Goal: Task Accomplishment & Management: Manage account settings

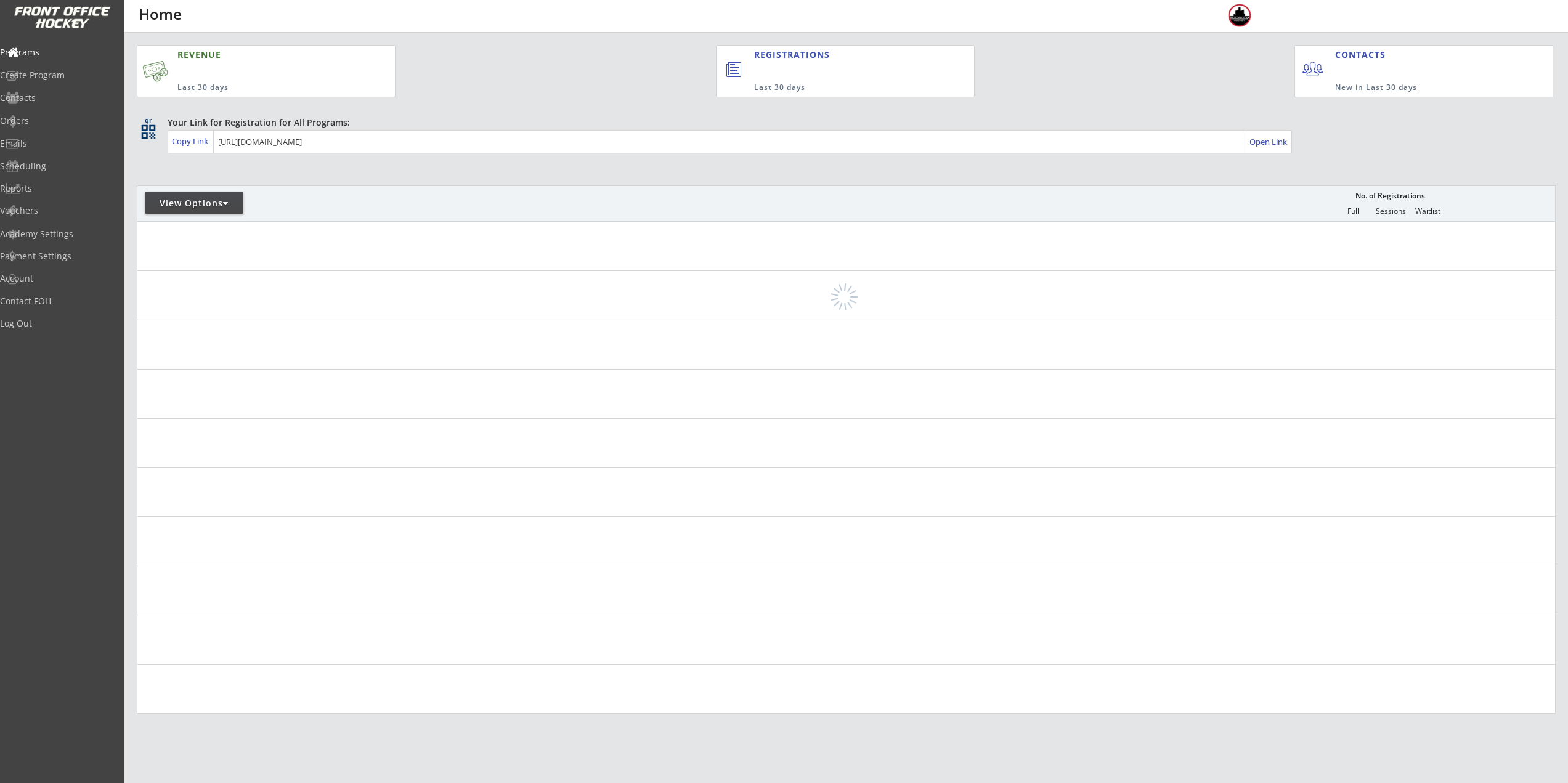
click at [215, 205] on div "View Options" at bounding box center [193, 203] width 99 height 12
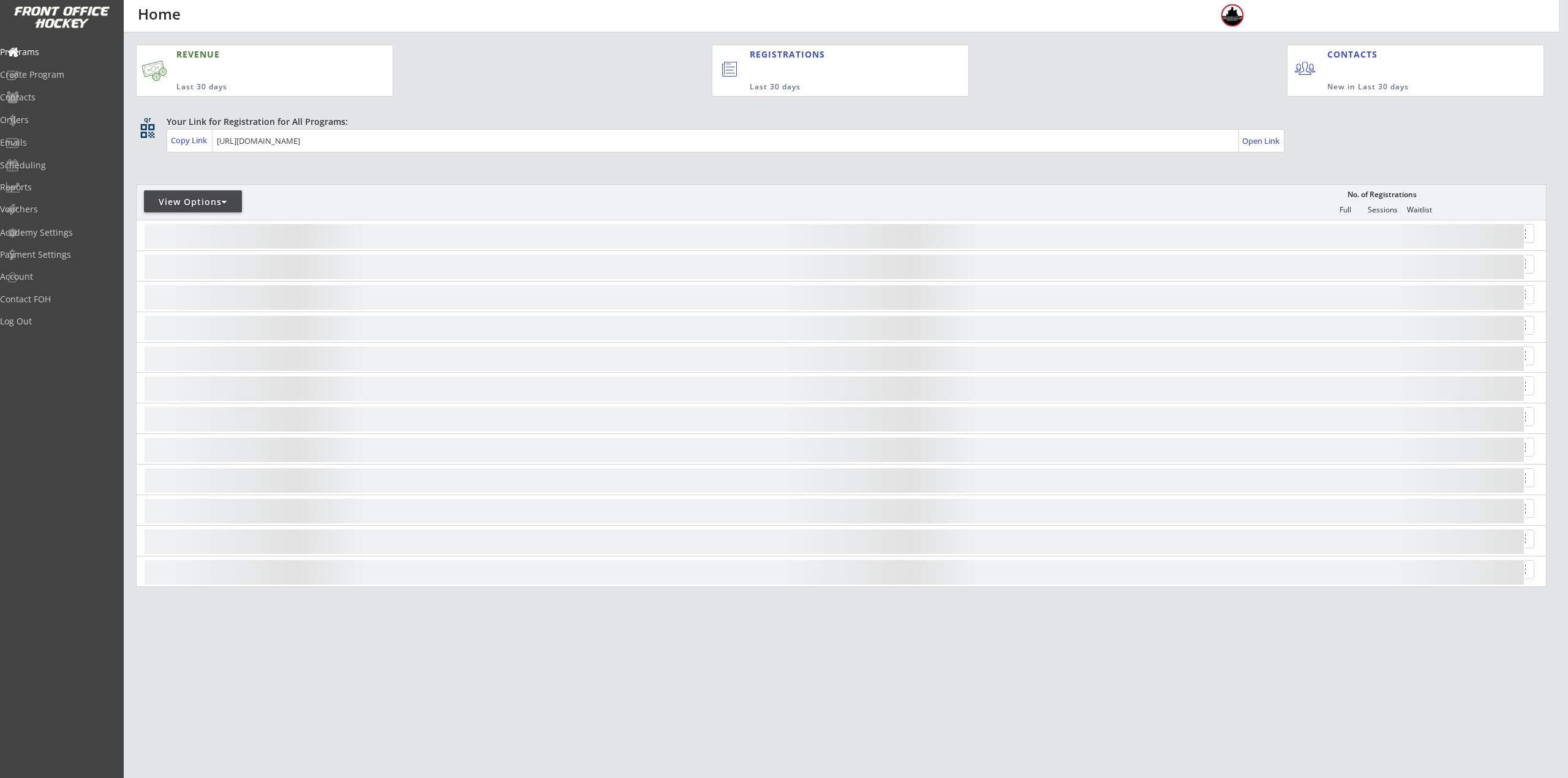
select select ""Upcoming Programs""
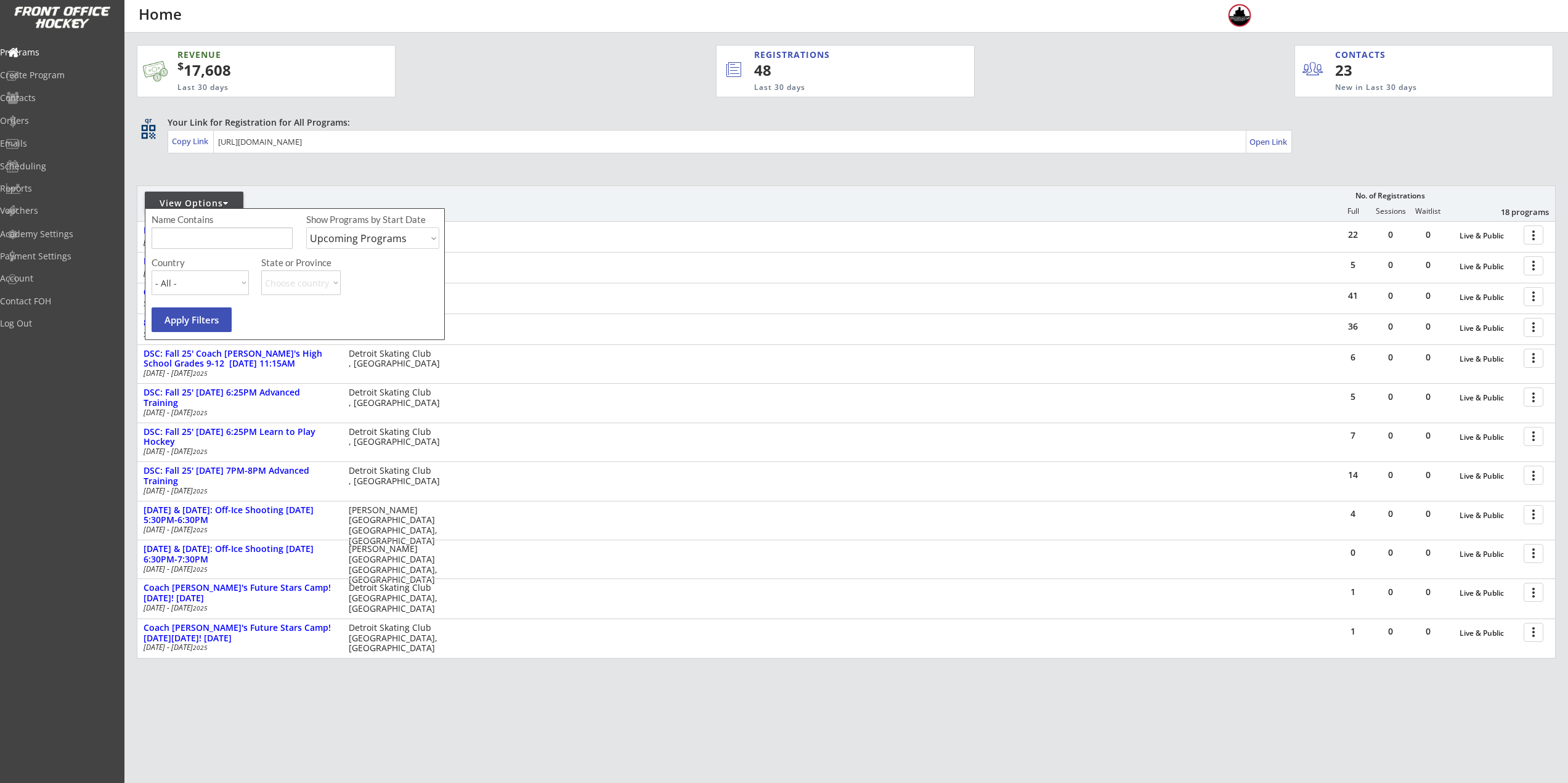
click at [224, 233] on input "input" at bounding box center [222, 238] width 141 height 21
type input "8U"
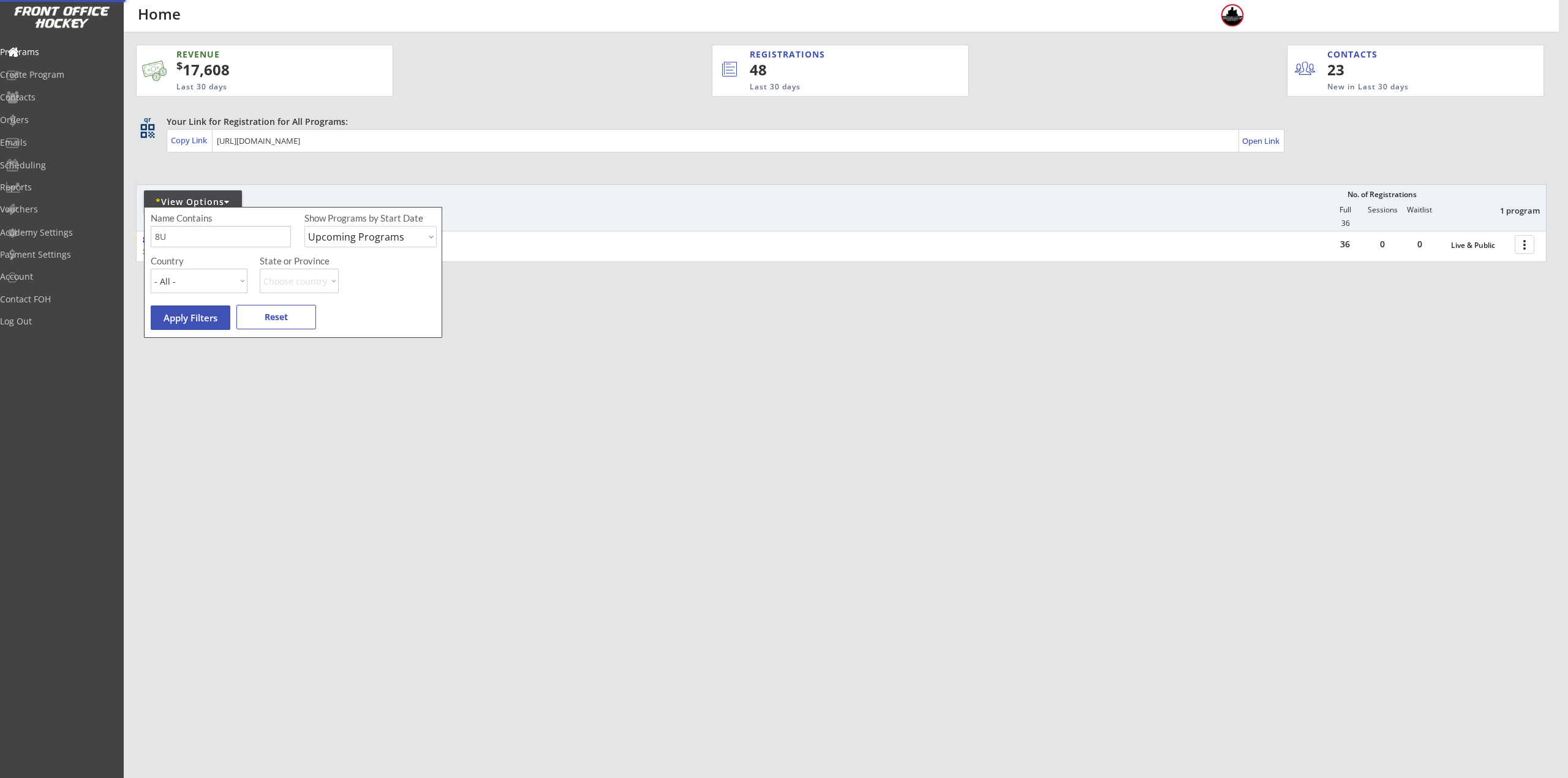
click at [648, 173] on div "REVENUE $ 17,608 Last 30 days REGISTRATIONS 48 Last 30 days CONTACTS 23 New in …" at bounding box center [841, 211] width 1411 height 358
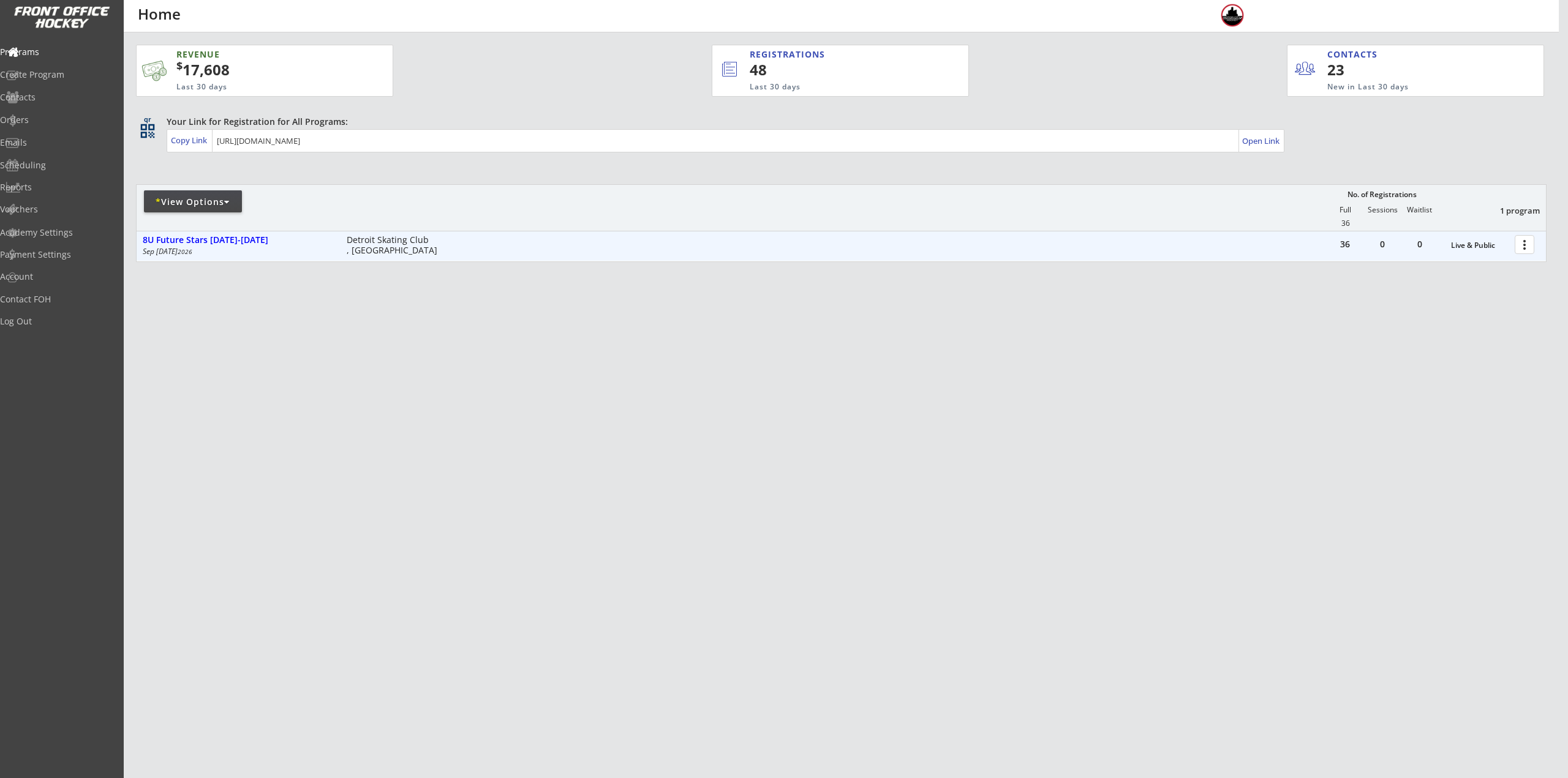
click at [1529, 243] on div at bounding box center [1526, 243] width 21 height 21
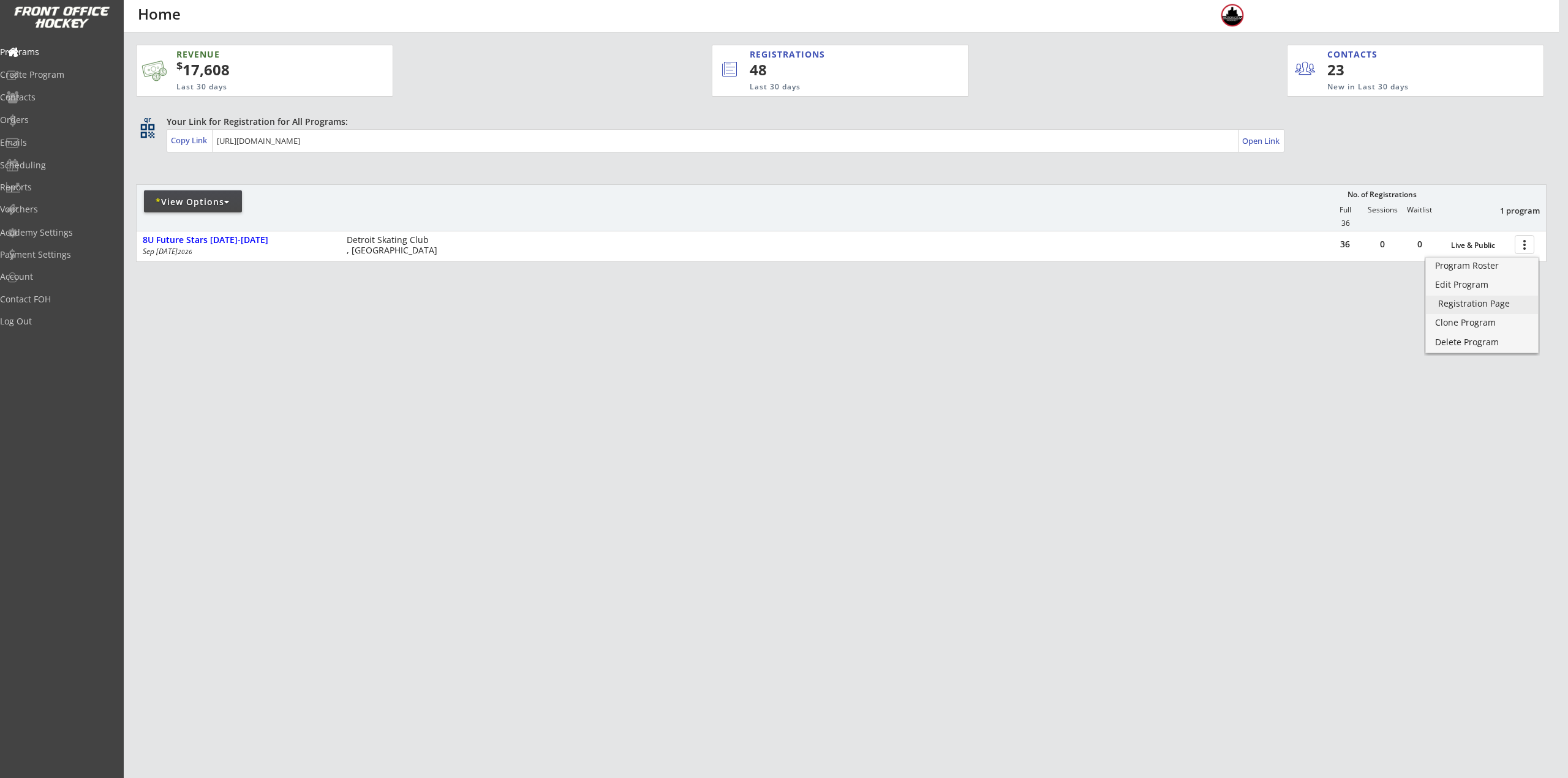
click at [1517, 307] on div "Registration Page" at bounding box center [1482, 303] width 88 height 8
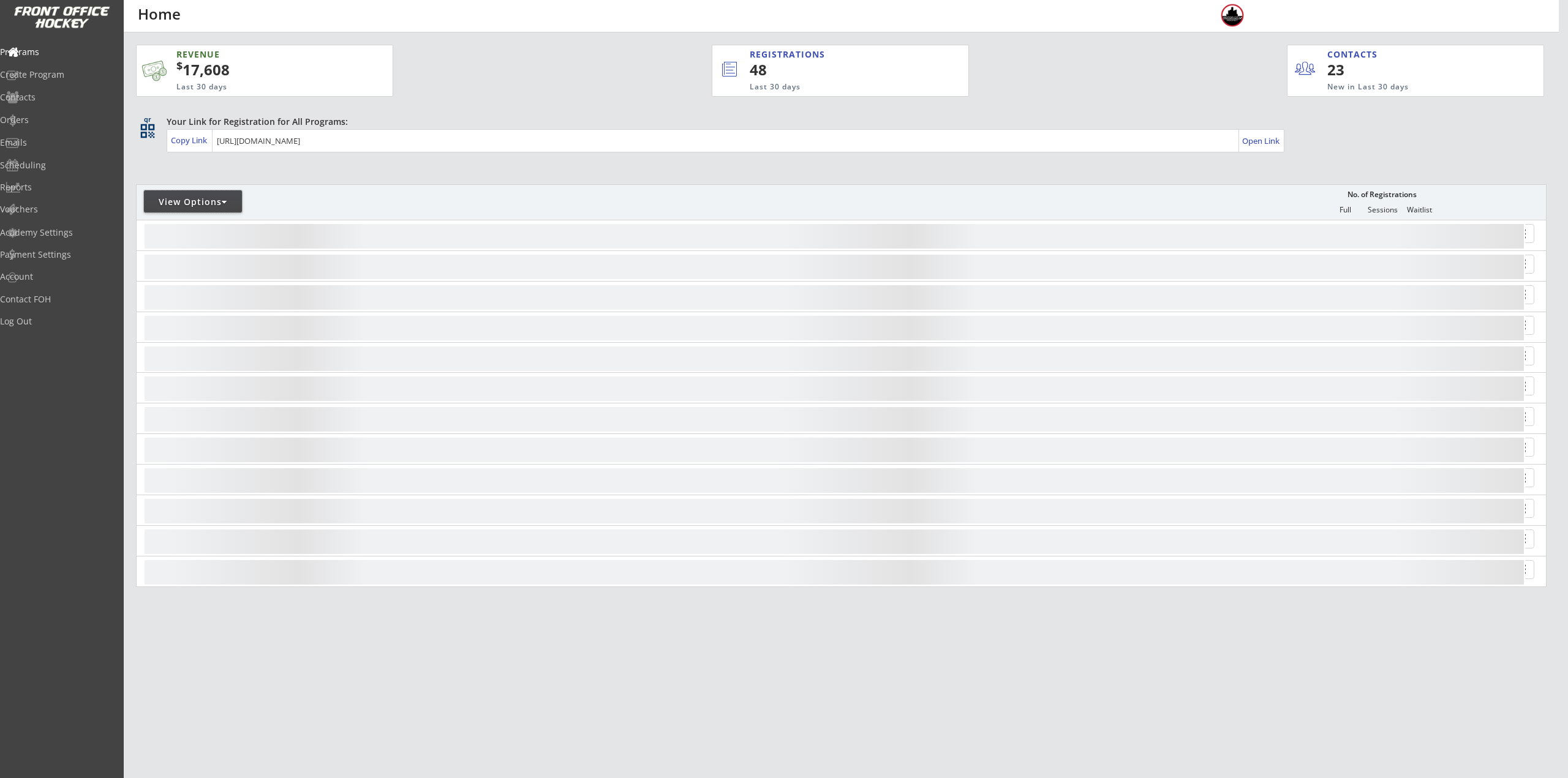
click at [218, 192] on div "View Options" at bounding box center [192, 201] width 98 height 22
select select ""Upcoming Programs""
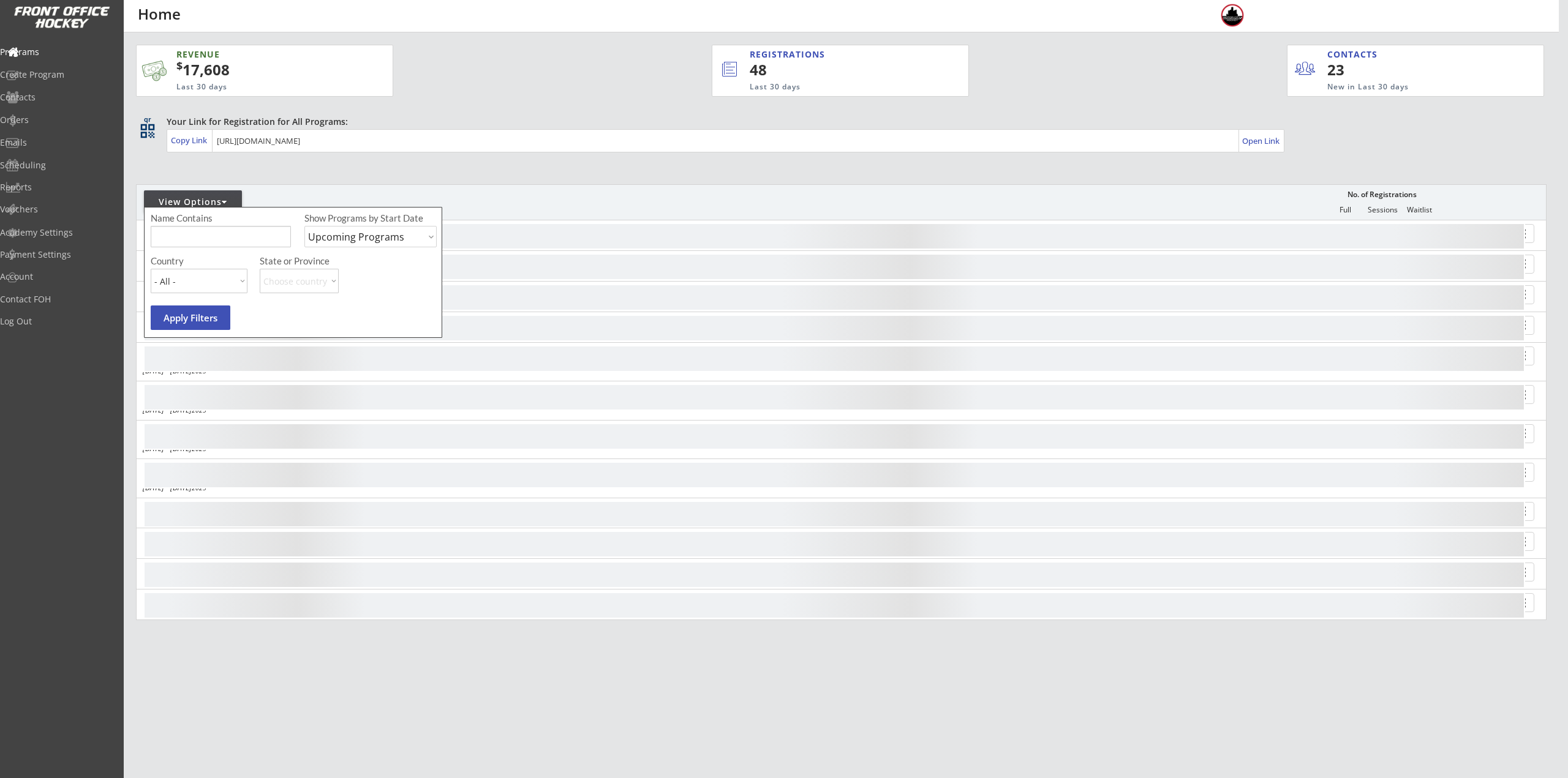
click at [222, 202] on div "View Options" at bounding box center [192, 201] width 98 height 12
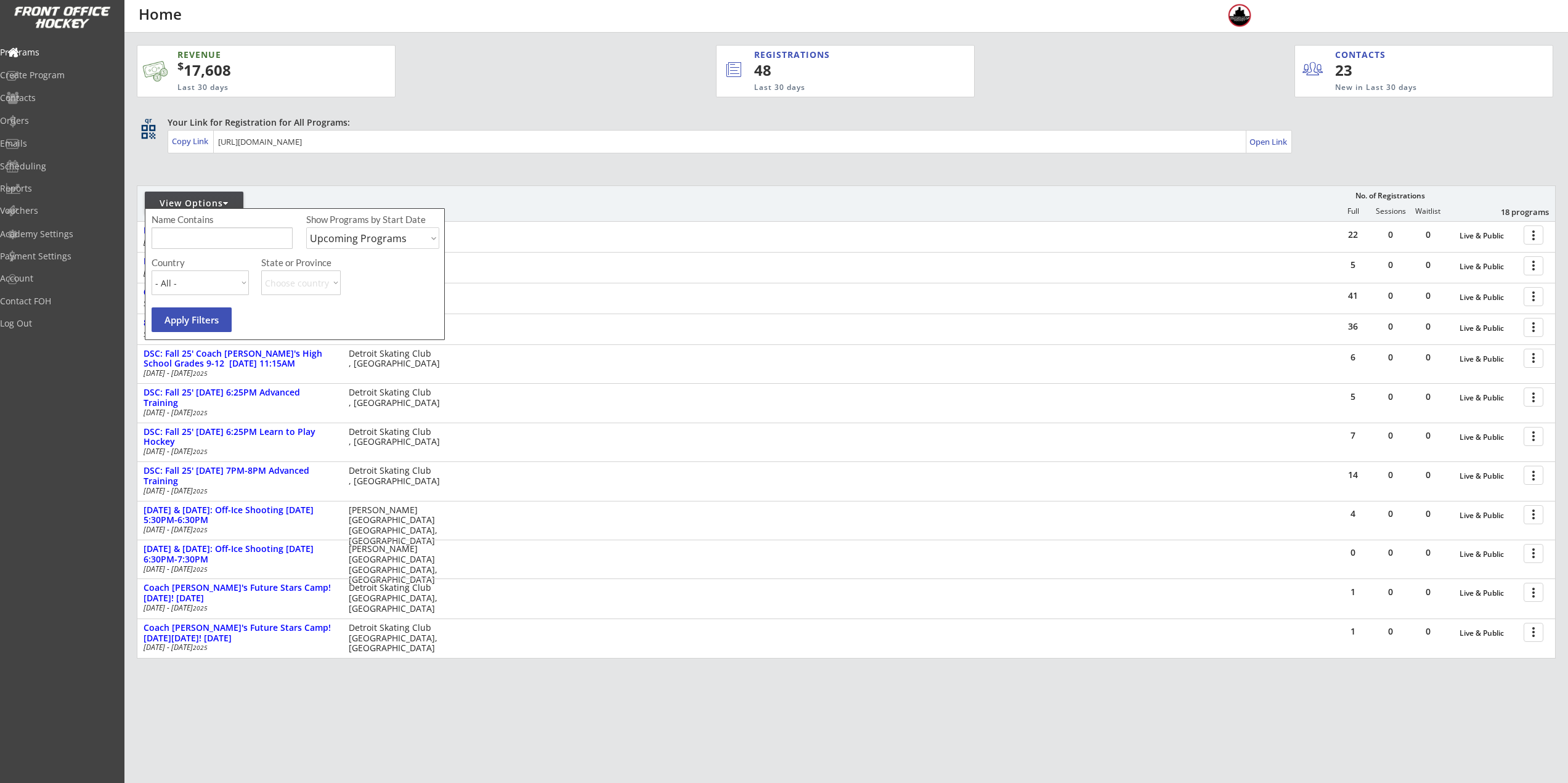
click at [241, 251] on div "Name Contains Show Programs by Start Date Upcoming Programs Past Programs Speci…" at bounding box center [297, 235] width 291 height 43
click at [253, 241] on input "input" at bounding box center [222, 238] width 141 height 21
type input "USa"
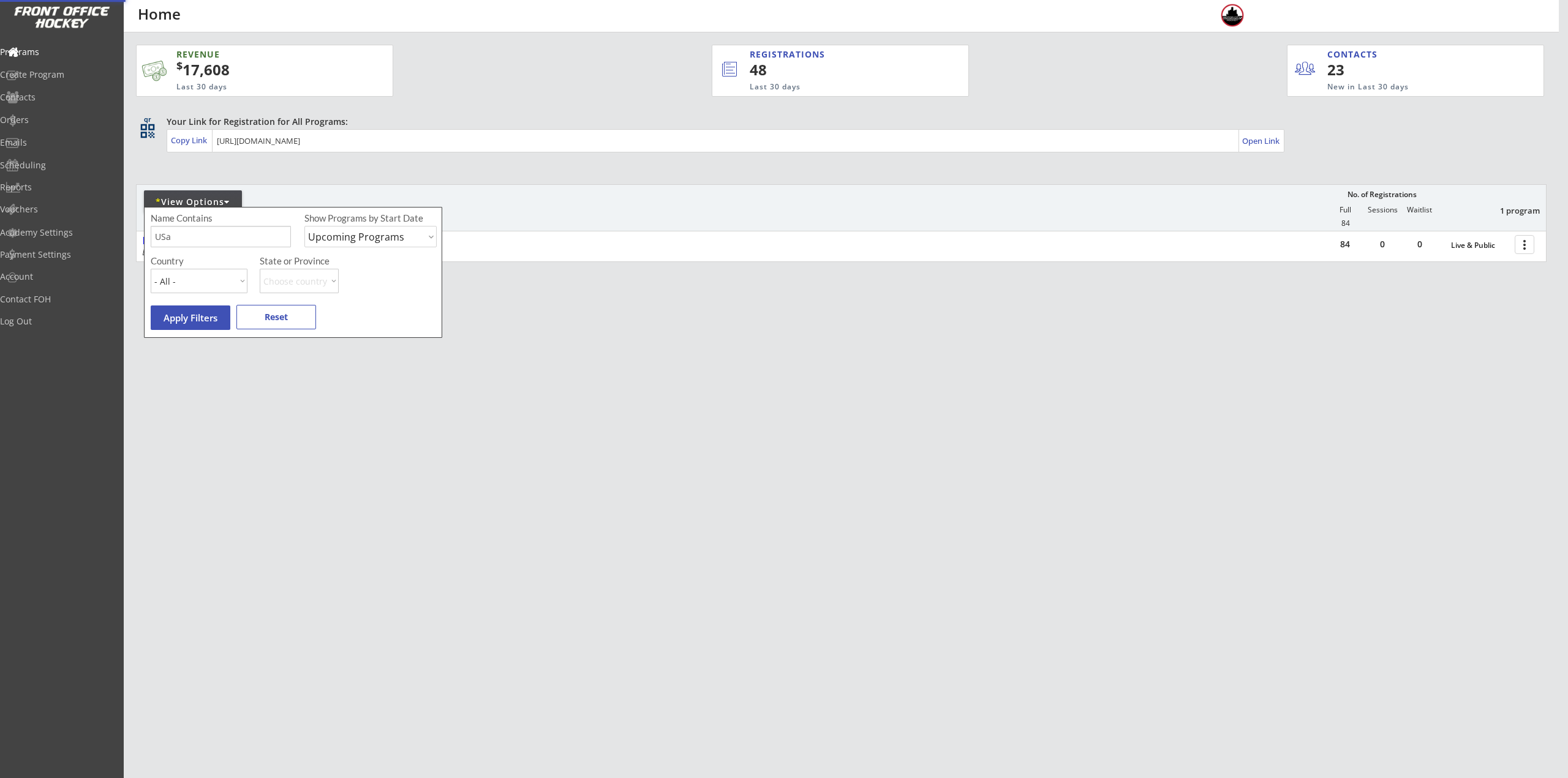
click at [577, 222] on div "* View Options No. of Registrations Full Sessions Waitlist 1 program 84" at bounding box center [841, 207] width 1411 height 47
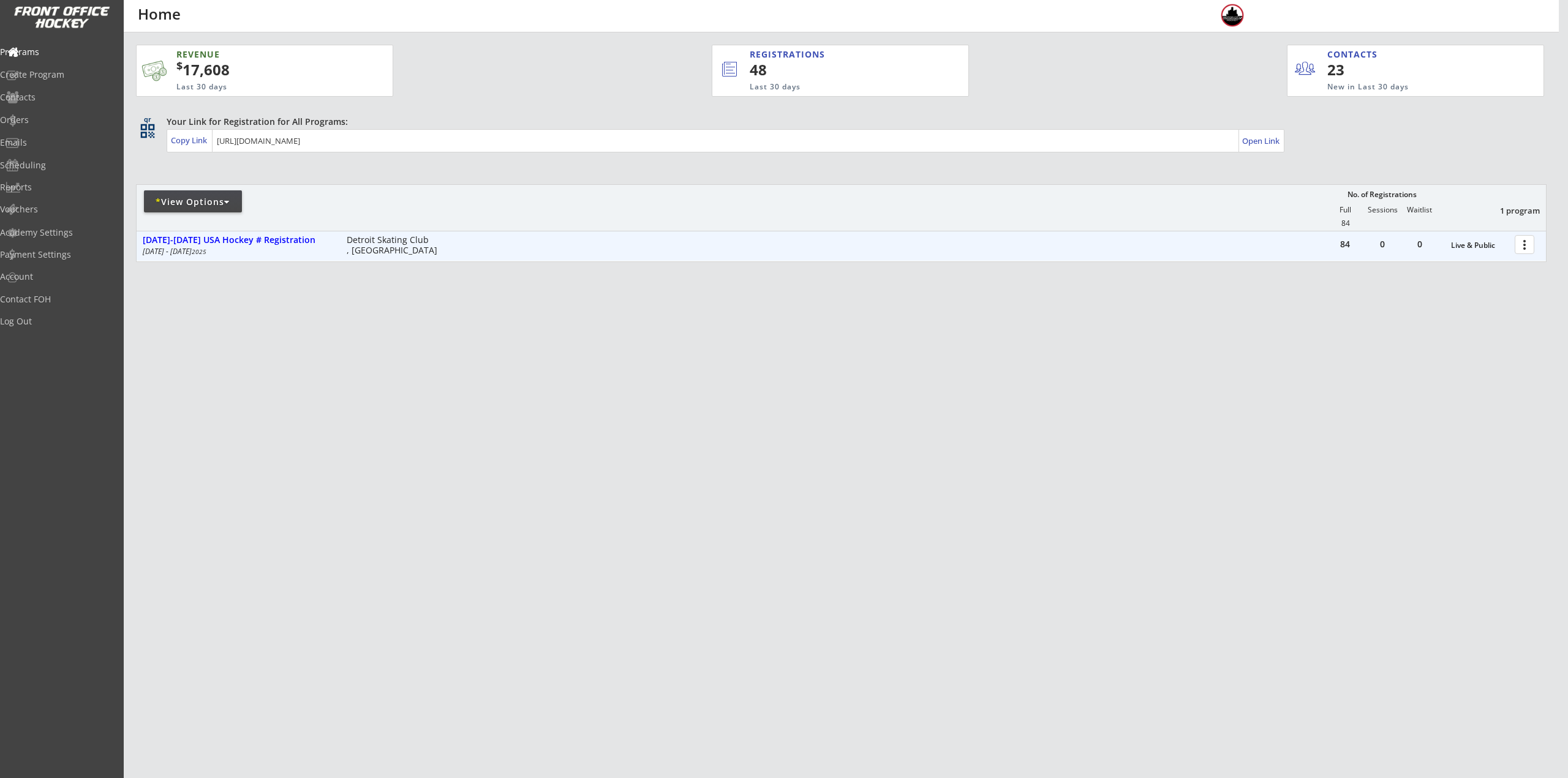
click at [1524, 249] on div at bounding box center [1526, 243] width 21 height 21
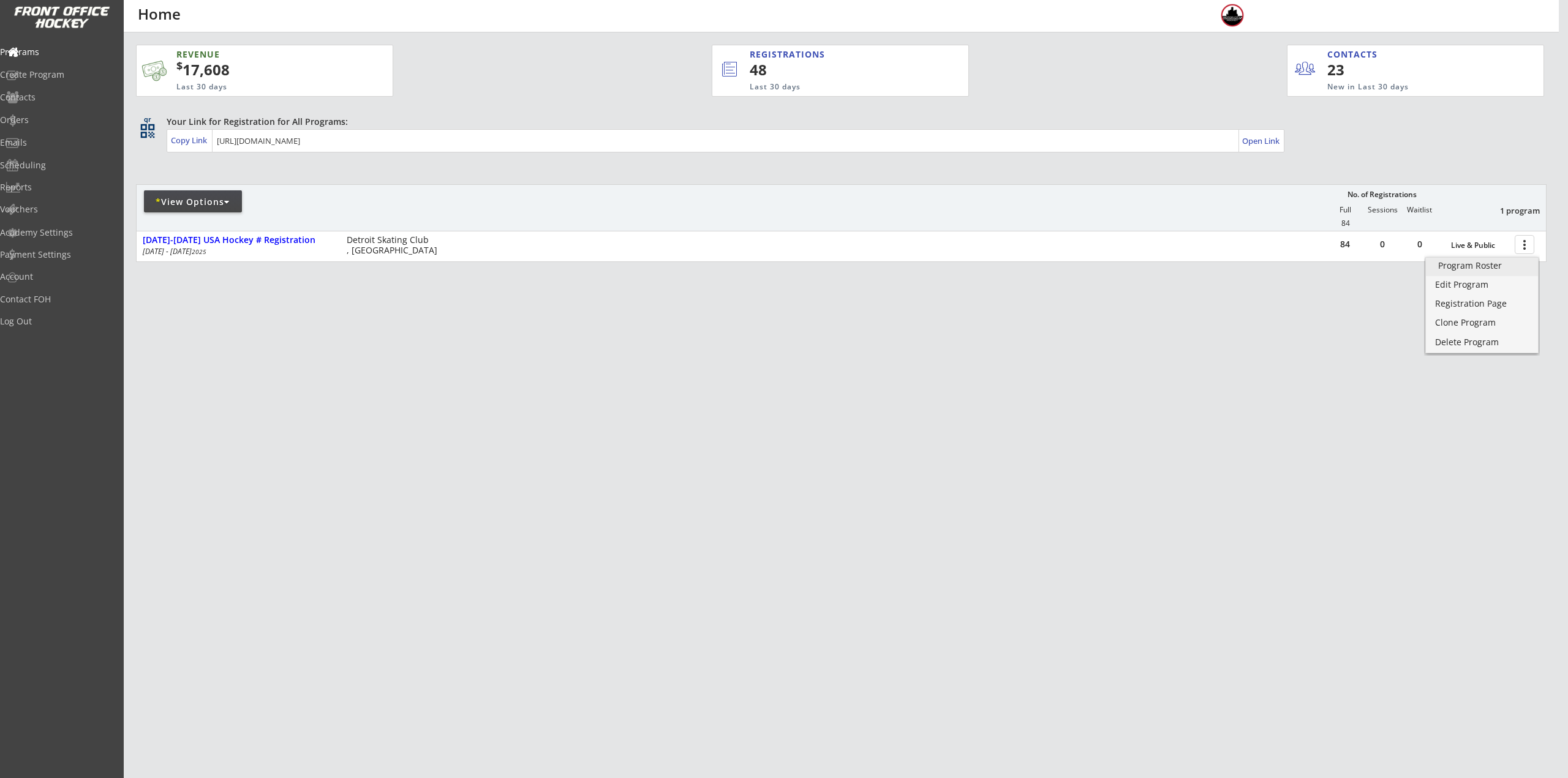
click at [1497, 272] on link "Program Roster" at bounding box center [1482, 267] width 112 height 18
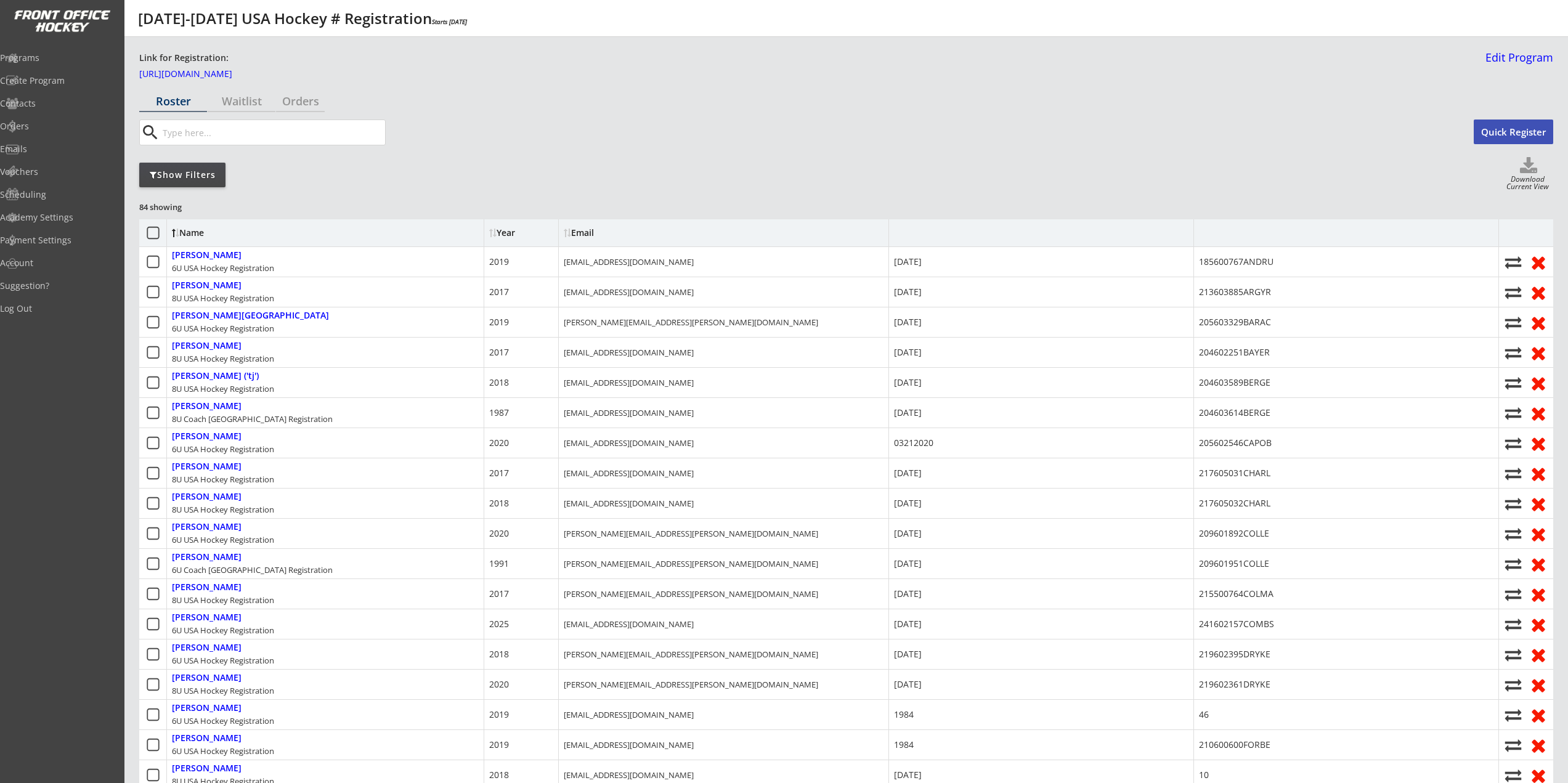
click at [202, 177] on div "Show Filters" at bounding box center [182, 174] width 87 height 12
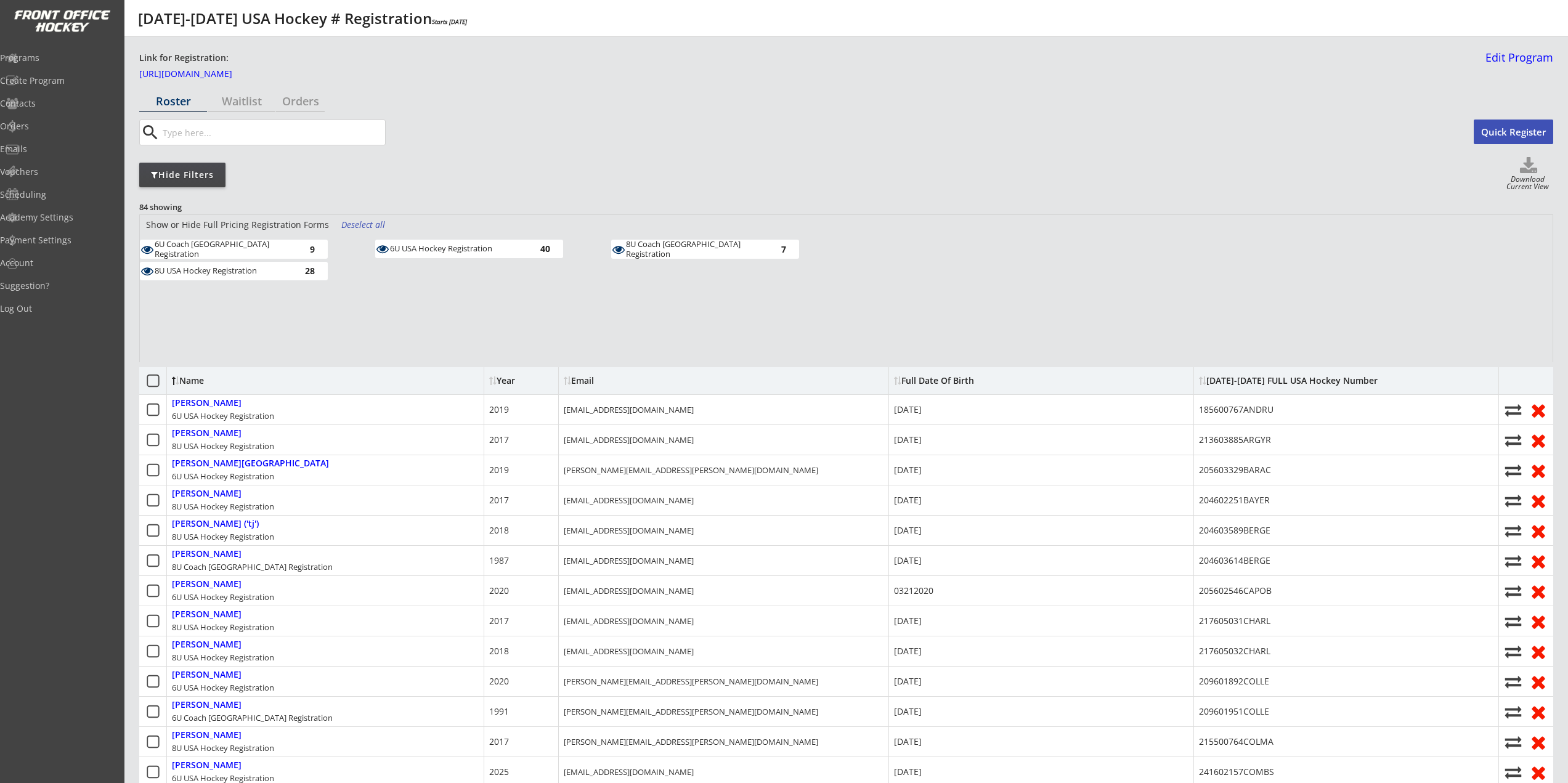
click at [202, 176] on div "Hide Filters" at bounding box center [182, 174] width 87 height 12
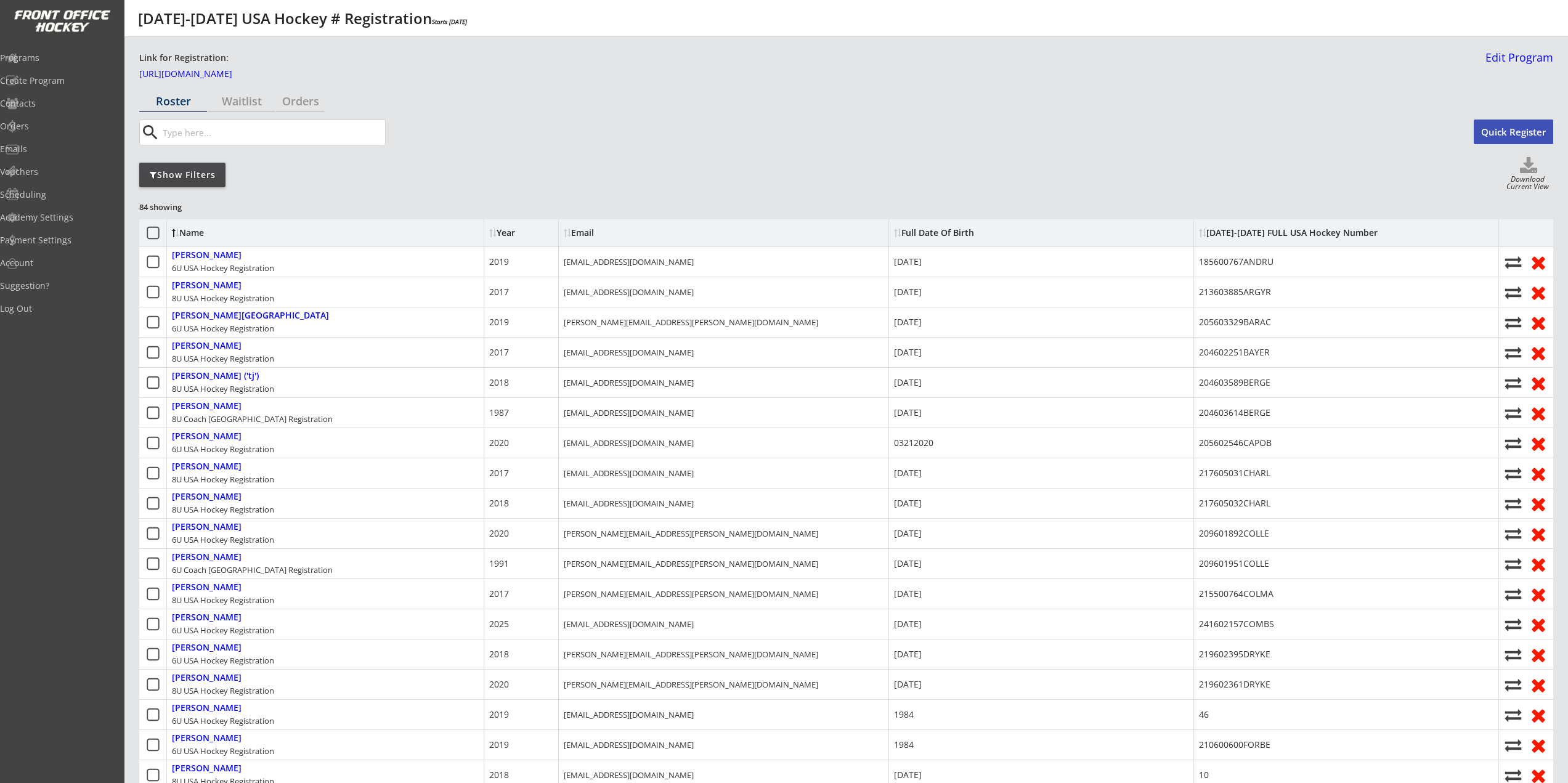
click at [206, 179] on div "Show Filters" at bounding box center [182, 174] width 87 height 12
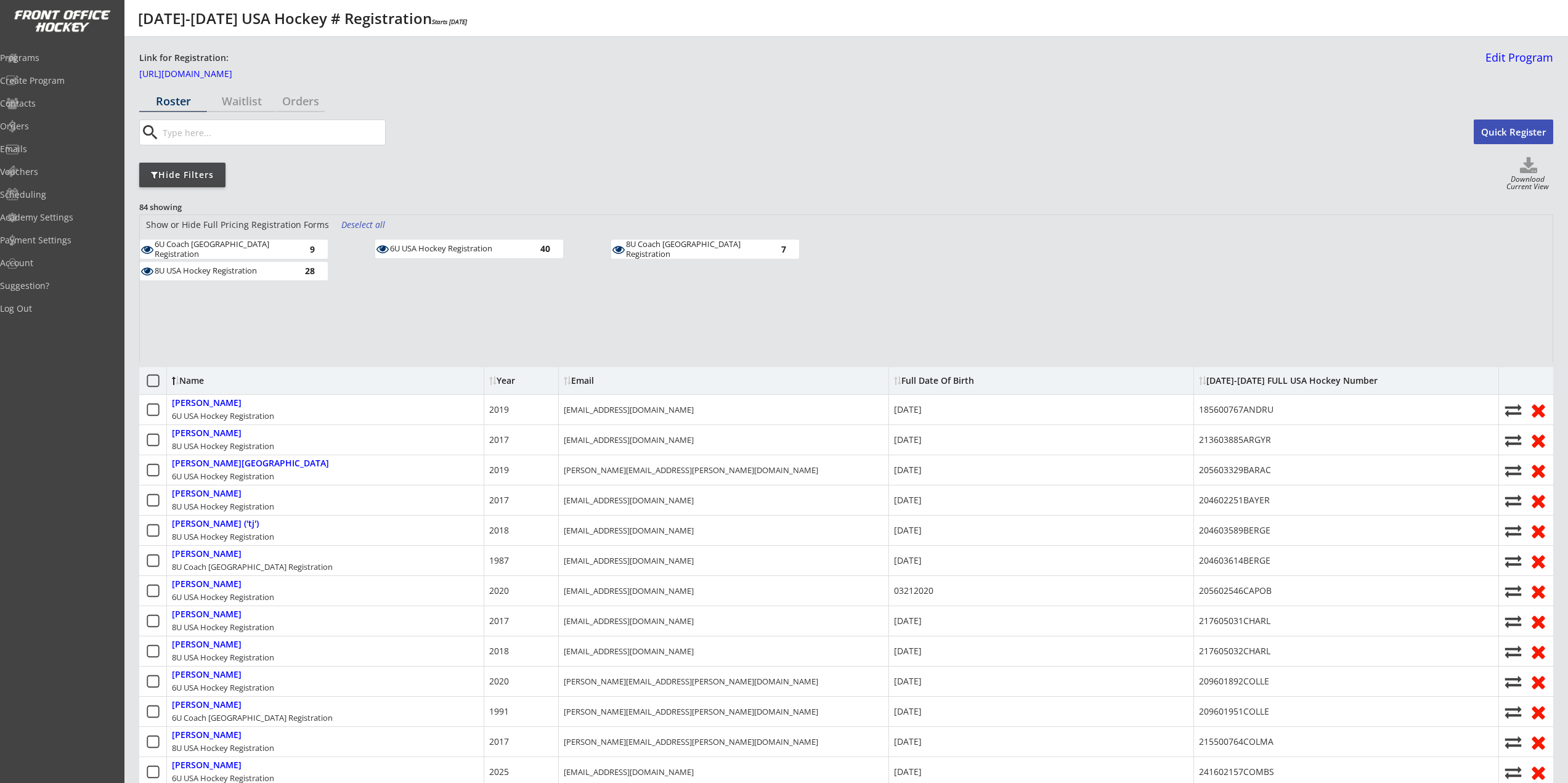
click at [210, 179] on div "Hide Filters" at bounding box center [182, 174] width 87 height 12
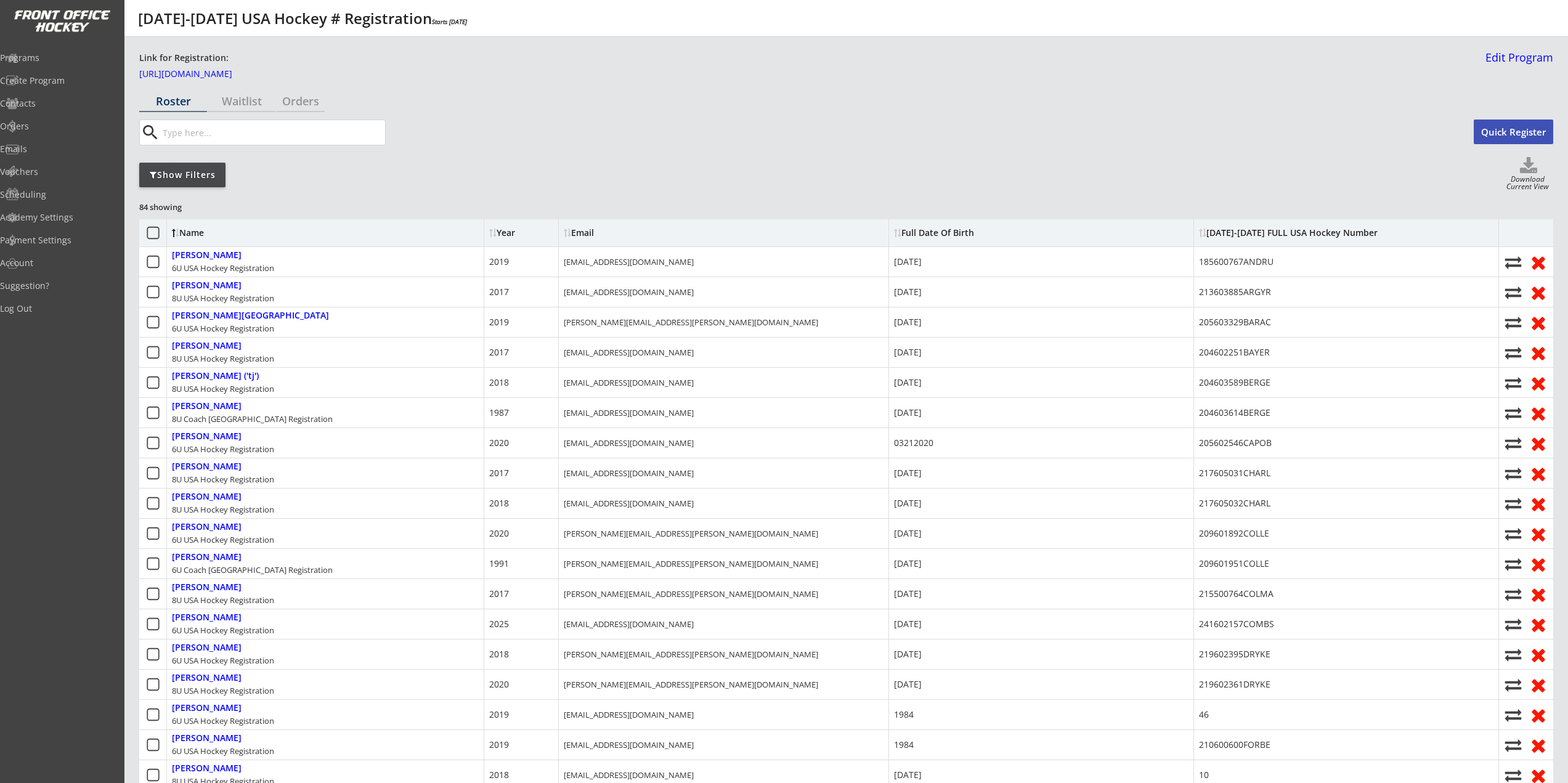
click at [182, 171] on div "Show Filters" at bounding box center [182, 174] width 87 height 12
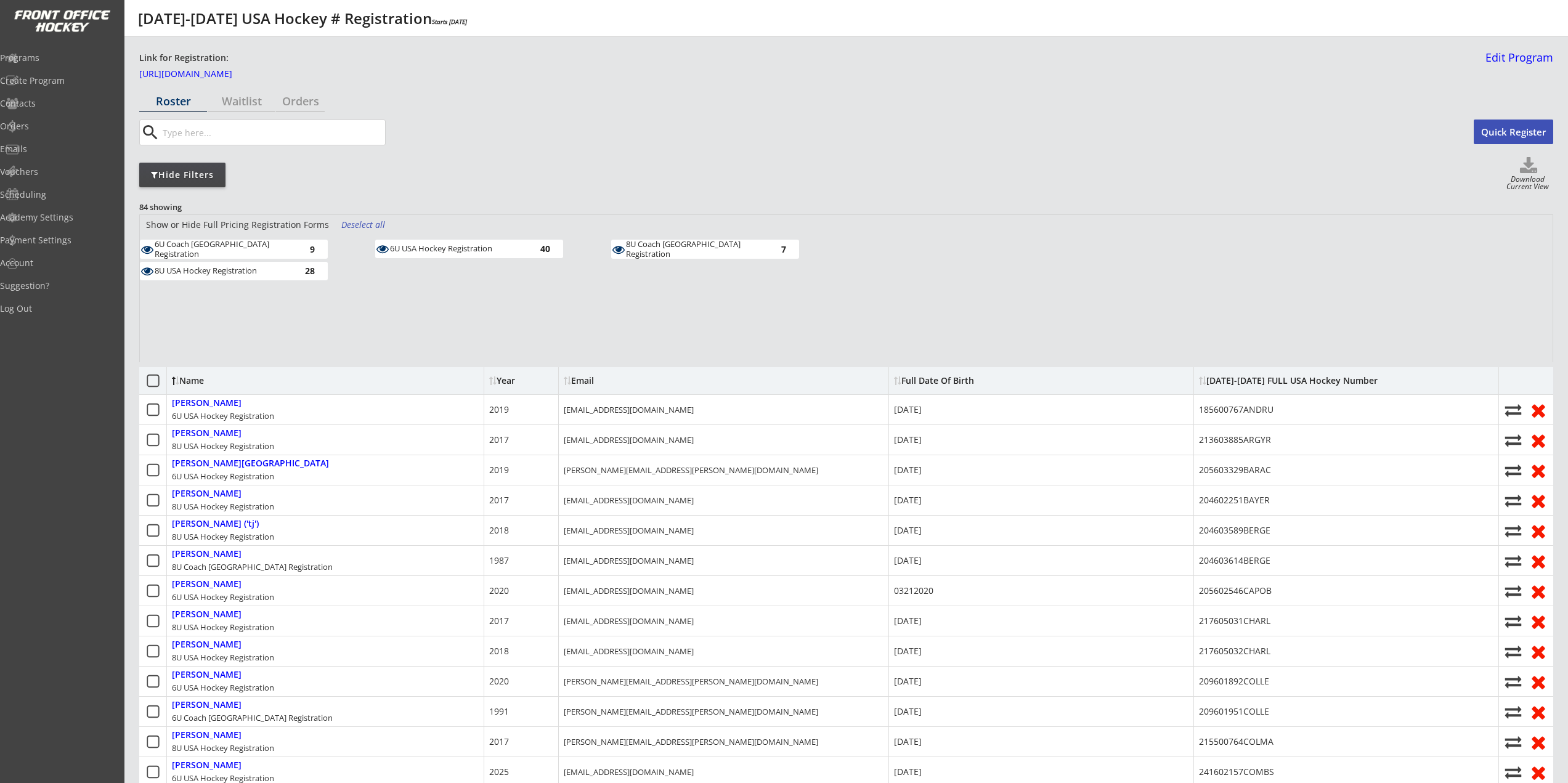
click at [284, 252] on div "6U Coach USA Registration" at bounding box center [222, 249] width 135 height 19
click at [354, 222] on div "Deselect all" at bounding box center [365, 225] width 46 height 12
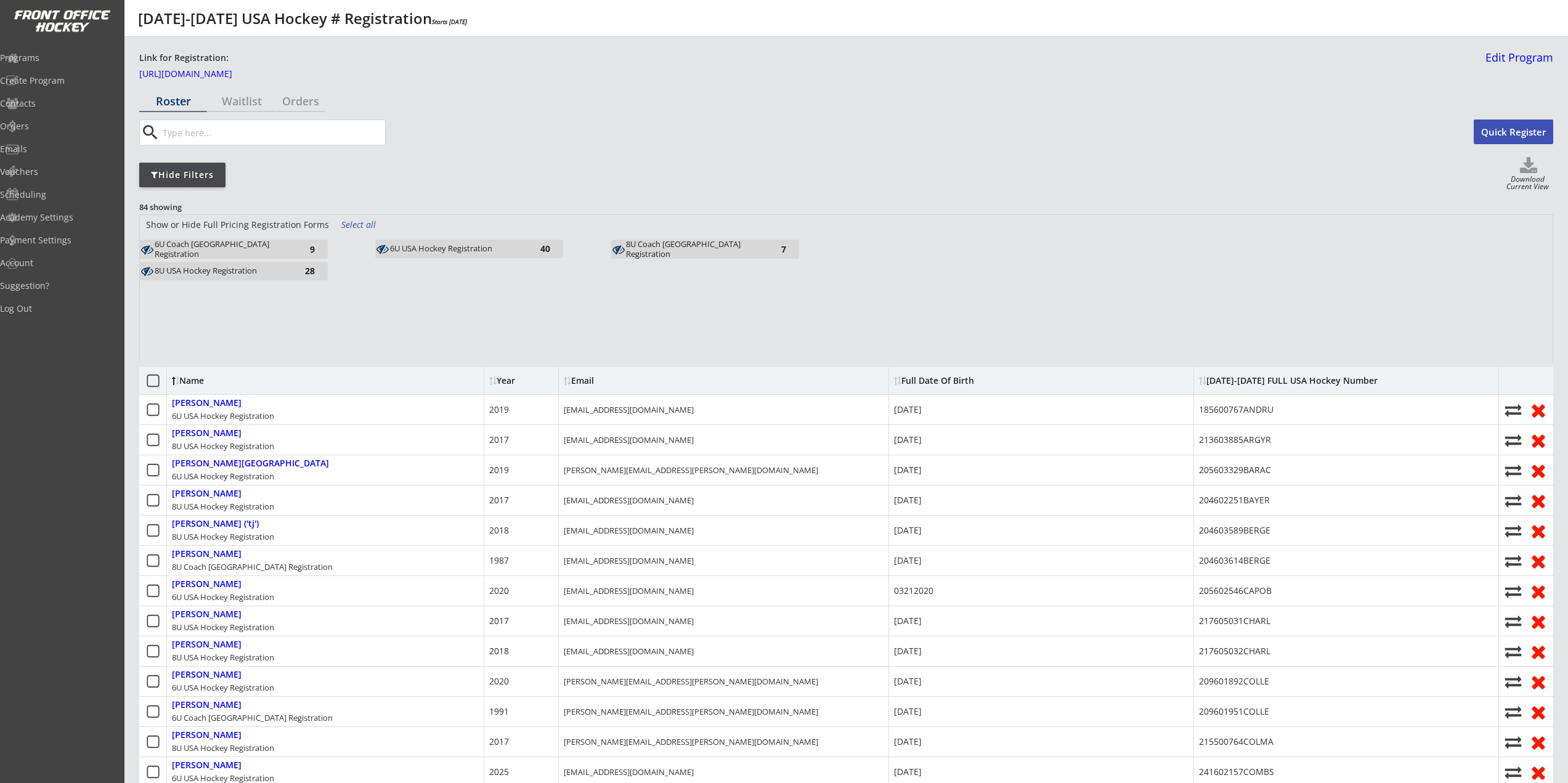
click at [241, 251] on div "6U Coach USA Registration" at bounding box center [222, 249] width 135 height 19
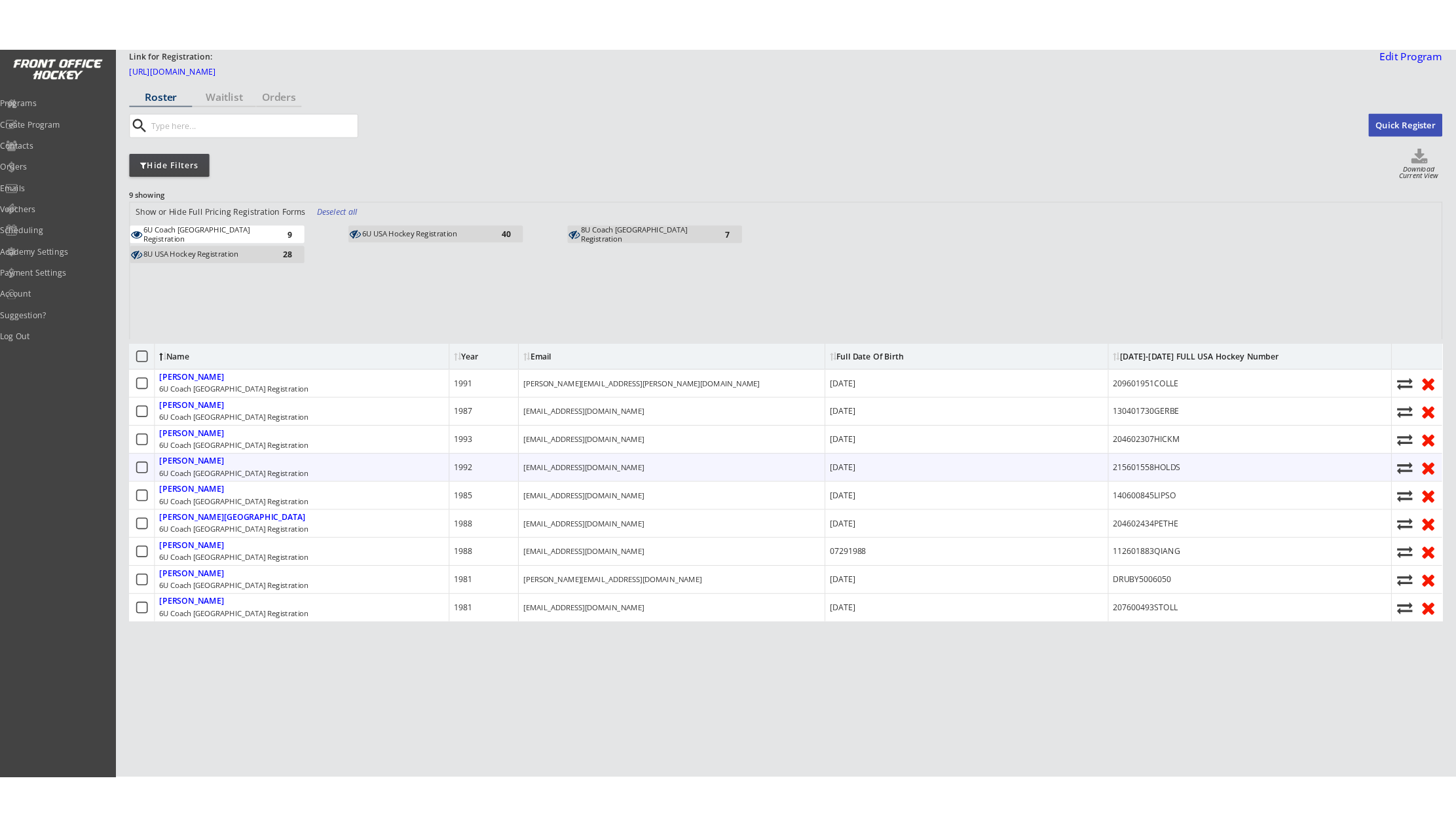
scroll to position [57, 0]
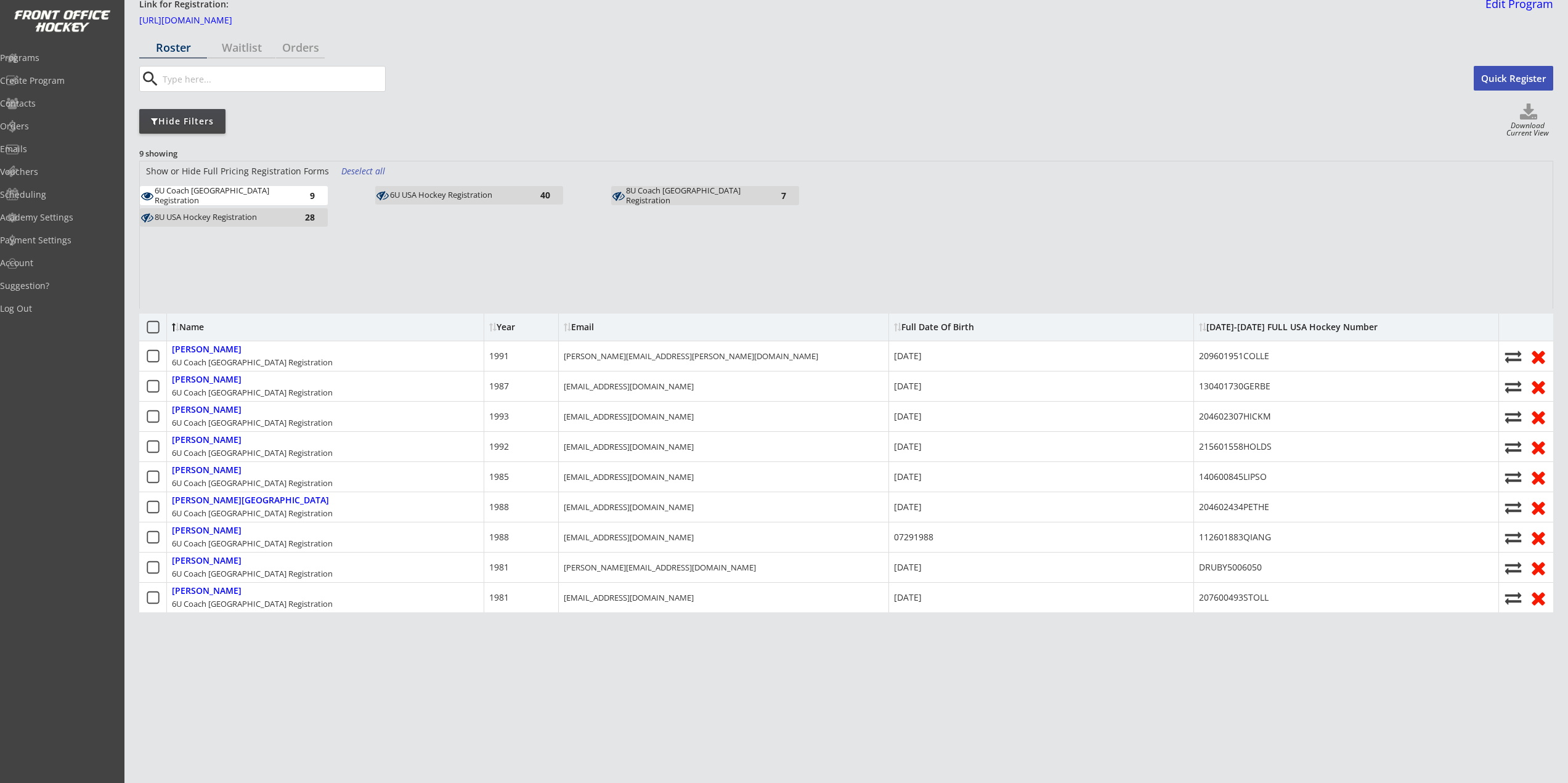
click at [430, 255] on div "Show or Hide Full Pricing Registration Forms Deselect all 6U Coach USA Registra…" at bounding box center [846, 235] width 1412 height 147
click at [494, 269] on div "Show or Hide Full Pricing Registration Forms Deselect all 6U Coach USA Registra…" at bounding box center [846, 235] width 1412 height 147
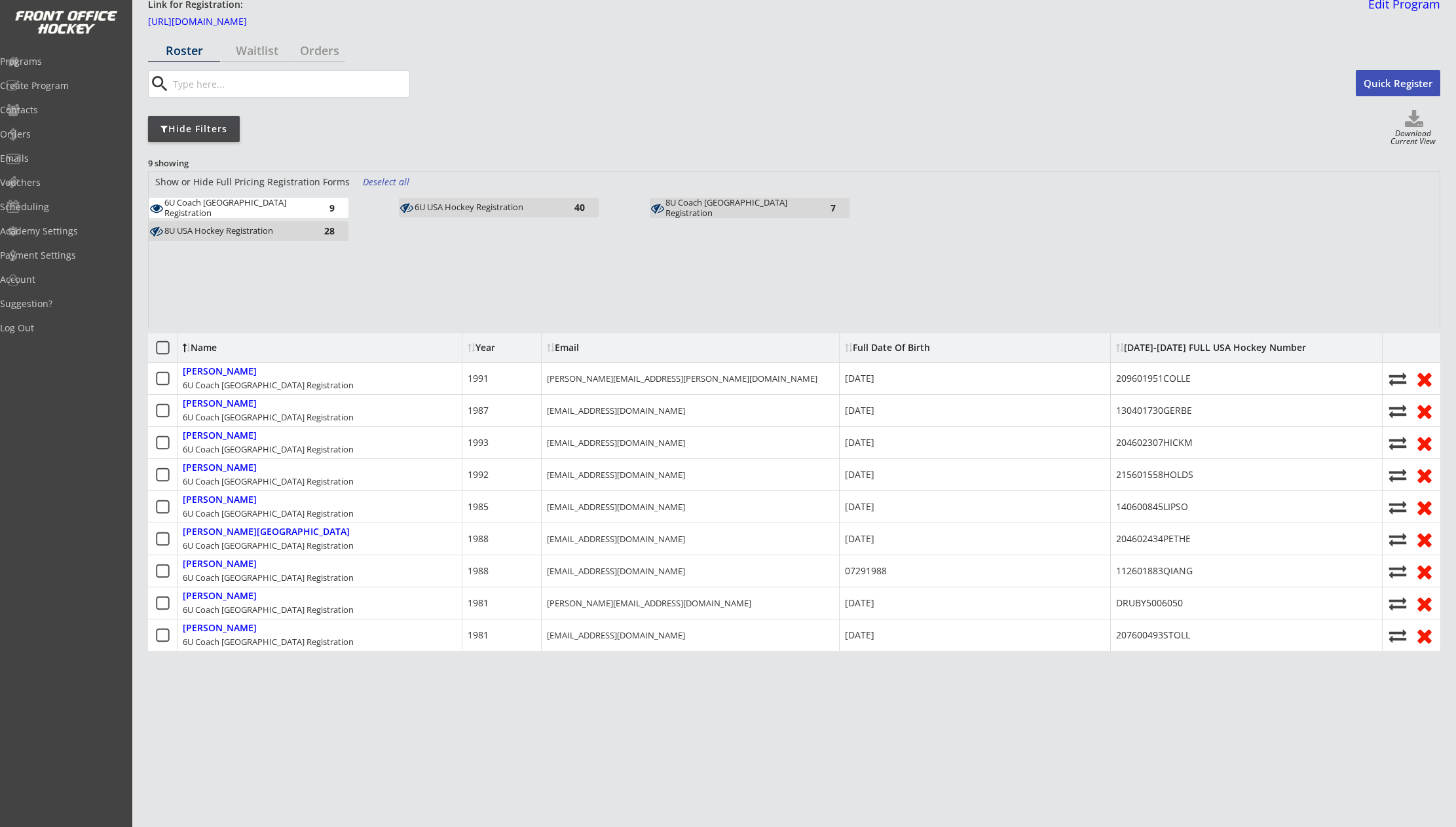
click at [220, 210] on div "6U Coach USA Registration" at bounding box center [236, 207] width 144 height 21
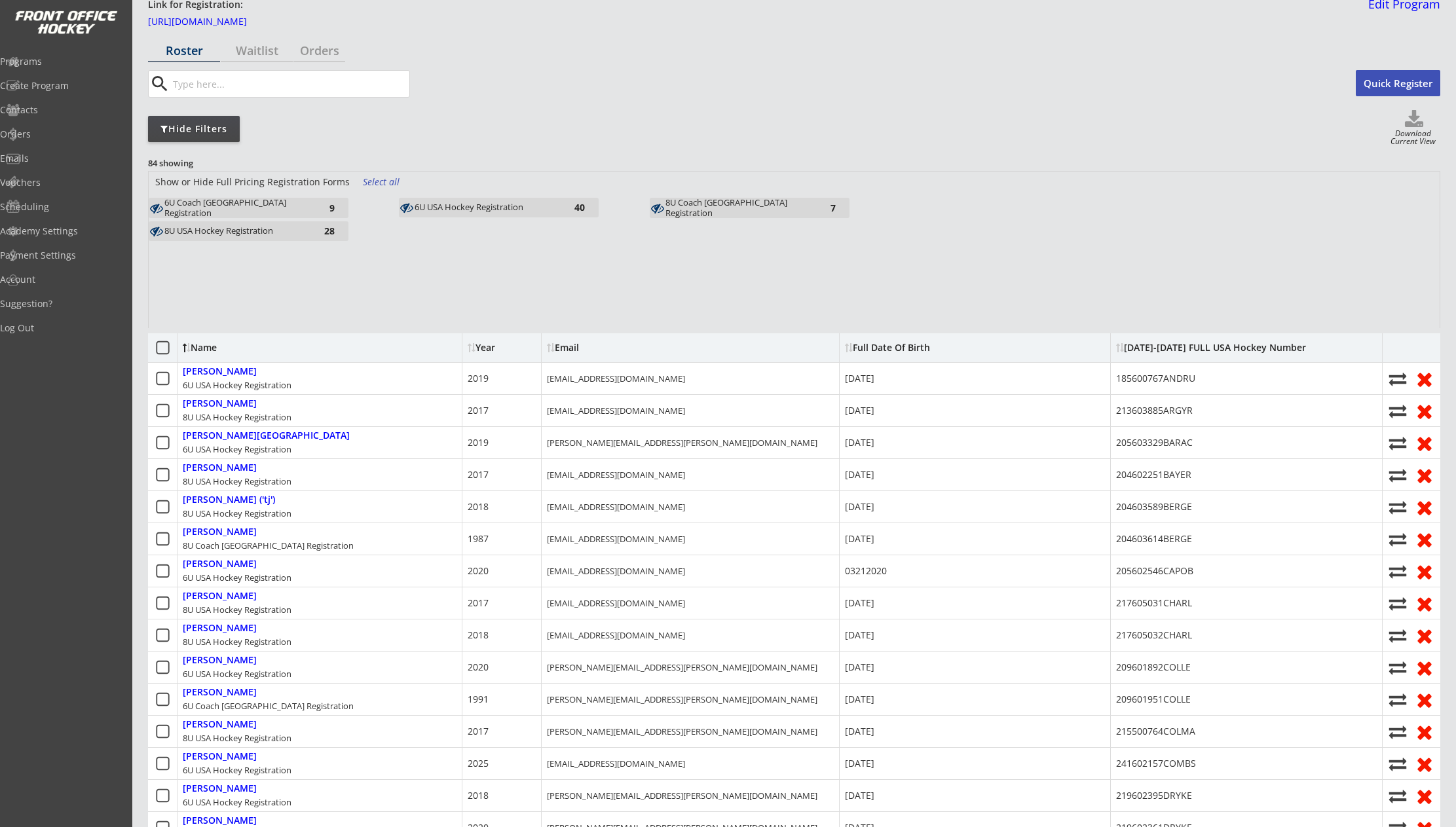
click at [748, 206] on div "8U Coach USA Registration" at bounding box center [737, 207] width 144 height 21
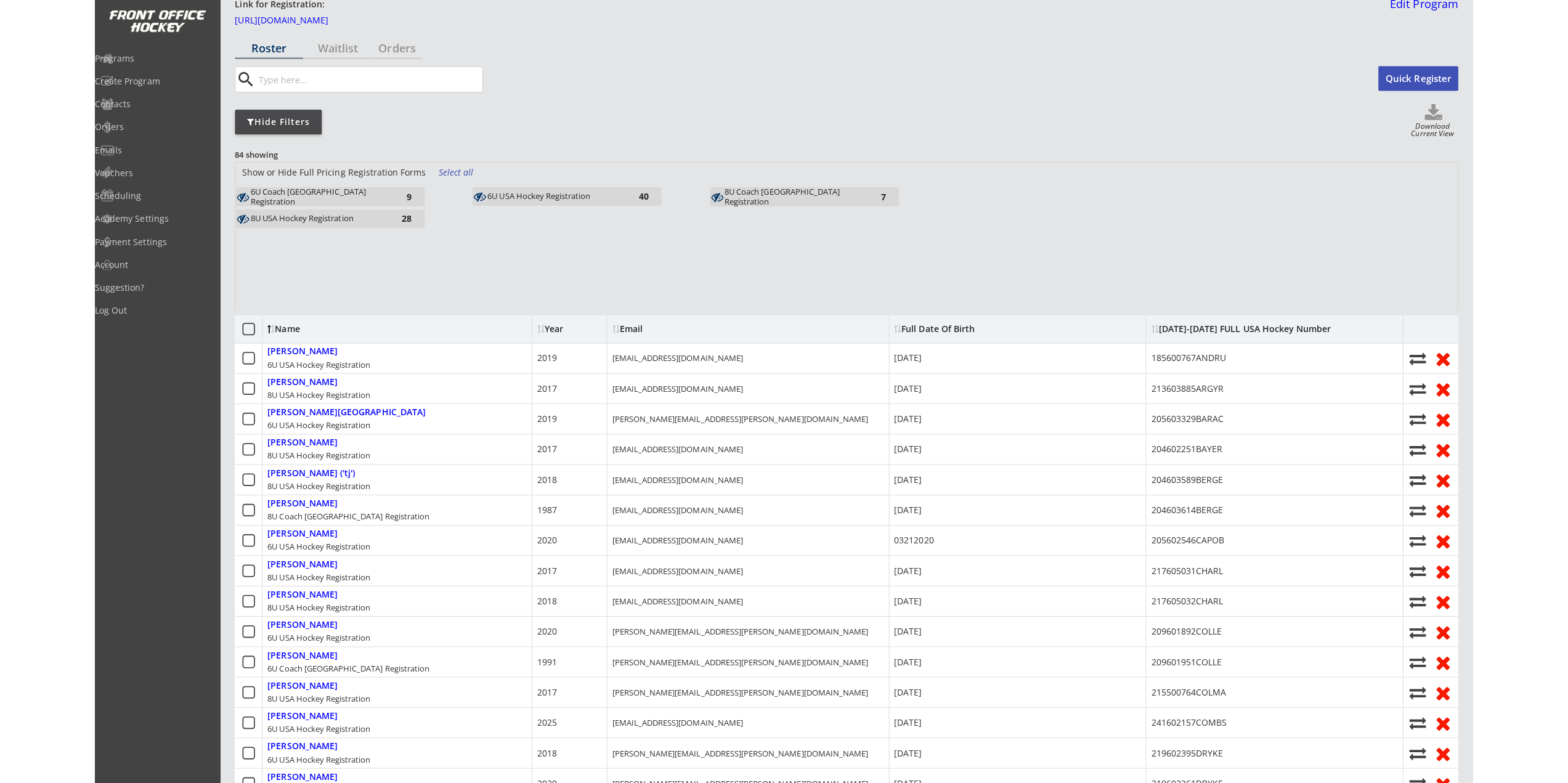
scroll to position [0, 0]
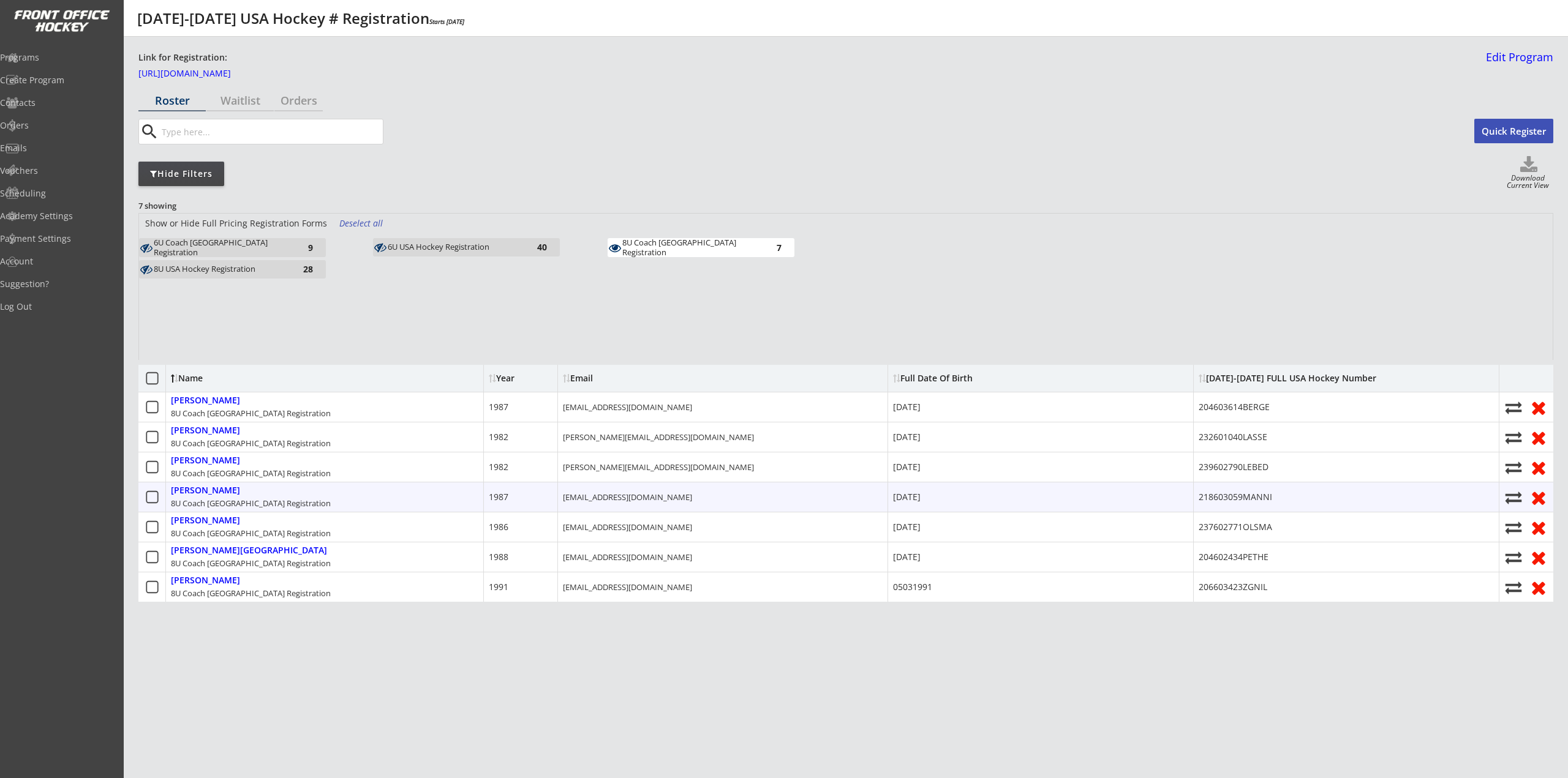
click at [613, 492] on div "tsmannino@gmail.com" at bounding box center [627, 497] width 129 height 11
click at [478, 240] on div "6U USA Hockey Registration 40" at bounding box center [466, 247] width 187 height 18
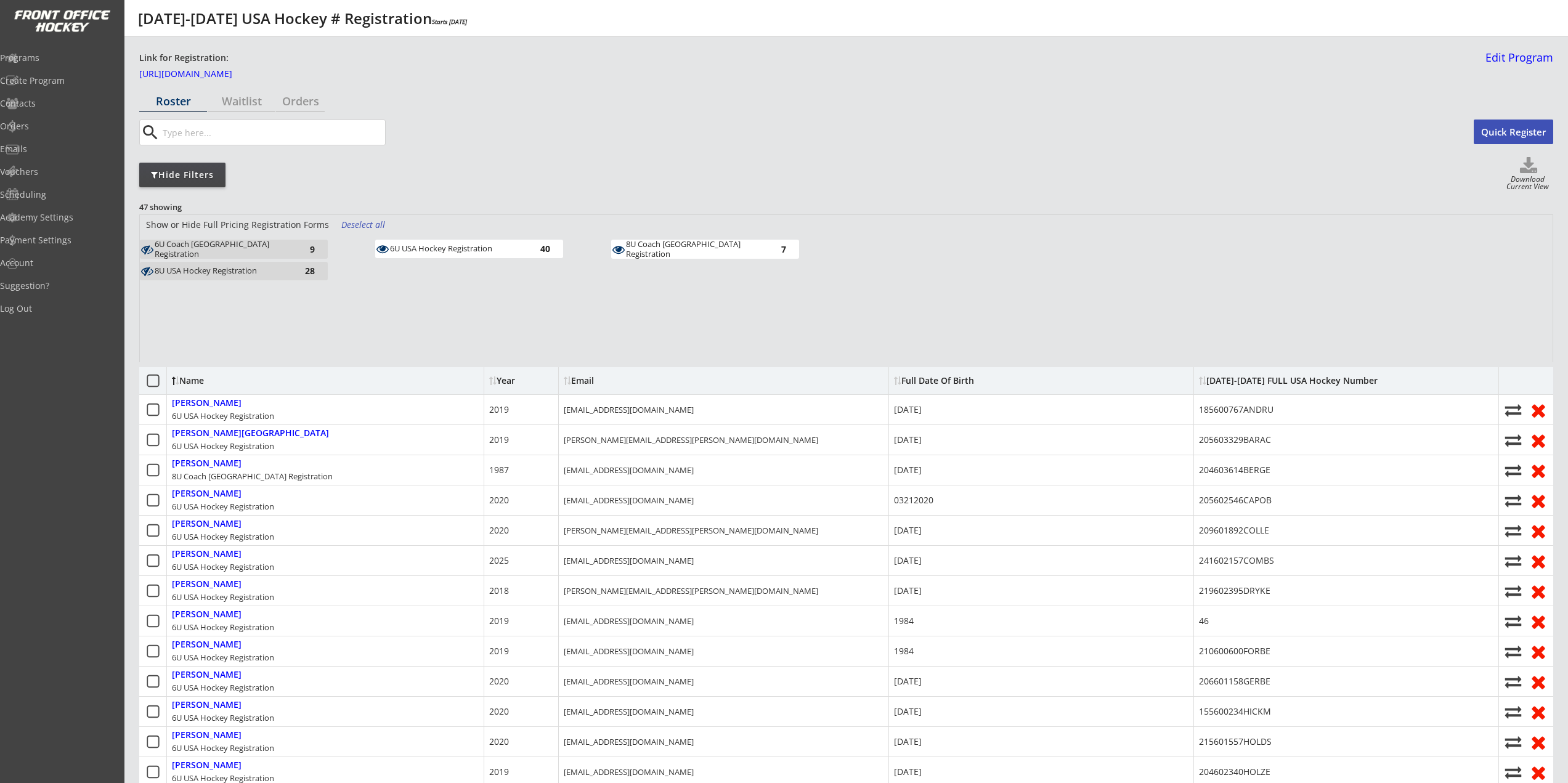
click at [518, 248] on div "6U USA Hockey Registration" at bounding box center [458, 249] width 135 height 10
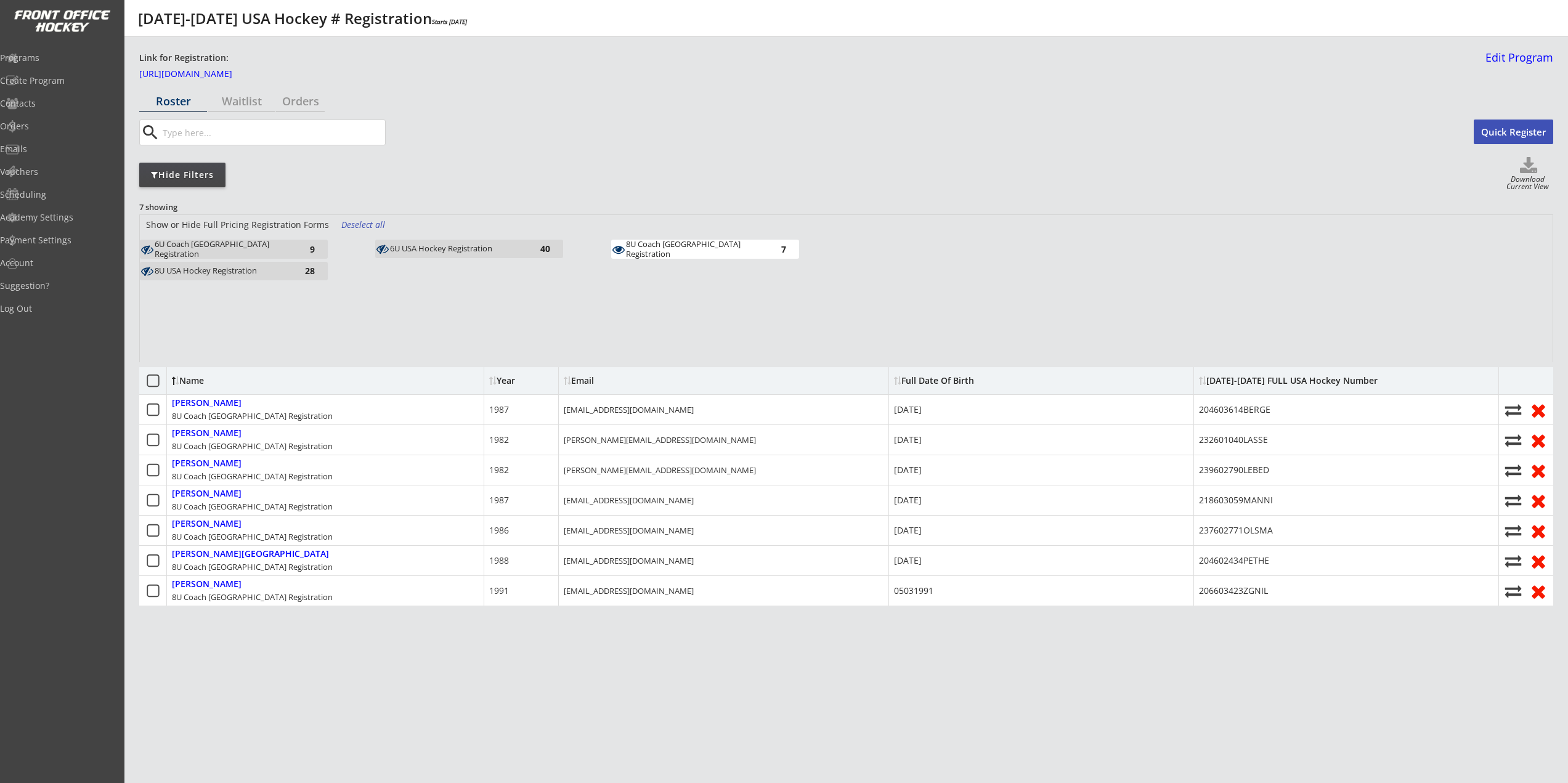
scroll to position [3, 0]
click at [235, 245] on div "6U Coach USA Registration" at bounding box center [222, 249] width 135 height 19
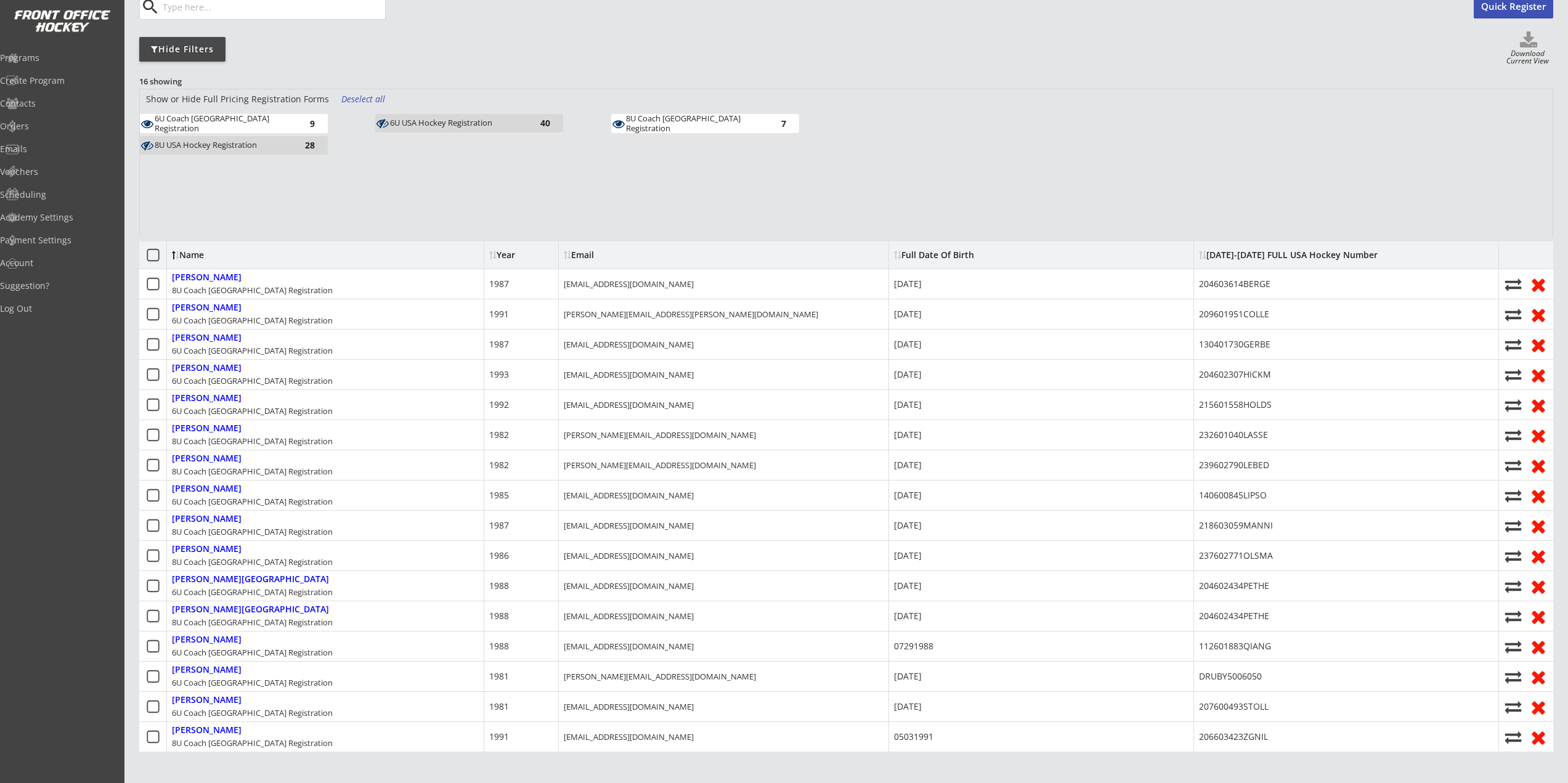
click at [649, 130] on div "8U Coach USA Registration 7" at bounding box center [705, 123] width 188 height 19
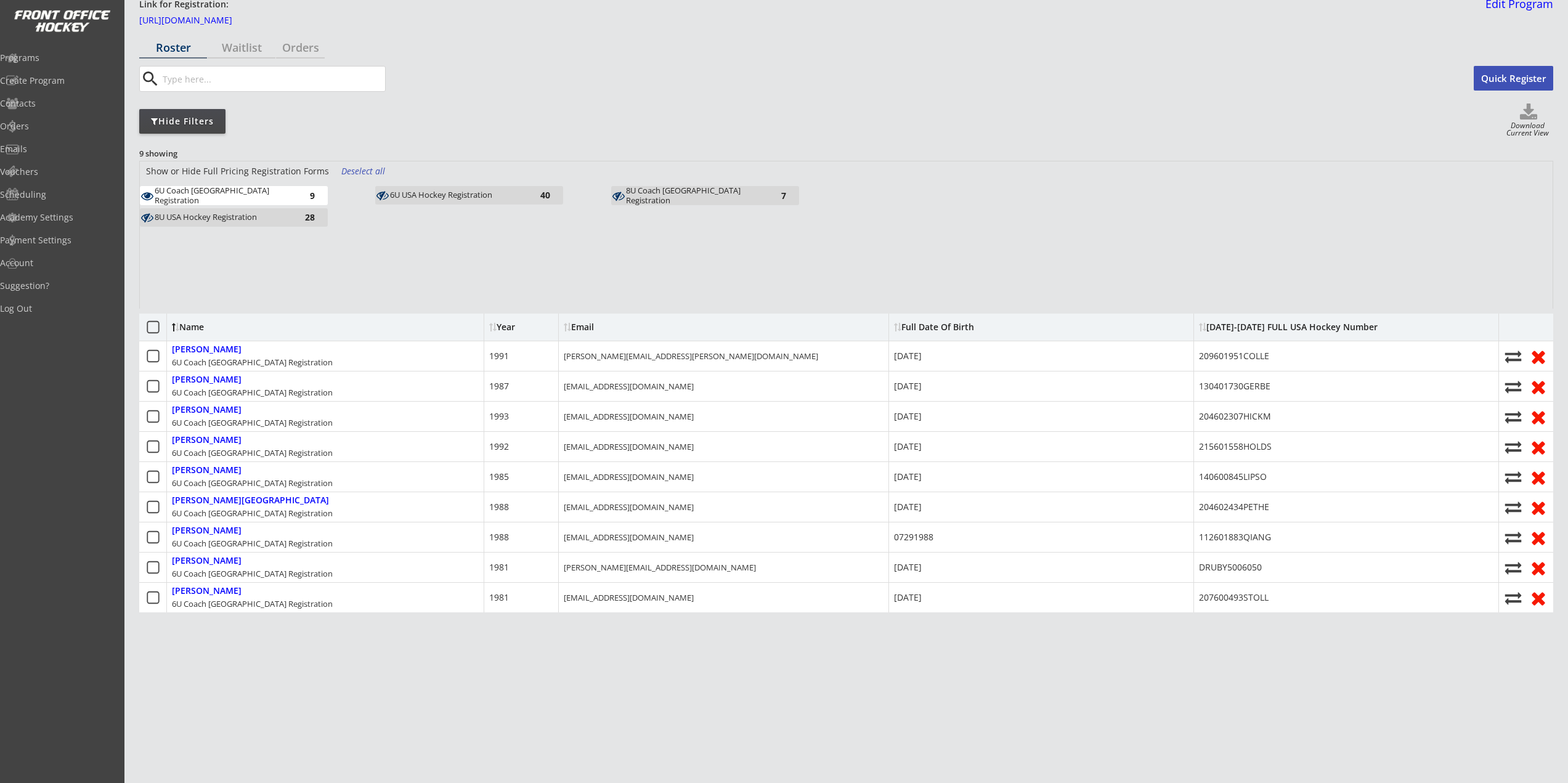
click at [258, 186] on div "6U Coach USA Registration" at bounding box center [222, 195] width 135 height 19
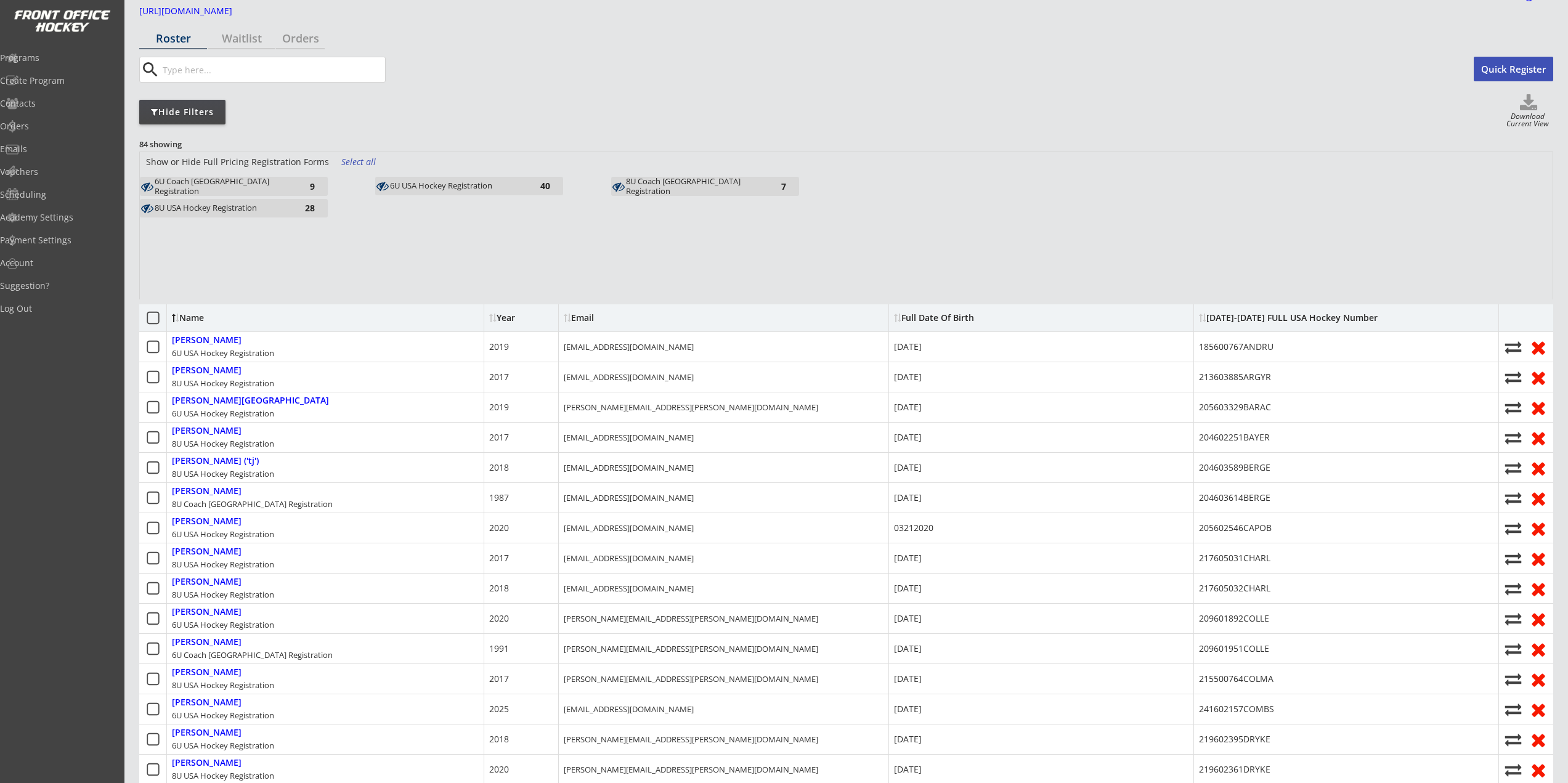
scroll to position [125, 0]
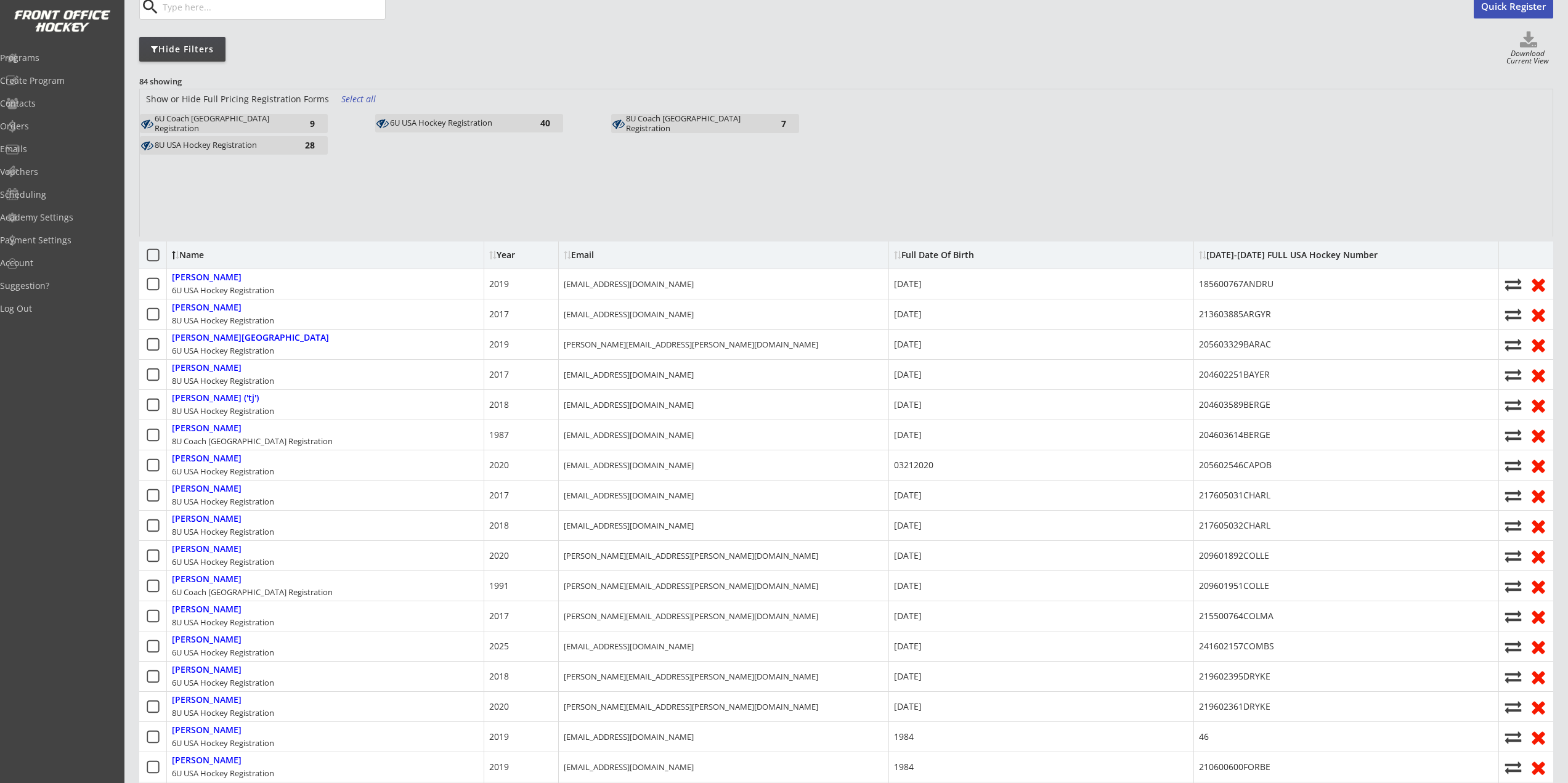
click at [662, 132] on div "8U Coach USA Registration 7" at bounding box center [705, 123] width 188 height 19
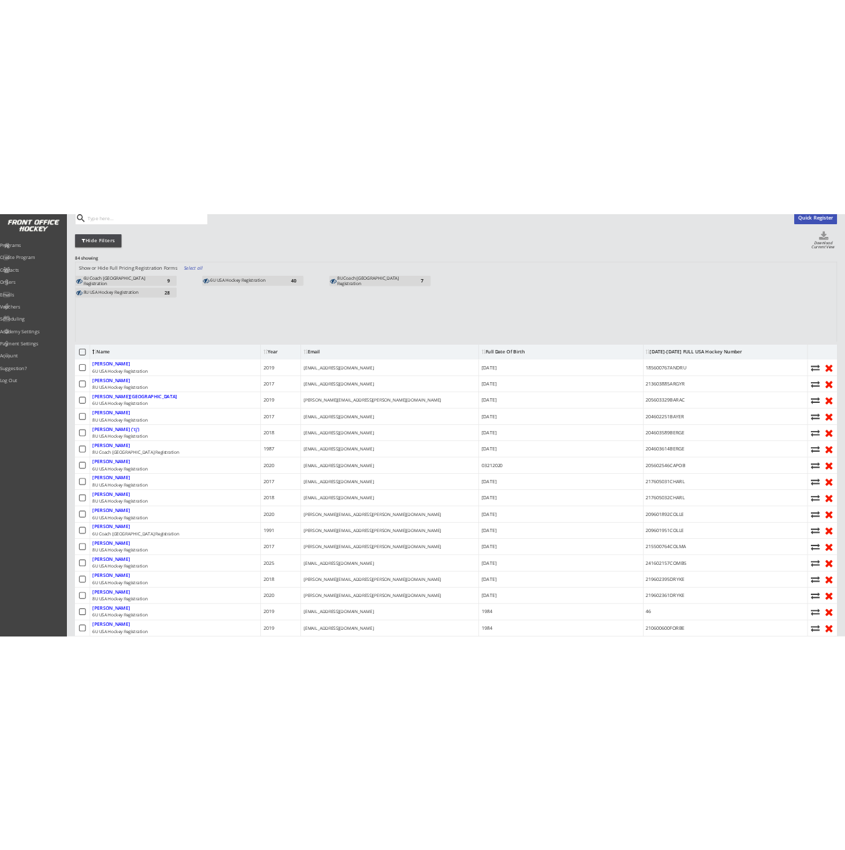
scroll to position [0, 0]
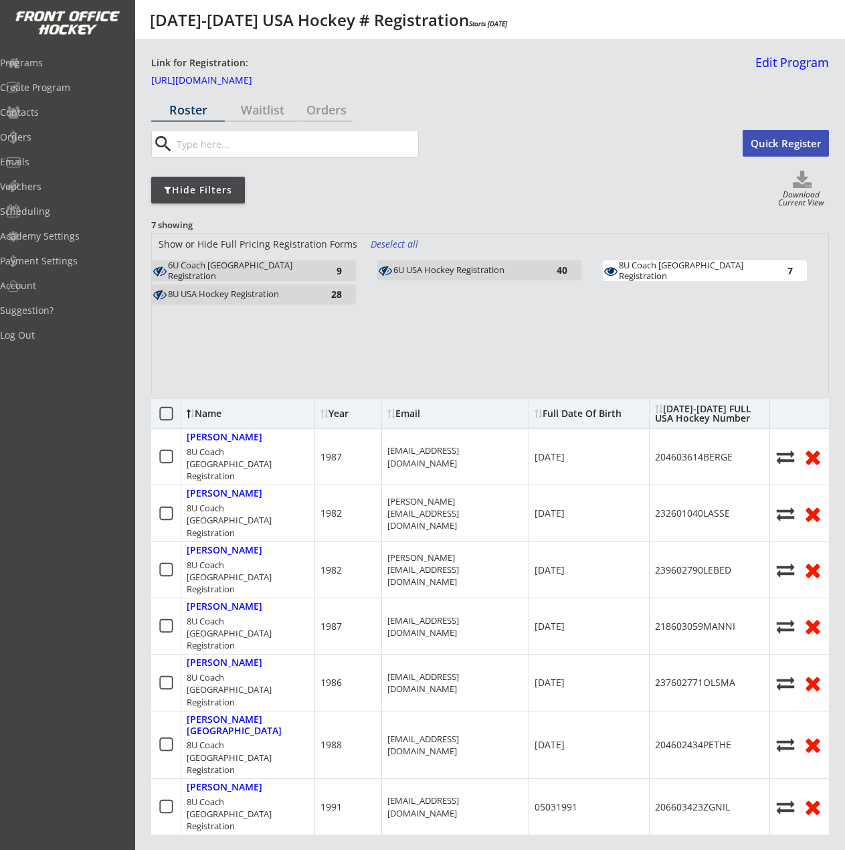
click at [263, 272] on div "6U Coach USA Registration" at bounding box center [241, 270] width 147 height 21
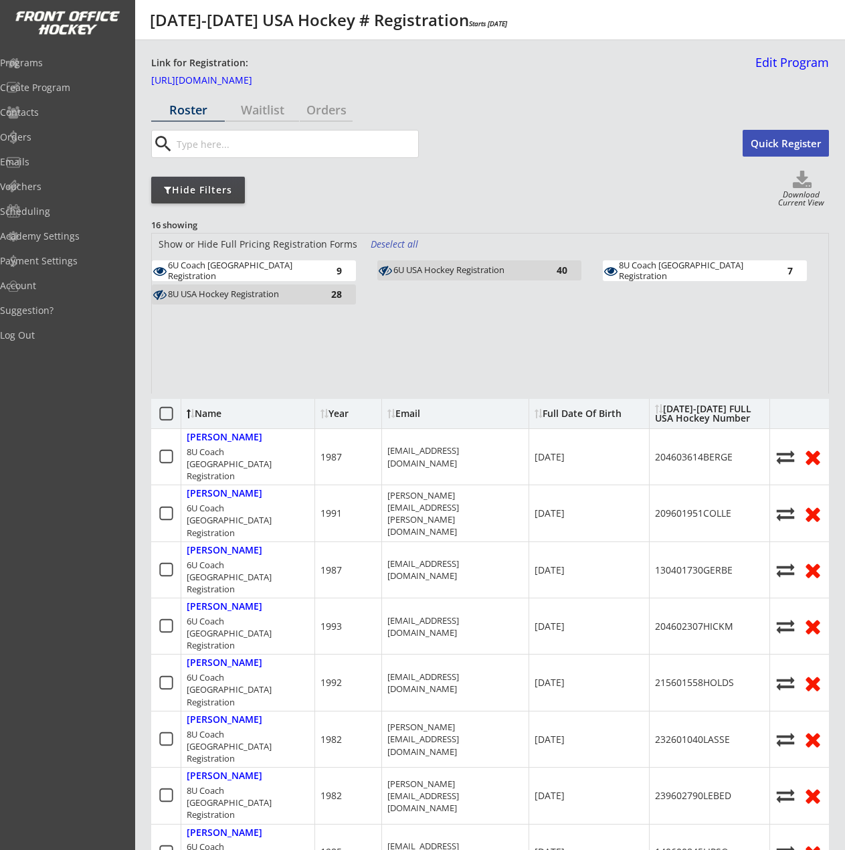
click at [261, 275] on div "6U Coach USA Registration" at bounding box center [241, 270] width 147 height 21
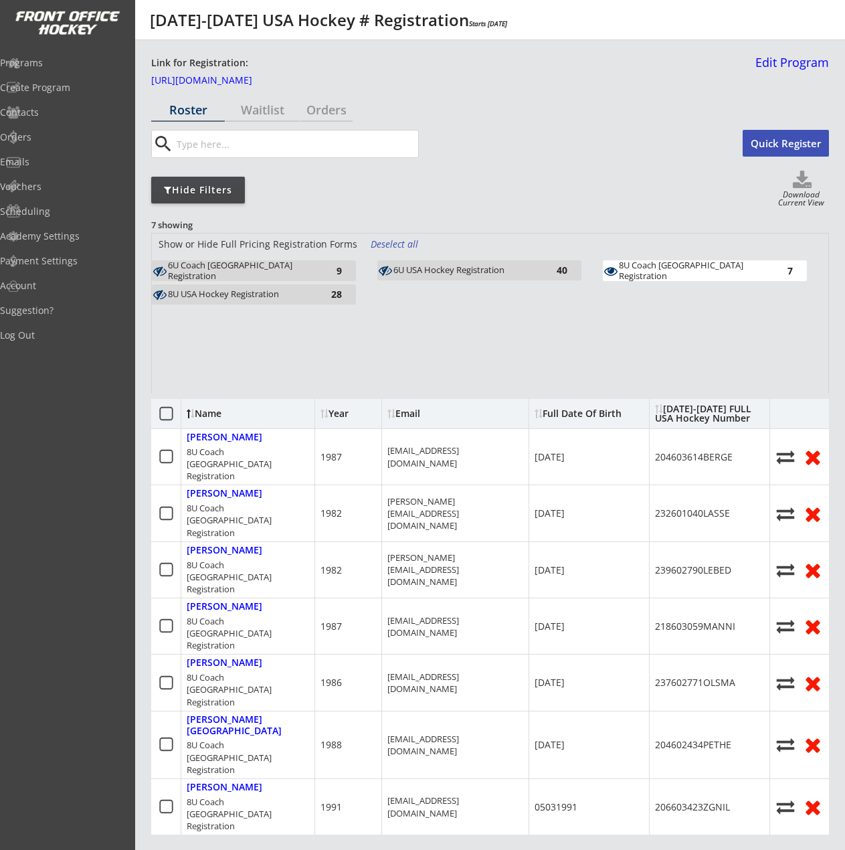
click at [721, 266] on div "8U Coach USA Registration" at bounding box center [692, 270] width 147 height 21
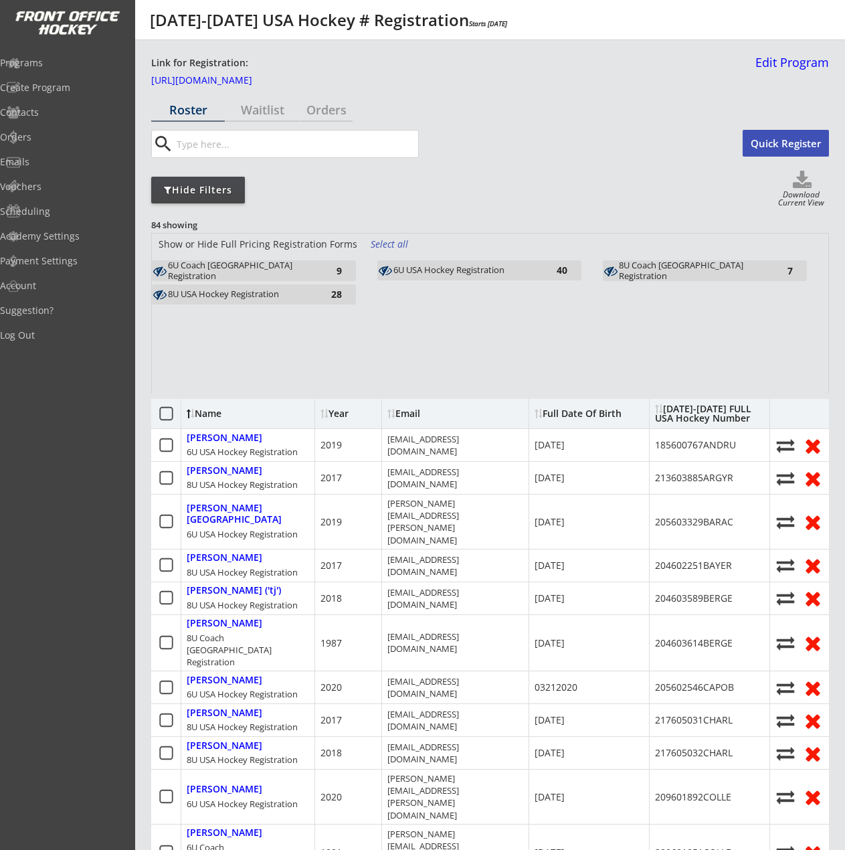
click at [298, 269] on div "6U Coach USA Registration" at bounding box center [241, 270] width 147 height 21
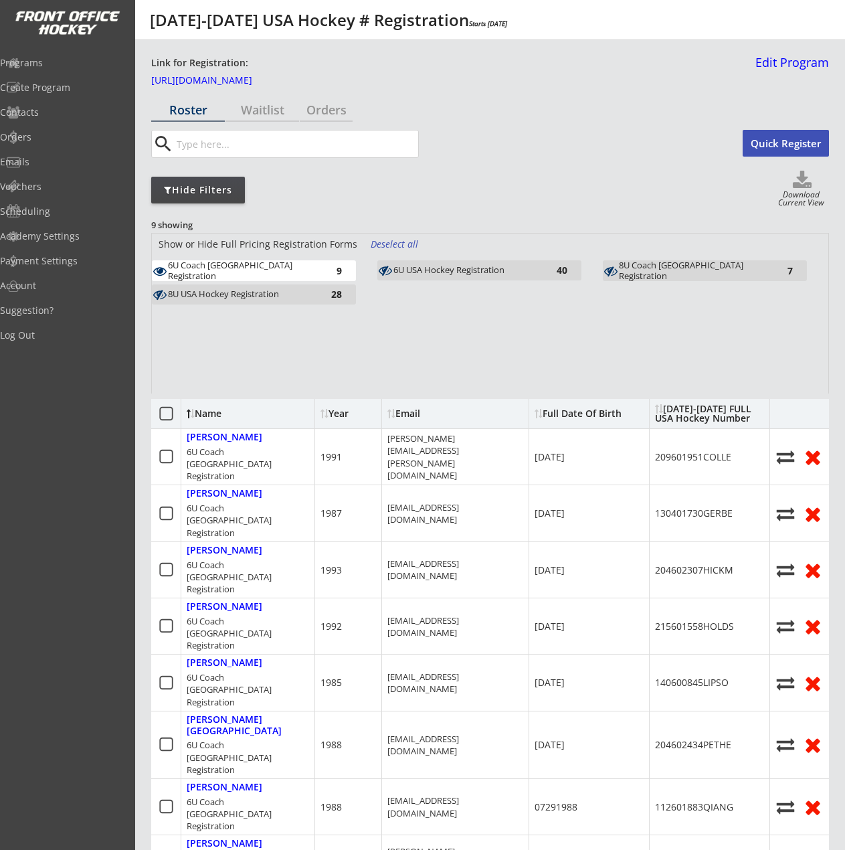
click at [212, 411] on div "Name" at bounding box center [241, 413] width 109 height 9
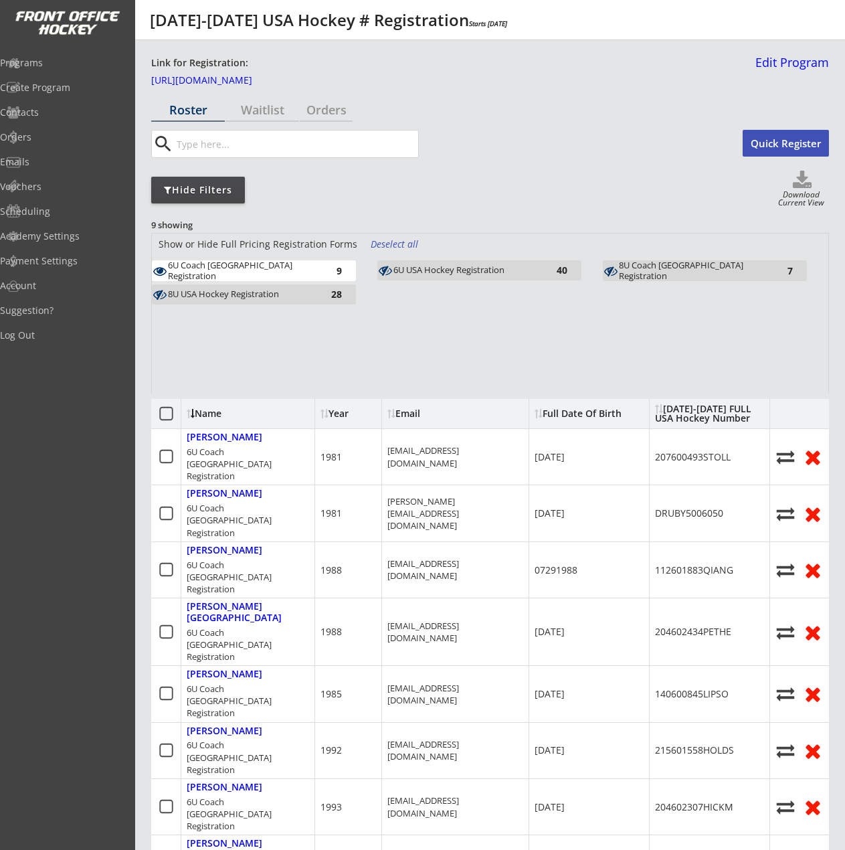
click at [212, 411] on div "Name" at bounding box center [241, 413] width 109 height 9
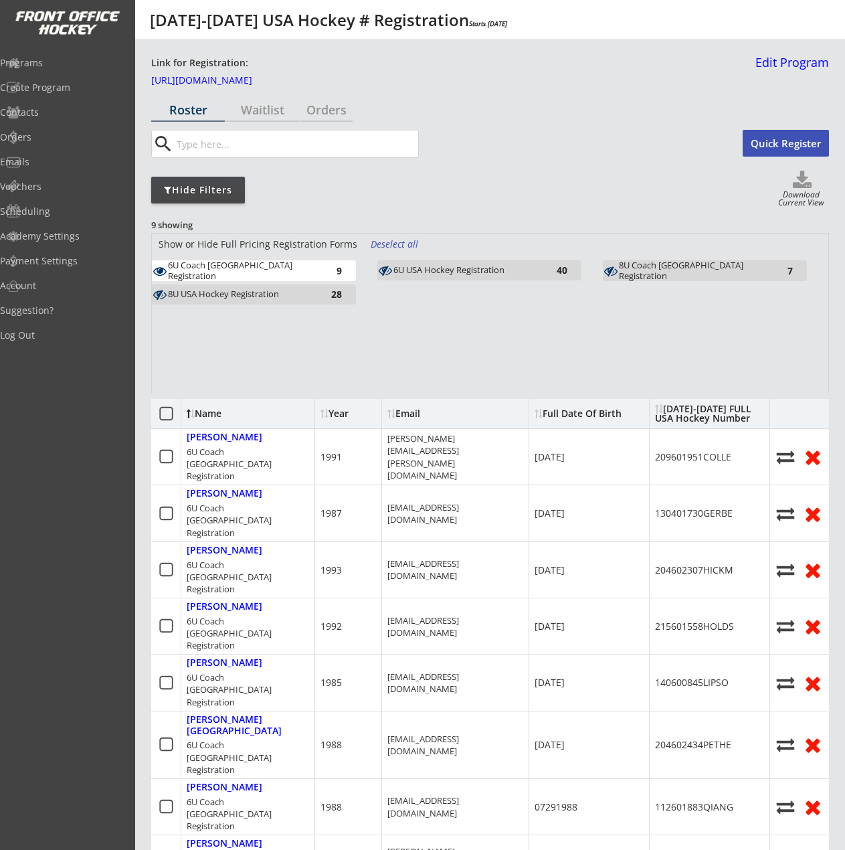
click at [207, 409] on div "Name" at bounding box center [241, 413] width 109 height 9
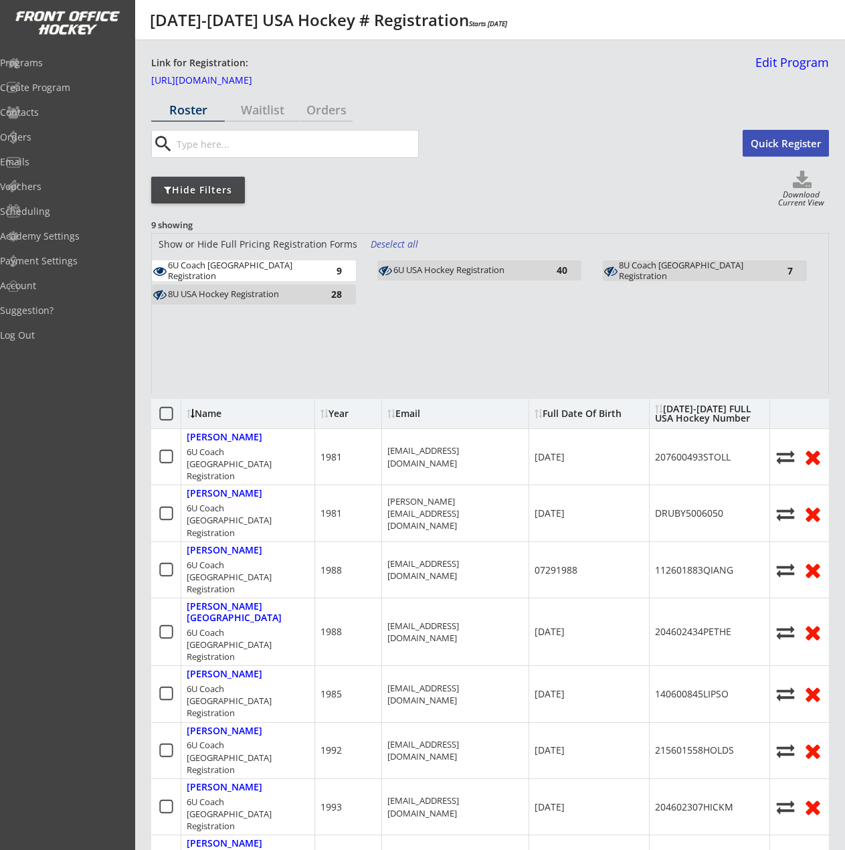
click at [207, 409] on div "Name" at bounding box center [241, 413] width 109 height 9
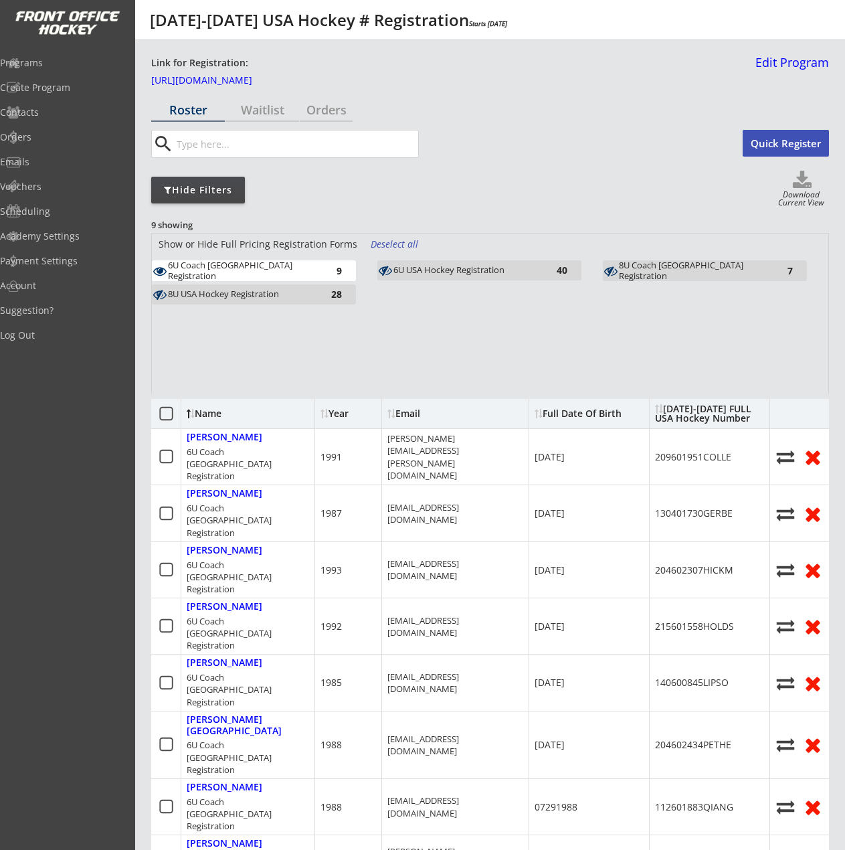
click at [338, 268] on div "9" at bounding box center [328, 271] width 27 height 10
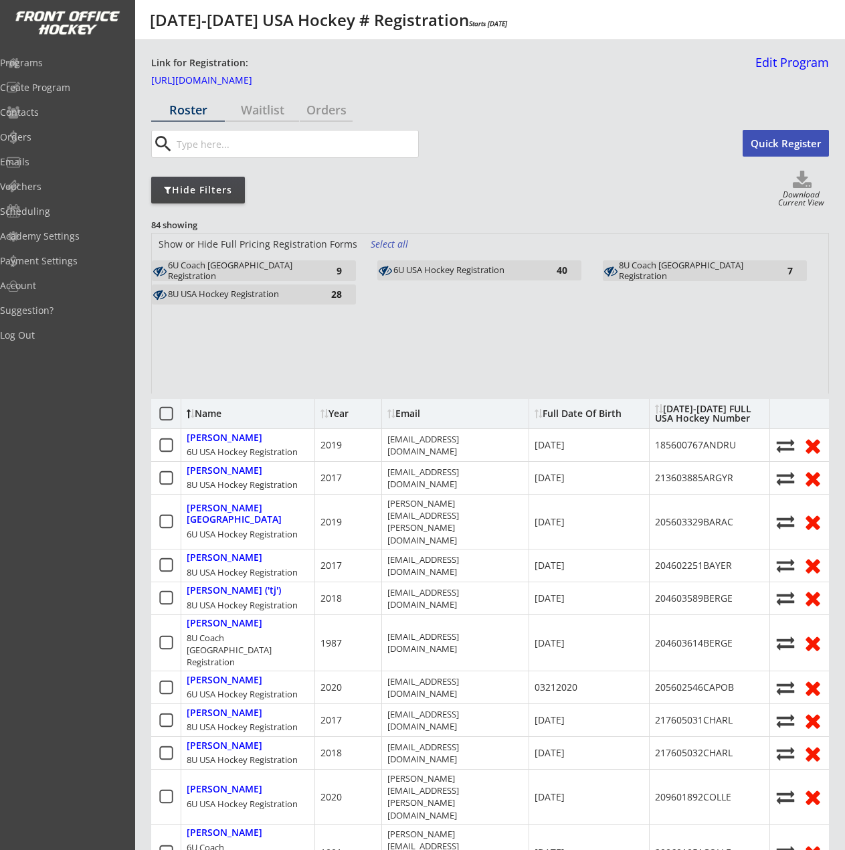
click at [331, 294] on div "28" at bounding box center [328, 294] width 27 height 10
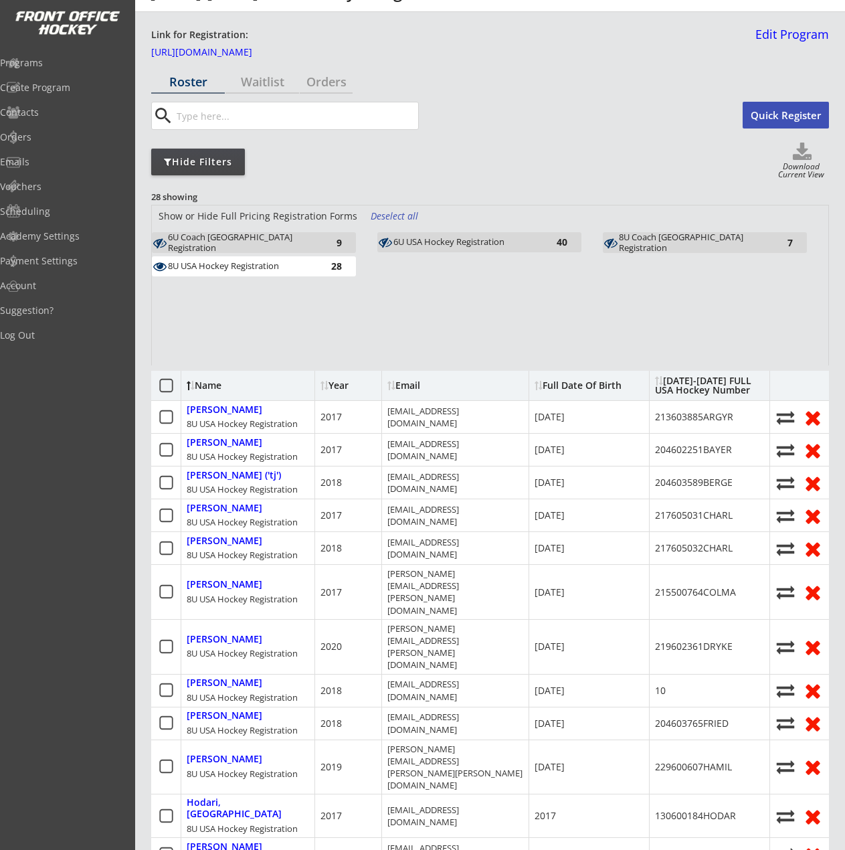
scroll to position [67, 0]
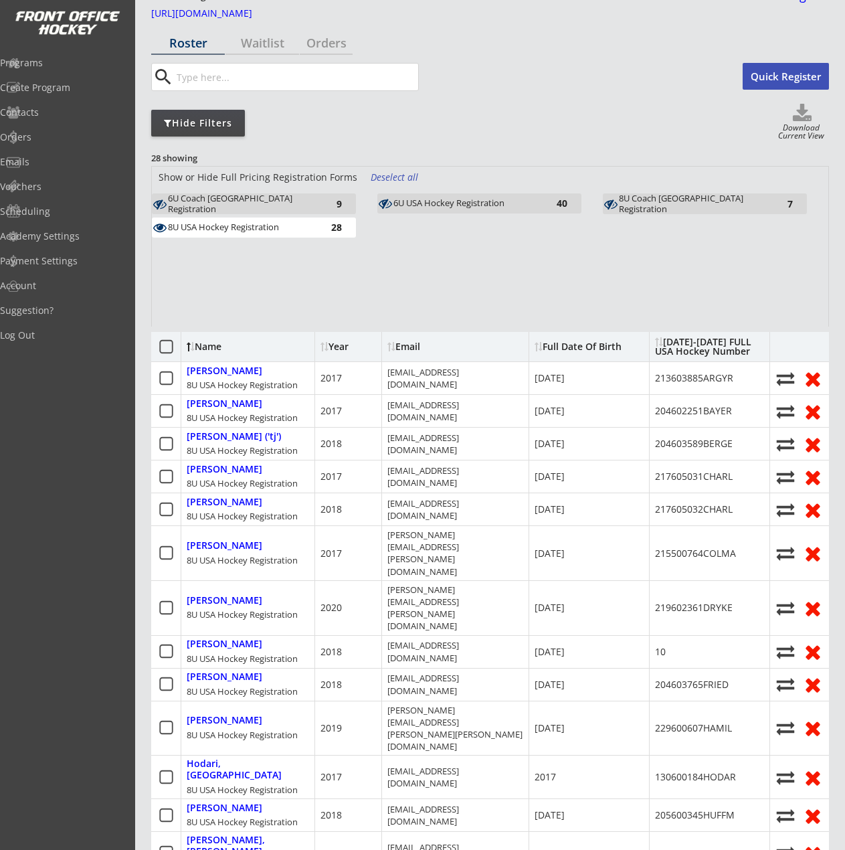
click at [543, 294] on div "Show or Hide Full Pricing Registration Forms Deselect all 6U Coach USA Registra…" at bounding box center [490, 247] width 676 height 160
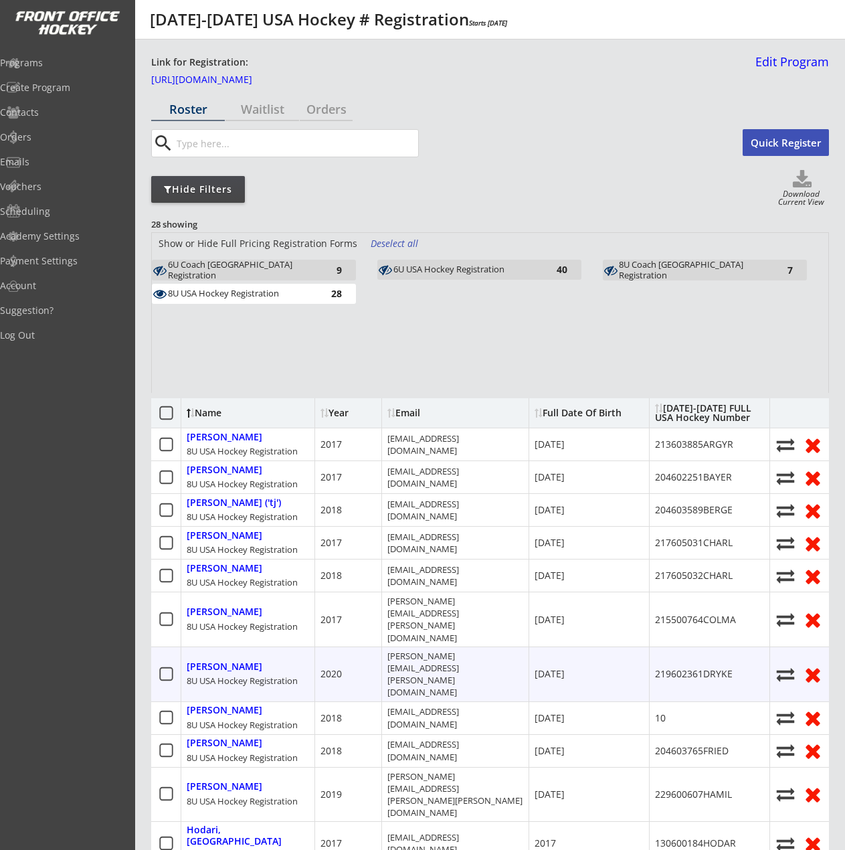
scroll to position [0, 0]
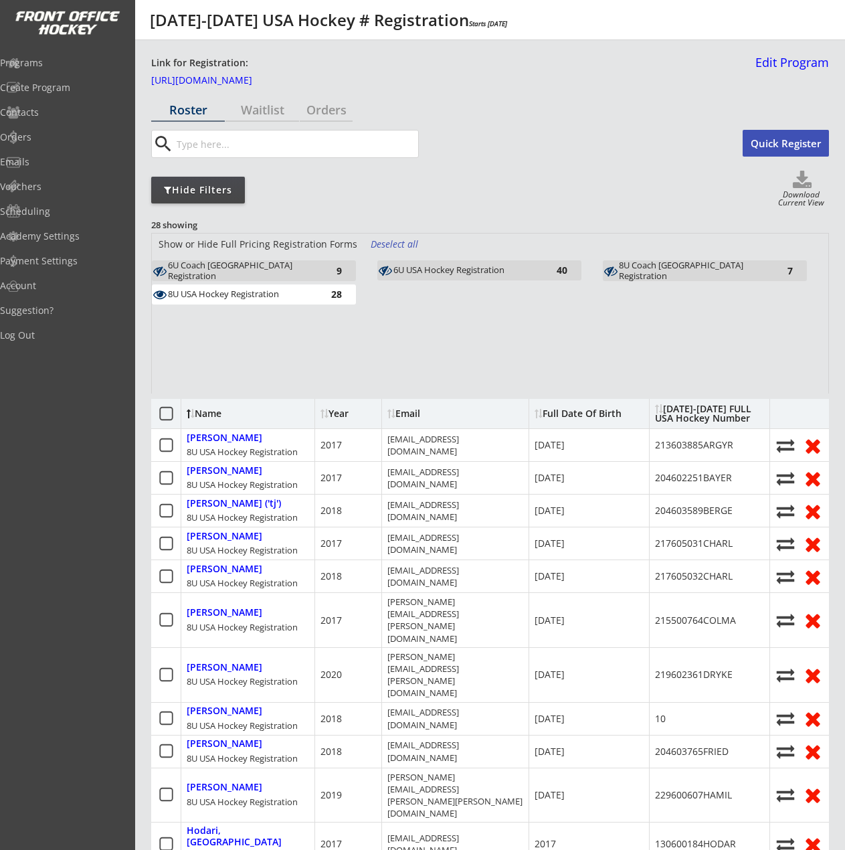
click at [296, 269] on div "6U Coach USA Registration" at bounding box center [241, 270] width 147 height 21
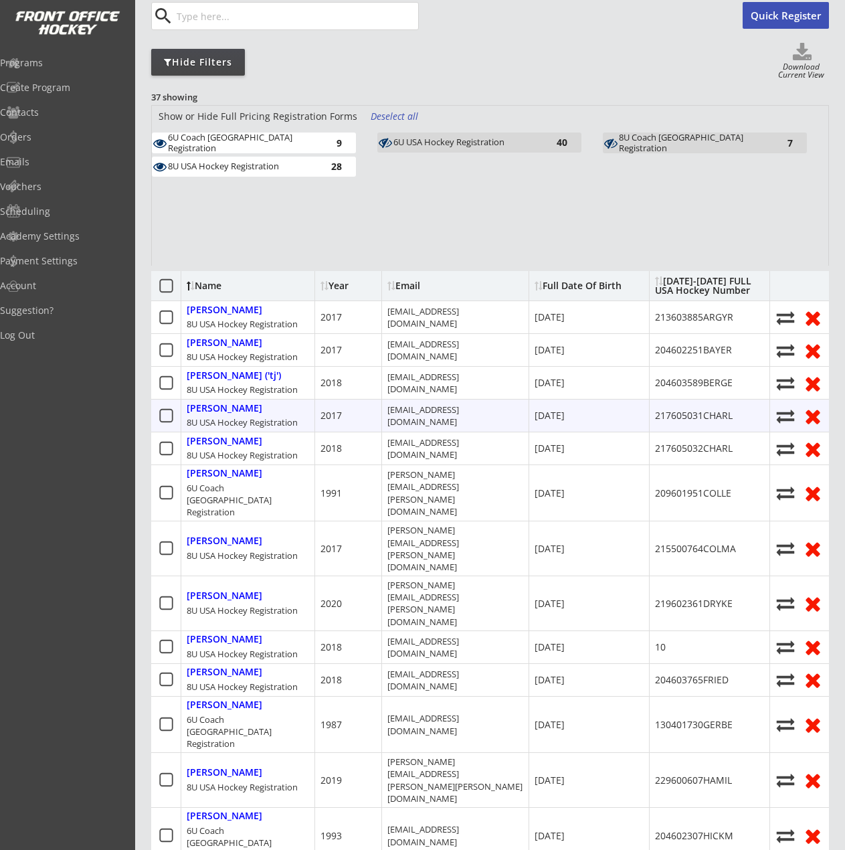
scroll to position [134, 0]
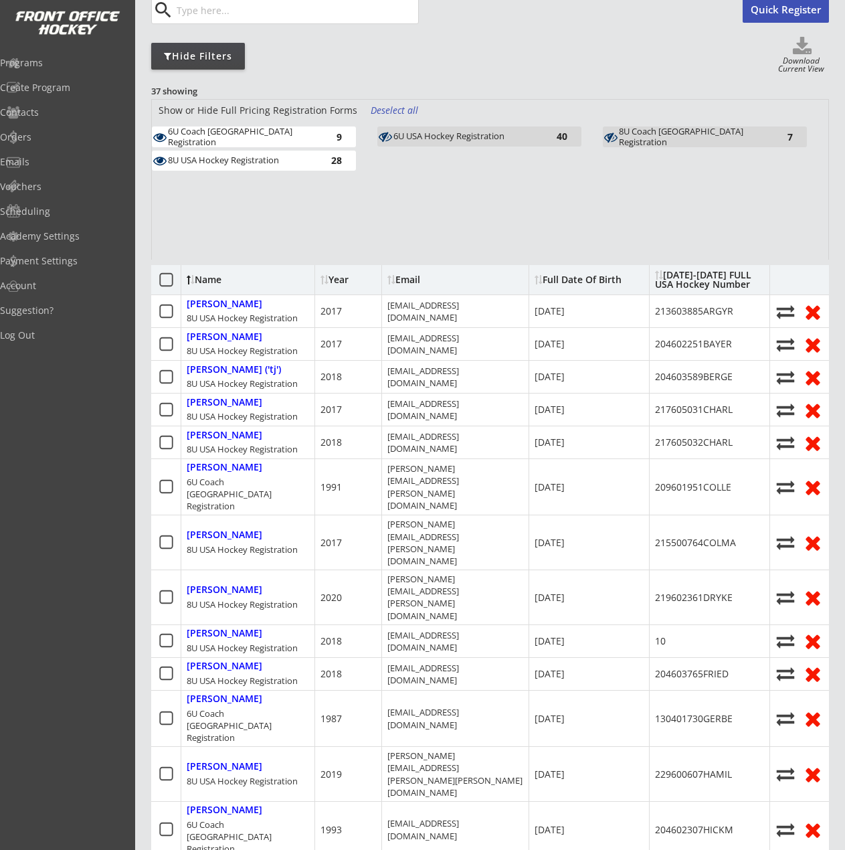
click at [258, 161] on div "8U USA Hockey Registration" at bounding box center [241, 160] width 147 height 11
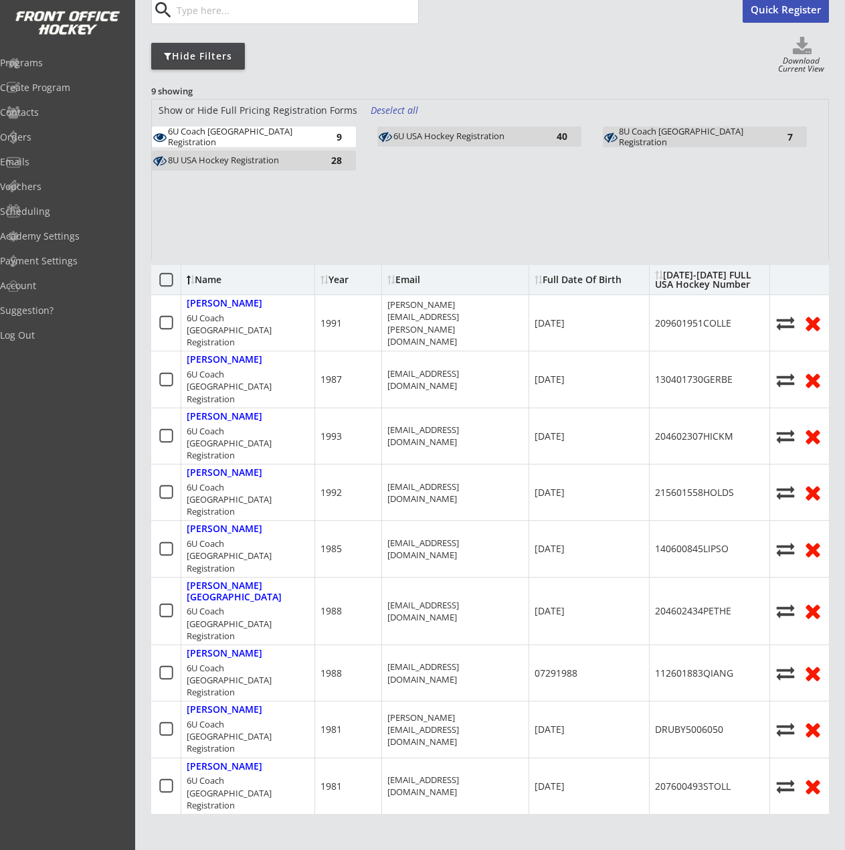
scroll to position [69, 0]
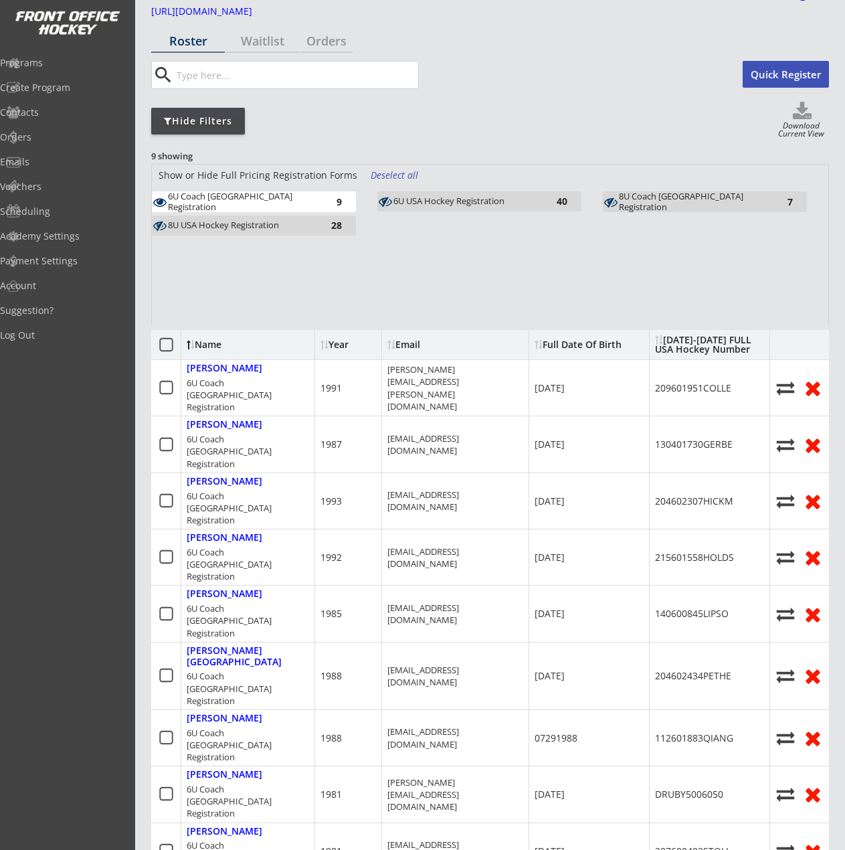
click at [306, 201] on div "6U Coach USA Registration" at bounding box center [241, 201] width 147 height 21
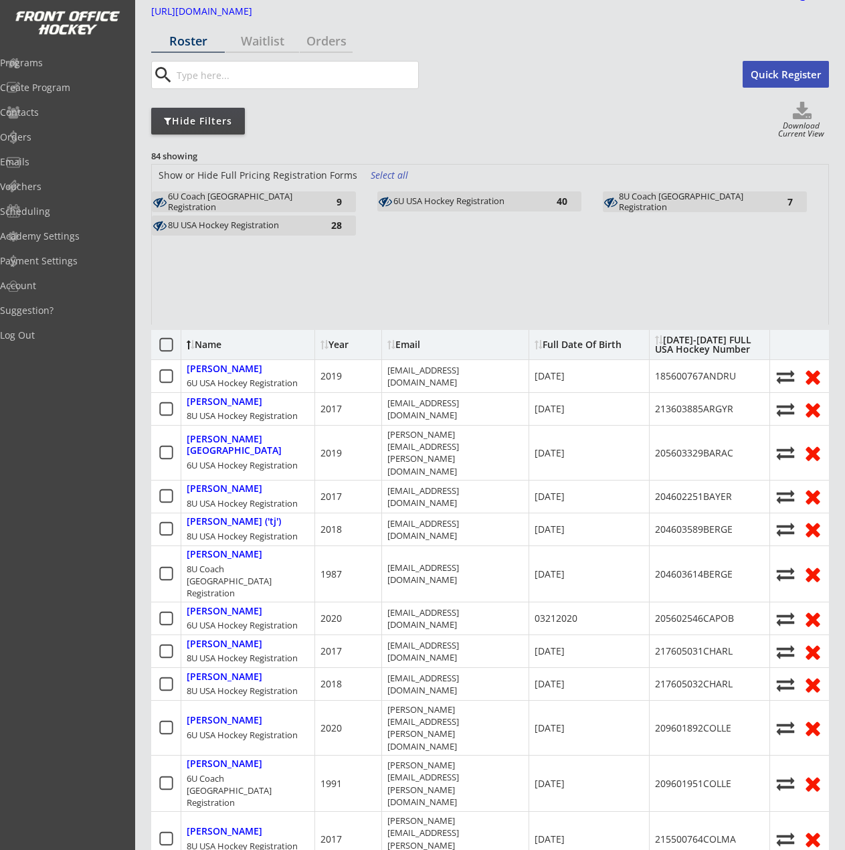
scroll to position [134, 0]
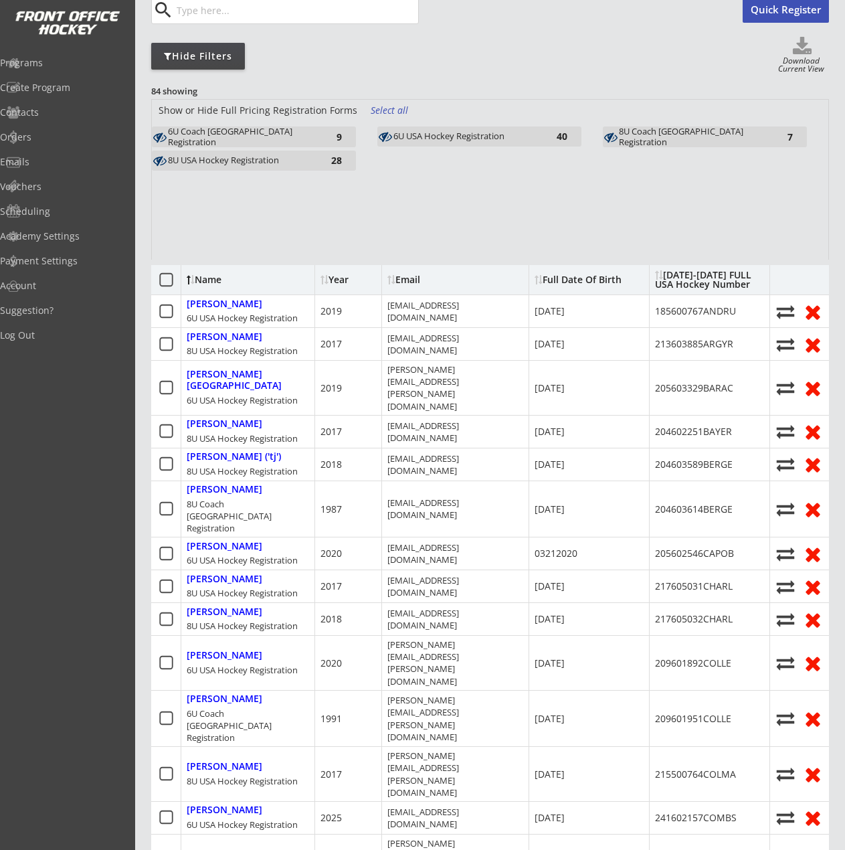
click at [515, 128] on div "6U USA Hockey Registration 40" at bounding box center [479, 136] width 204 height 20
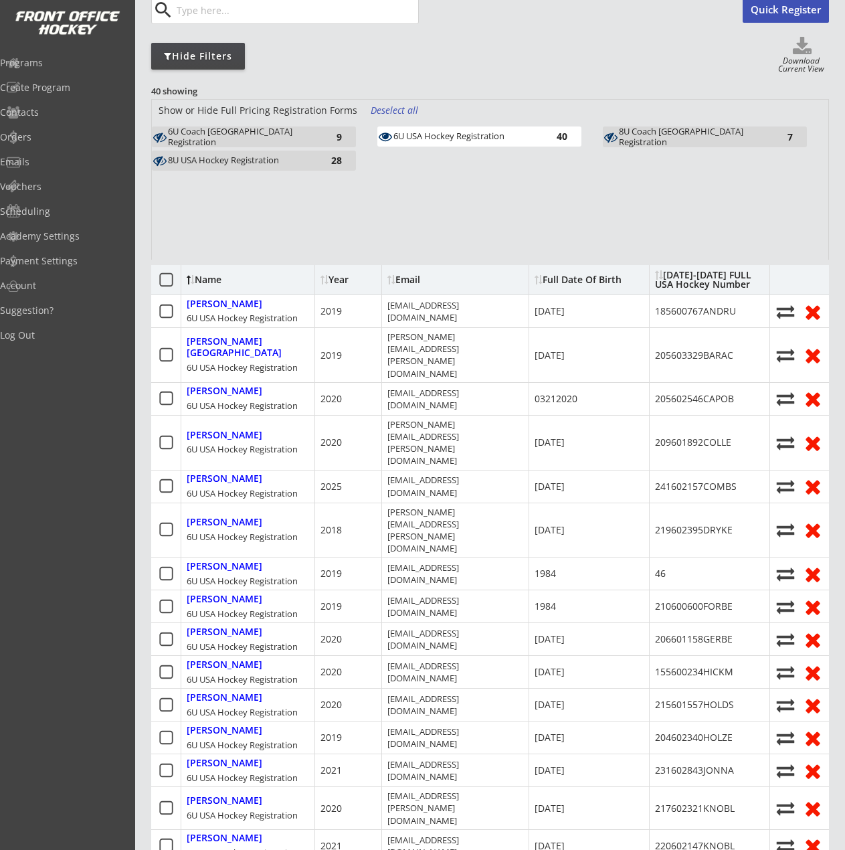
click at [232, 165] on div "8U USA Hockey Registration" at bounding box center [241, 160] width 147 height 11
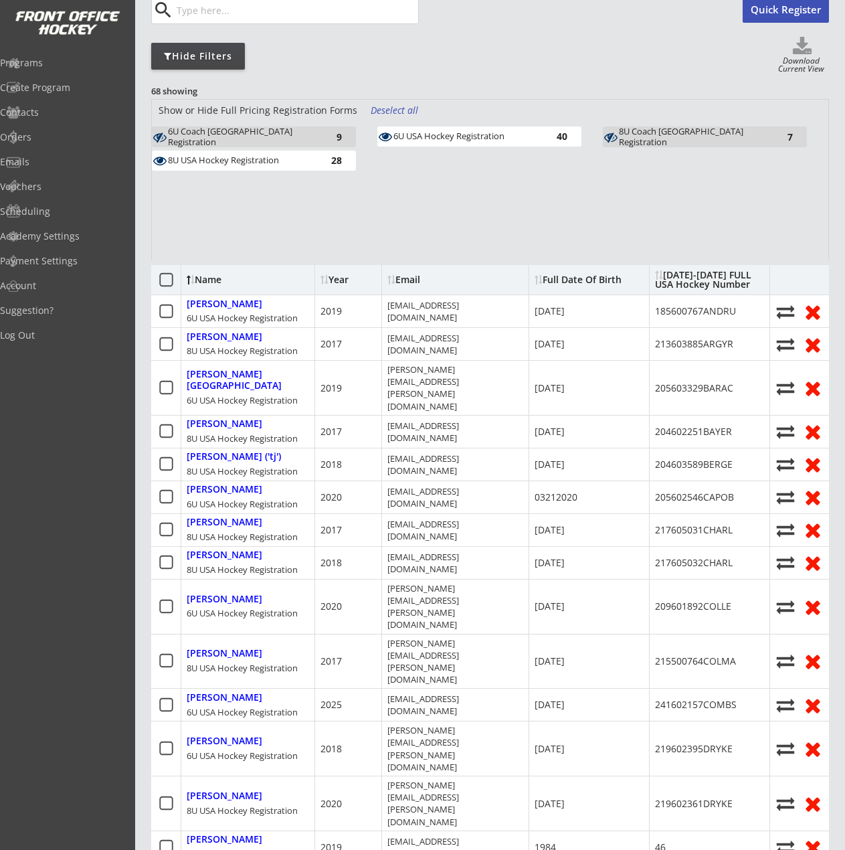
click at [394, 149] on div "6U USA Hockey Registration 40" at bounding box center [489, 138] width 225 height 24
click at [399, 141] on div "6U USA Hockey Registration" at bounding box center [466, 136] width 147 height 11
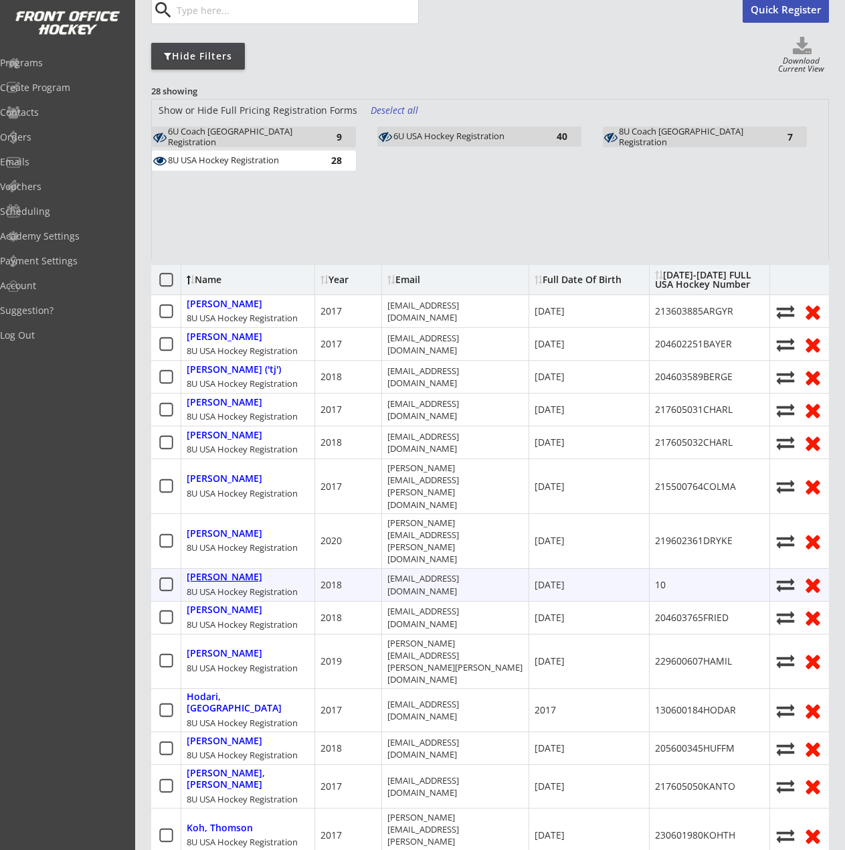
click at [224, 571] on div "Friedman, Dylan" at bounding box center [225, 576] width 76 height 11
select select ""Youth S/M""
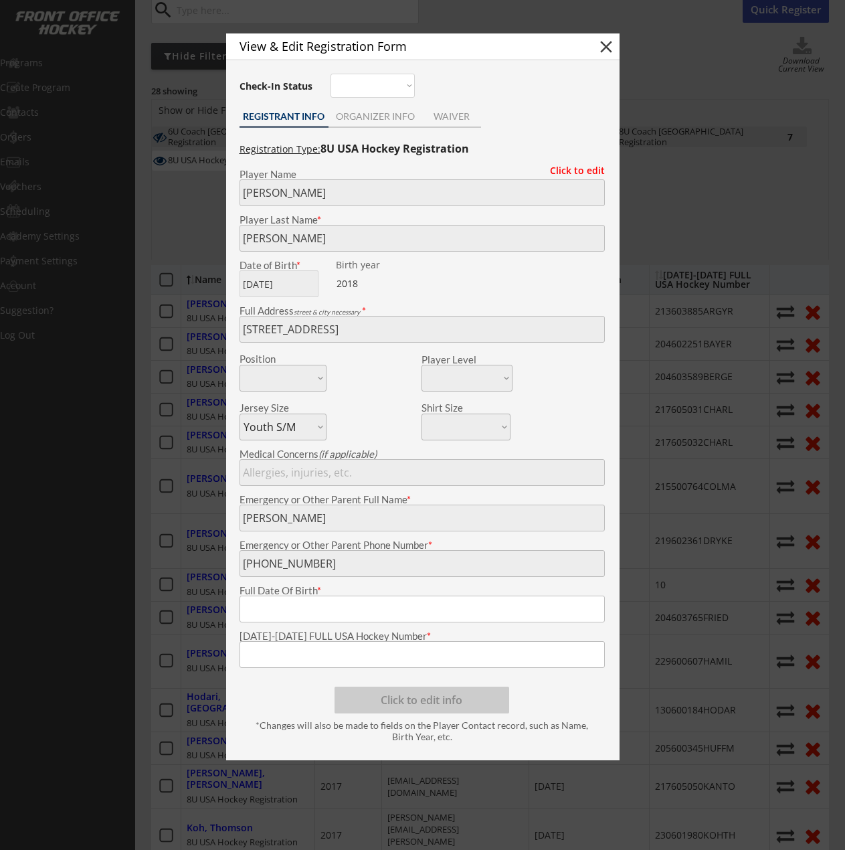
type input "January 29 2018"
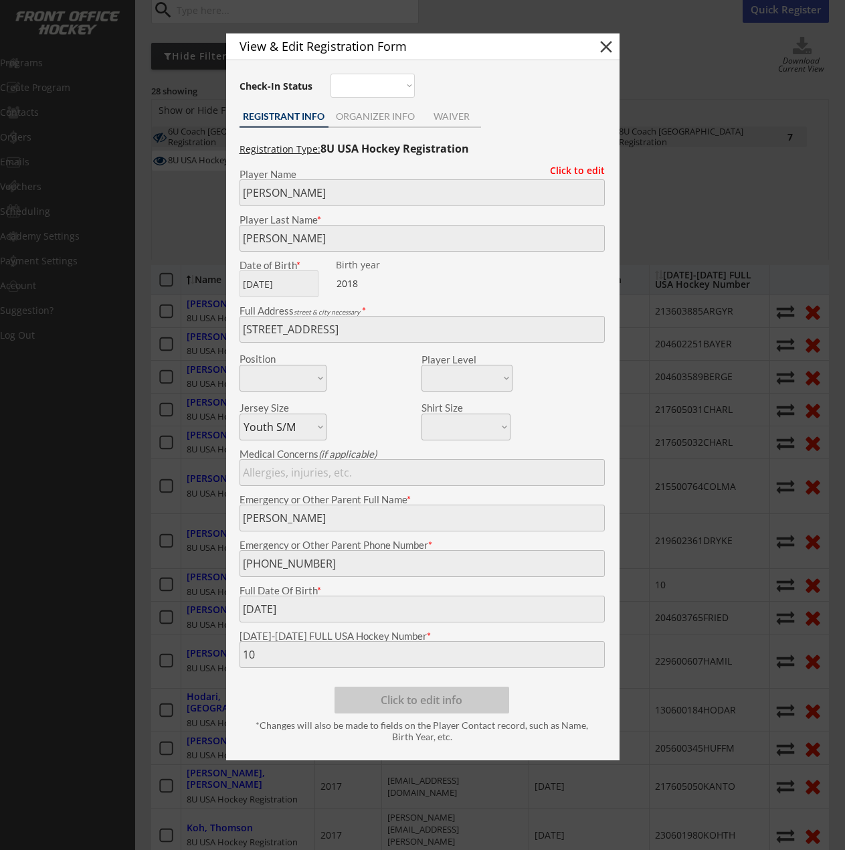
click at [213, 532] on div at bounding box center [422, 425] width 845 height 850
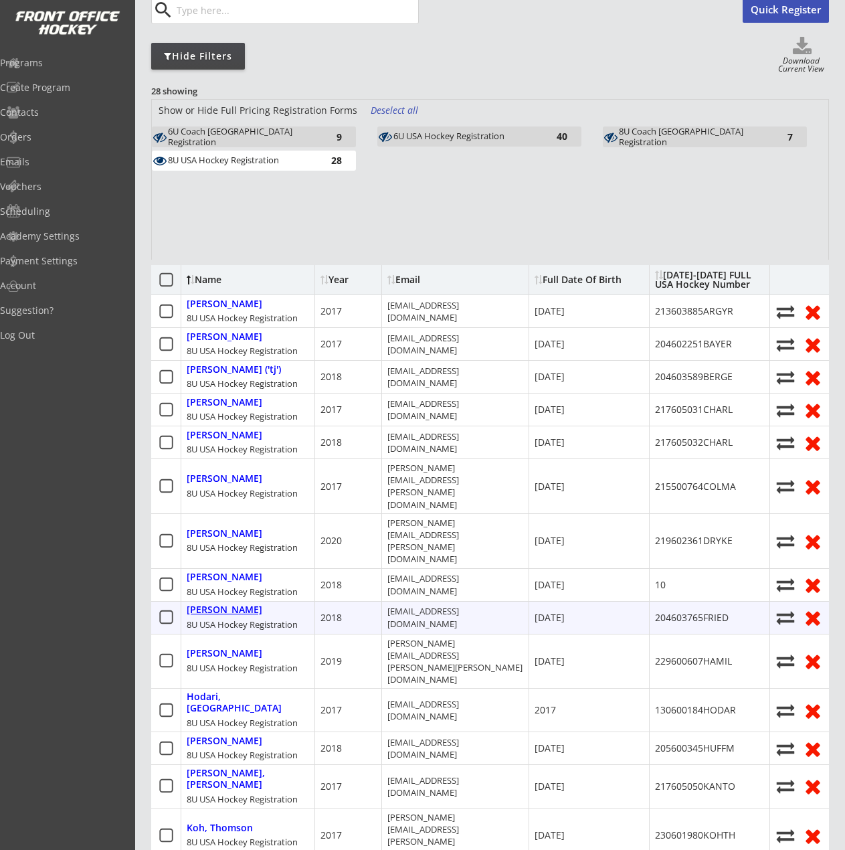
click at [219, 604] on div "Friedman, Dylan" at bounding box center [225, 609] width 76 height 11
type input "204603765FRIED"
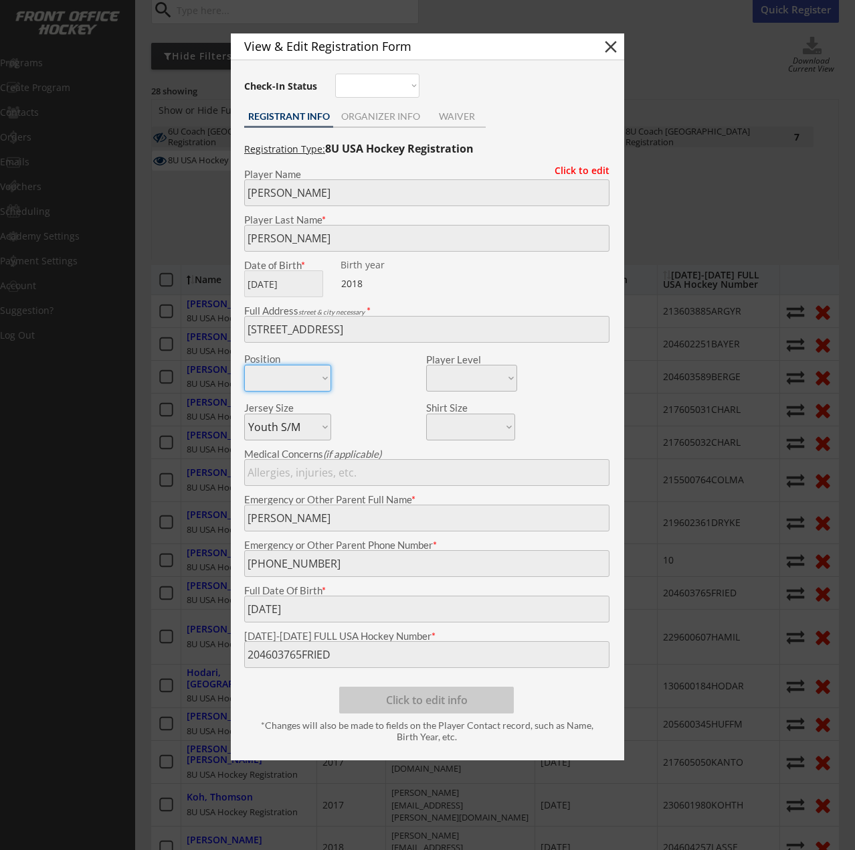
click at [219, 564] on div at bounding box center [427, 425] width 855 height 850
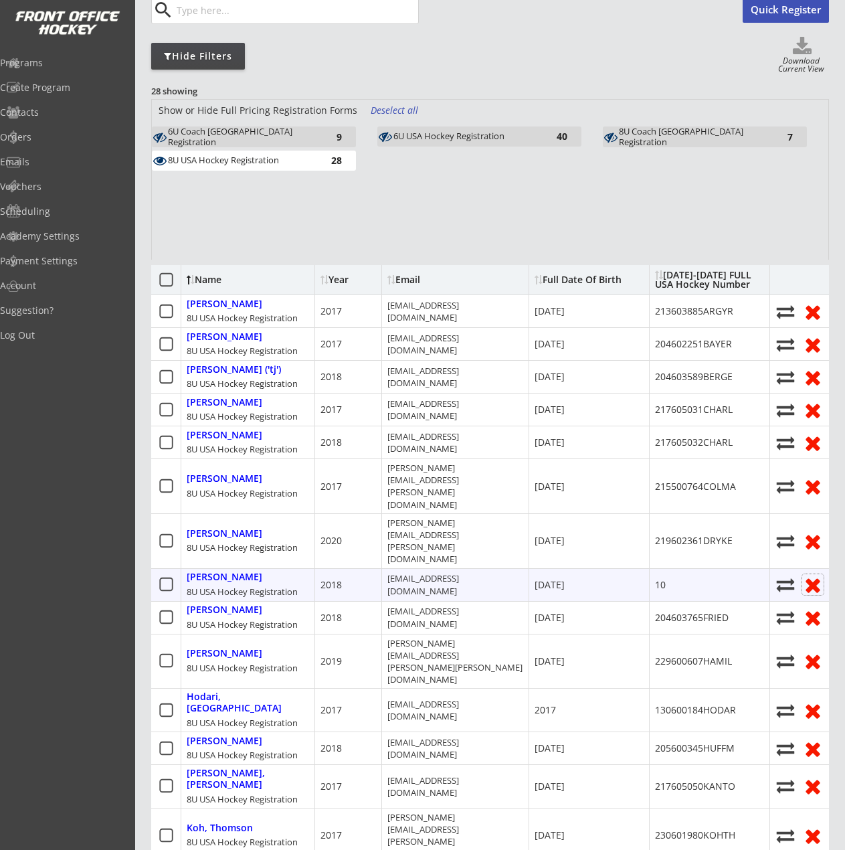
click at [818, 574] on icon at bounding box center [812, 584] width 21 height 21
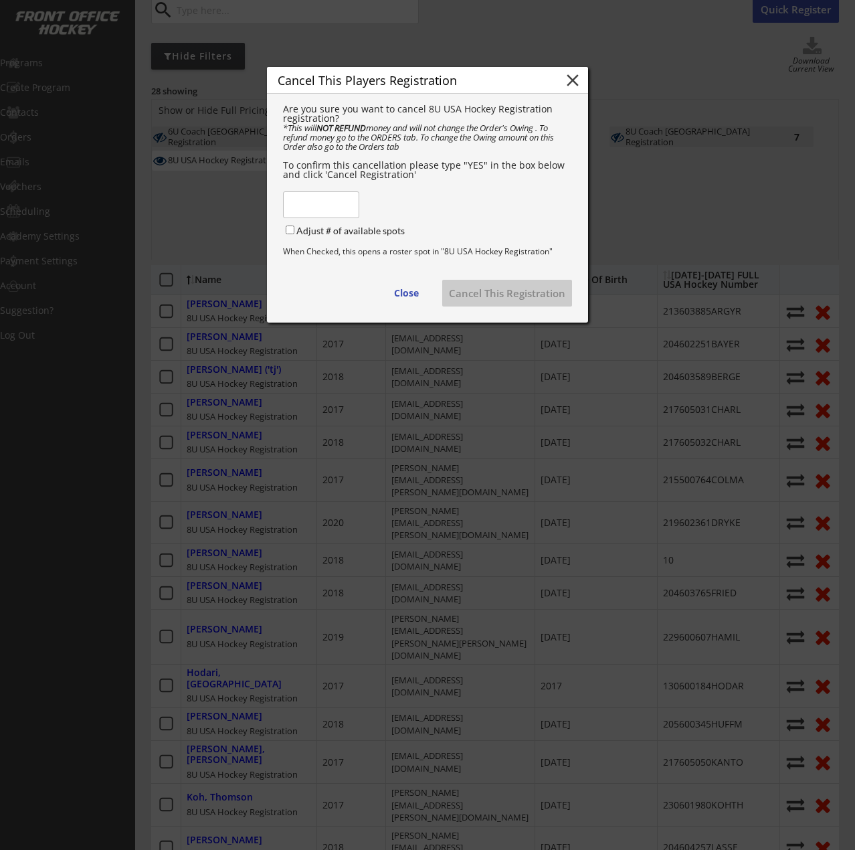
click at [323, 218] on input "input" at bounding box center [321, 204] width 76 height 27
type input "YES"
click at [481, 306] on button "Cancel This Registration" at bounding box center [507, 293] width 130 height 27
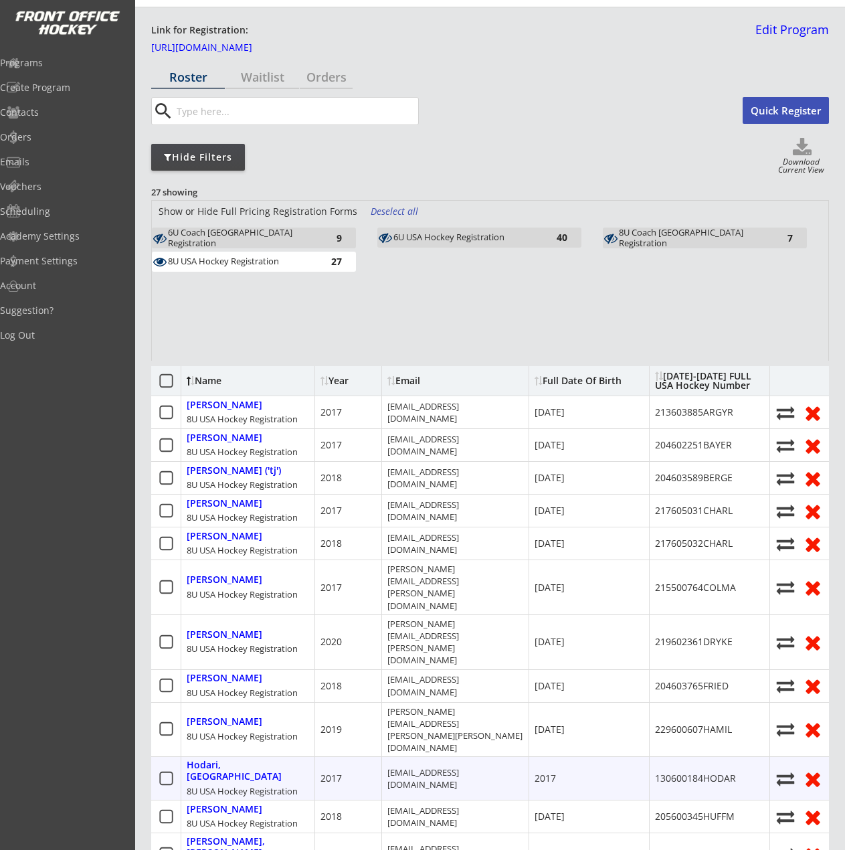
scroll to position [0, 0]
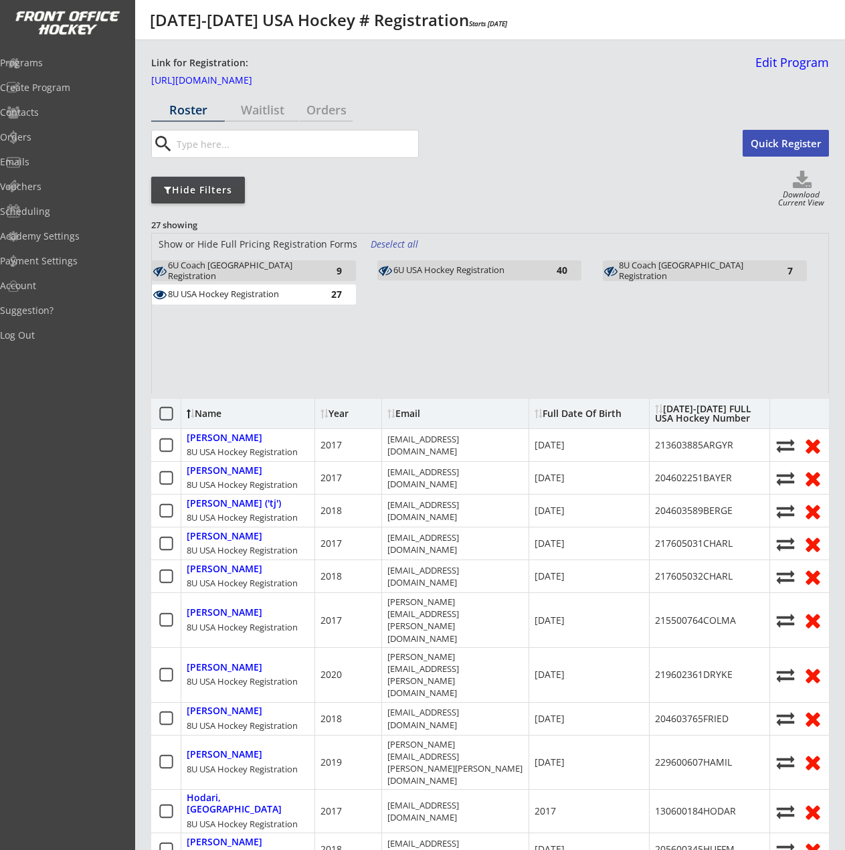
click at [426, 268] on div "6U USA Hockey Registration" at bounding box center [466, 270] width 147 height 11
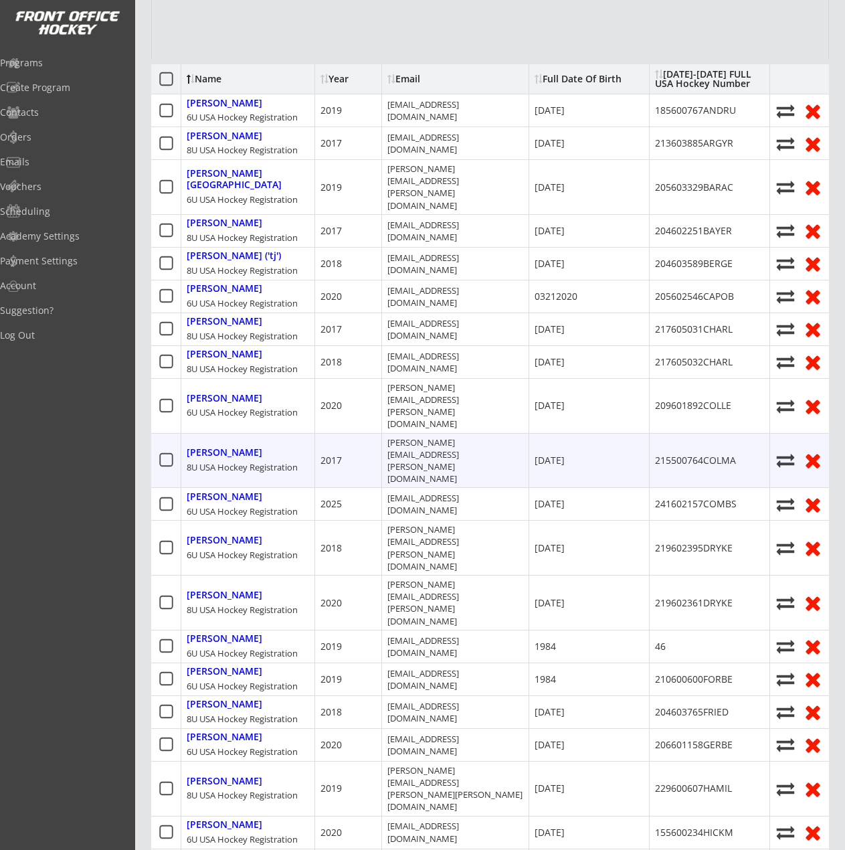
scroll to position [401, 0]
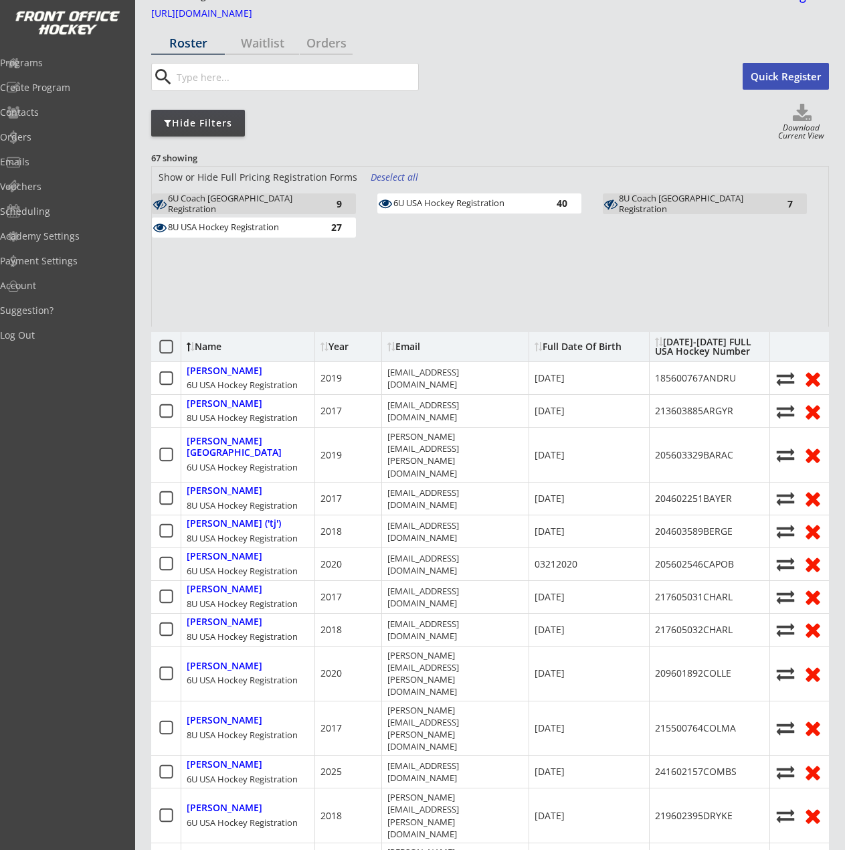
click at [277, 237] on div "8U USA Hockey Registration 27" at bounding box center [254, 227] width 204 height 20
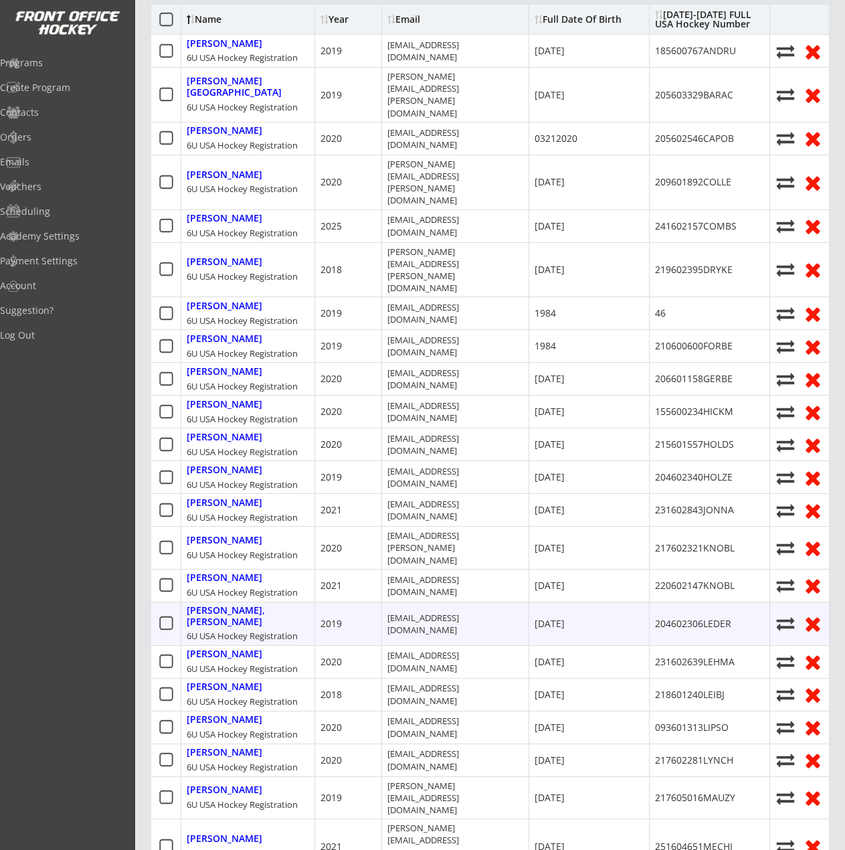
scroll to position [0, 0]
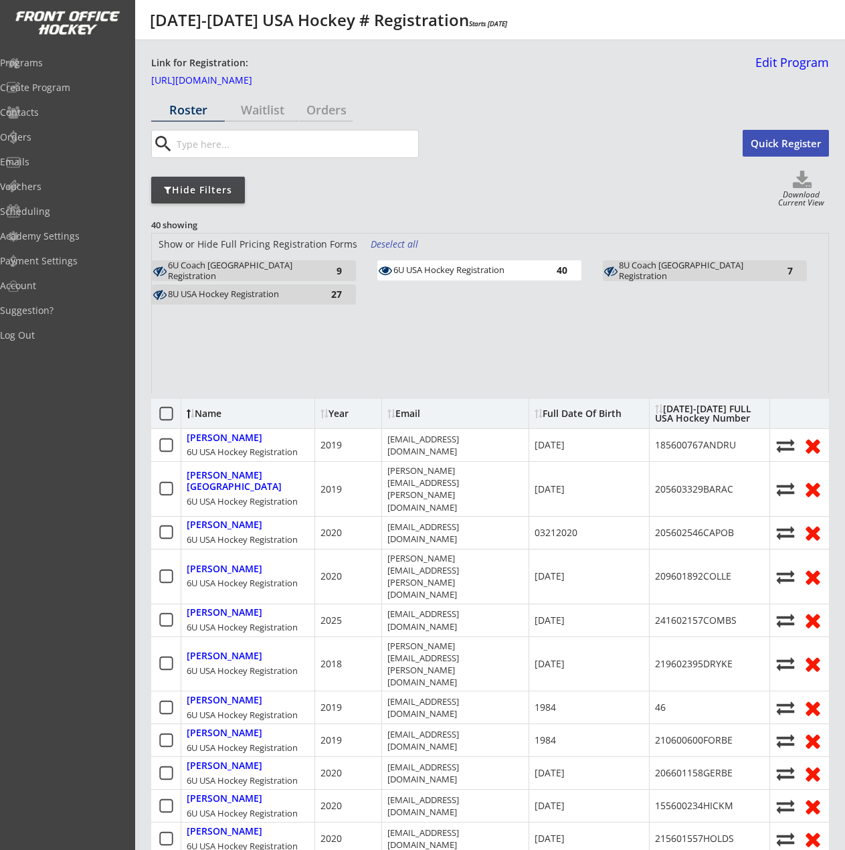
click at [461, 267] on div "6U USA Hockey Registration" at bounding box center [466, 270] width 147 height 11
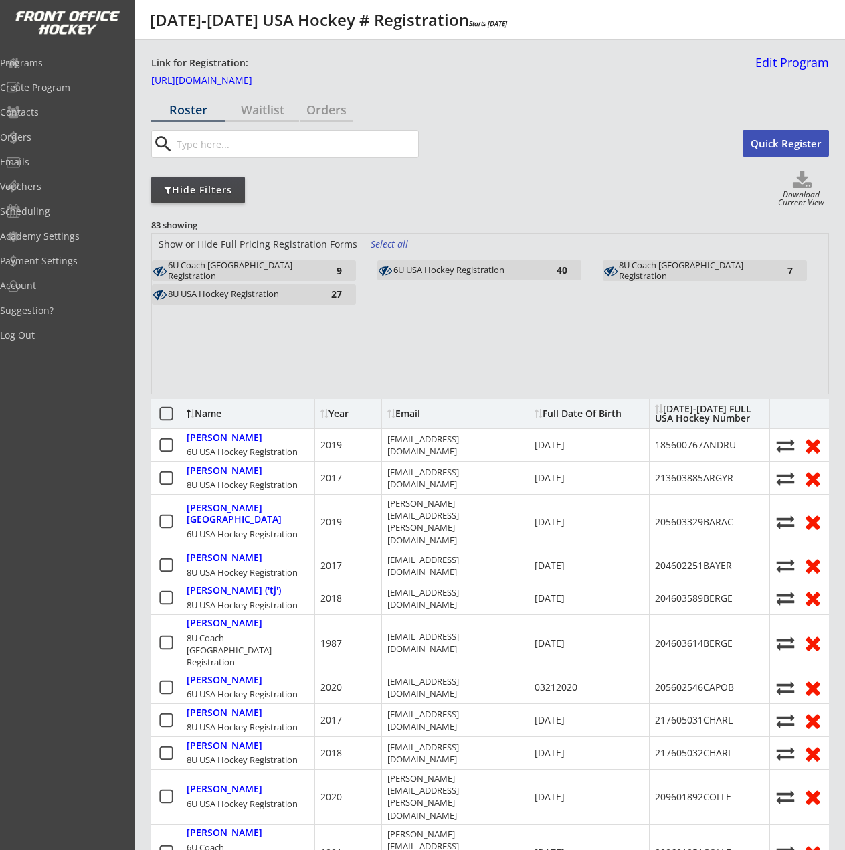
click at [294, 292] on div "8U USA Hockey Registration" at bounding box center [241, 294] width 147 height 11
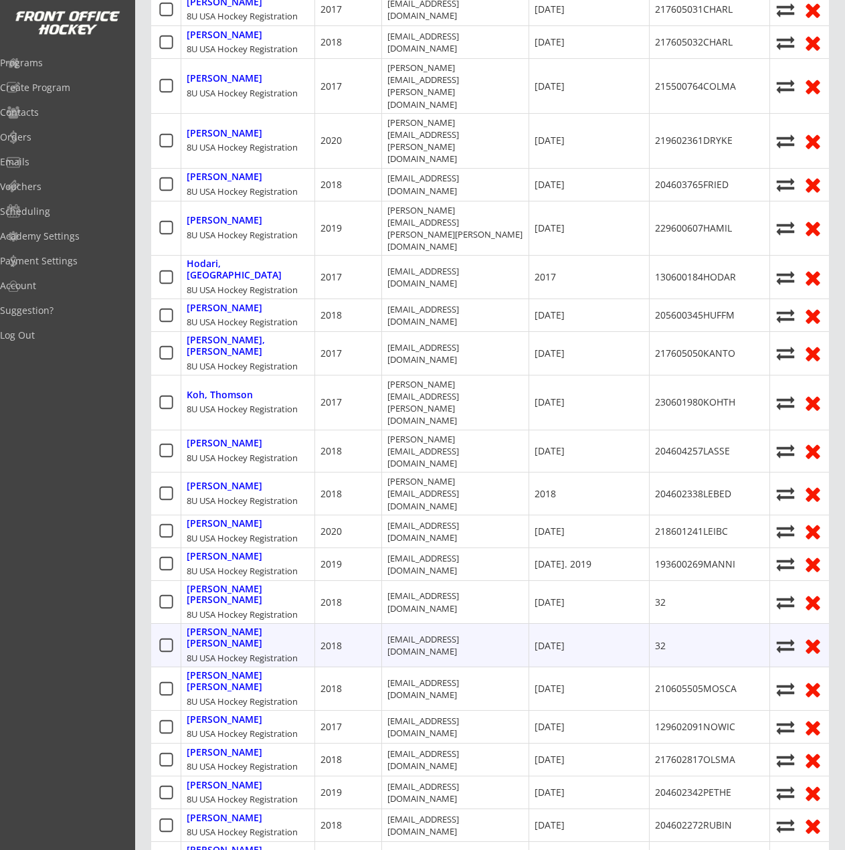
scroll to position [535, 0]
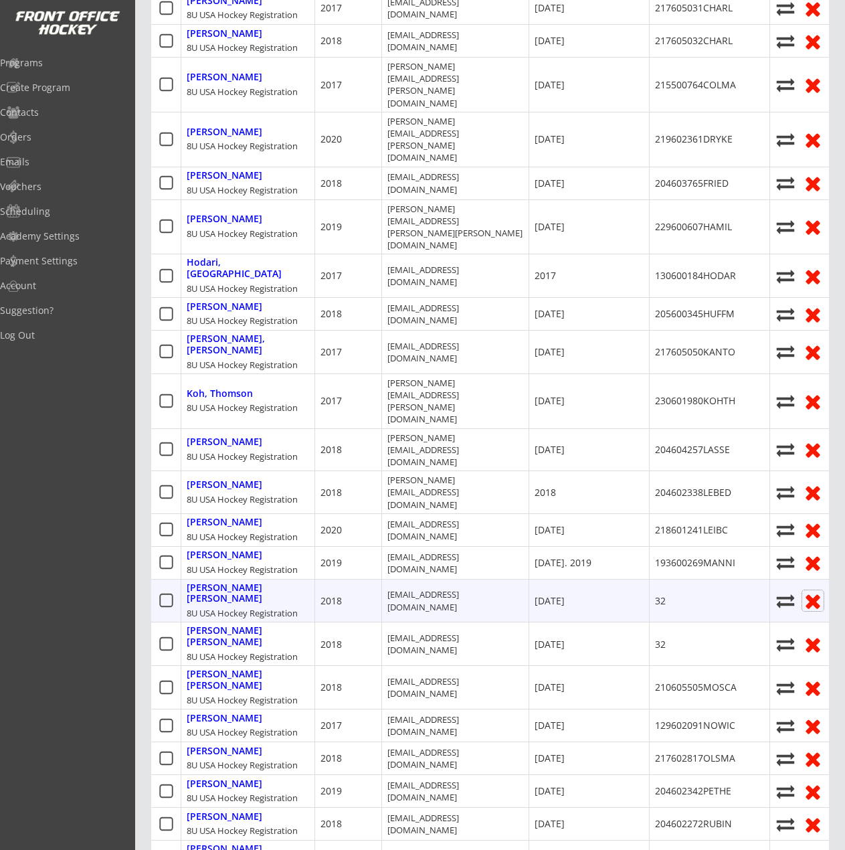
click at [805, 590] on icon at bounding box center [812, 600] width 21 height 21
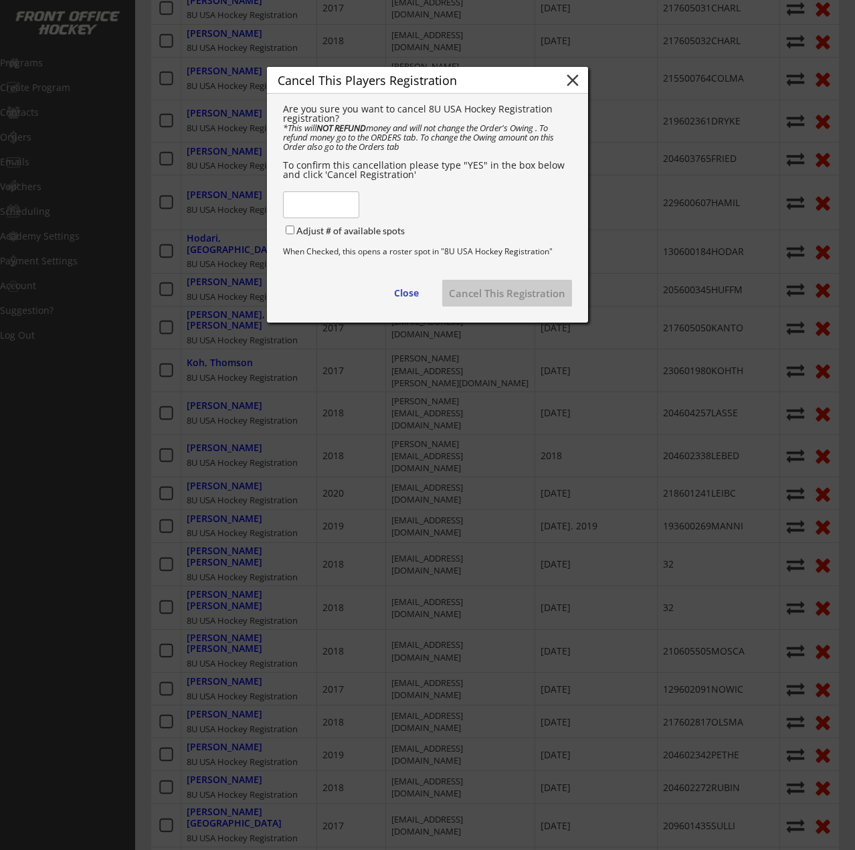
click at [306, 181] on div "Are you sure you want to cancel 8U USA Hockey Registration registration? *This …" at bounding box center [427, 142] width 289 height 76
drag, startPoint x: 316, startPoint y: 211, endPoint x: 314, endPoint y: 203, distance: 8.9
click at [316, 211] on input "input" at bounding box center [321, 204] width 76 height 27
type input "YES"
click at [511, 303] on button "Cancel This Registration" at bounding box center [507, 293] width 130 height 27
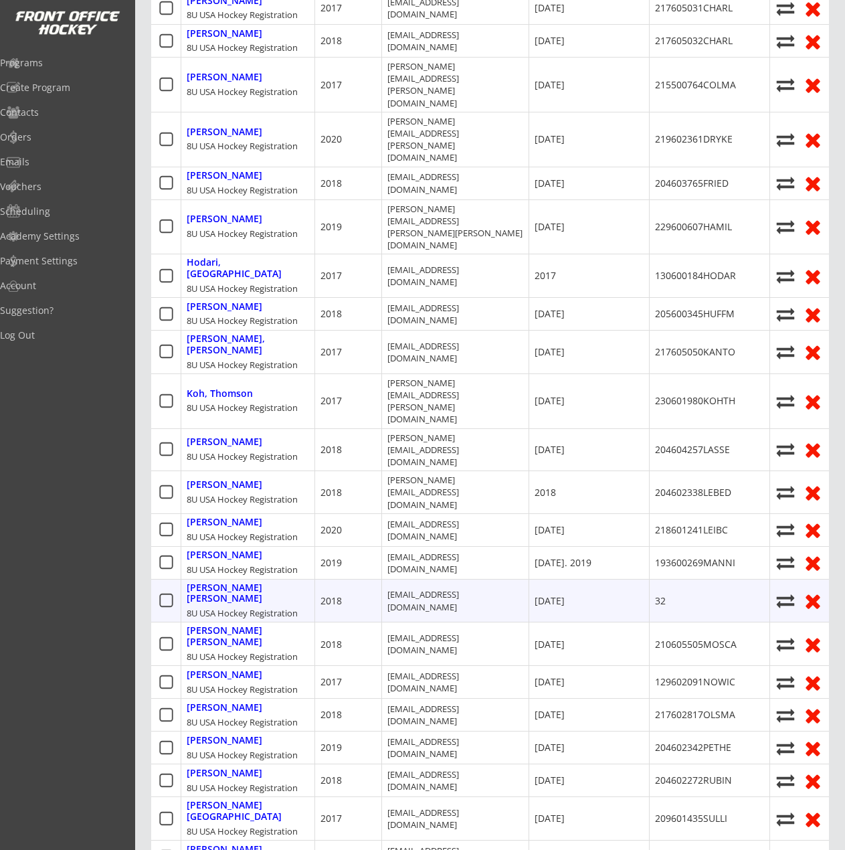
click at [813, 595] on use at bounding box center [813, 602] width 14 height 14
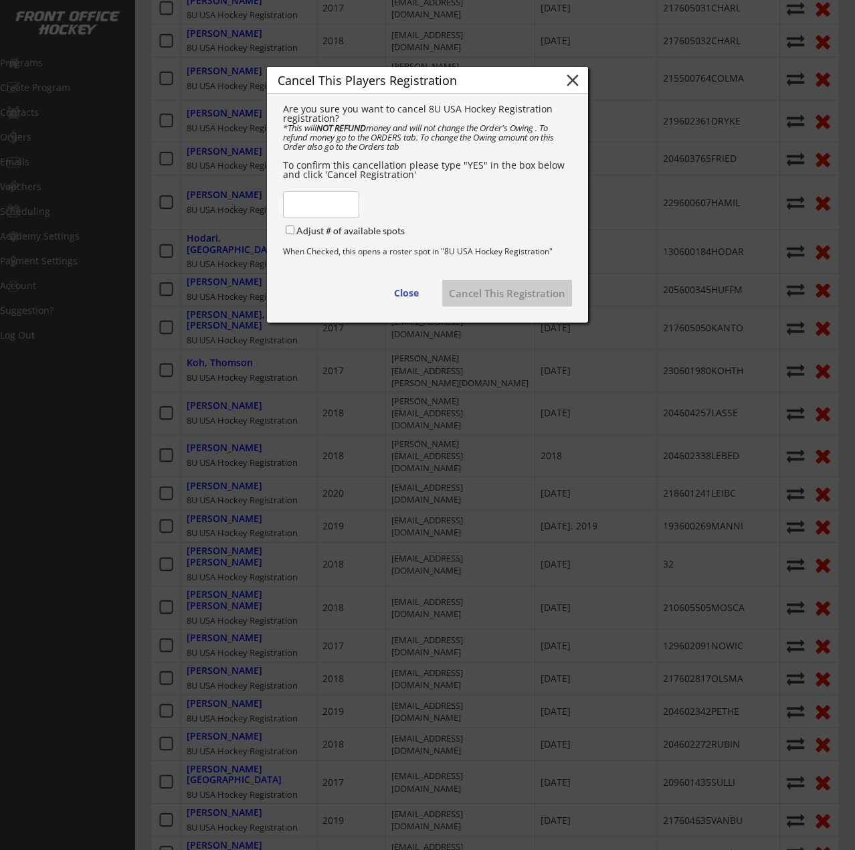
click at [343, 204] on input "input" at bounding box center [321, 204] width 76 height 27
type input "YES"
click at [522, 302] on button "Cancel This Registration" at bounding box center [507, 293] width 130 height 27
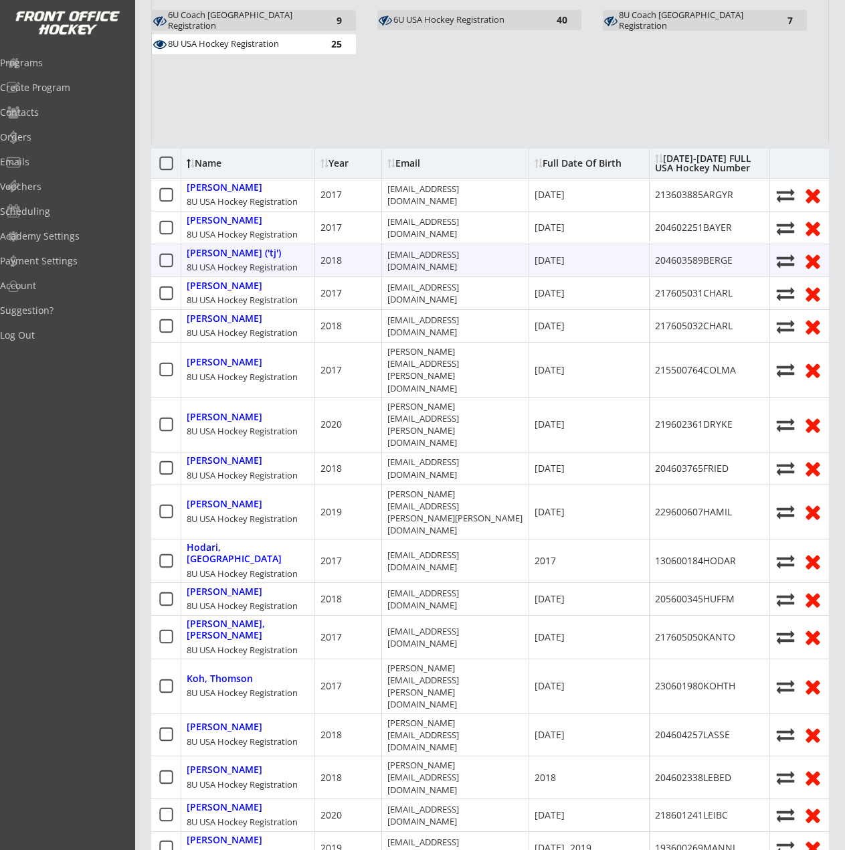
scroll to position [0, 0]
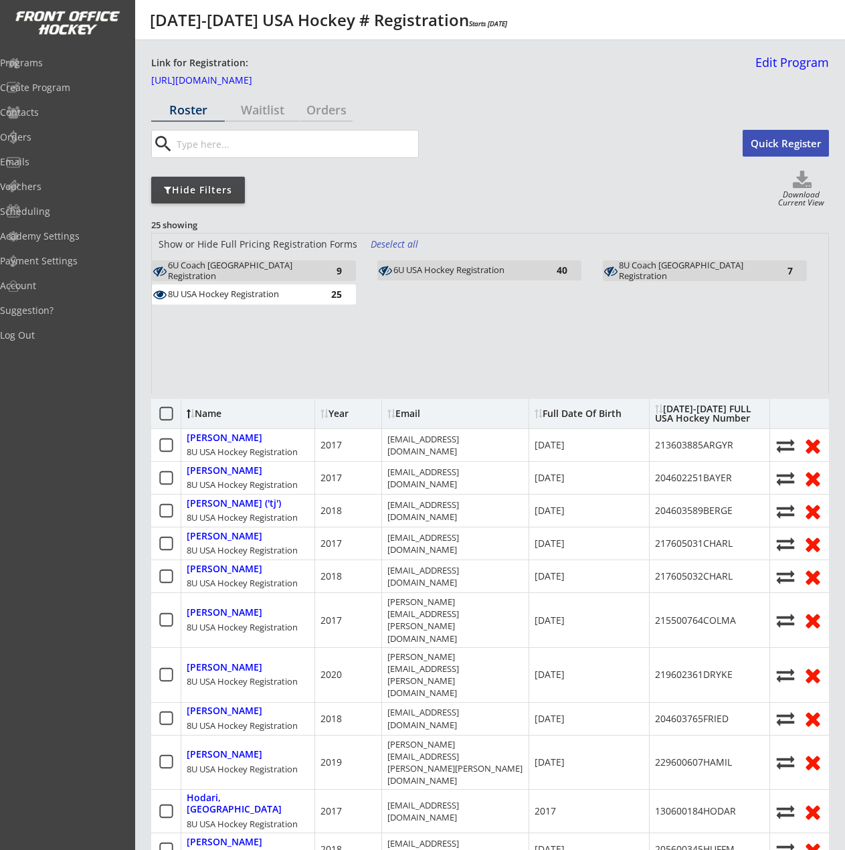
click at [321, 304] on div "8U USA Hockey Registration 25" at bounding box center [264, 296] width 225 height 24
click at [315, 300] on div "25" at bounding box center [328, 294] width 27 height 13
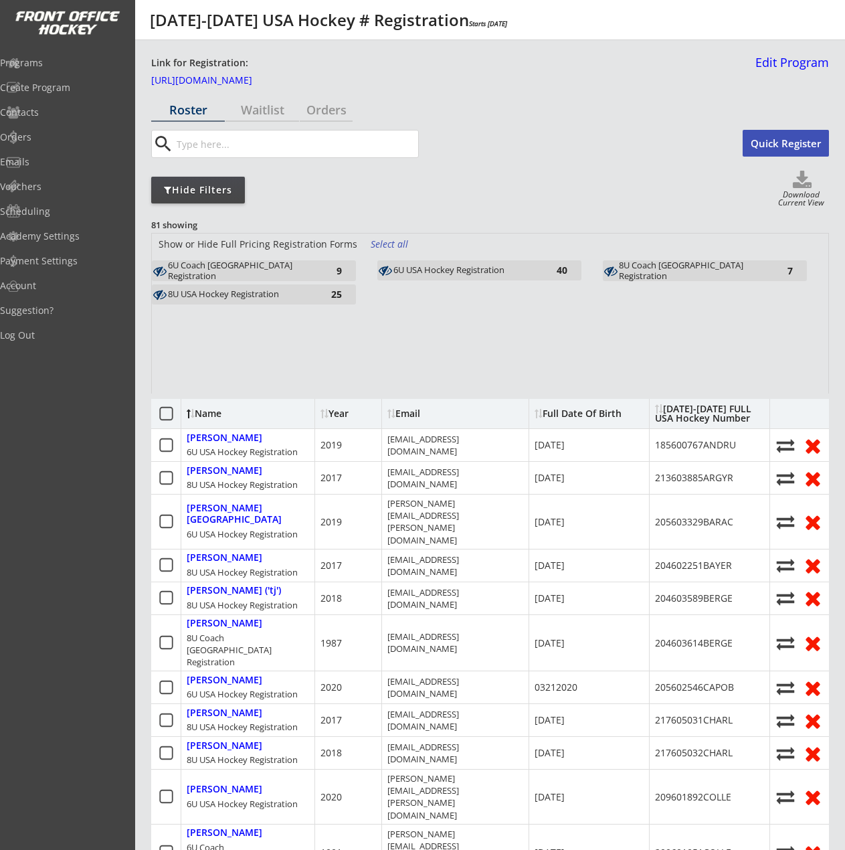
click at [473, 270] on div "6U USA Hockey Registration" at bounding box center [466, 270] width 147 height 11
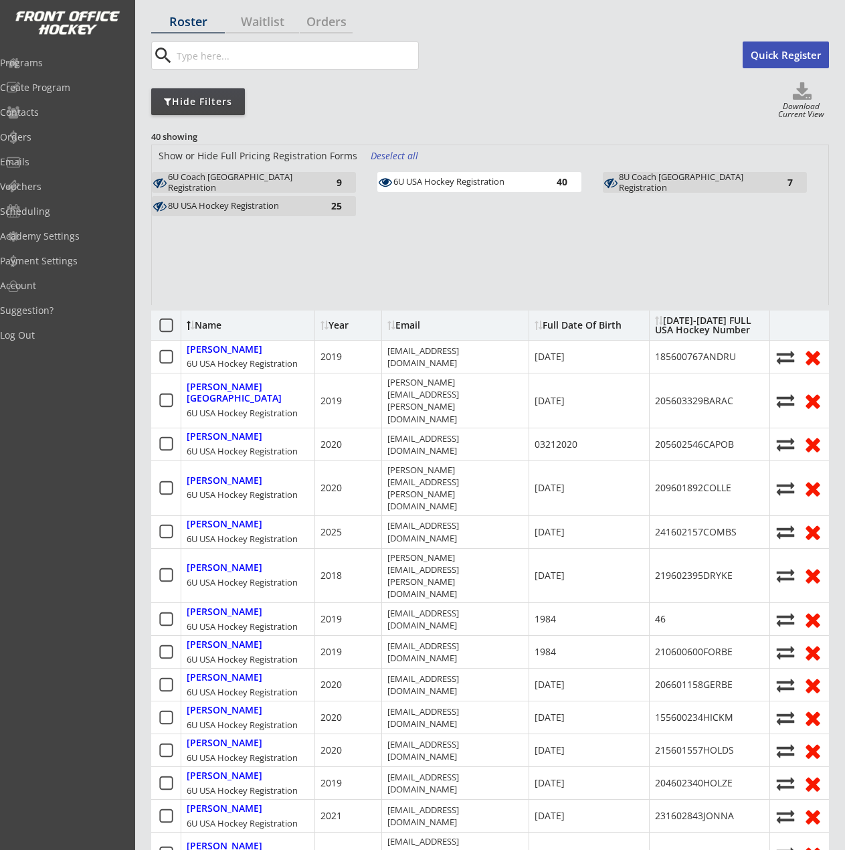
scroll to position [201, 0]
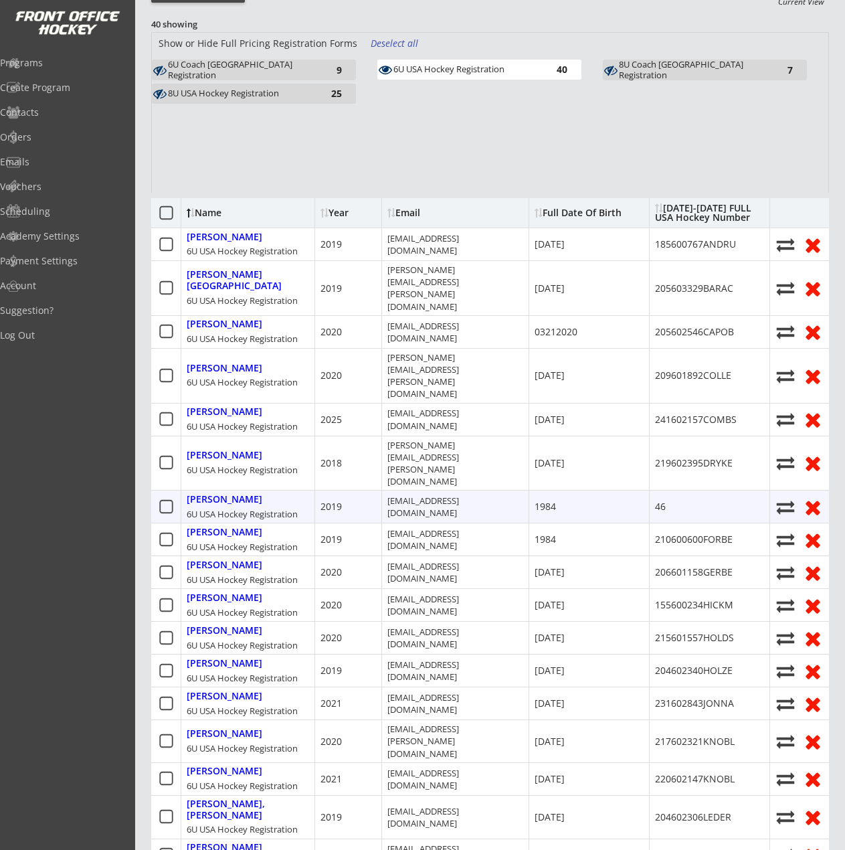
click at [804, 496] on icon at bounding box center [812, 506] width 21 height 21
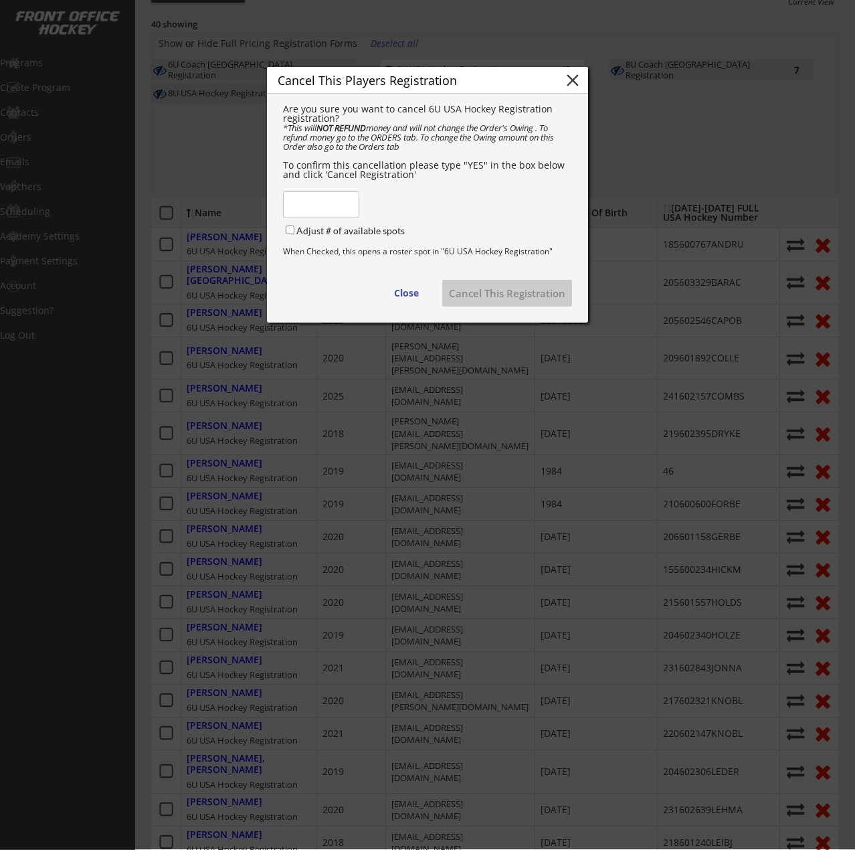
click at [320, 215] on input "input" at bounding box center [321, 204] width 76 height 27
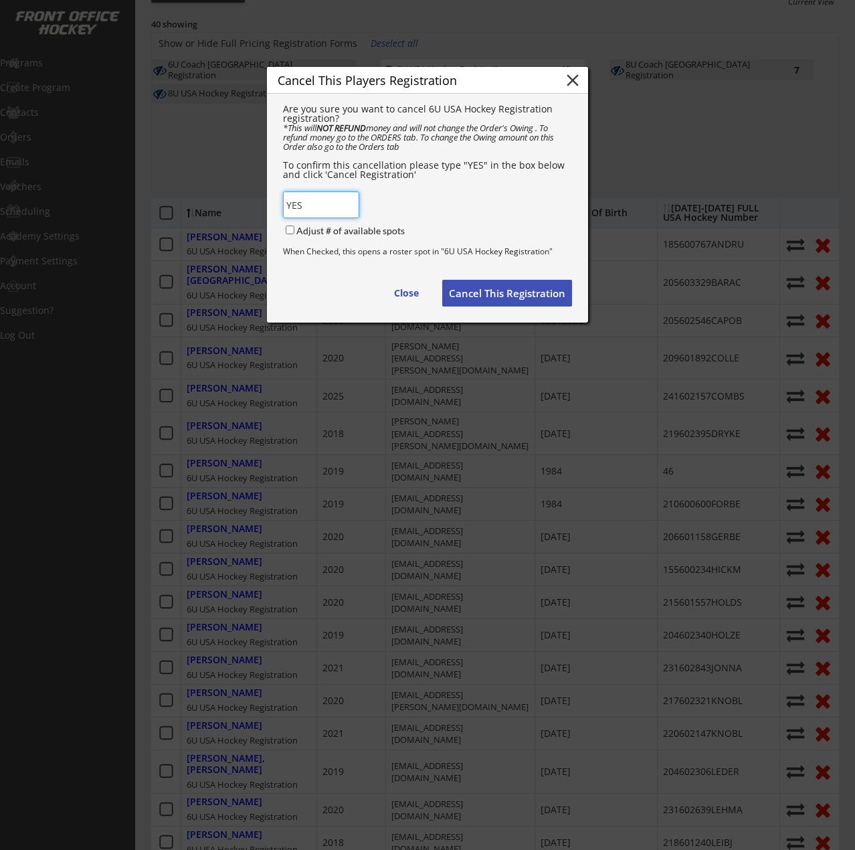
type input "YES"
click at [500, 303] on button "Cancel This Registration" at bounding box center [507, 293] width 130 height 27
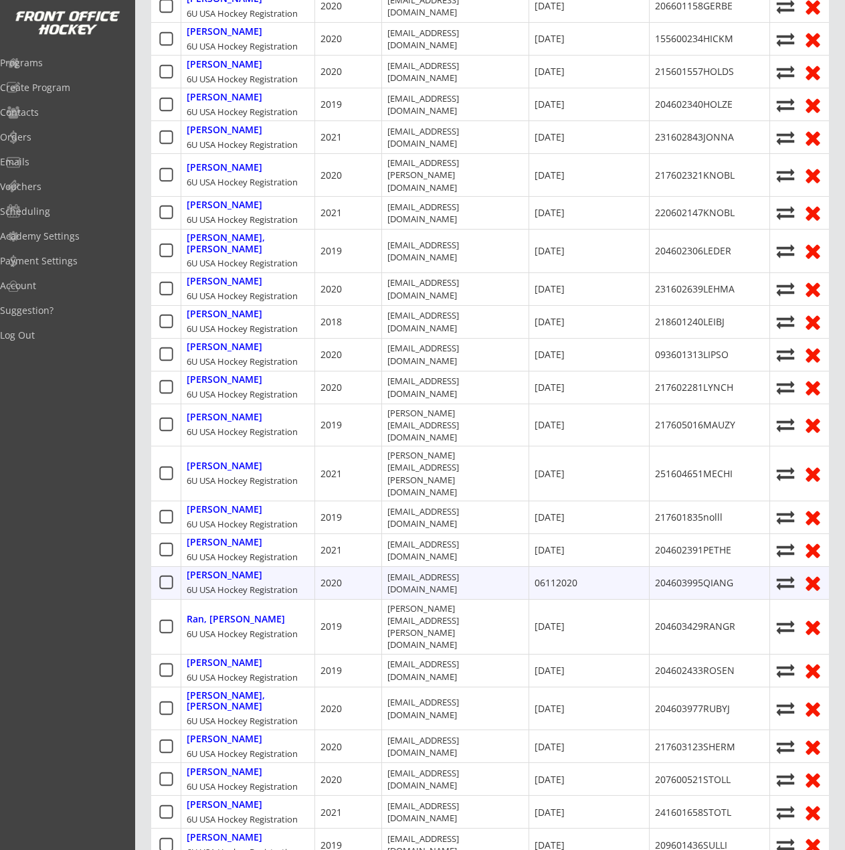
scroll to position [736, 0]
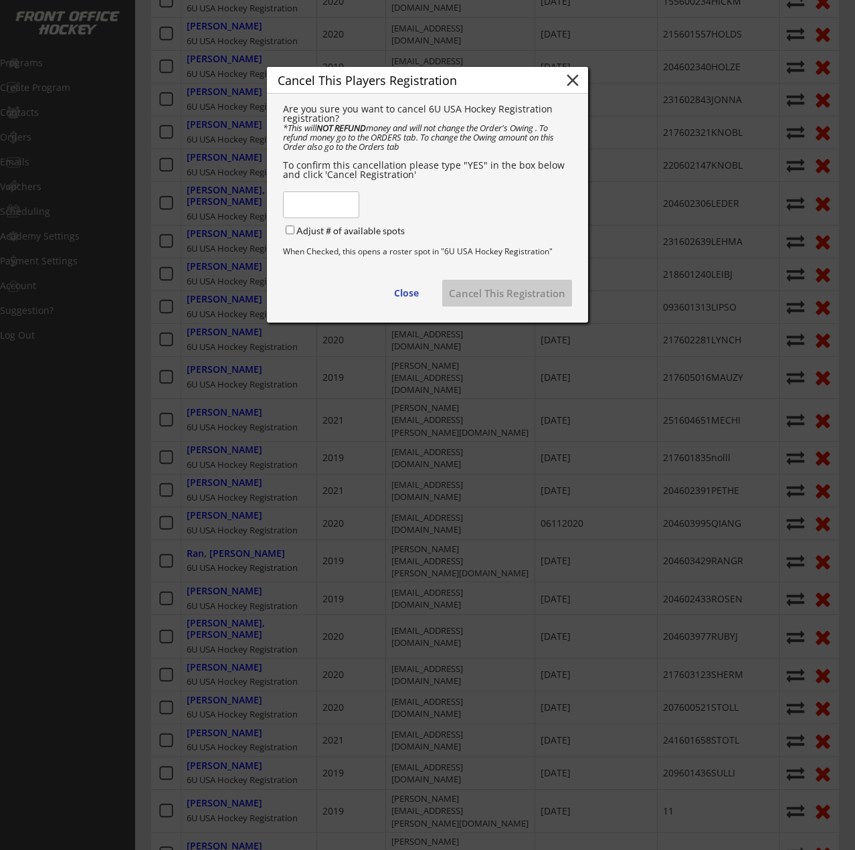
click at [330, 214] on input "input" at bounding box center [321, 204] width 76 height 27
type input "YES"
click at [516, 302] on button "Cancel This Registration" at bounding box center [507, 293] width 130 height 27
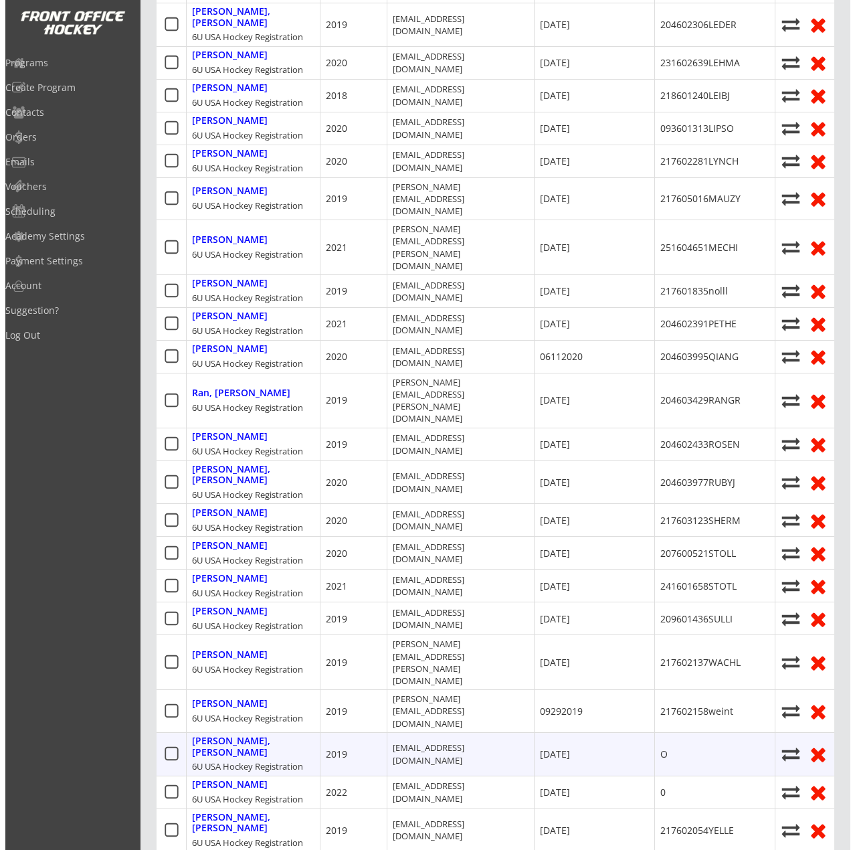
scroll to position [1004, 0]
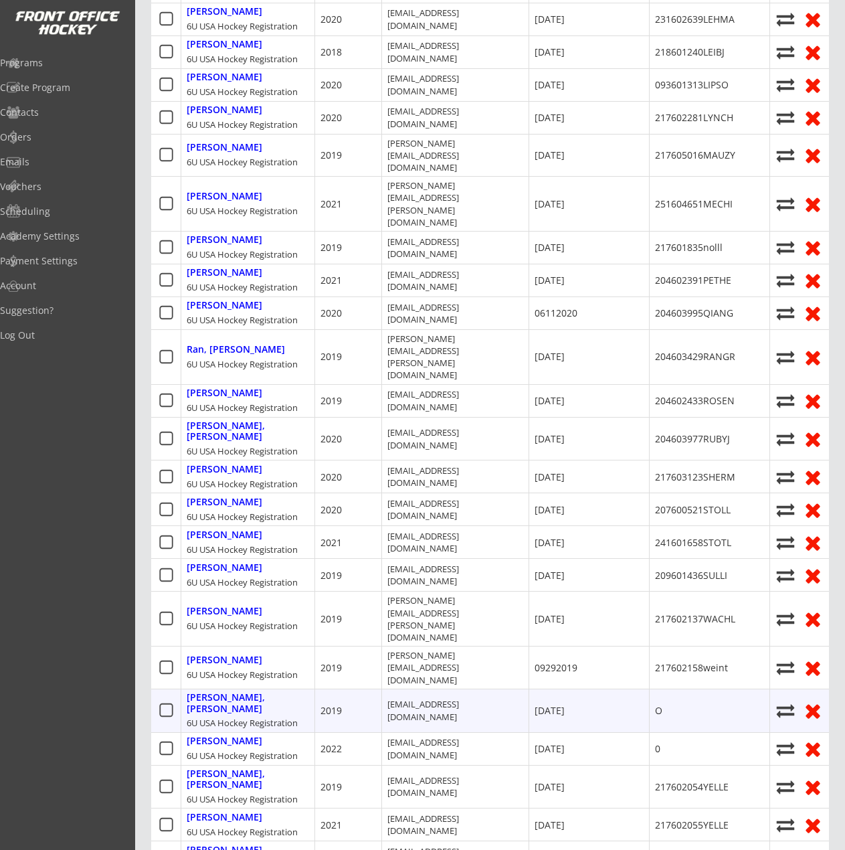
click at [813, 705] on use at bounding box center [813, 712] width 14 height 14
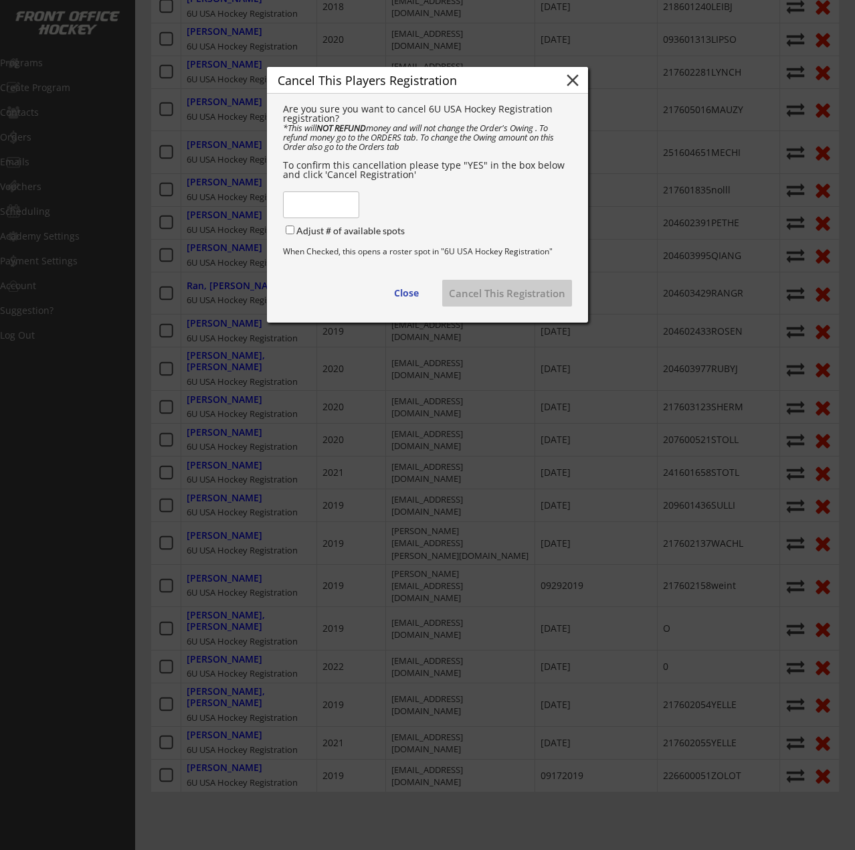
click at [304, 206] on input "input" at bounding box center [321, 204] width 76 height 27
type input "YES"
click at [504, 301] on button "Cancel This Registration" at bounding box center [507, 293] width 130 height 27
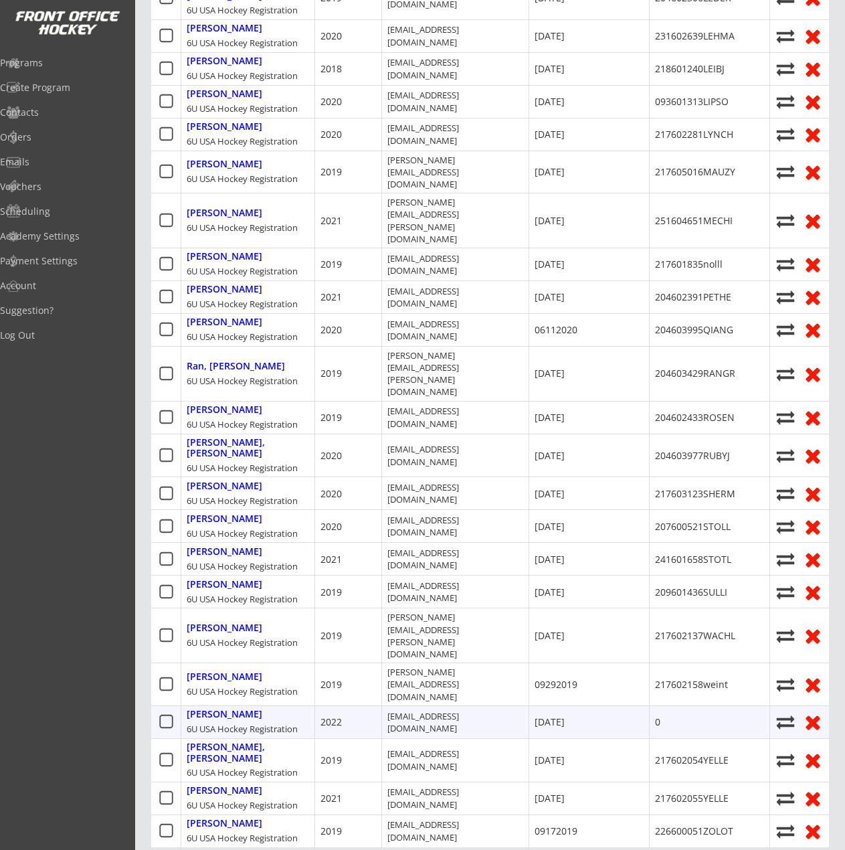
click at [816, 716] on use at bounding box center [813, 723] width 14 height 14
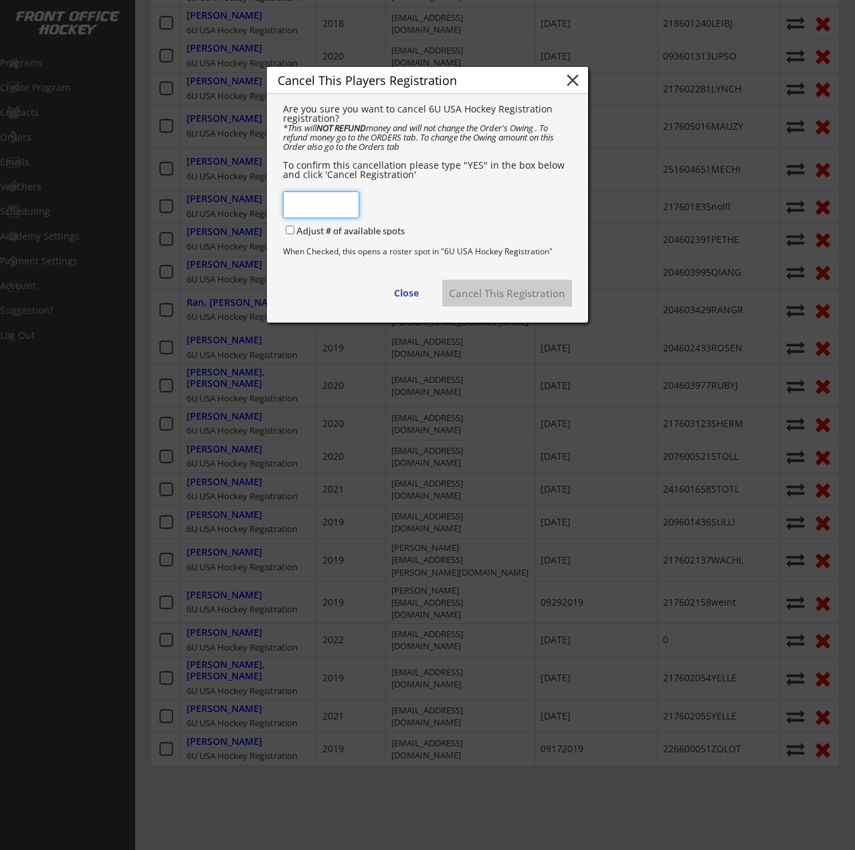
click at [319, 213] on input "input" at bounding box center [321, 204] width 76 height 27
type input "YES"
click at [513, 306] on button "Cancel This Registration" at bounding box center [507, 293] width 130 height 27
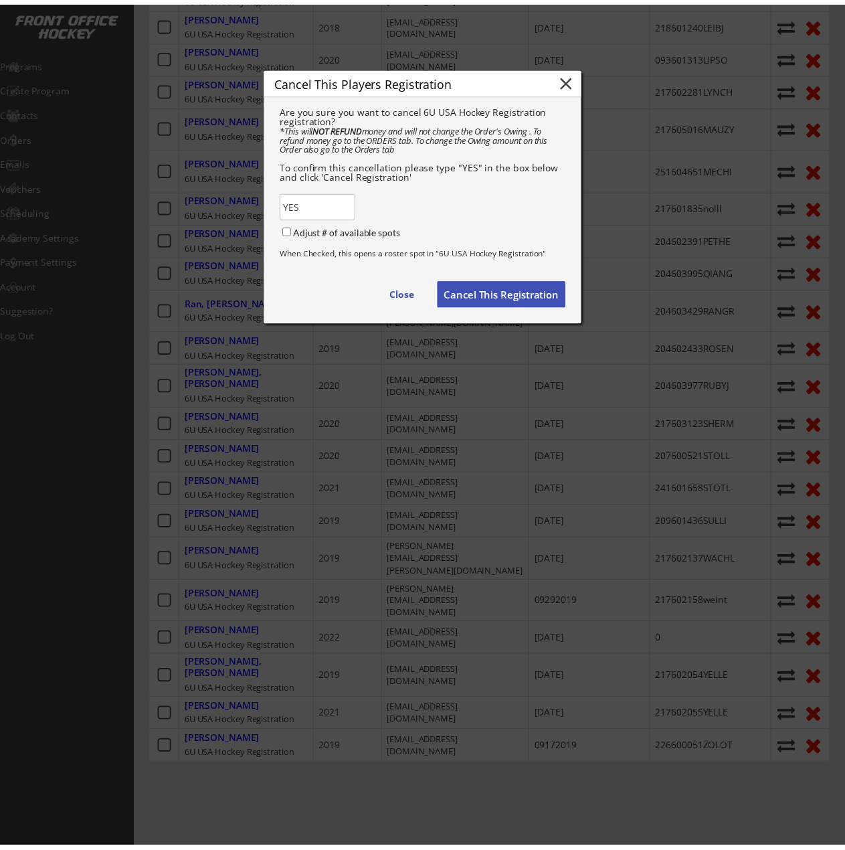
scroll to position [954, 0]
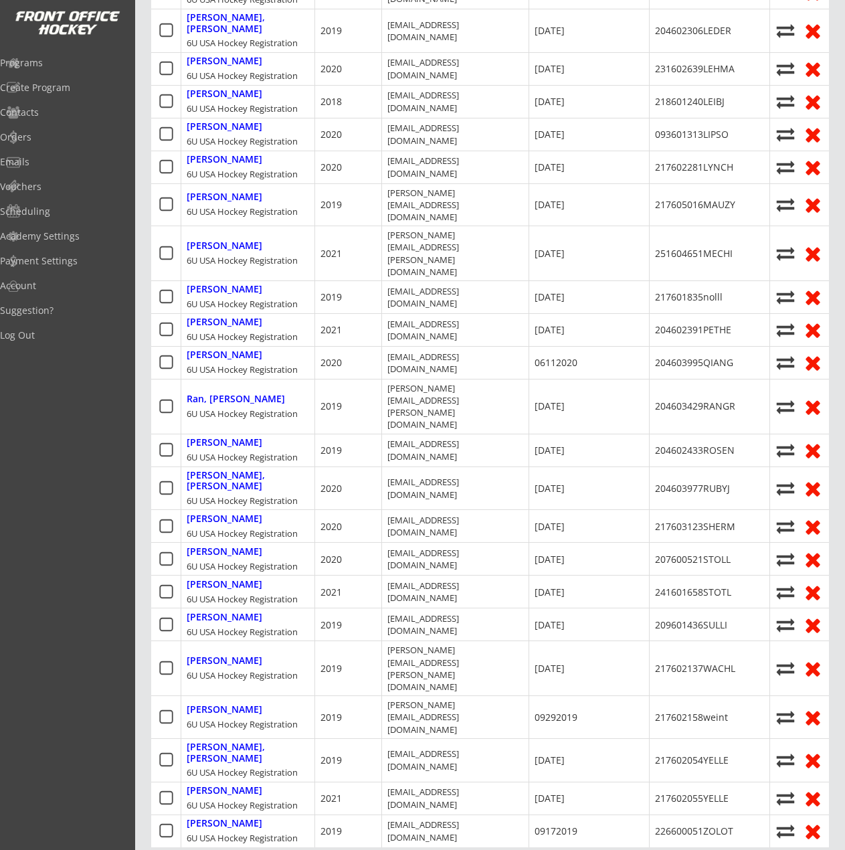
click at [608, 686] on div "Roster Waitlist Orders search Quick Register Hide Filters Download Current View…" at bounding box center [490, 80] width 678 height 1872
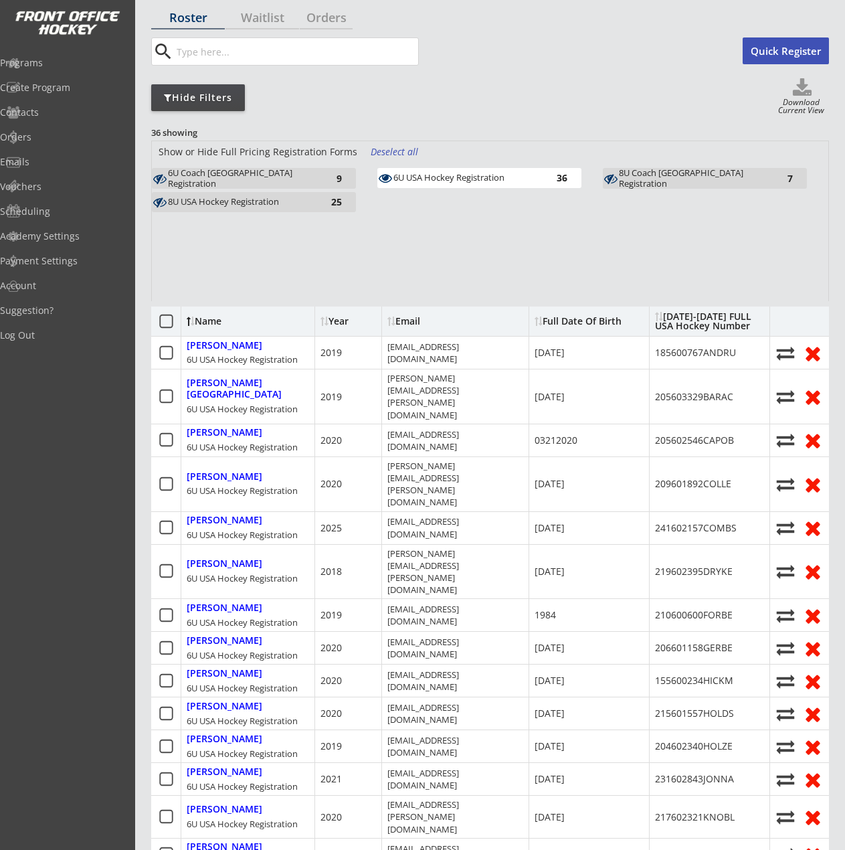
scroll to position [84, 0]
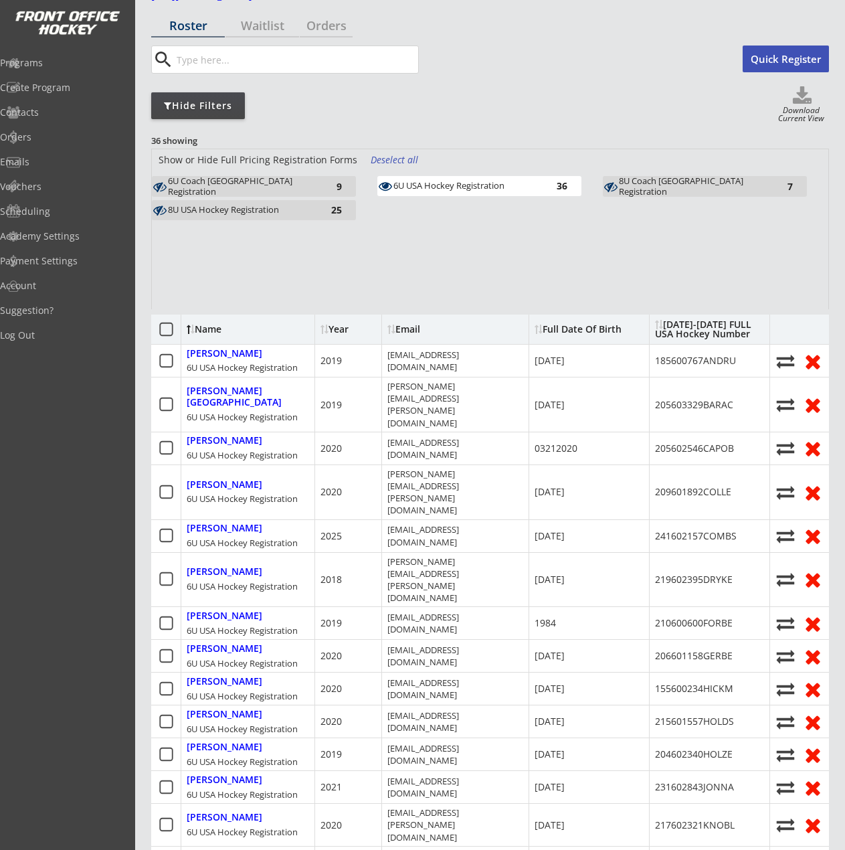
click at [258, 217] on div "8U USA Hockey Registration 25" at bounding box center [254, 210] width 204 height 20
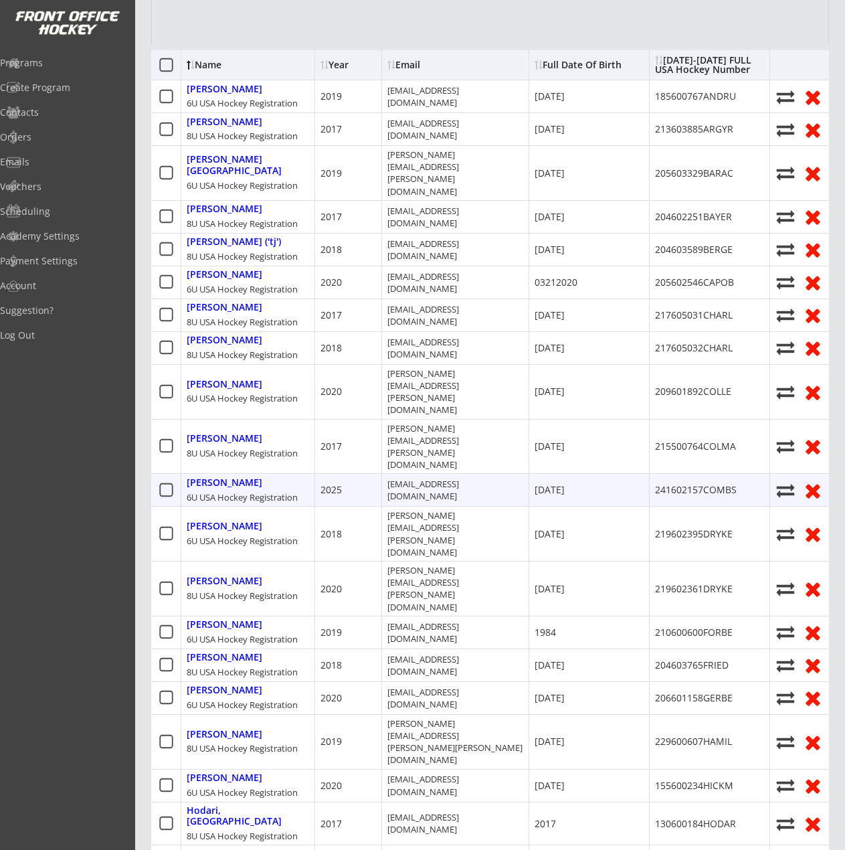
scroll to position [352, 0]
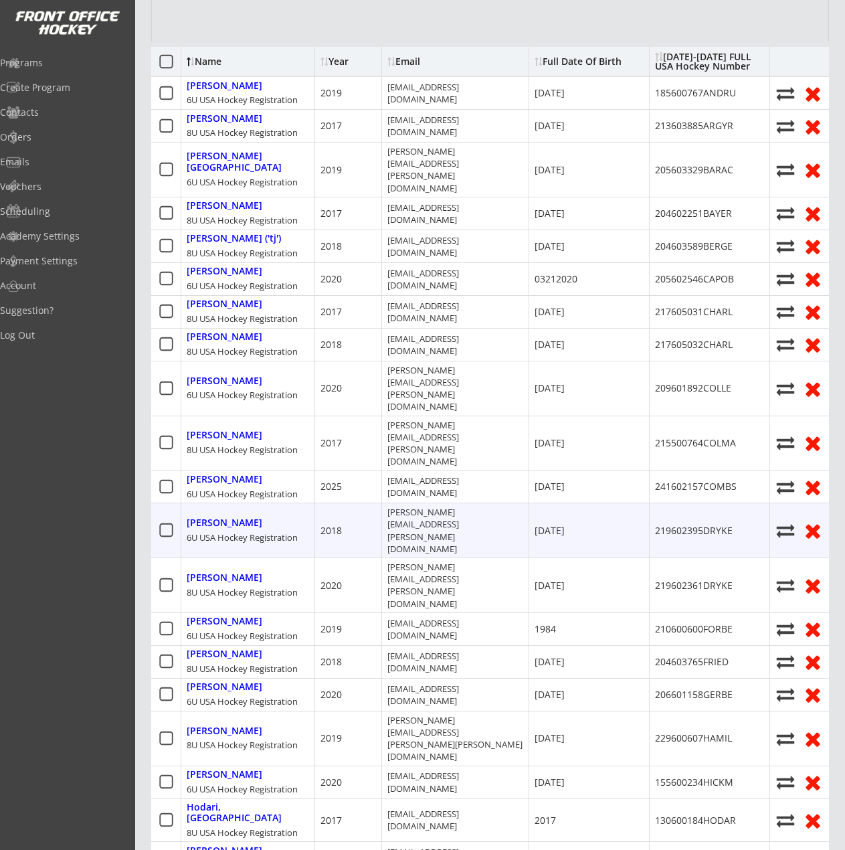
click at [779, 521] on icon at bounding box center [785, 530] width 20 height 18
select select ""1348695171700984260__LOOKUP__1753296252010x484556755472220160""
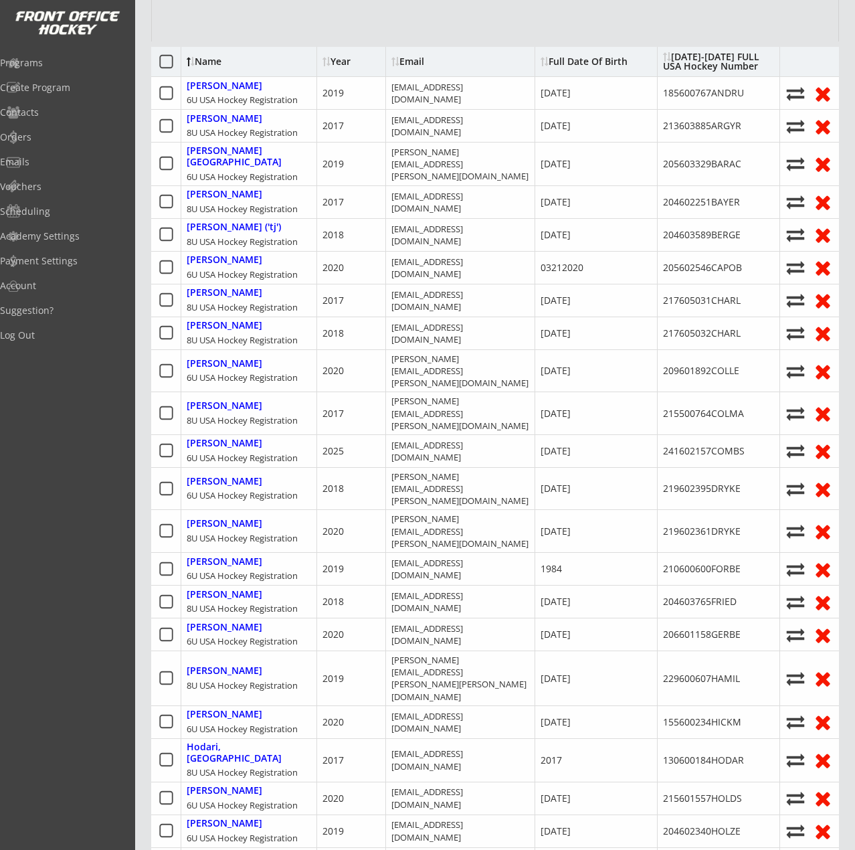
select select ""1348695171700984260__LOOKUP__1753296001800x190251338963615740""
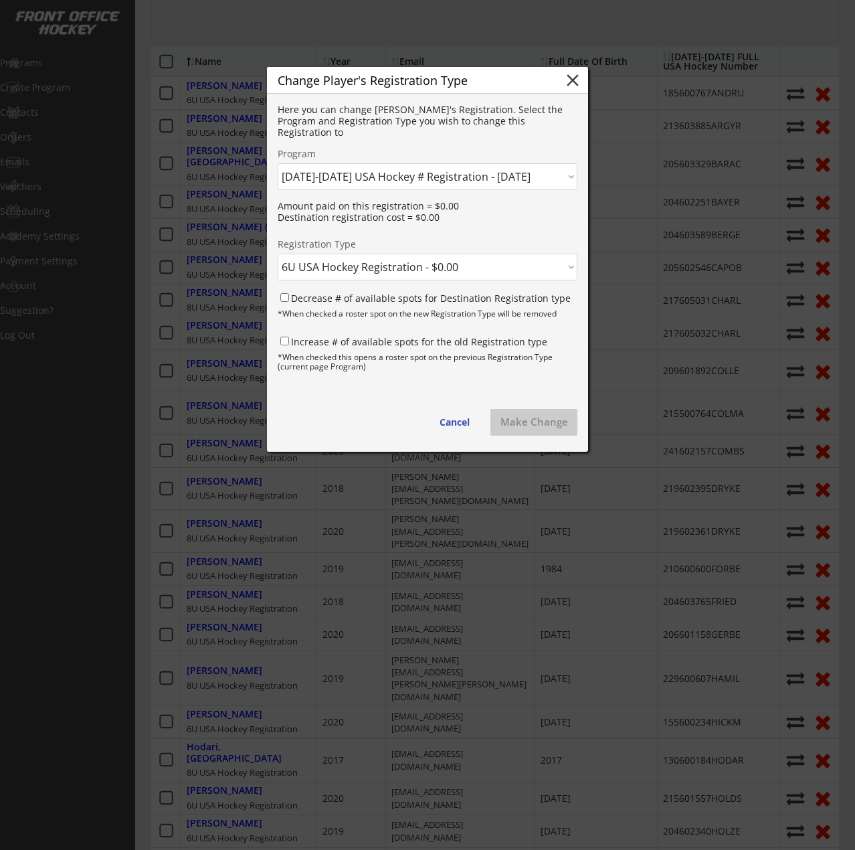
click at [395, 258] on select "Click here... 6U USA Hockey Registration - $0.00 8U USA Hockey Registration - $…" at bounding box center [428, 267] width 300 height 27
click at [278, 254] on select "Click here... 6U USA Hockey Registration - $0.00 8U USA Hockey Registration - $…" at bounding box center [428, 267] width 300 height 27
click at [536, 416] on button "Make Change" at bounding box center [533, 422] width 87 height 27
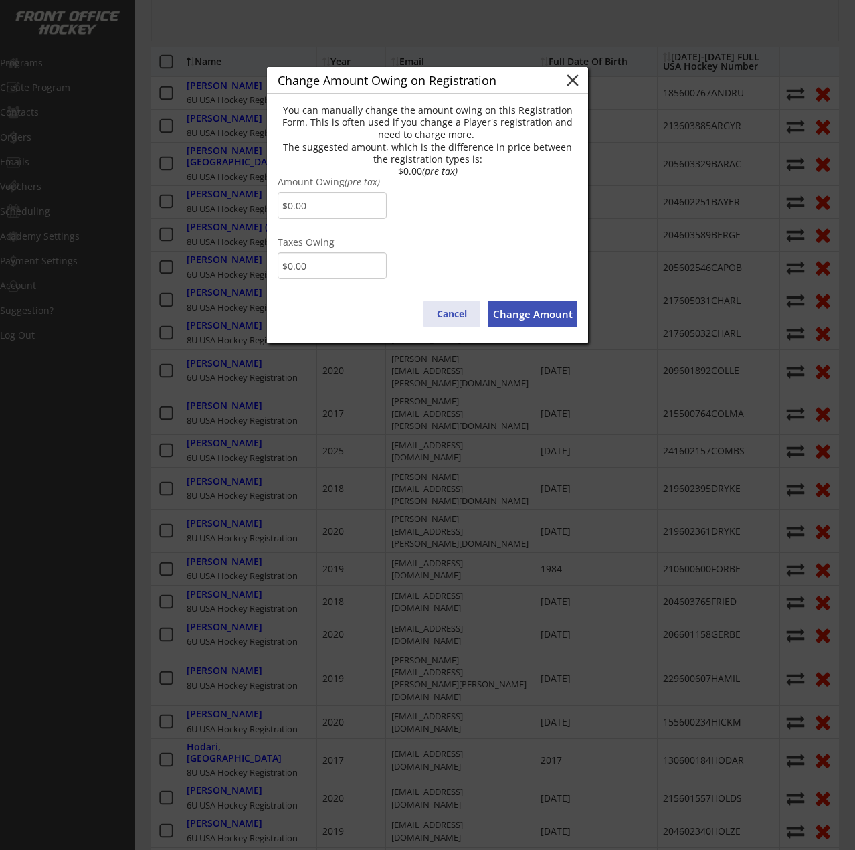
click at [442, 312] on button "Cancel" at bounding box center [452, 313] width 57 height 27
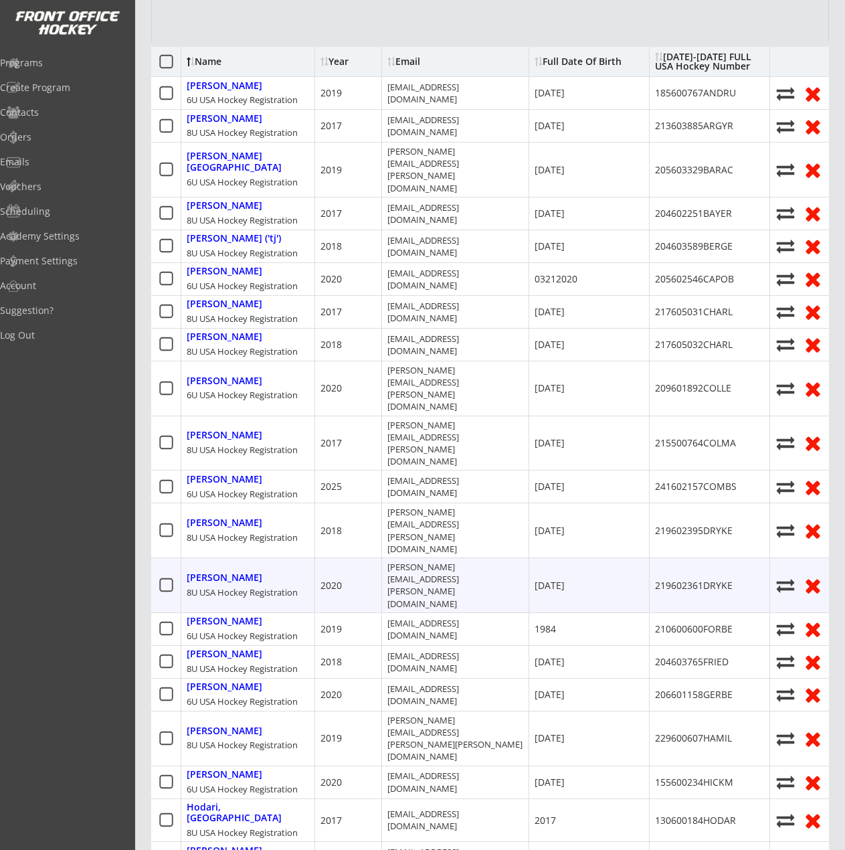
click at [792, 579] on use at bounding box center [786, 585] width 18 height 13
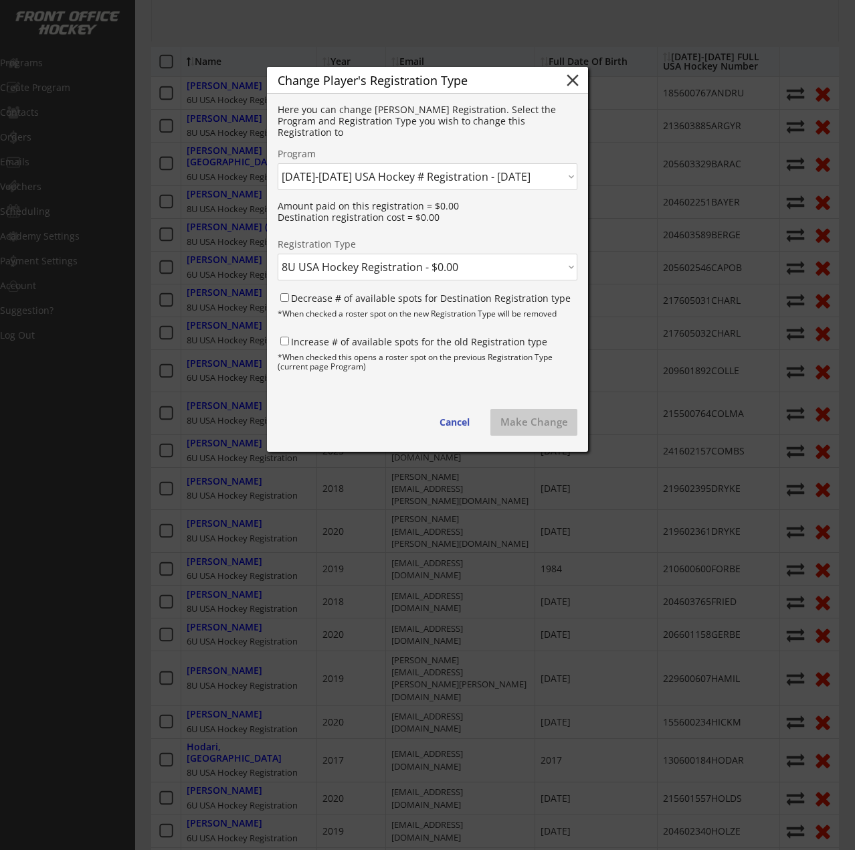
drag, startPoint x: 399, startPoint y: 272, endPoint x: 393, endPoint y: 280, distance: 10.0
click at [399, 272] on select "Click here... 6U USA Hockey Registration - $0.00 8U USA Hockey Registration - $…" at bounding box center [428, 267] width 300 height 27
click at [278, 254] on select "Click here... 6U USA Hockey Registration - $0.00 8U USA Hockey Registration - $…" at bounding box center [428, 267] width 300 height 27
click at [550, 425] on button "Make Change" at bounding box center [533, 422] width 87 height 27
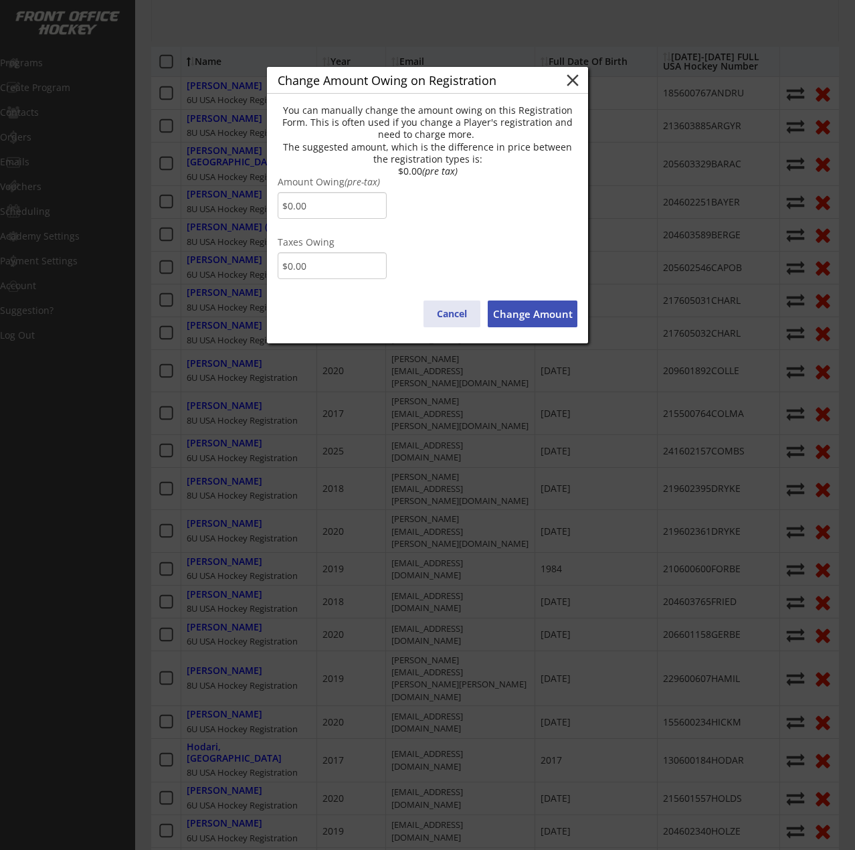
click at [444, 313] on button "Cancel" at bounding box center [452, 313] width 57 height 27
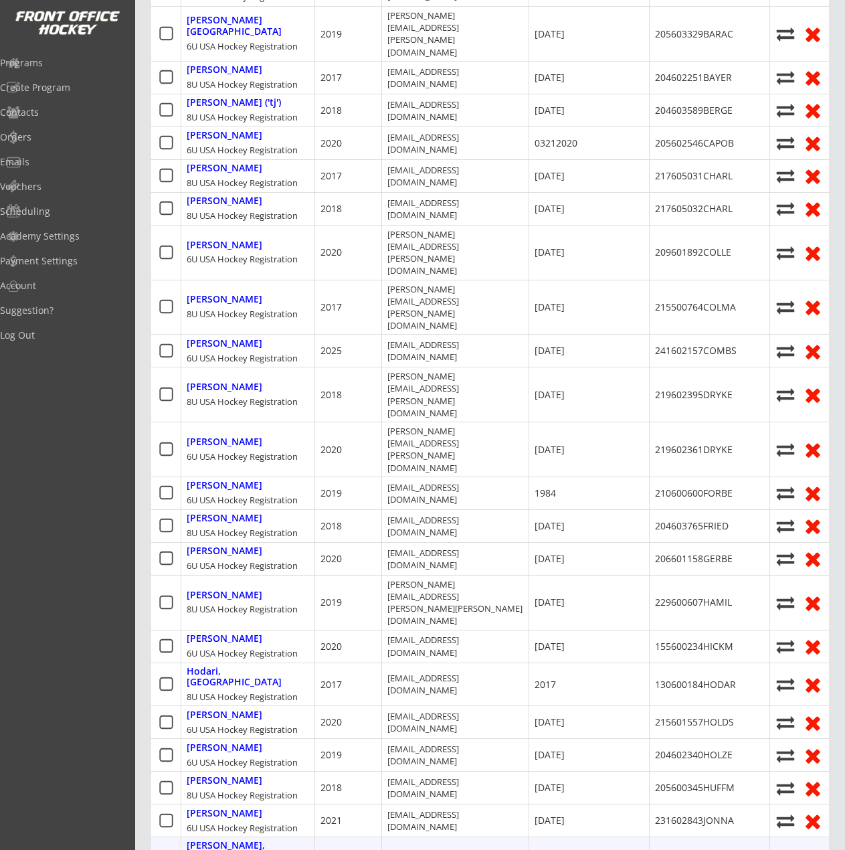
scroll to position [486, 0]
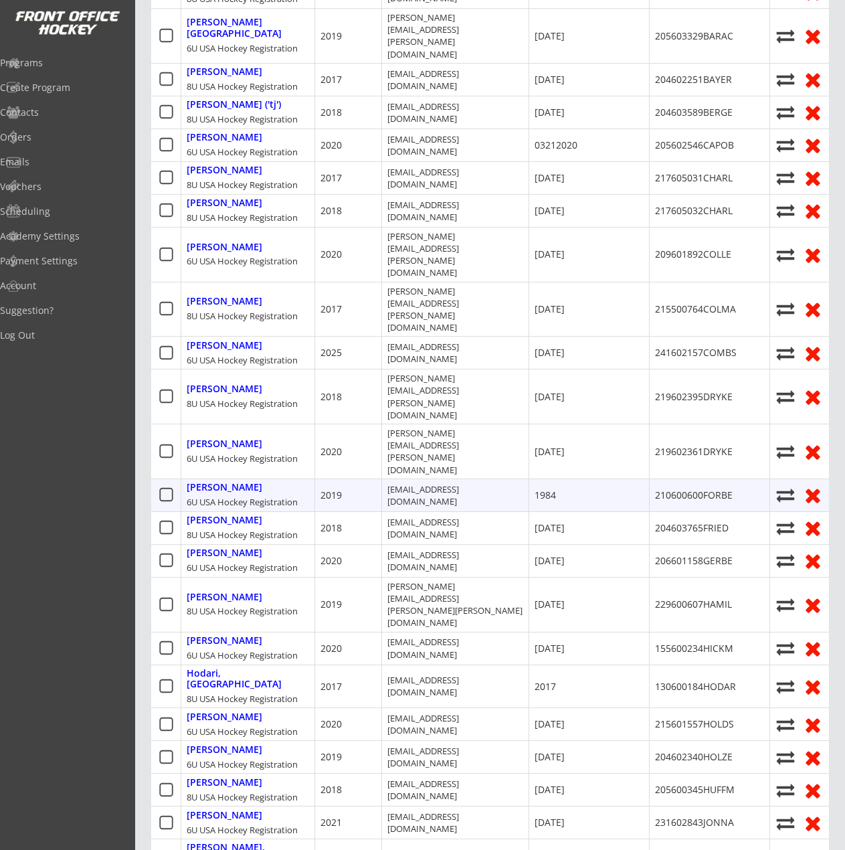
click at [777, 486] on icon at bounding box center [785, 495] width 20 height 18
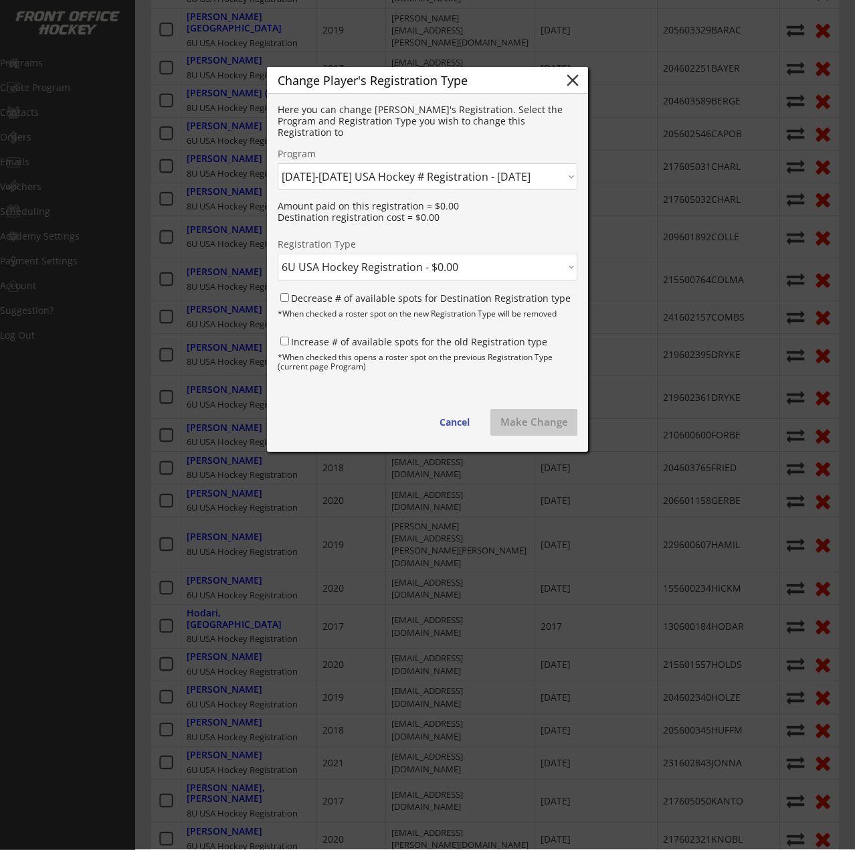
click at [428, 267] on select "Click here... 6U USA Hockey Registration - $0.00 8U USA Hockey Registration - $…" at bounding box center [428, 267] width 300 height 27
click at [278, 254] on select "Click here... 6U USA Hockey Registration - $0.00 8U USA Hockey Registration - $…" at bounding box center [428, 267] width 300 height 27
click at [531, 420] on button "Make Change" at bounding box center [533, 422] width 87 height 27
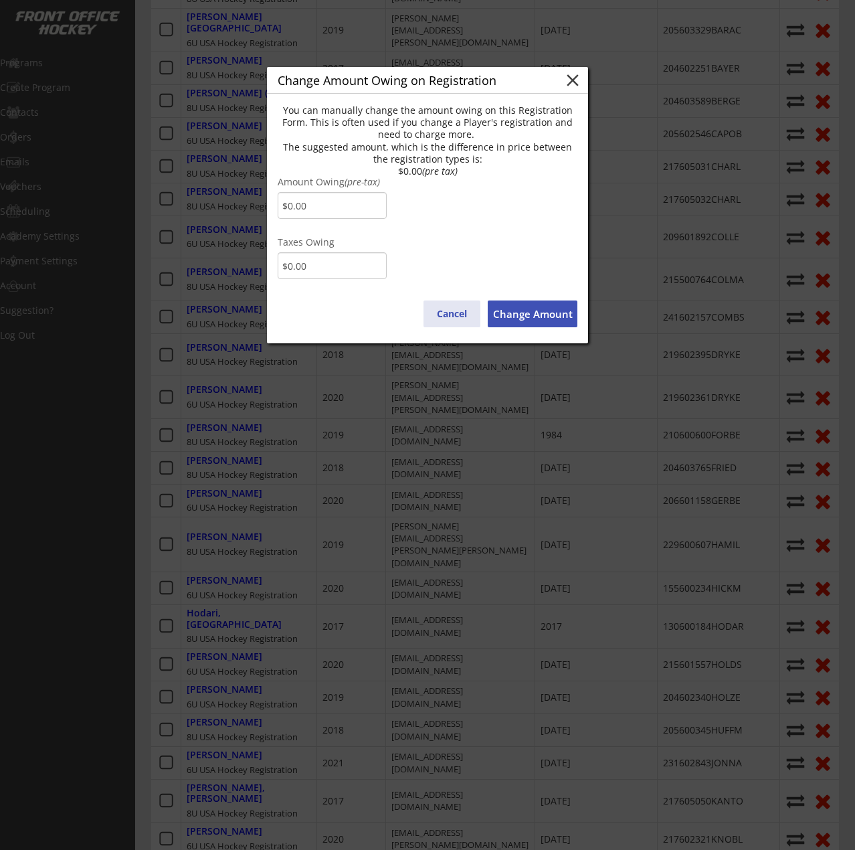
drag, startPoint x: 447, startPoint y: 318, endPoint x: 426, endPoint y: 324, distance: 22.2
click at [447, 318] on button "Cancel" at bounding box center [452, 313] width 57 height 27
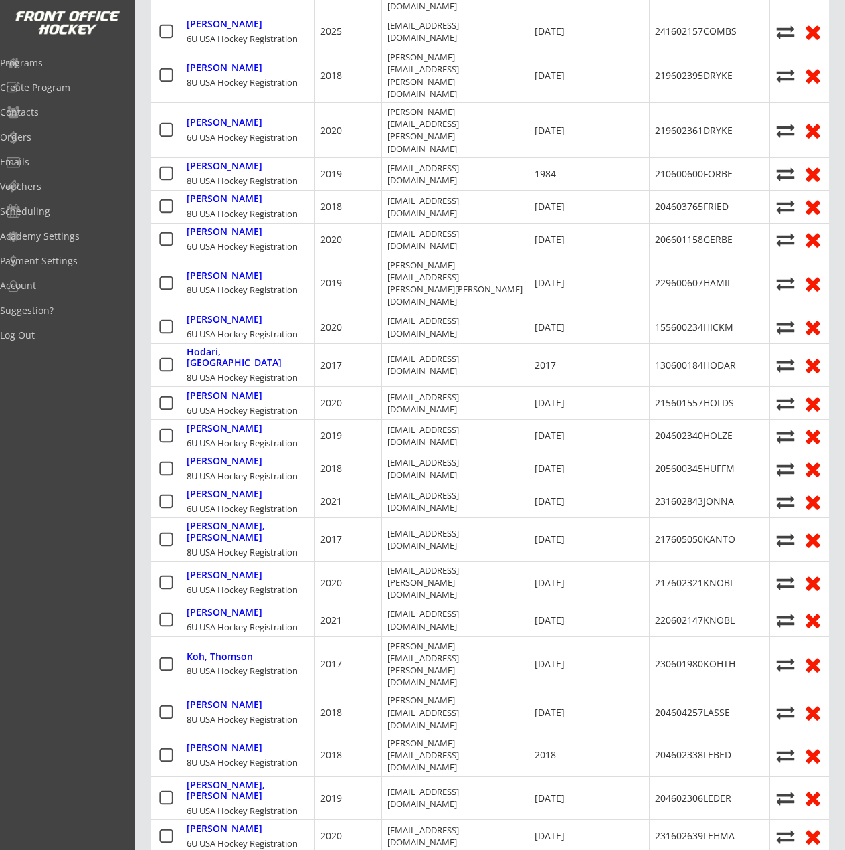
scroll to position [1021, 0]
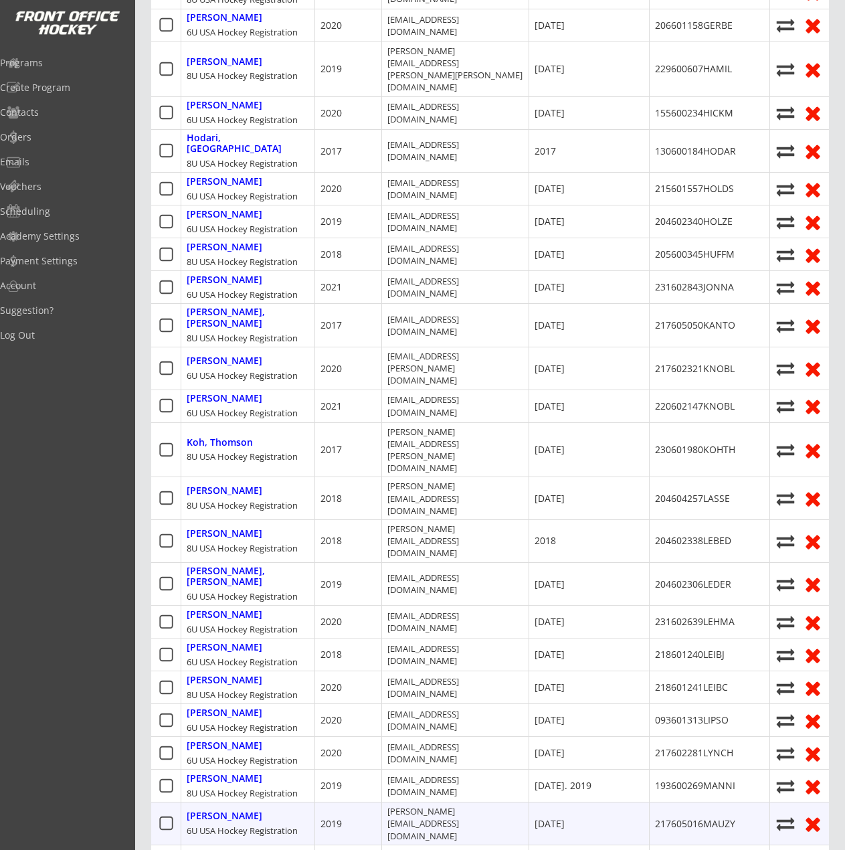
click at [783, 814] on icon at bounding box center [785, 823] width 20 height 18
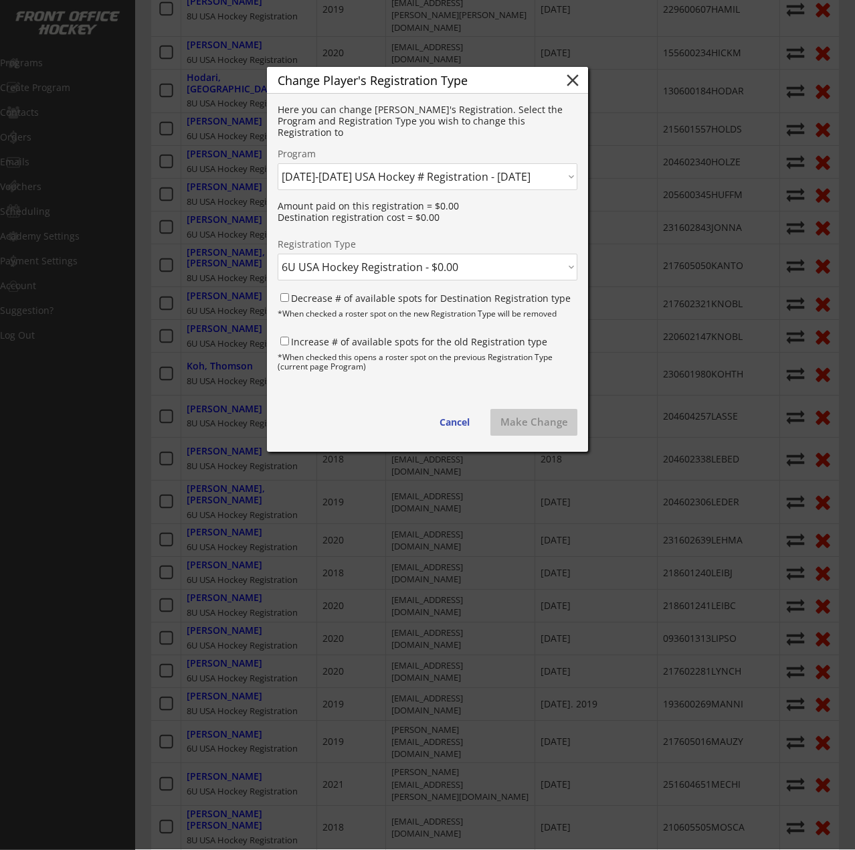
click at [757, 606] on div at bounding box center [427, 424] width 855 height 850
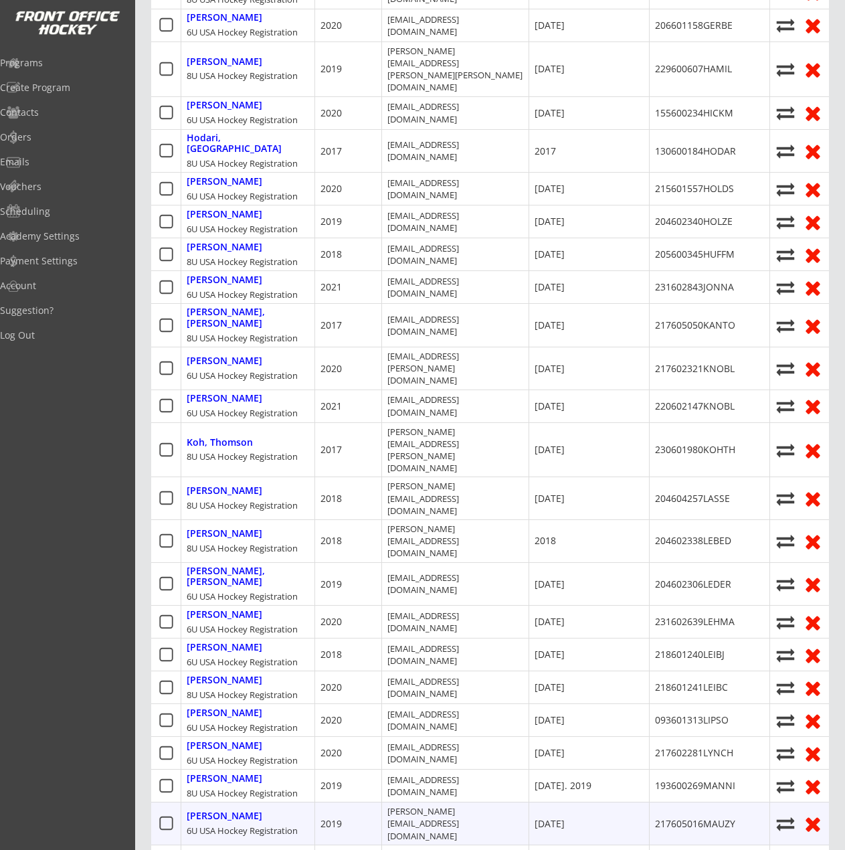
click at [785, 814] on icon at bounding box center [785, 823] width 20 height 18
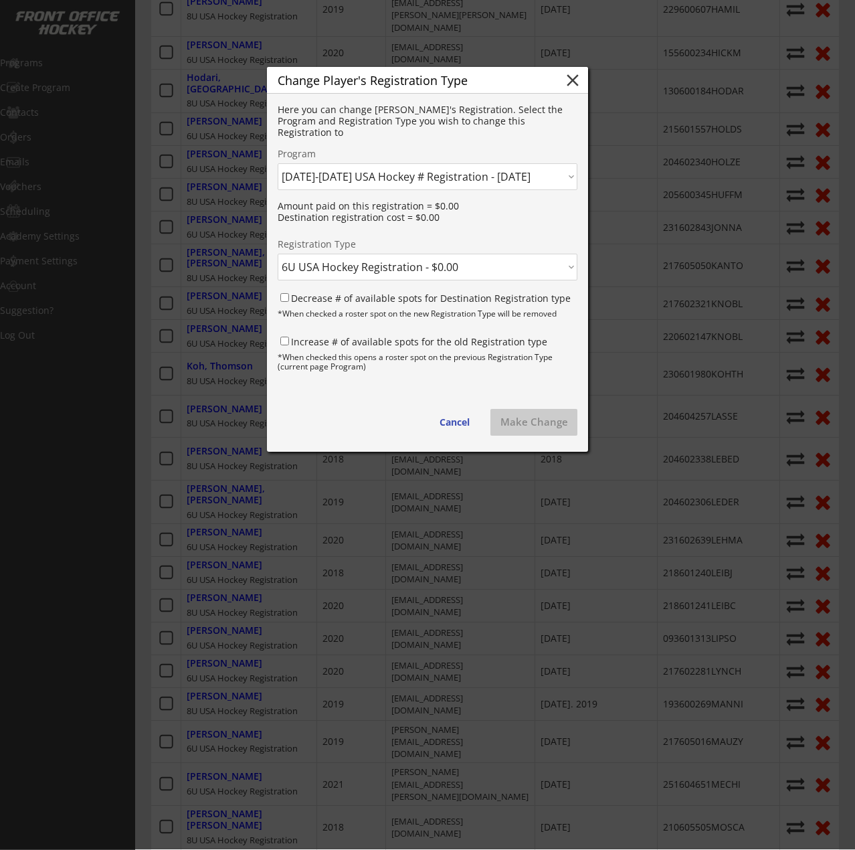
click at [327, 270] on select "Click here... 6U USA Hockey Registration - $0.00 8U USA Hockey Registration - $…" at bounding box center [428, 267] width 300 height 27
click at [278, 254] on select "Click here... 6U USA Hockey Registration - $0.00 8U USA Hockey Registration - $…" at bounding box center [428, 267] width 300 height 27
click at [539, 430] on button "Make Change" at bounding box center [533, 422] width 87 height 27
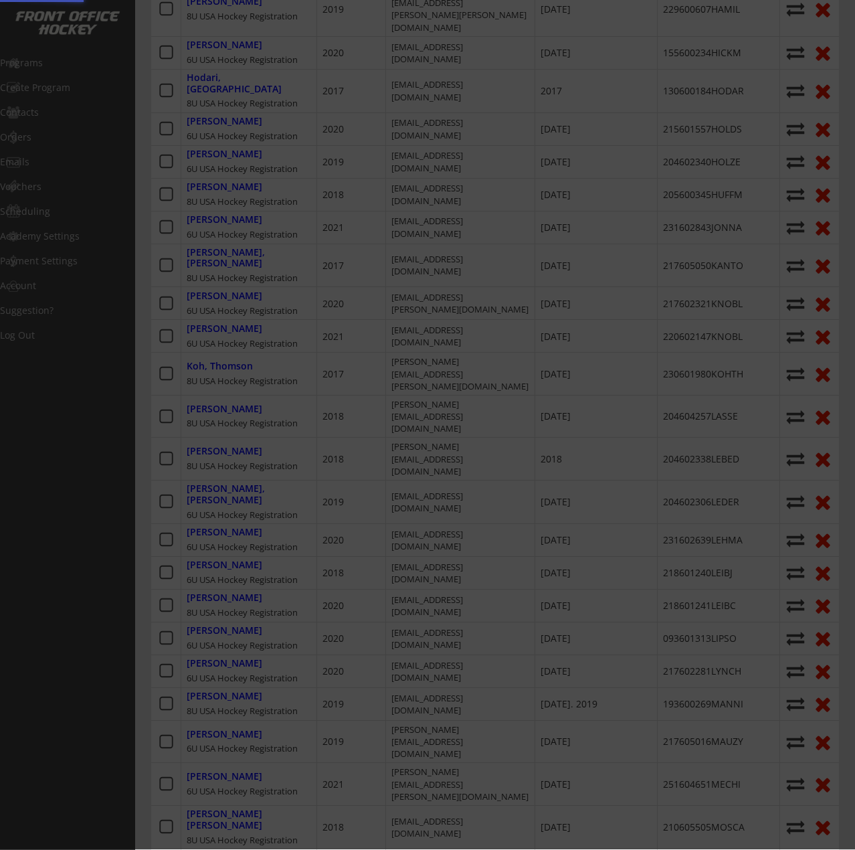
click at [387, 496] on div at bounding box center [427, 424] width 855 height 850
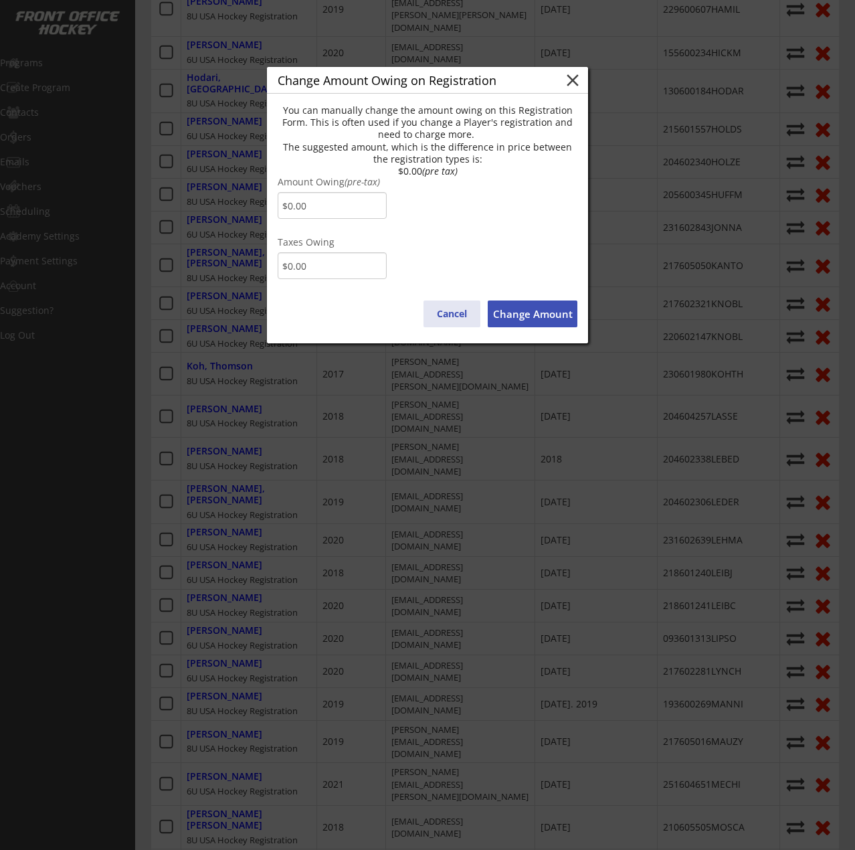
click at [457, 313] on button "Cancel" at bounding box center [452, 313] width 57 height 27
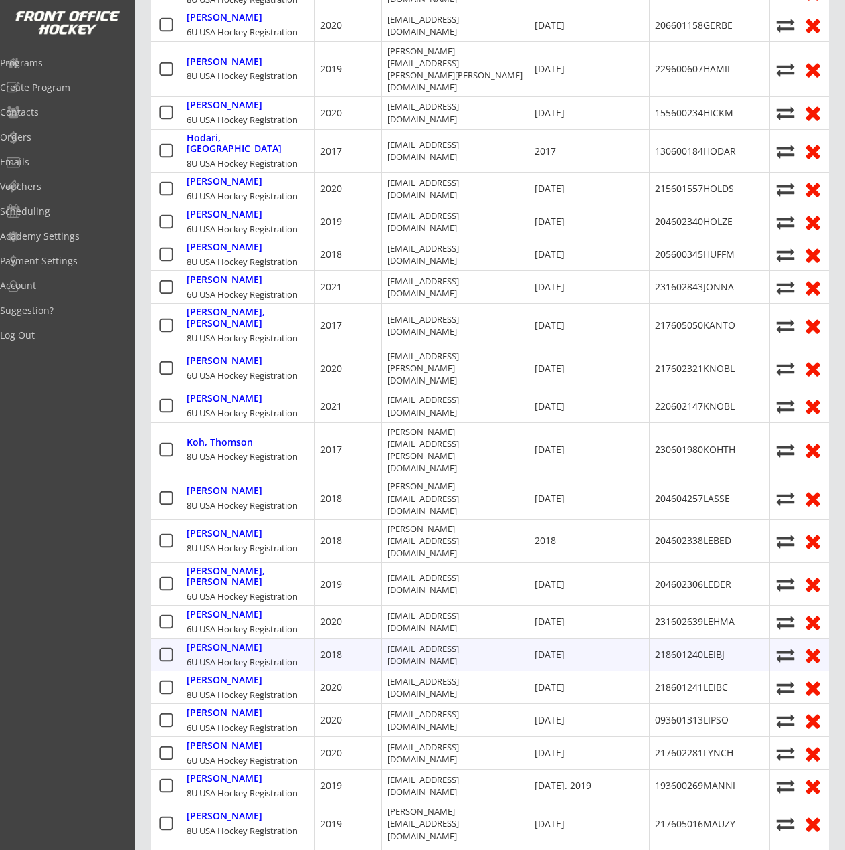
click at [786, 646] on icon at bounding box center [785, 655] width 20 height 18
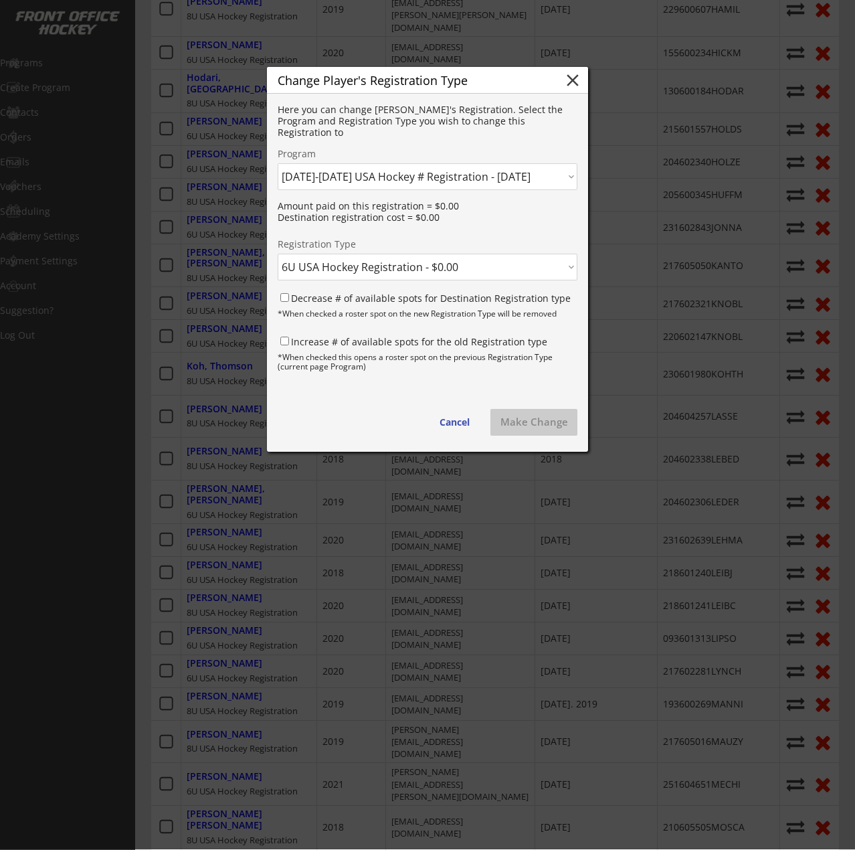
drag, startPoint x: 444, startPoint y: 264, endPoint x: 440, endPoint y: 279, distance: 15.9
click at [444, 264] on select "Click here... 6U USA Hockey Registration - $0.00 8U USA Hockey Registration - $…" at bounding box center [428, 267] width 300 height 27
click at [278, 254] on select "Click here... 6U USA Hockey Registration - $0.00 8U USA Hockey Registration - $…" at bounding box center [428, 267] width 300 height 27
click at [555, 430] on button "Make Change" at bounding box center [533, 422] width 87 height 27
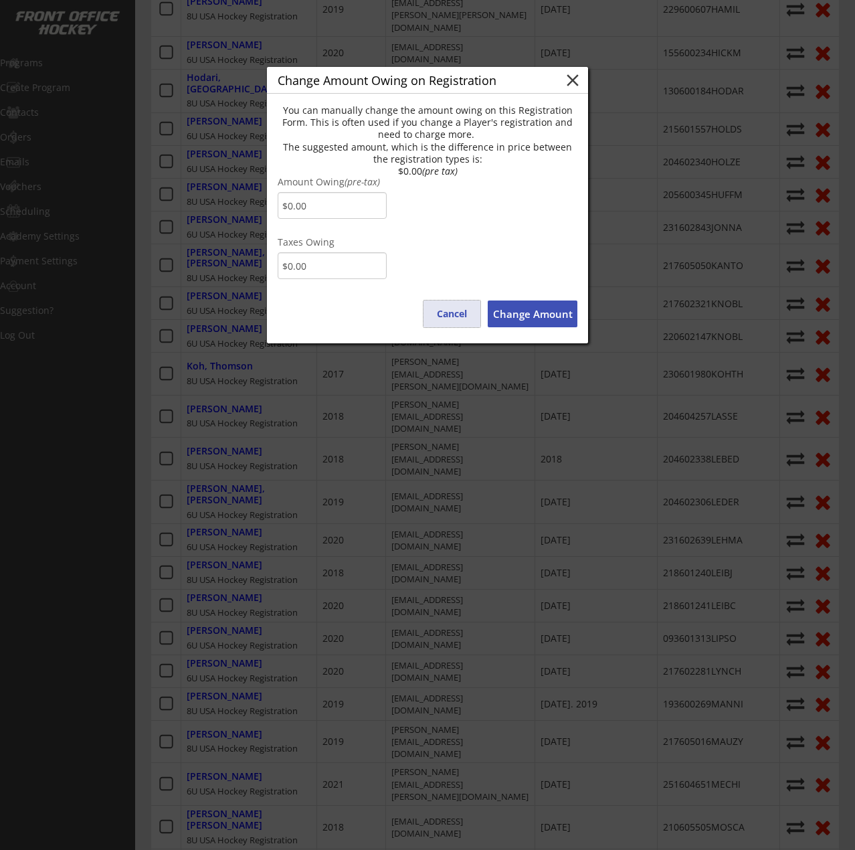
click at [456, 315] on button "Cancel" at bounding box center [452, 313] width 57 height 27
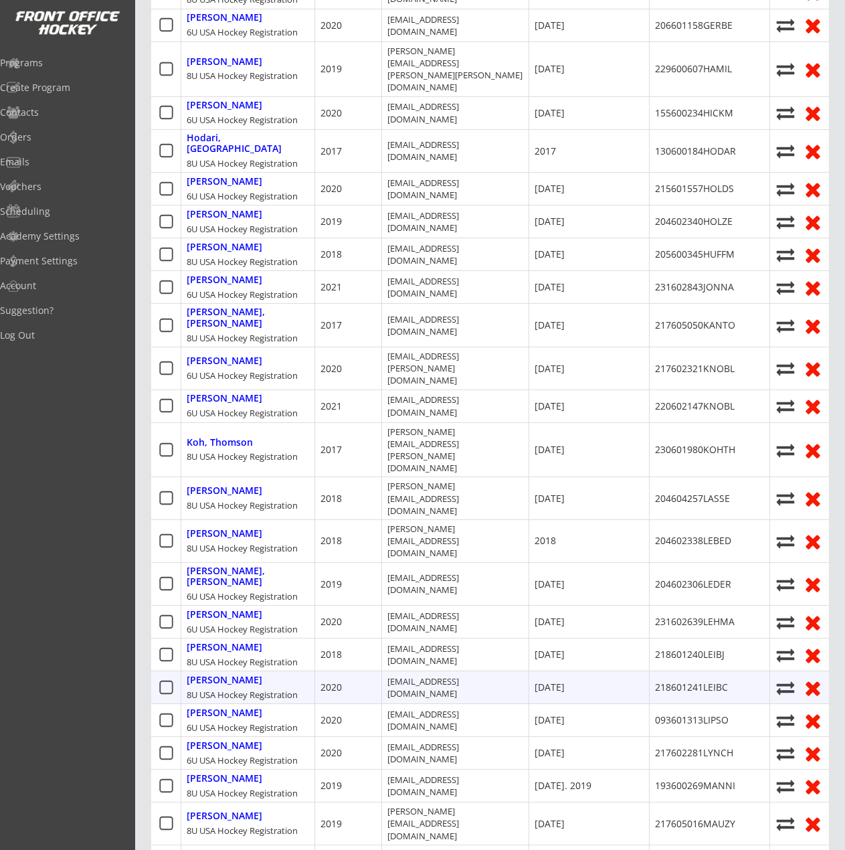
click at [780, 681] on use at bounding box center [786, 687] width 18 height 13
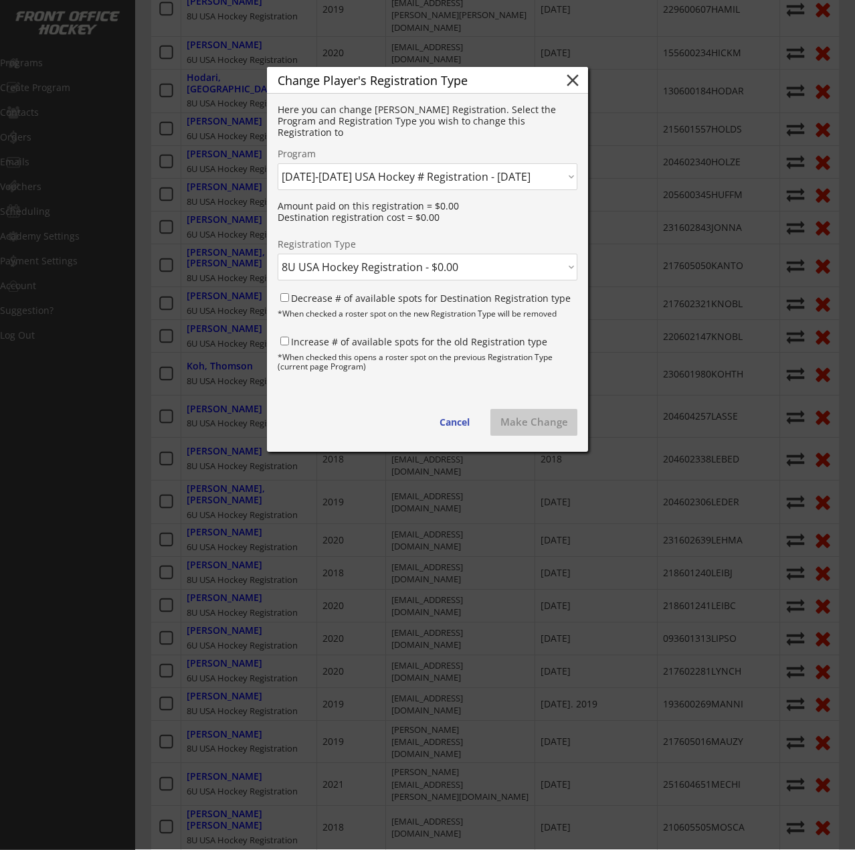
click at [375, 263] on select "Click here... 6U USA Hockey Registration - $0.00 8U USA Hockey Registration - $…" at bounding box center [428, 267] width 300 height 27
select select ""1348695171700984260__LOOKUP__1753296252010x484556755472220160""
click at [278, 254] on select "Click here... 6U USA Hockey Registration - $0.00 8U USA Hockey Registration - $…" at bounding box center [428, 267] width 300 height 27
click at [530, 424] on button "Make Change" at bounding box center [533, 422] width 87 height 27
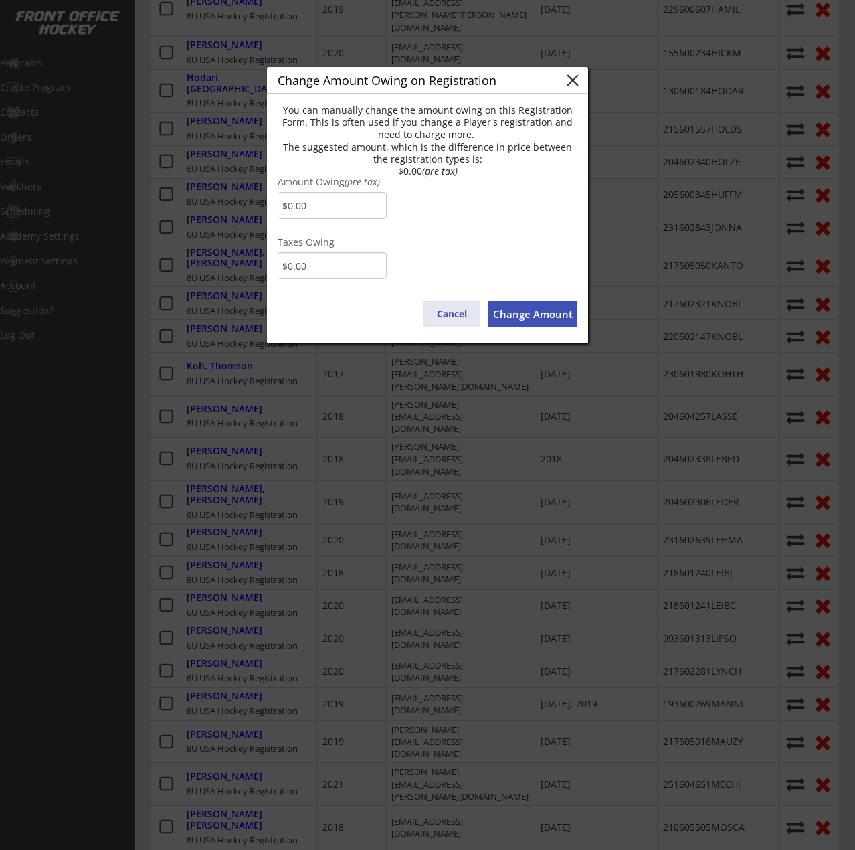
click at [446, 306] on button "Cancel" at bounding box center [452, 313] width 57 height 27
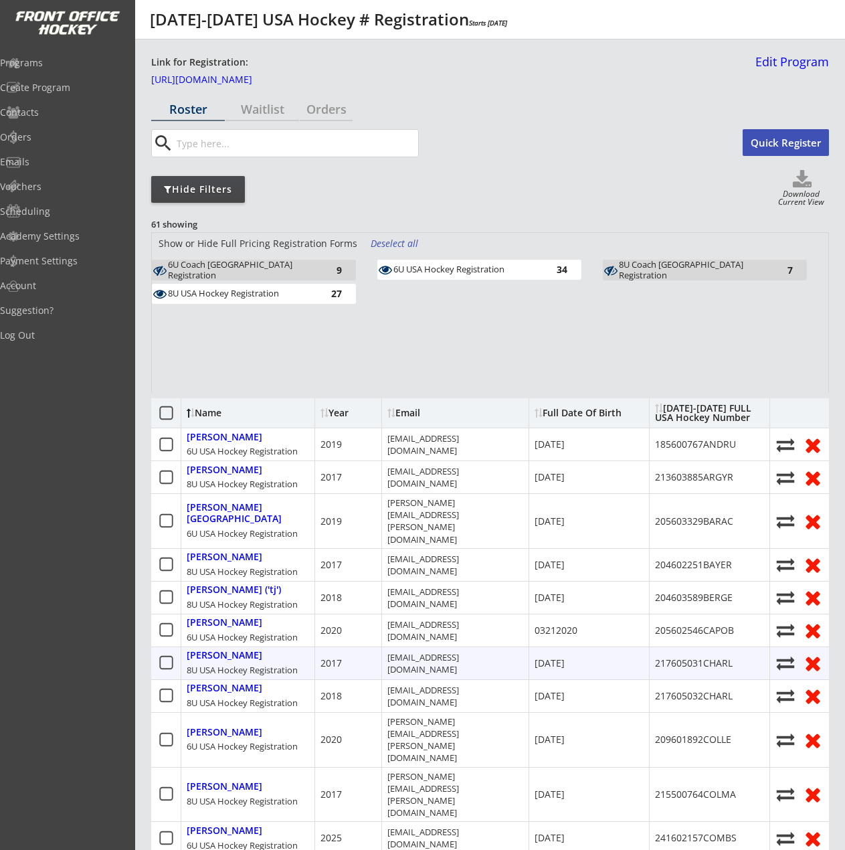
scroll to position [0, 0]
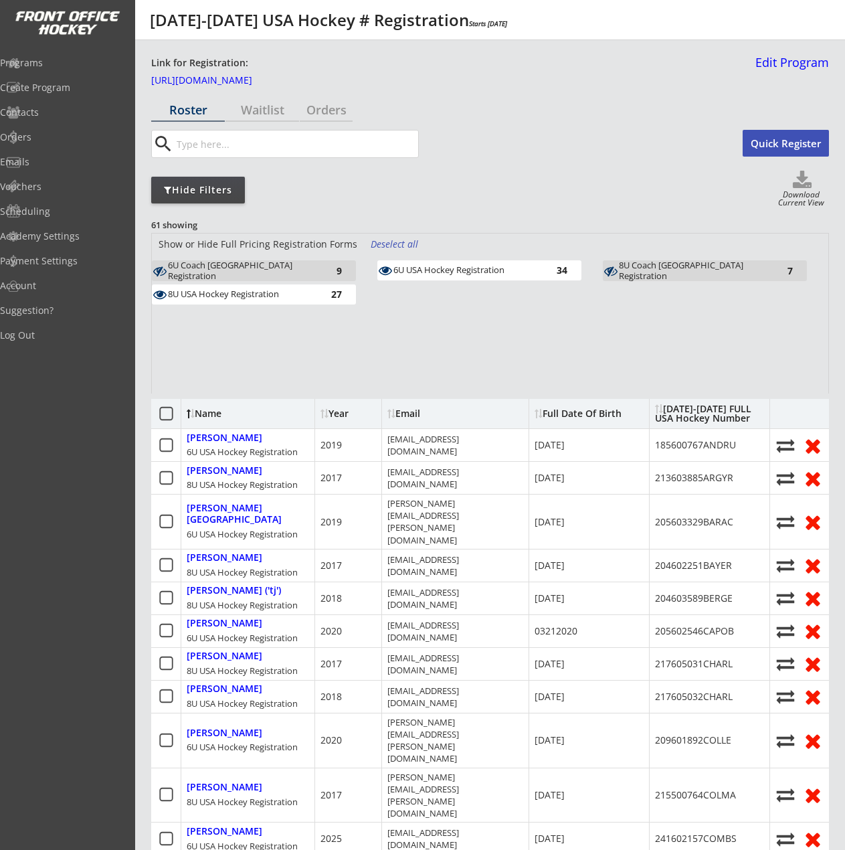
click at [229, 142] on input "input" at bounding box center [296, 143] width 244 height 27
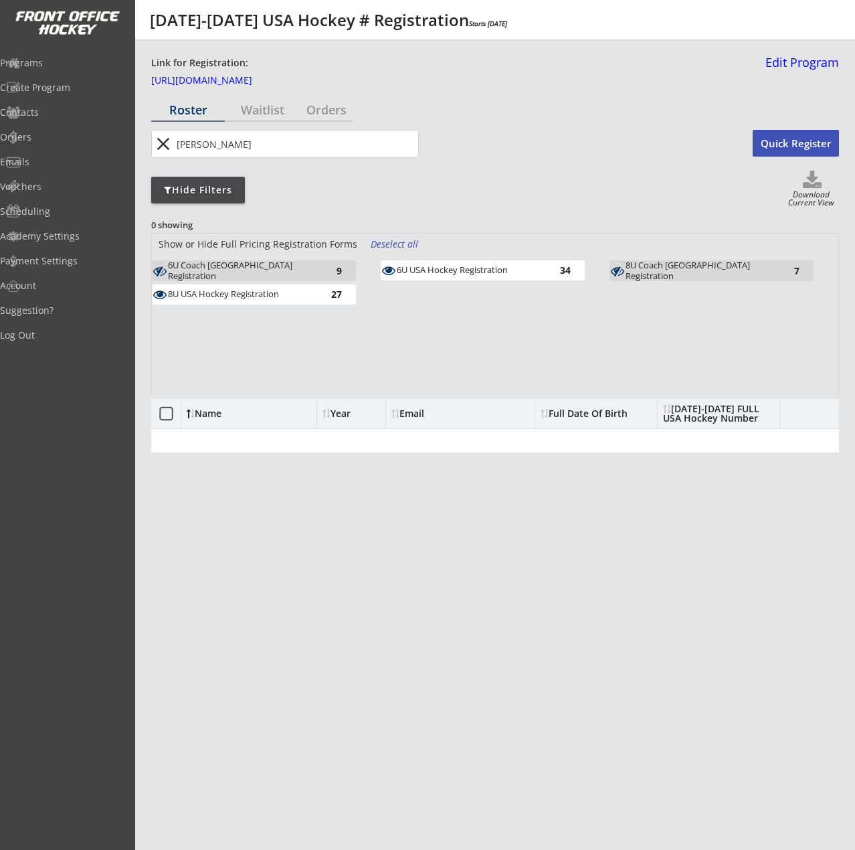
click at [393, 247] on div "Deselect all" at bounding box center [396, 244] width 50 height 13
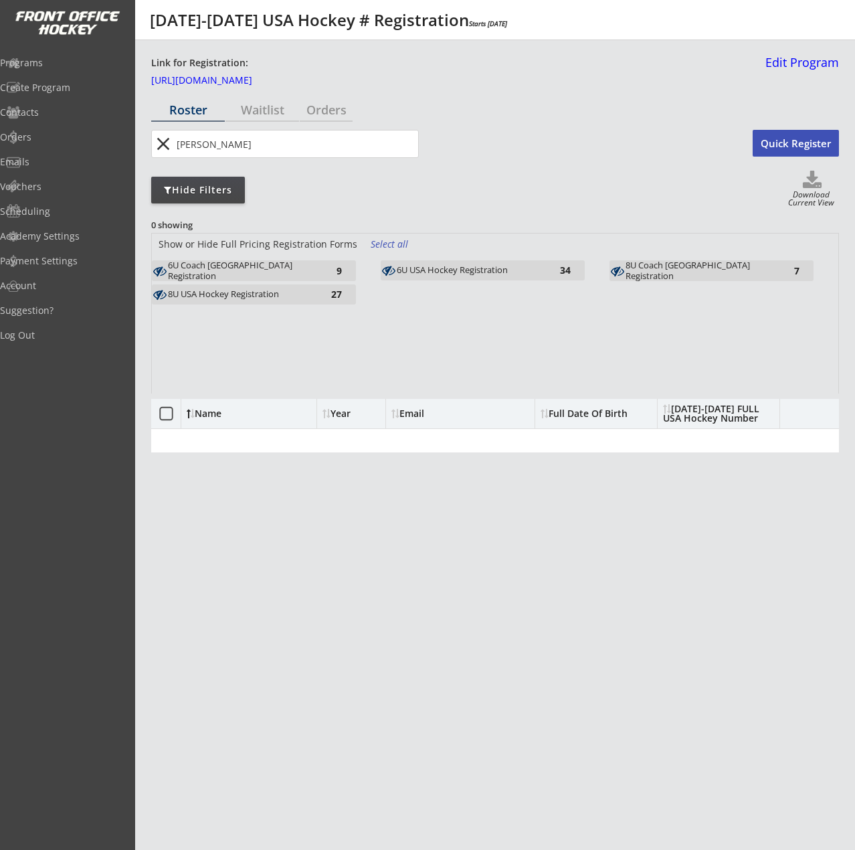
click at [394, 247] on div "Select all" at bounding box center [396, 244] width 50 height 13
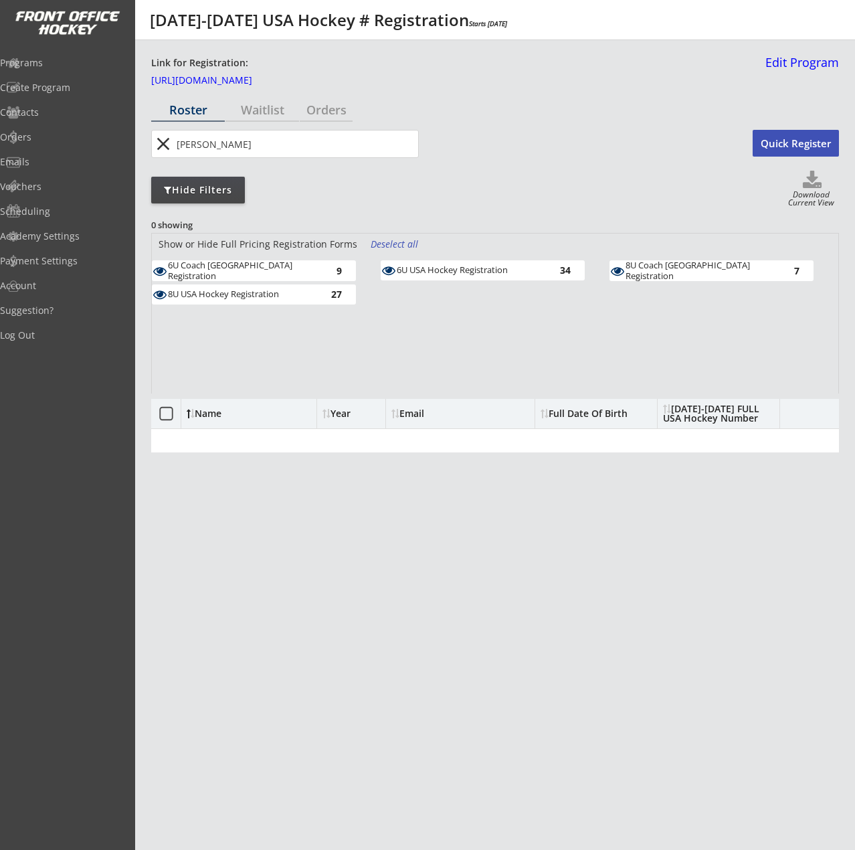
click at [278, 146] on input "input" at bounding box center [296, 143] width 244 height 27
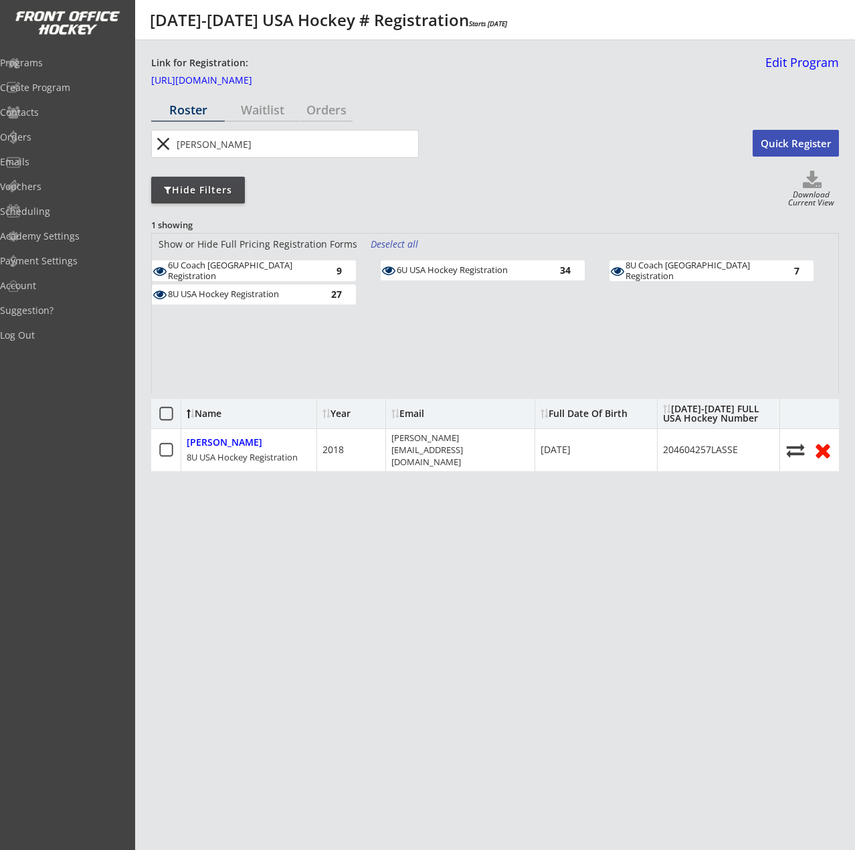
drag, startPoint x: 243, startPoint y: 138, endPoint x: 195, endPoint y: 136, distance: 48.2
click at [195, 136] on input "input" at bounding box center [296, 143] width 244 height 27
type input "o"
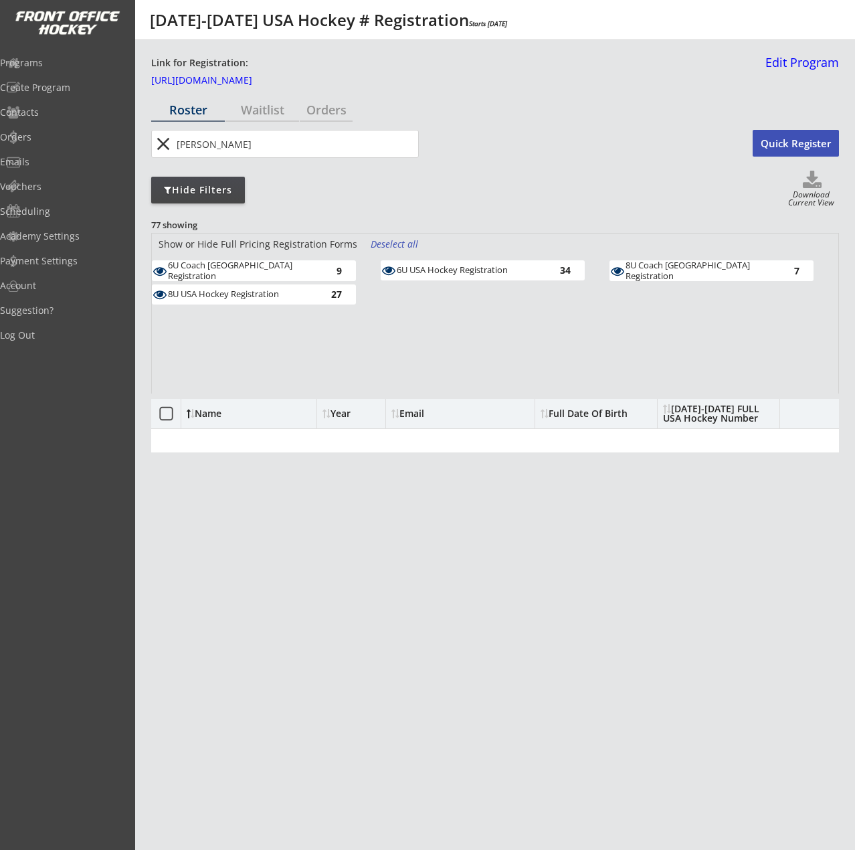
type input "Sam"
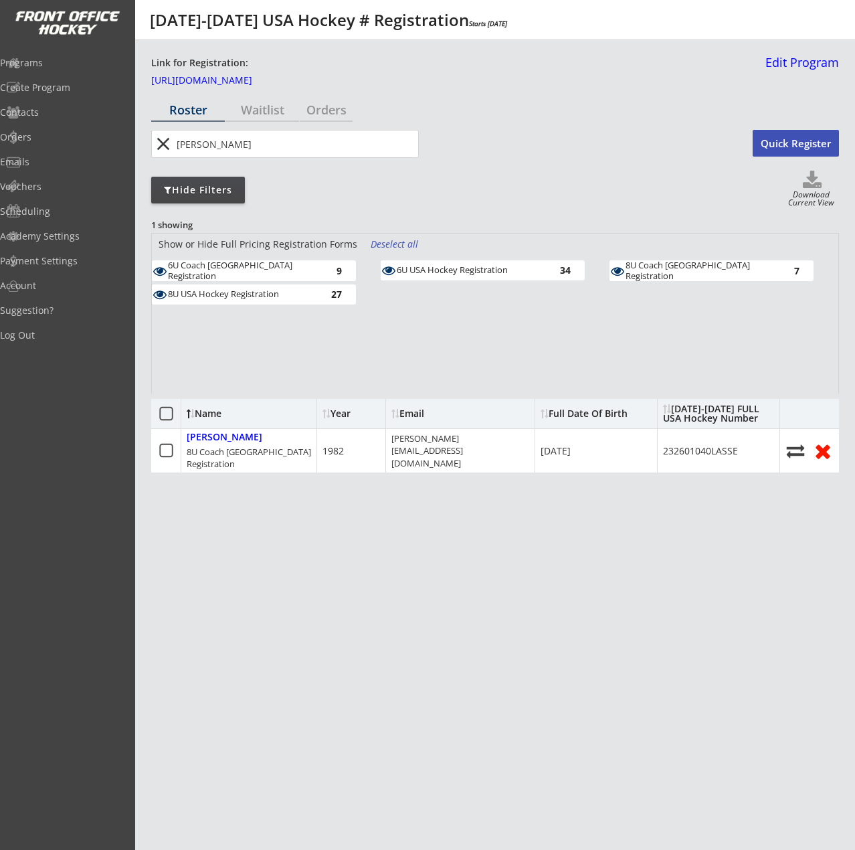
drag, startPoint x: 250, startPoint y: 136, endPoint x: 153, endPoint y: 136, distance: 97.0
click at [153, 136] on div "close" at bounding box center [285, 144] width 268 height 28
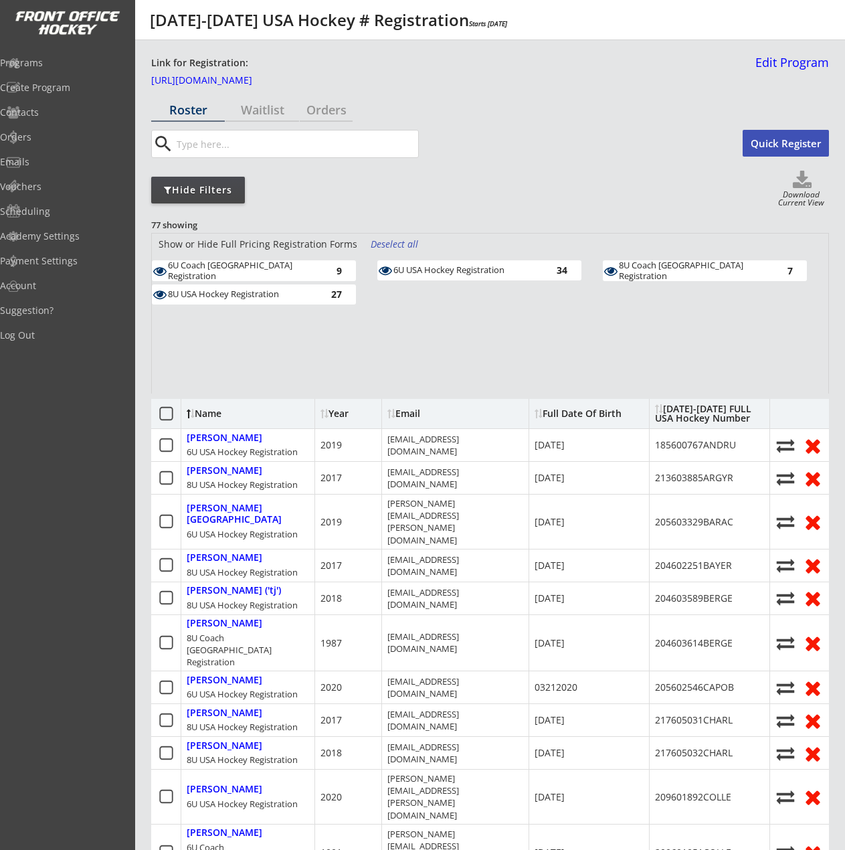
click at [272, 141] on input "input" at bounding box center [296, 143] width 244 height 27
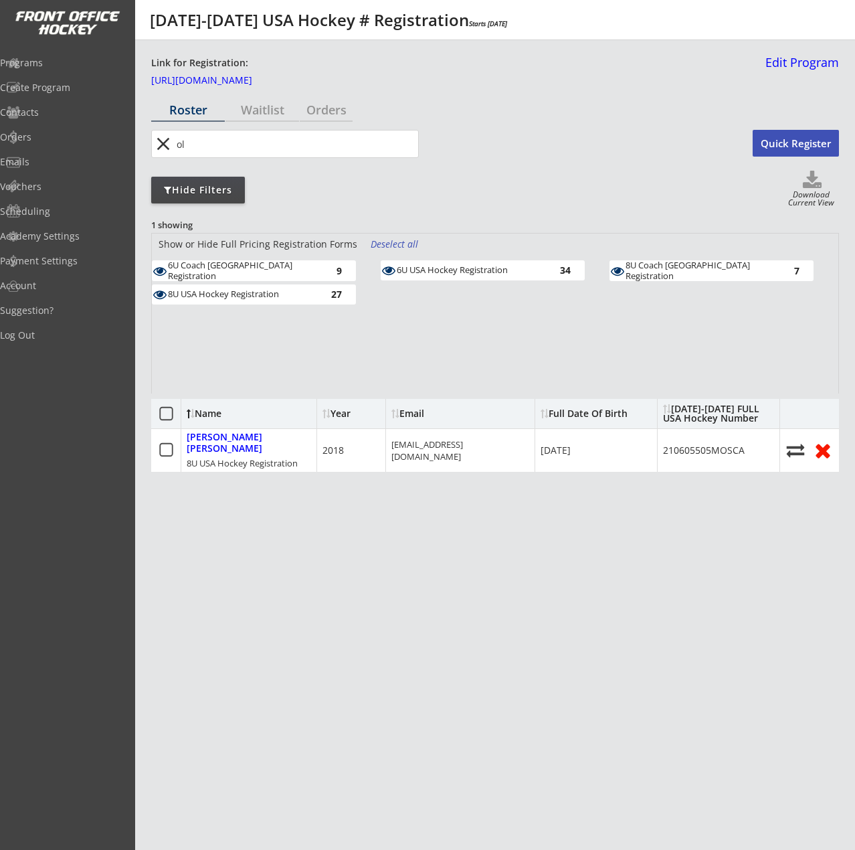
type input "o"
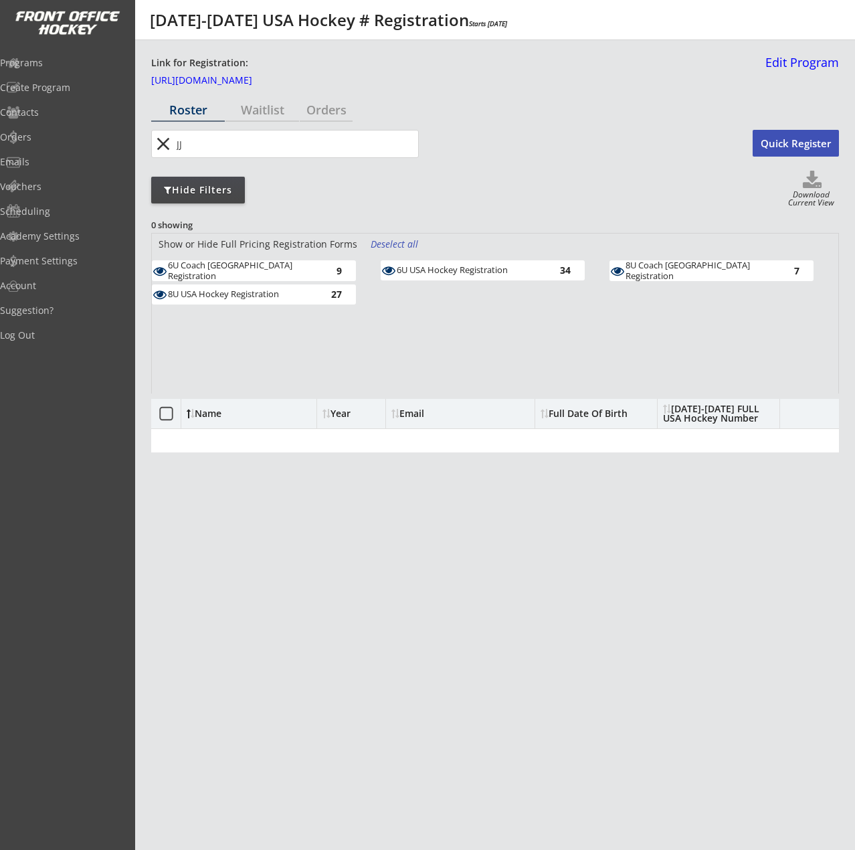
type input "J"
type input "G"
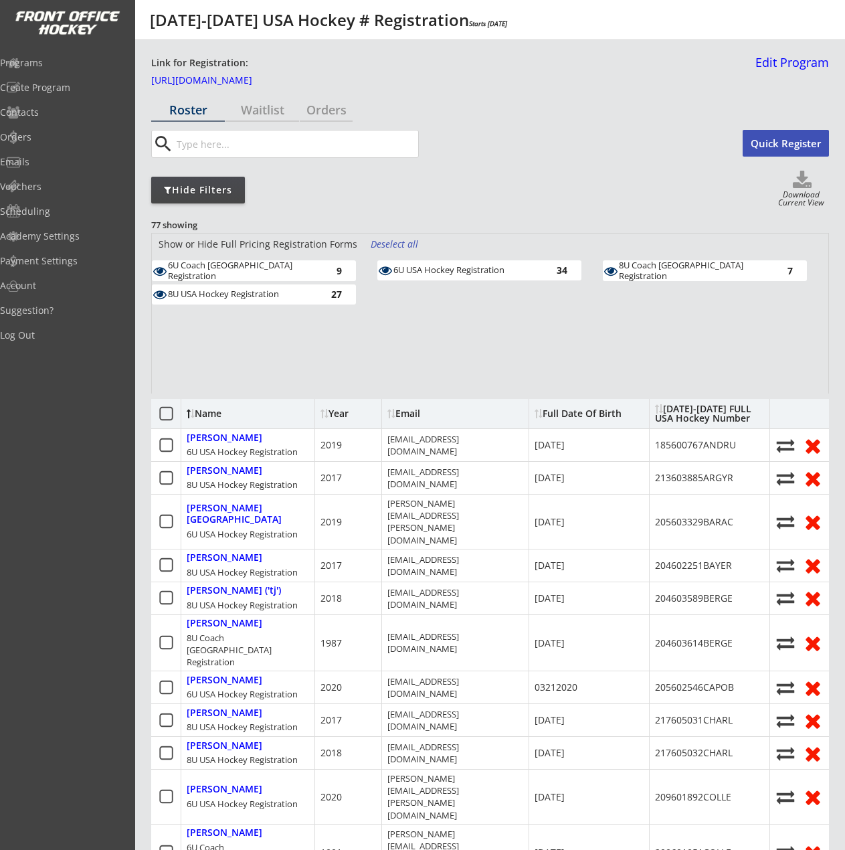
click at [263, 149] on input "input" at bounding box center [296, 143] width 244 height 27
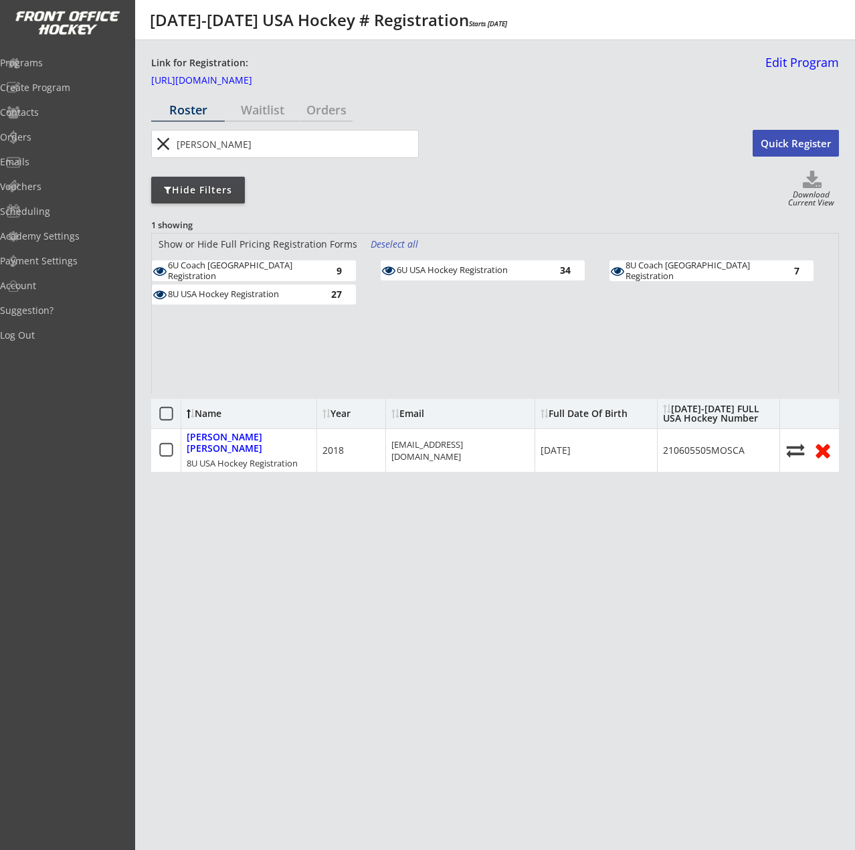
drag, startPoint x: 263, startPoint y: 149, endPoint x: -50, endPoint y: 122, distance: 314.2
click at [0, 122] on html "2025-2026 USA Hockey # Registration Starts Dec 31, 2025 Link for Registration: …" at bounding box center [427, 425] width 855 height 850
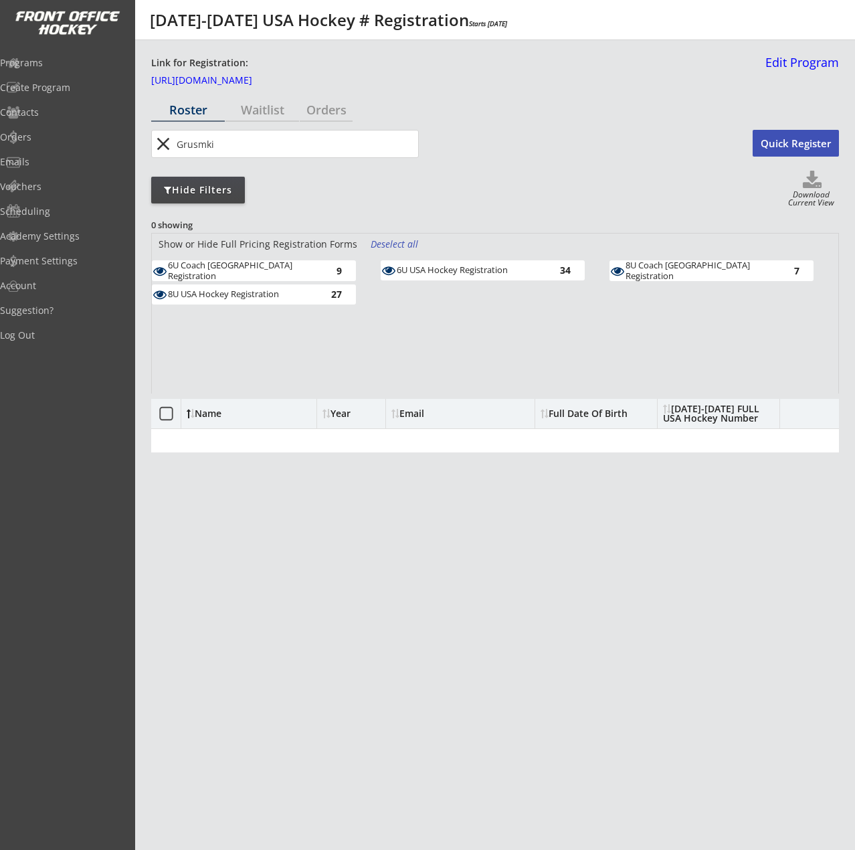
type input "Grusmki"
drag, startPoint x: 268, startPoint y: 145, endPoint x: 132, endPoint y: 145, distance: 135.2
click at [56, 145] on body "2025-2026 USA Hockey # Registration Starts Dec 31, 2025 Link for Registration: …" at bounding box center [427, 425] width 855 height 850
type input "Schoen"
click at [50, 139] on body "2025-2026 USA Hockey # Registration Starts Dec 31, 2025 Link for Registration: …" at bounding box center [427, 425] width 855 height 850
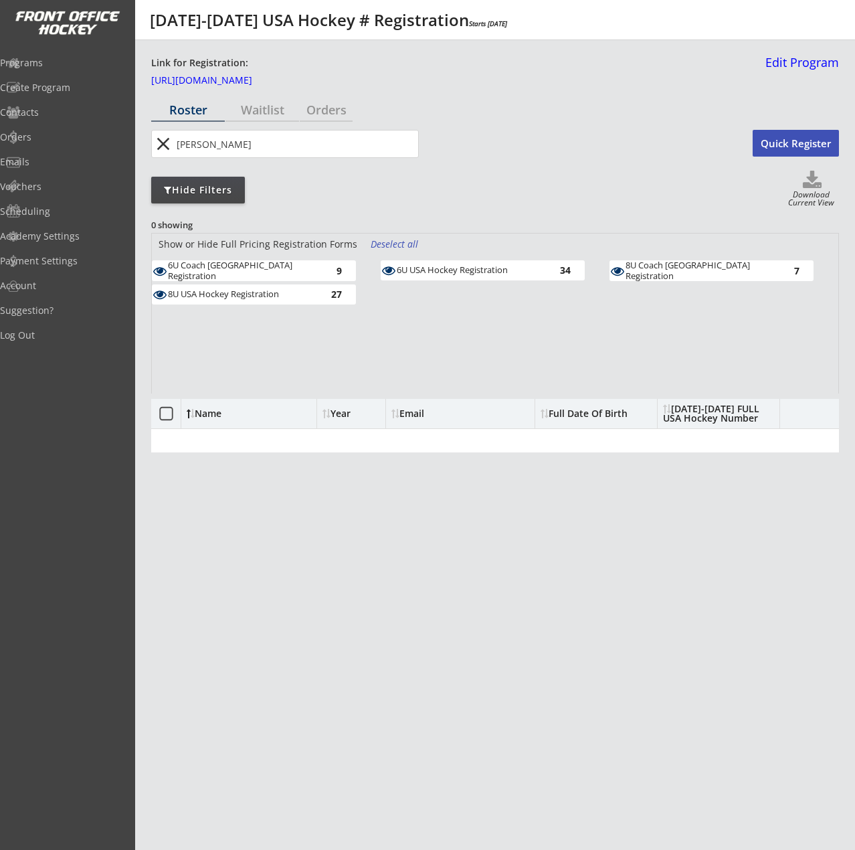
type input "Joelle"
drag, startPoint x: 332, startPoint y: 141, endPoint x: 174, endPoint y: 145, distance: 158.0
click at [174, 145] on input "input" at bounding box center [296, 143] width 244 height 27
drag, startPoint x: 305, startPoint y: 156, endPoint x: 197, endPoint y: 142, distance: 108.6
click at [116, 151] on body "2025-2026 USA Hockey # Registration Starts Dec 31, 2025 Link for Registration: …" at bounding box center [427, 425] width 855 height 850
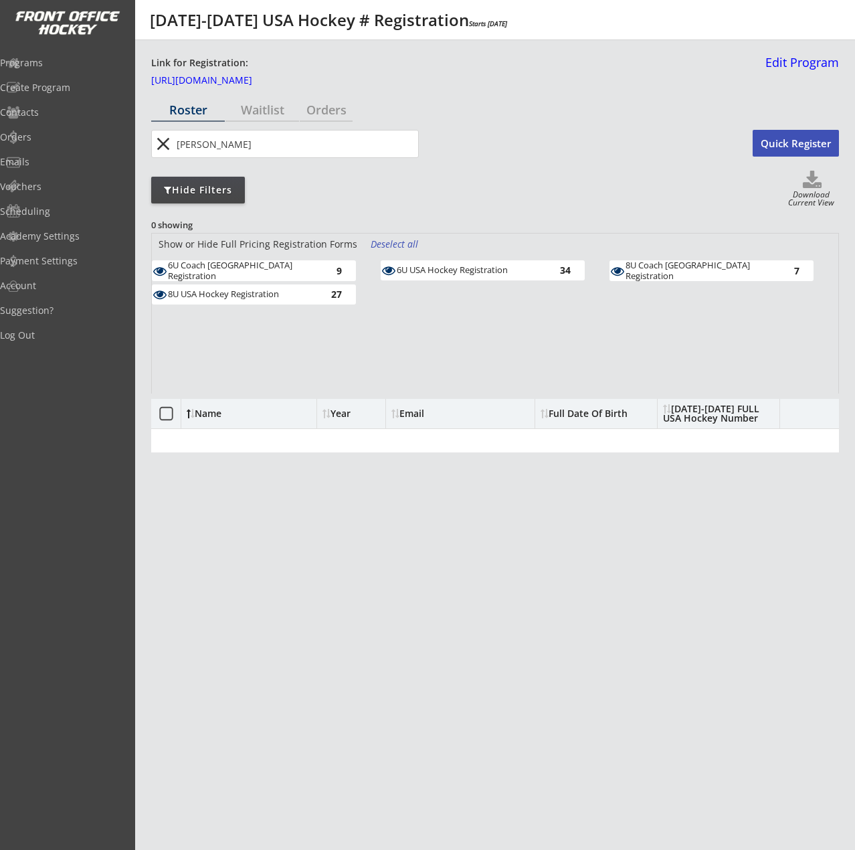
type input "Kevin"
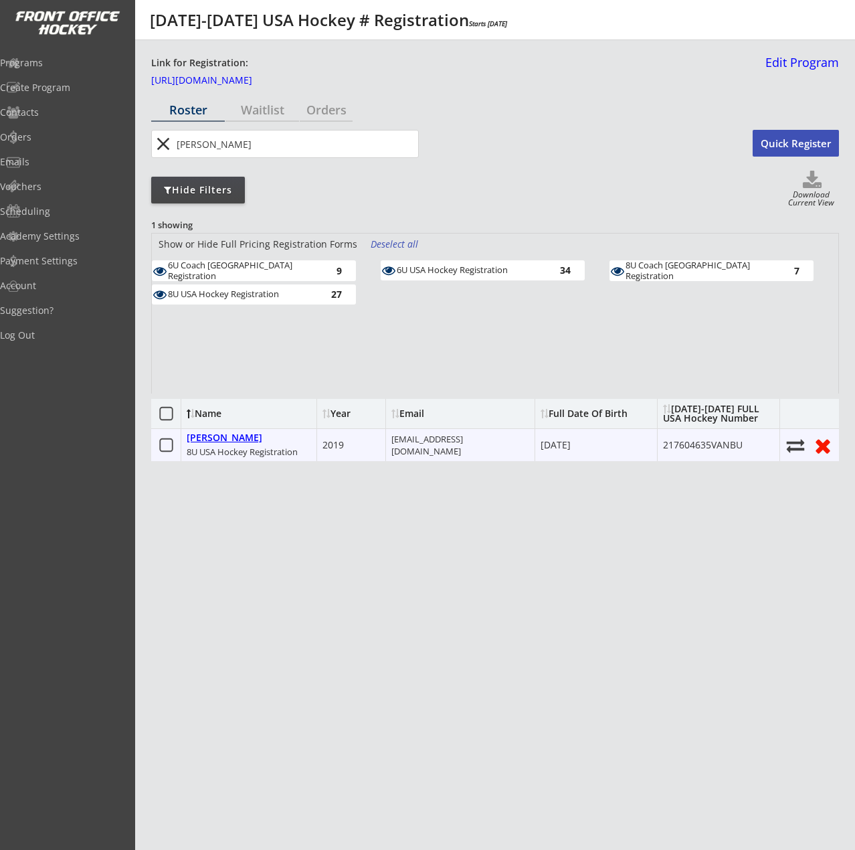
click at [254, 442] on div "Vanbuskirk, Liam" at bounding box center [225, 437] width 76 height 11
type input "Liam"
type input "Vanbuskirk"
type input "03/01/2019"
type input "3448 Waldon Rd, Orion Twp, MI 48360, USA"
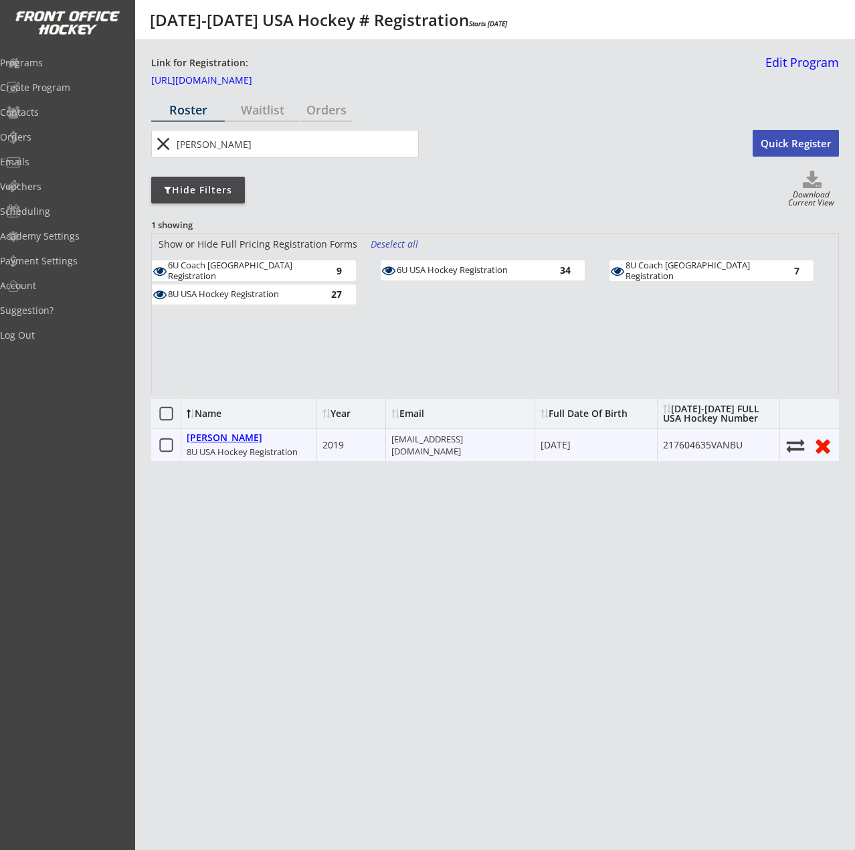
type input "Kevin VanBuskirk"
type input "(248) 408-2392"
type input "03/01/2019"
type input "217604635VANBU"
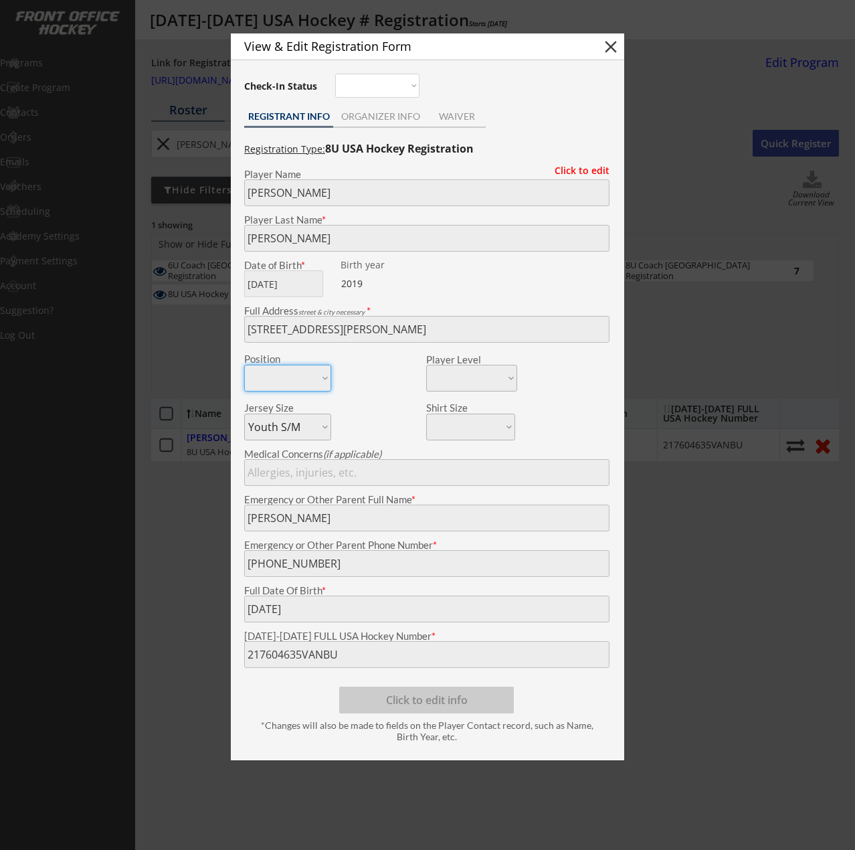
click at [189, 532] on div at bounding box center [427, 425] width 855 height 850
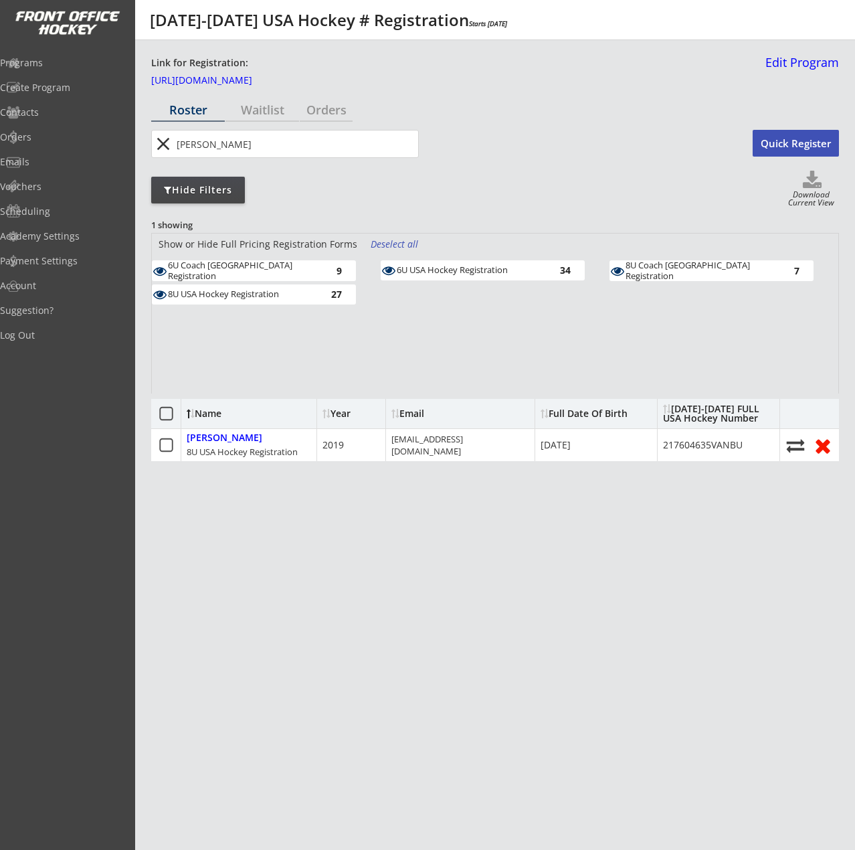
drag, startPoint x: 240, startPoint y: 149, endPoint x: 99, endPoint y: 122, distance: 143.0
click at [120, 133] on body "2025-2026 USA Hockey # Registration Starts Dec 31, 2025 Link for Registration: …" at bounding box center [427, 425] width 855 height 850
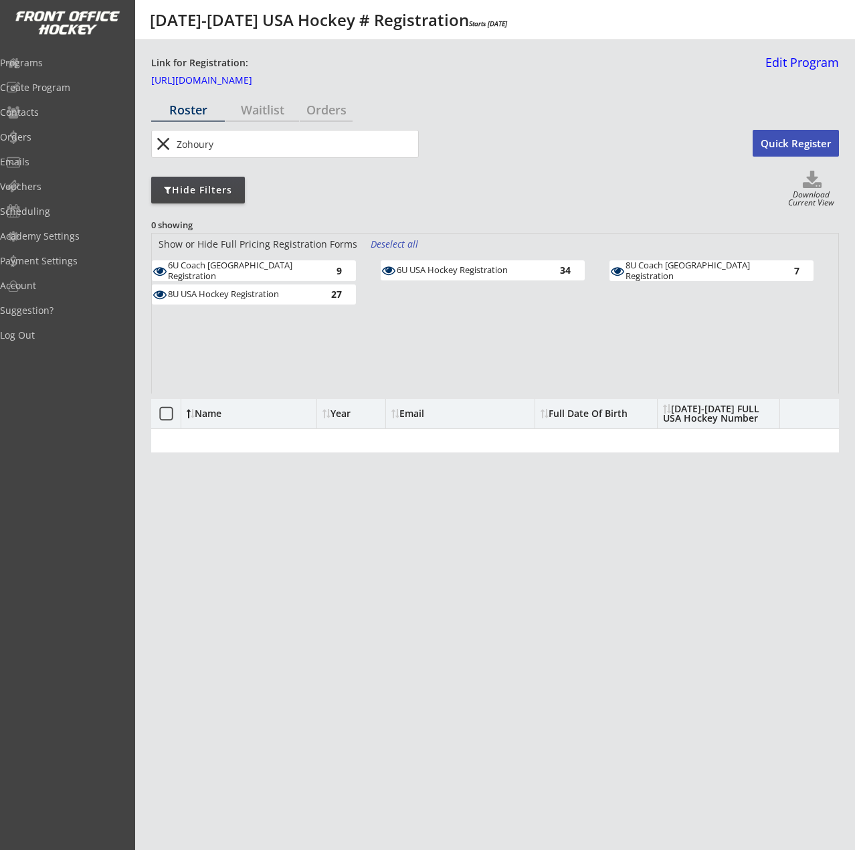
type input "Zohoury"
drag, startPoint x: 247, startPoint y: 139, endPoint x: 179, endPoint y: 137, distance: 67.6
click at [179, 137] on input "input" at bounding box center [296, 143] width 244 height 27
drag, startPoint x: 215, startPoint y: 153, endPoint x: 74, endPoint y: 149, distance: 141.2
click at [68, 153] on body "2025-2026 USA Hockey # Registration Starts Dec 31, 2025 Link for Registration: …" at bounding box center [427, 425] width 855 height 850
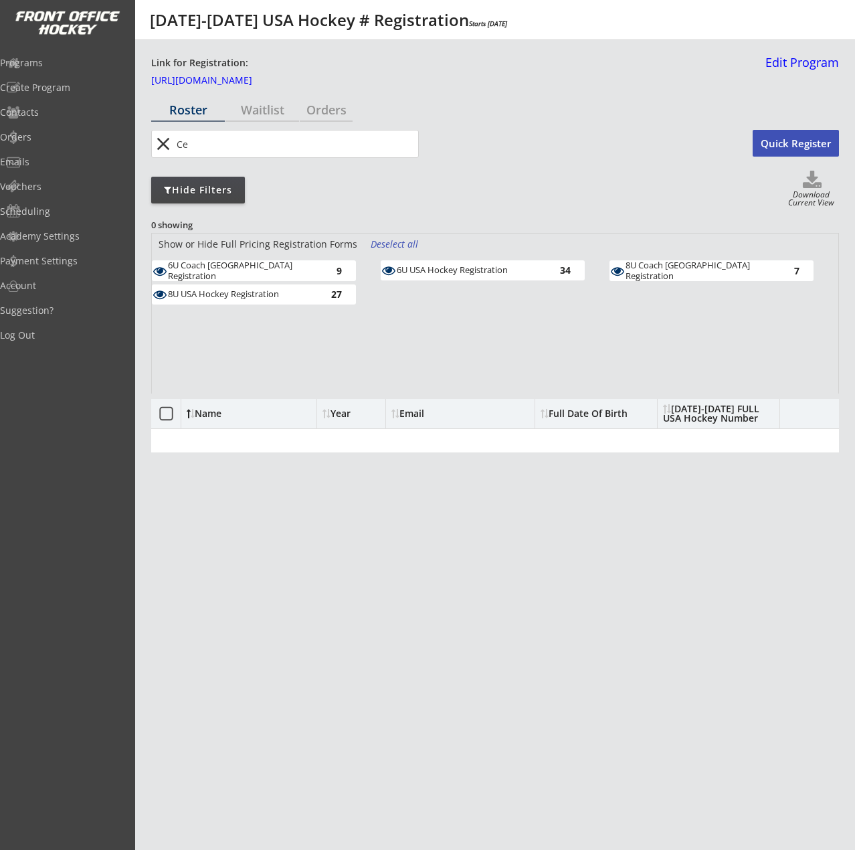
click at [245, 145] on input "input" at bounding box center [296, 143] width 244 height 27
click at [4, 130] on body "2025-2026 USA Hockey # Registration Starts Dec 31, 2025 Link for Registration: …" at bounding box center [427, 425] width 855 height 850
type input "Brooks"
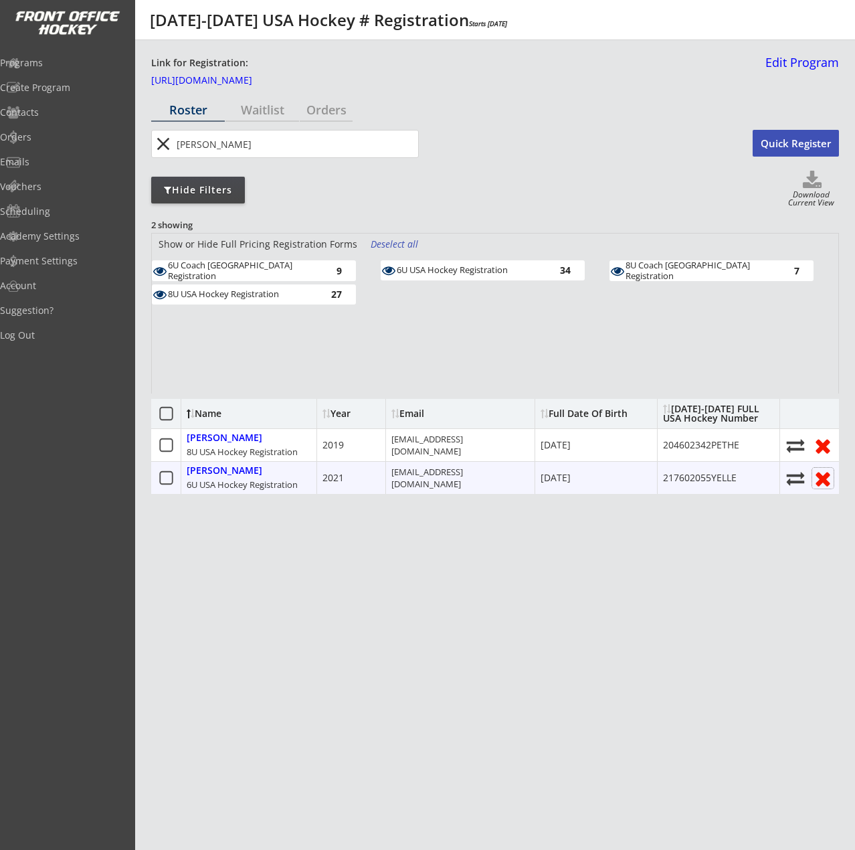
click at [828, 472] on icon at bounding box center [822, 478] width 21 height 21
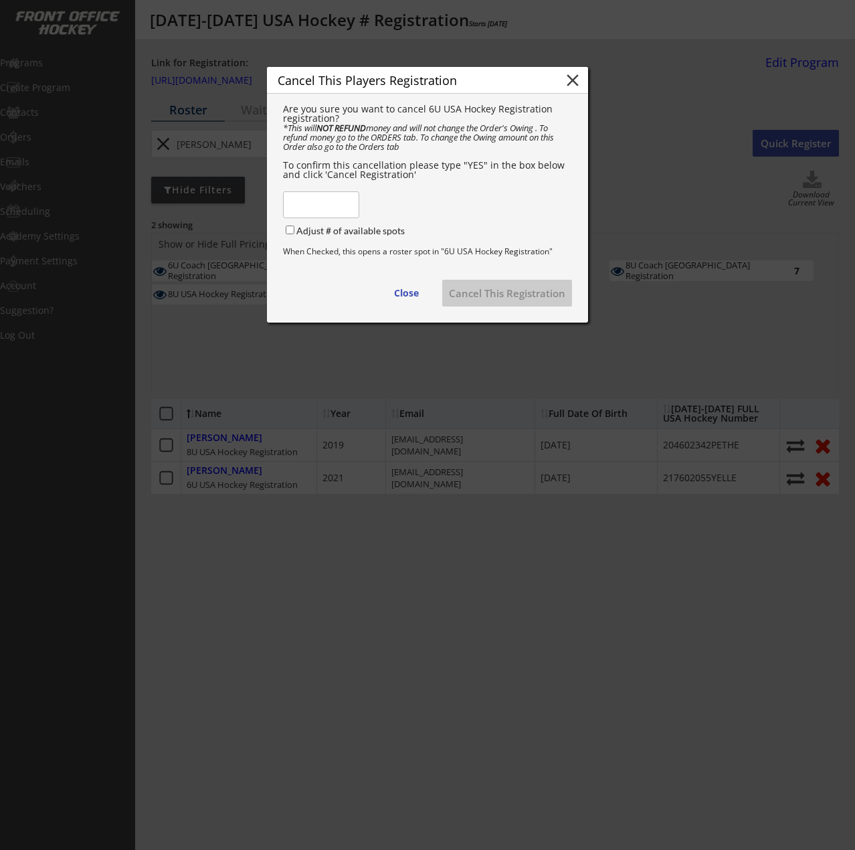
click at [307, 211] on input "input" at bounding box center [321, 204] width 76 height 27
type input "YES"
click at [479, 298] on button "Cancel This Registration" at bounding box center [507, 293] width 130 height 27
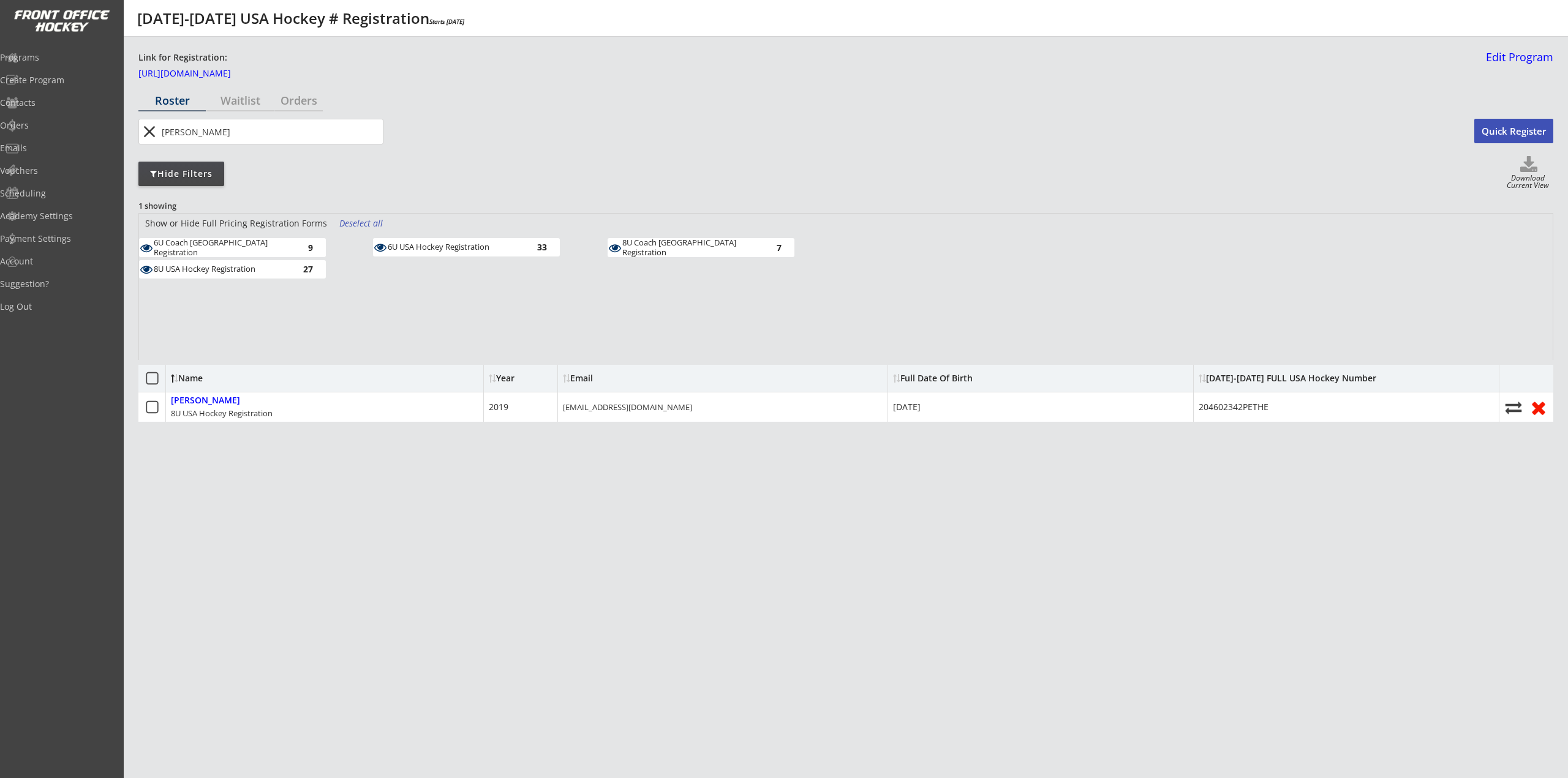
click at [189, 182] on div "Hide Filters" at bounding box center [181, 174] width 86 height 25
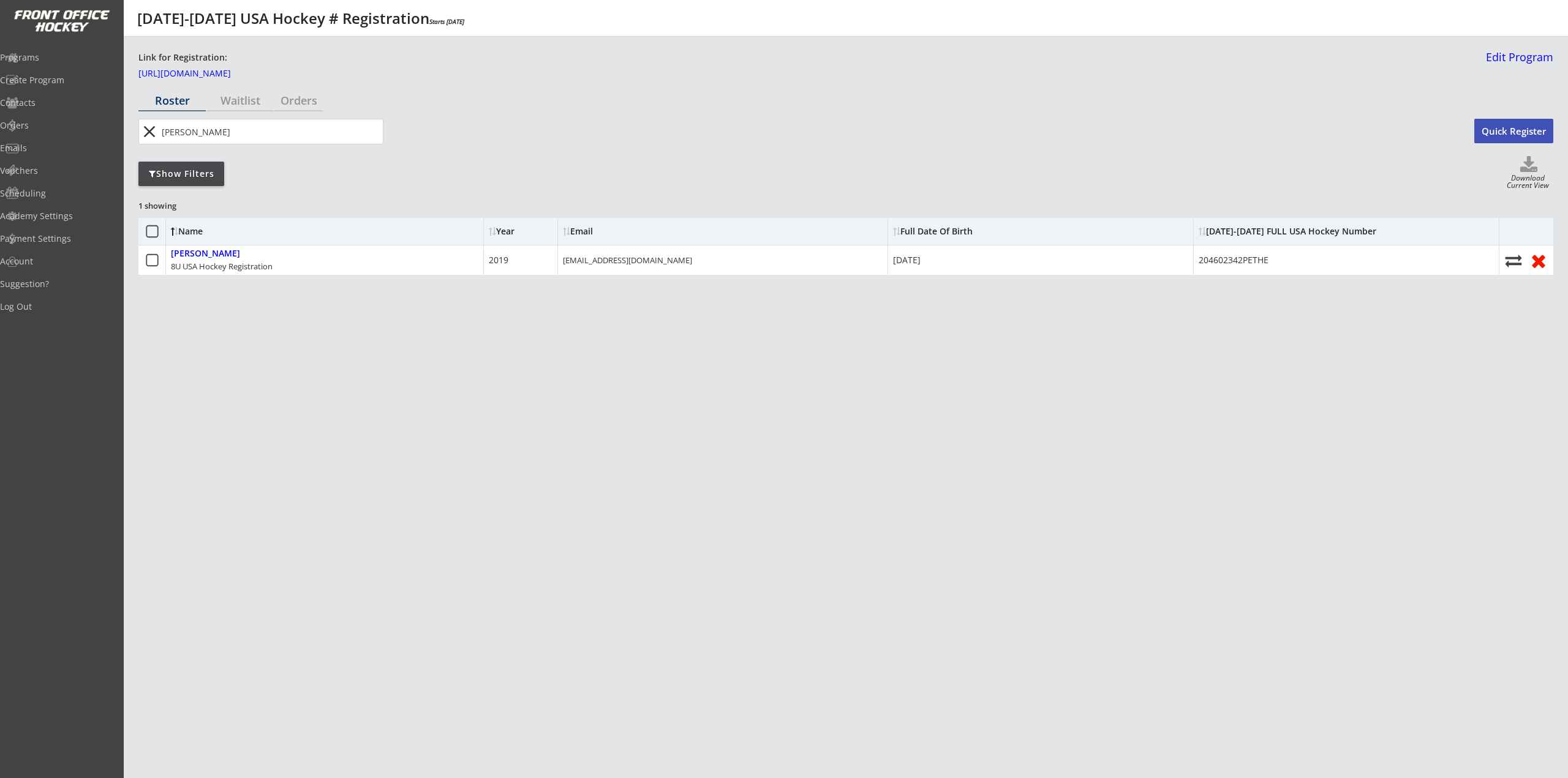
click at [189, 181] on div "Show Filters" at bounding box center [181, 174] width 86 height 25
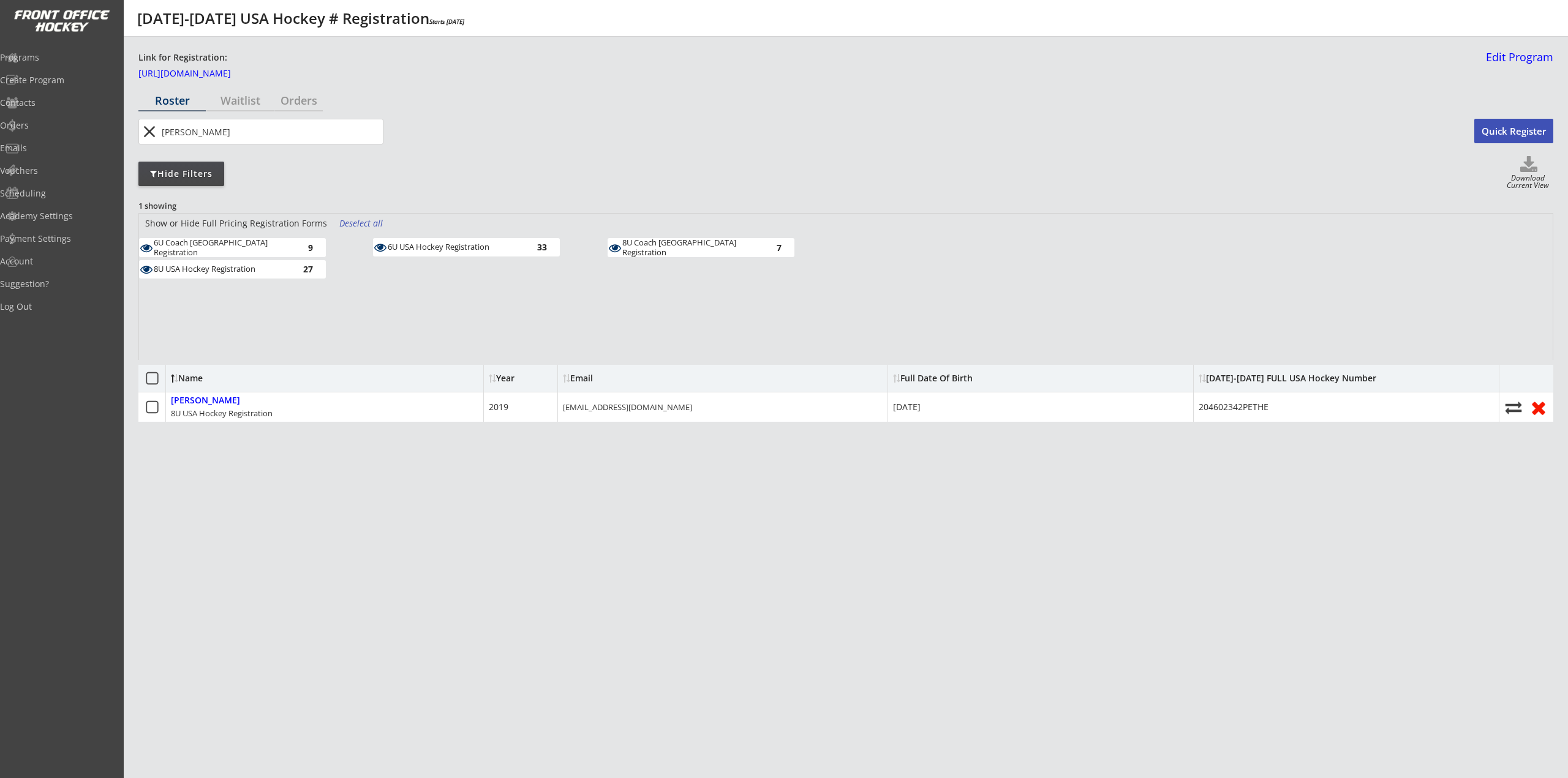
click at [236, 269] on div "8U USA Hockey Registration" at bounding box center [221, 269] width 135 height 10
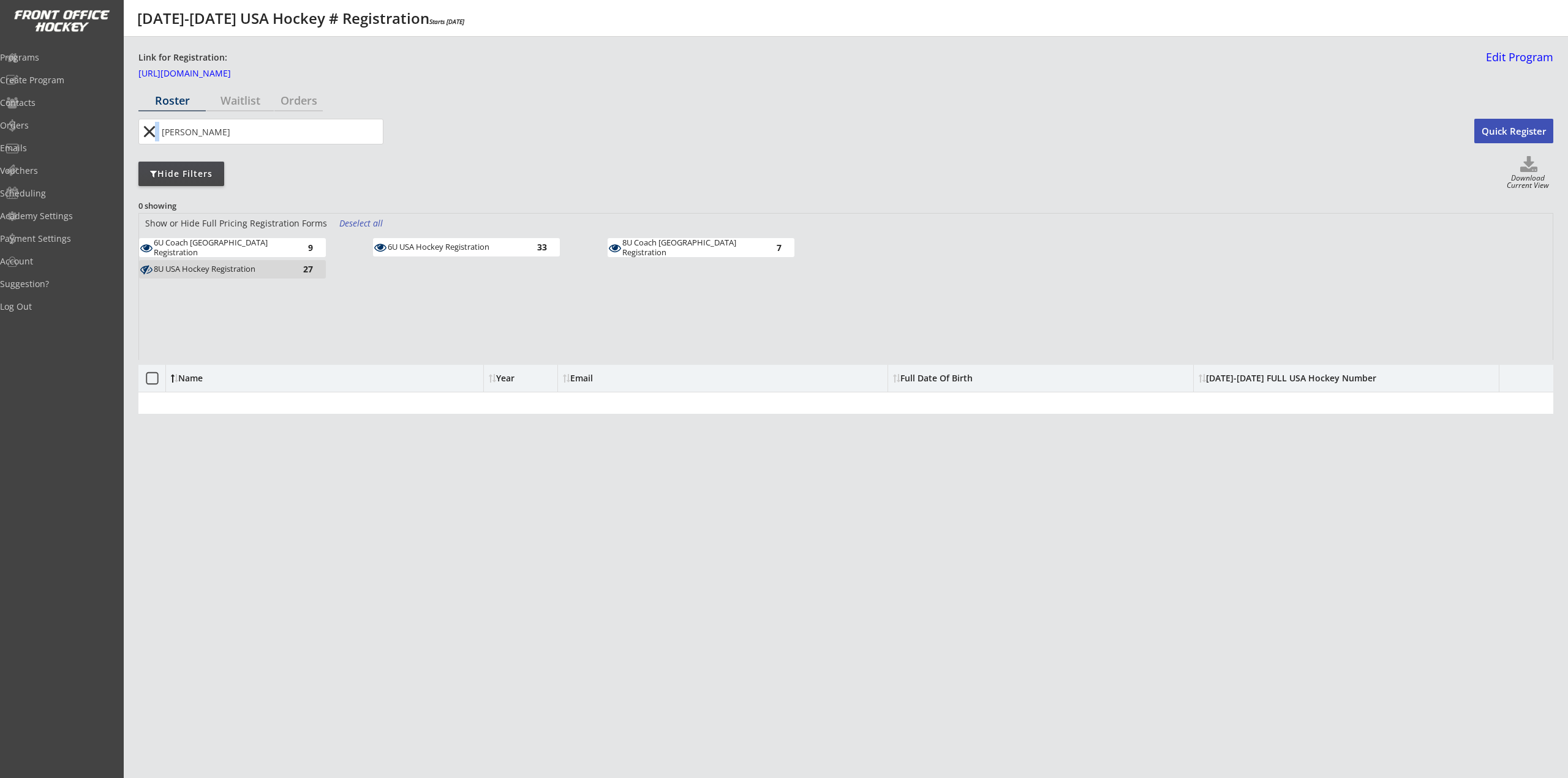
drag, startPoint x: 272, startPoint y: 119, endPoint x: -70, endPoint y: 138, distance: 342.5
click at [0, 138] on html "2025-2026 USA Hockey # Registration Starts Dec 31, 2025 Link for Registration: …" at bounding box center [784, 389] width 1568 height 778
click at [279, 140] on input "input" at bounding box center [271, 131] width 223 height 25
drag, startPoint x: 240, startPoint y: 136, endPoint x: 237, endPoint y: 153, distance: 17.3
click at [32, 148] on body "2025-2026 USA Hockey # Registration Starts Dec 31, 2025 Link for Registration: …" at bounding box center [784, 389] width 1568 height 778
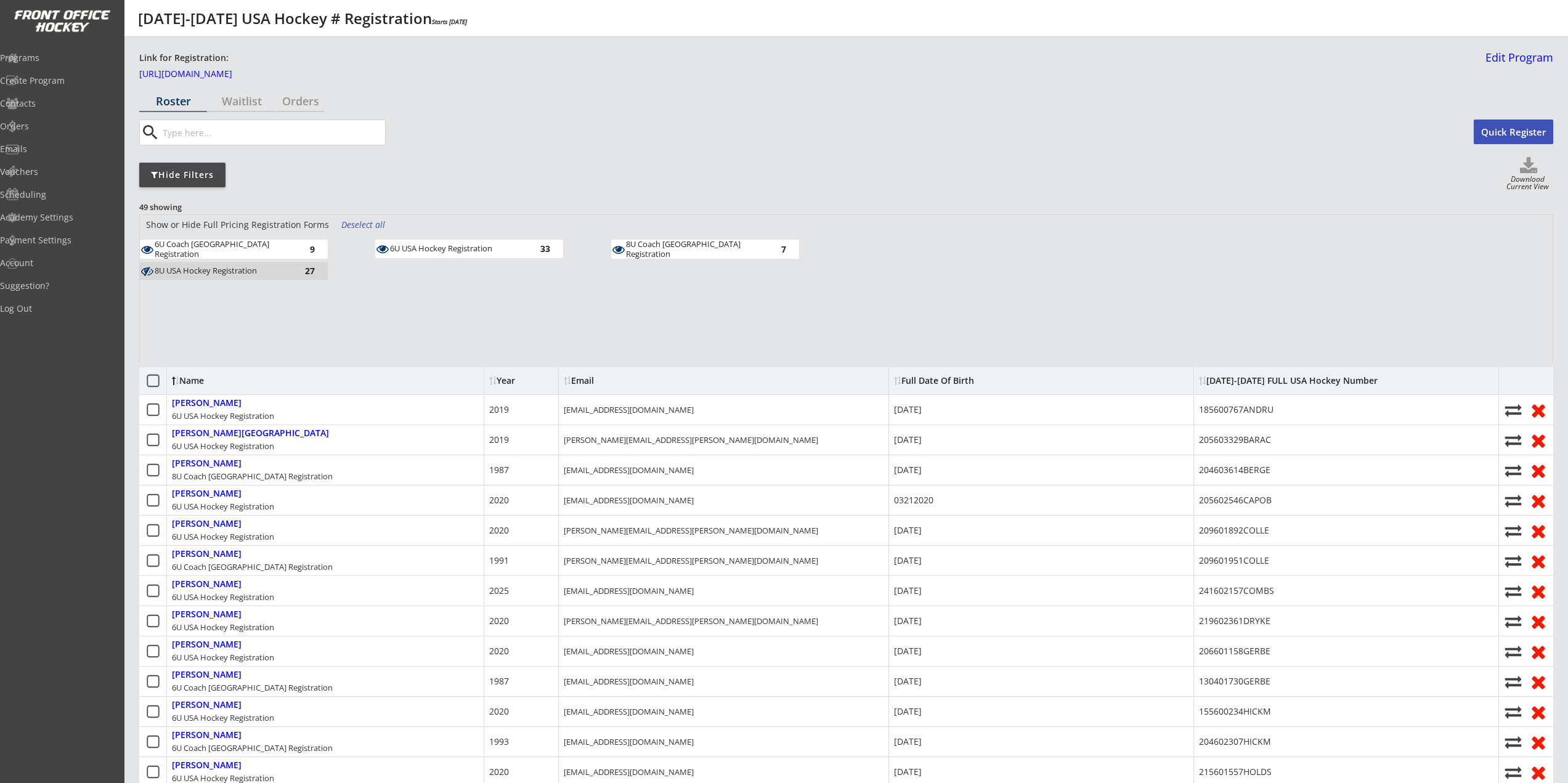
drag, startPoint x: 360, startPoint y: 227, endPoint x: 345, endPoint y: 231, distance: 15.5
click at [360, 227] on div "Deselect all" at bounding box center [365, 225] width 46 height 12
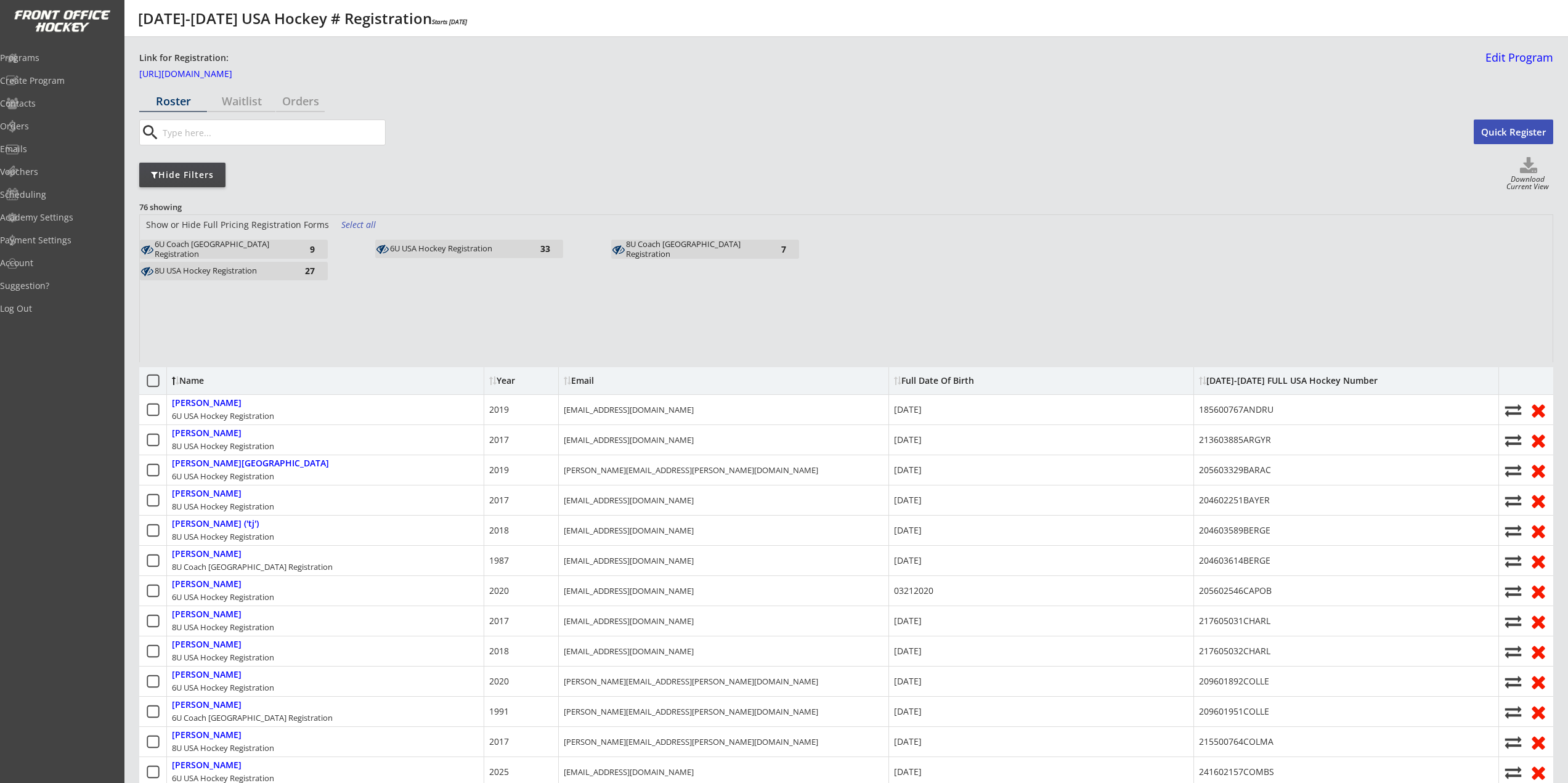
click at [705, 251] on div "8U Coach USA Registration" at bounding box center [693, 249] width 135 height 19
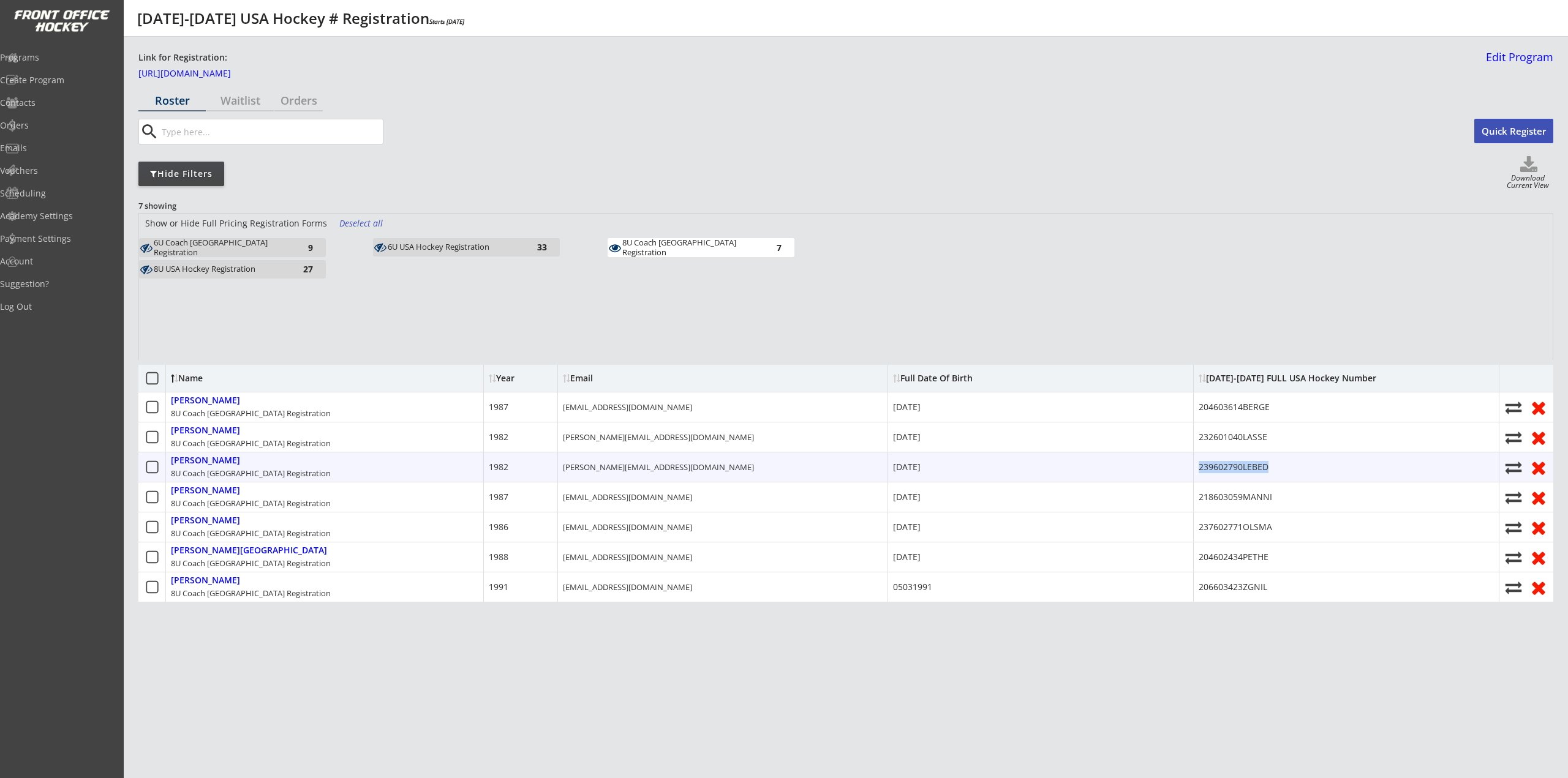
drag, startPoint x: 1274, startPoint y: 468, endPoint x: 1198, endPoint y: 470, distance: 76.0
click at [1198, 470] on div "239602790LEBED" at bounding box center [1346, 467] width 306 height 29
copy div "239602790LEBED"
drag, startPoint x: 711, startPoint y: 724, endPoint x: 456, endPoint y: 418, distance: 398.3
click at [712, 723] on div "Roster Waitlist Orders search Quick Register Hide Filters Download Current View…" at bounding box center [846, 423] width 1415 height 667
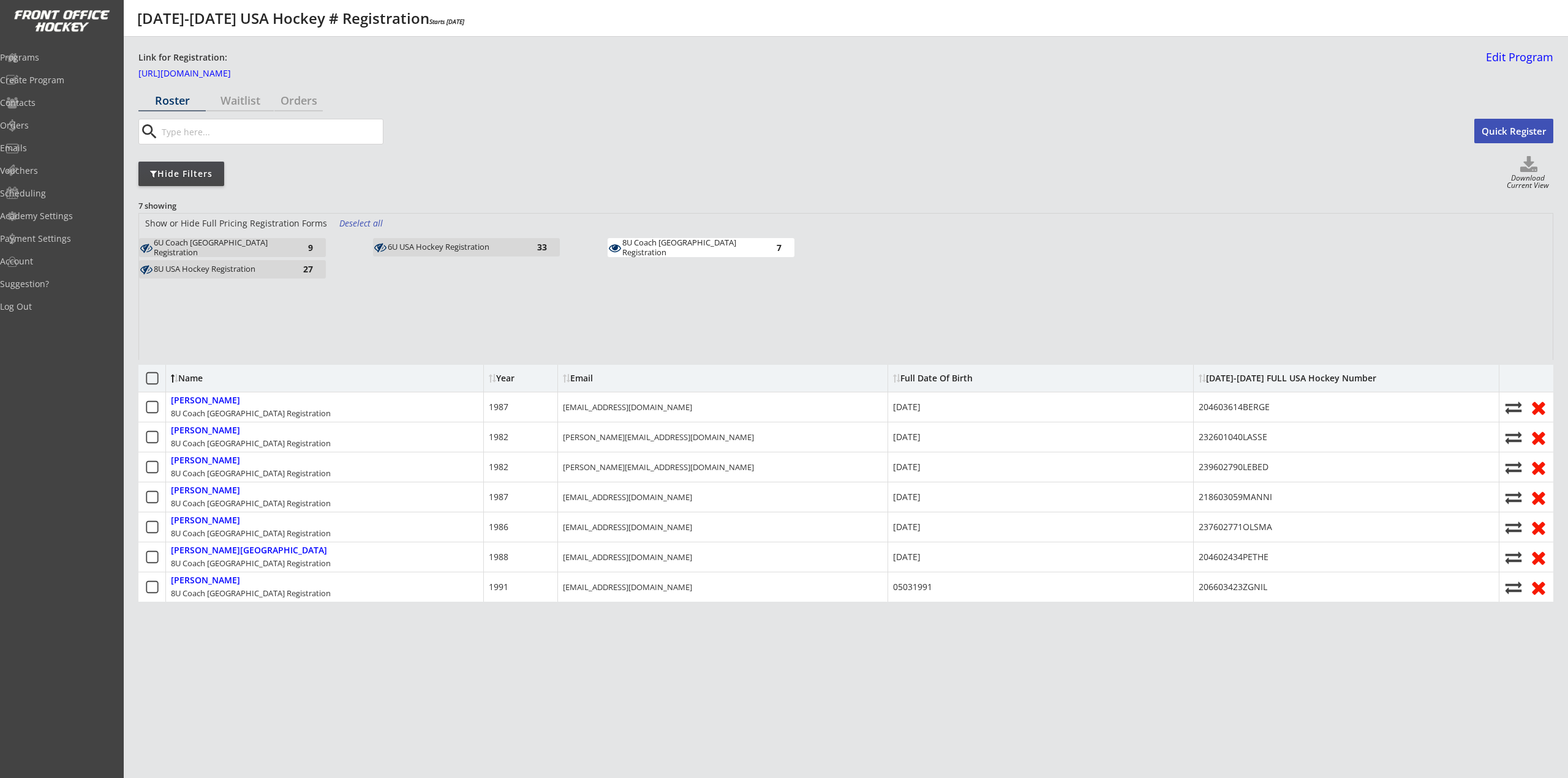
click at [264, 241] on div "6U Coach USA Registration 9" at bounding box center [232, 247] width 187 height 19
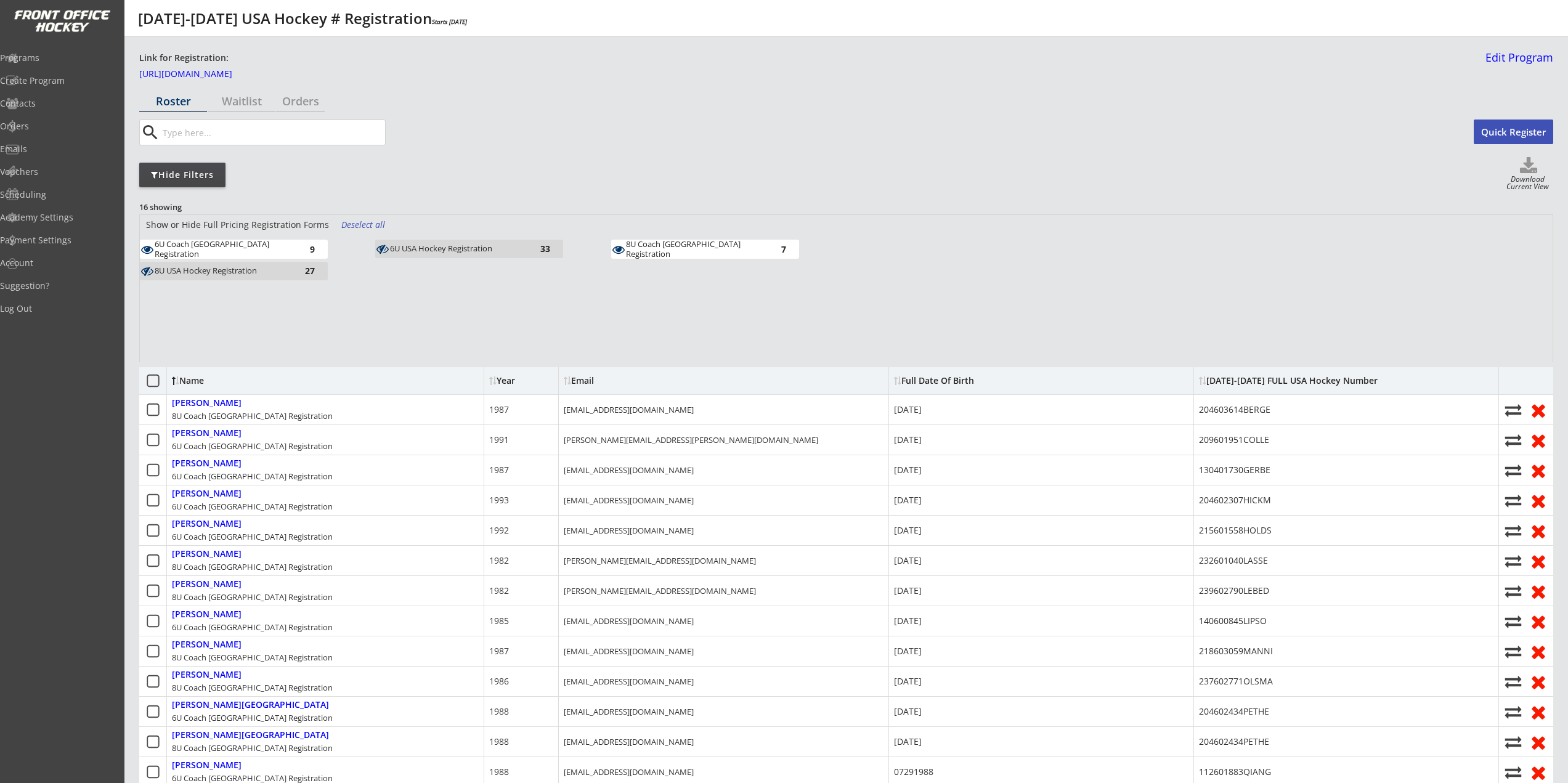
click at [261, 242] on div "6U Coach USA Registration 9" at bounding box center [234, 249] width 188 height 19
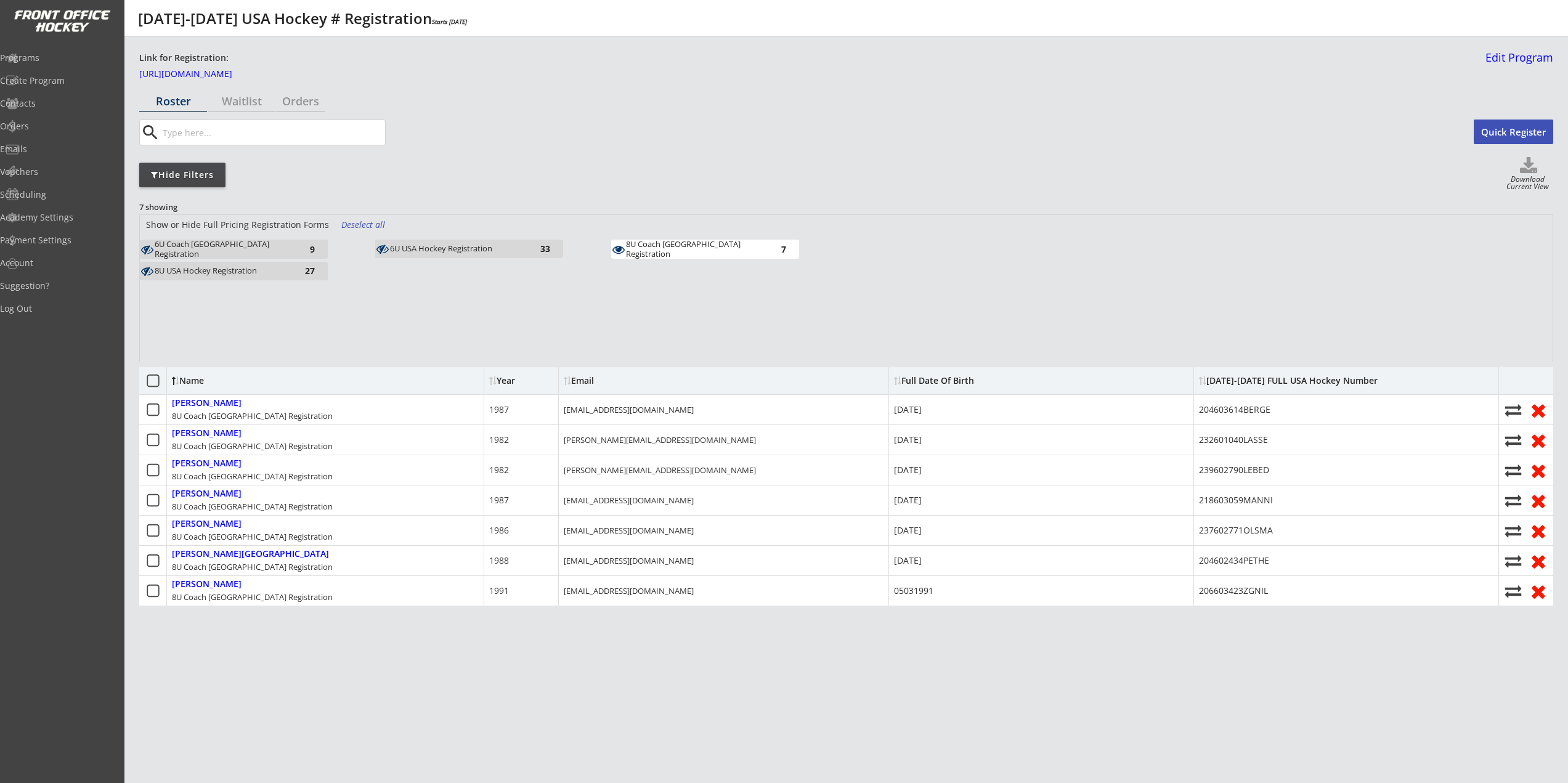
click at [471, 671] on div "Roster Waitlist Orders search Quick Register Hide Filters Download Current View…" at bounding box center [846, 426] width 1414 height 672
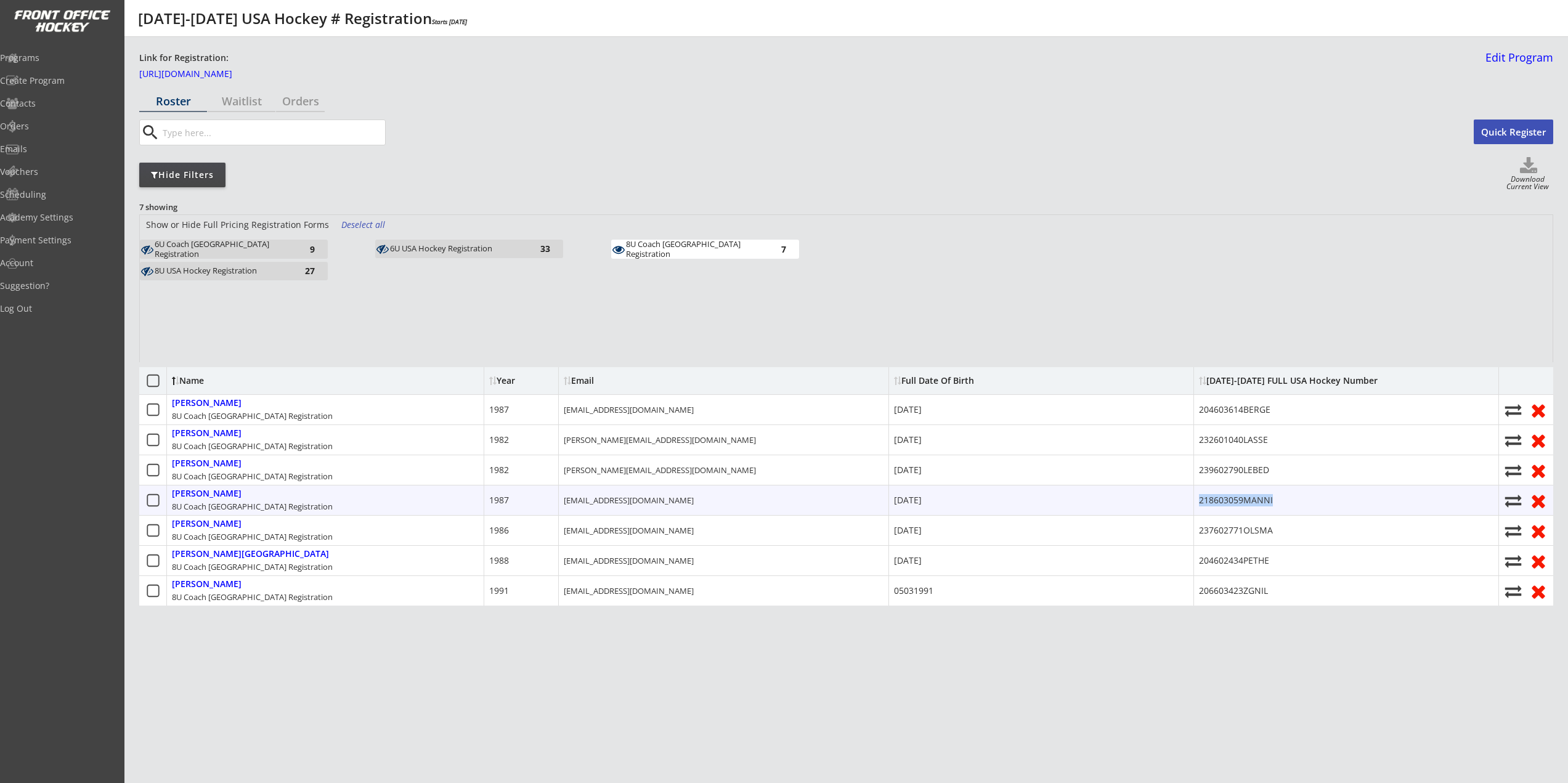
drag, startPoint x: 1285, startPoint y: 499, endPoint x: 1198, endPoint y: 502, distance: 87.1
click at [1198, 502] on div "218603059MANNI" at bounding box center [1346, 500] width 305 height 29
copy div "218603059MANNI"
drag, startPoint x: 652, startPoint y: 497, endPoint x: 557, endPoint y: 497, distance: 95.0
click at [557, 497] on div "Mannino, Susan 8U Coach USA Registration 1987 tsmannino@gmail.com 02/02/1987 21…" at bounding box center [846, 500] width 1414 height 30
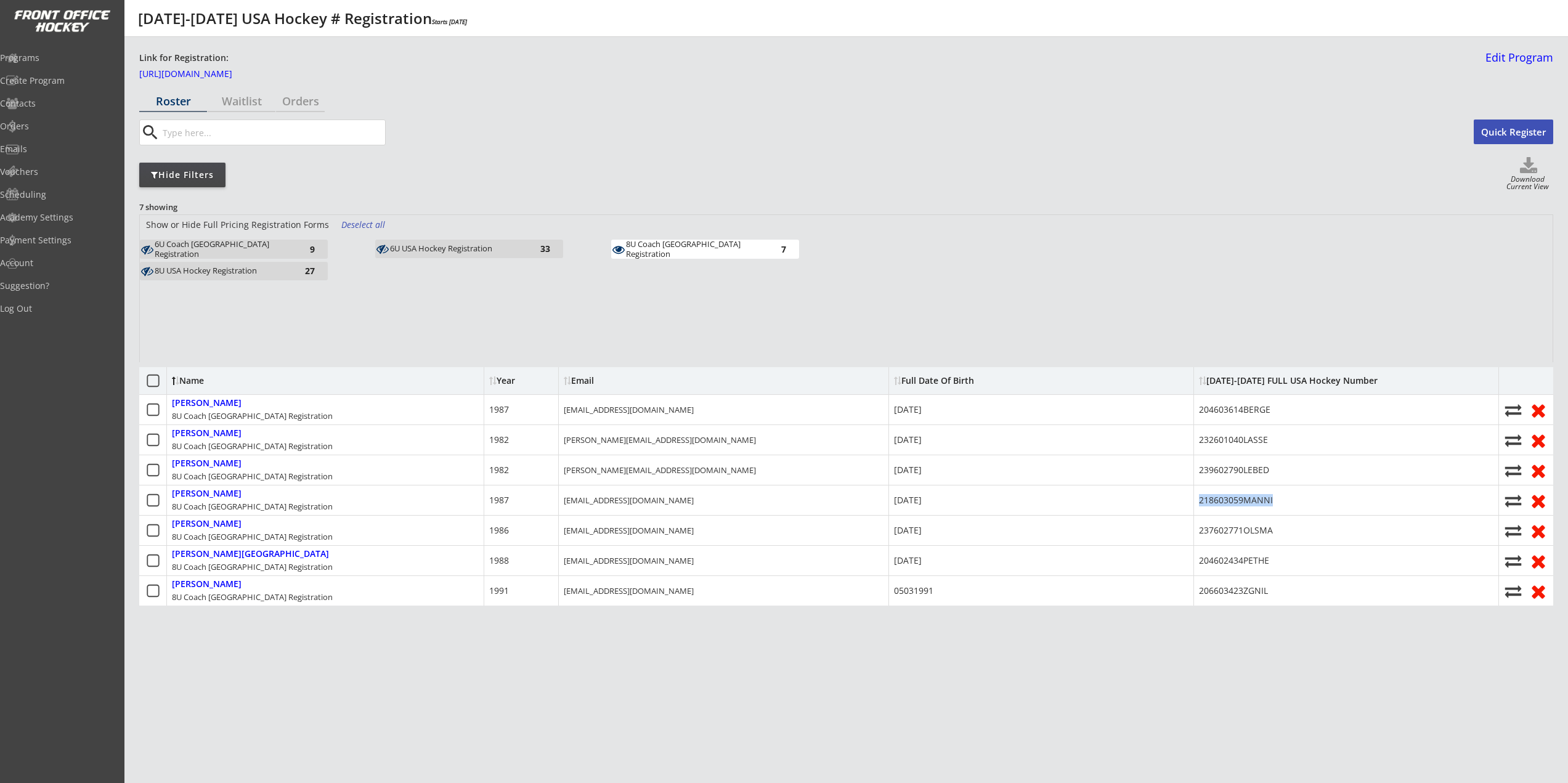
copy div "tsmannino@gmail.com"
drag, startPoint x: 531, startPoint y: 660, endPoint x: 507, endPoint y: 640, distance: 31.2
click at [531, 660] on div "Roster Waitlist Orders search Quick Register Hide Filters Download Current View…" at bounding box center [846, 426] width 1414 height 672
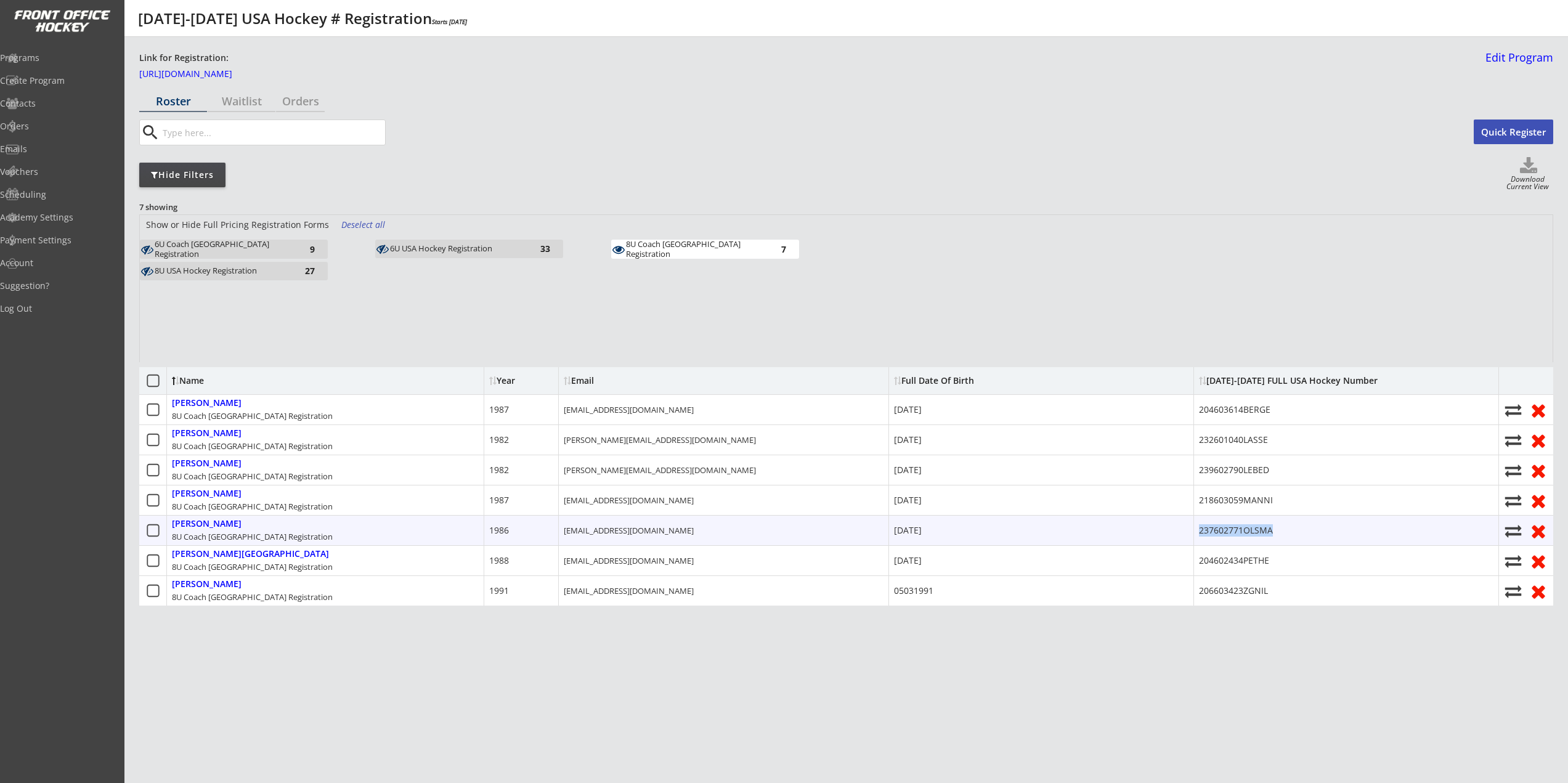
drag, startPoint x: 1280, startPoint y: 531, endPoint x: 1196, endPoint y: 531, distance: 84.0
click at [1196, 531] on div "237602771OLSMA" at bounding box center [1346, 531] width 305 height 29
copy div "237602771OLSMA"
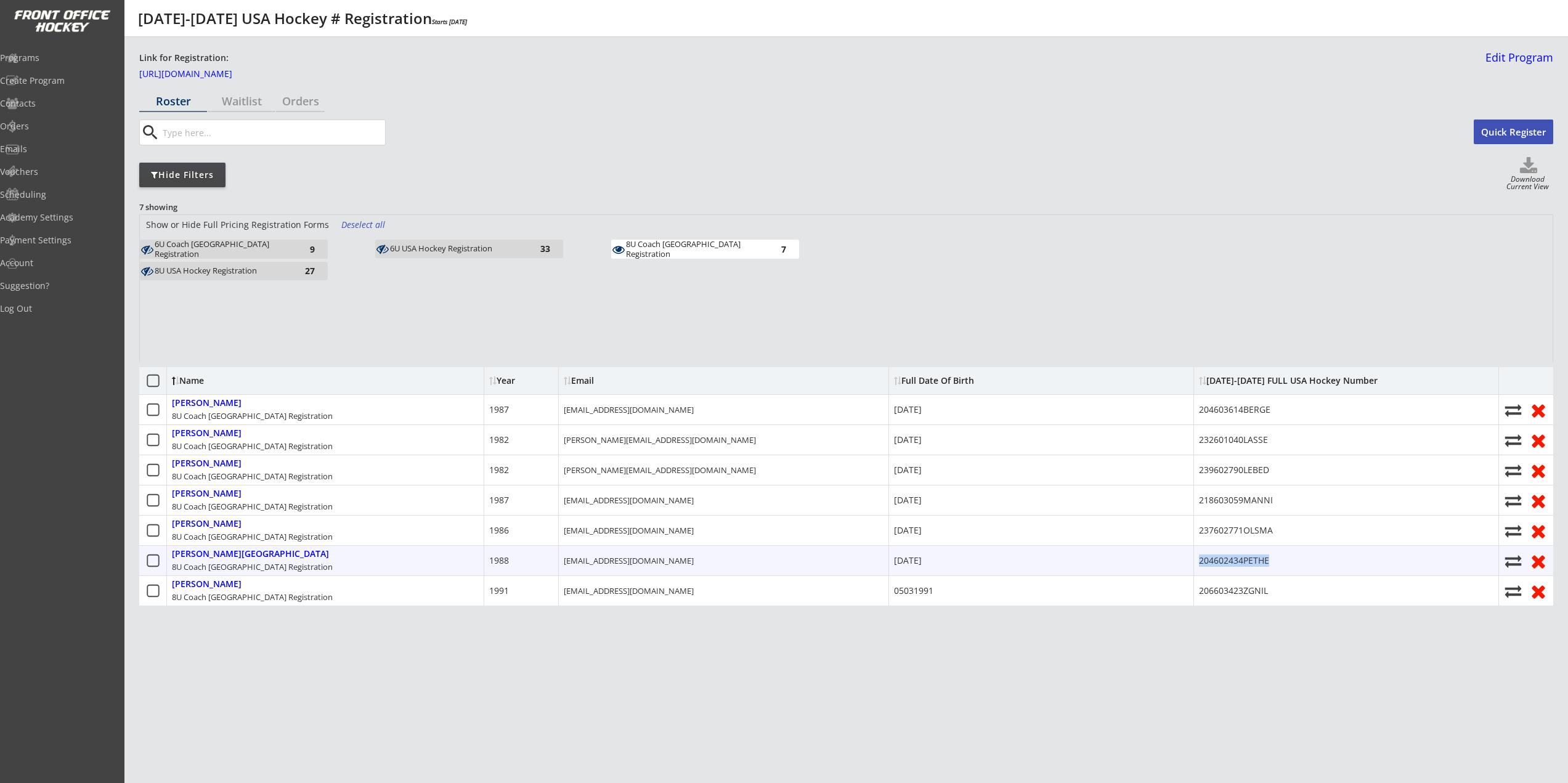
drag, startPoint x: 1289, startPoint y: 556, endPoint x: 1199, endPoint y: 560, distance: 90.1
click at [1199, 560] on div "204602434PETHE" at bounding box center [1346, 561] width 305 height 29
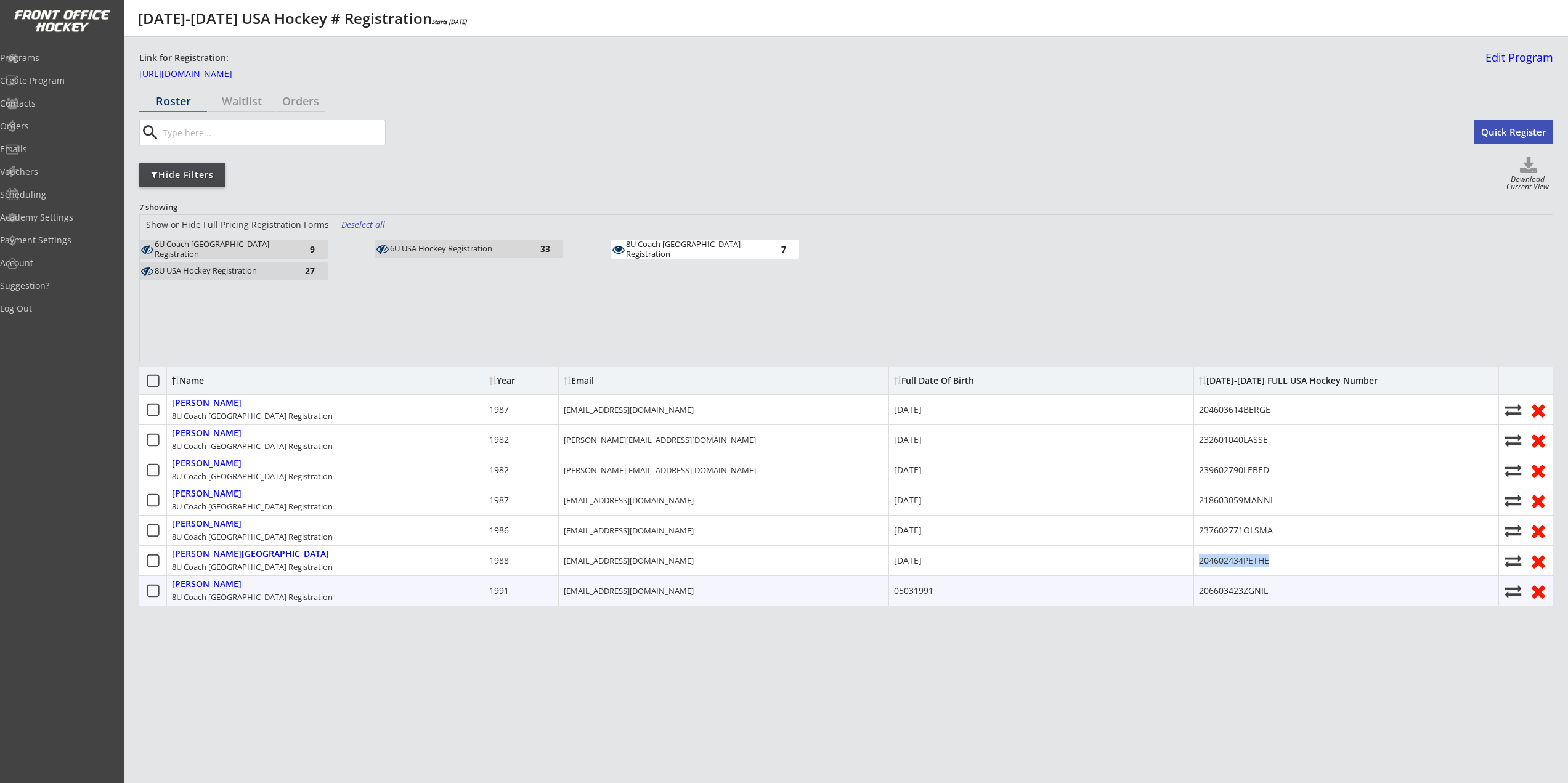
copy div "204602434PETHE"
drag, startPoint x: 1282, startPoint y: 599, endPoint x: 1190, endPoint y: 592, distance: 92.3
click at [1190, 592] on div "Zgnilec, Nathan 8U Coach USA Registration 1991 nathanzgnilec@gmail.com 05031991…" at bounding box center [846, 590] width 1414 height 30
copy div "206603423ZGNIL"
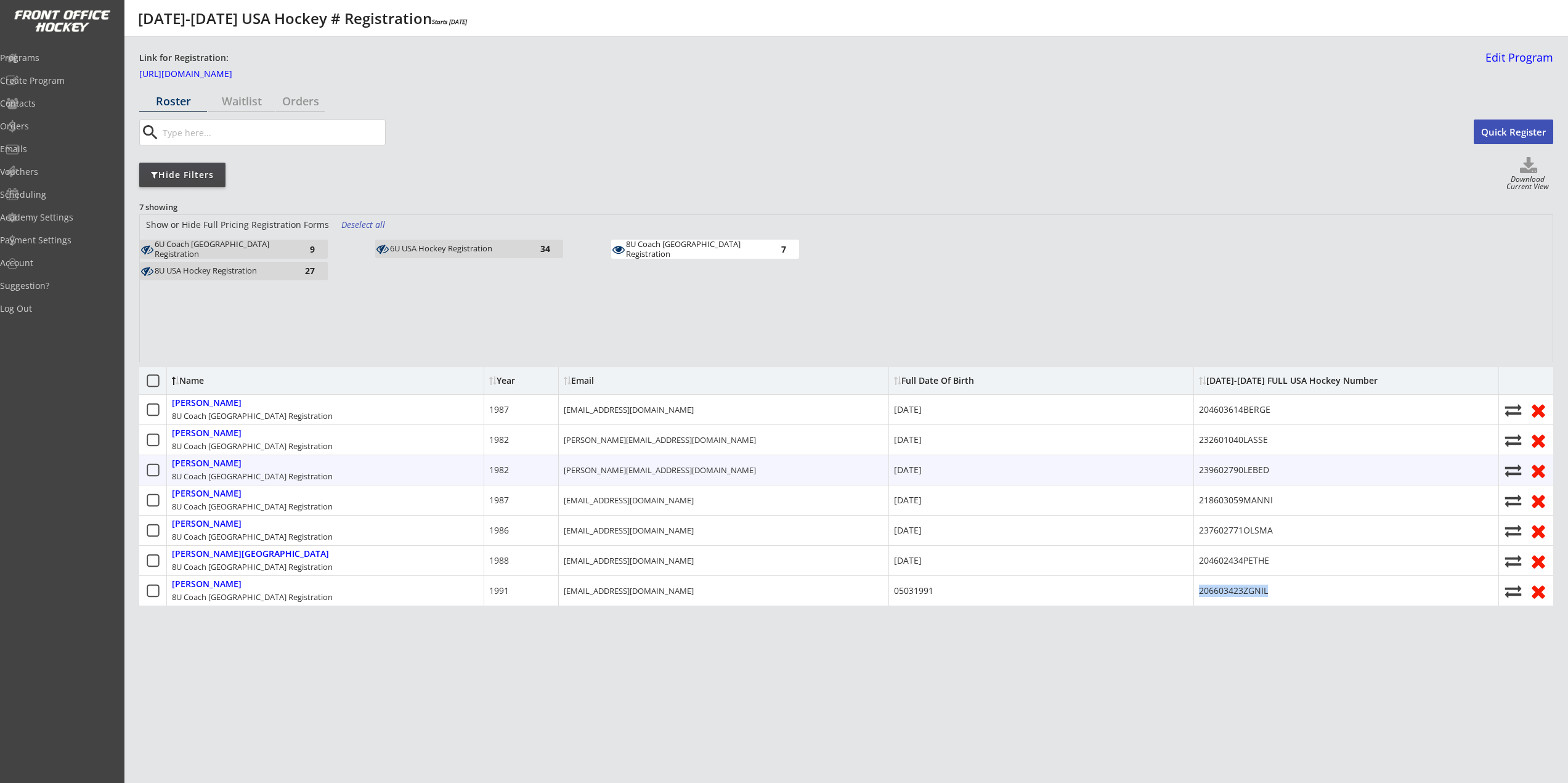
drag, startPoint x: 1165, startPoint y: 475, endPoint x: 1148, endPoint y: 475, distance: 17.0
click at [1148, 475] on div "Lebedinski, Stan 8U Coach USA Registration 1982 stan.lebedinski@gmail.com 02/14…" at bounding box center [846, 470] width 1414 height 30
copy div "239602790LEBED"
drag, startPoint x: 647, startPoint y: 255, endPoint x: 794, endPoint y: 304, distance: 155.0
click at [647, 255] on div "8U Coach USA Registration 7" at bounding box center [705, 249] width 188 height 19
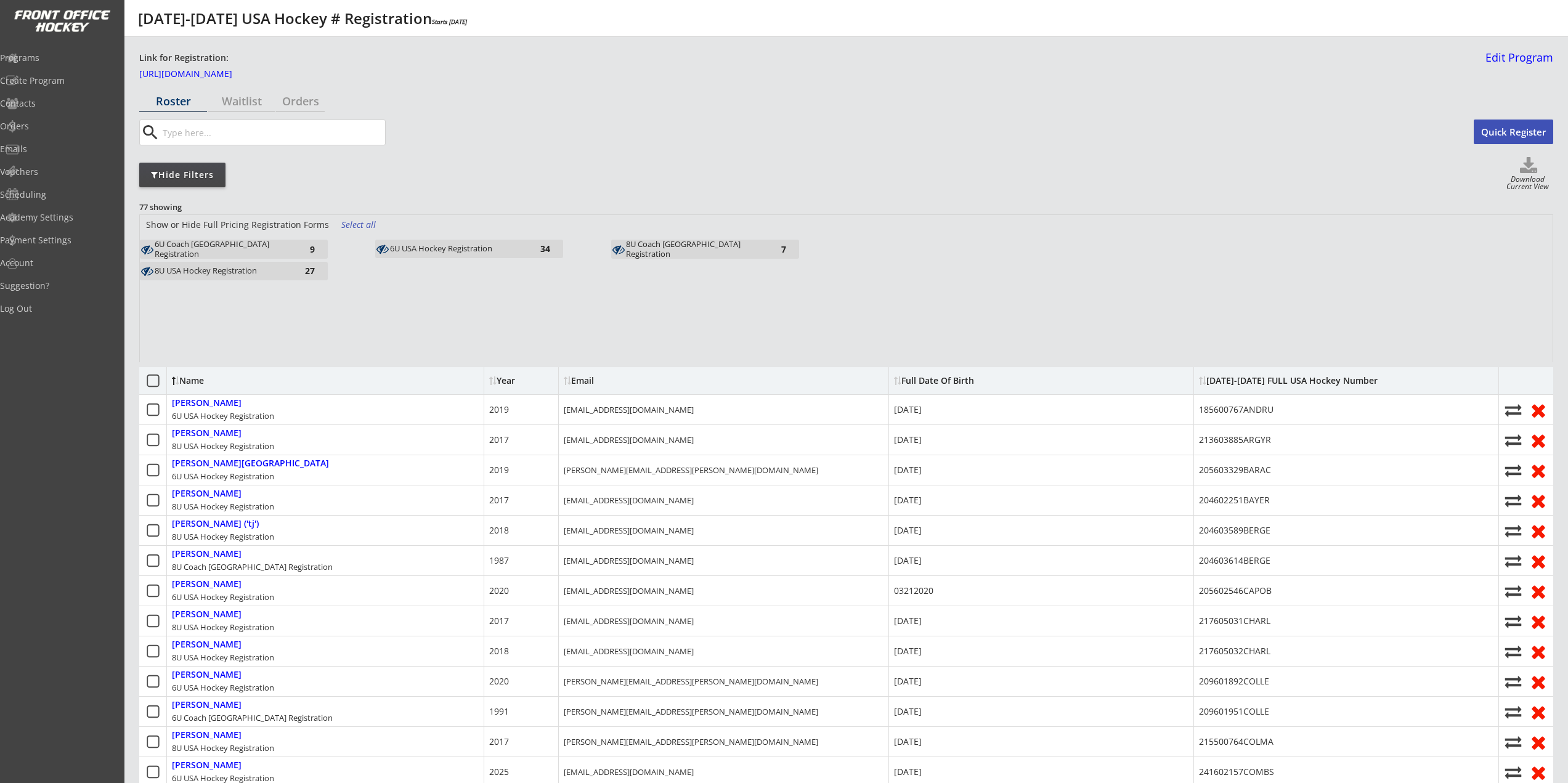
click at [258, 278] on div "8U USA Hockey Registration 27" at bounding box center [234, 271] width 188 height 18
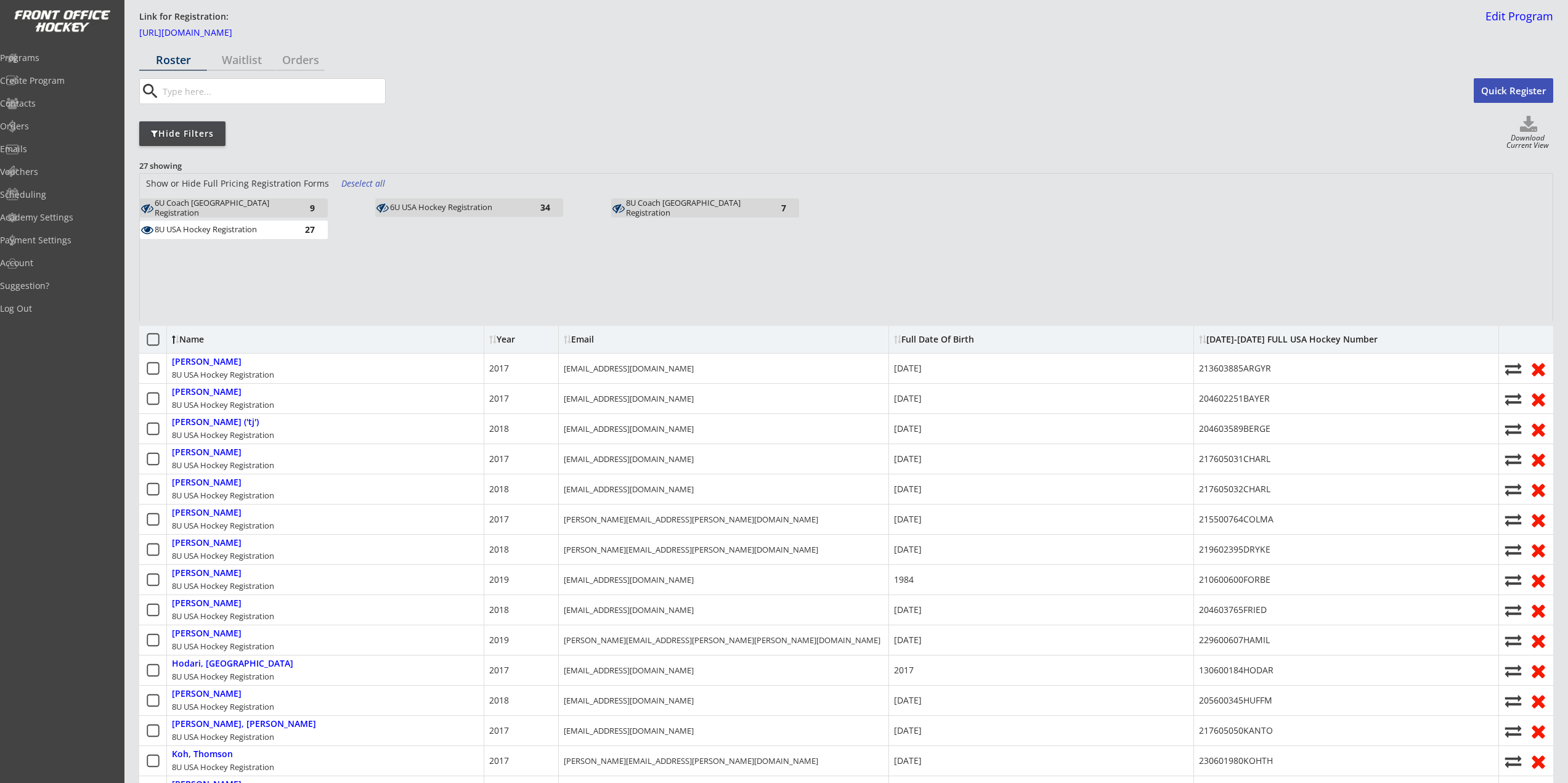
scroll to position [185, 0]
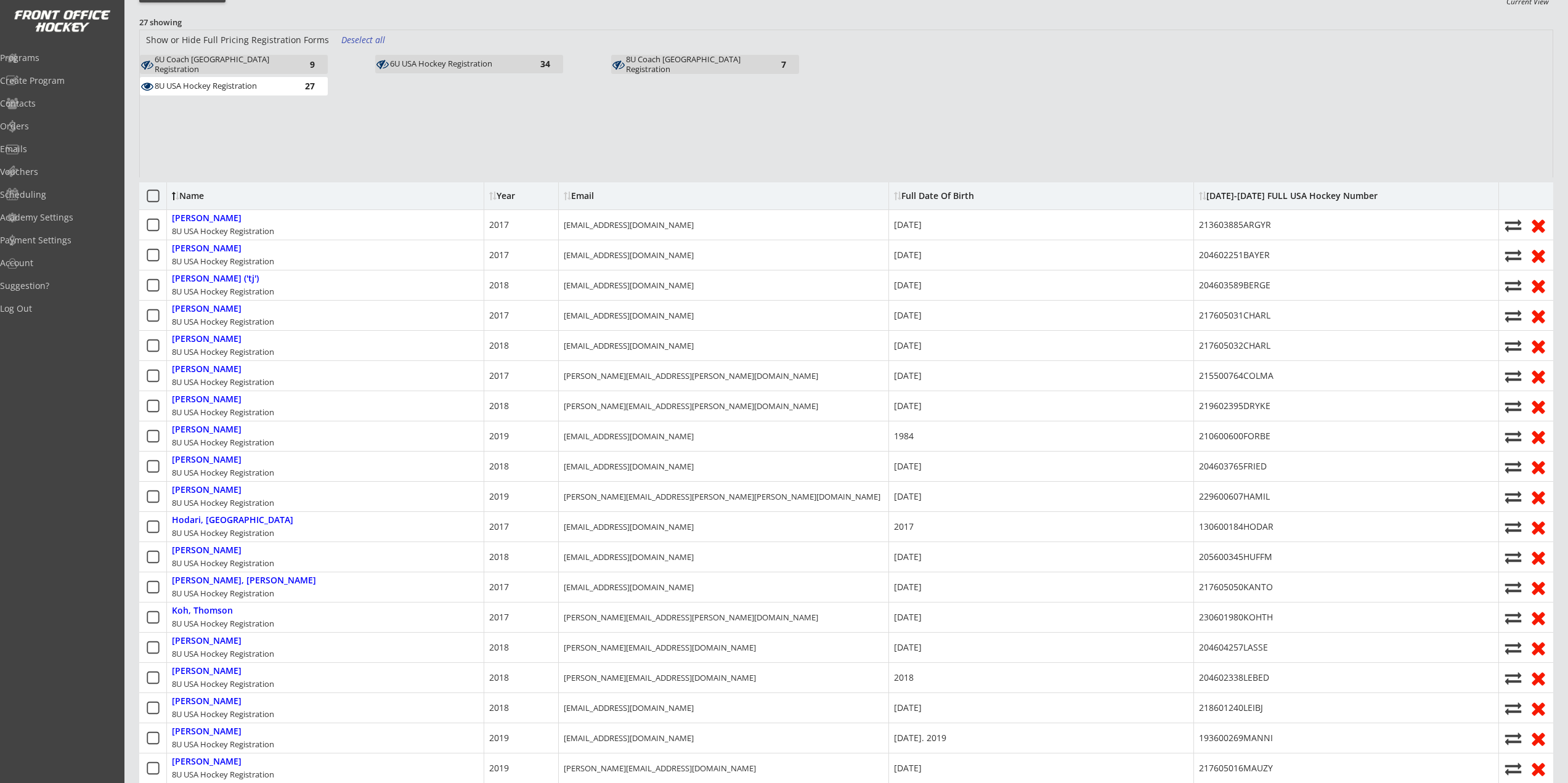
click at [230, 66] on div "6U Coach USA Registration" at bounding box center [222, 64] width 135 height 19
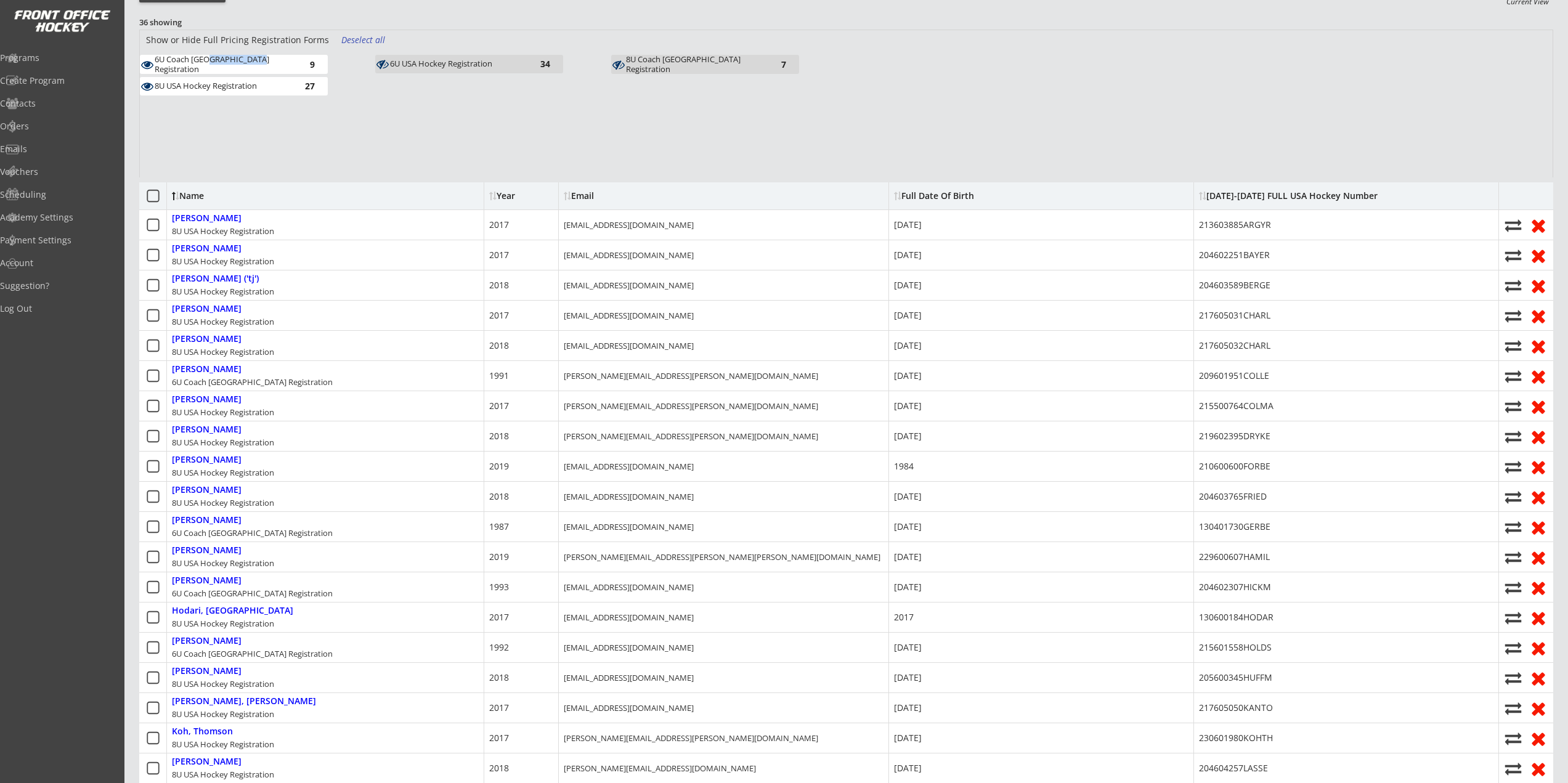
click at [230, 66] on div "6U Coach USA Registration" at bounding box center [222, 64] width 135 height 19
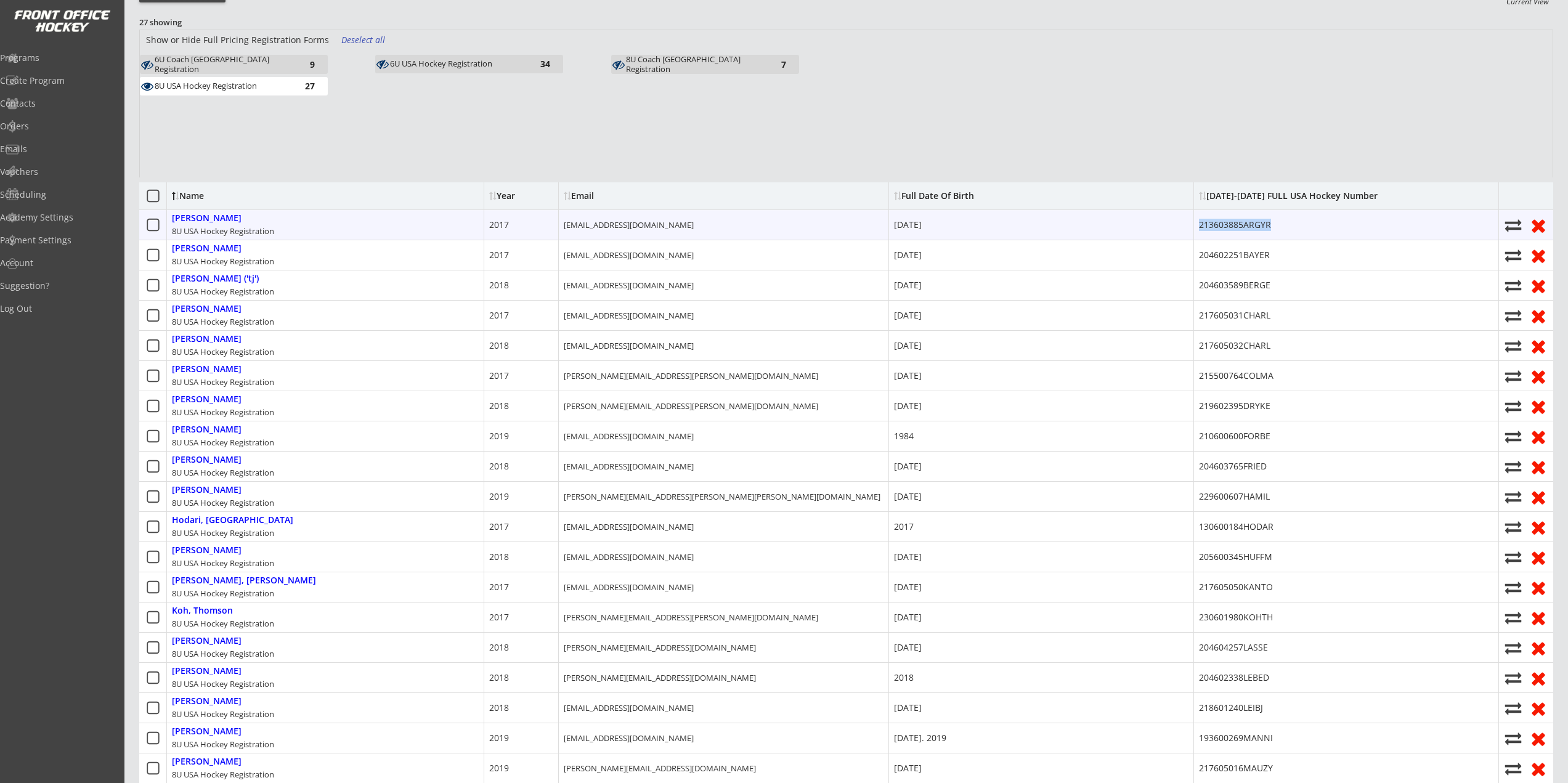
drag, startPoint x: 1227, startPoint y: 223, endPoint x: 1195, endPoint y: 223, distance: 32.0
click at [1195, 223] on div "213603885ARGYR" at bounding box center [1346, 225] width 305 height 29
copy div "213603885ARGYR"
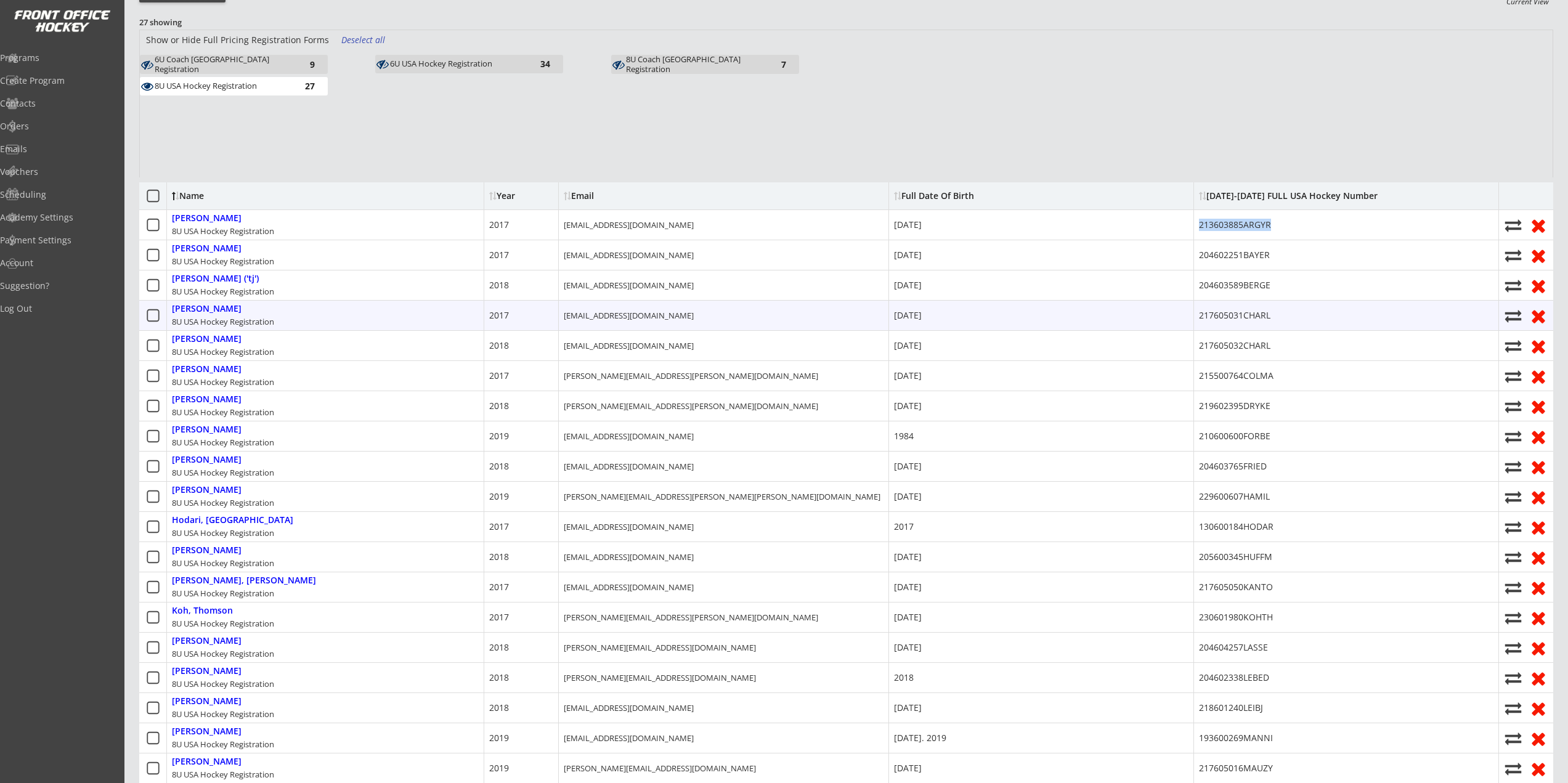
drag, startPoint x: 1315, startPoint y: 316, endPoint x: 1189, endPoint y: 316, distance: 126.0
click at [1189, 316] on div "Charlton, Tripp 8U USA Hockey Registration 2017 allisoncharlton15@gmail.com Jan…" at bounding box center [846, 315] width 1414 height 30
copy div "217605031CHARL"
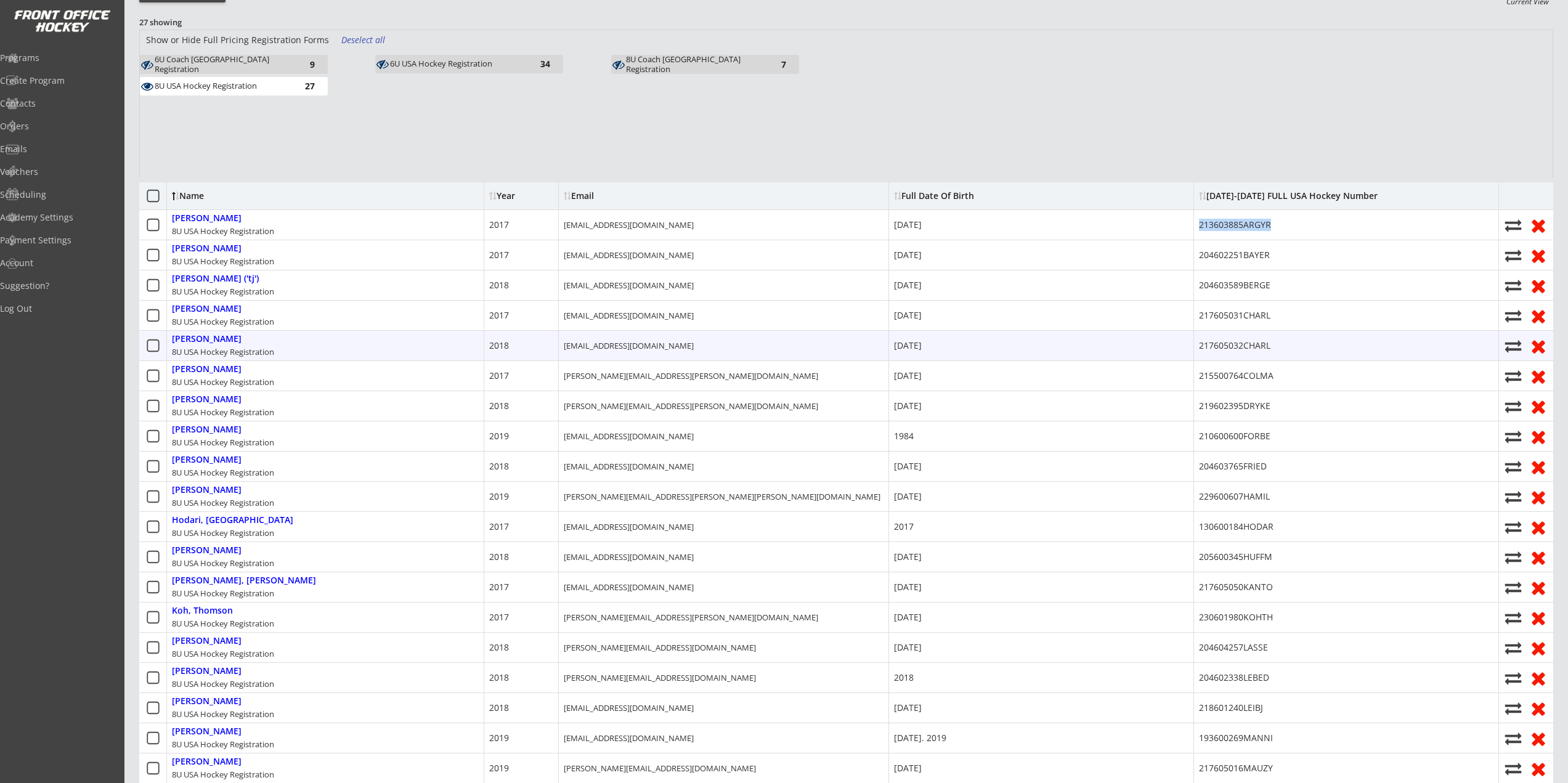
drag, startPoint x: 1280, startPoint y: 344, endPoint x: 1168, endPoint y: 345, distance: 112.0
click at [1168, 345] on div "Charlton, Wyatt 8U USA Hockey Registration 2018 allisoncharlton15@gmail.com May…" at bounding box center [846, 345] width 1414 height 30
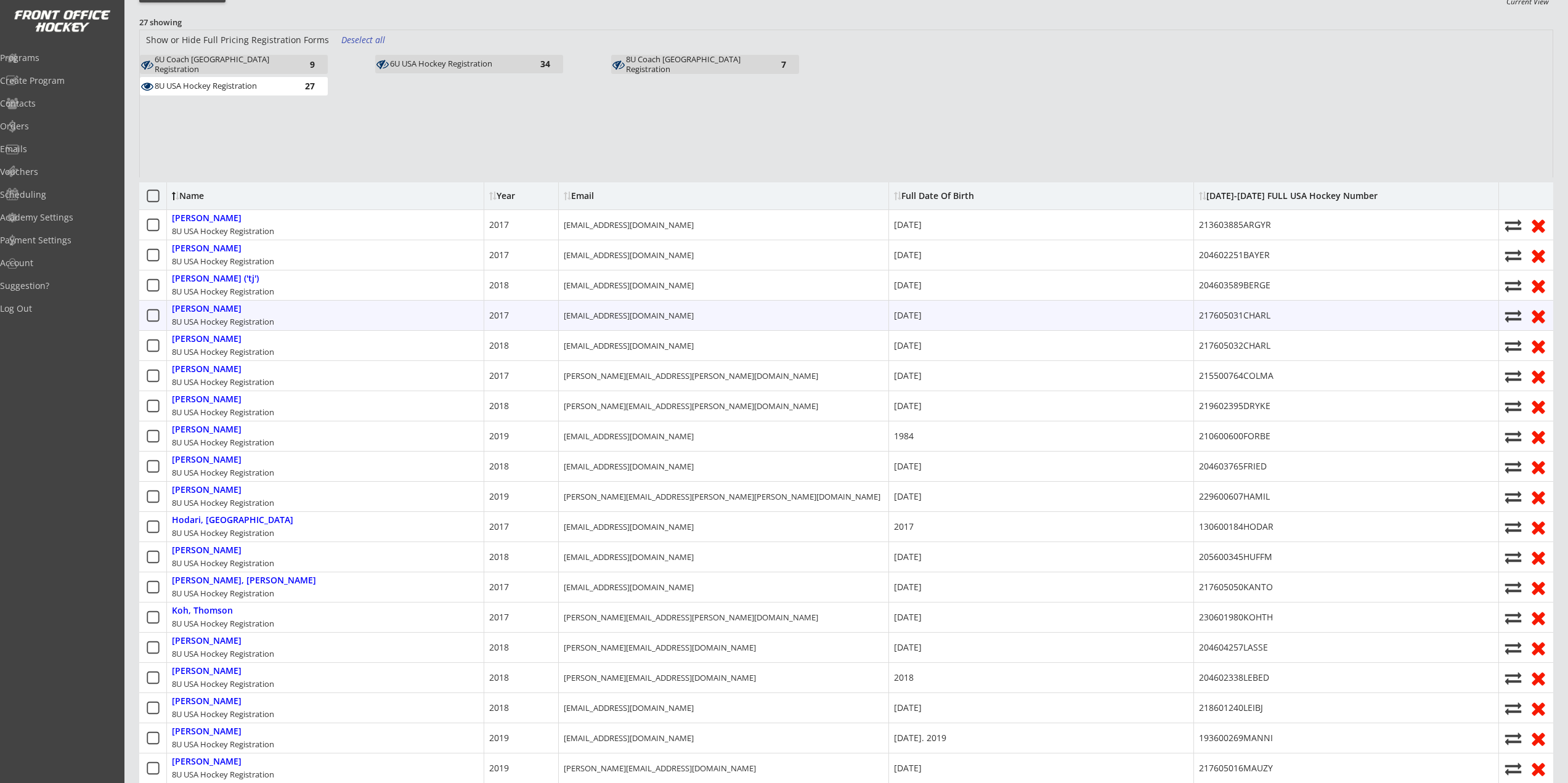
click at [235, 309] on div "Charlton, Tripp 8U USA Hockey Registration" at bounding box center [325, 316] width 318 height 29
click at [225, 307] on div "Charlton, Tripp" at bounding box center [207, 309] width 70 height 10
type input "Tripp"
type input "Charlton"
type input "1586 Apple Ln, Bloomfield Hills, MI 48302, USA"
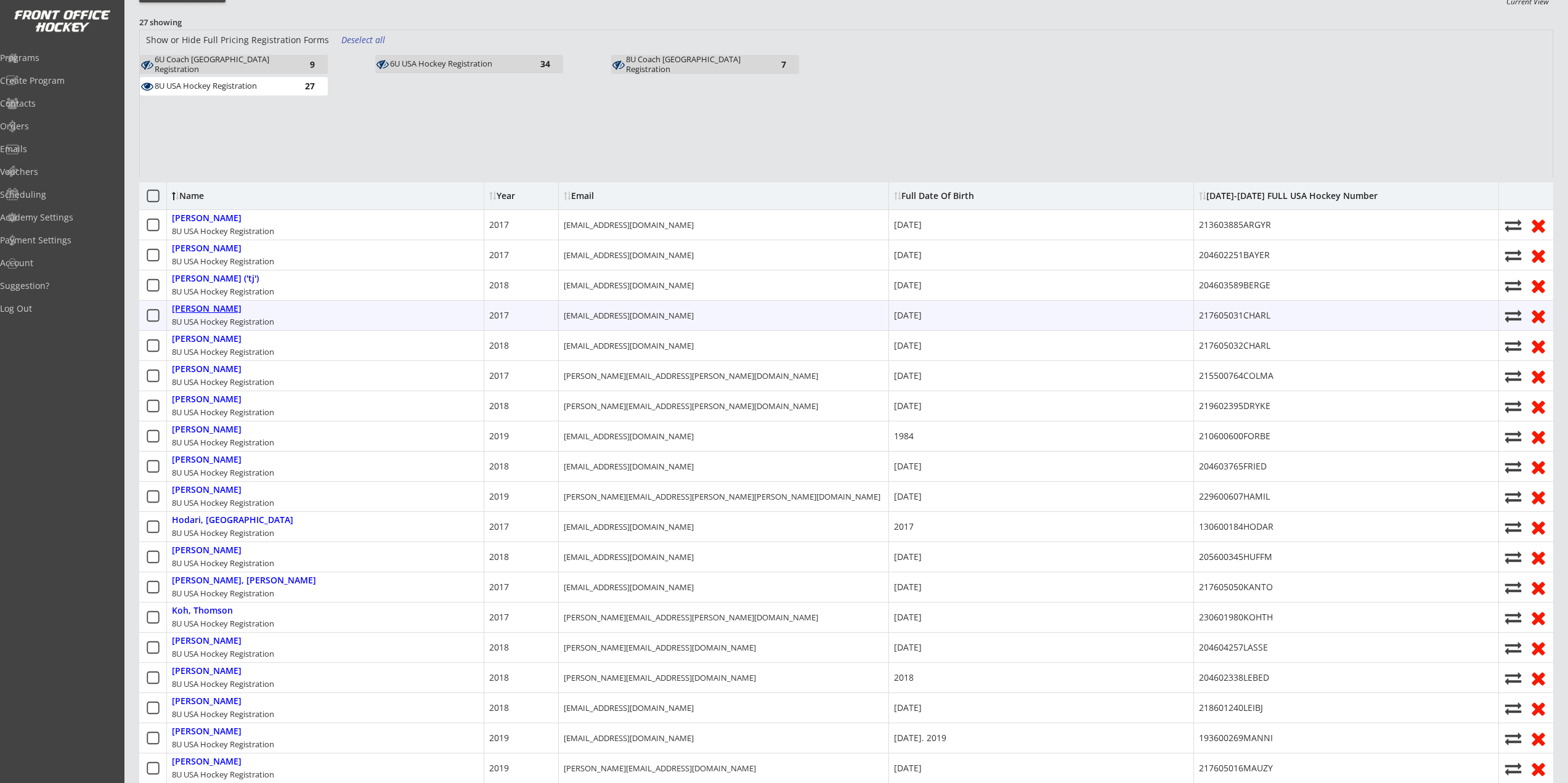
type input "CT Charlton"
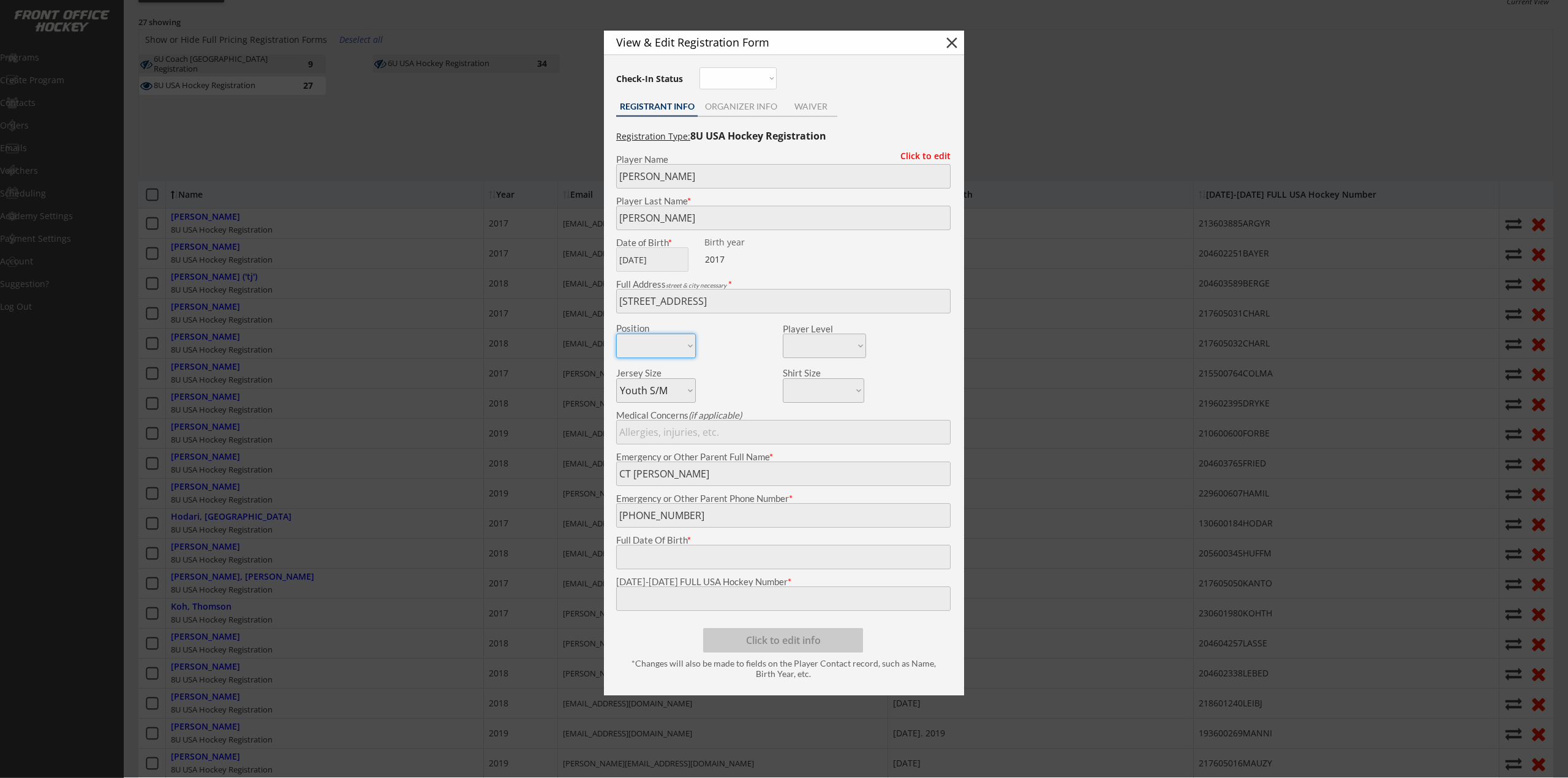
type input "January 17, 2017"
type input "217605031CHARL"
drag, startPoint x: 424, startPoint y: 417, endPoint x: 406, endPoint y: 406, distance: 21.1
click at [423, 417] on div at bounding box center [784, 389] width 1568 height 778
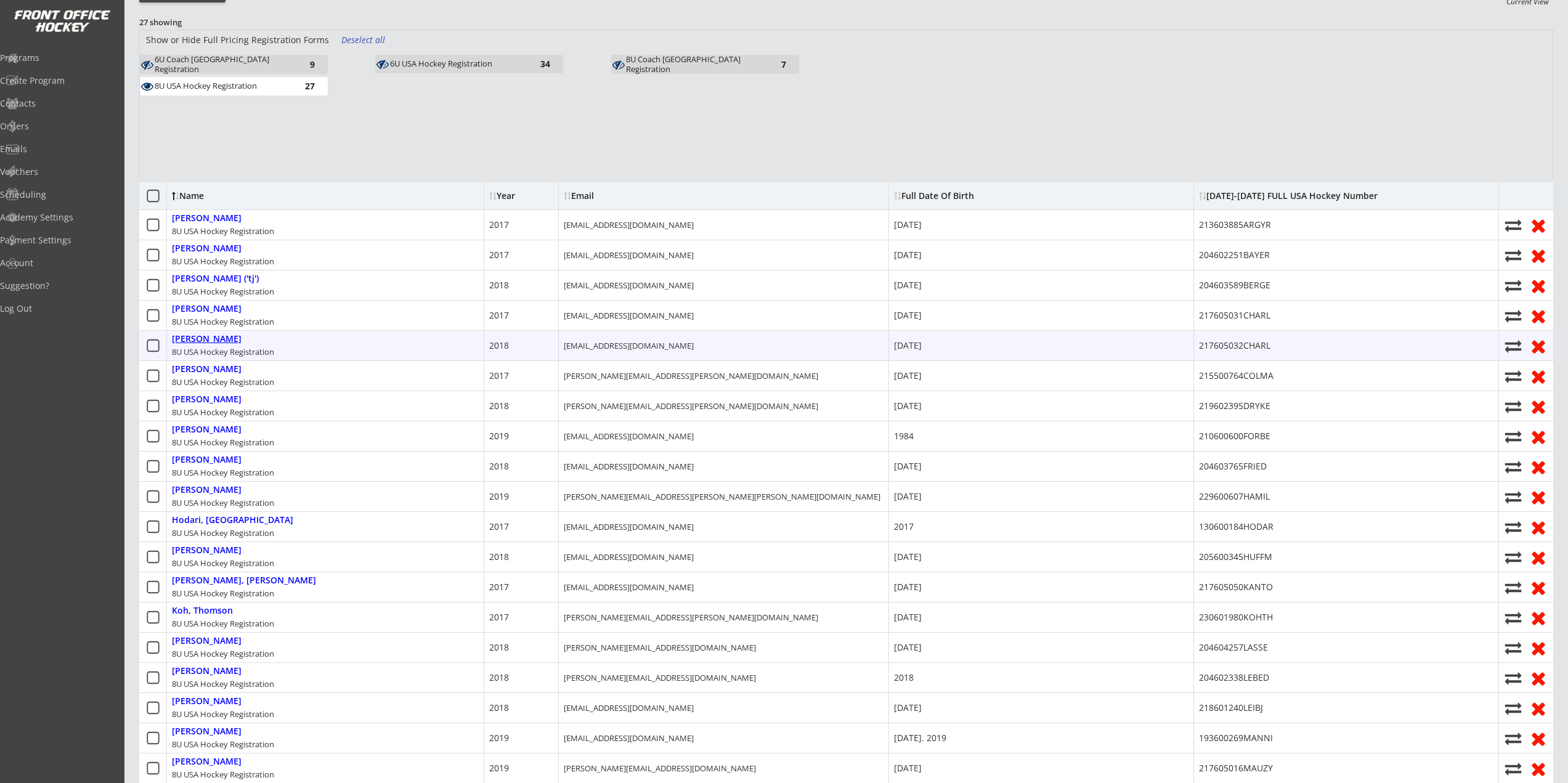
click at [223, 344] on div "Charlton, Wyatt" at bounding box center [207, 339] width 70 height 10
type input "Wyatt"
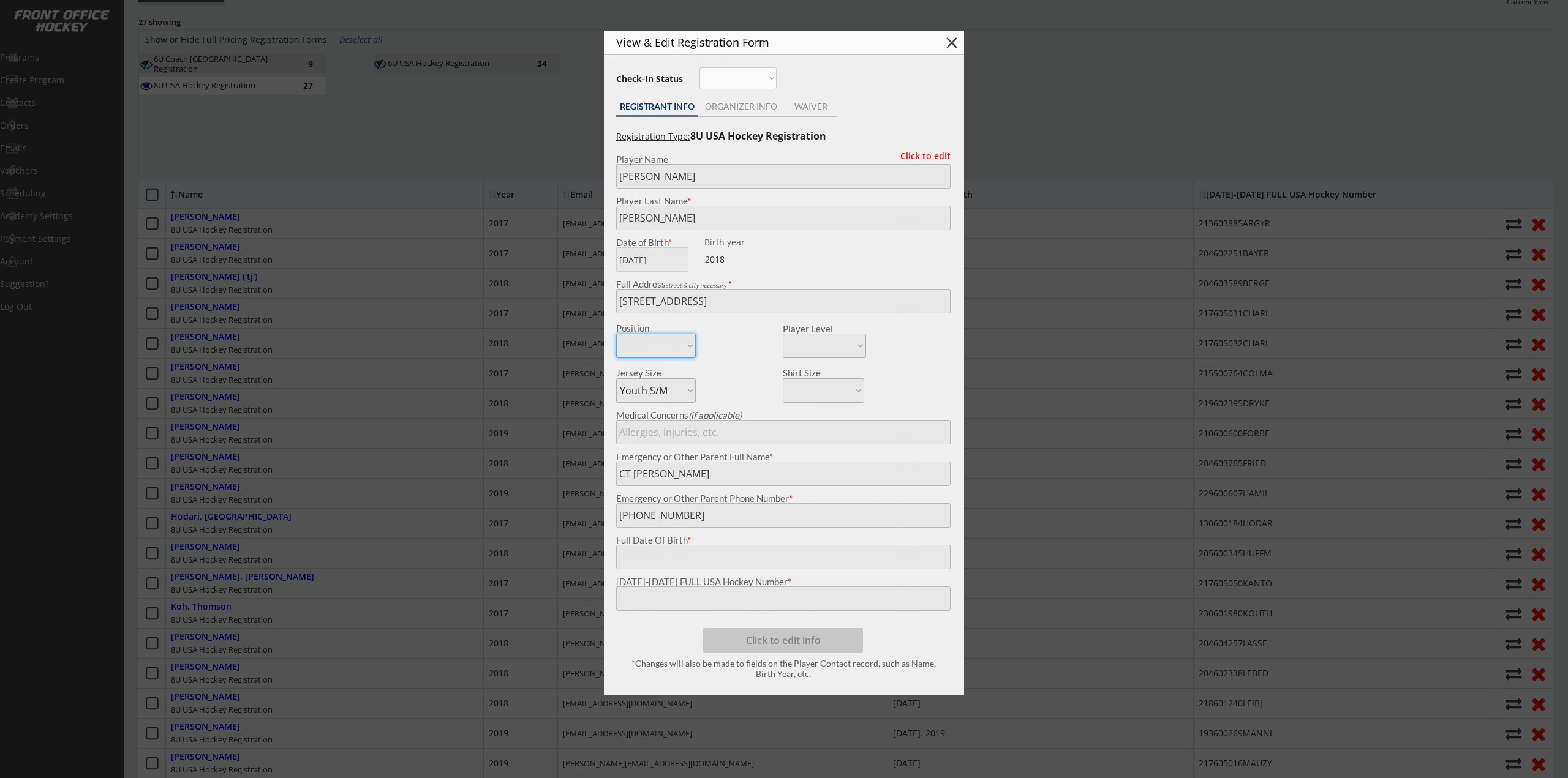
type input "May 11, 2018"
type input "217605032CHARL"
click at [511, 595] on body "2025-2026 USA Hockey # Registration Starts Dec 31, 2025 Link for Registration: …" at bounding box center [784, 205] width 1568 height 778
drag, startPoint x: 238, startPoint y: 349, endPoint x: 427, endPoint y: 337, distance: 189.4
click at [238, 349] on div at bounding box center [784, 389] width 1568 height 778
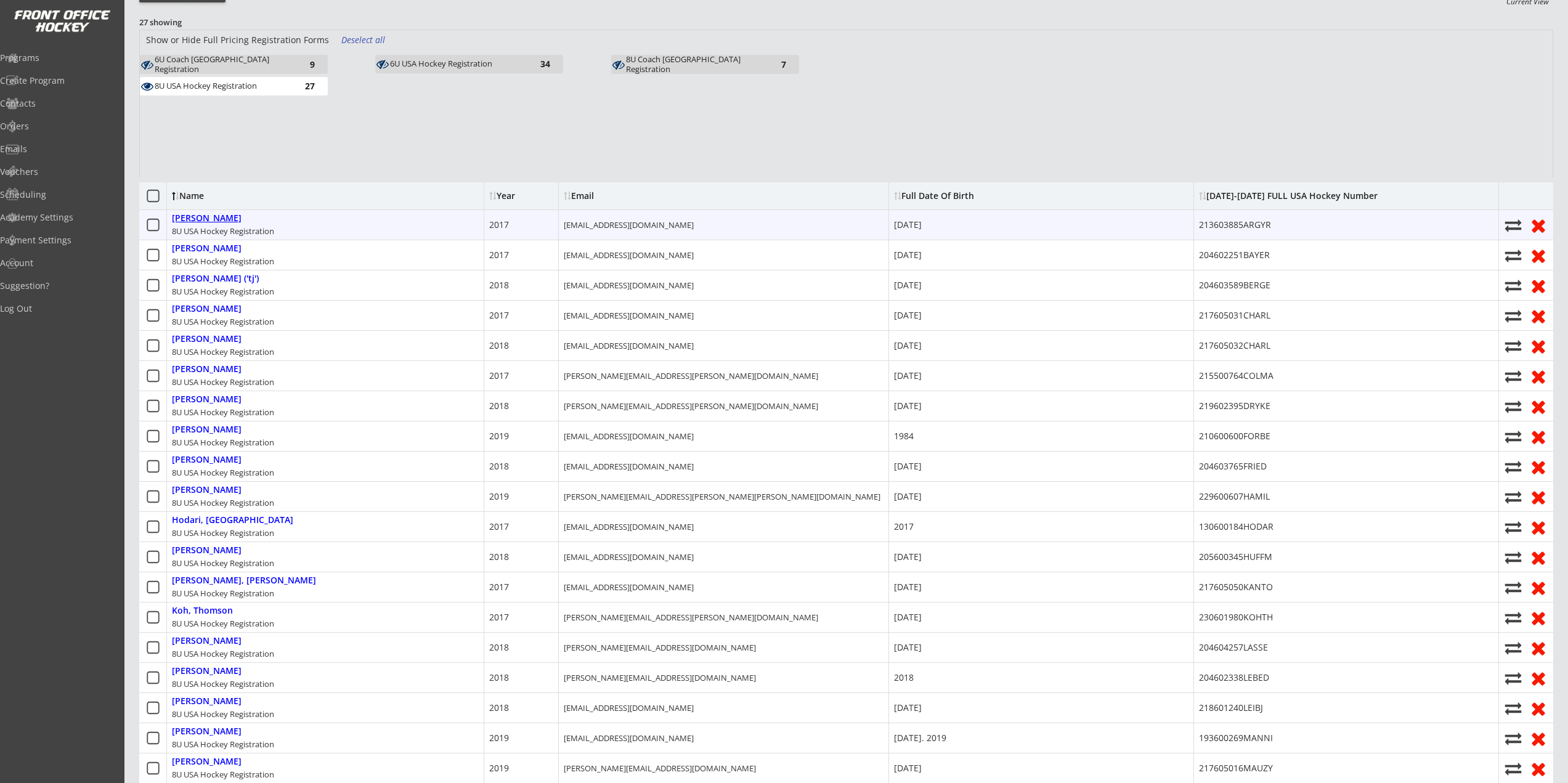
click at [174, 216] on div "Argyris, Nolan" at bounding box center [207, 218] width 70 height 10
type input "Nolan"
type input "Argyris"
type input "Fairfax Ave, Beverly Hills, MI 48025, USA"
type input "Nick Argyris"
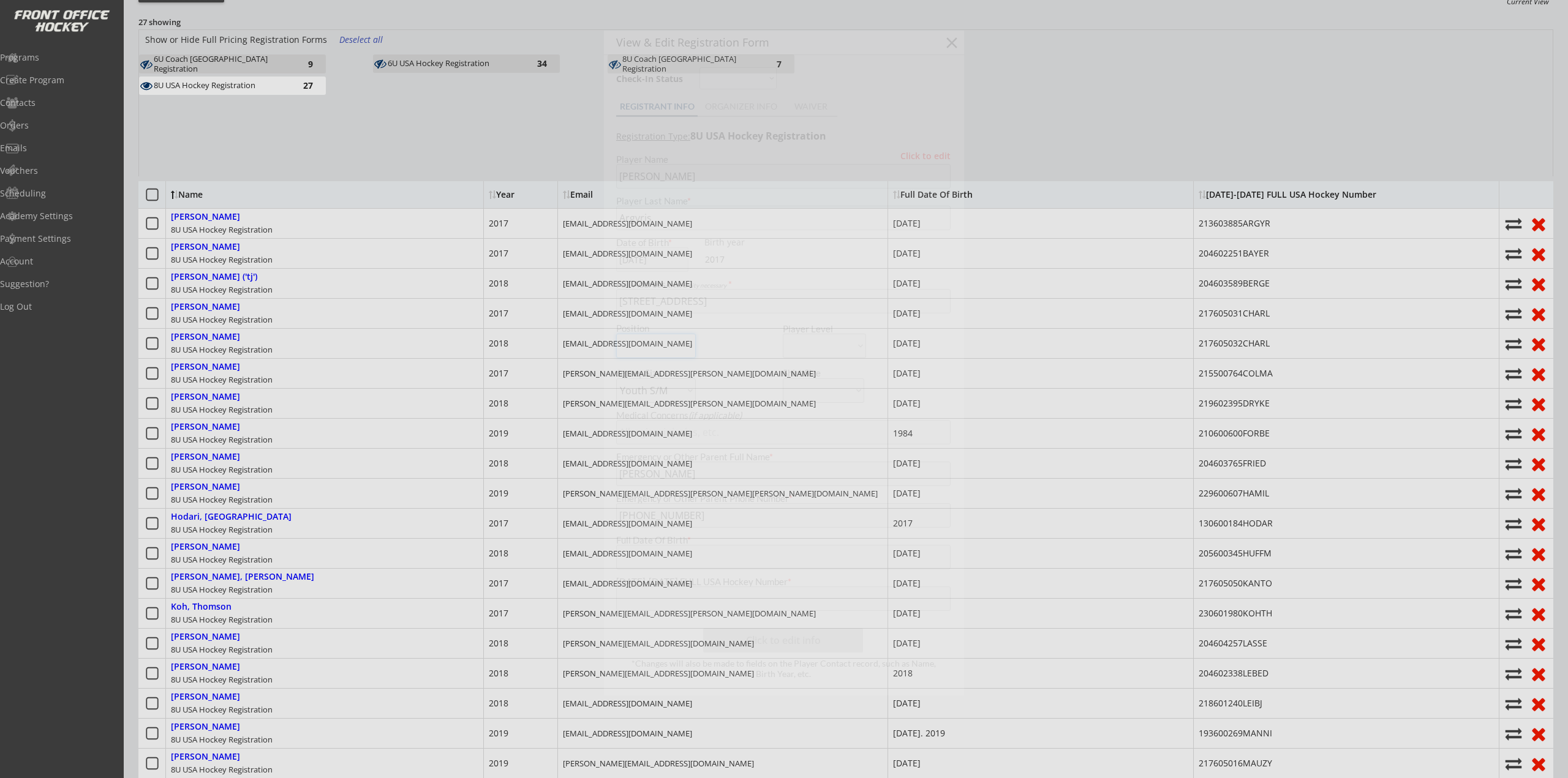
type input "August 10, 2017"
type input "213603885ARGYR"
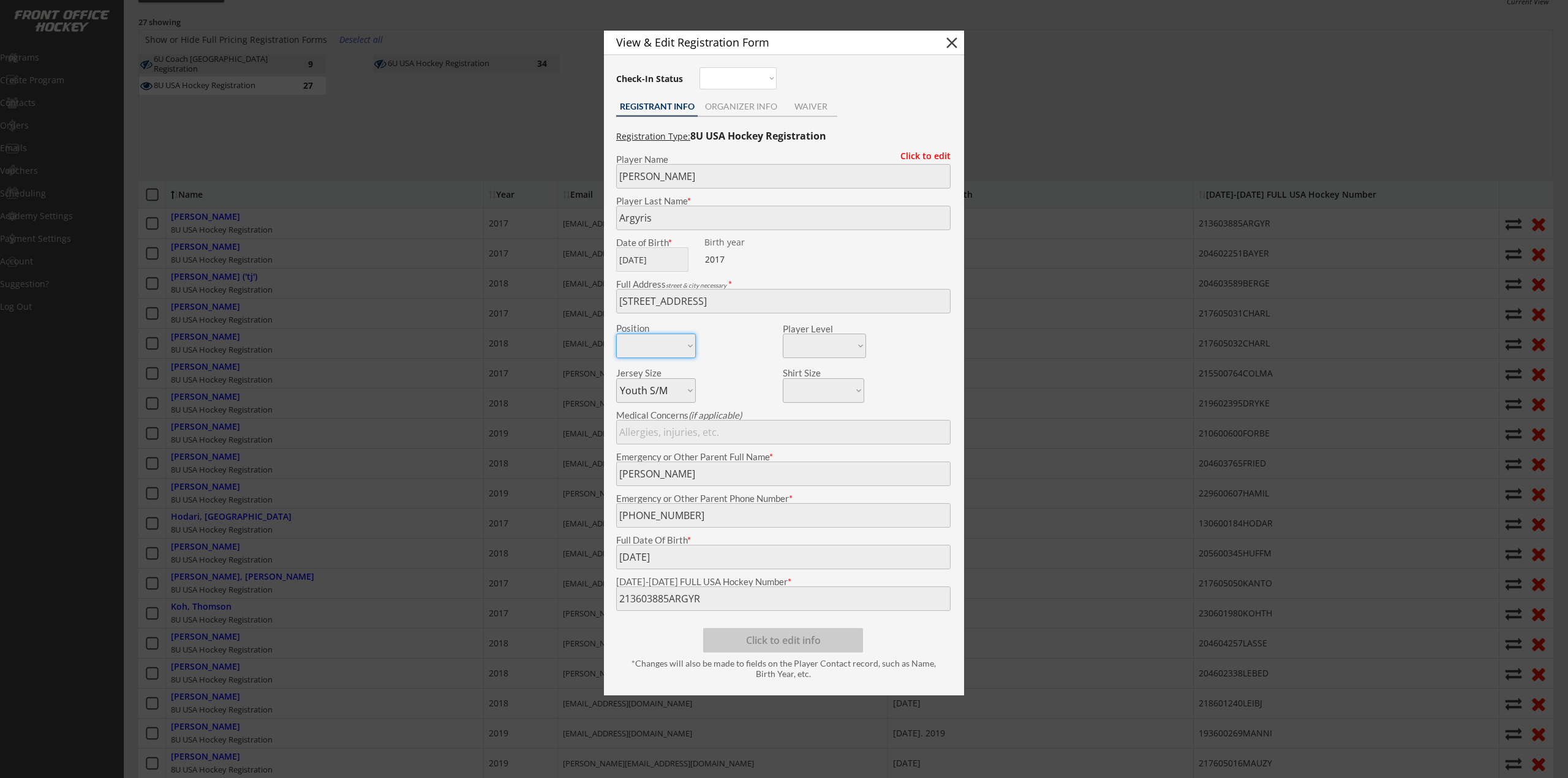
click at [469, 595] on body "2025-2026 USA Hockey # Registration Starts Dec 31, 2025 Link for Registration: …" at bounding box center [784, 205] width 1568 height 778
click at [565, 593] on body "2025-2026 USA Hockey # Registration Starts Dec 31, 2025 Link for Registration: …" at bounding box center [784, 205] width 1568 height 778
click at [475, 274] on div at bounding box center [784, 389] width 1568 height 778
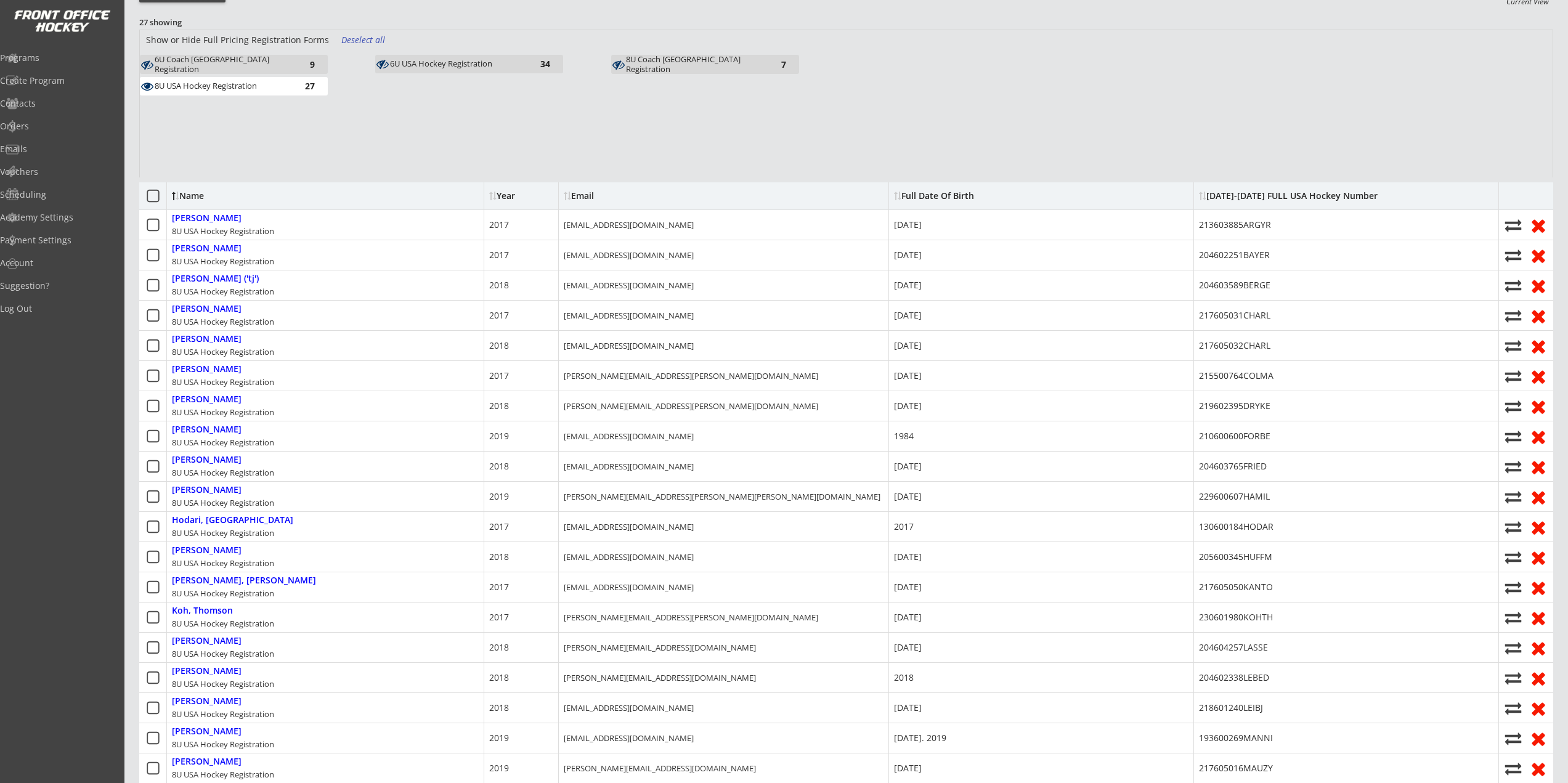
click at [377, 159] on div "Show or Hide Full Pricing Registration Forms Deselect all 6U Coach USA Registra…" at bounding box center [846, 104] width 1412 height 147
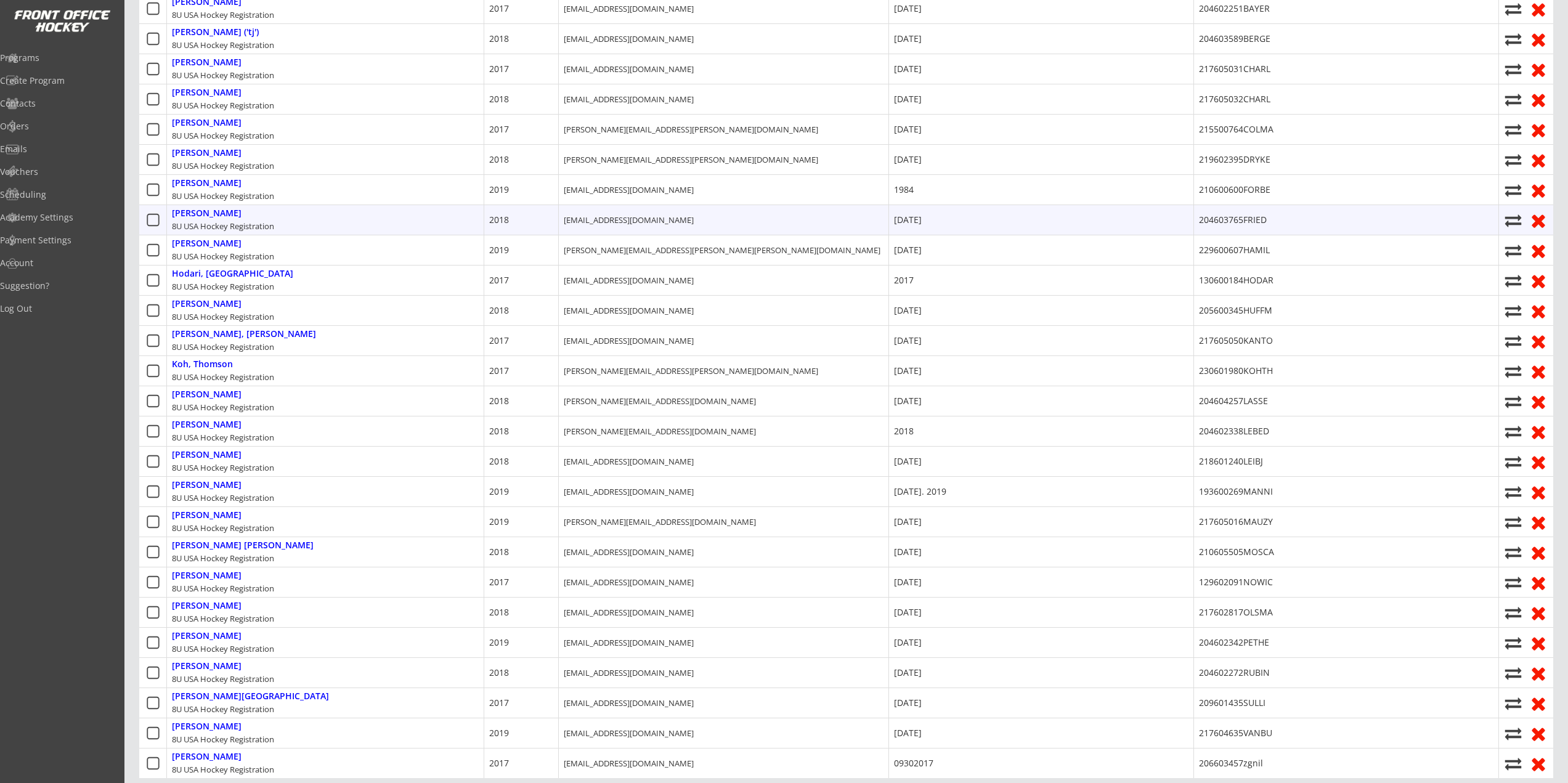
scroll to position [493, 0]
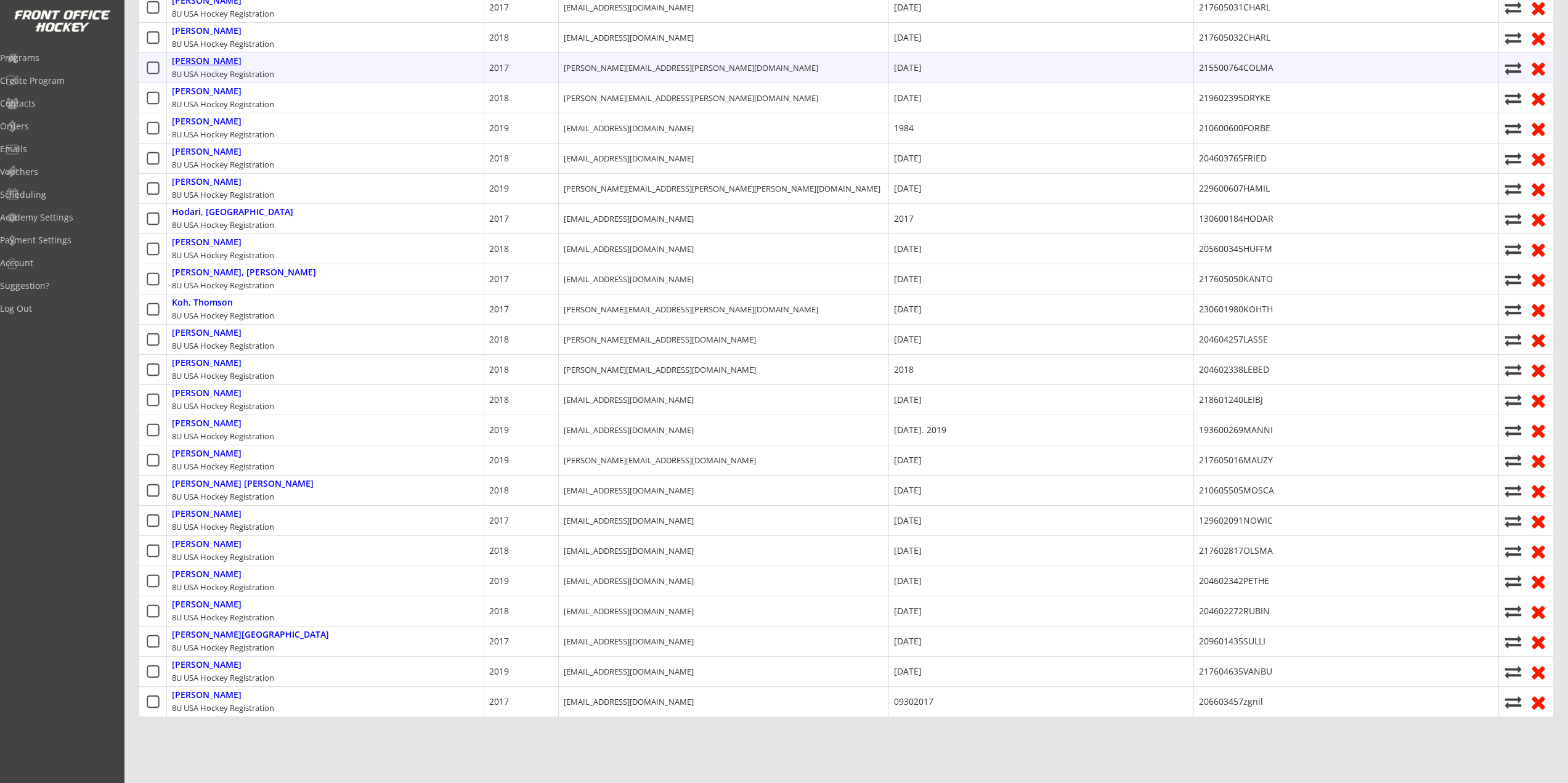
click at [207, 66] on div "Colman, Robert" at bounding box center [207, 61] width 70 height 10
type input "Robert"
type input "Colman"
type input "445 Arlington St, Birmingham, MI 48009, USA"
type input "David Colman"
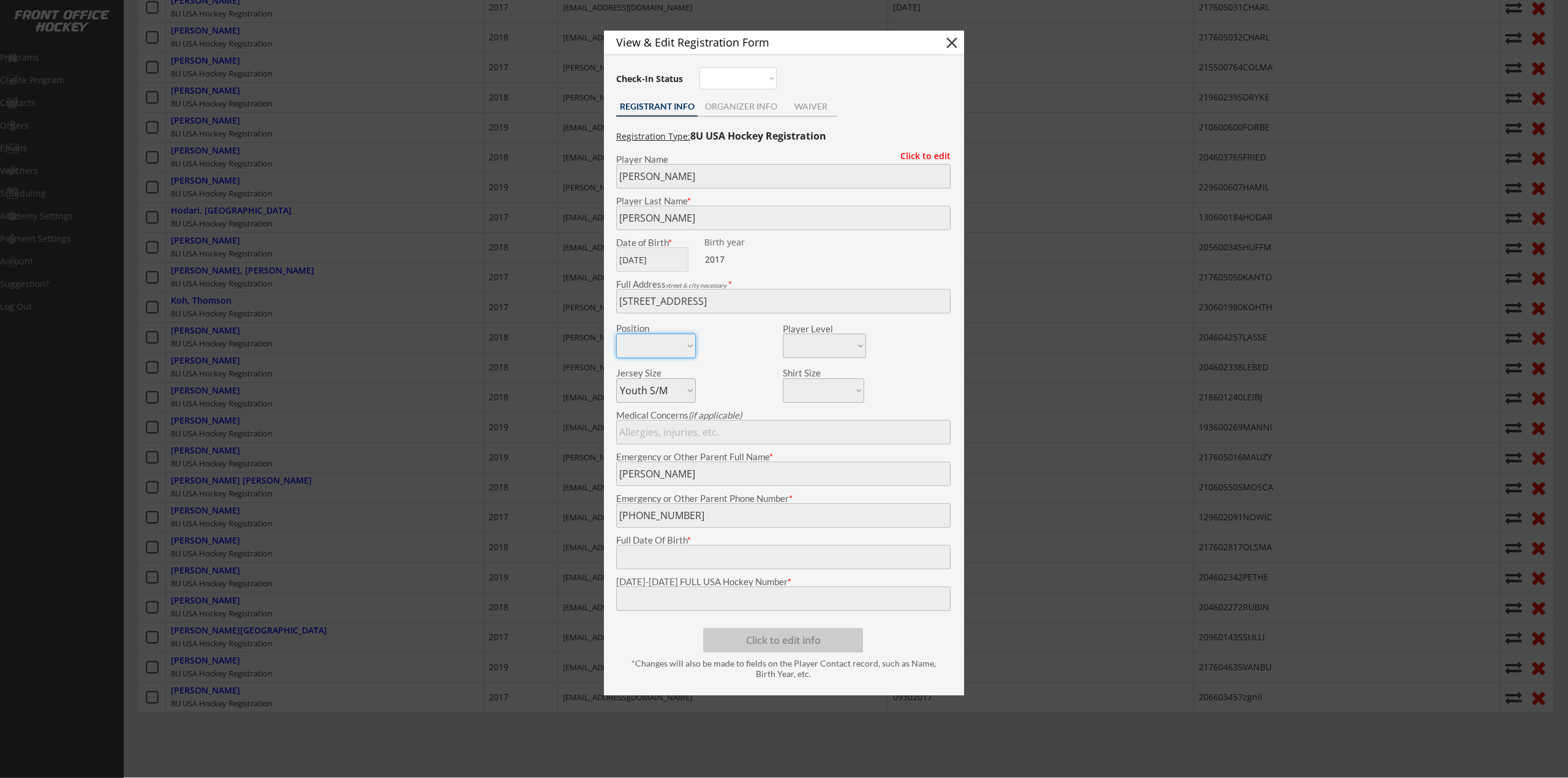
type input "04/22/2017"
type input "215500764COLMA"
drag, startPoint x: 381, startPoint y: 262, endPoint x: 324, endPoint y: 285, distance: 61.5
click at [383, 260] on div at bounding box center [784, 389] width 1568 height 778
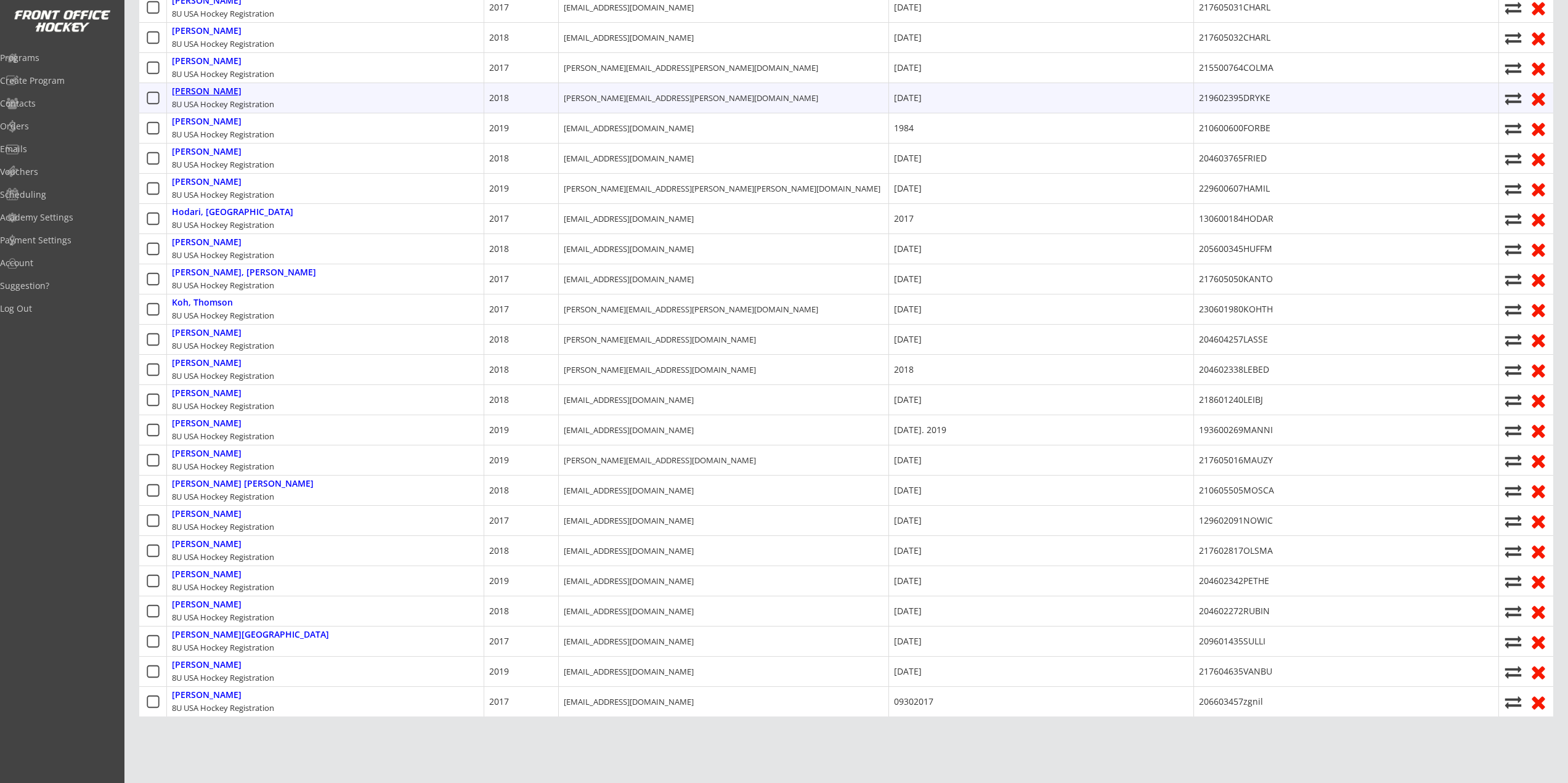
click at [214, 90] on div "Dryke, Charlie" at bounding box center [207, 91] width 70 height 10
type input "Charlie"
type input "Dryke"
type input "1612 White Pine Way, Oxford, MI 48371, USA"
type input "Kelly Dryke"
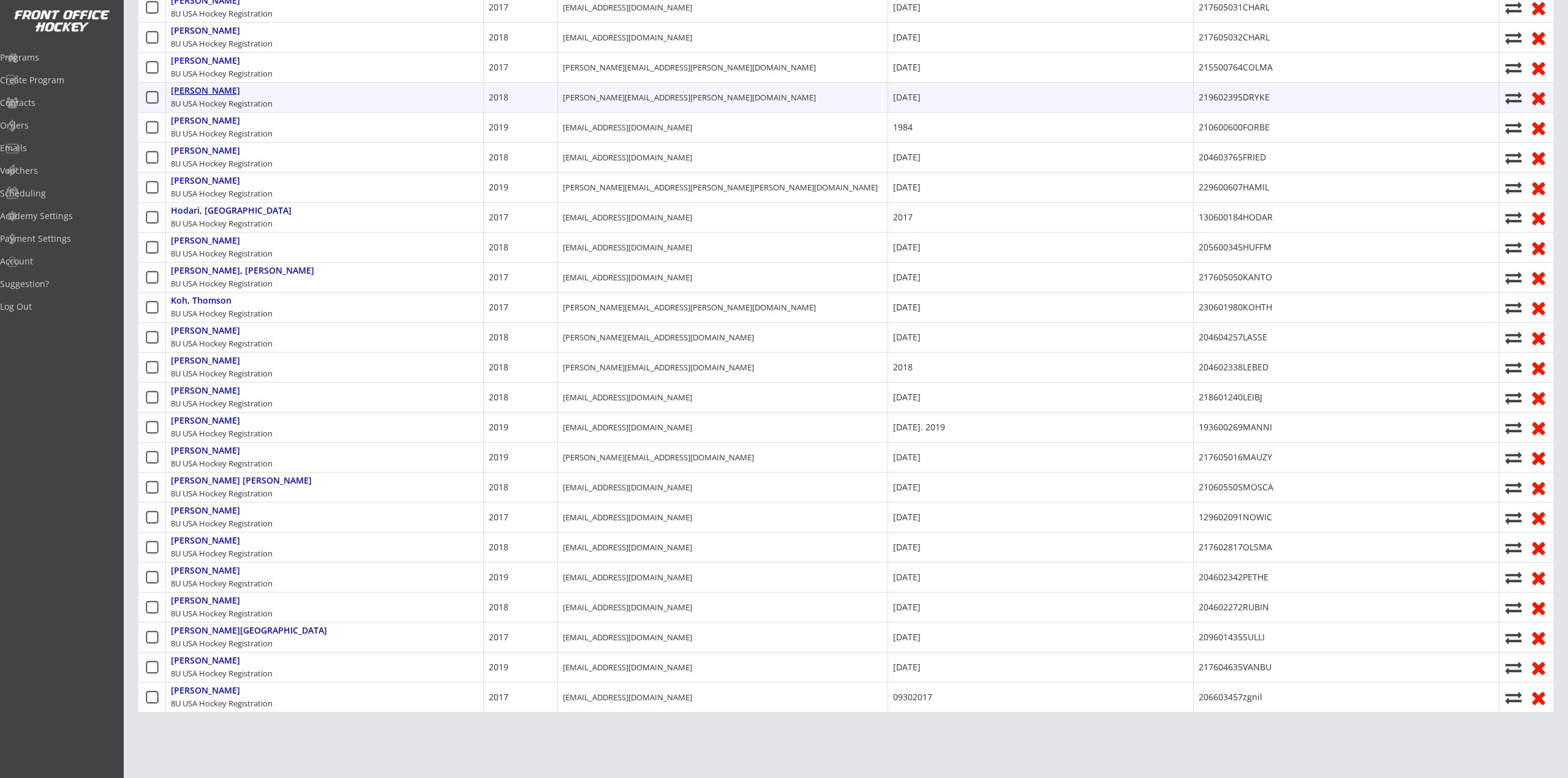
type input "12/17/2018"
type input "219602395DRYKE"
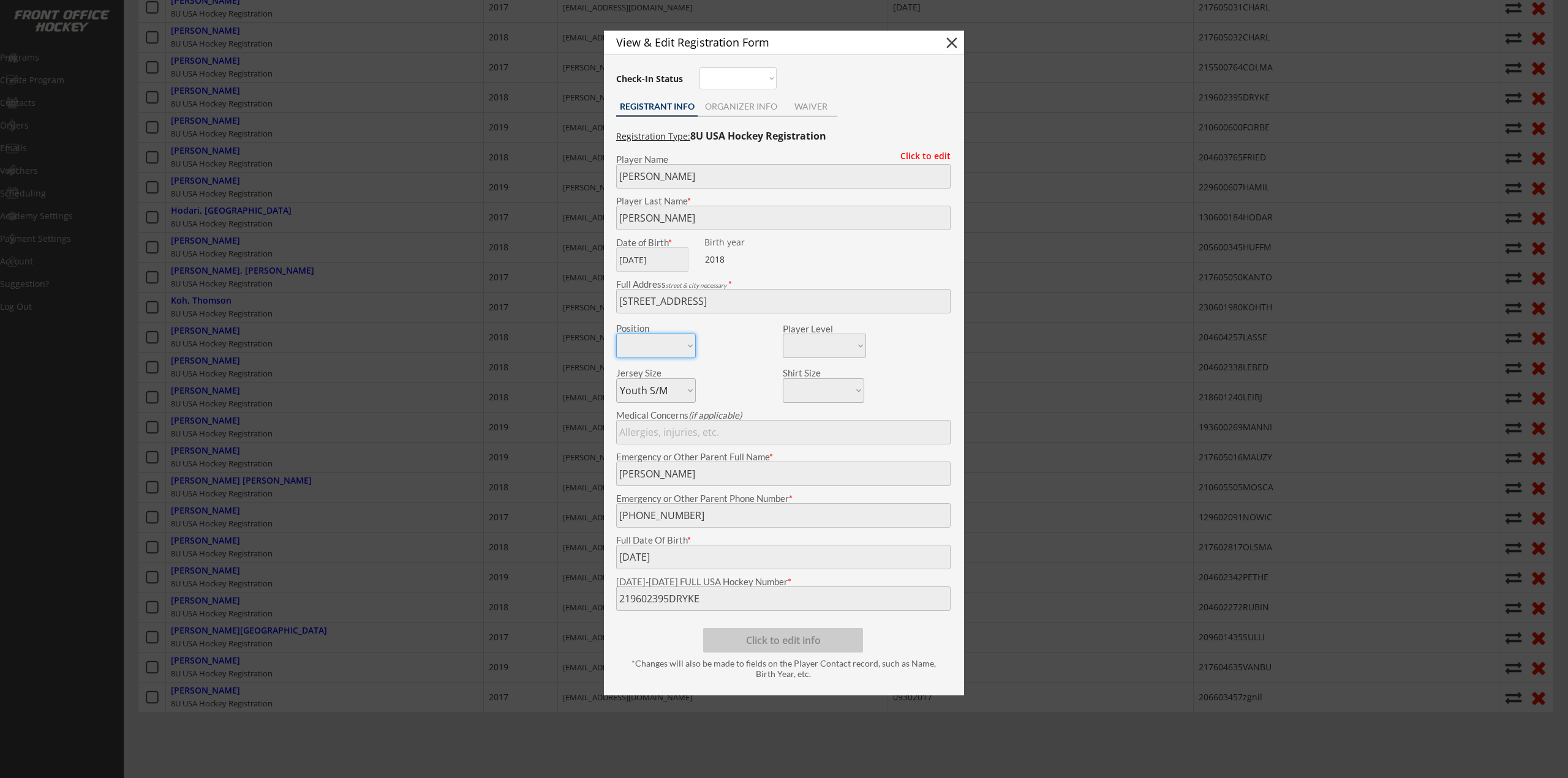
click at [281, 297] on div at bounding box center [784, 389] width 1568 height 778
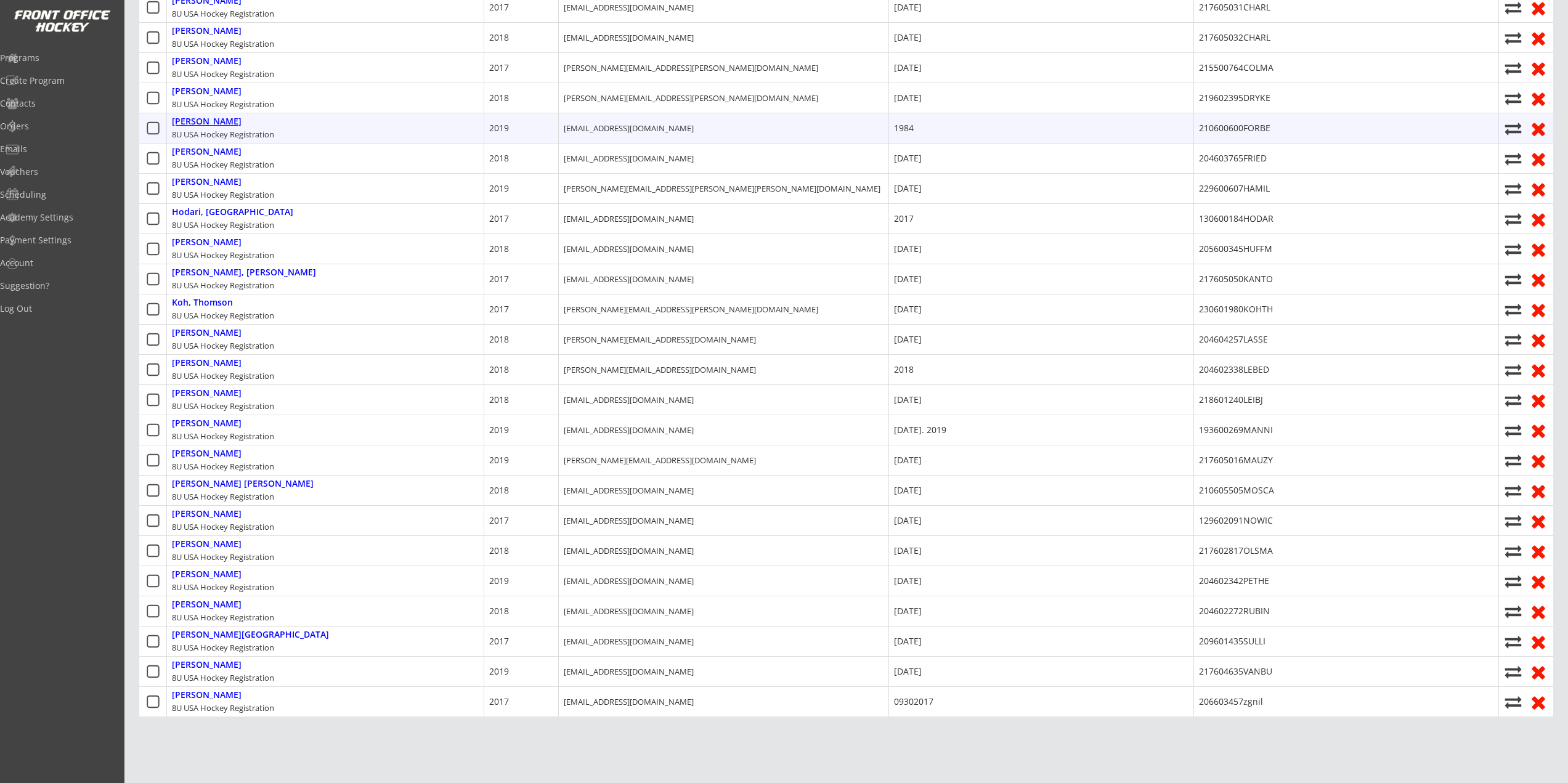
click at [214, 119] on div "Forbes, James" at bounding box center [207, 121] width 70 height 10
type input "James"
type input "Forbes"
type input "5559 Westwood Ln, Bloomfield Hills, MI 48301, USA"
type input "Charlie Forbes"
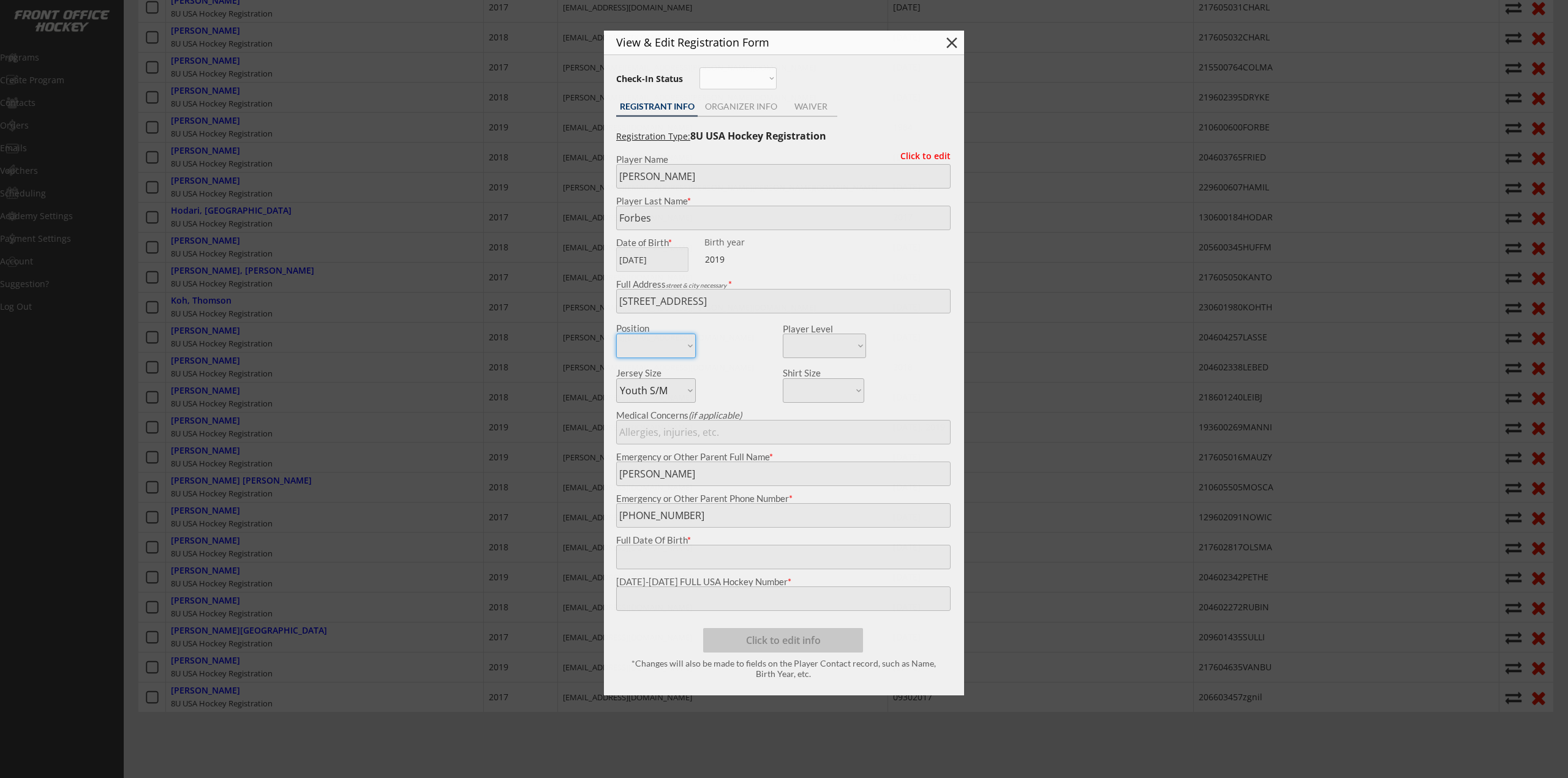
type input "1984"
type input "210600600FORBE"
click at [271, 267] on div at bounding box center [784, 389] width 1568 height 778
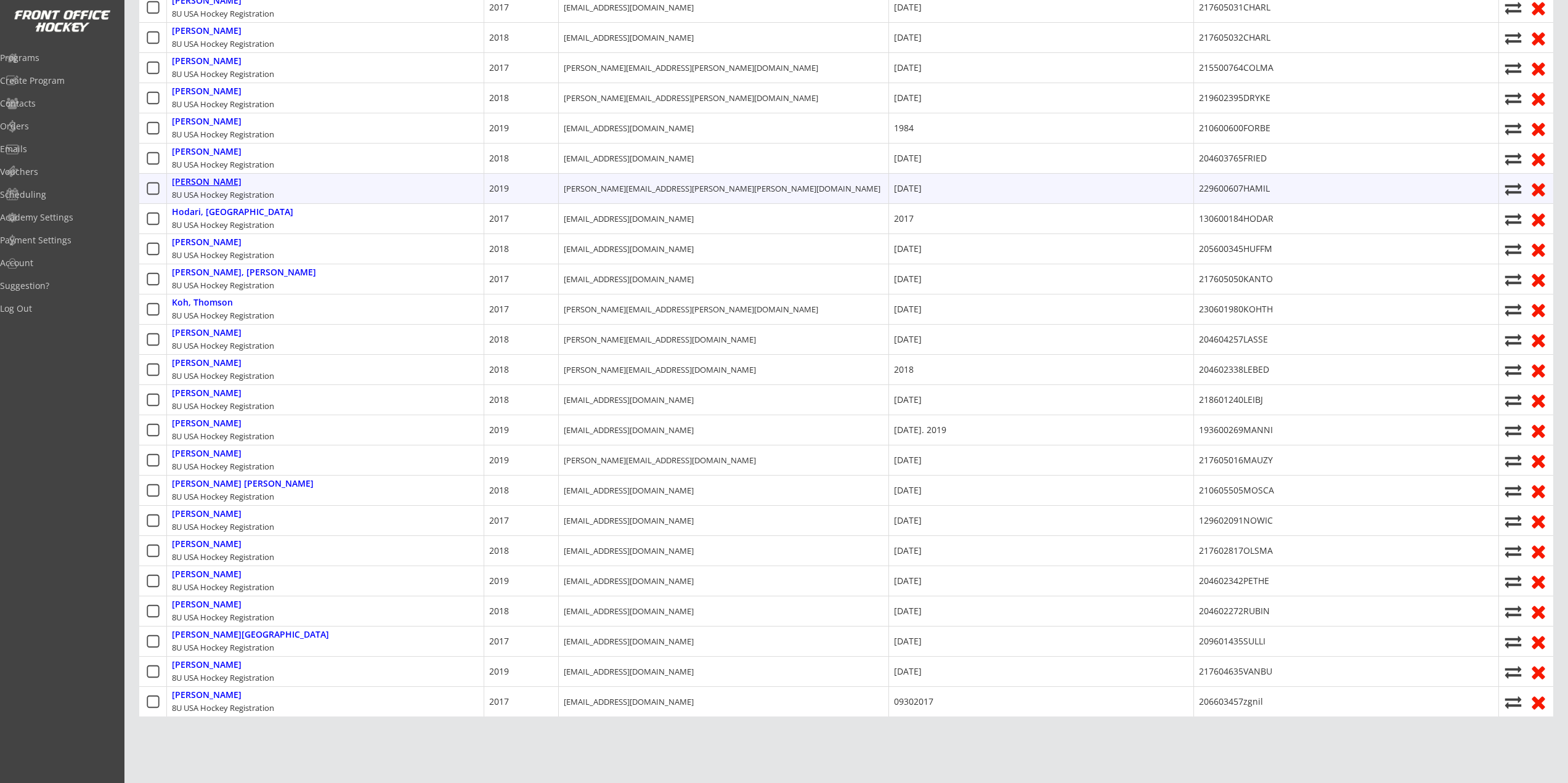
click at [217, 179] on div "Hamilton, Cole" at bounding box center [207, 181] width 70 height 10
type input "Cole"
type input "Hamilton"
type input "983 Wimbleton Dr, Birmingham, MI 48009, USA"
type input "David Hamilton"
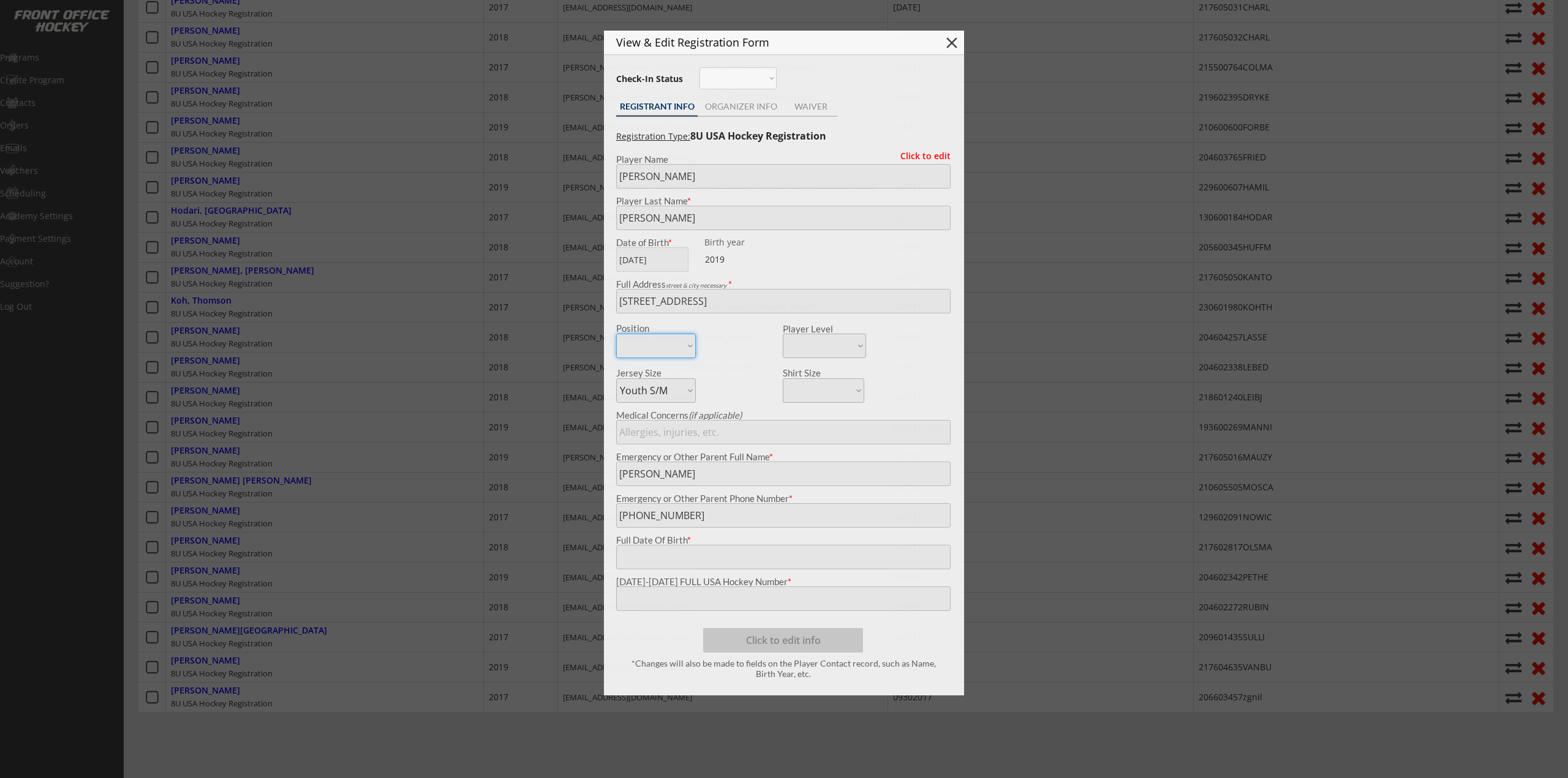
type input "04/19/2019"
type input "229600607HAMIL"
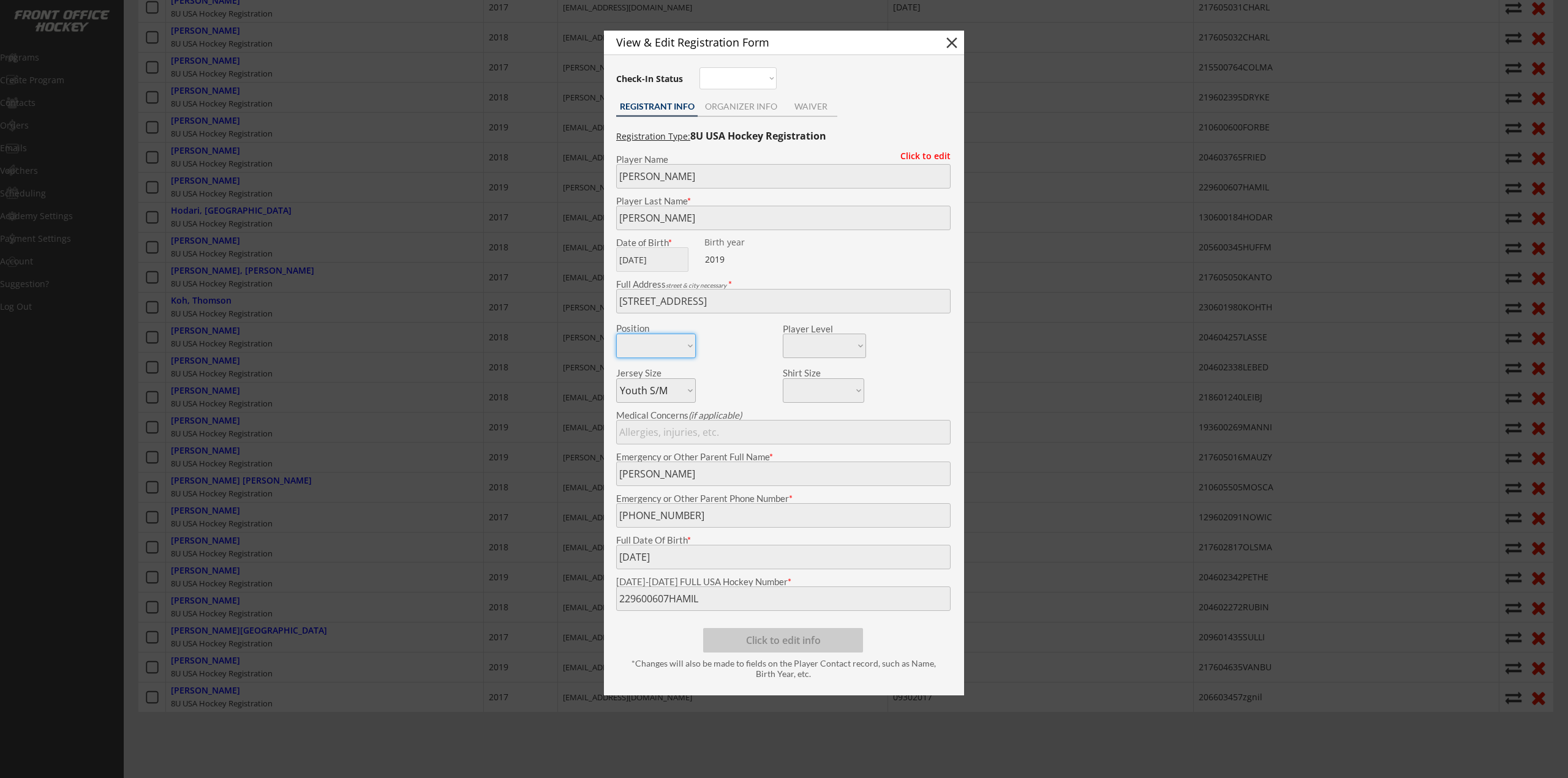
drag, startPoint x: 388, startPoint y: 329, endPoint x: 365, endPoint y: 326, distance: 23.2
click at [388, 329] on div at bounding box center [784, 389] width 1568 height 778
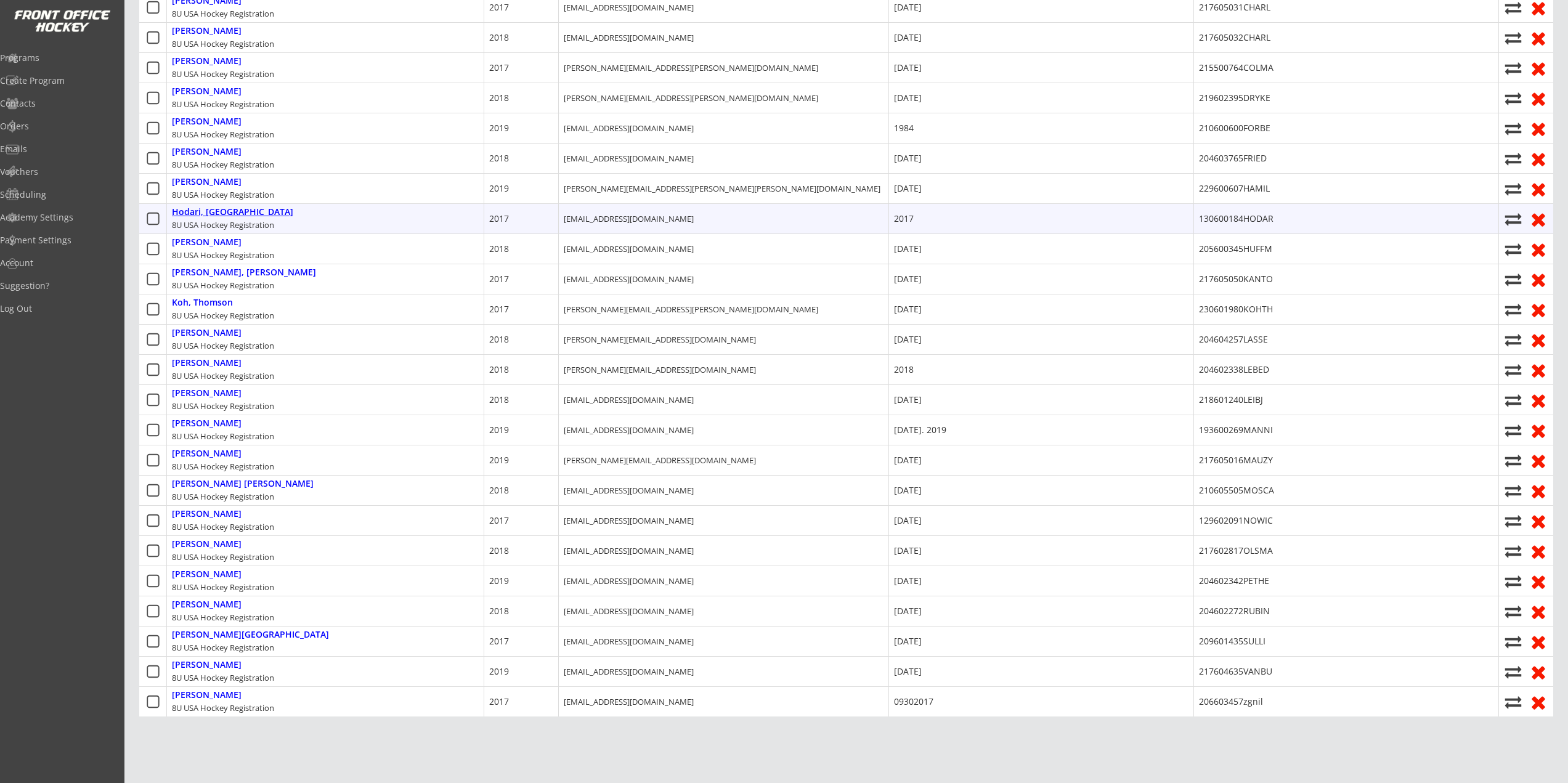
click at [211, 215] on div "Hodari, Eden" at bounding box center [233, 212] width 122 height 10
type input "Eden"
type input "Hodari"
type input "6000 Snowshoe Cir, Bloomfield Hills, MI 48301, USA"
type input "aaron hodari"
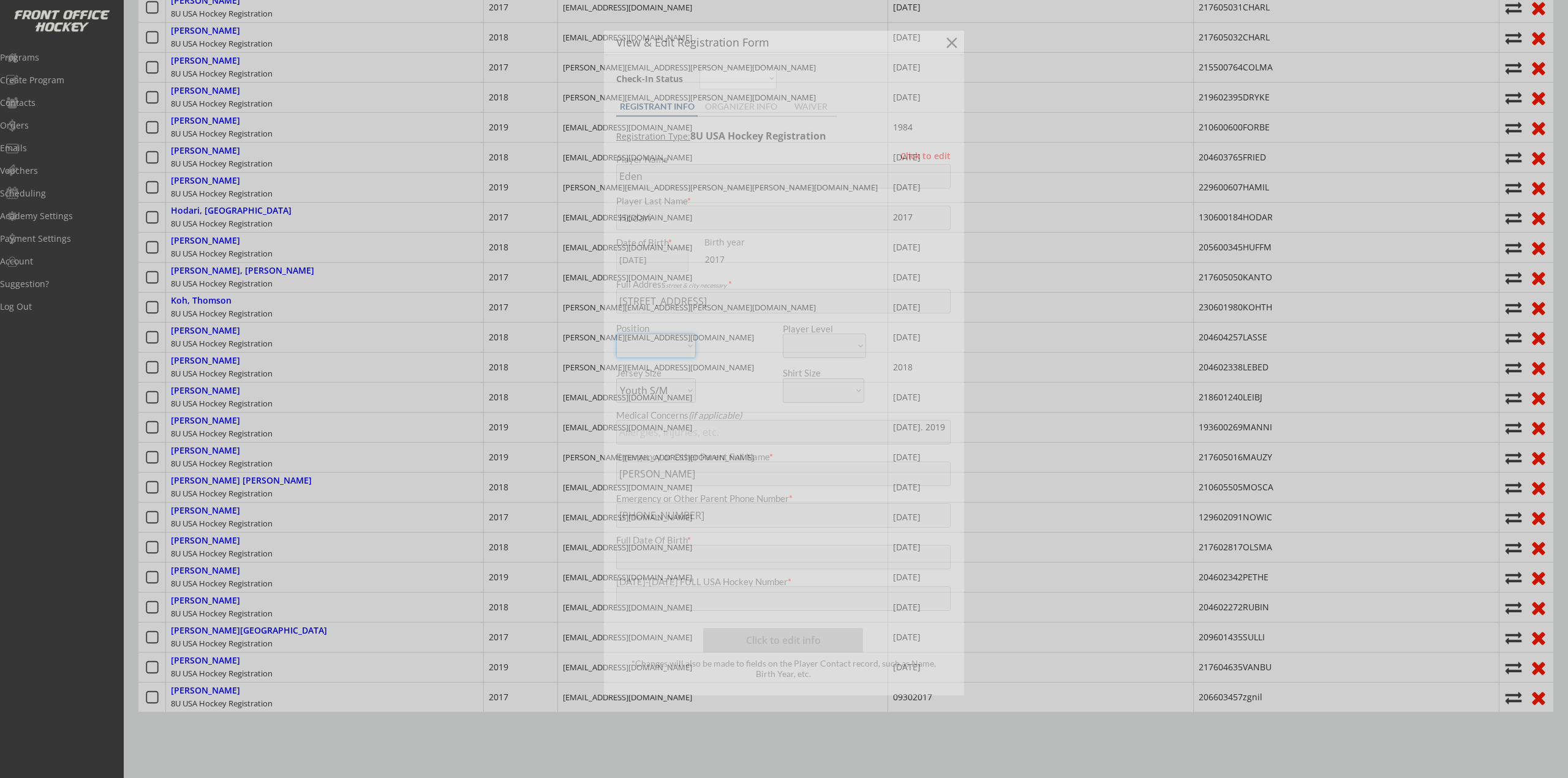
type input "2017"
type input "130600184HODAR"
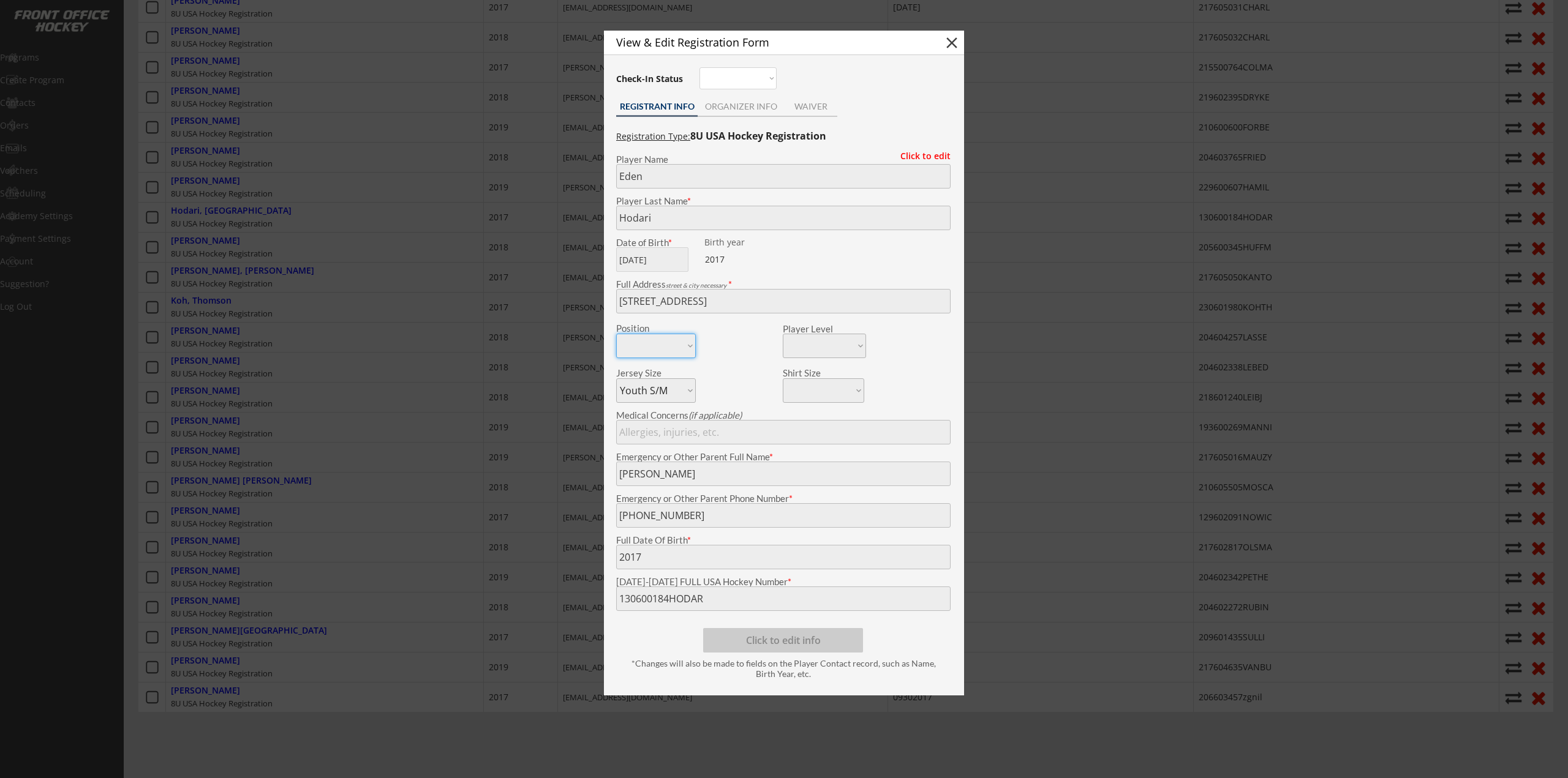
click at [179, 321] on div at bounding box center [784, 389] width 1568 height 778
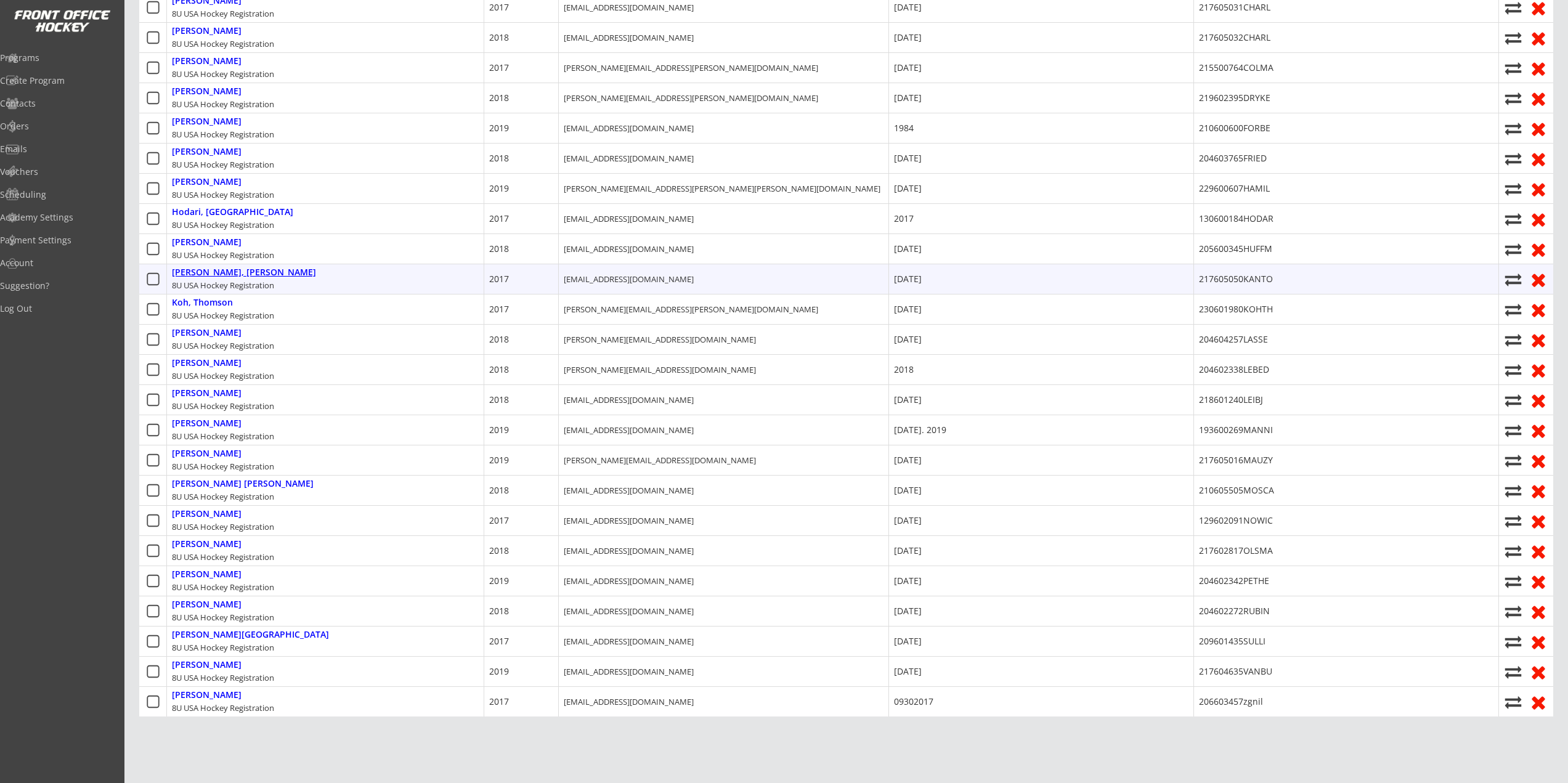
click at [225, 271] on div "Kantor, Beckham" at bounding box center [244, 272] width 145 height 10
type input "Beckham"
type input "Kantor"
type input "348 Wellesley St E, Toronto, ON M4X 1H3, Canada"
type input "N/A"
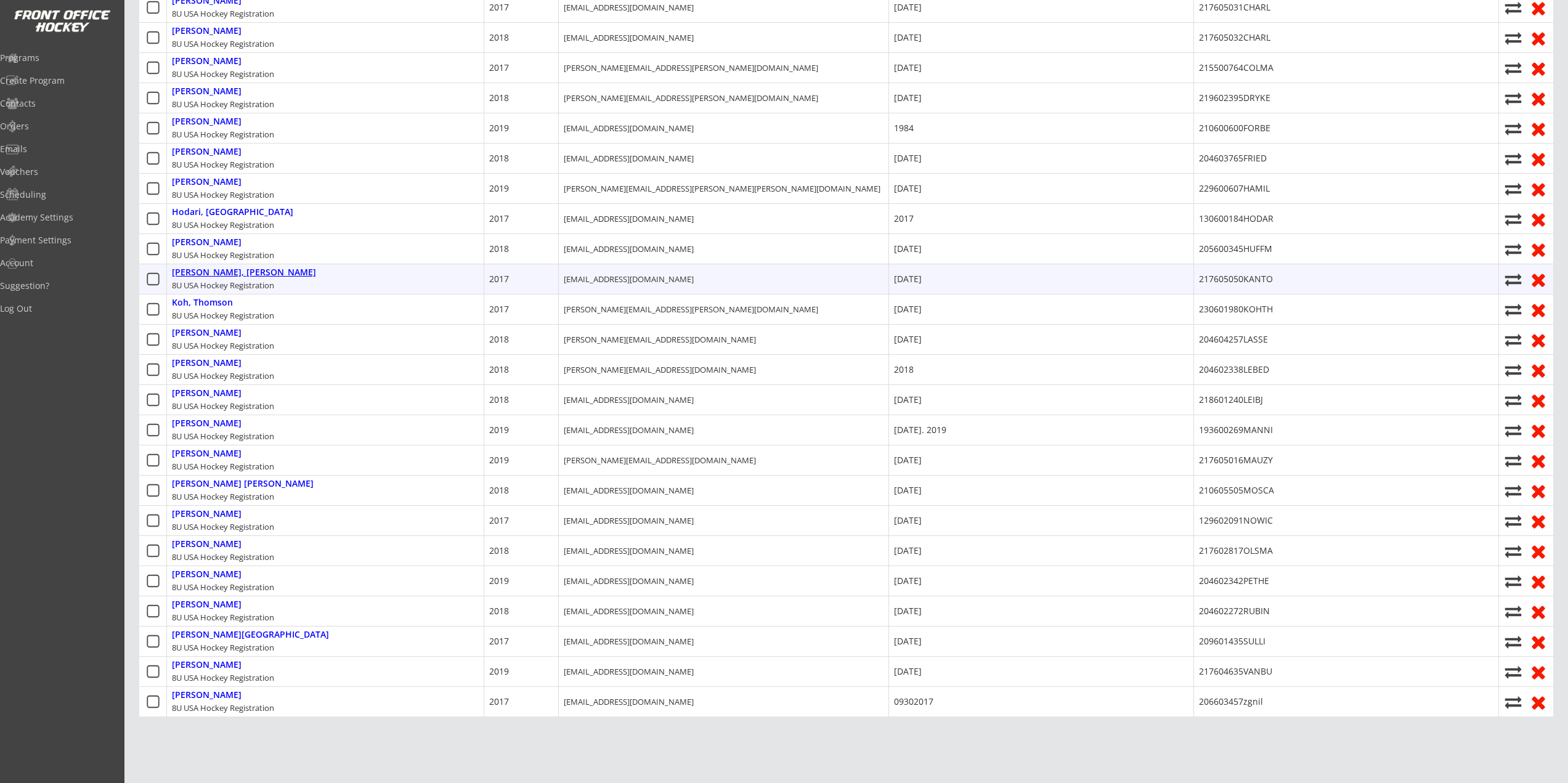
type input "Scott Kantor"
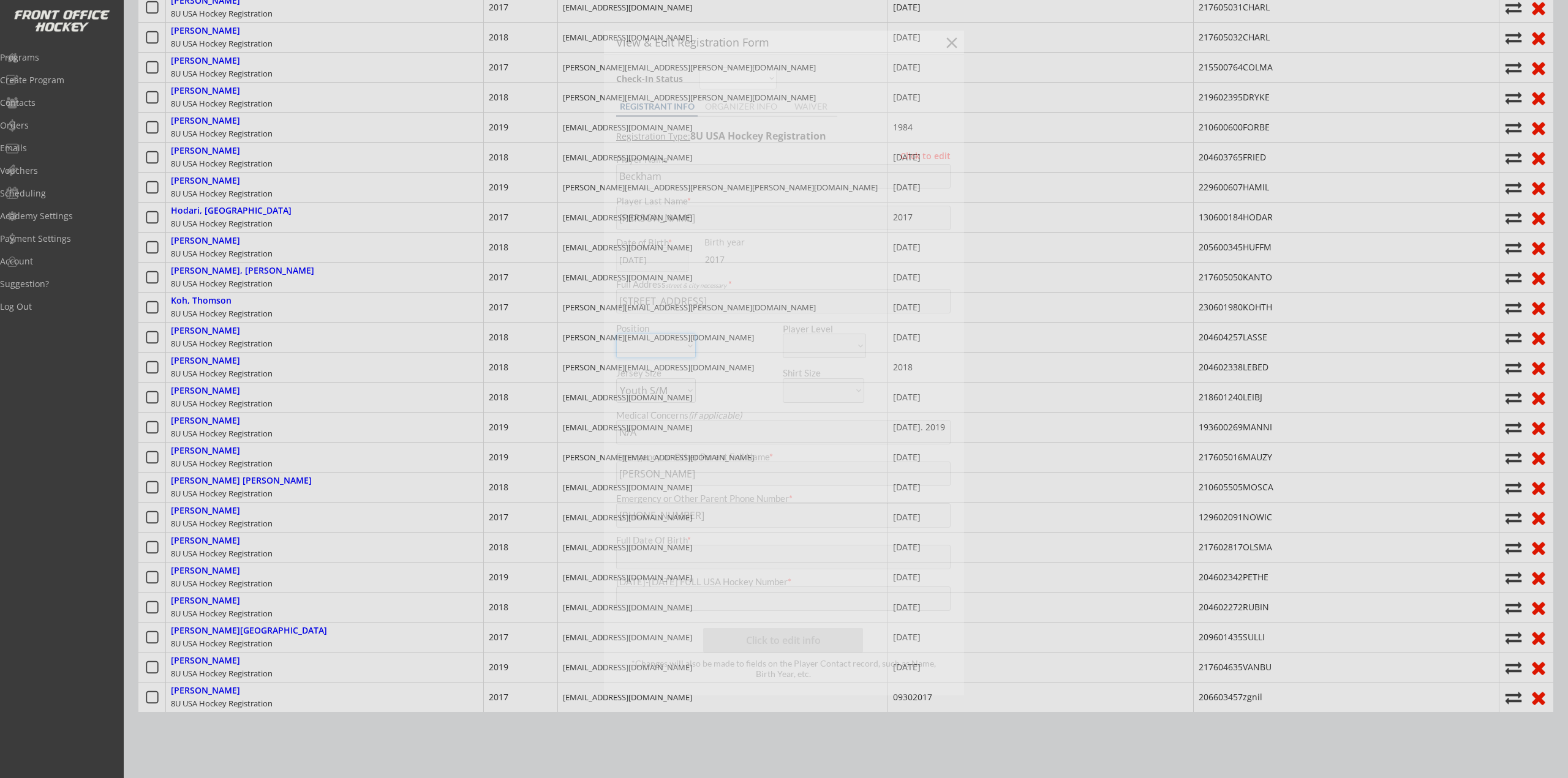
type input "07/15/2017"
type input "217605050KANTO"
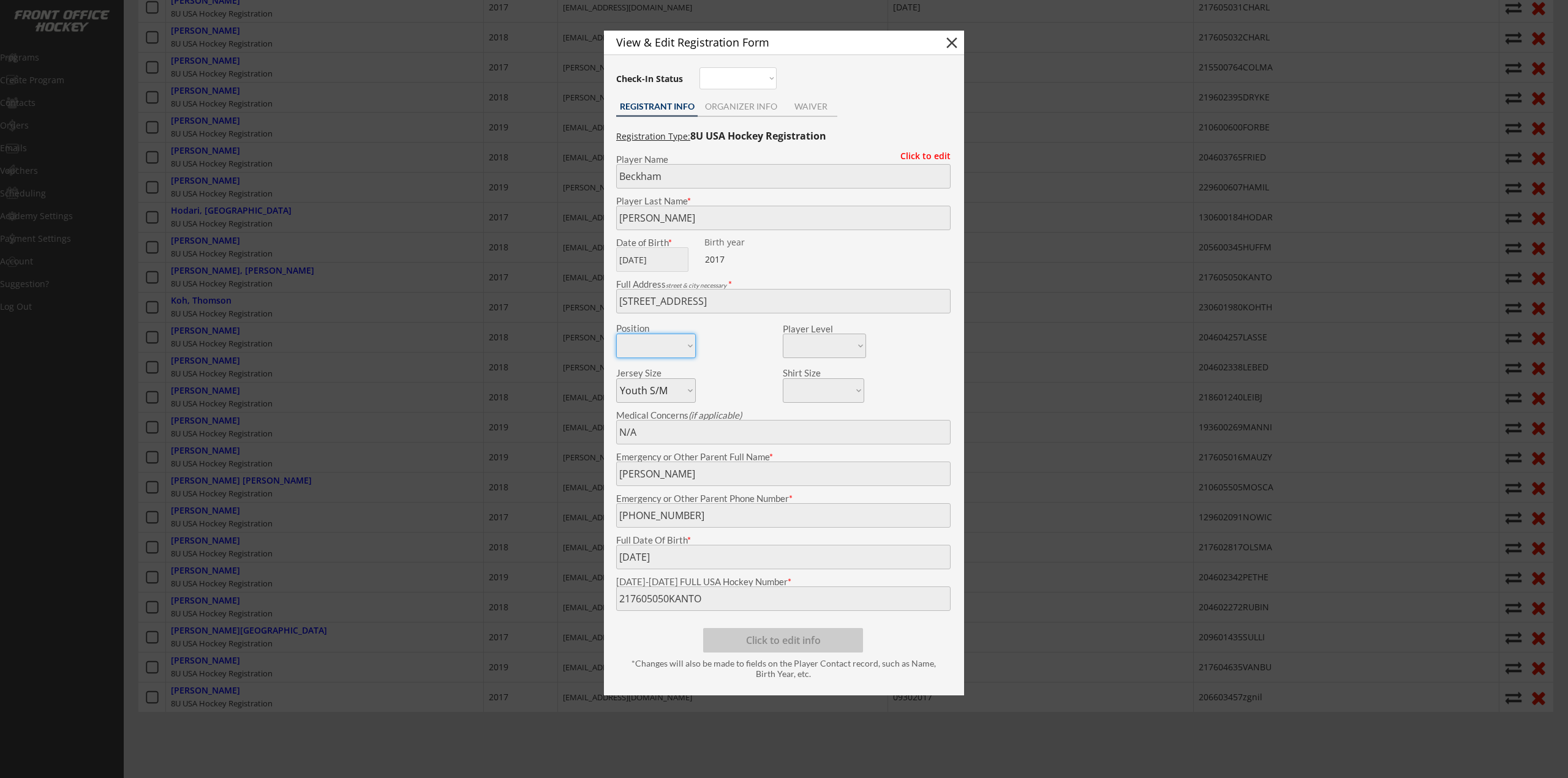
click at [289, 379] on div at bounding box center [784, 389] width 1568 height 778
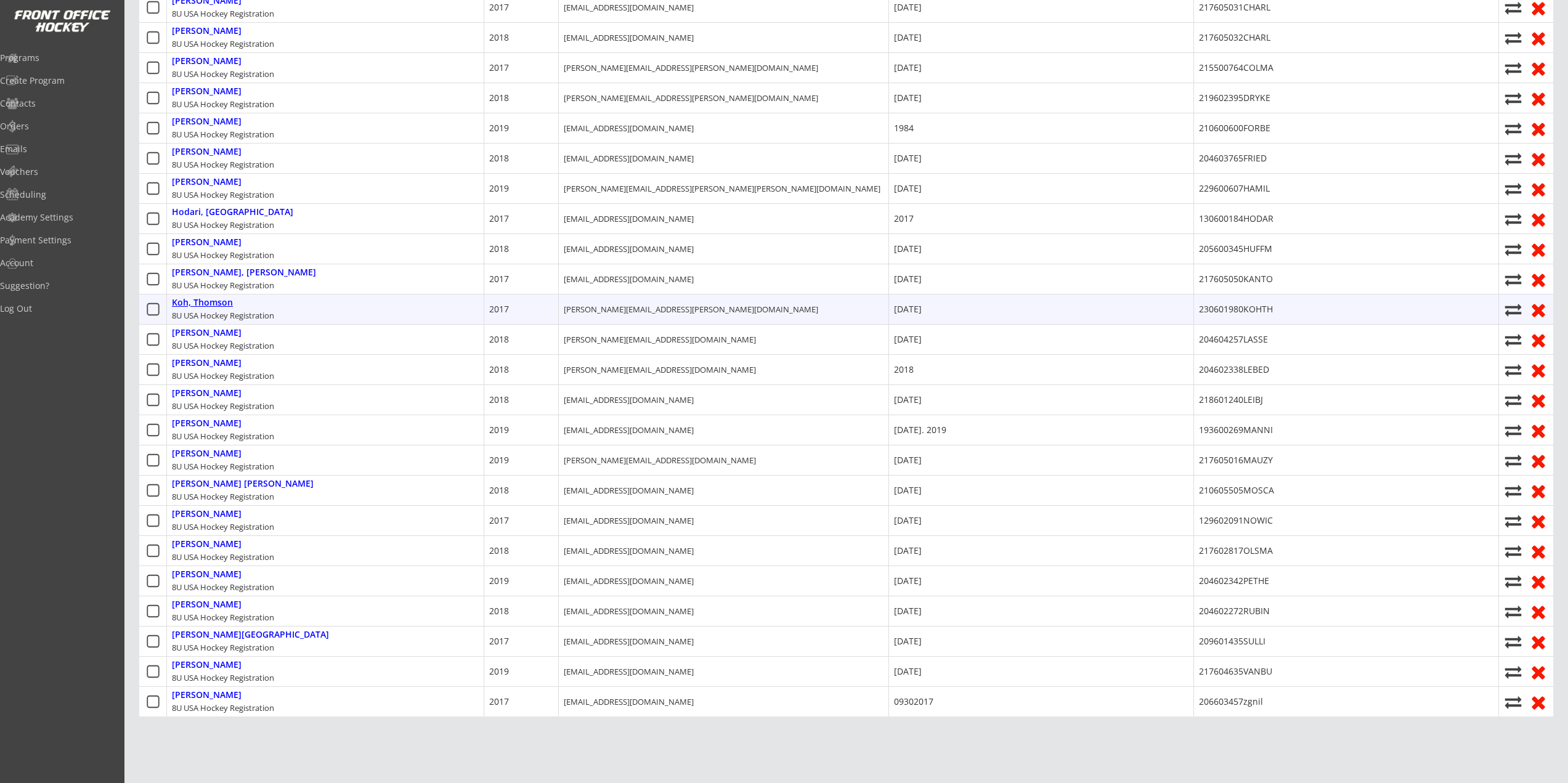
click at [211, 299] on div "Koh, Thomson" at bounding box center [203, 302] width 61 height 10
type input "Thomson"
type input "Koh"
type input "1239 Hidden Lake Dr, Bloomfield Township, MI 48302, USA"
type input "Suzanne Lee"
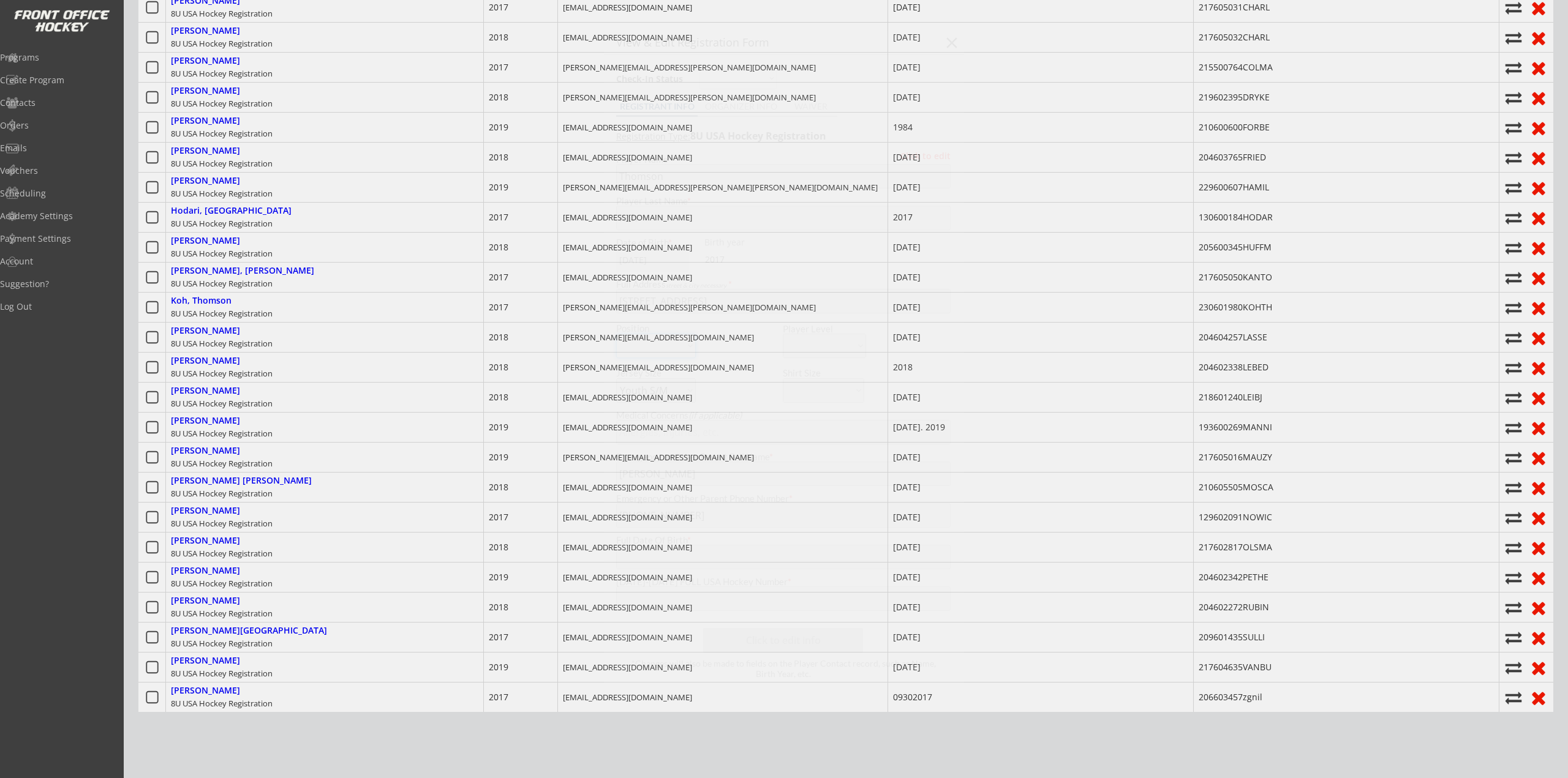
type input "02/13/2017"
type input "230601980KOHTH"
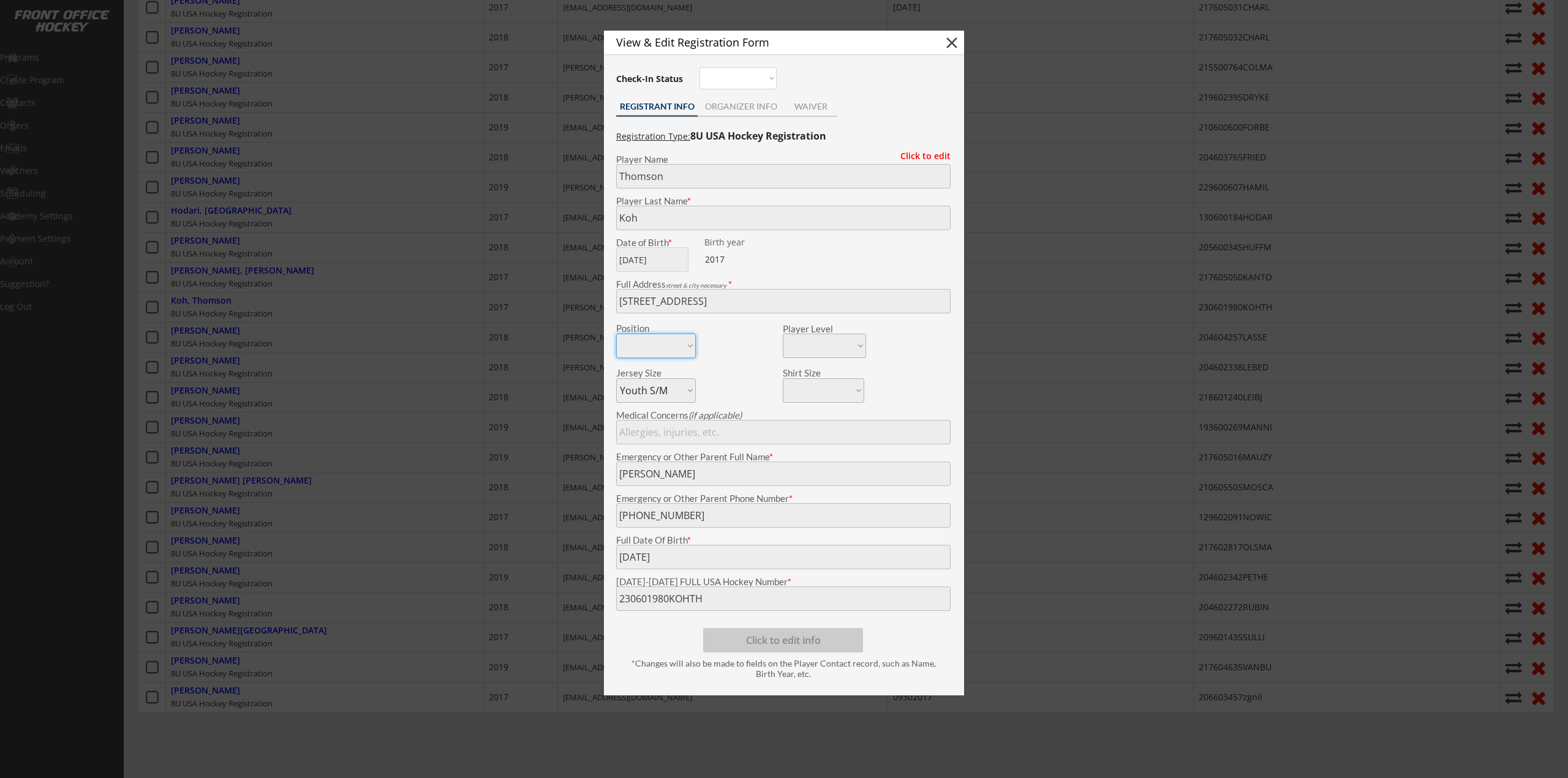
drag, startPoint x: 301, startPoint y: 401, endPoint x: 293, endPoint y: 418, distance: 18.8
click at [301, 401] on div at bounding box center [784, 389] width 1568 height 778
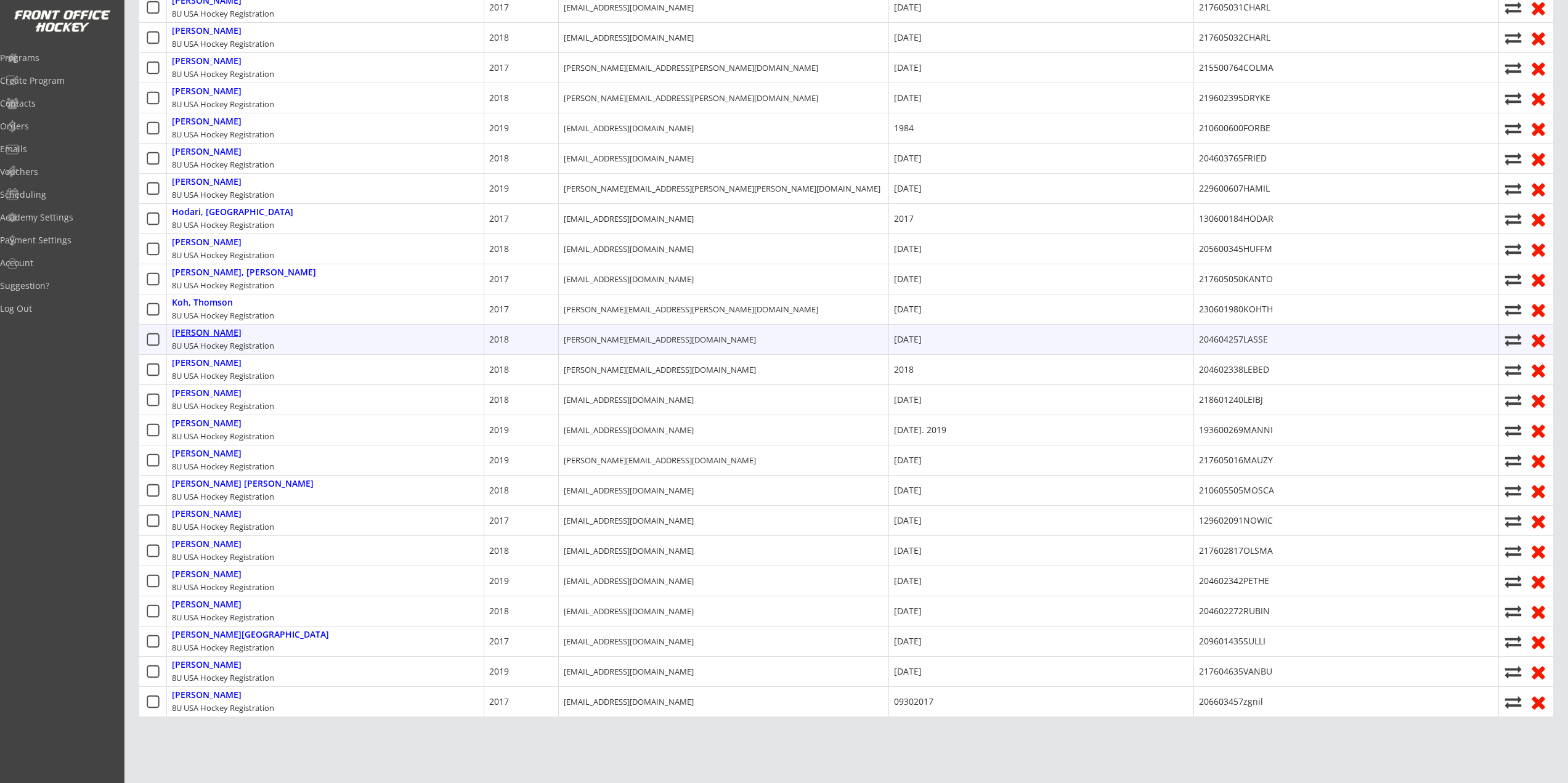
click at [204, 335] on div "Lasser, Owen" at bounding box center [207, 333] width 70 height 10
type input "Owen"
type input "Lasser"
type input "7317 Brookside Vlg Ct, Bloomfield Twp, MI 48301, USA"
type input "Samuel Lasser"
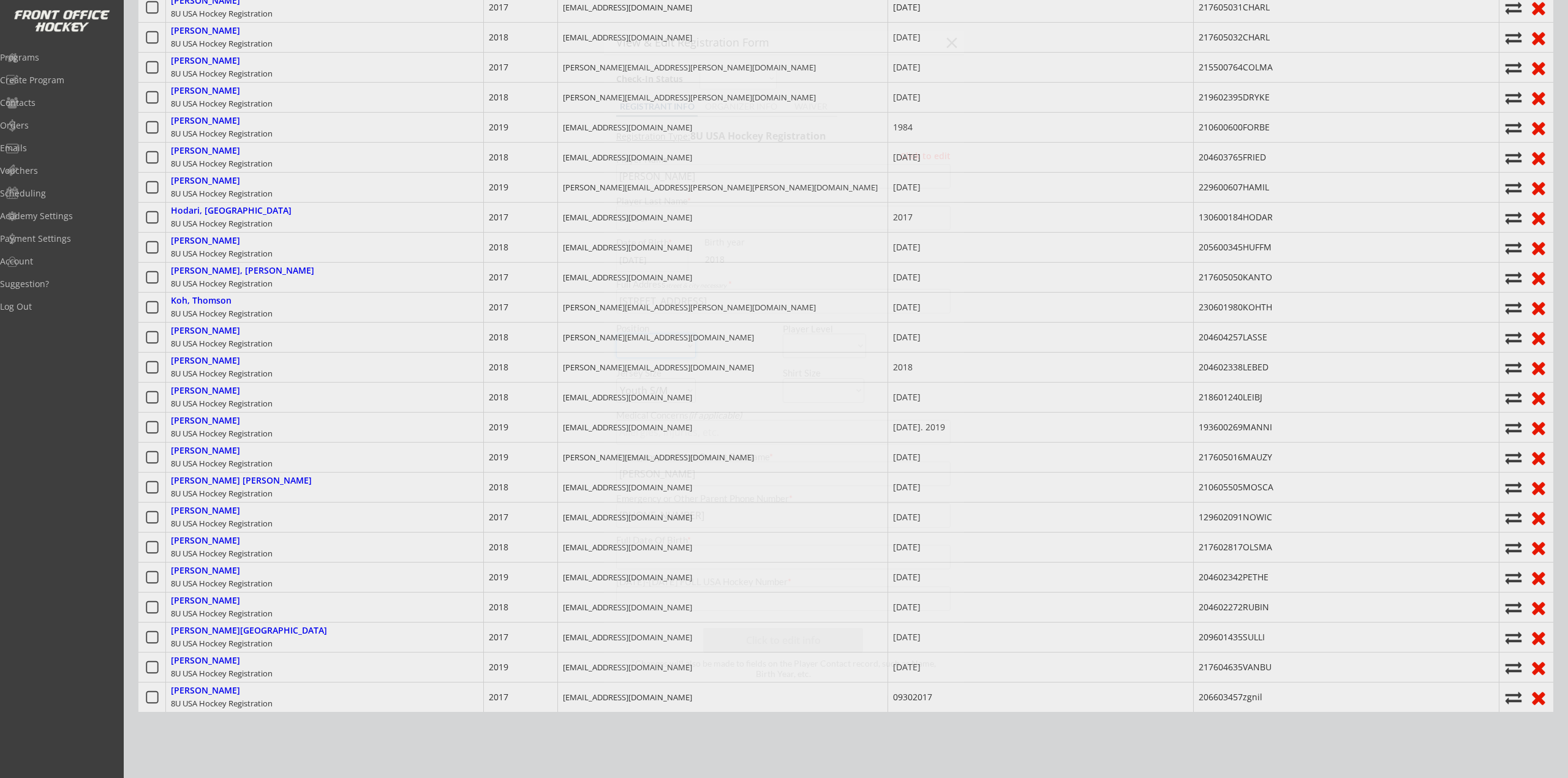
type input "05/23/2018"
type input "204604257LASSE"
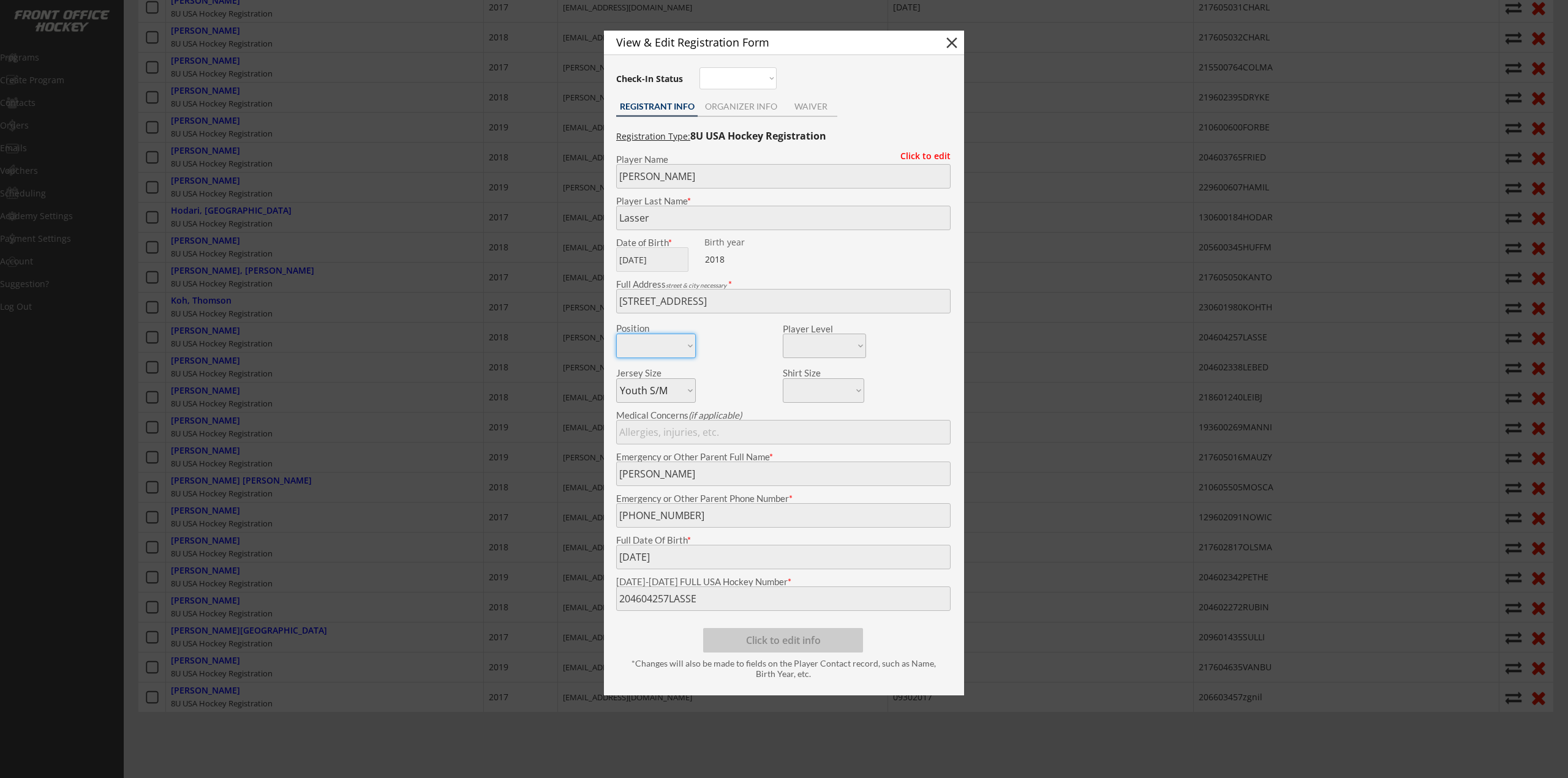
click at [310, 400] on div at bounding box center [784, 389] width 1568 height 778
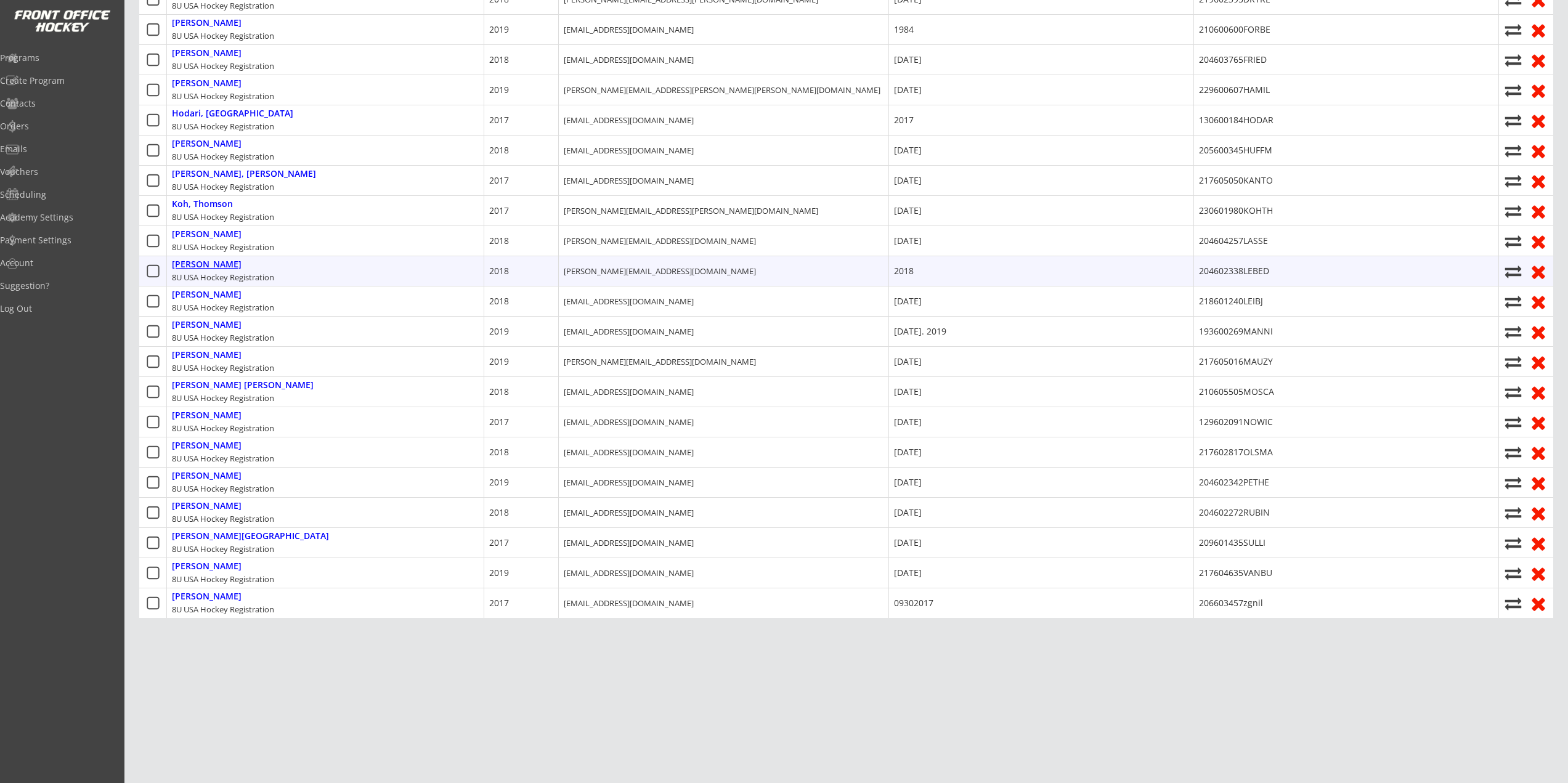
scroll to position [606, 0]
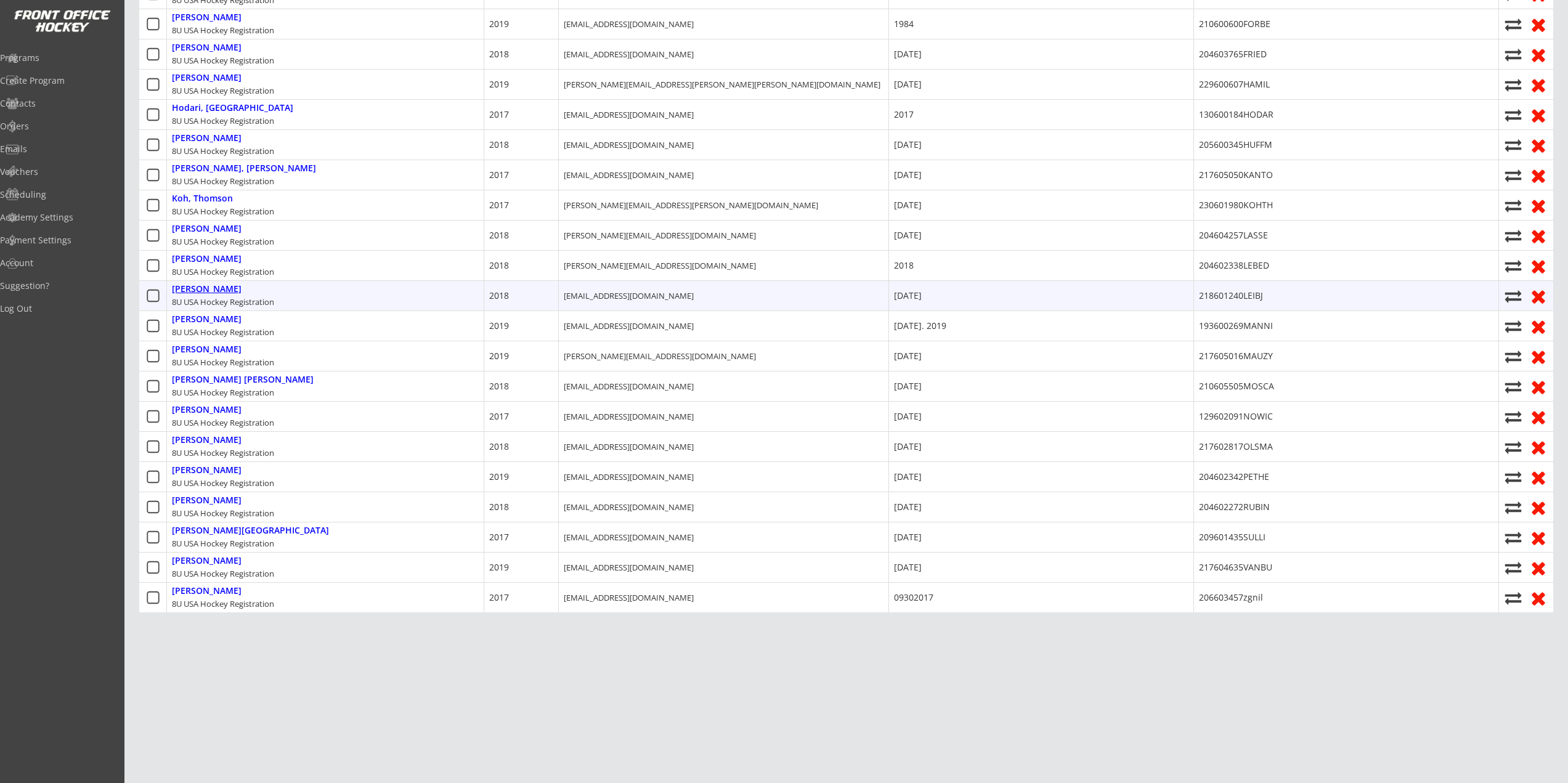
click at [198, 284] on div "Leib, Jack" at bounding box center [207, 288] width 70 height 10
type input "Jack"
type input "Leib"
type input "30090 Cheviot Hills Dr, Franklin, MI 48025, USA"
select select ""Youth L/XL""
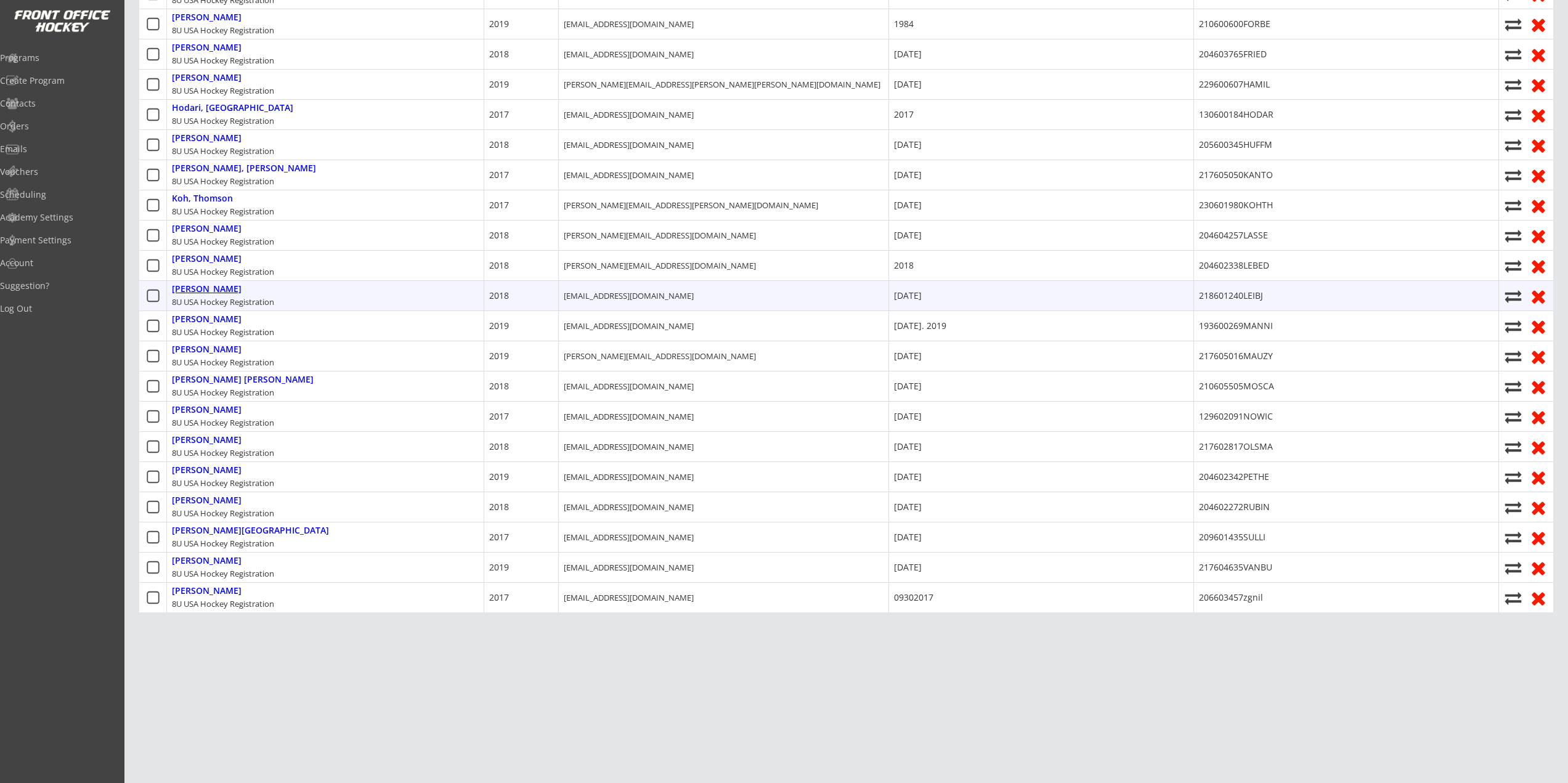
type input "David Leib"
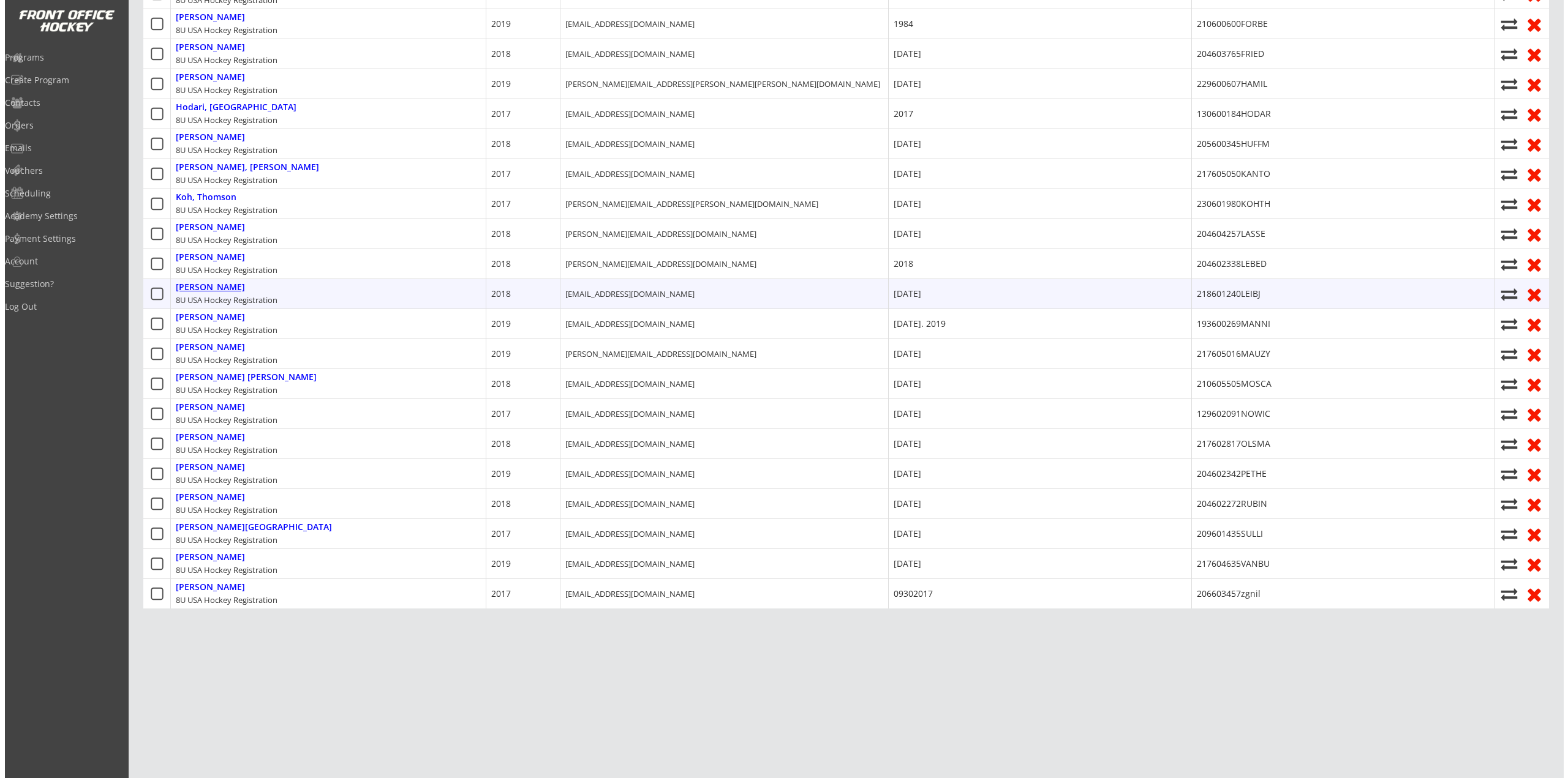
scroll to position [593, 0]
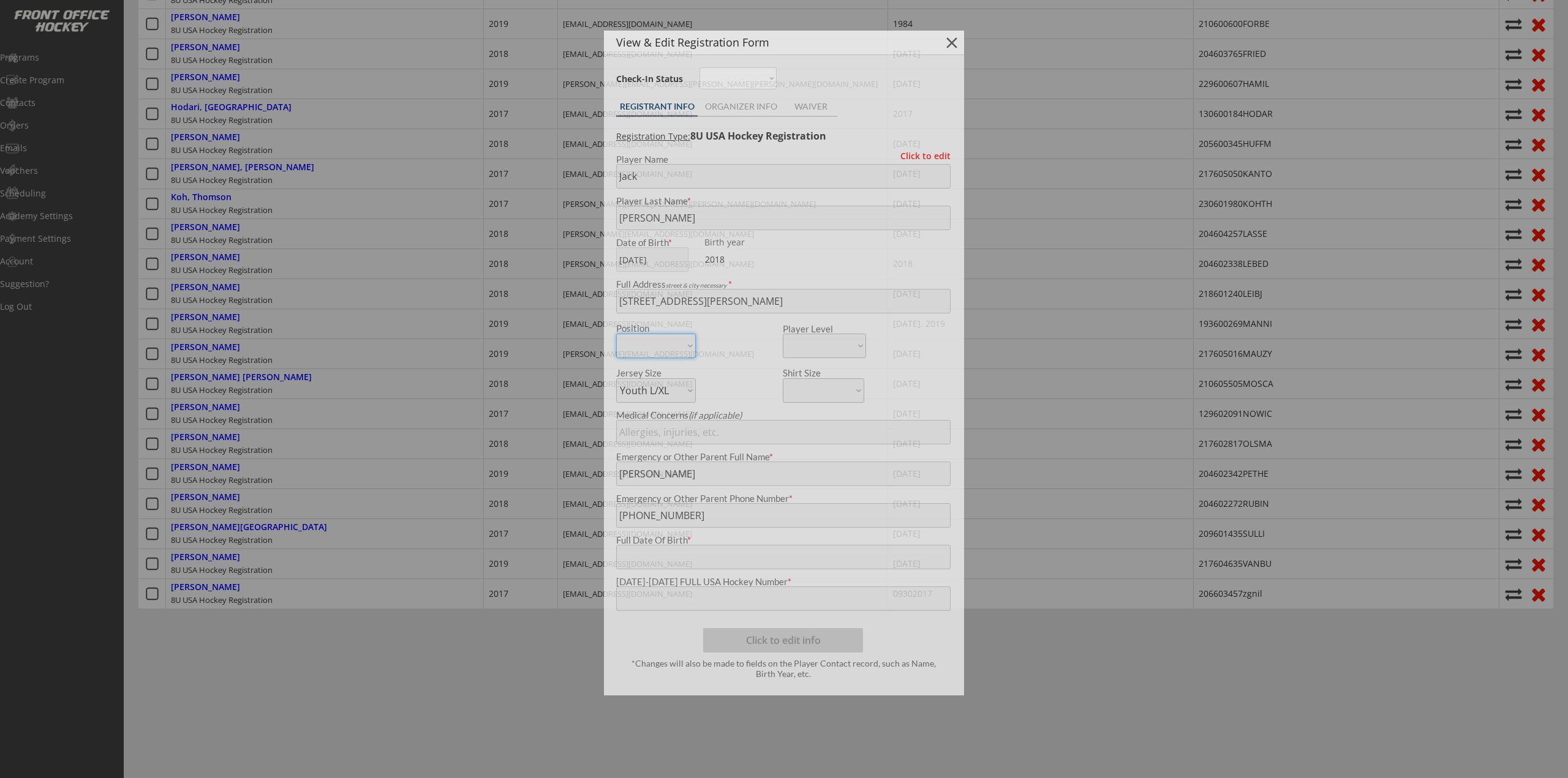
type input "09/07/2018"
type input "218601240LEIBJ"
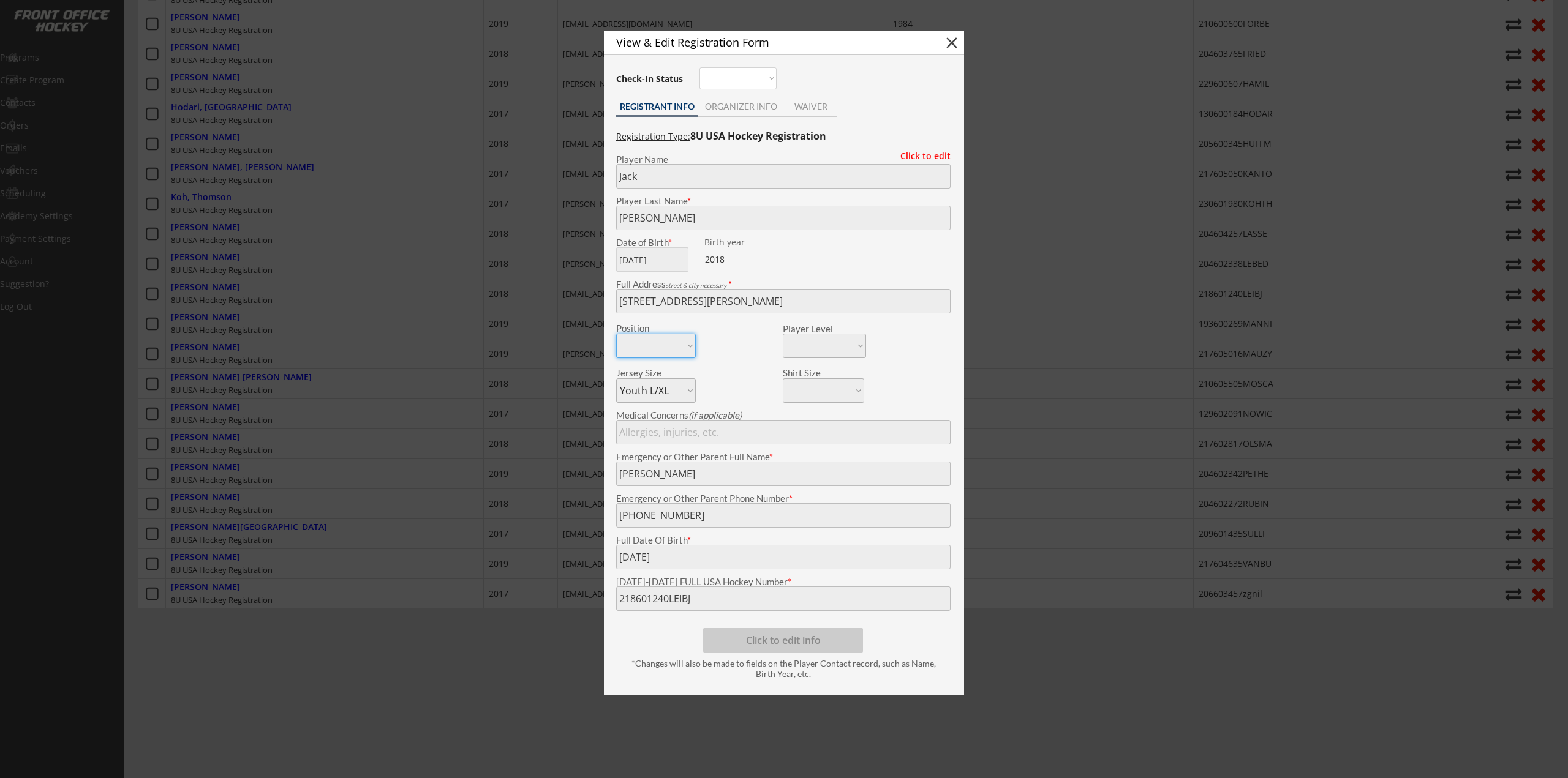
click at [477, 308] on div at bounding box center [784, 389] width 1568 height 778
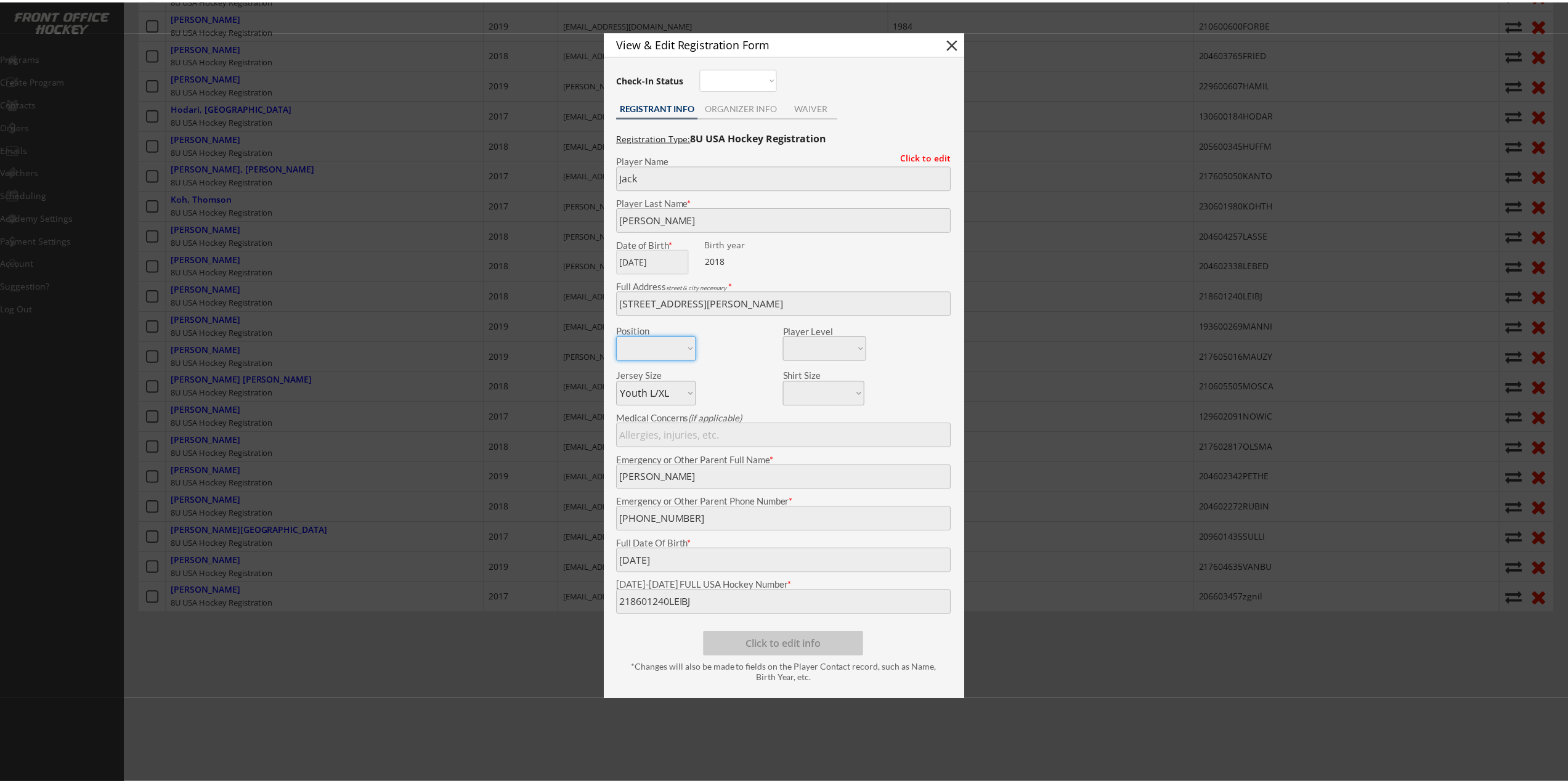
scroll to position [606, 0]
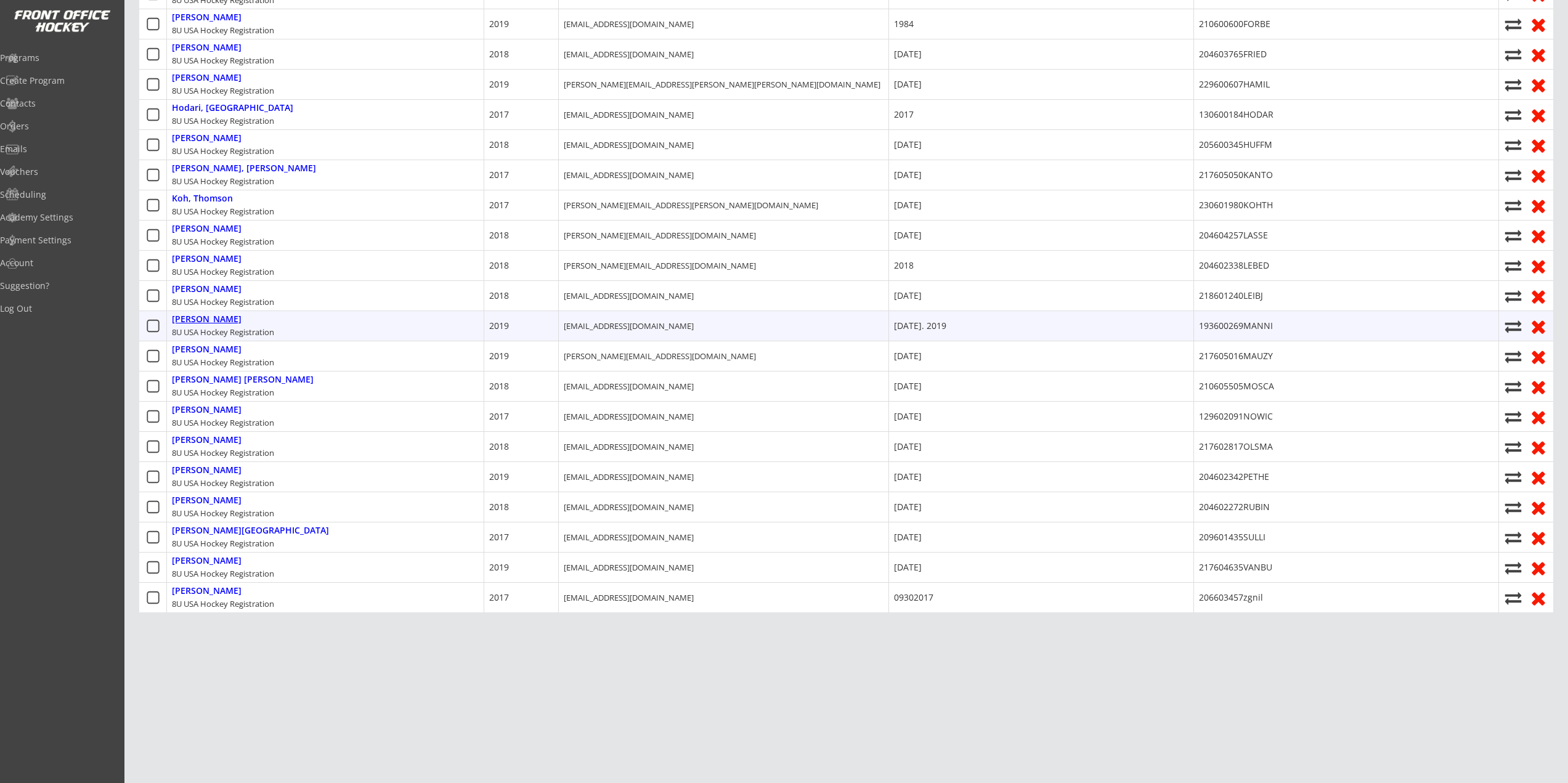
click at [226, 314] on div "Mannino, David" at bounding box center [207, 319] width 70 height 10
type input "David"
type input "Mannino"
type input "2006 E 4th St, Royal Oak, MI 48067, USA"
select select ""Youth S/M""
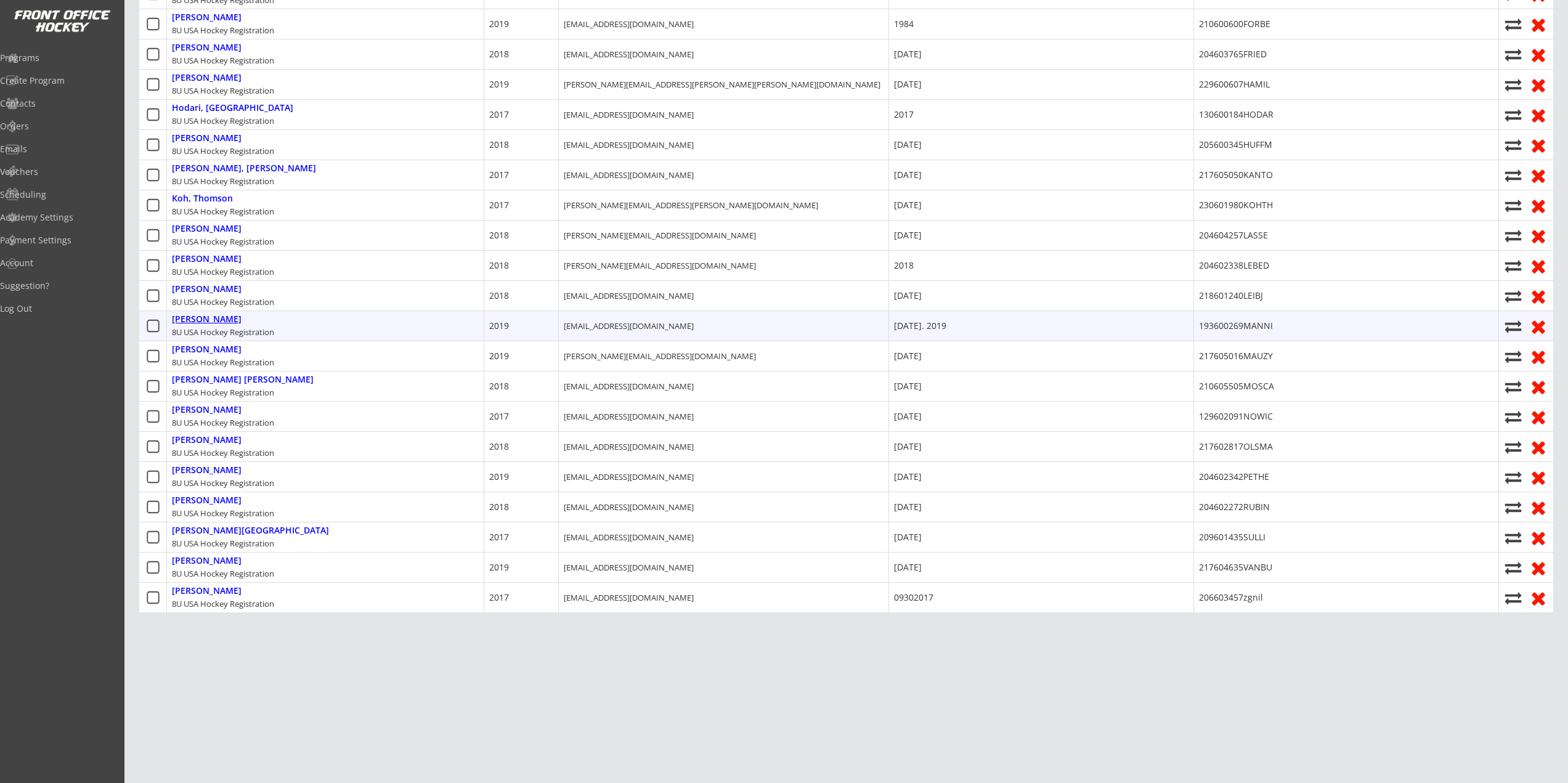
type input "Susan Mannino"
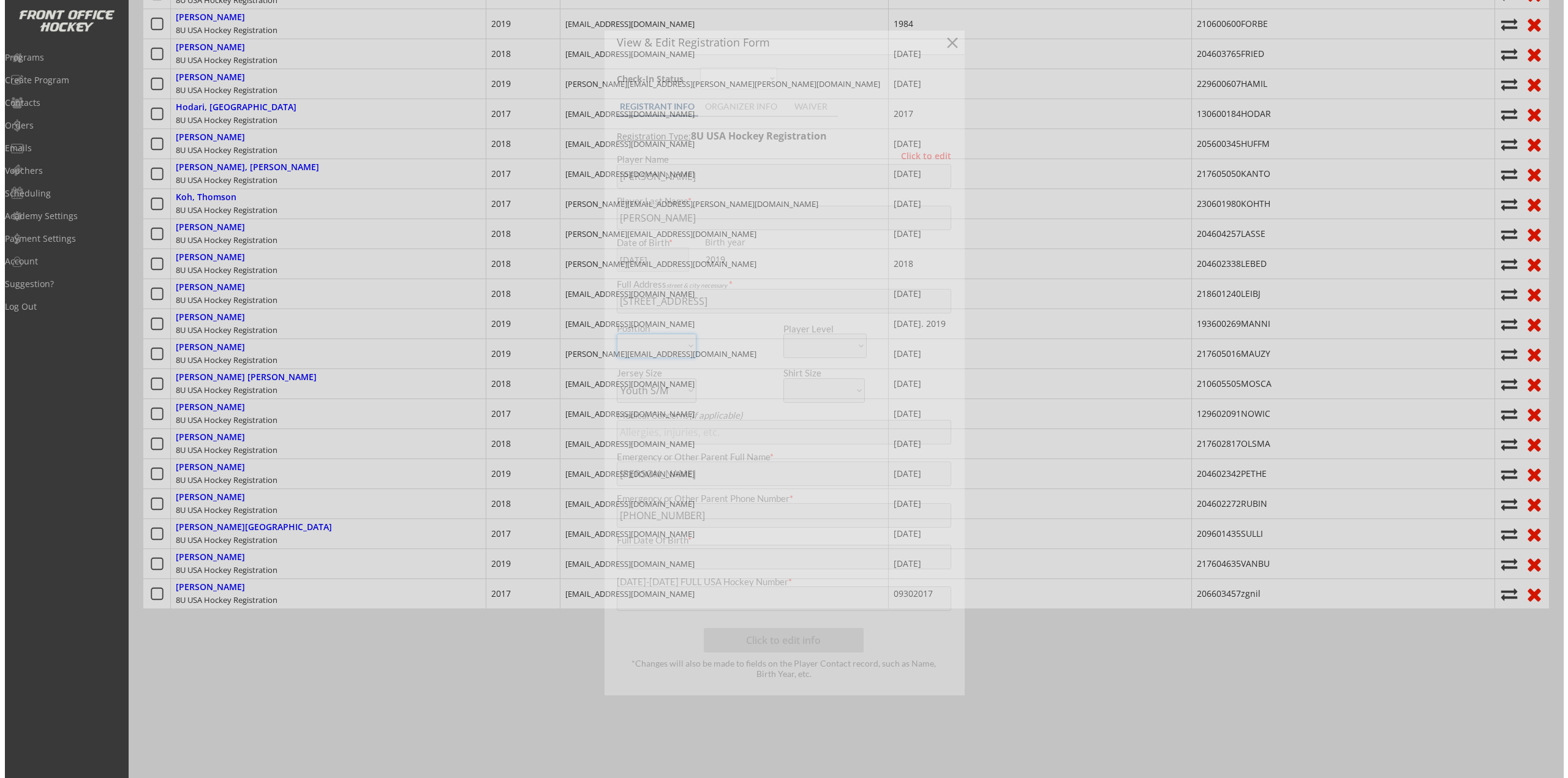
scroll to position [593, 0]
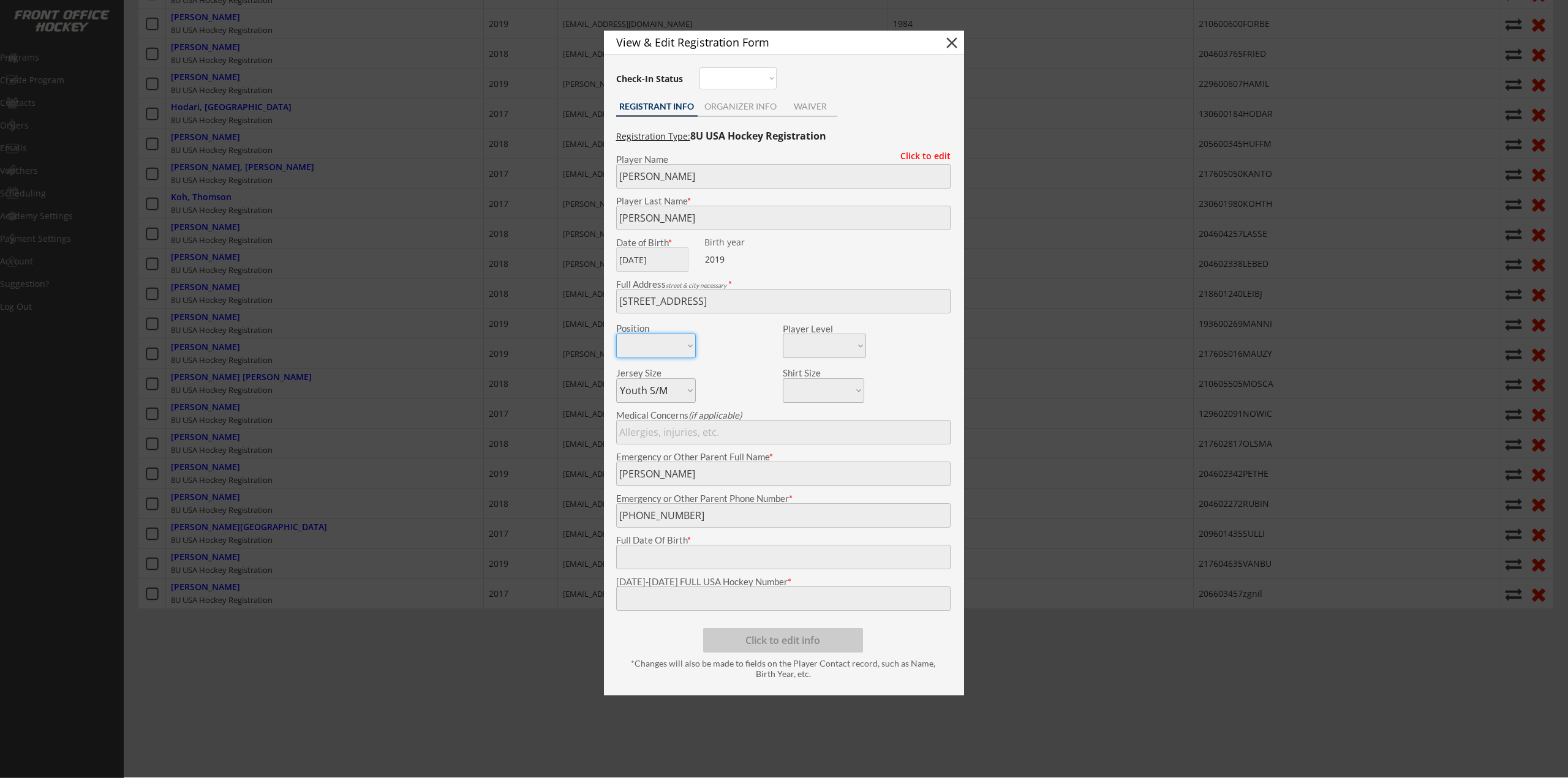
type input "February 19. 2019"
type input "193600269MANNI"
click at [286, 406] on div at bounding box center [784, 389] width 1568 height 778
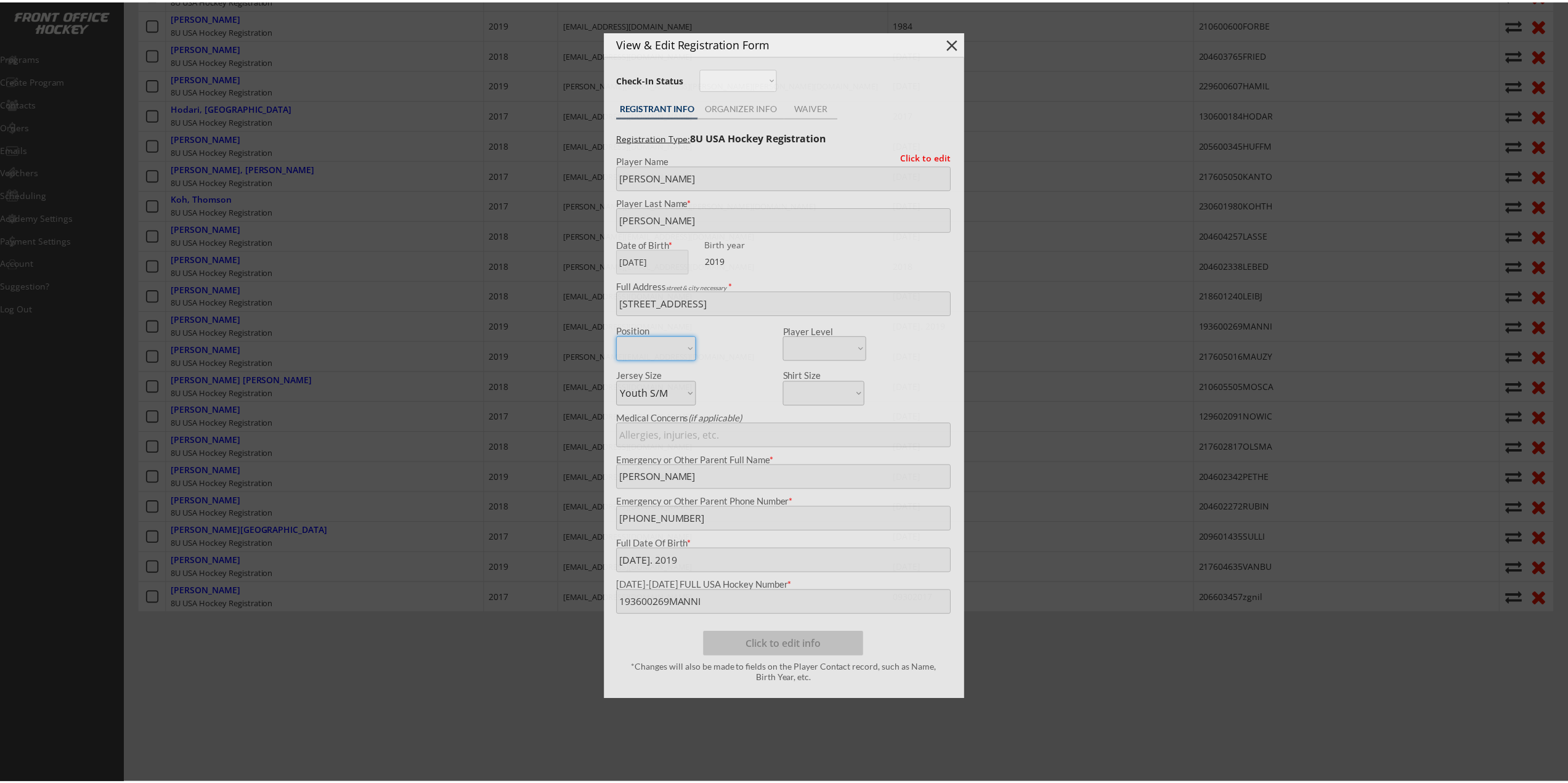
scroll to position [606, 0]
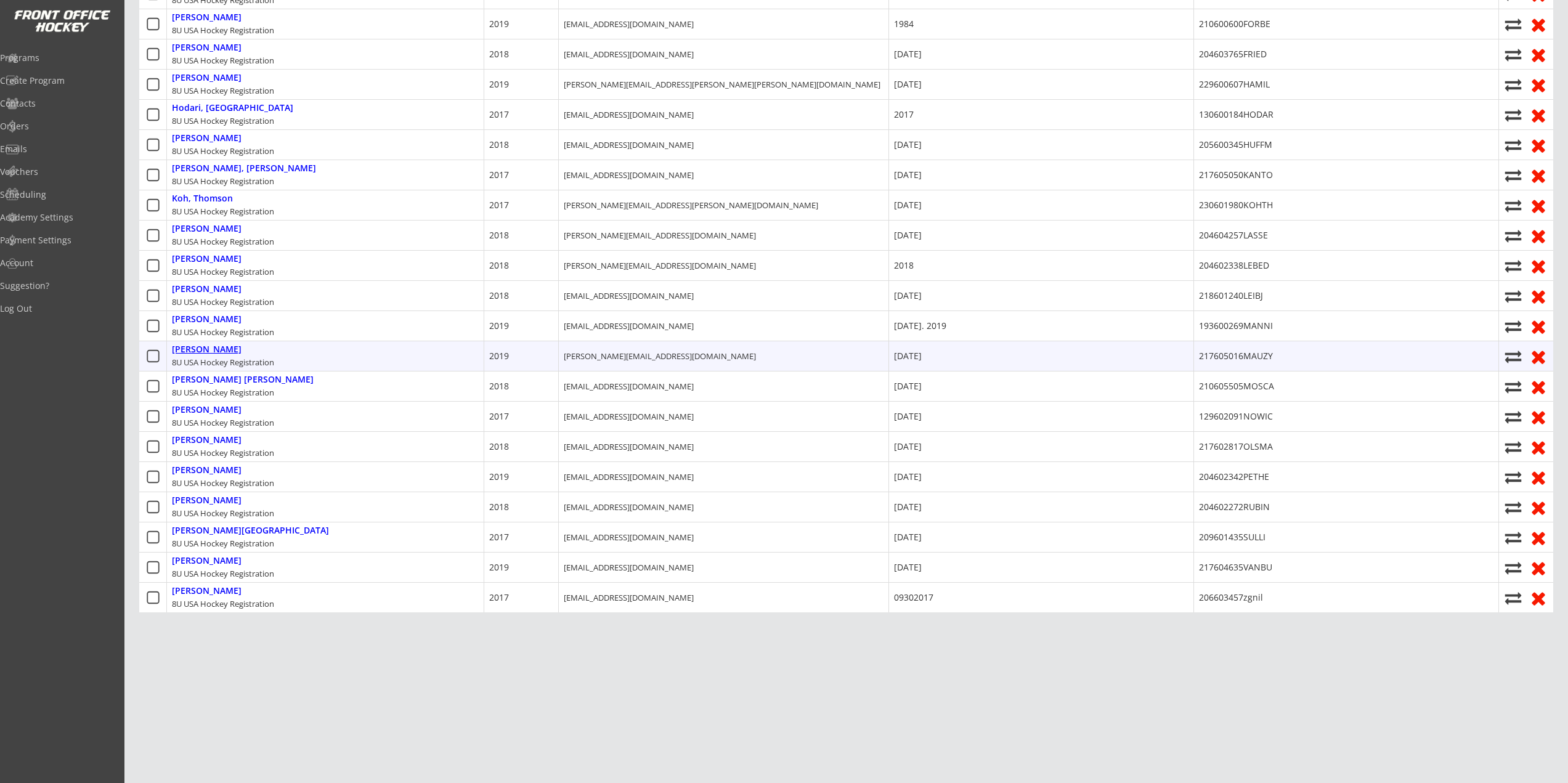
click at [202, 345] on div "Mauzy, Basil" at bounding box center [207, 349] width 70 height 10
type input "Basil"
type input "Mauzy"
type input "427 Edmund Ave, Royal Oak, MI 48073, USA"
type input "Peanut Allergy"
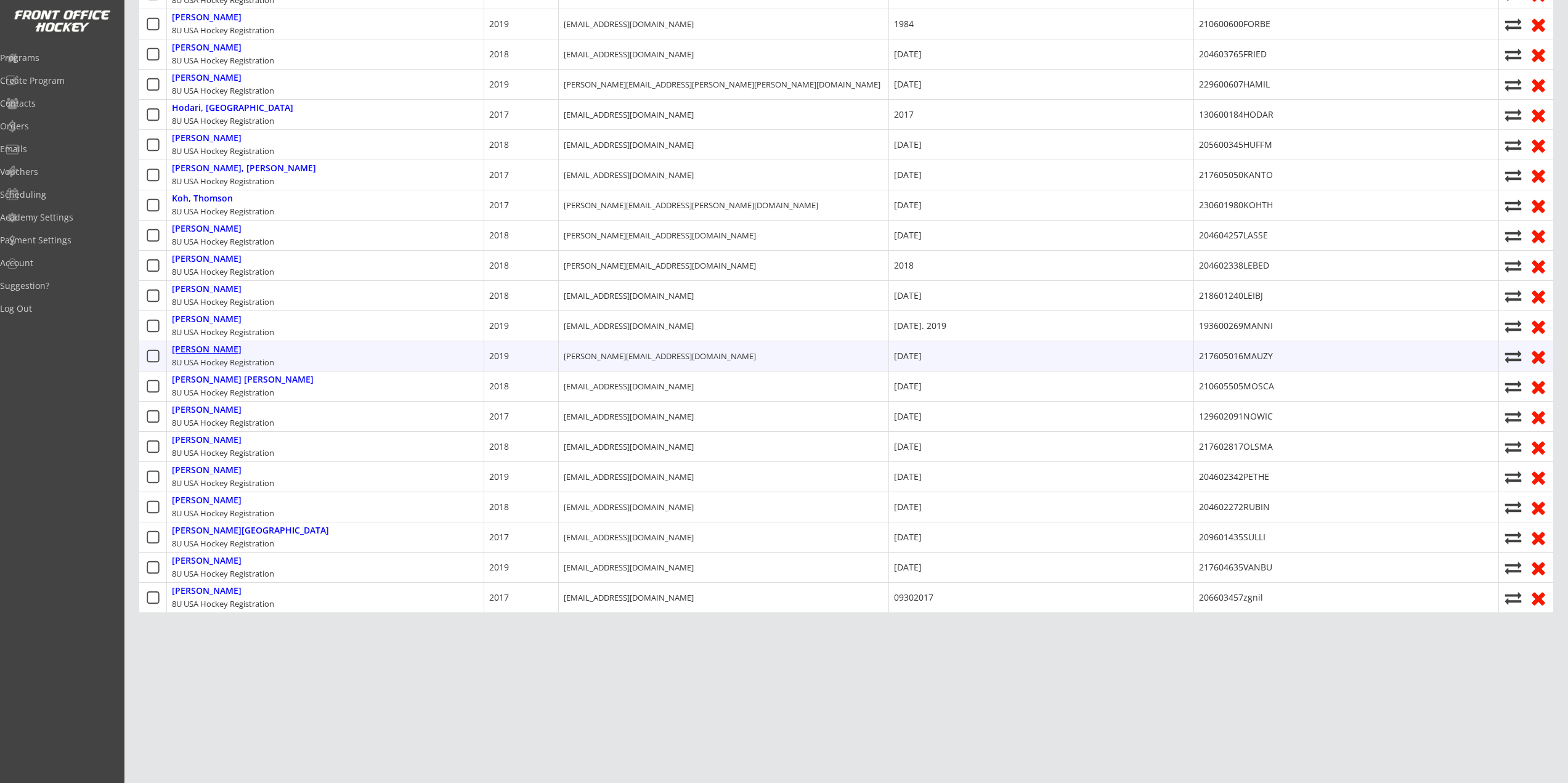
type input "Kimberly Gill Mauzy"
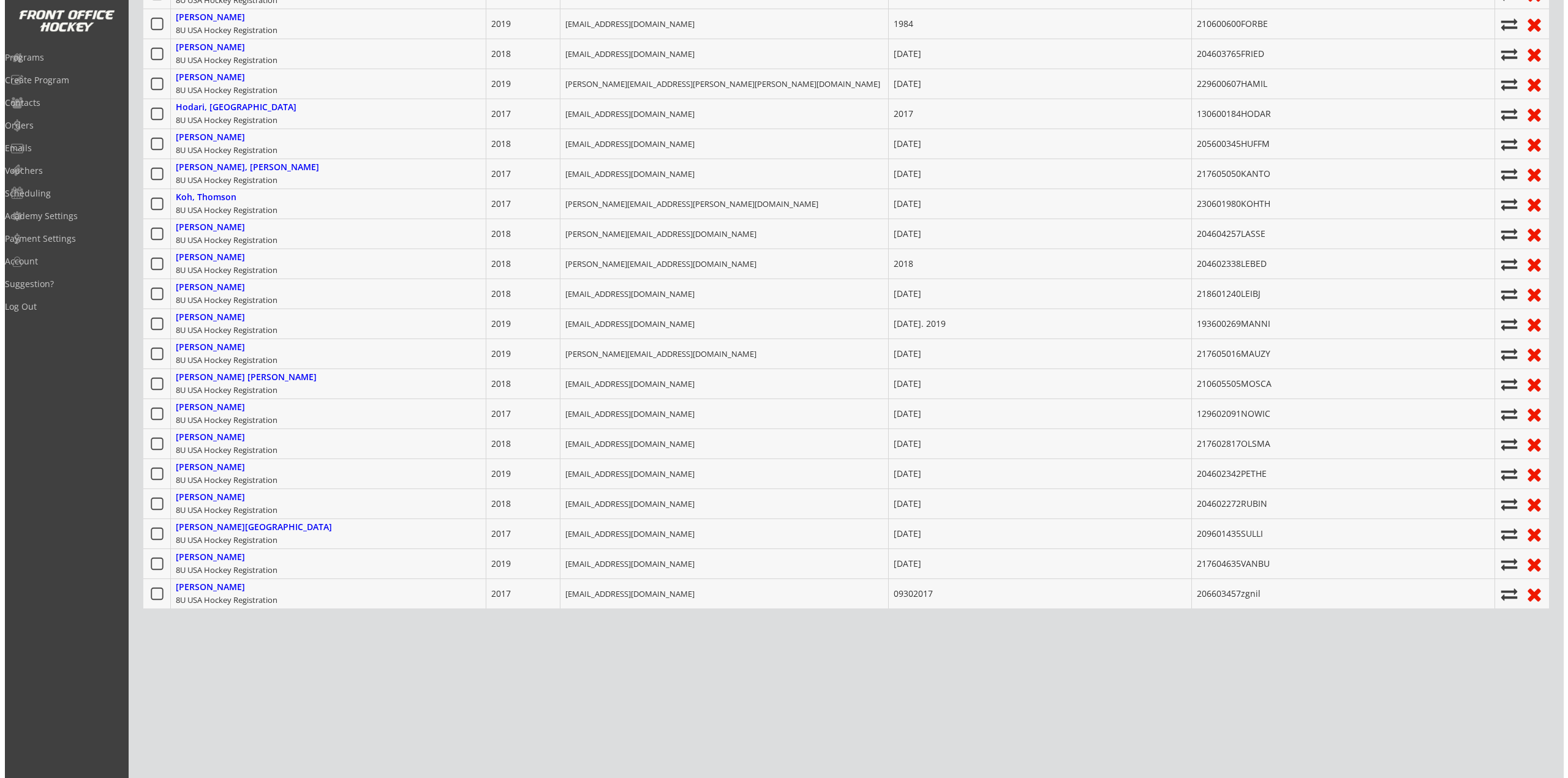
scroll to position [593, 0]
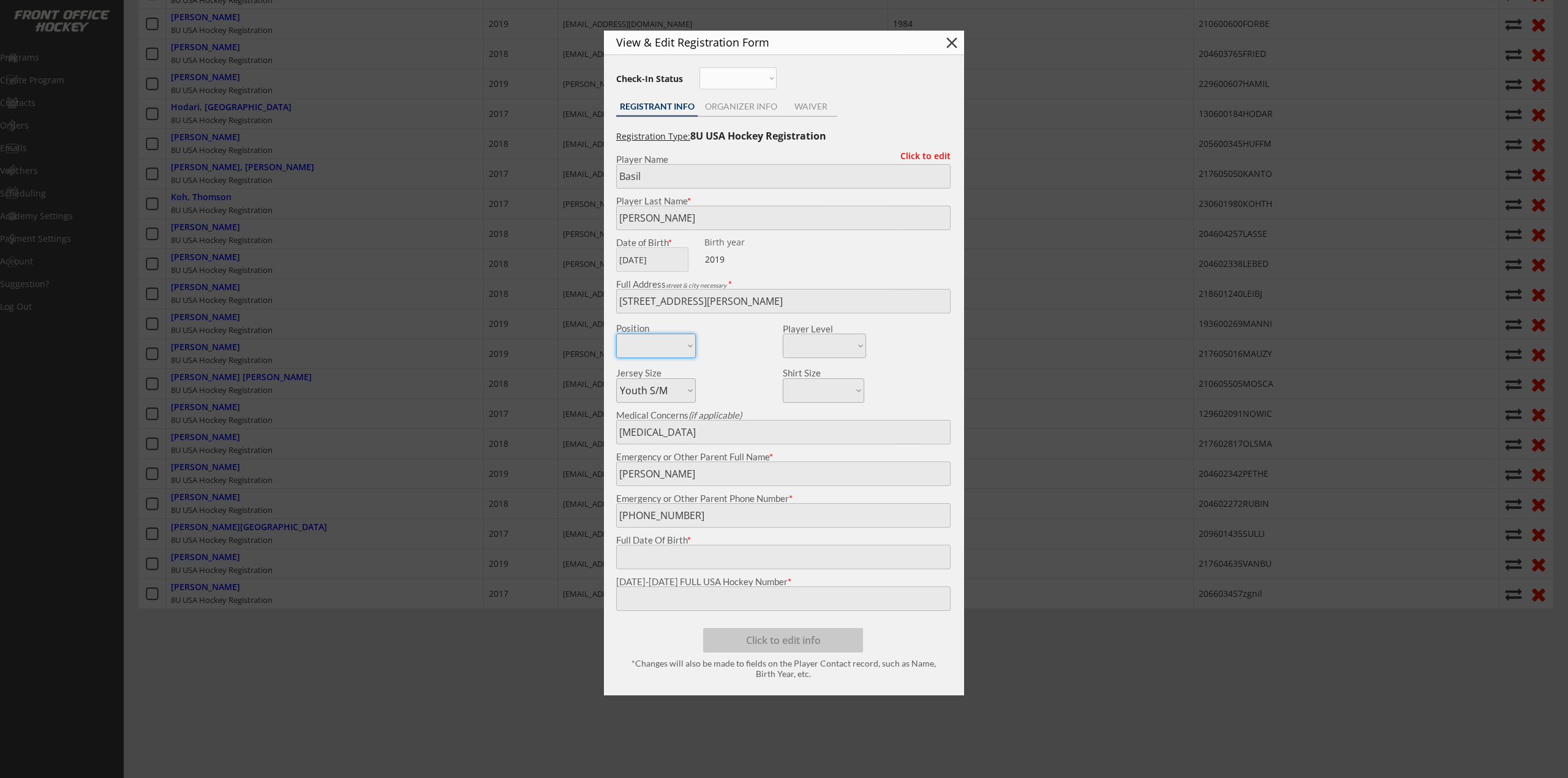
type input "January 28, 2019"
type input "217605016MAUZY"
drag, startPoint x: 357, startPoint y: 502, endPoint x: 352, endPoint y: 497, distance: 7.1
click at [357, 502] on div at bounding box center [784, 389] width 1568 height 778
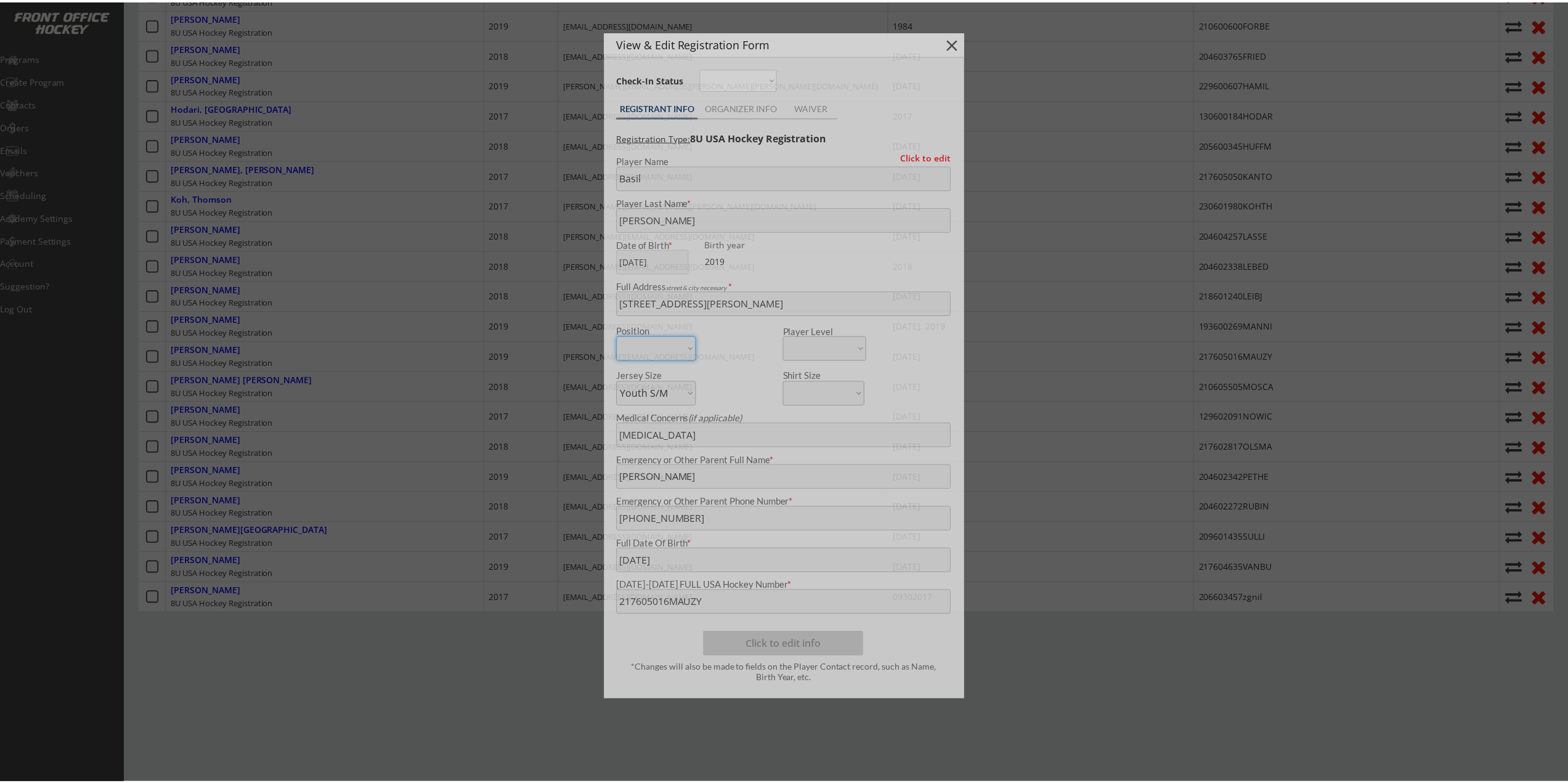
scroll to position [606, 0]
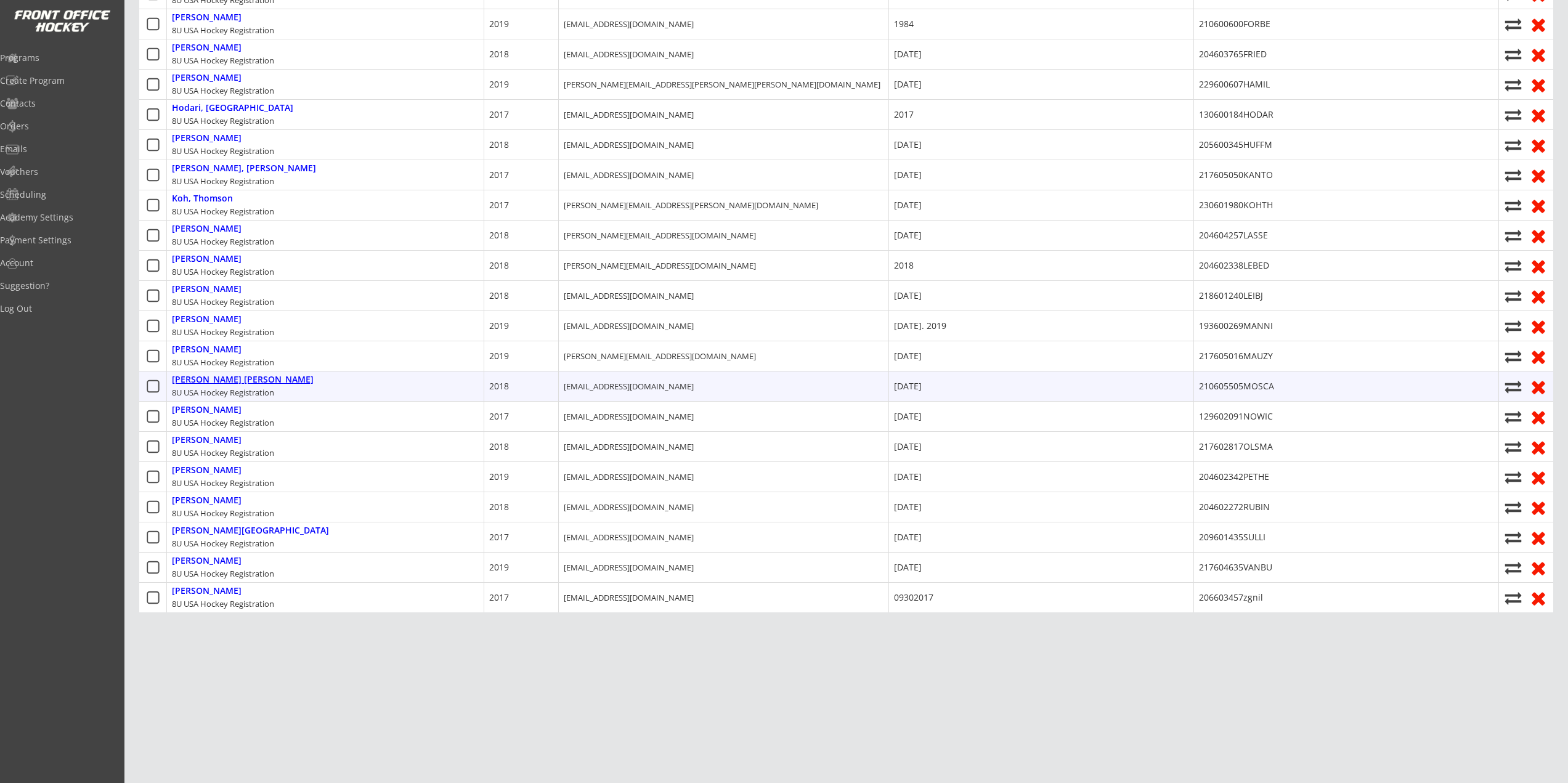
click at [194, 375] on div "Moscato Diener, Oliver" at bounding box center [243, 380] width 142 height 10
type input "Oliver"
type input "Moscato Diener"
type input "275 S Tilden St, Pontiac, MI 48341, USA"
type input "Zachary Diener"
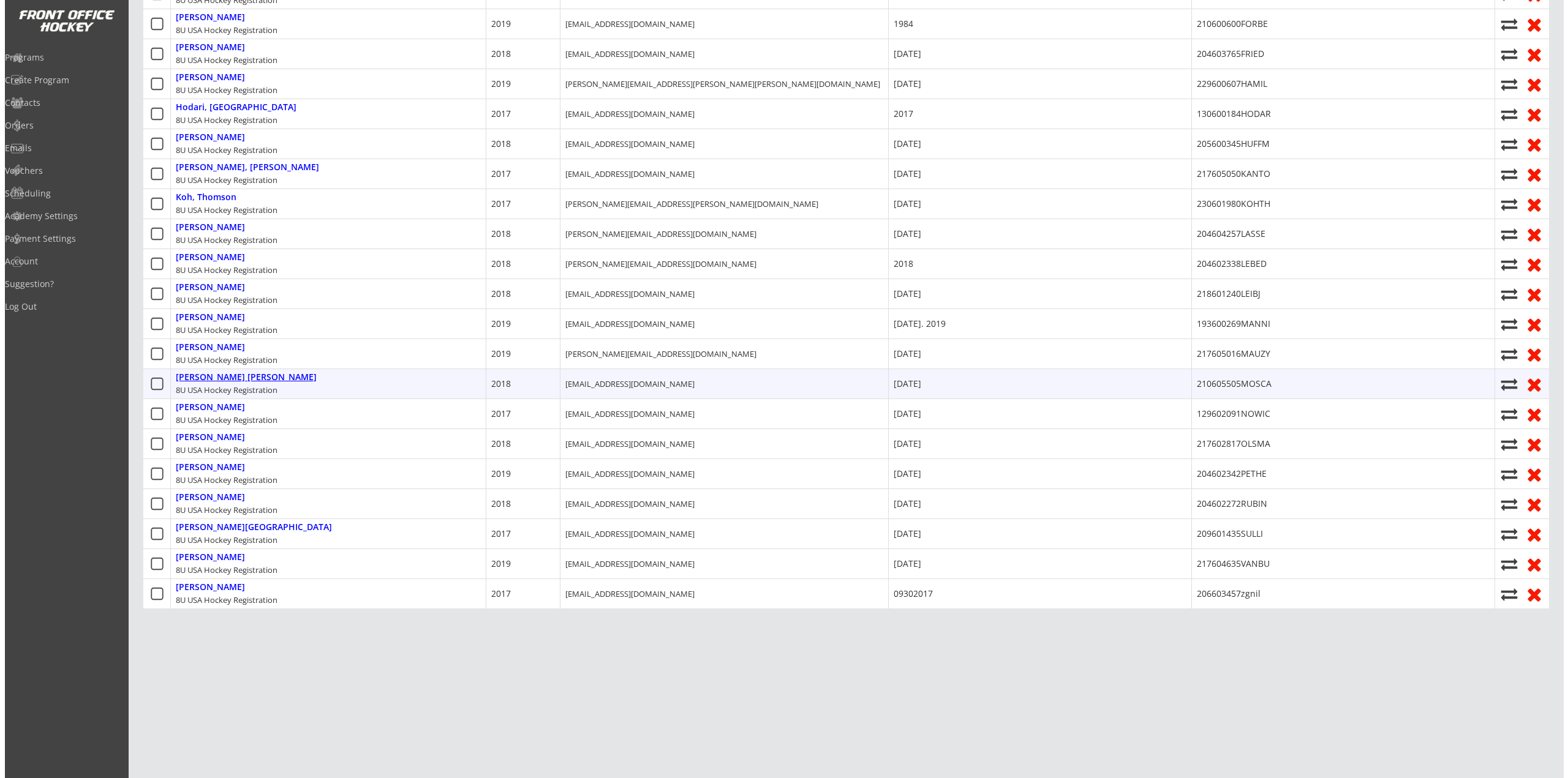
scroll to position [593, 0]
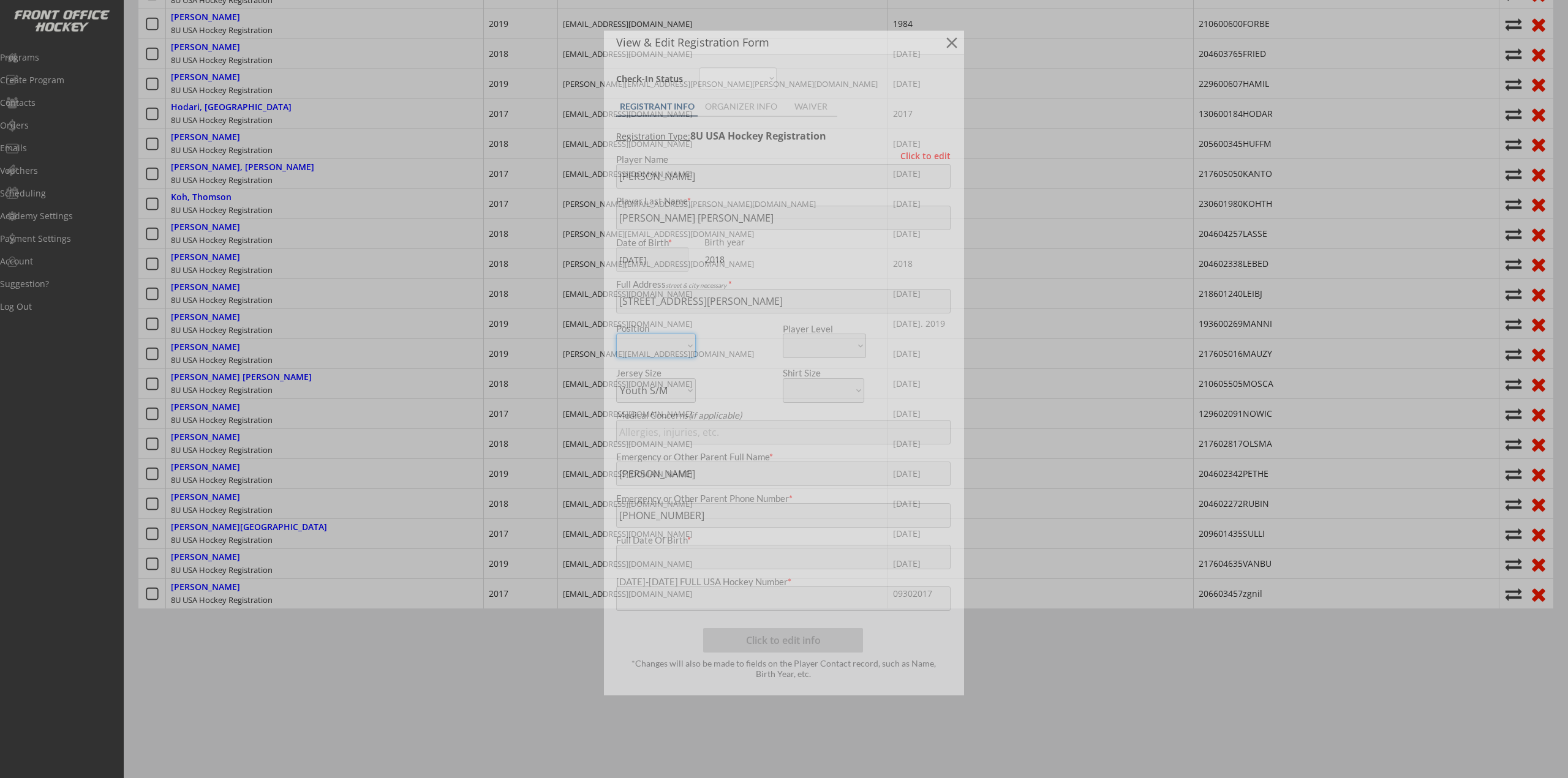
type input "04/02/1989"
type input "210605505MOSCA"
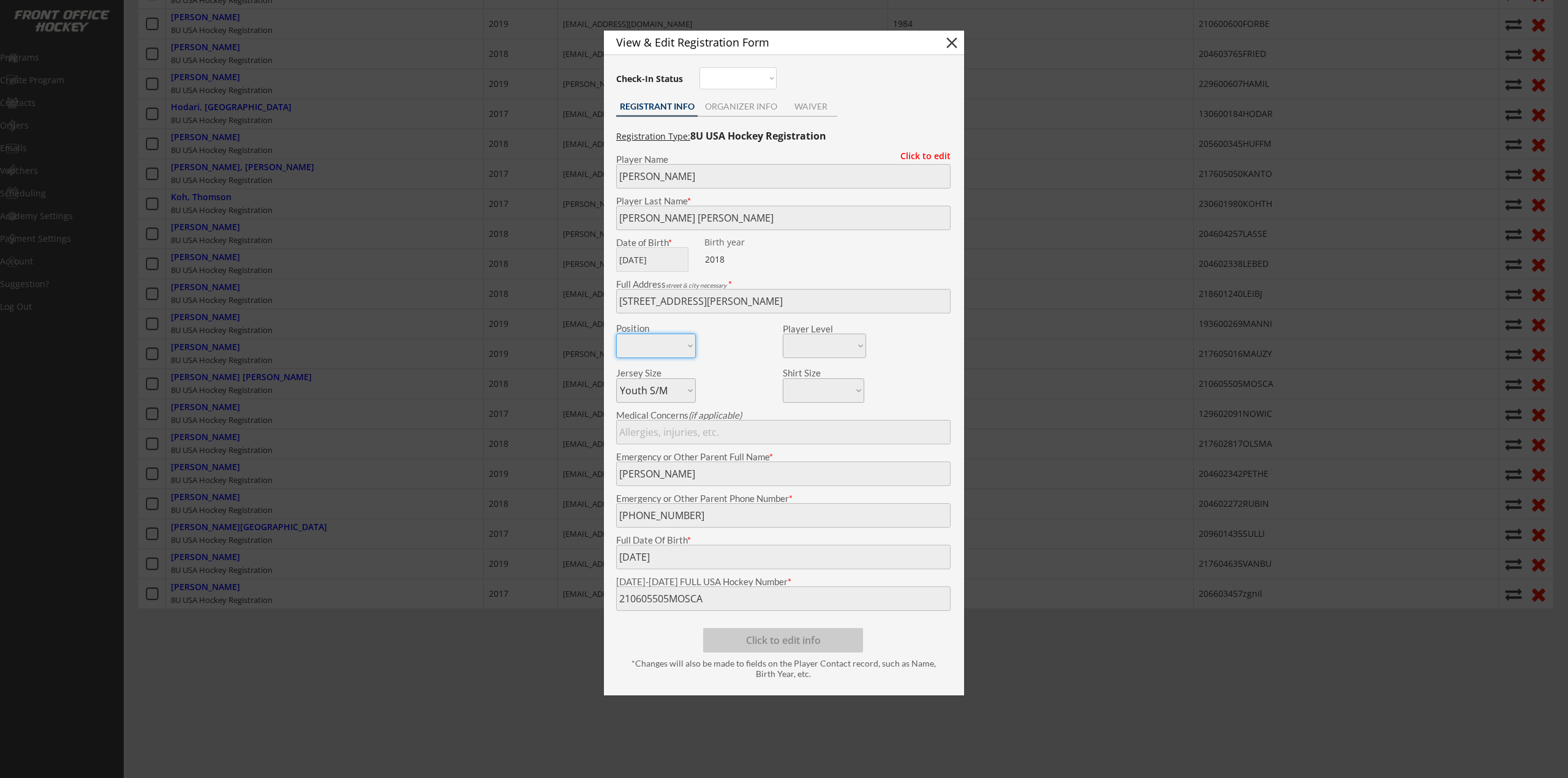
click at [211, 459] on div at bounding box center [784, 389] width 1568 height 778
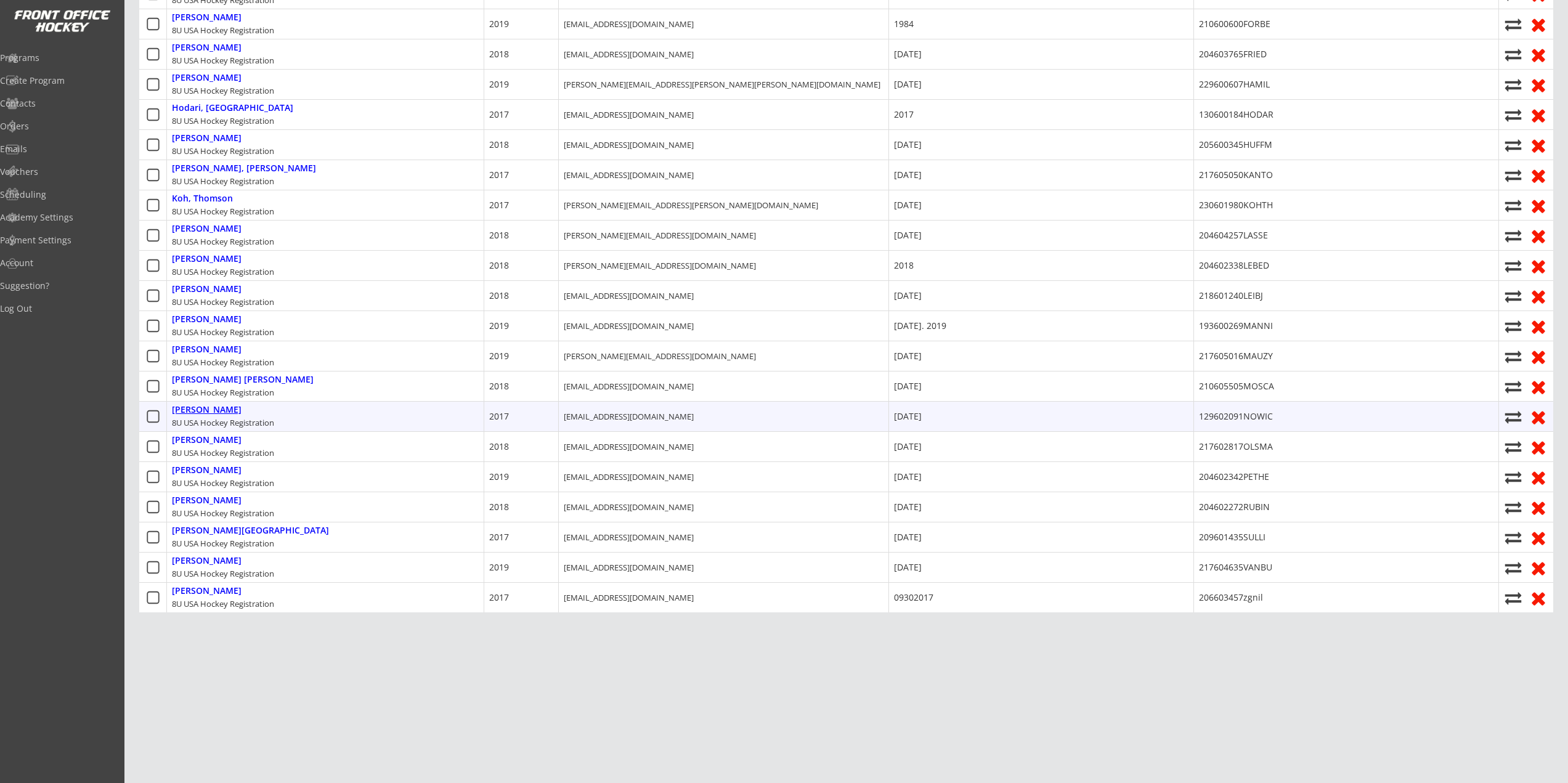
click at [215, 405] on div "Nowicki, Mason" at bounding box center [207, 410] width 70 height 10
type input "Mason"
type input "Nowicki"
type input "390 Kendry Ave, Bloomfield Twp, MI 48302, USA"
type input "Nicholas Nowicki"
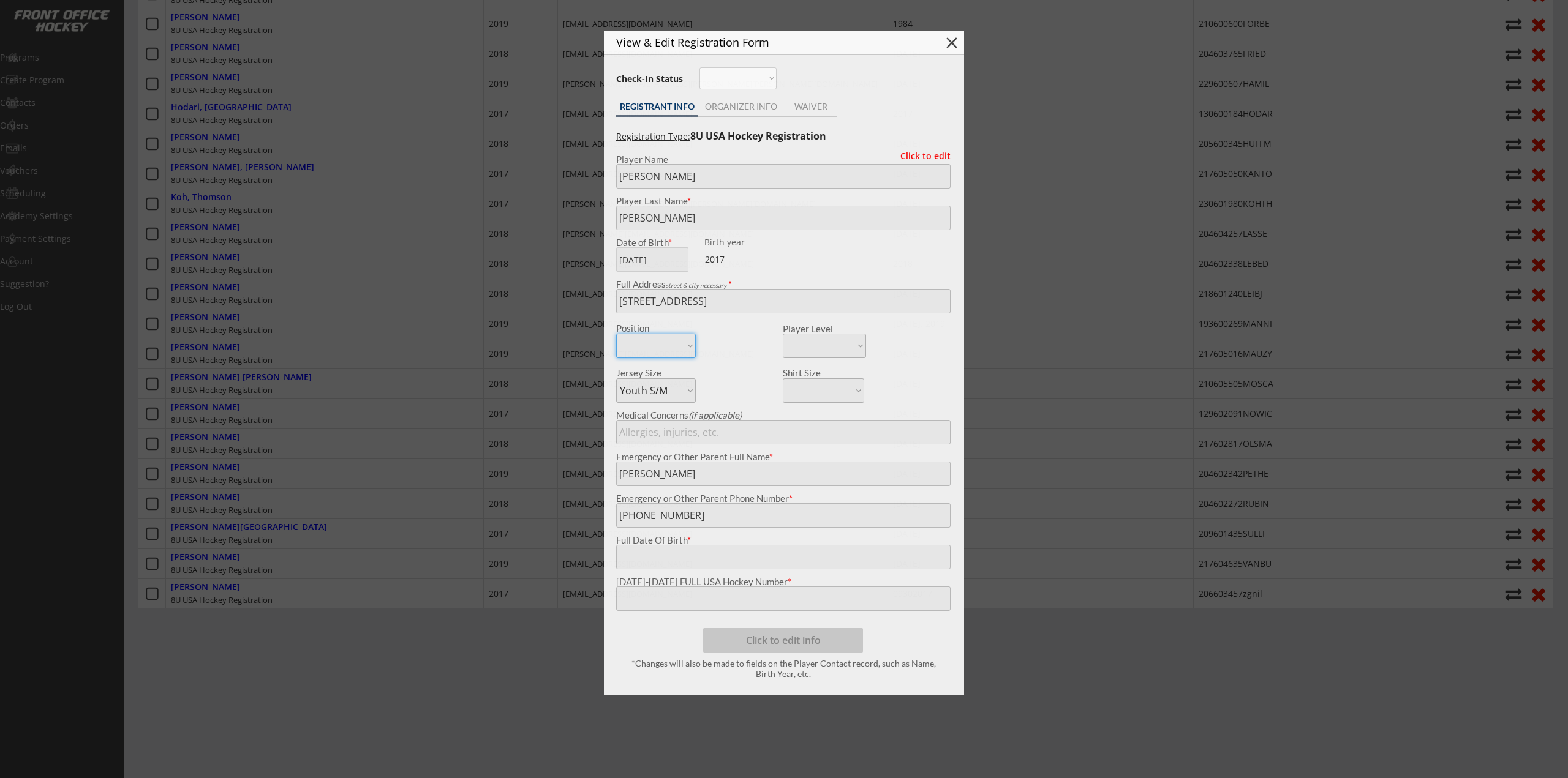
type input "11/13/17"
type input "129602091NOWIC"
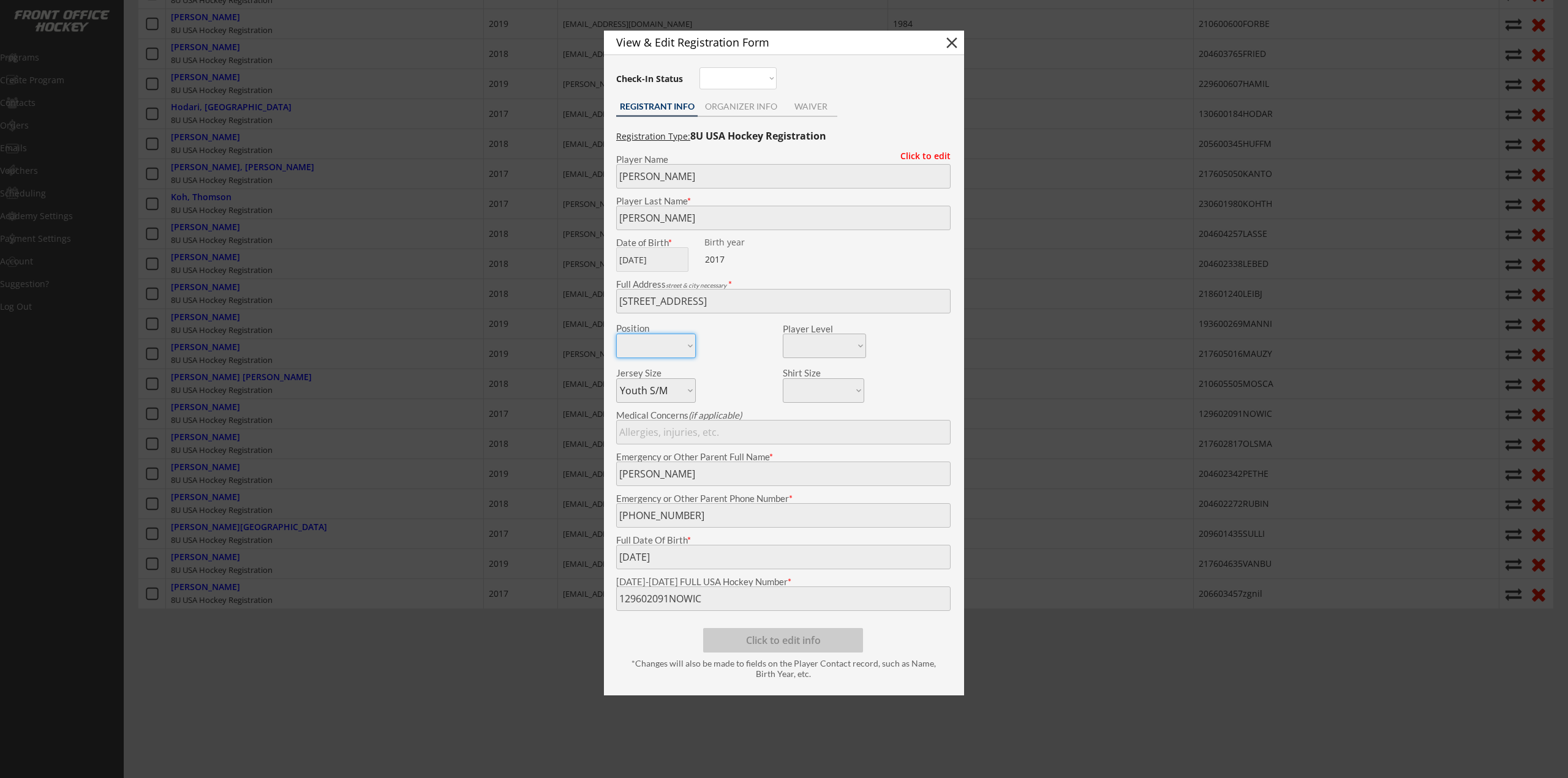
click at [265, 458] on div at bounding box center [784, 389] width 1568 height 778
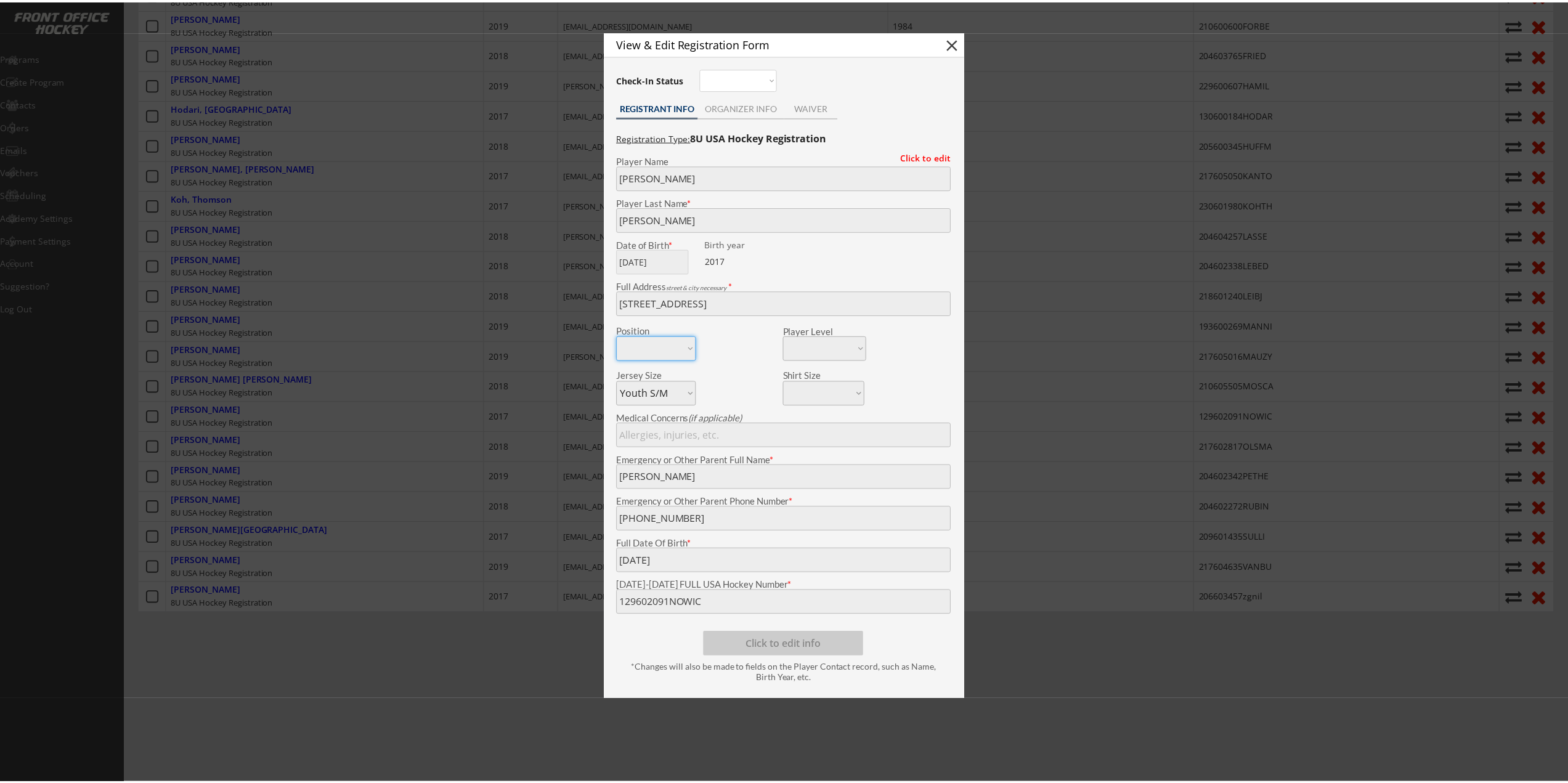
scroll to position [606, 0]
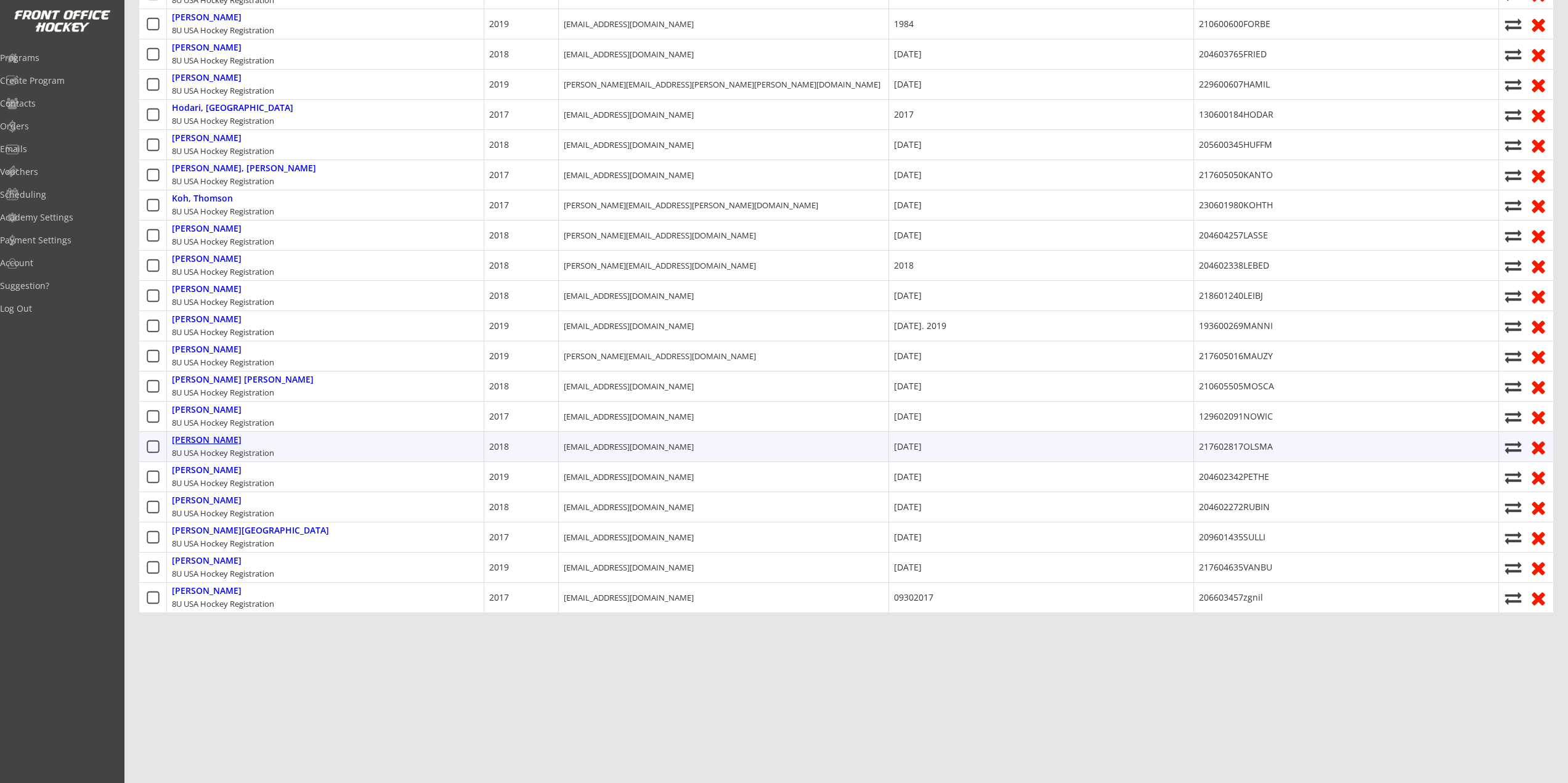
click at [214, 435] on div "Olsman, Emmett" at bounding box center [207, 439] width 70 height 10
type input "Emmett"
type input "Olsman"
type input "7160 Holiday Dr, Bloomfield Hills, MI 48301, USA"
type input "Jake Olsman"
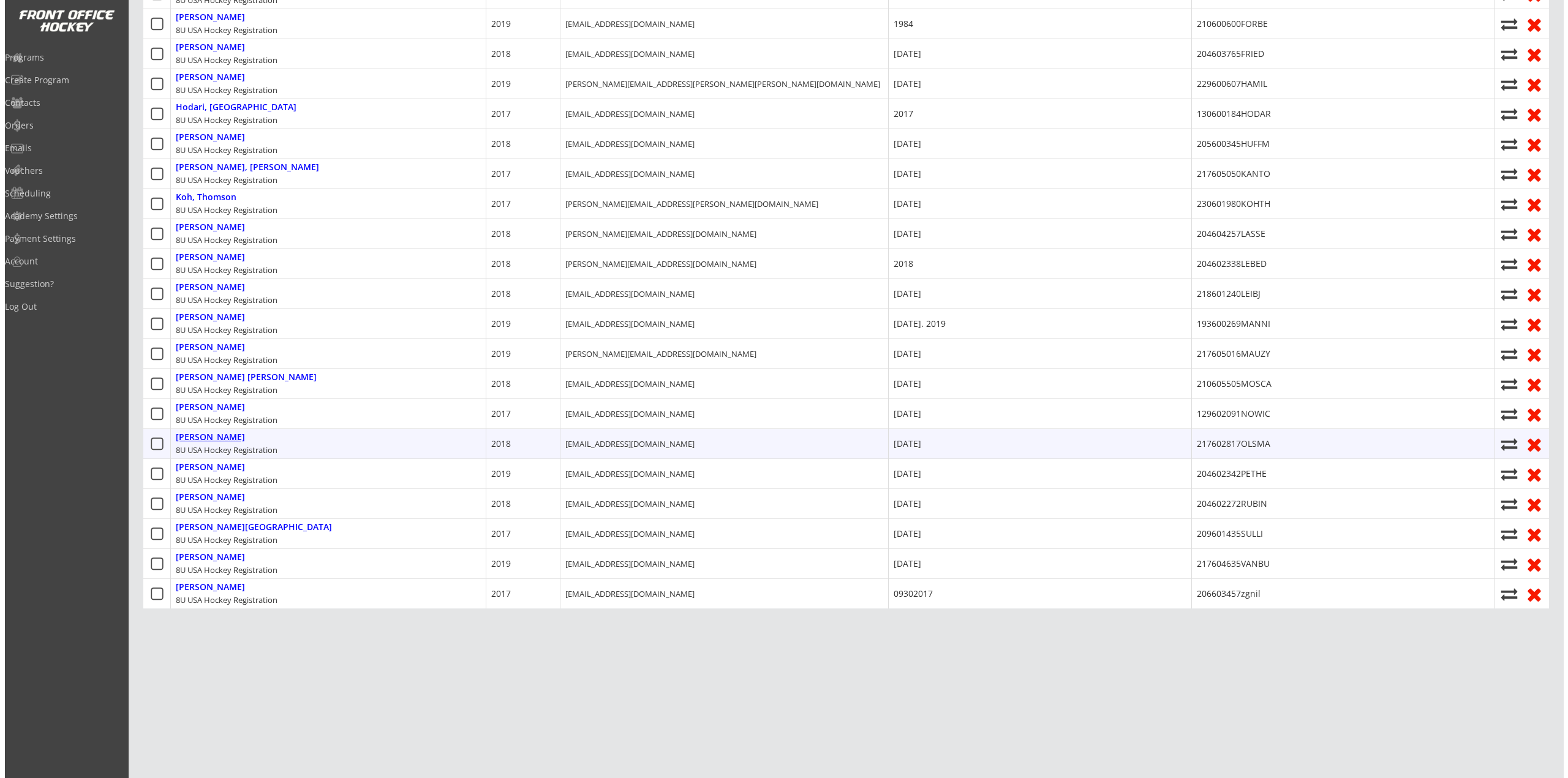
scroll to position [593, 0]
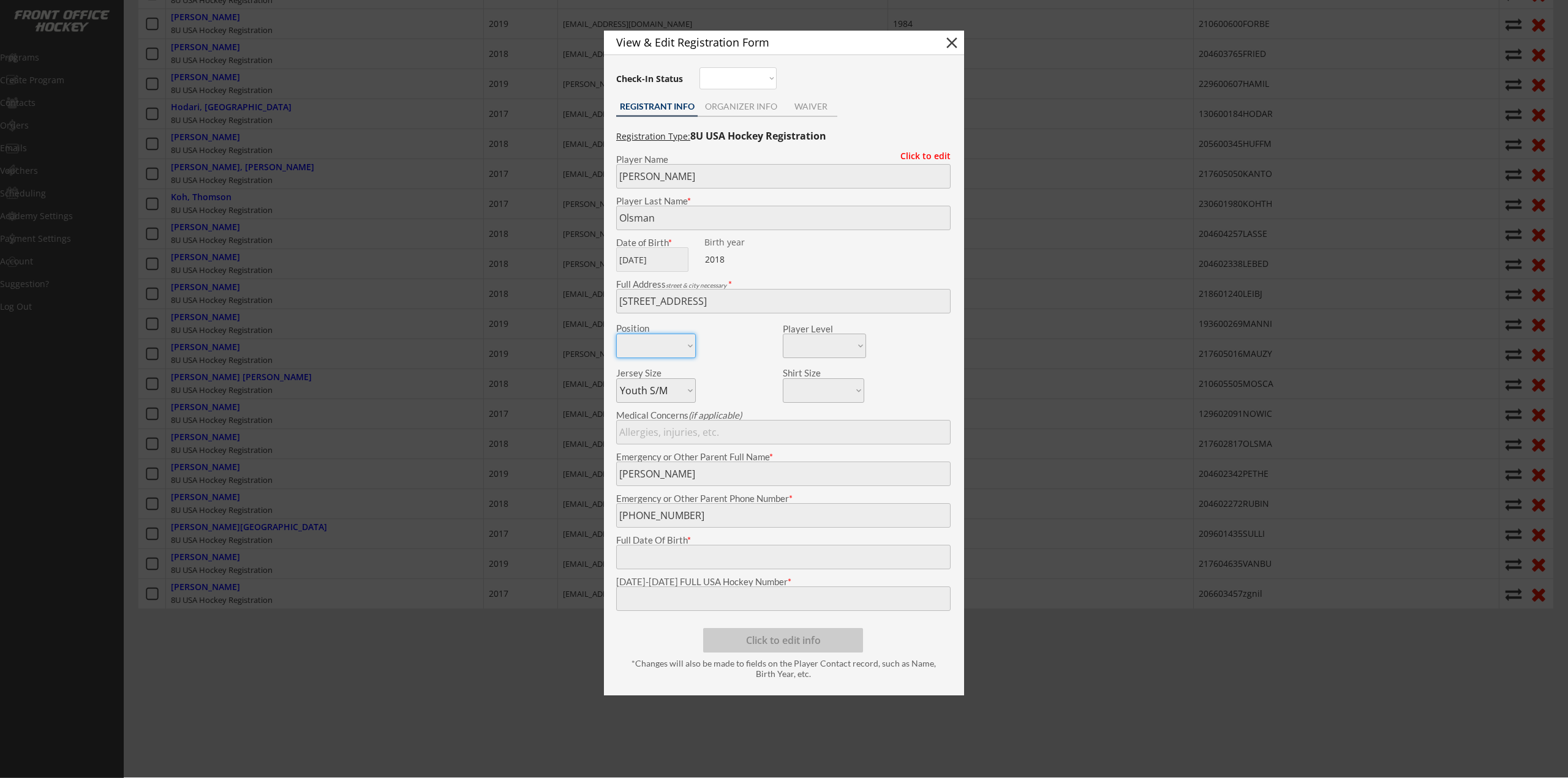
type input "07/12/2018"
type input "217602817OLSMA"
click at [247, 463] on div at bounding box center [784, 389] width 1568 height 778
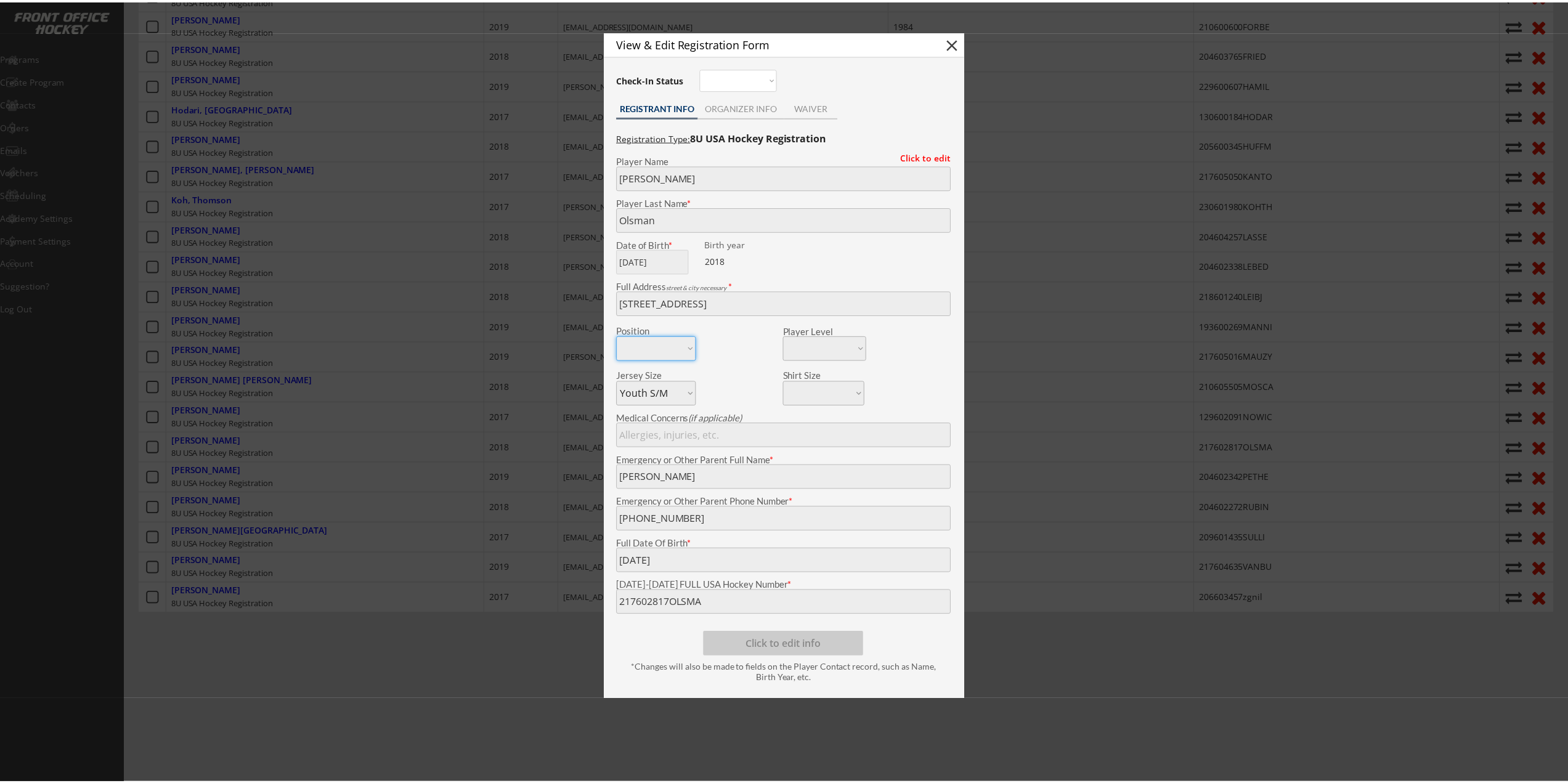
scroll to position [606, 0]
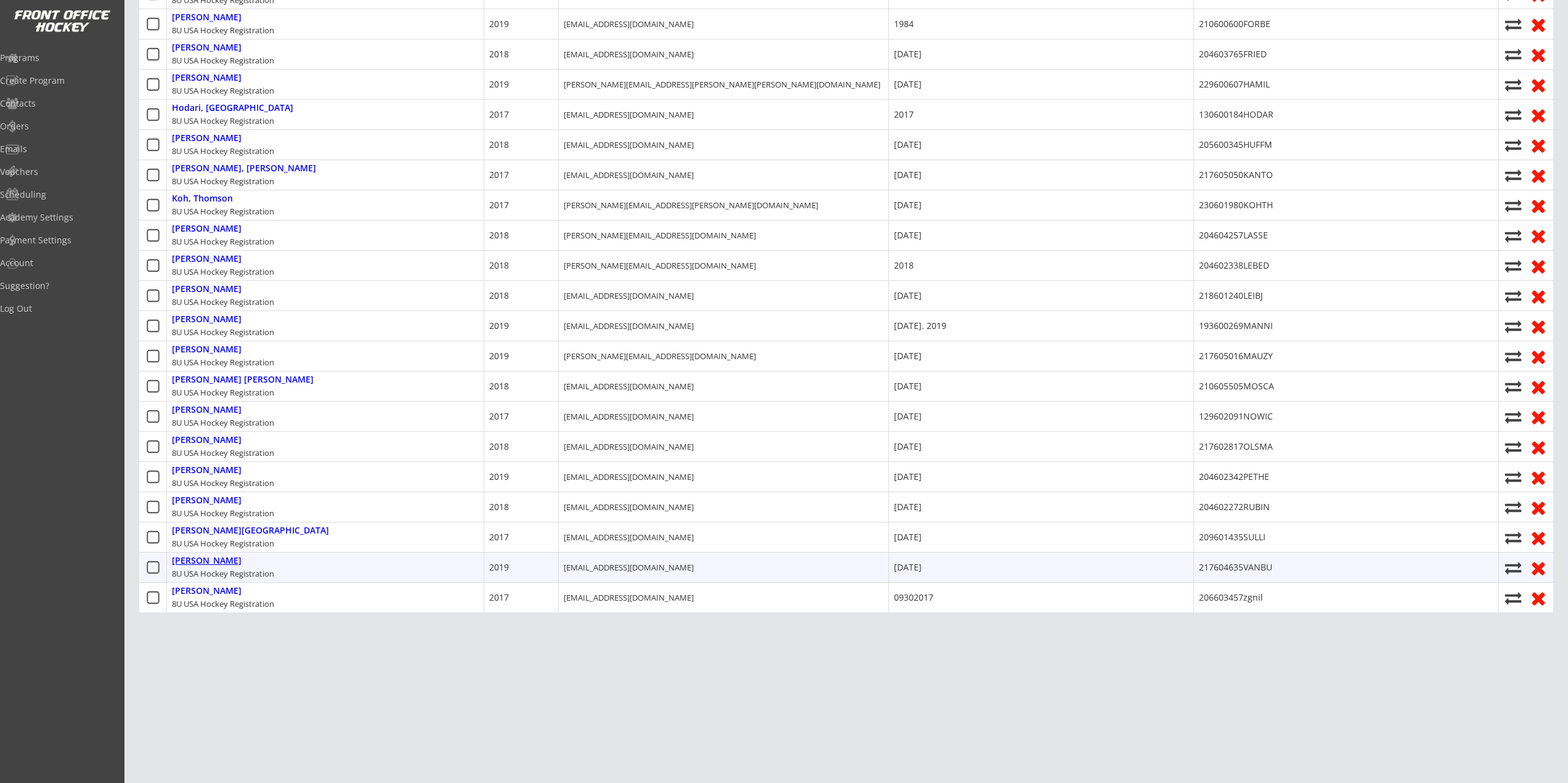
click at [212, 556] on div "Vanbuskirk, Liam" at bounding box center [207, 561] width 70 height 10
type input "Liam"
type input "Vanbuskirk"
type input "3448 Waldon Rd, Orion Twp, MI 48360, USA"
type input "Kevin VanBuskirk"
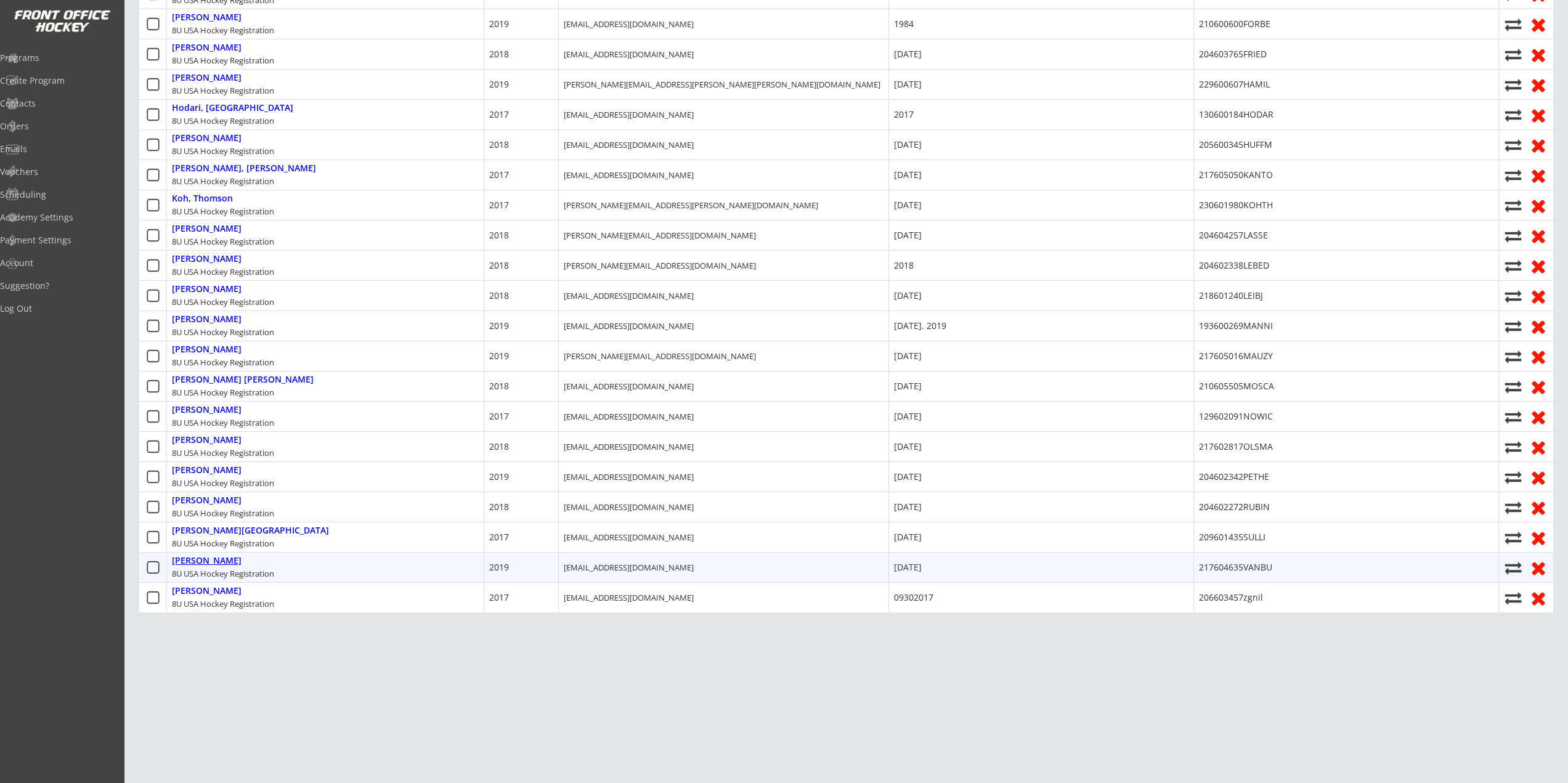
type input "03/01/2019"
type input "217604635VANBU"
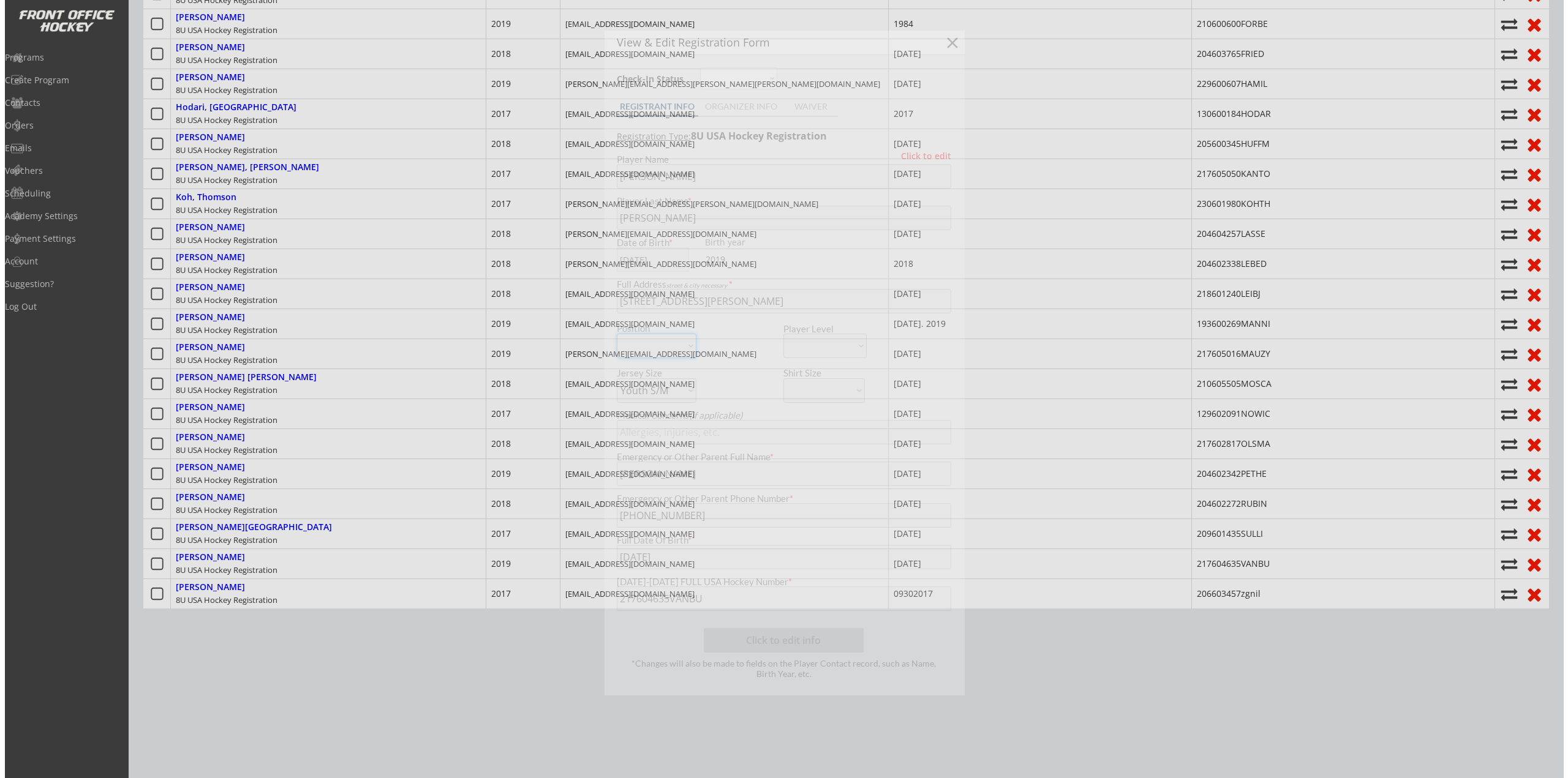
scroll to position [593, 0]
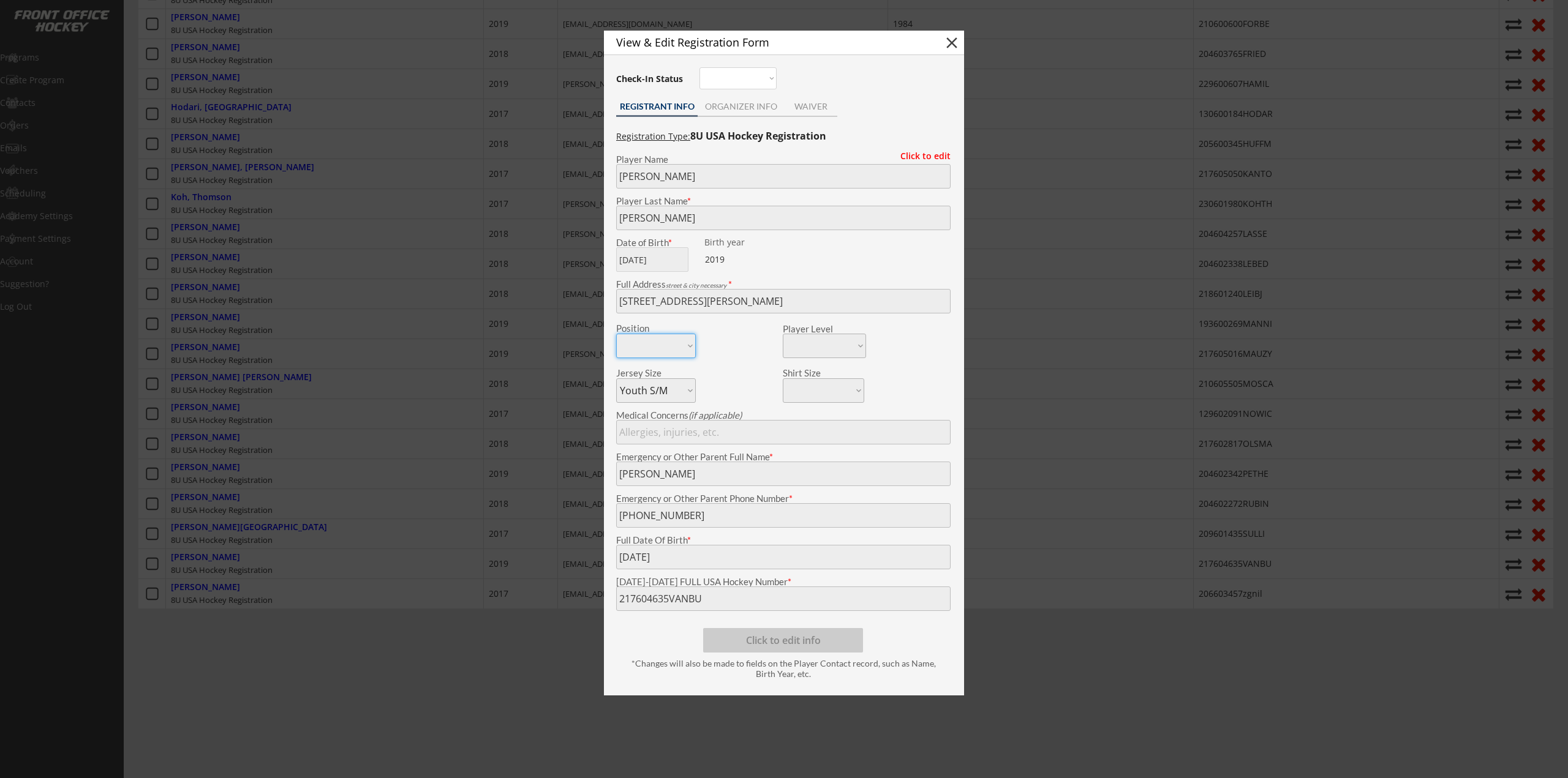
click at [416, 439] on div at bounding box center [784, 389] width 1568 height 778
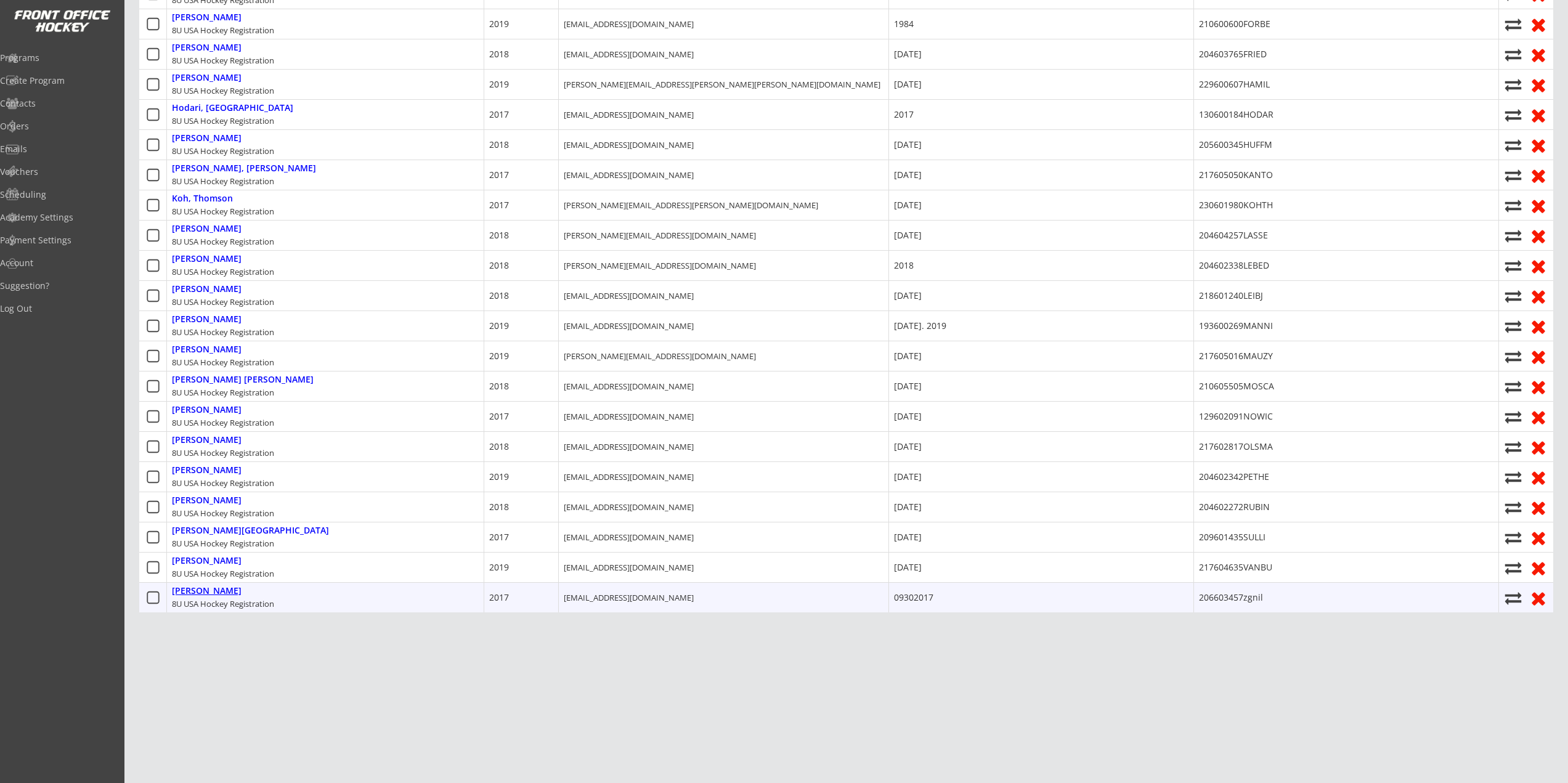
click at [196, 586] on div "Zgnilec, Luke" at bounding box center [207, 590] width 70 height 10
type input "Luke"
type input "Zgnilec"
type input "3790 Ray Rd, Oxford, MI 48370, USA"
type input "Luke does not eat gluten. Will bring lunch his own lunch on pizza day"
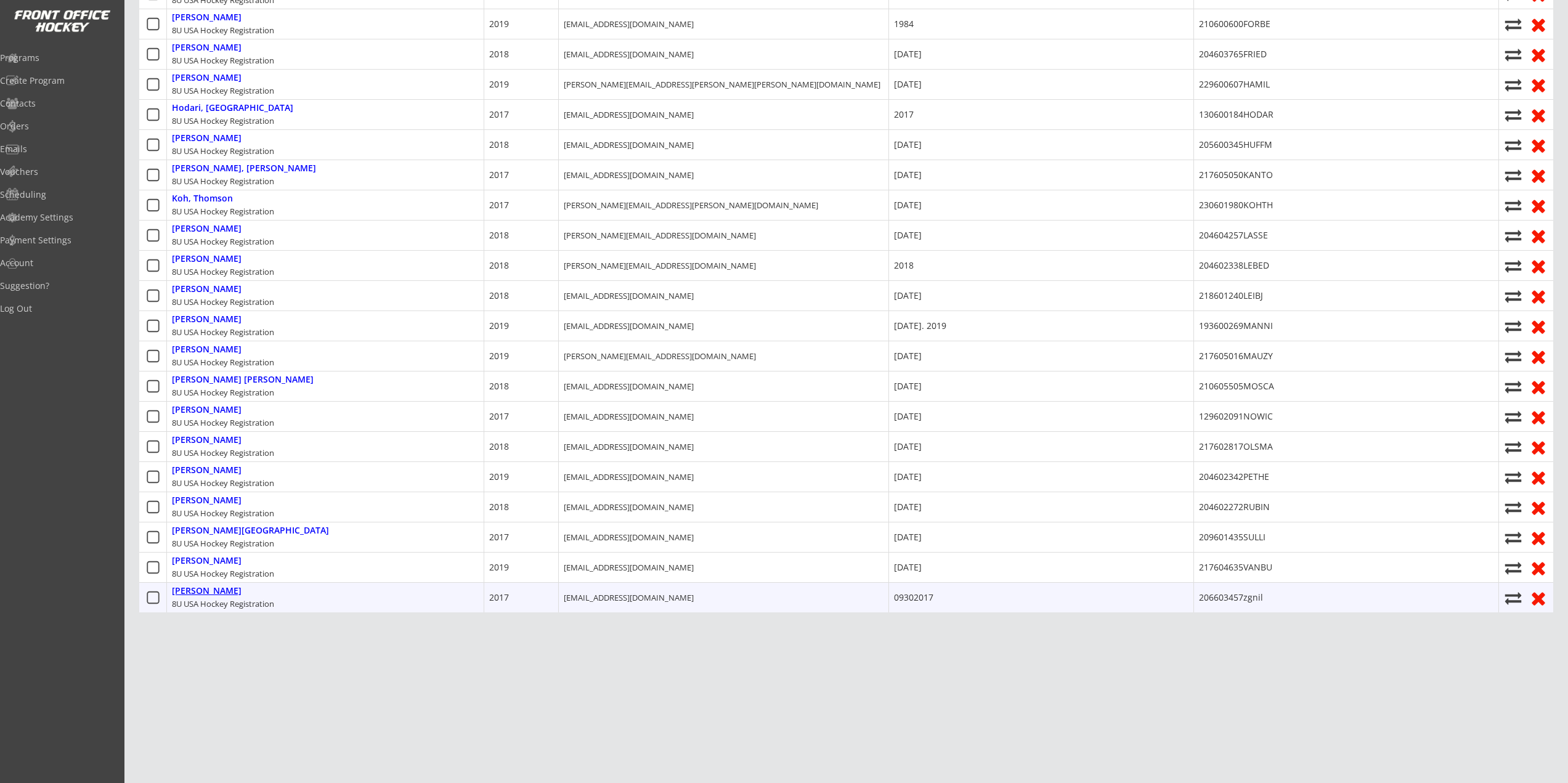
type input "Shelby Zgnilec"
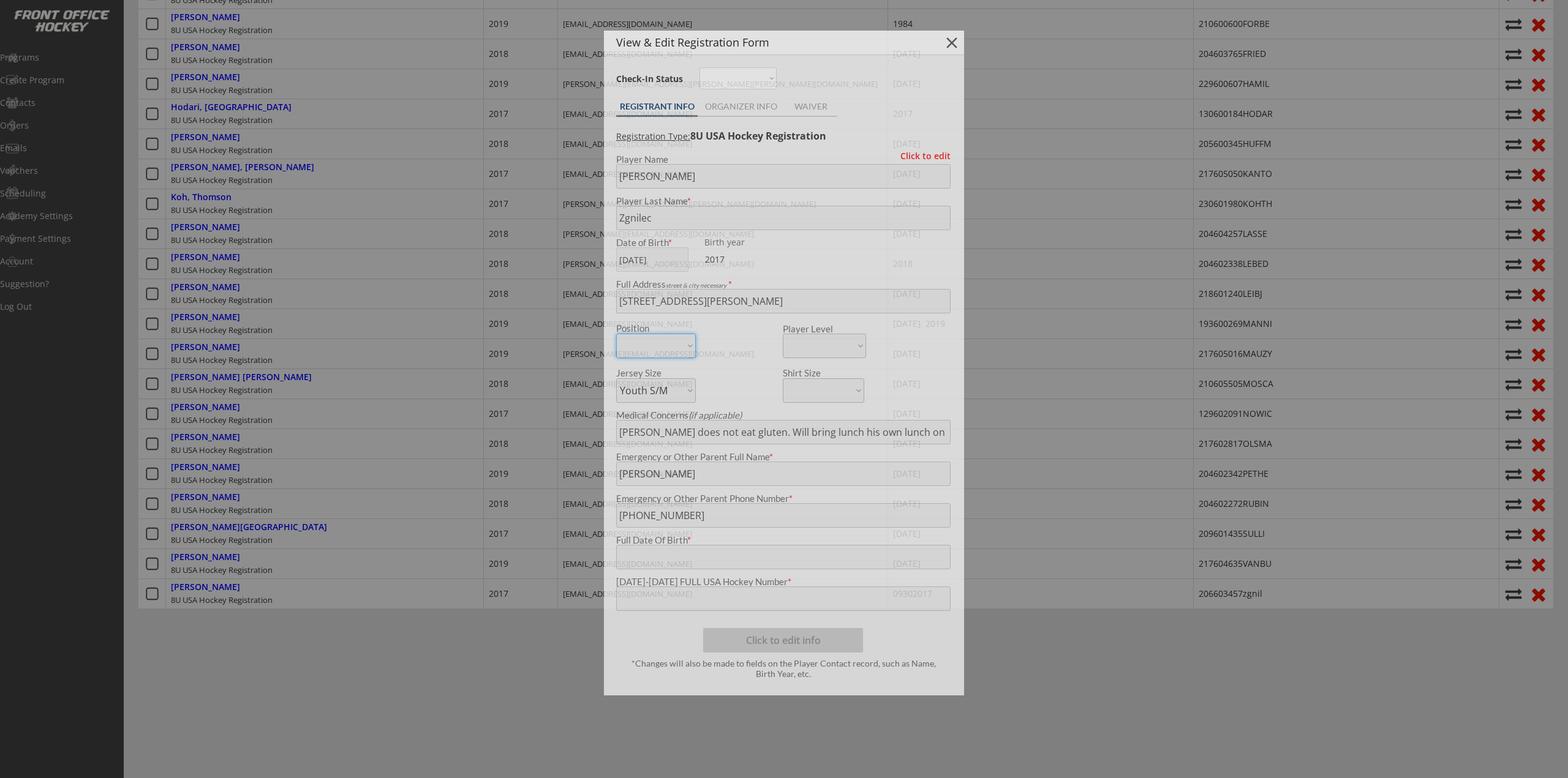
type input "09302017"
type input "206603457zgnil"
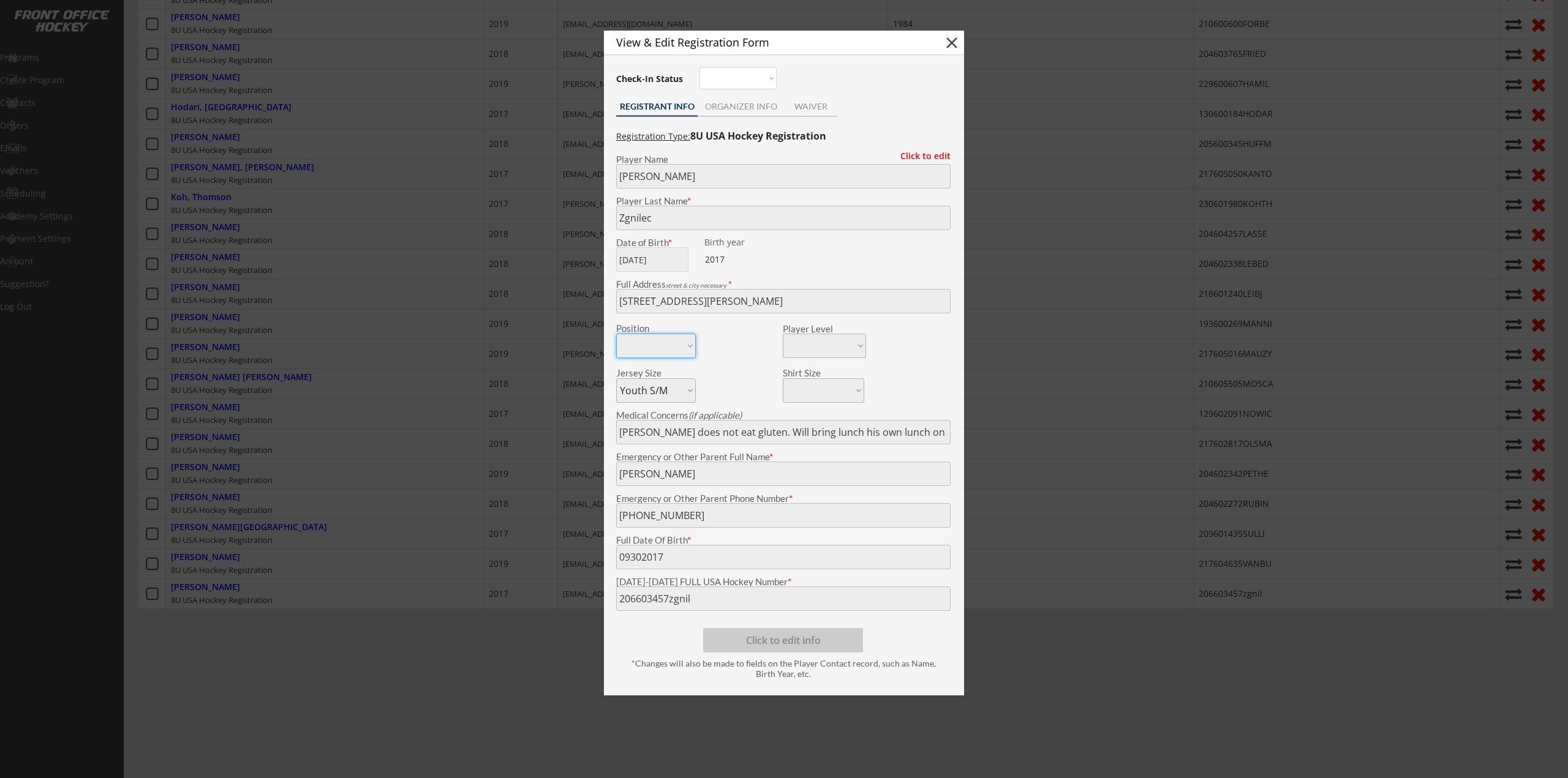
click at [467, 471] on div at bounding box center [784, 389] width 1568 height 778
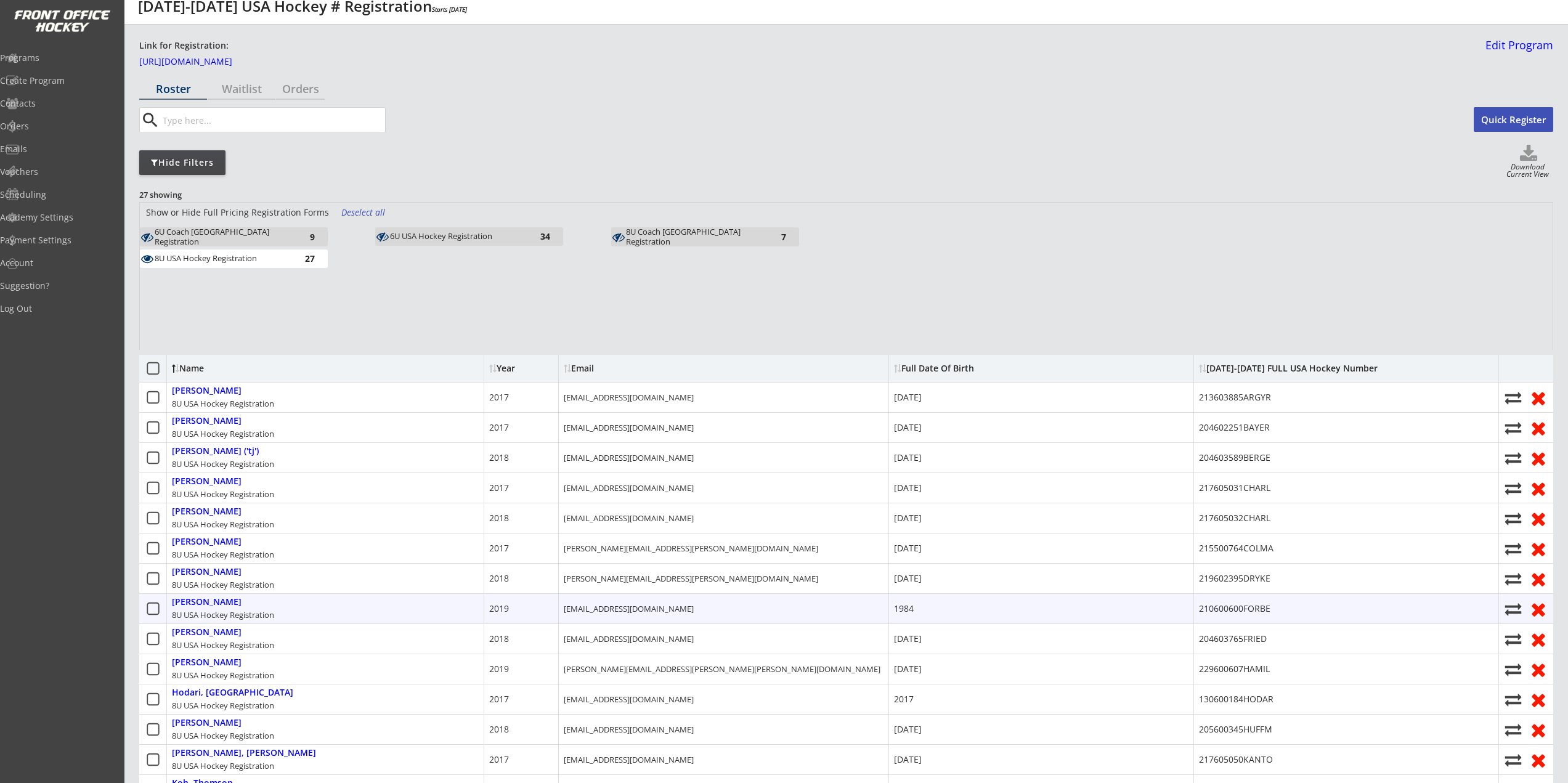
scroll to position [0, 0]
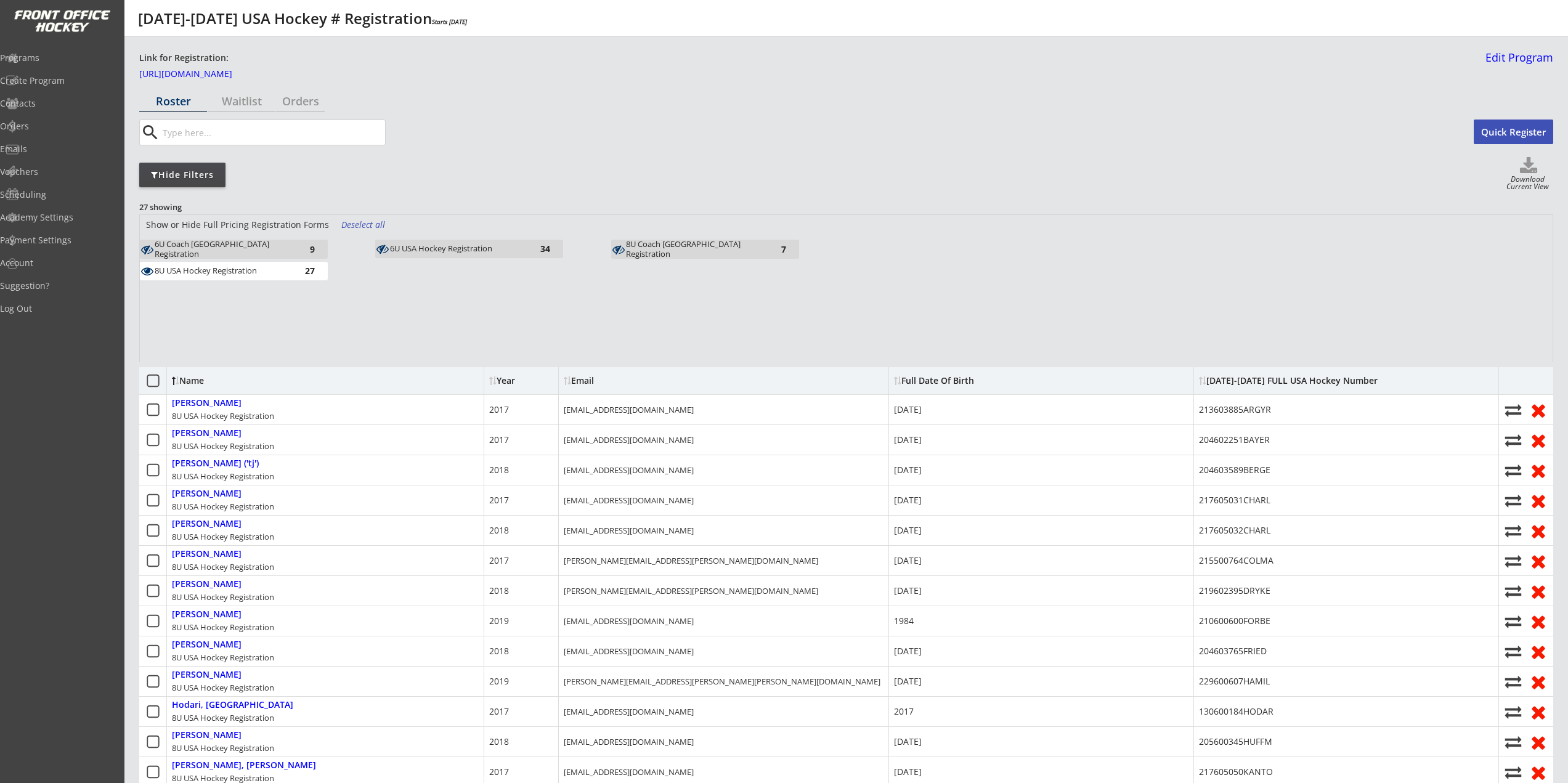
drag, startPoint x: 254, startPoint y: 273, endPoint x: 321, endPoint y: 271, distance: 67.0
click at [254, 273] on div "8U USA Hockey Registration" at bounding box center [222, 271] width 135 height 10
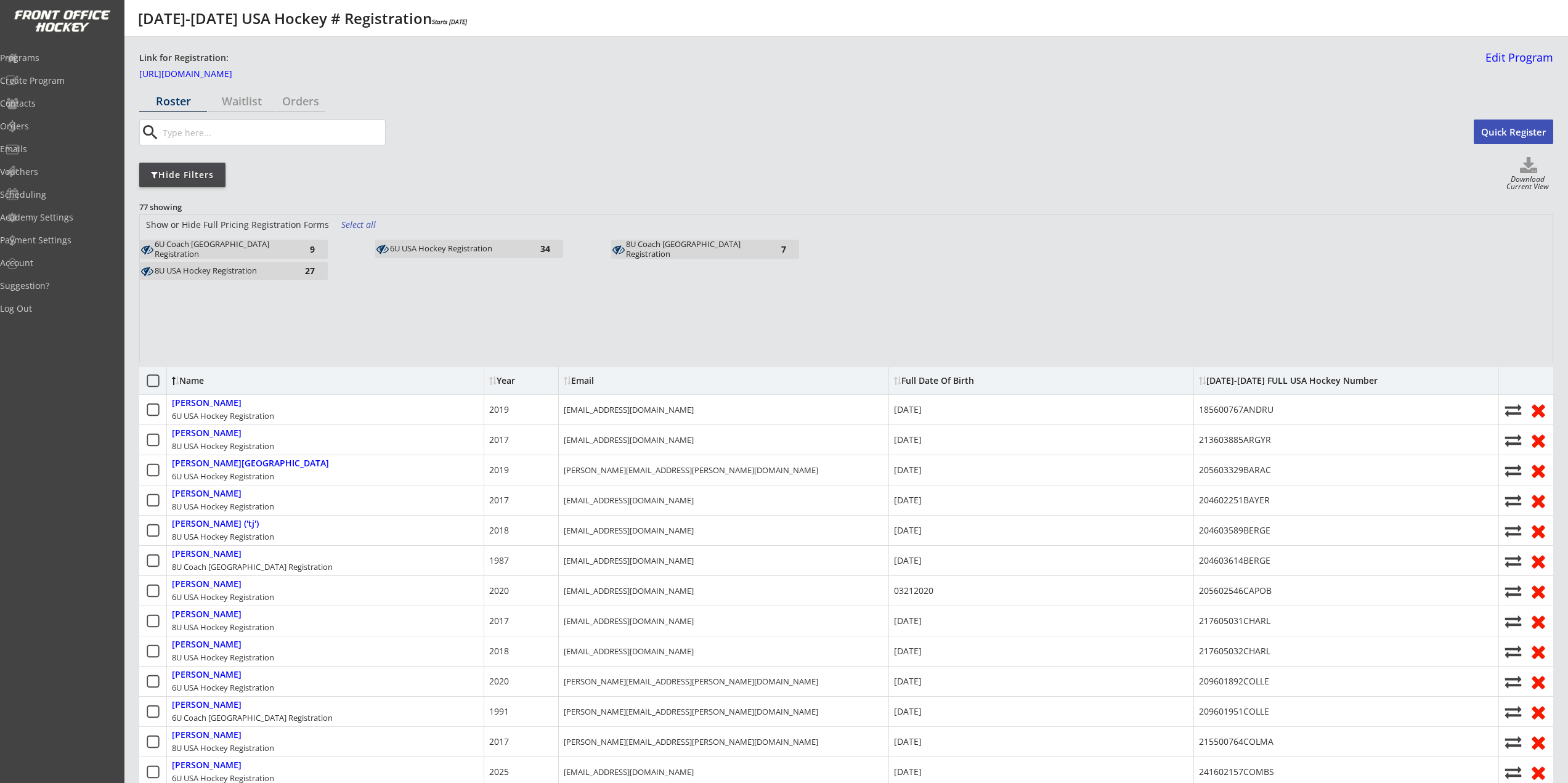
click at [706, 245] on div "8U Coach USA Registration" at bounding box center [693, 249] width 135 height 19
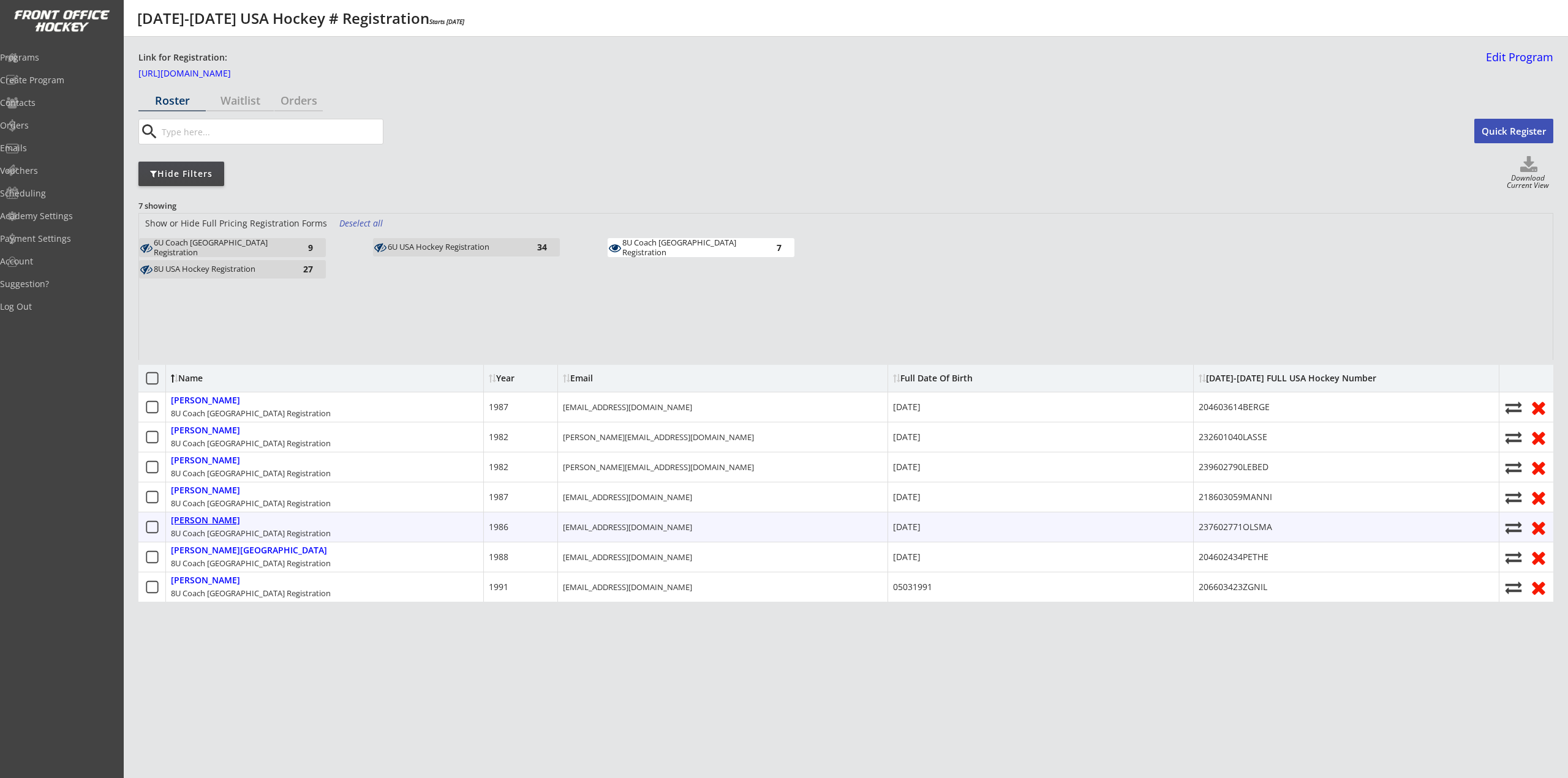
click at [197, 519] on div "Olsman, Jake" at bounding box center [206, 520] width 70 height 10
type input "Jake"
type input "Olsman"
type input "7160 Holiday Dr, Bloomfield Hills, MI 48301, USA"
select select ""Adult L""
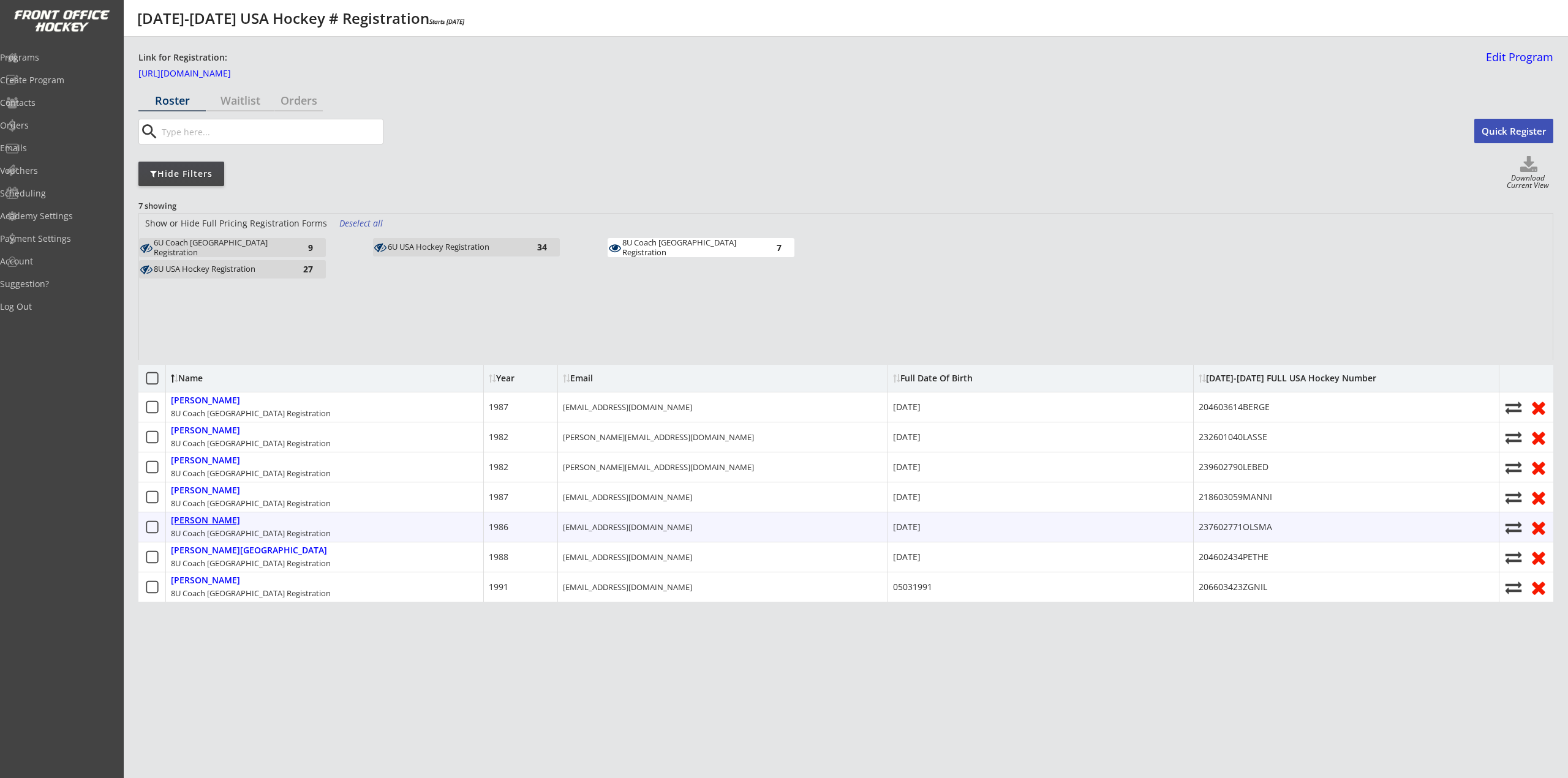
type input "Jessica Olsman"
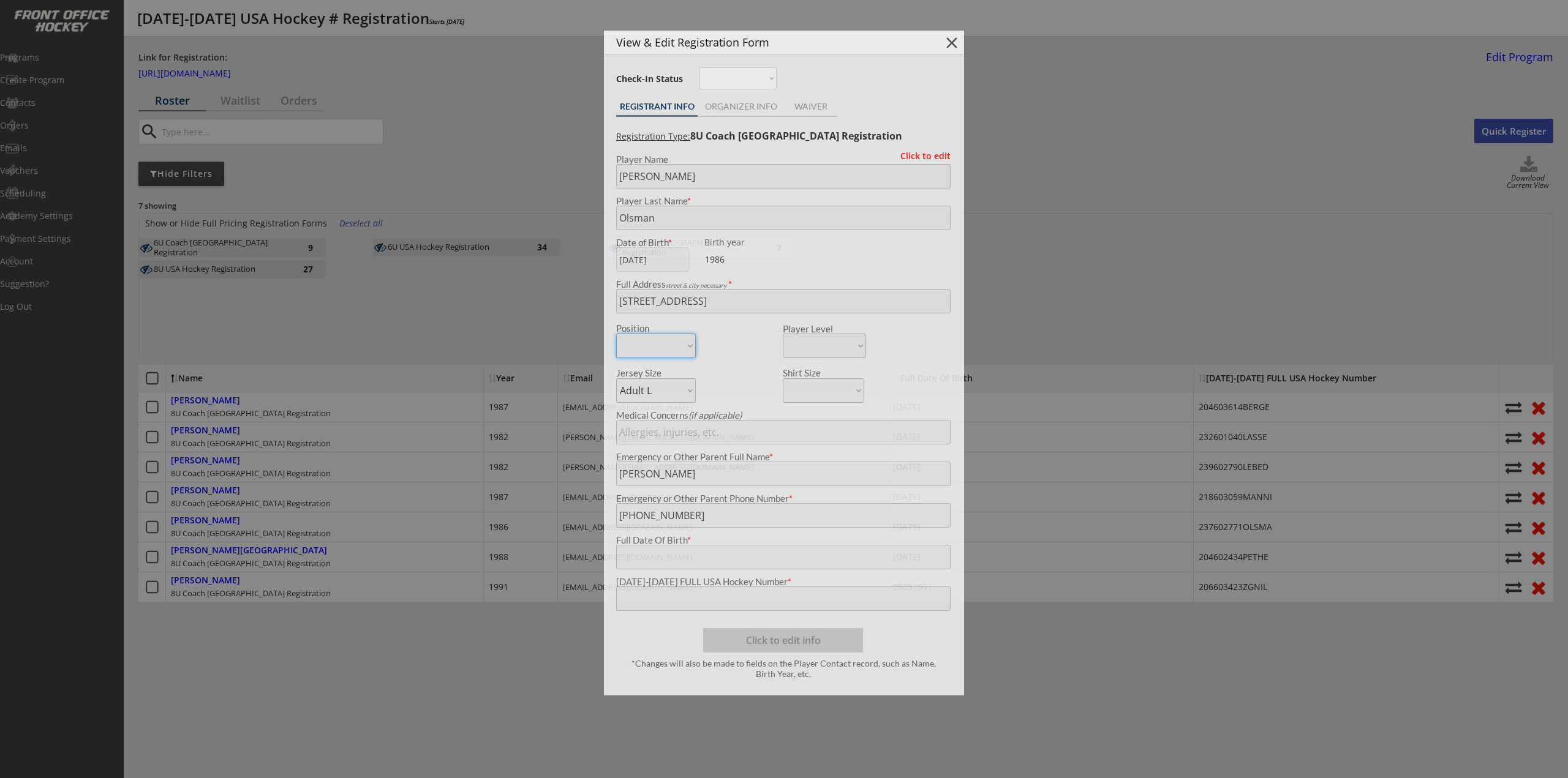
type input "05/01/1986"
type input "237602771OLSMA"
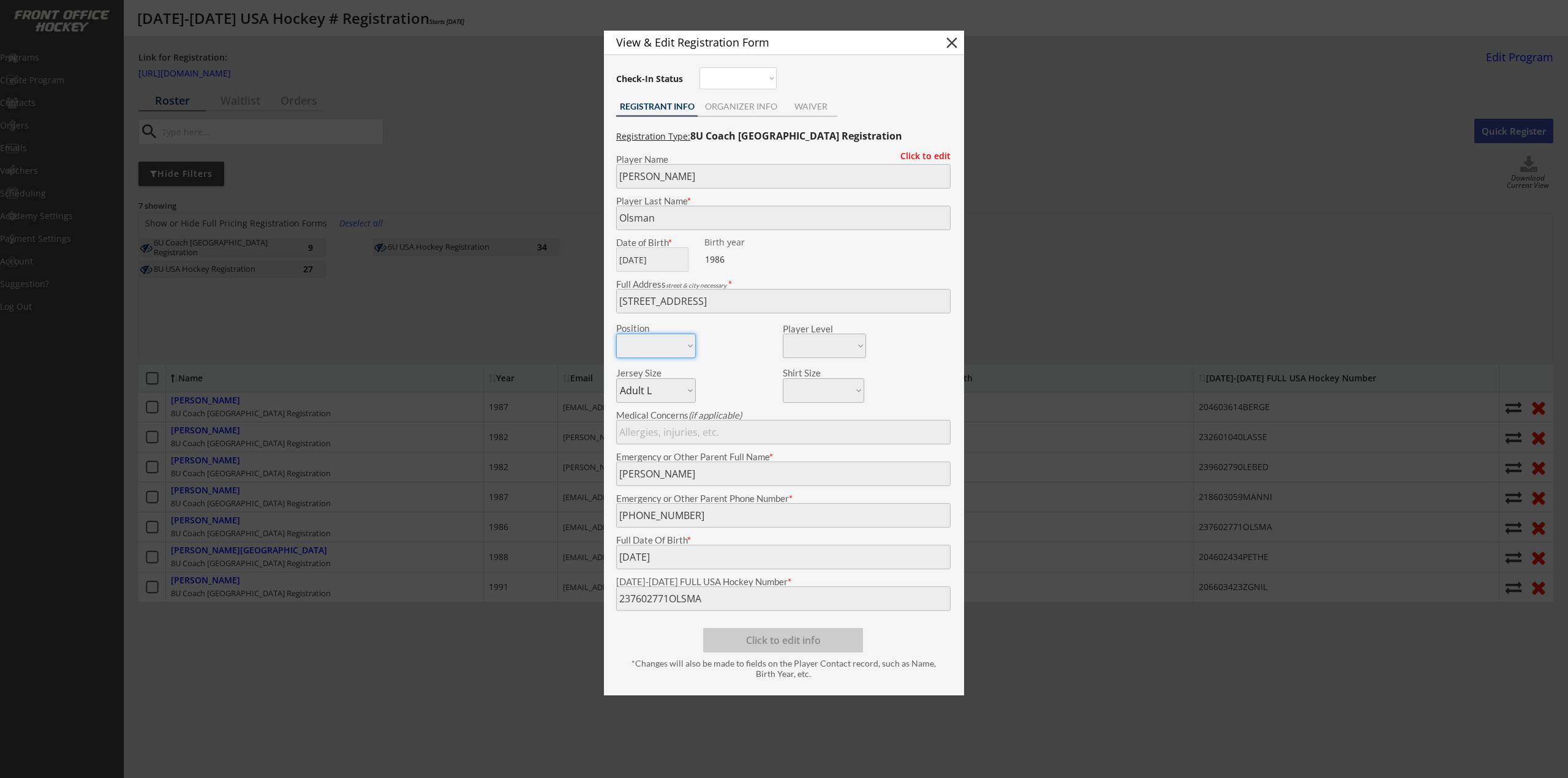
click at [542, 595] on body "2025-2026 USA Hockey # Registration Starts Dec 31, 2025 Link for Registration: …" at bounding box center [784, 389] width 1568 height 778
click at [445, 327] on div at bounding box center [784, 389] width 1568 height 778
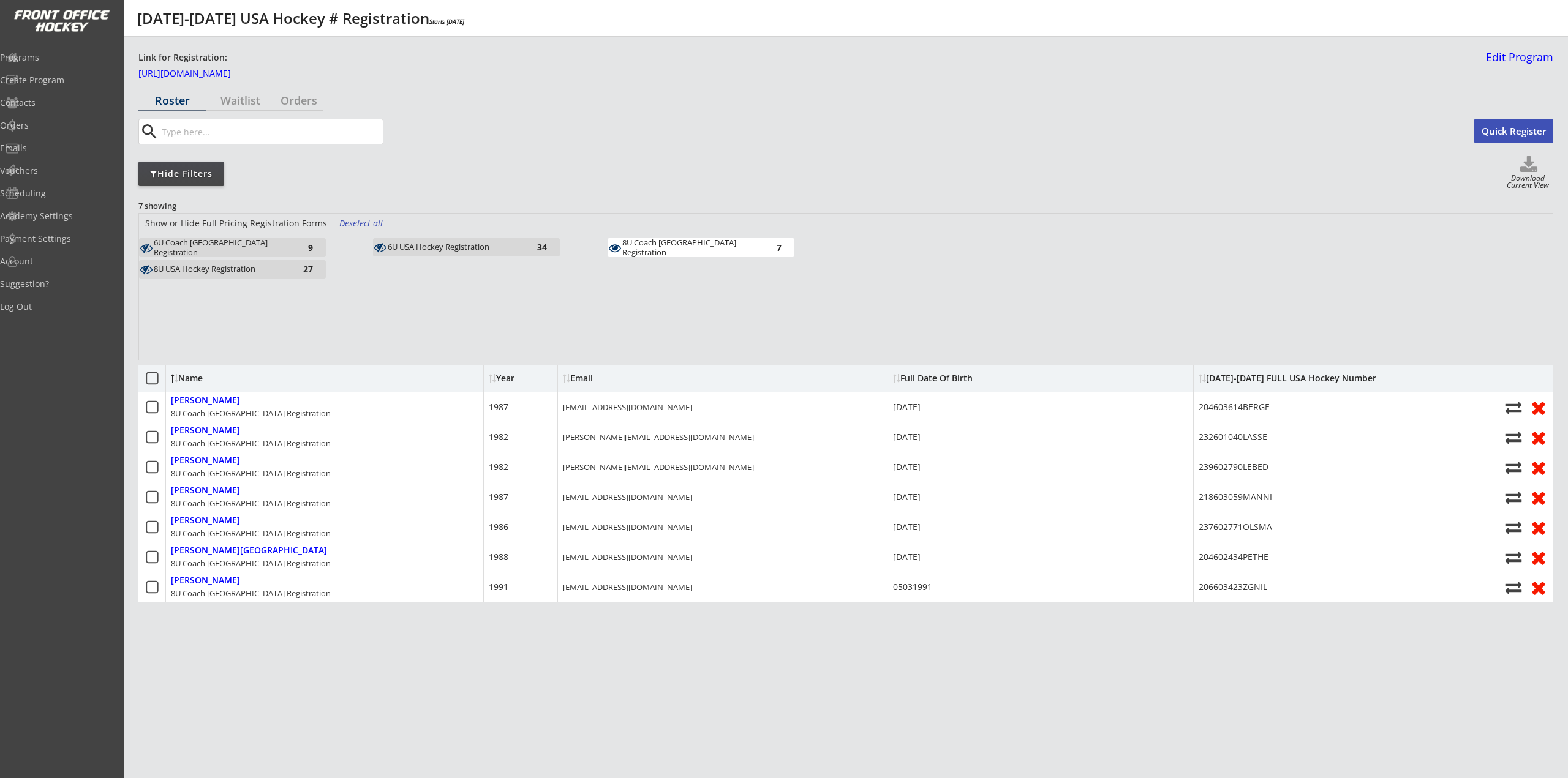
click at [732, 241] on div "8U Coach USA Registration 7" at bounding box center [701, 247] width 187 height 19
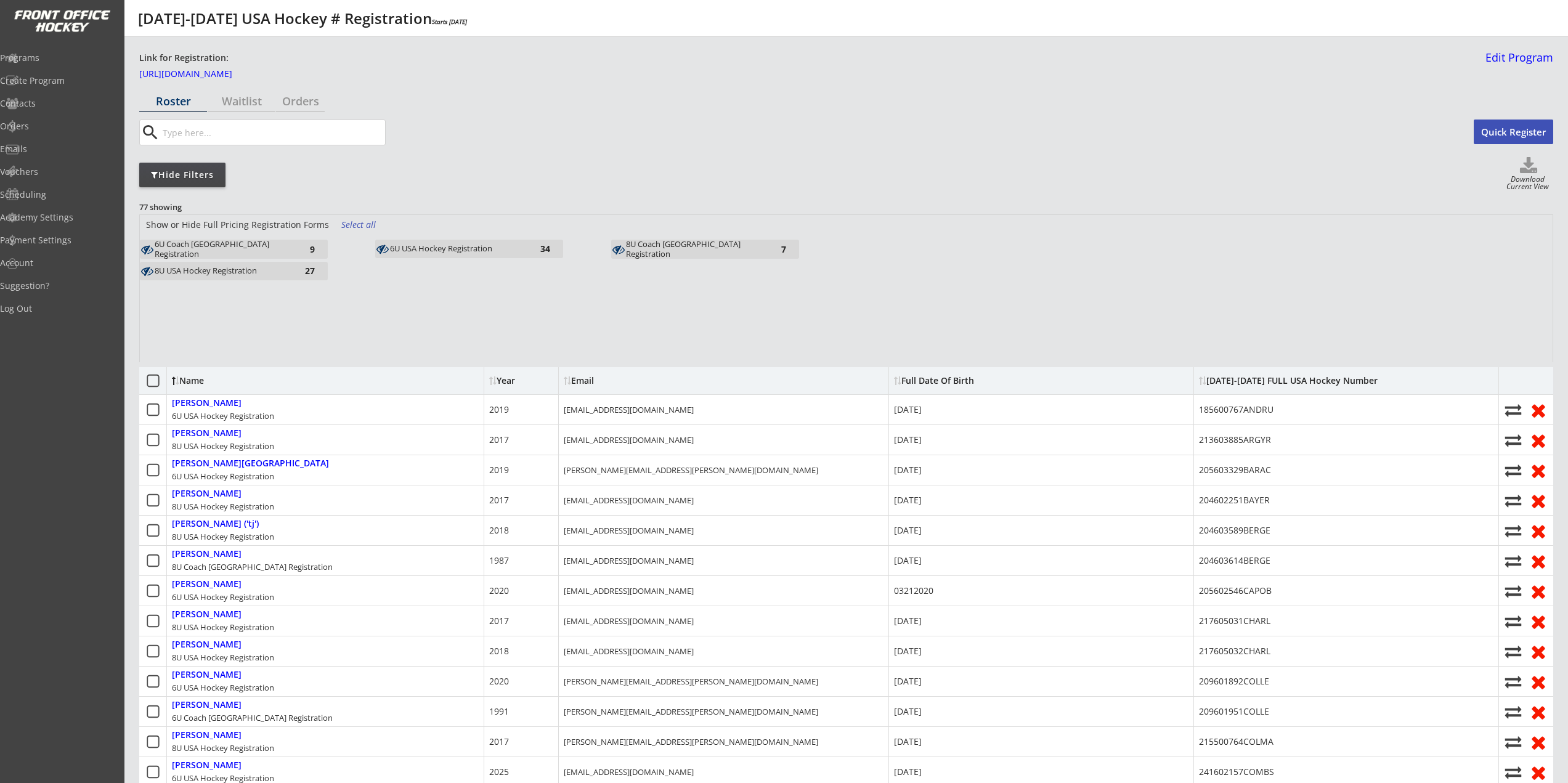
click at [239, 273] on div "8U USA Hockey Registration" at bounding box center [222, 271] width 135 height 10
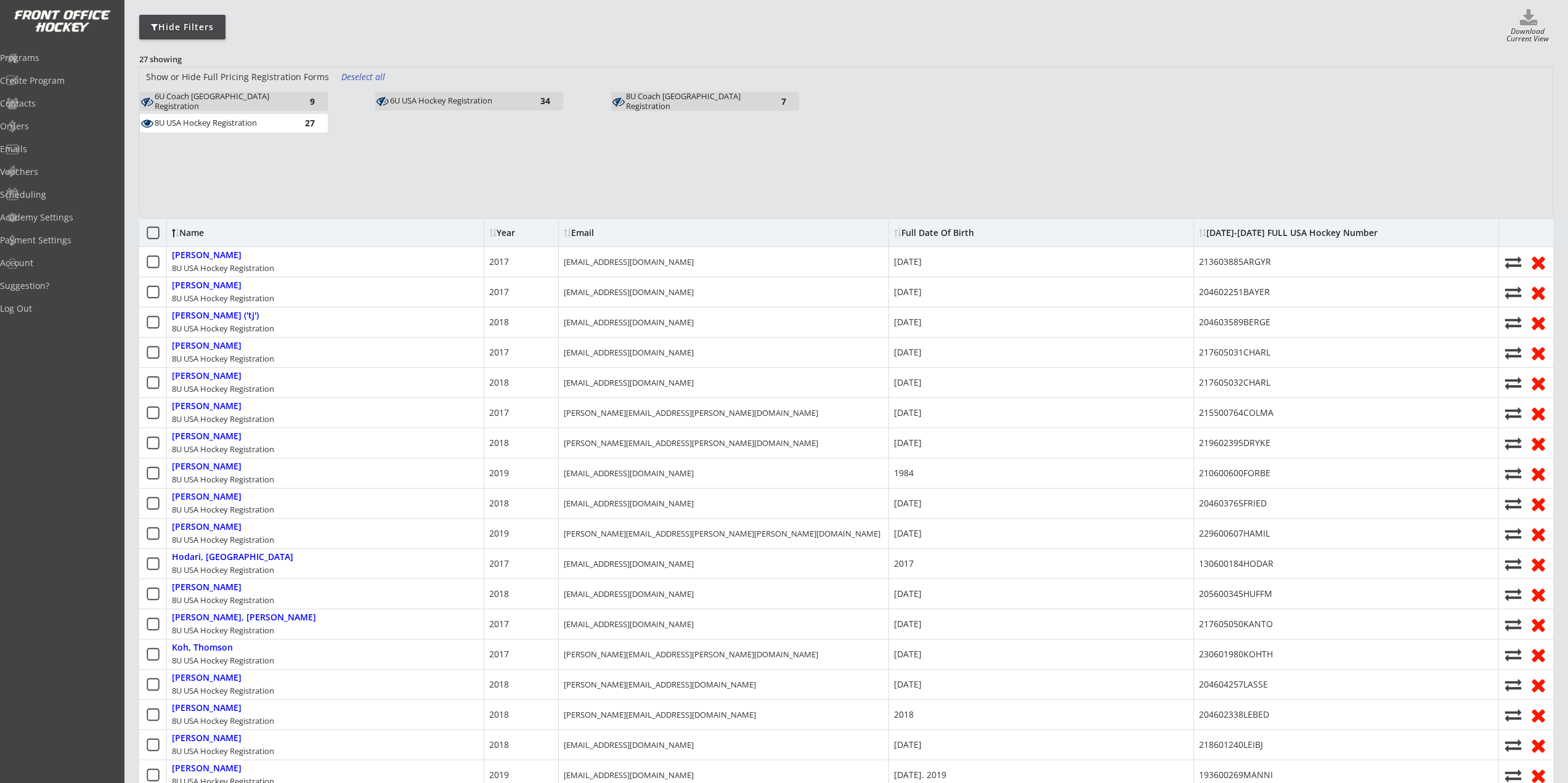
scroll to position [123, 0]
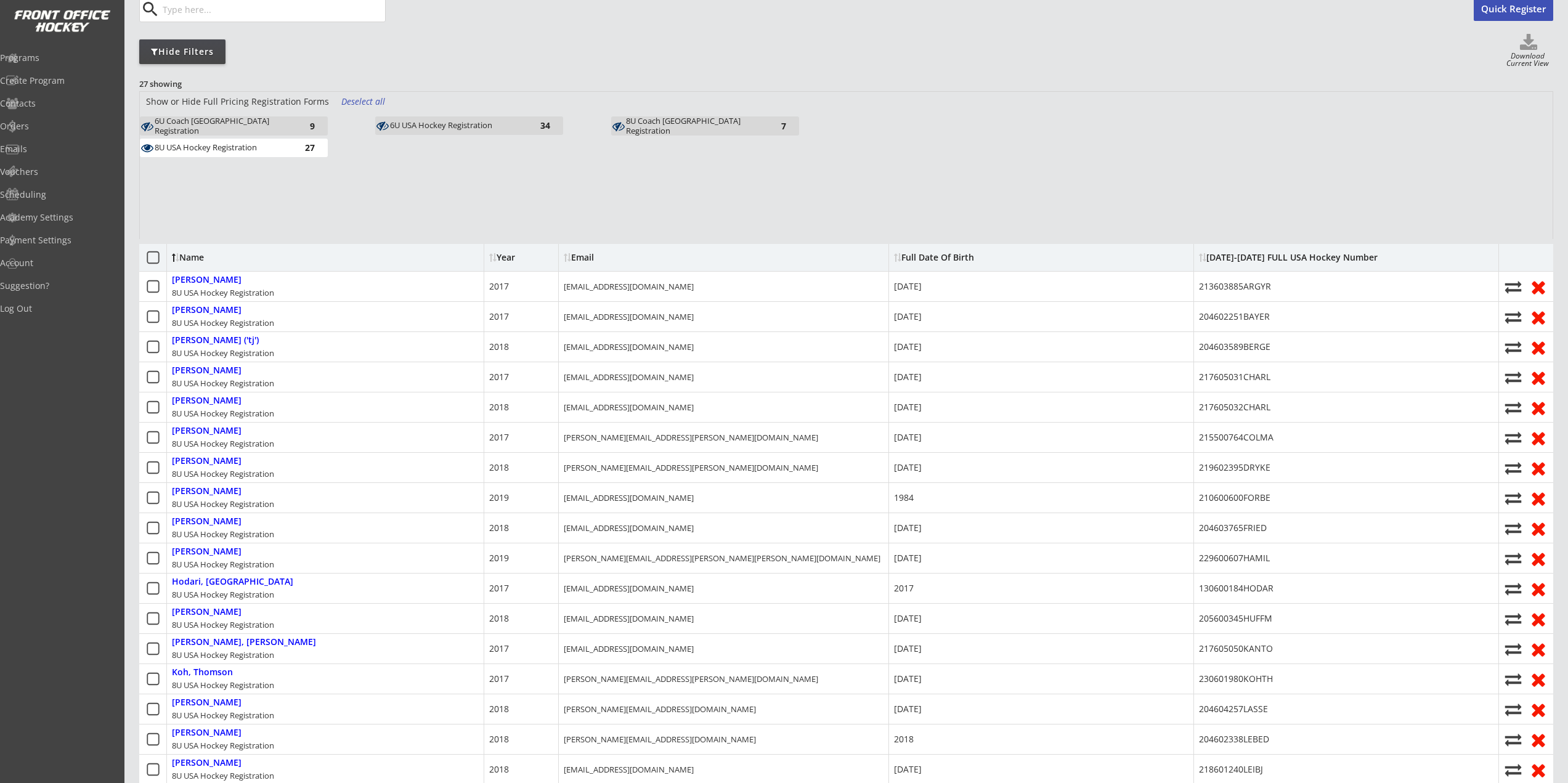
click at [439, 133] on div "6U USA Hockey Registration 34" at bounding box center [469, 125] width 188 height 18
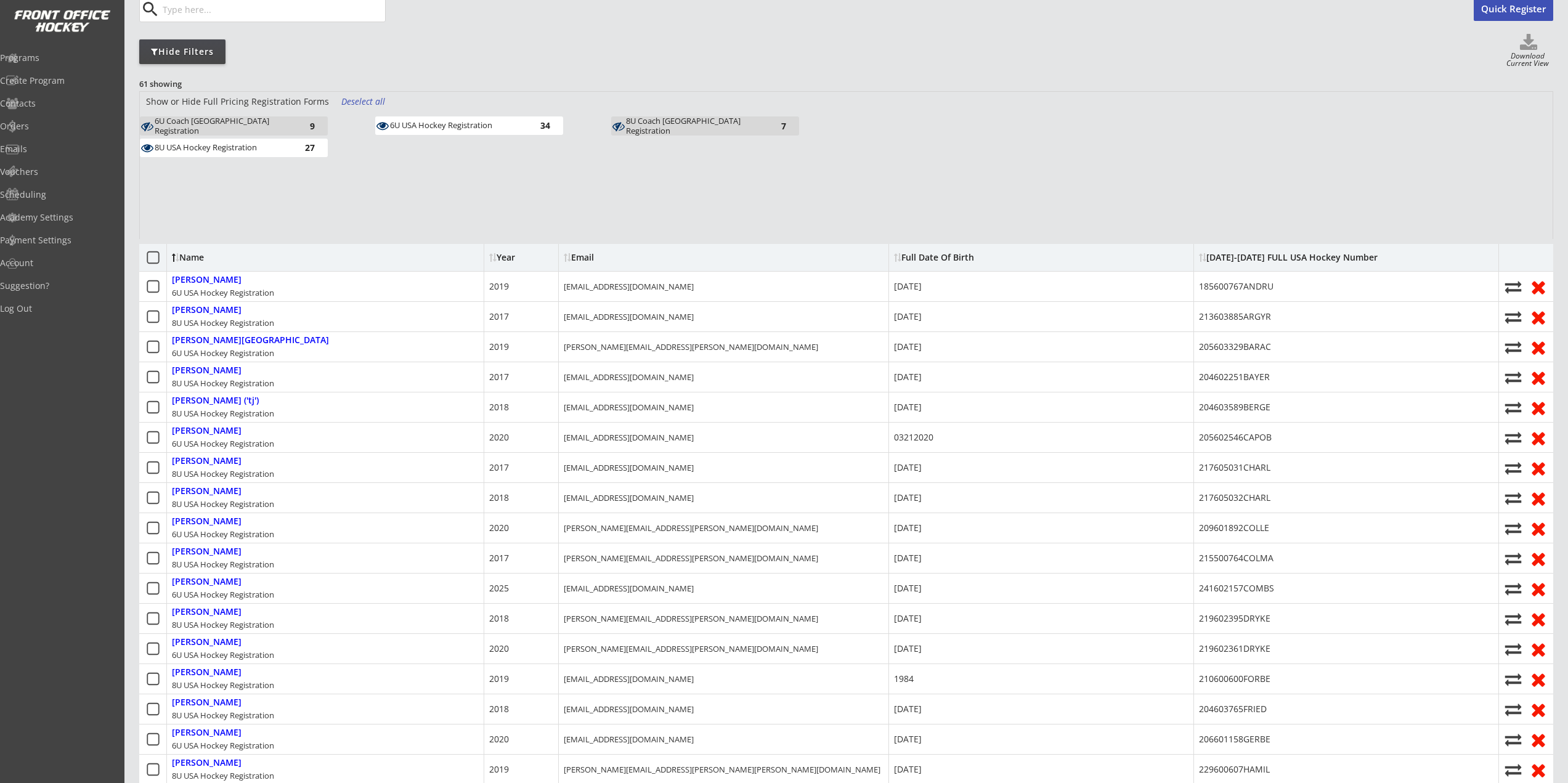
click at [284, 156] on div "8U USA Hockey Registration 27" at bounding box center [234, 148] width 188 height 18
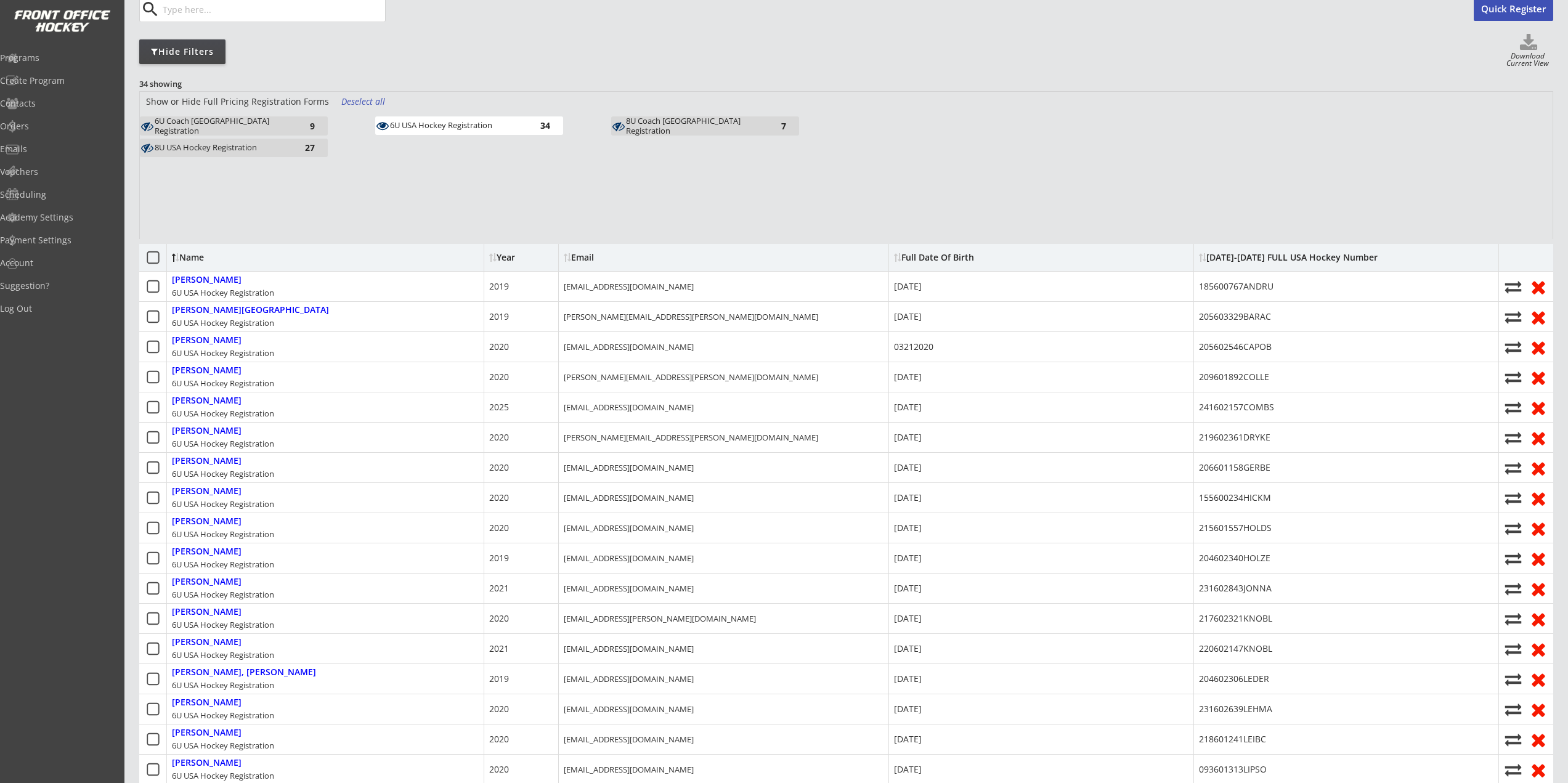
click at [412, 116] on div "6U USA Hockey Registration 34" at bounding box center [469, 125] width 188 height 18
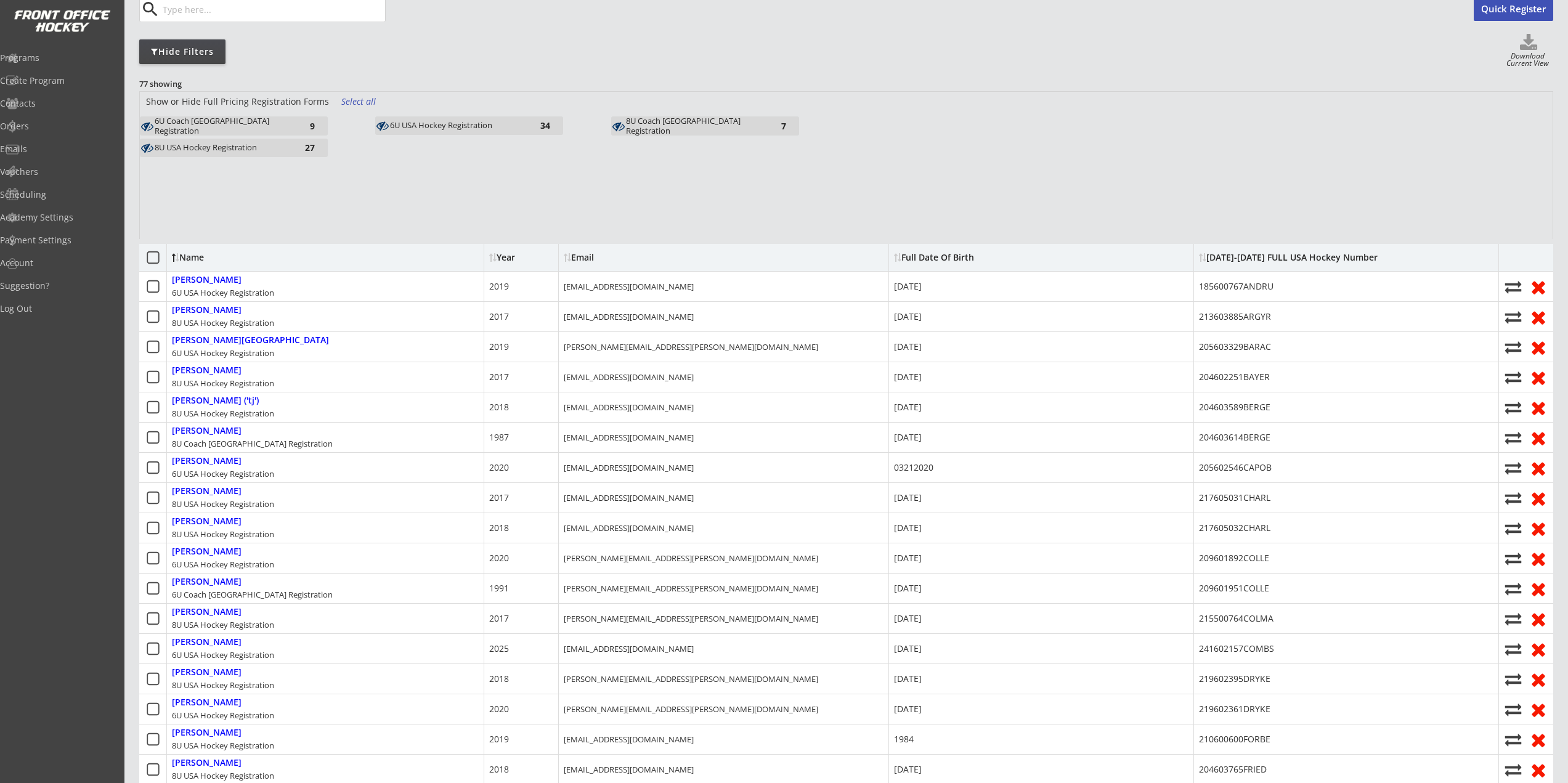
click at [266, 149] on div "8U USA Hockey Registration" at bounding box center [222, 147] width 135 height 10
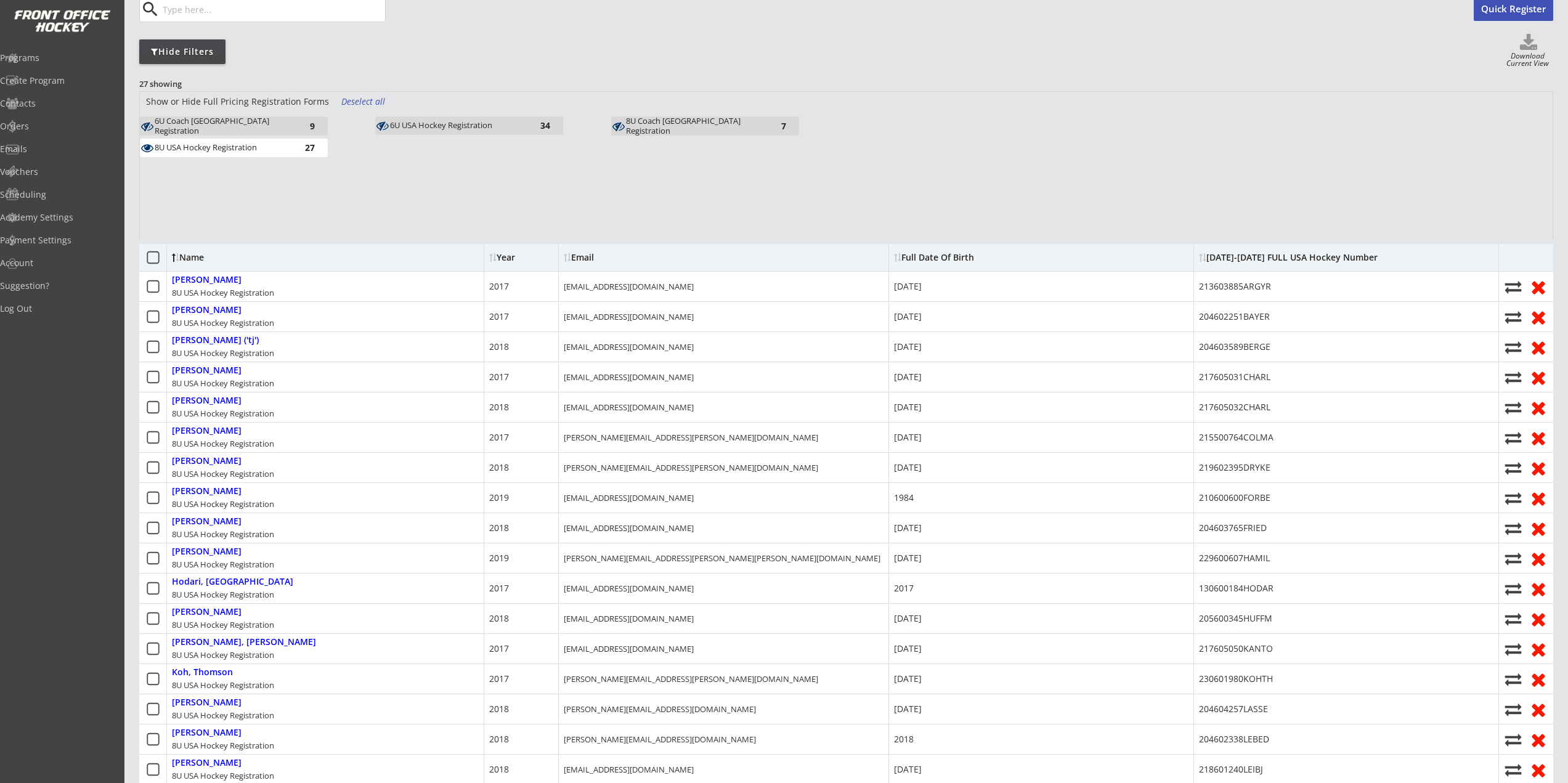
click at [429, 116] on div "Show or Hide Full Pricing Registration Forms Deselect all" at bounding box center [846, 104] width 1412 height 25
click at [430, 124] on div "6U USA Hockey Registration" at bounding box center [458, 125] width 135 height 10
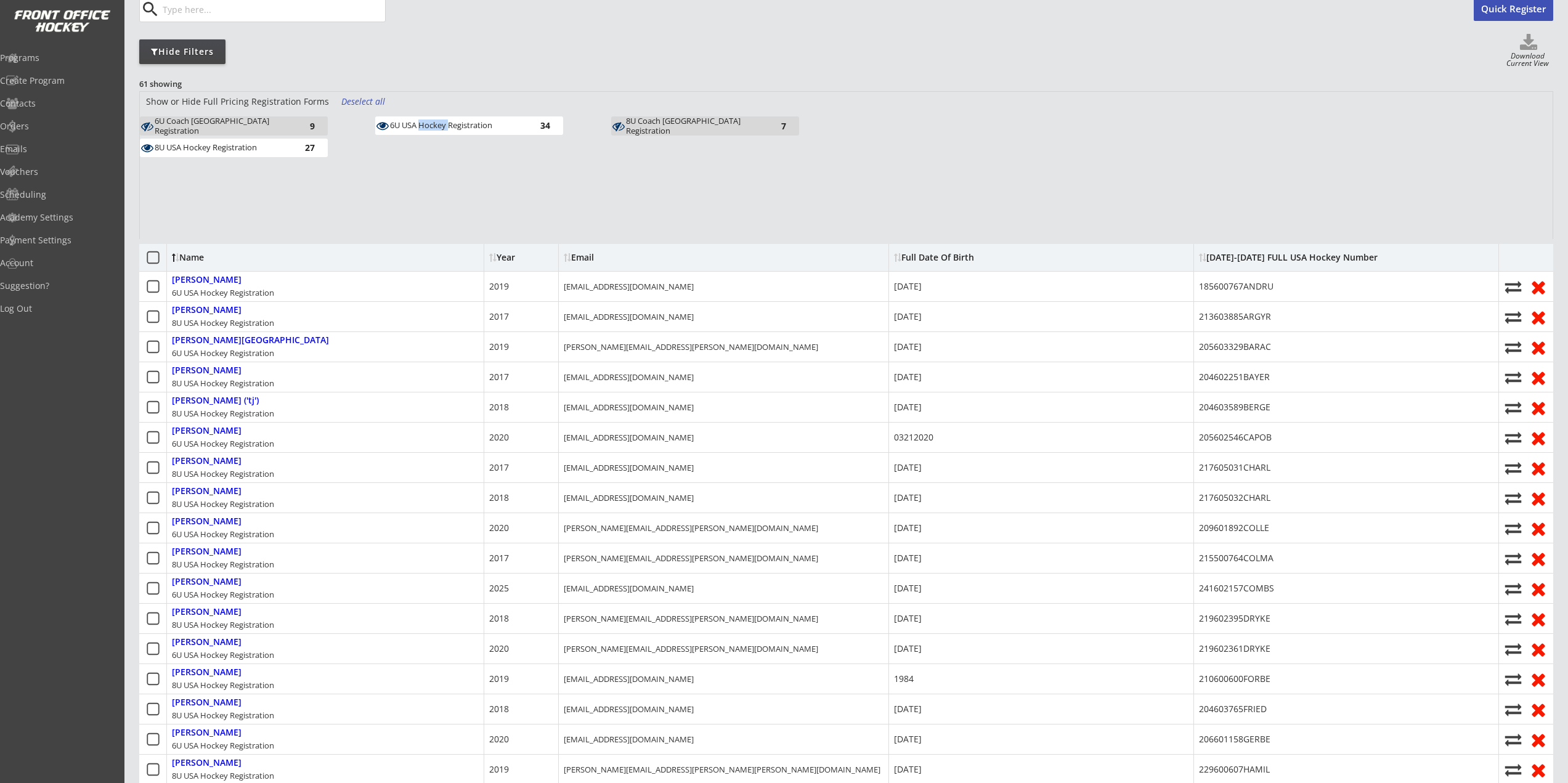
click at [430, 124] on div "6U USA Hockey Registration" at bounding box center [458, 125] width 135 height 10
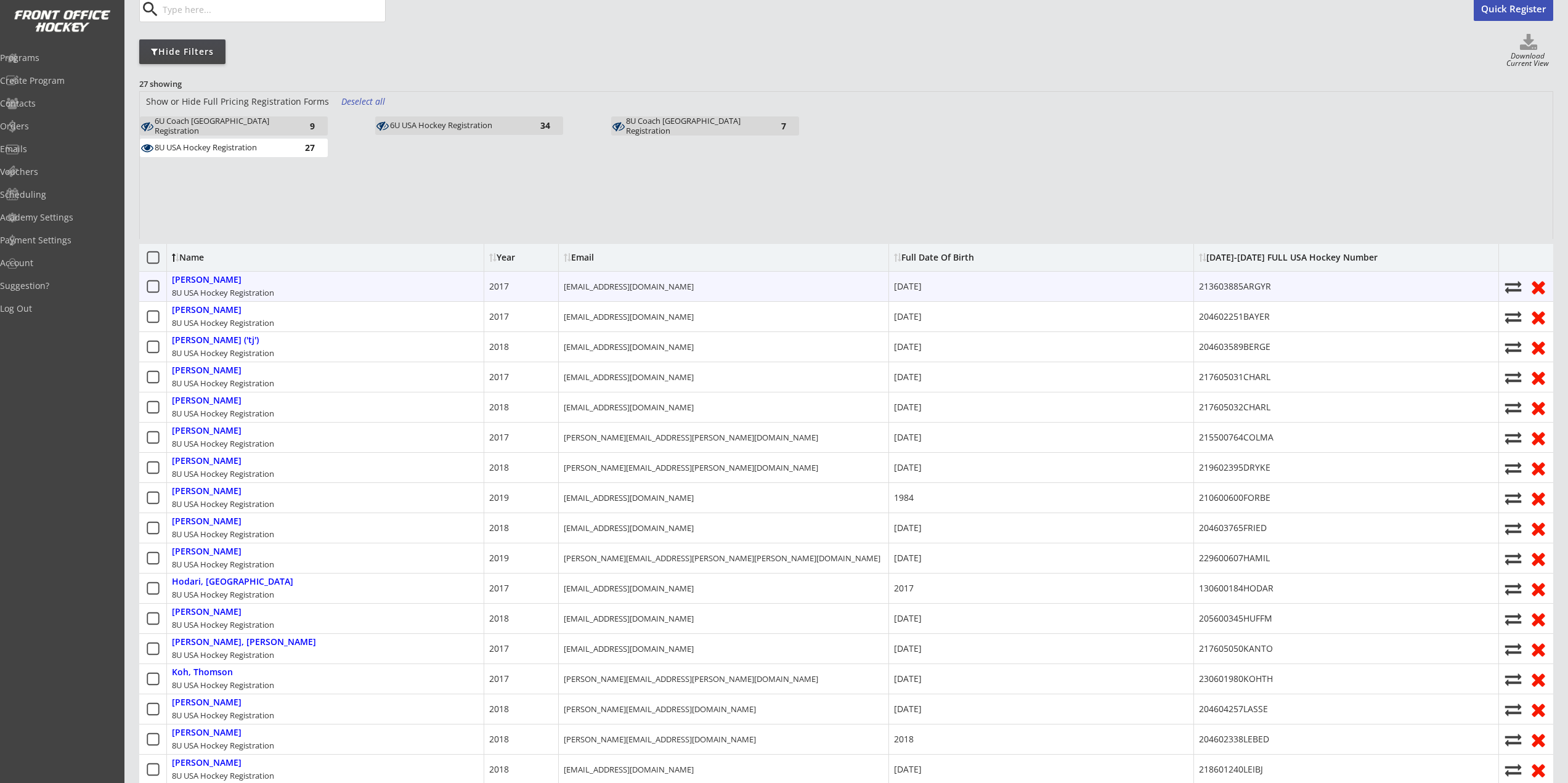
click at [211, 286] on div "Argyris, Nolan 8U USA Hockey Registration" at bounding box center [325, 286] width 318 height 29
click at [209, 279] on div "Argyris, Nolan" at bounding box center [207, 279] width 70 height 10
type input "Nolan"
type input "Argyris"
type input "Fairfax Ave, Beverly Hills, MI 48025, USA"
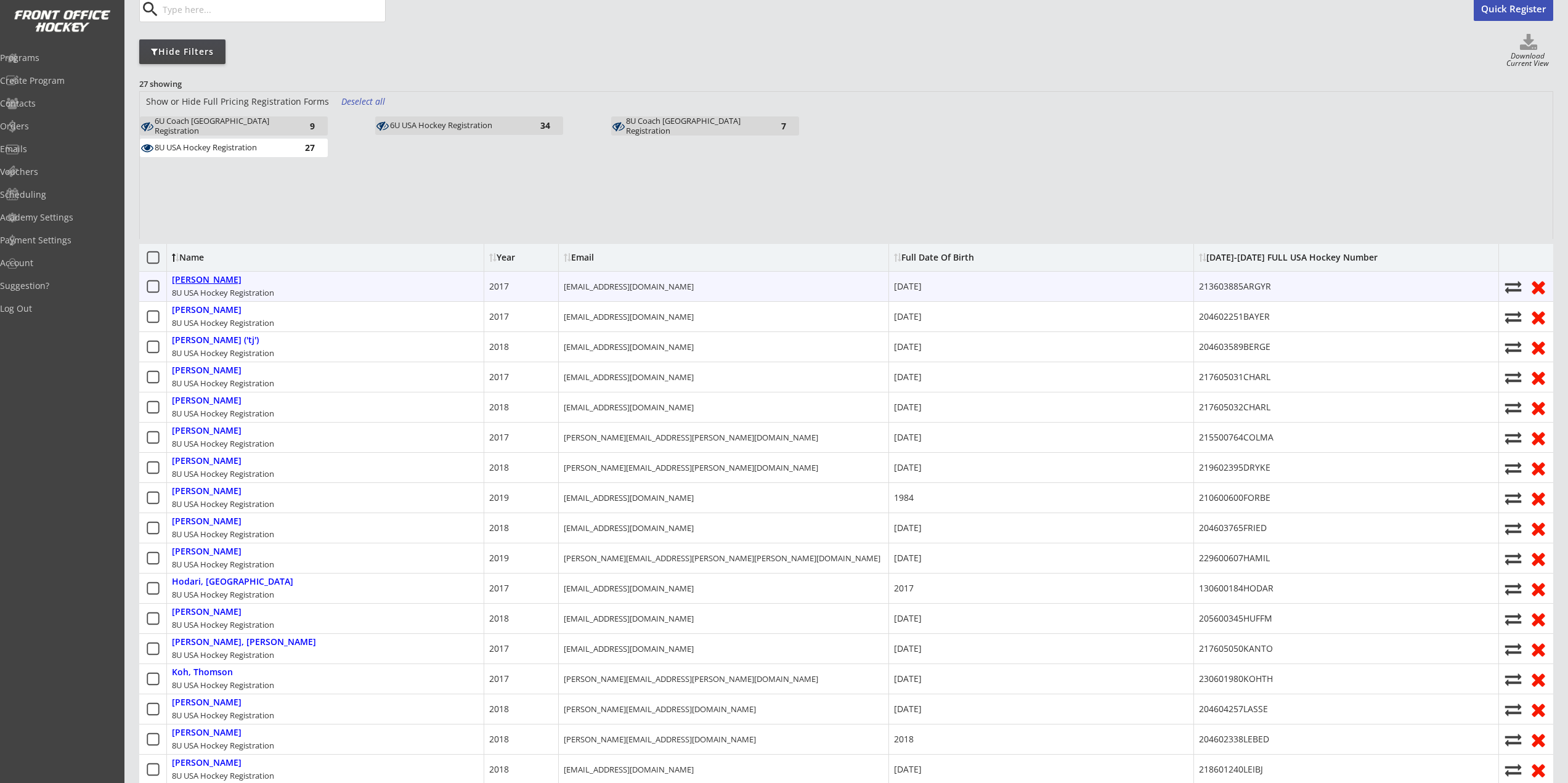
select select ""Youth S/M""
type input "Nick Argyris"
type input "August 10, 2017"
type input "213603885ARGYR"
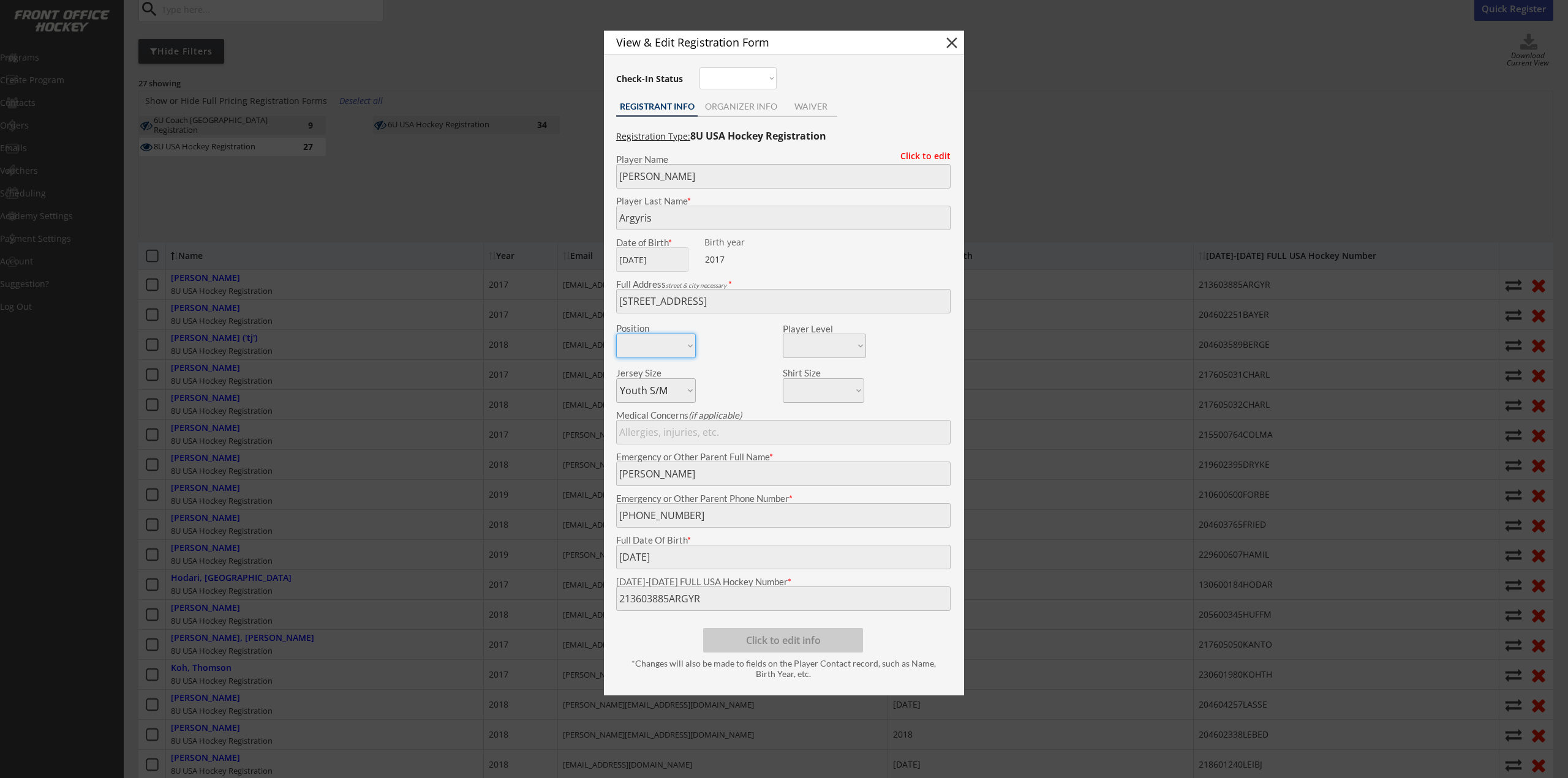
click at [428, 591] on body "2025-2026 USA Hockey # Registration Starts Dec 31, 2025 Link for Registration: …" at bounding box center [784, 266] width 1568 height 778
click at [506, 233] on div at bounding box center [784, 389] width 1568 height 778
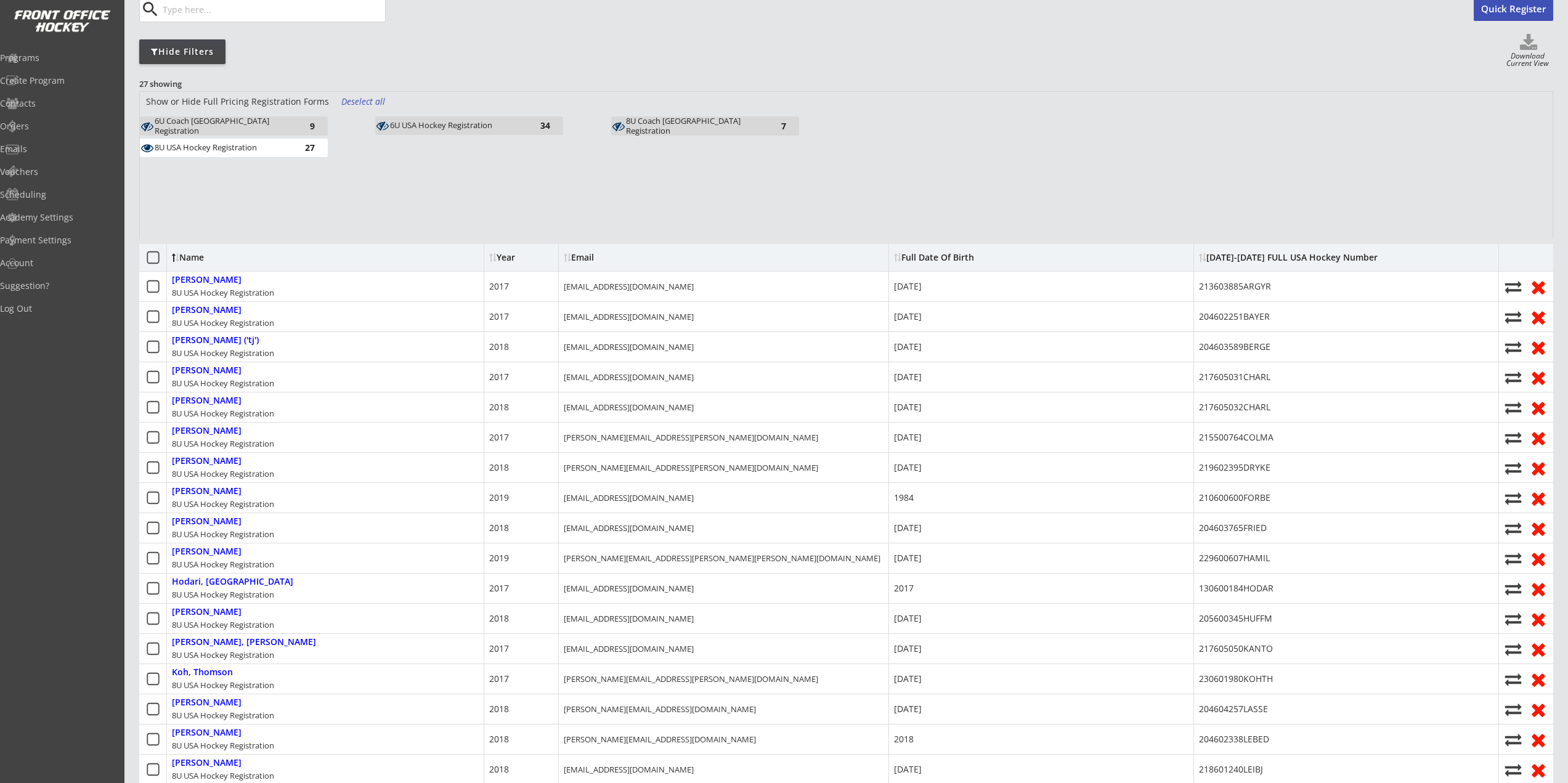
drag, startPoint x: 241, startPoint y: 150, endPoint x: 434, endPoint y: 123, distance: 194.9
click at [241, 150] on div "8U USA Hockey Registration" at bounding box center [222, 147] width 135 height 10
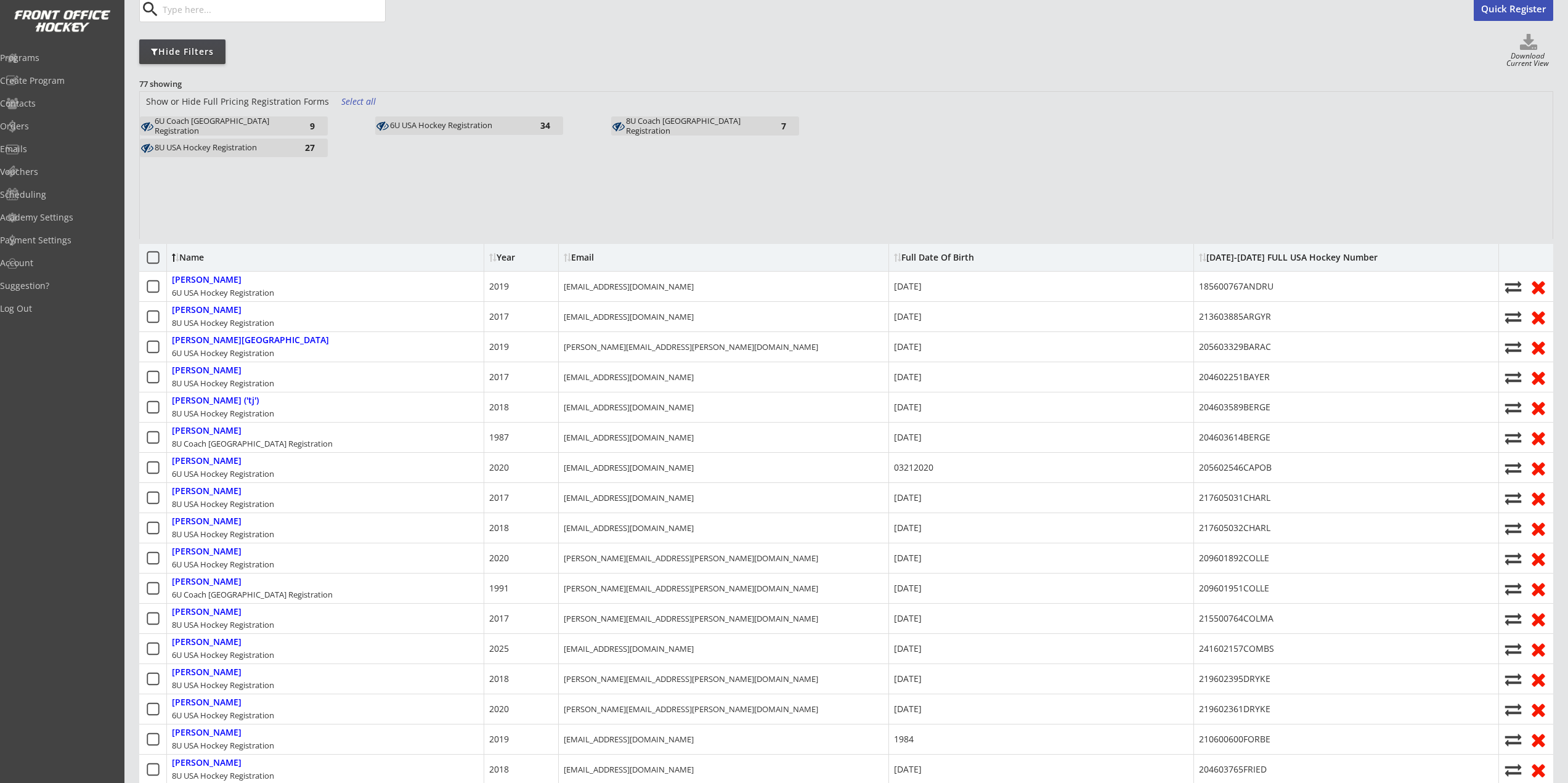
click at [231, 115] on div "Show or Hide Full Pricing Registration Forms Select all" at bounding box center [846, 104] width 1412 height 25
click at [231, 125] on div "6U Coach USA Registration" at bounding box center [222, 125] width 135 height 19
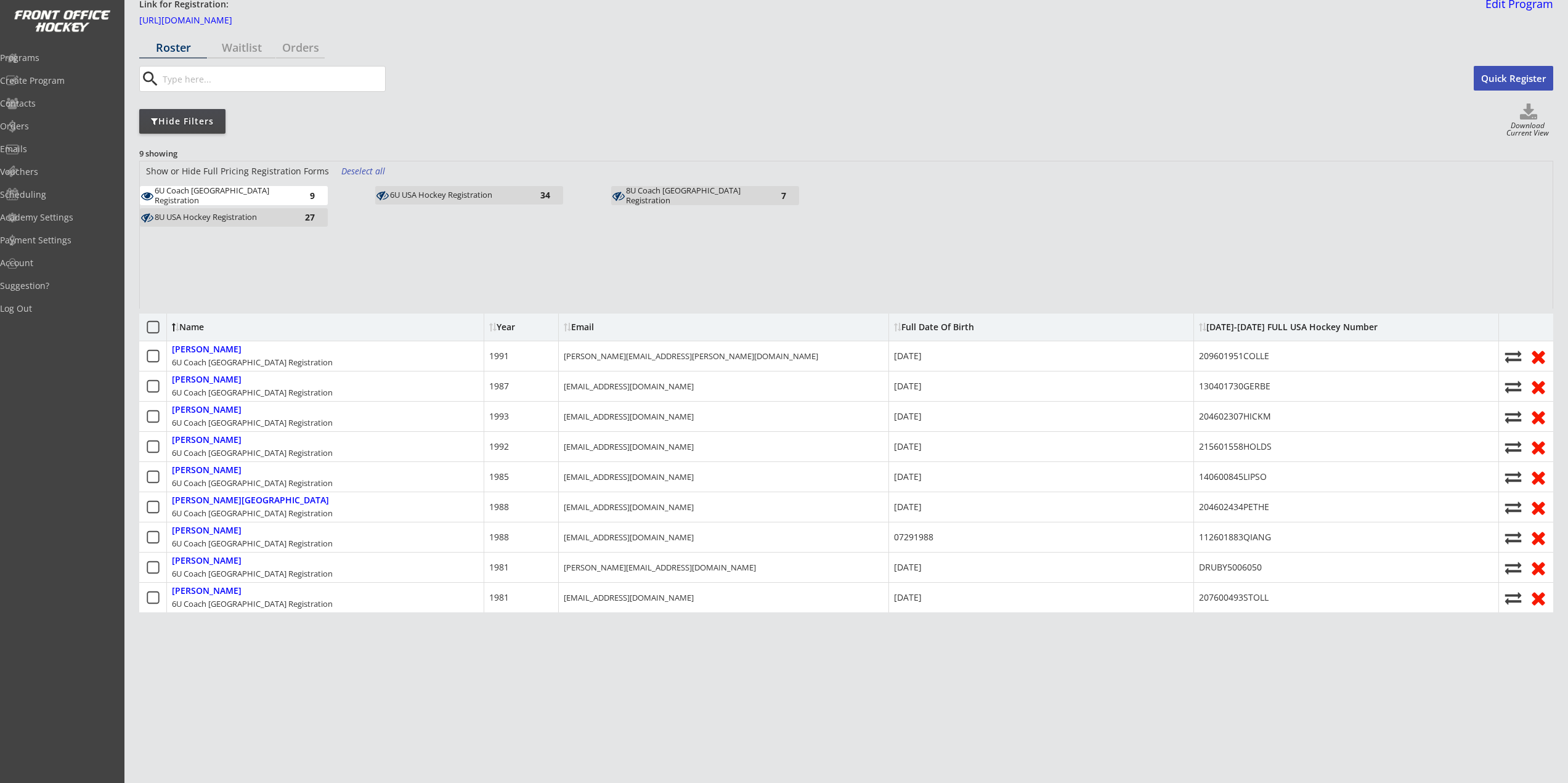
scroll to position [53, 0]
click at [505, 200] on div "6U USA Hockey Registration" at bounding box center [458, 195] width 135 height 12
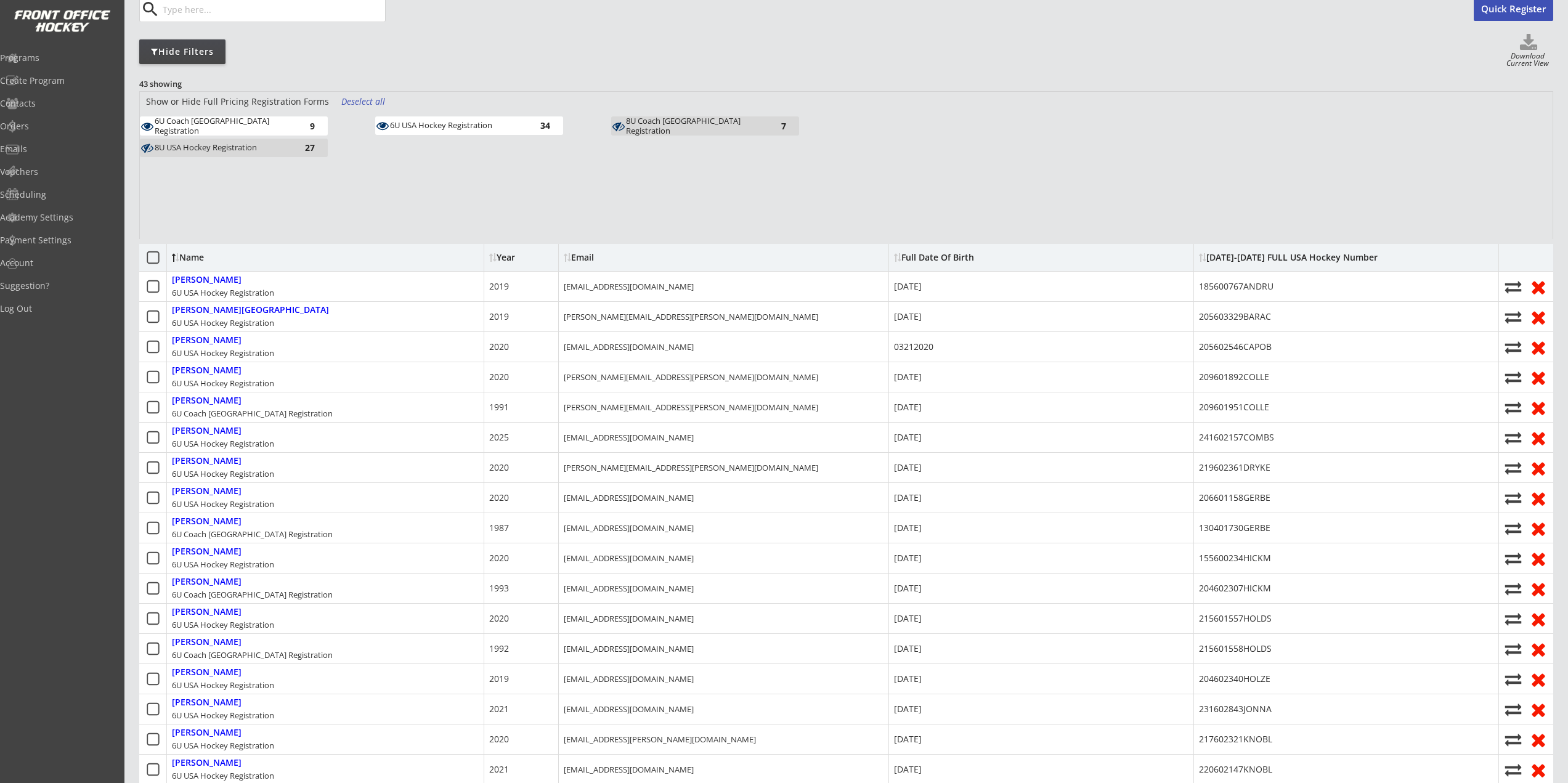
click at [438, 135] on div "6U USA Hockey Registration 34" at bounding box center [493, 127] width 236 height 22
click at [405, 125] on div "6U USA Hockey Registration" at bounding box center [458, 125] width 135 height 10
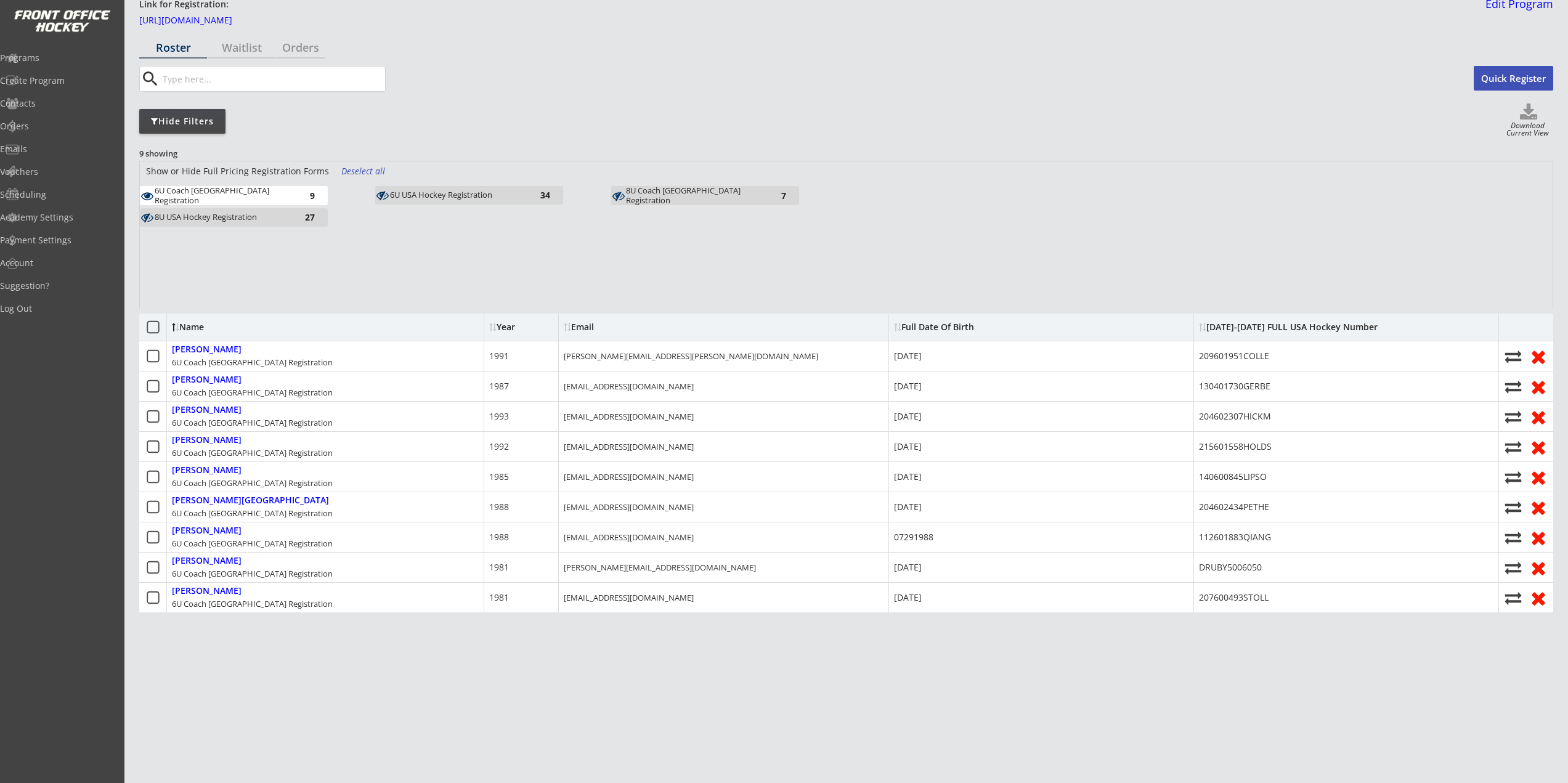
click at [263, 223] on div "8U USA Hockey Registration" at bounding box center [222, 217] width 135 height 12
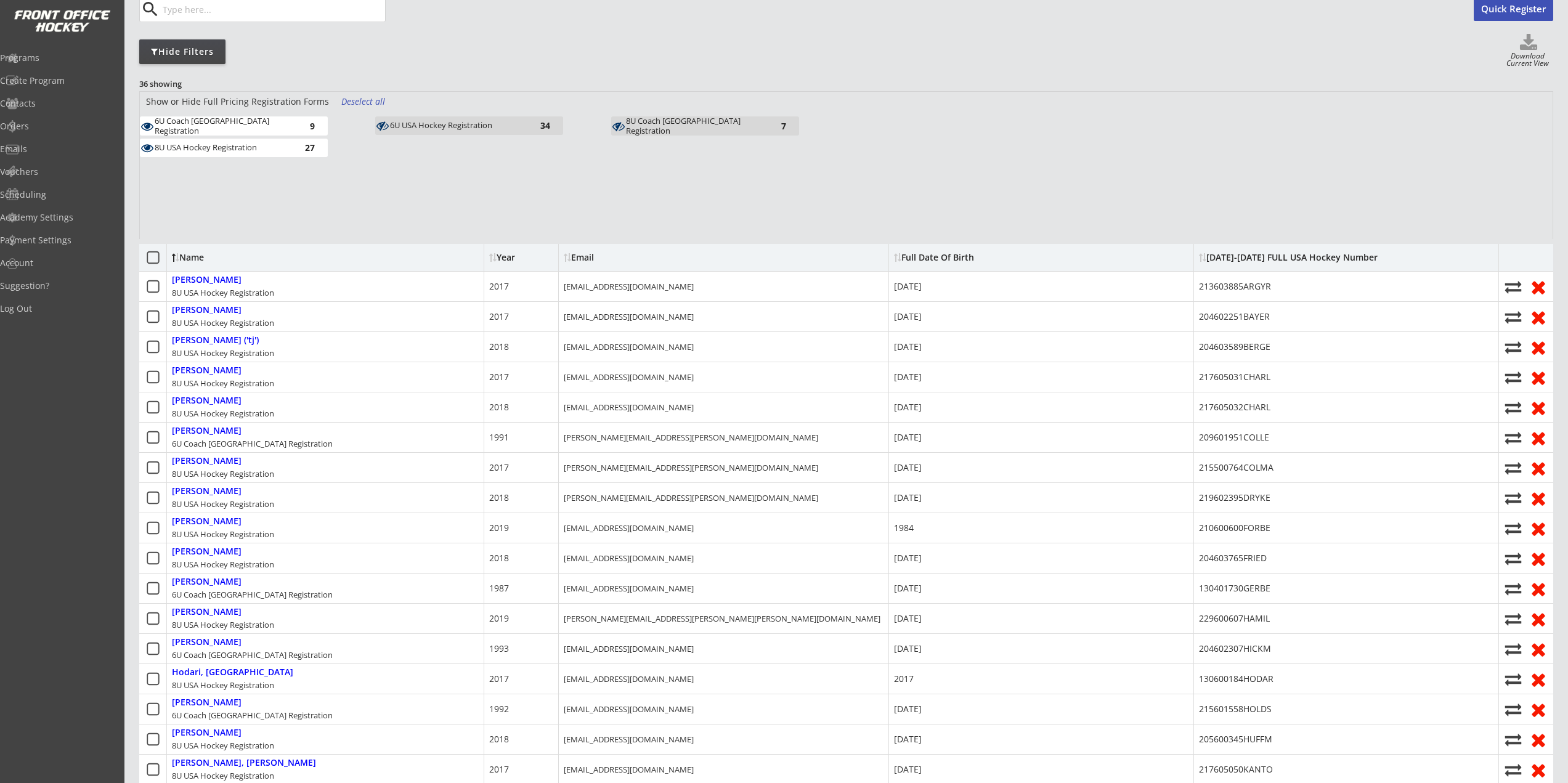
click at [236, 154] on div "8U USA Hockey Registration" at bounding box center [222, 148] width 135 height 12
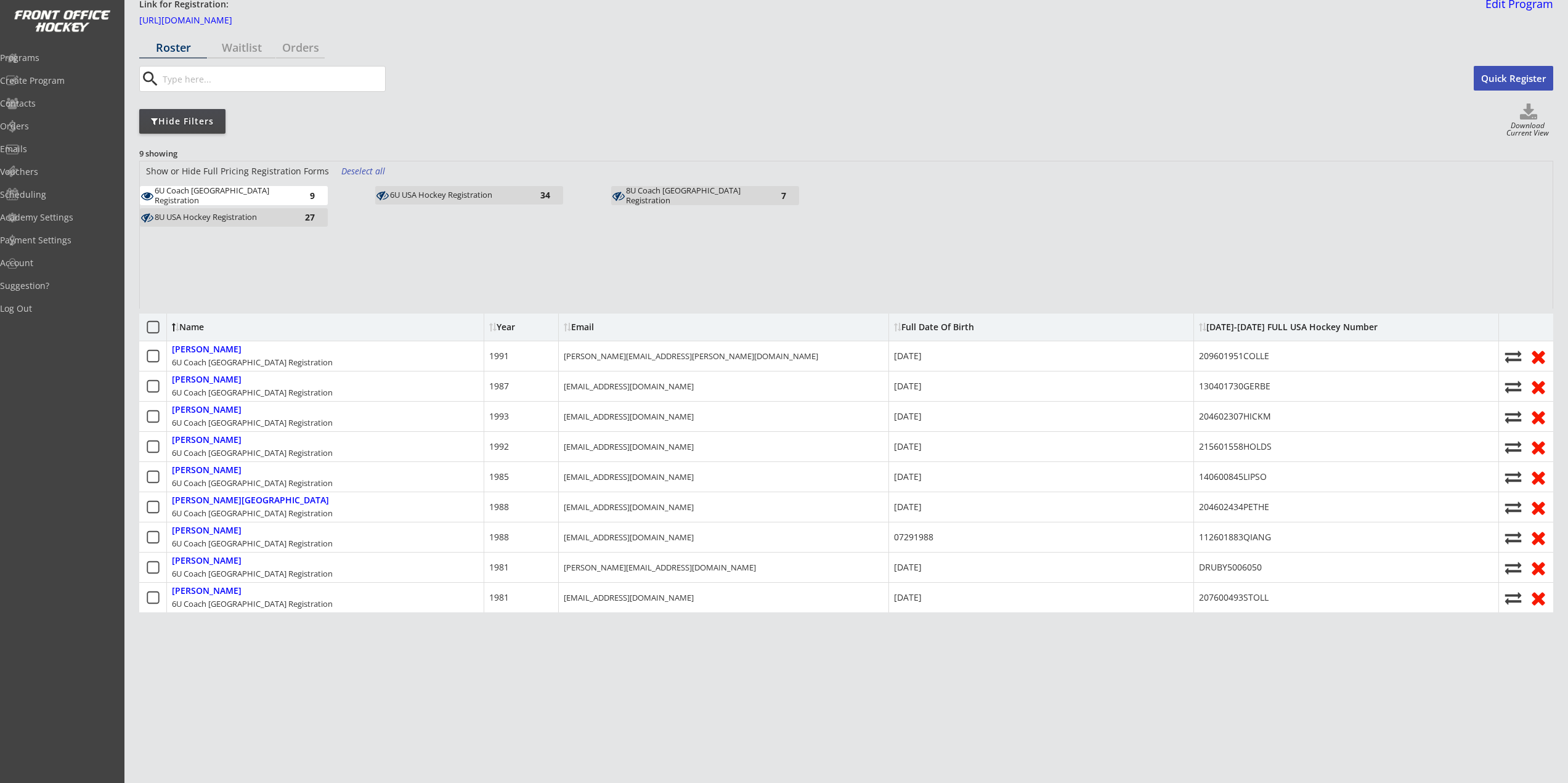
click at [682, 187] on div "8U Coach USA Registration" at bounding box center [693, 195] width 135 height 19
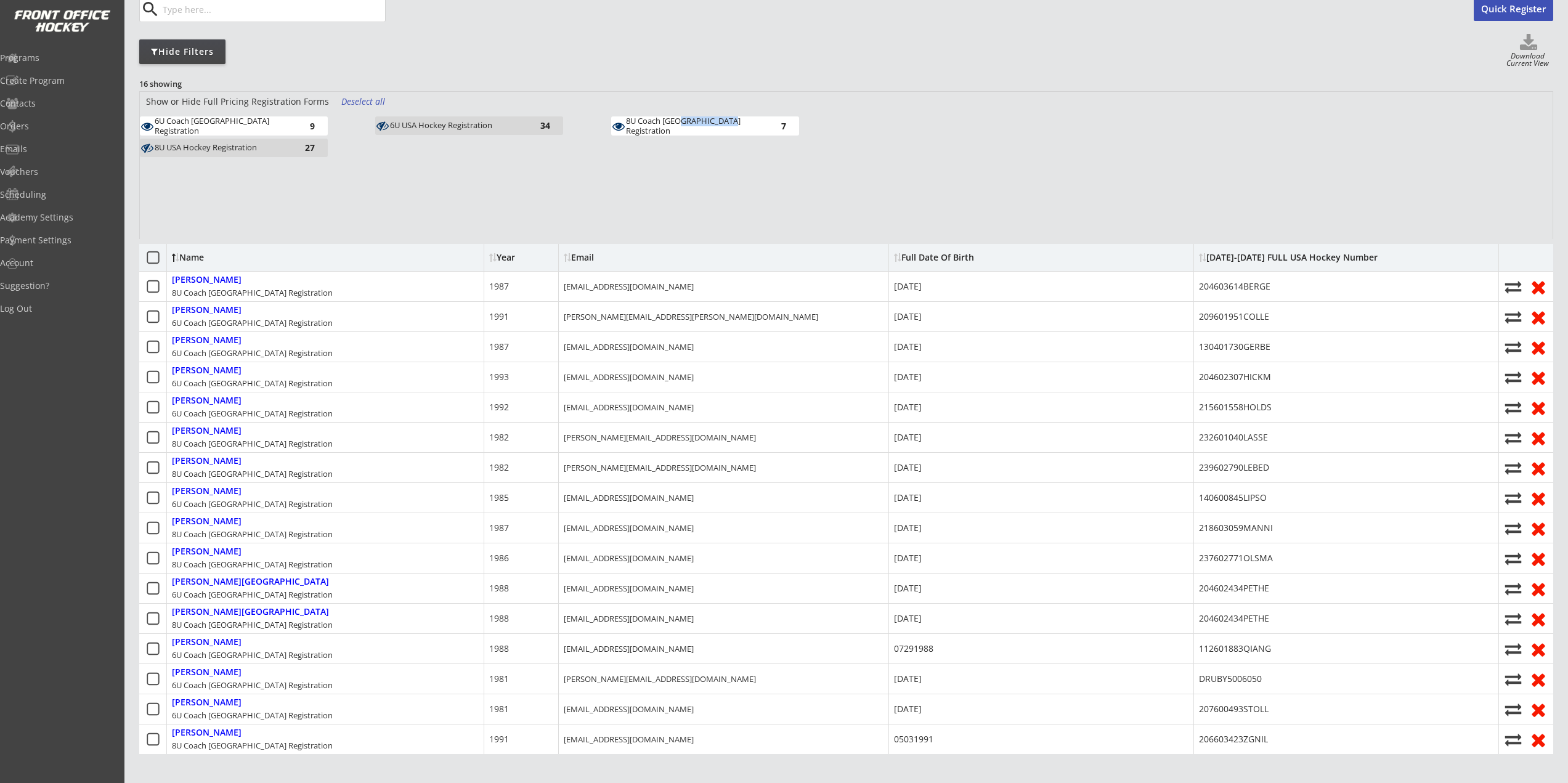
click at [682, 186] on div "Show or Hide Full Pricing Registration Forms Deselect all 6U Coach USA Registra…" at bounding box center [846, 166] width 1412 height 147
click at [757, 130] on div "8U Coach USA Registration" at bounding box center [693, 125] width 135 height 19
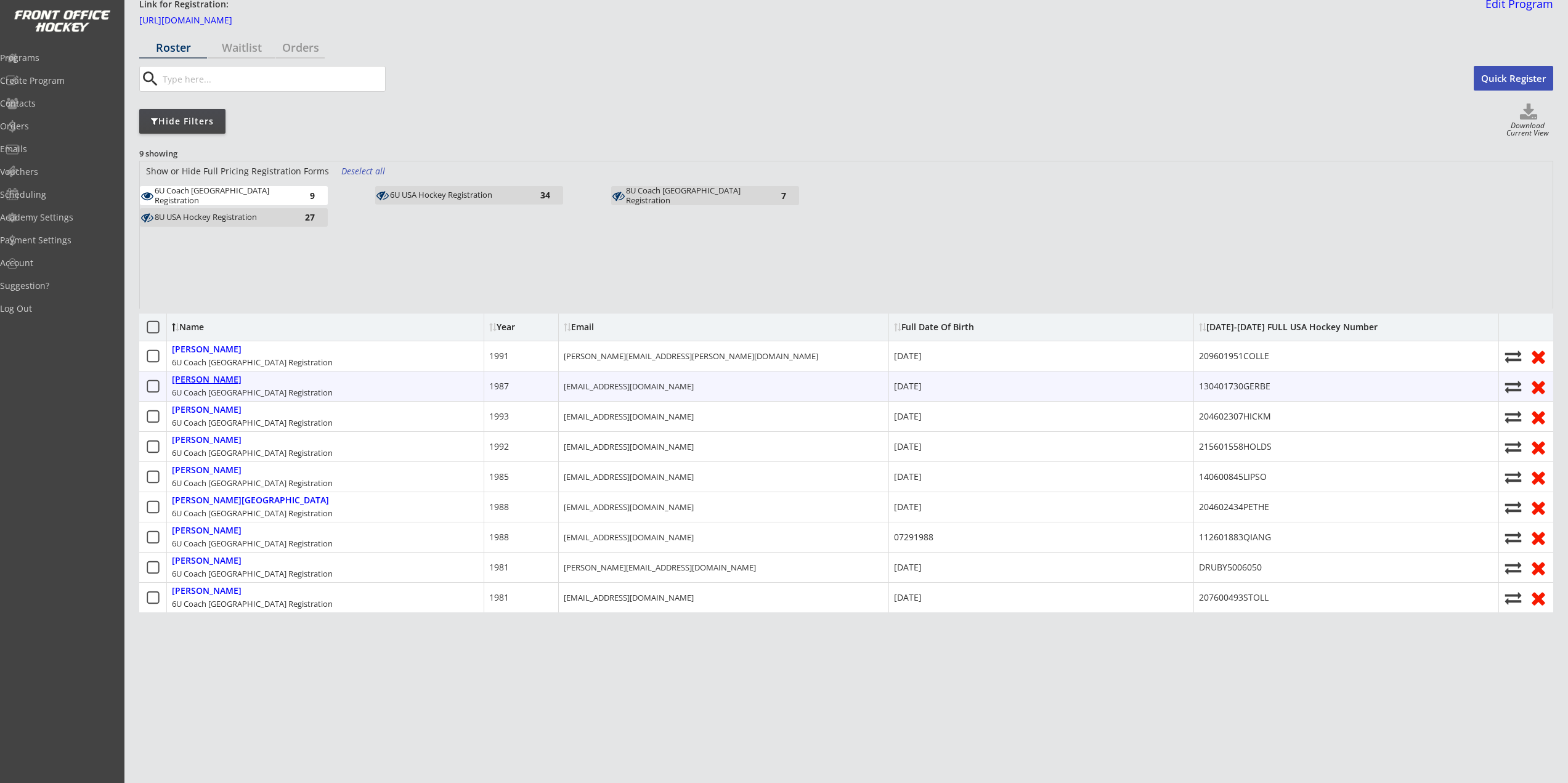
click at [222, 375] on div "Gerbe, Nathan" at bounding box center [207, 380] width 70 height 10
type input "Nathan"
type input "Gerbe"
type input "644 Watkins St, Brooklyn, NY 11212, USA"
select select ""Adult M""
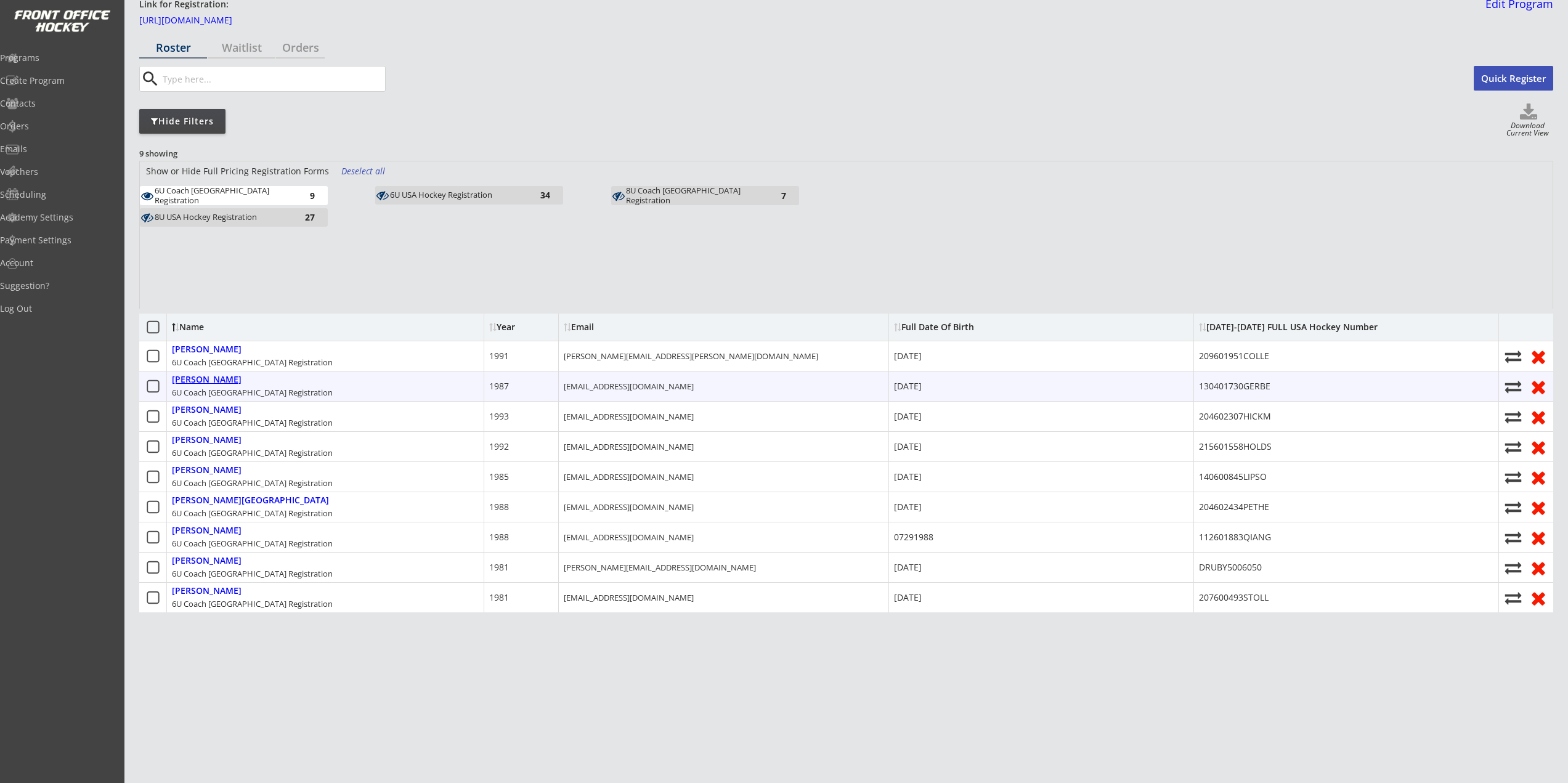
type input "Brennan Gerbe"
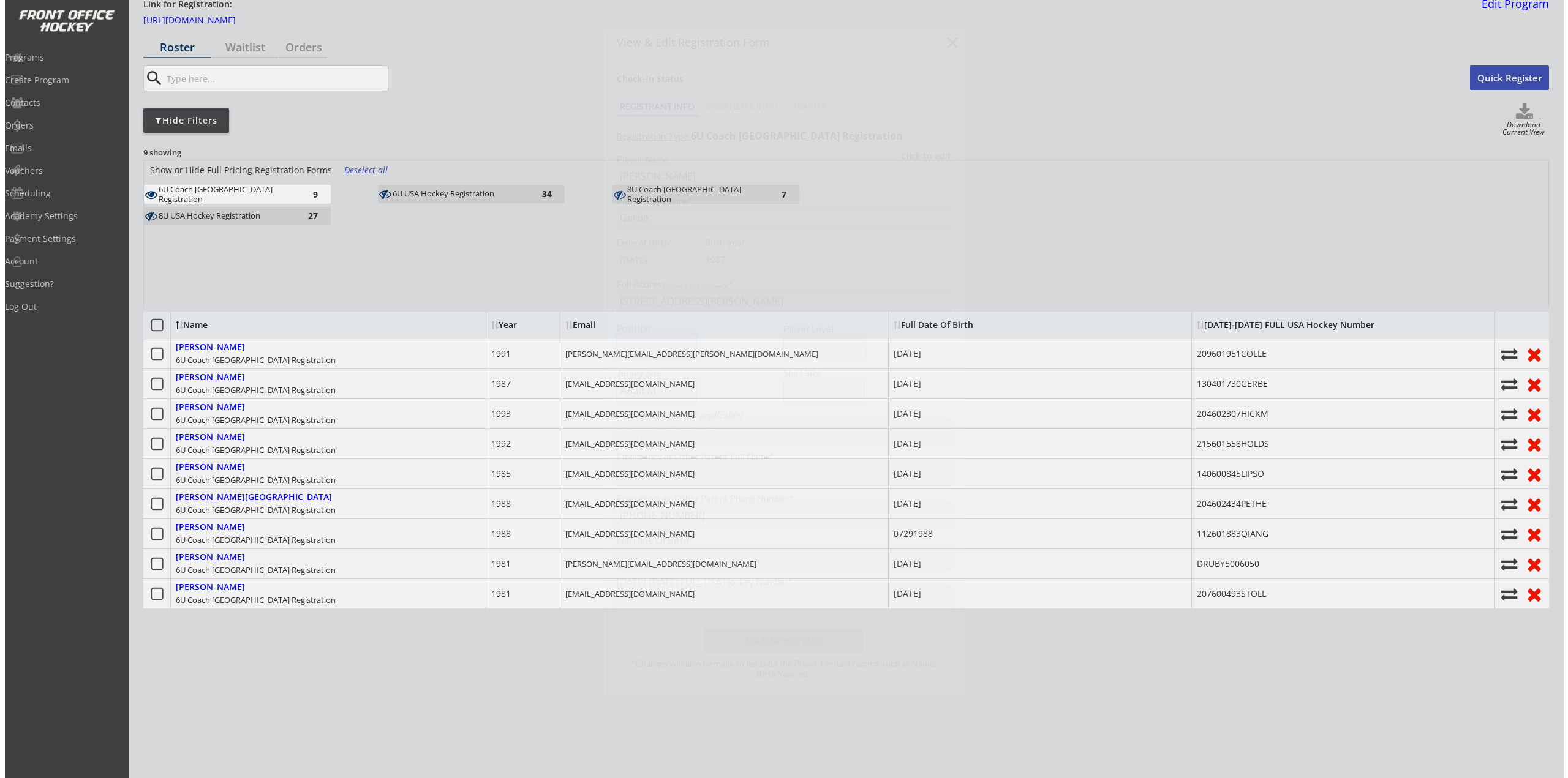
scroll to position [53, 0]
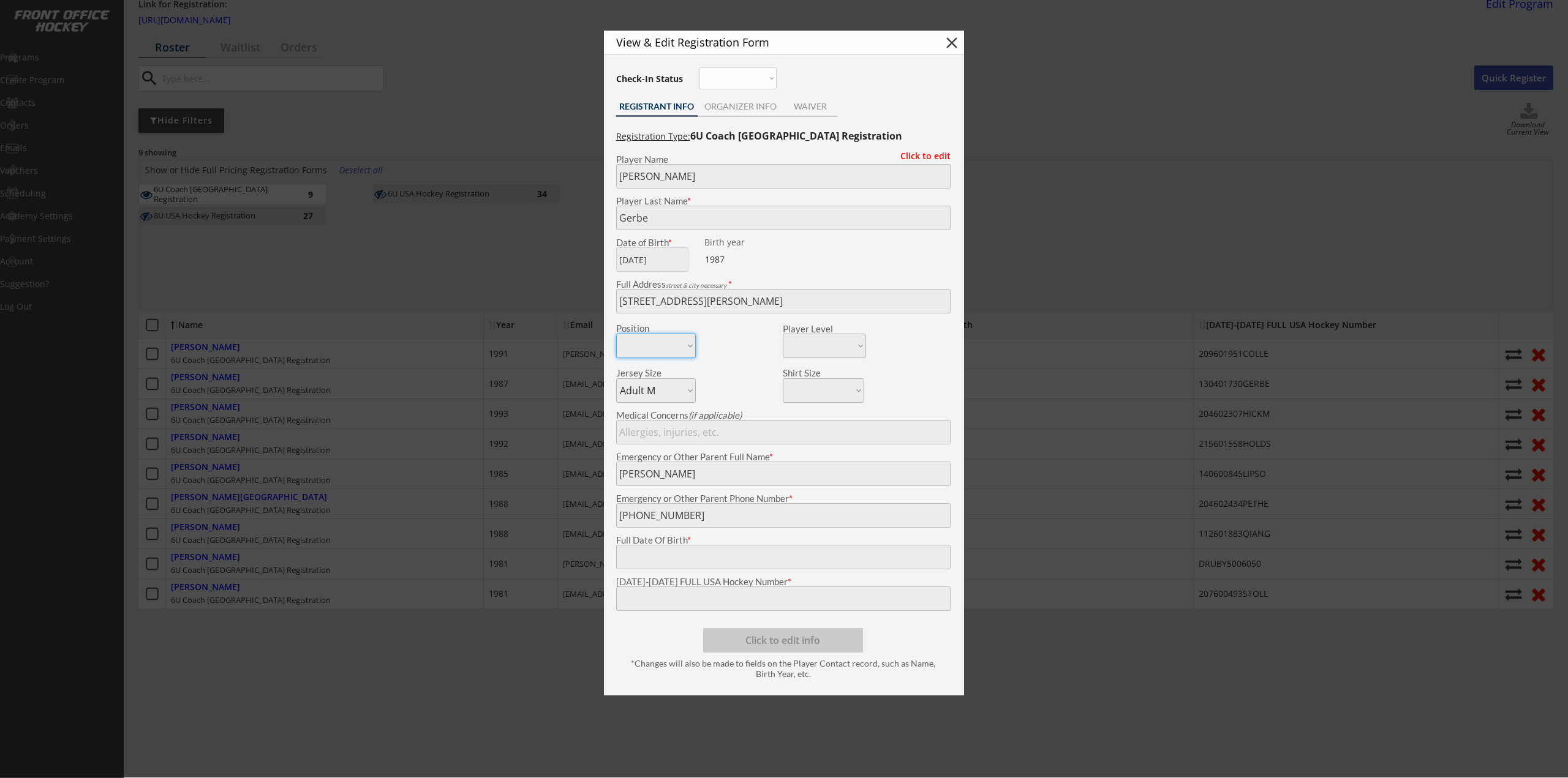
type input "July 24, 1987"
type input "130401730GERBE"
click at [590, 599] on body "2025-2026 USA Hockey # Registration Starts Dec 31, 2025 Link for Registration: …" at bounding box center [784, 336] width 1568 height 778
click at [460, 383] on div at bounding box center [784, 389] width 1568 height 778
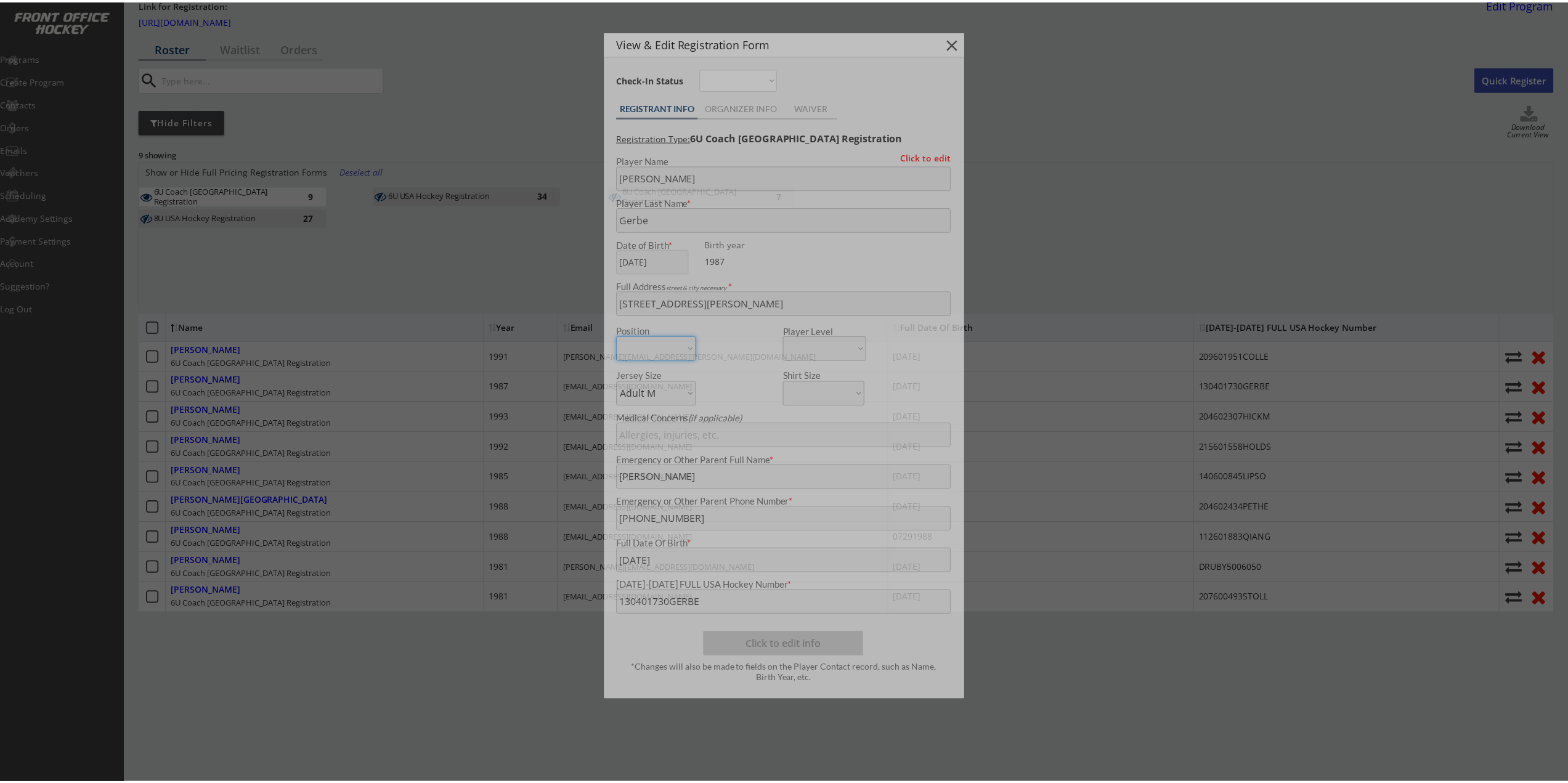
scroll to position [63, 0]
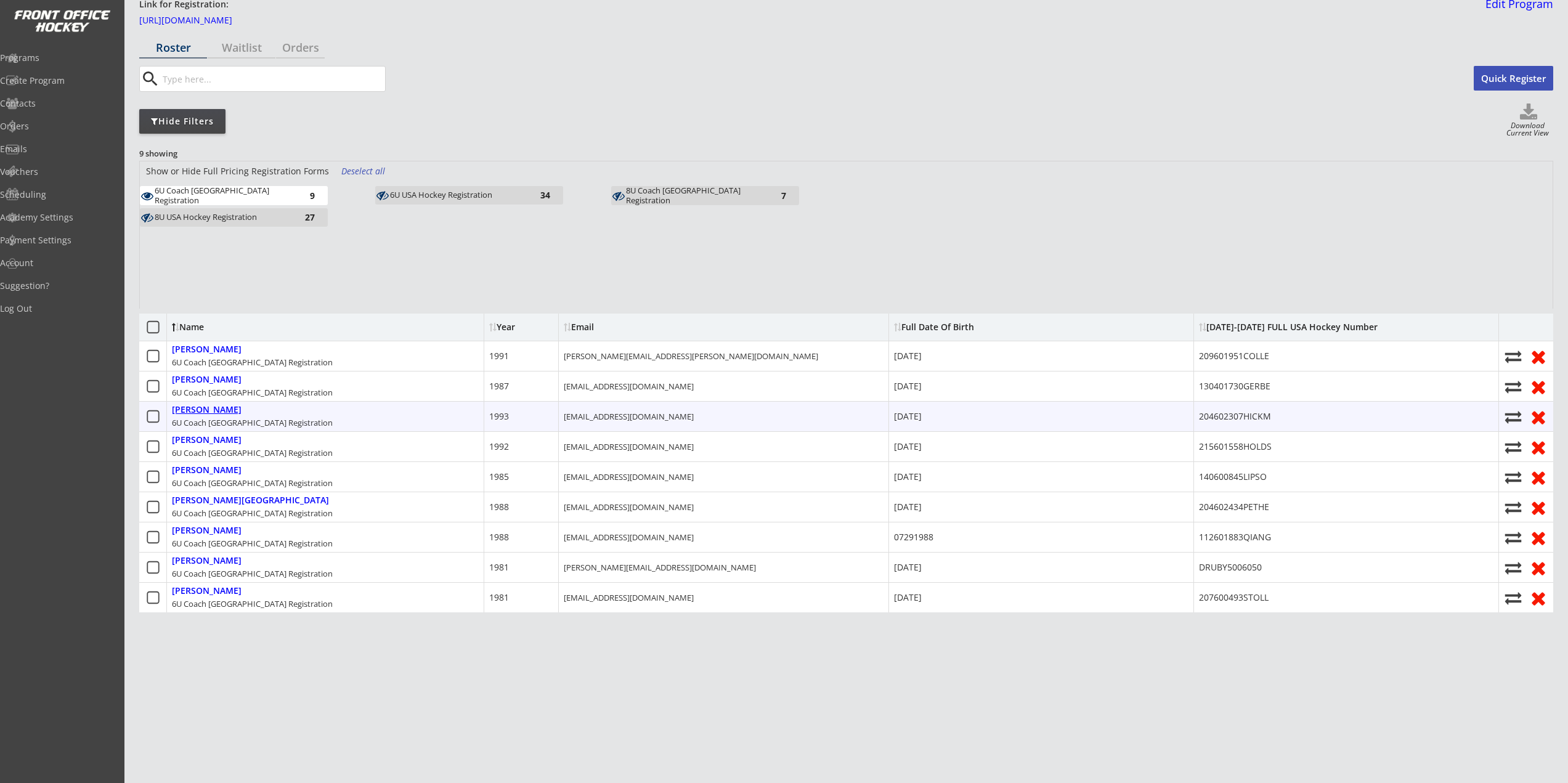
click at [189, 405] on div "Hickman, John" at bounding box center [207, 410] width 70 height 10
type input "John"
type input "Hickman"
type input "6604 Spruce Dr, Anniston, AL 36206, USA"
select select ""Adult L""
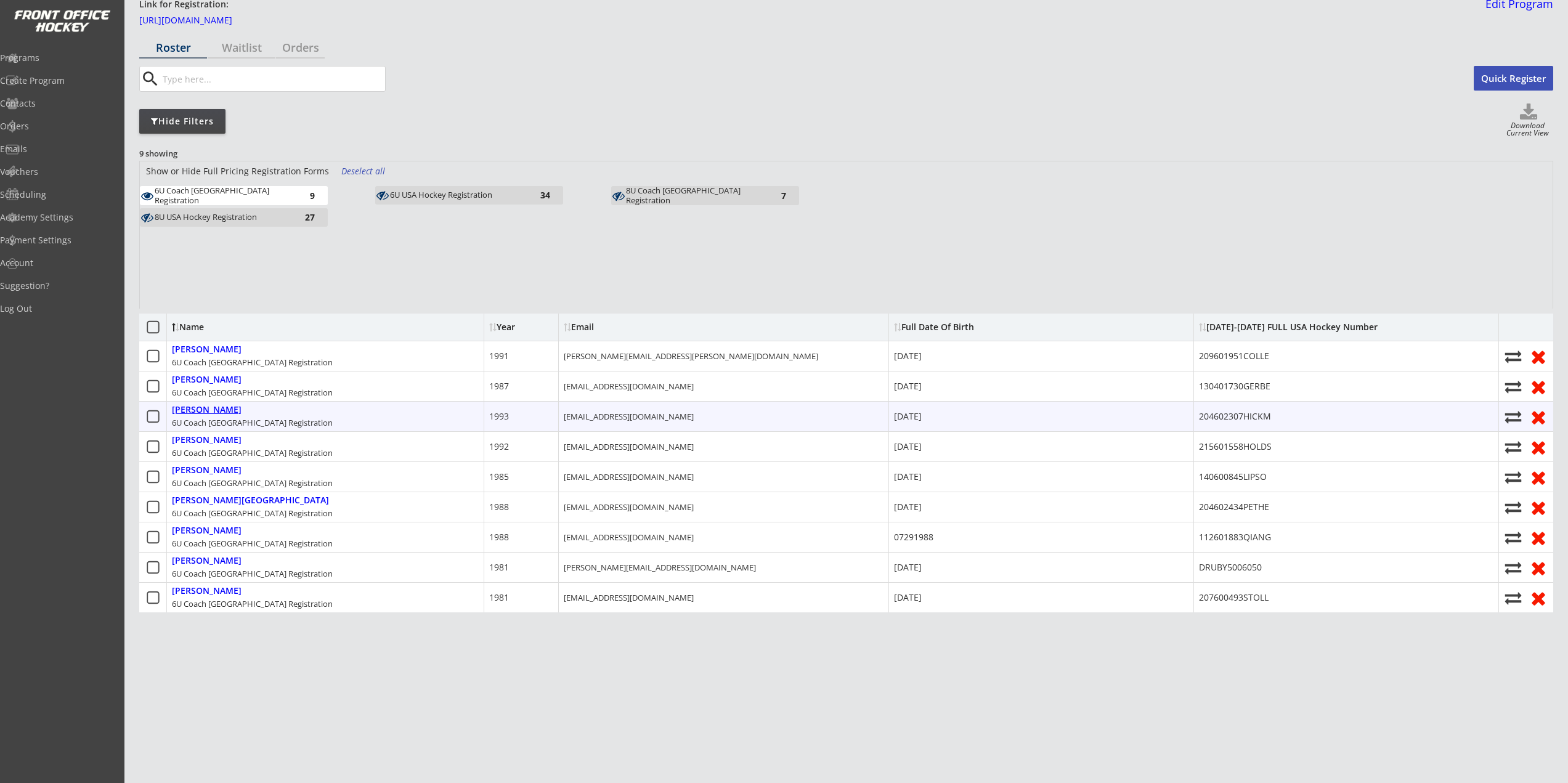
type input "Kelsey Hickman"
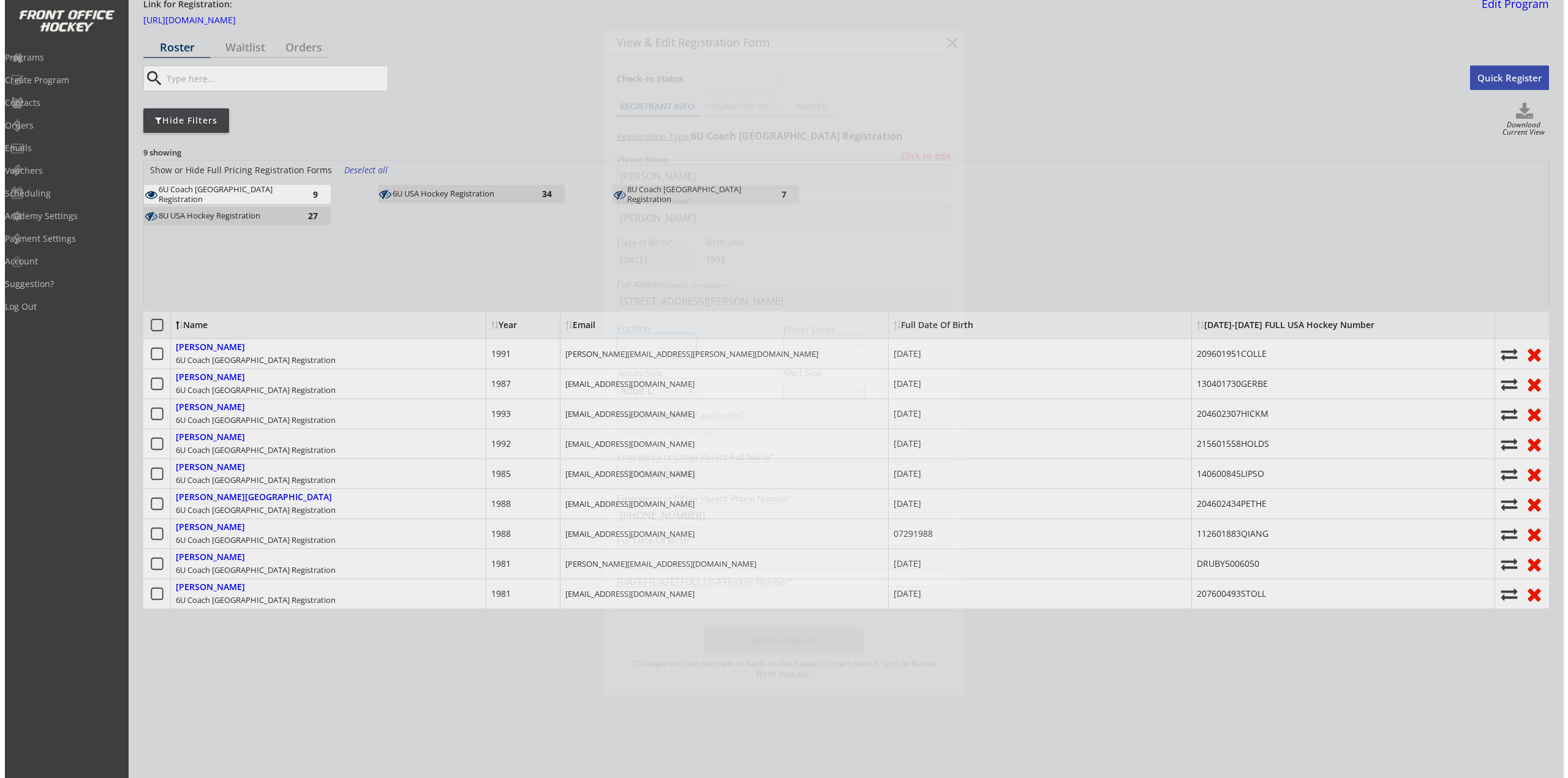
scroll to position [53, 0]
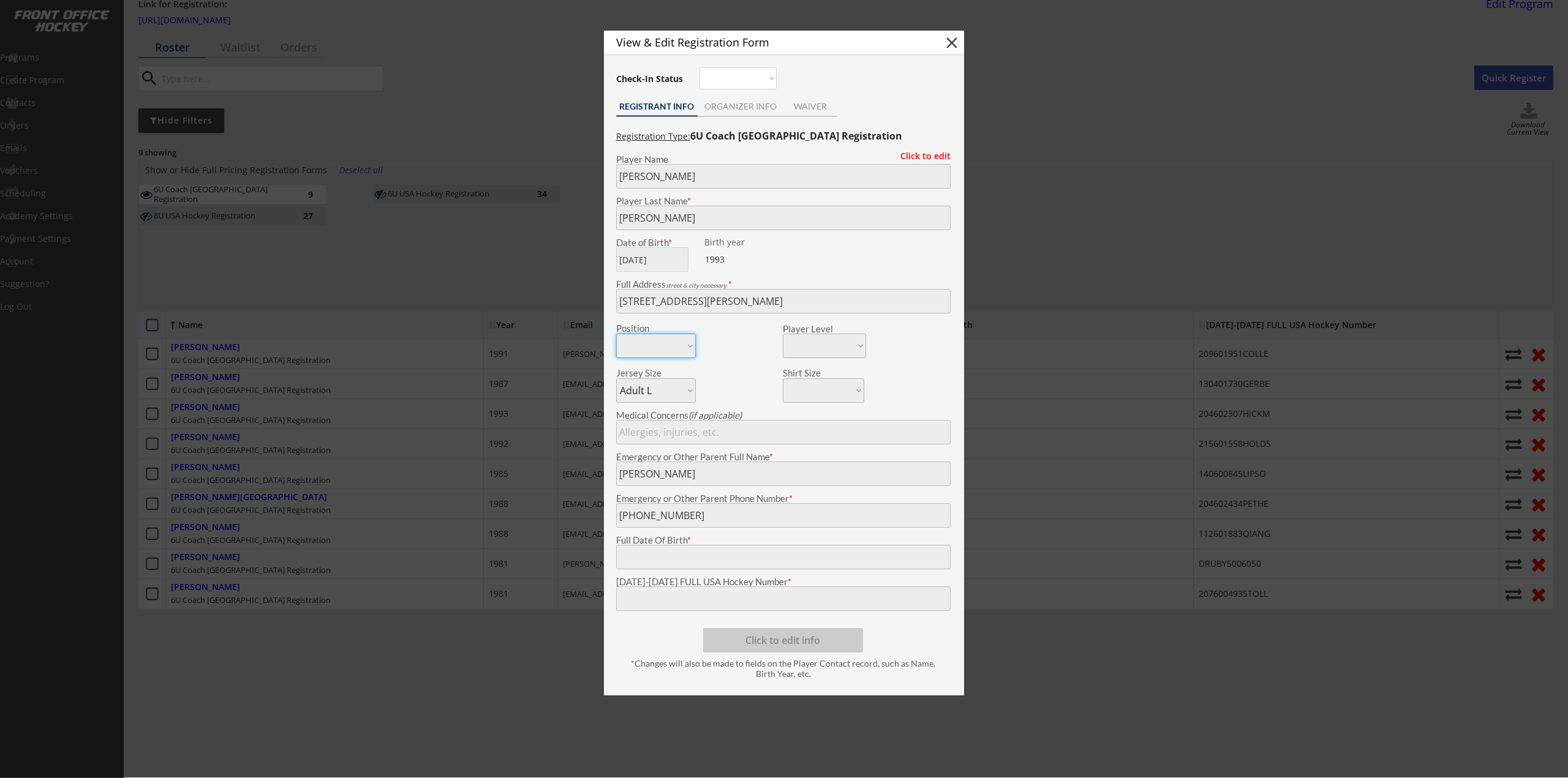
type input "02/23/1993"
type input "204602307HICKM"
click at [496, 599] on body "2025-2026 USA Hockey # Registration Starts Dec 31, 2025 Link for Registration: …" at bounding box center [784, 336] width 1568 height 778
drag, startPoint x: 221, startPoint y: 509, endPoint x: 229, endPoint y: 501, distance: 11.3
click at [221, 509] on div at bounding box center [784, 389] width 1568 height 778
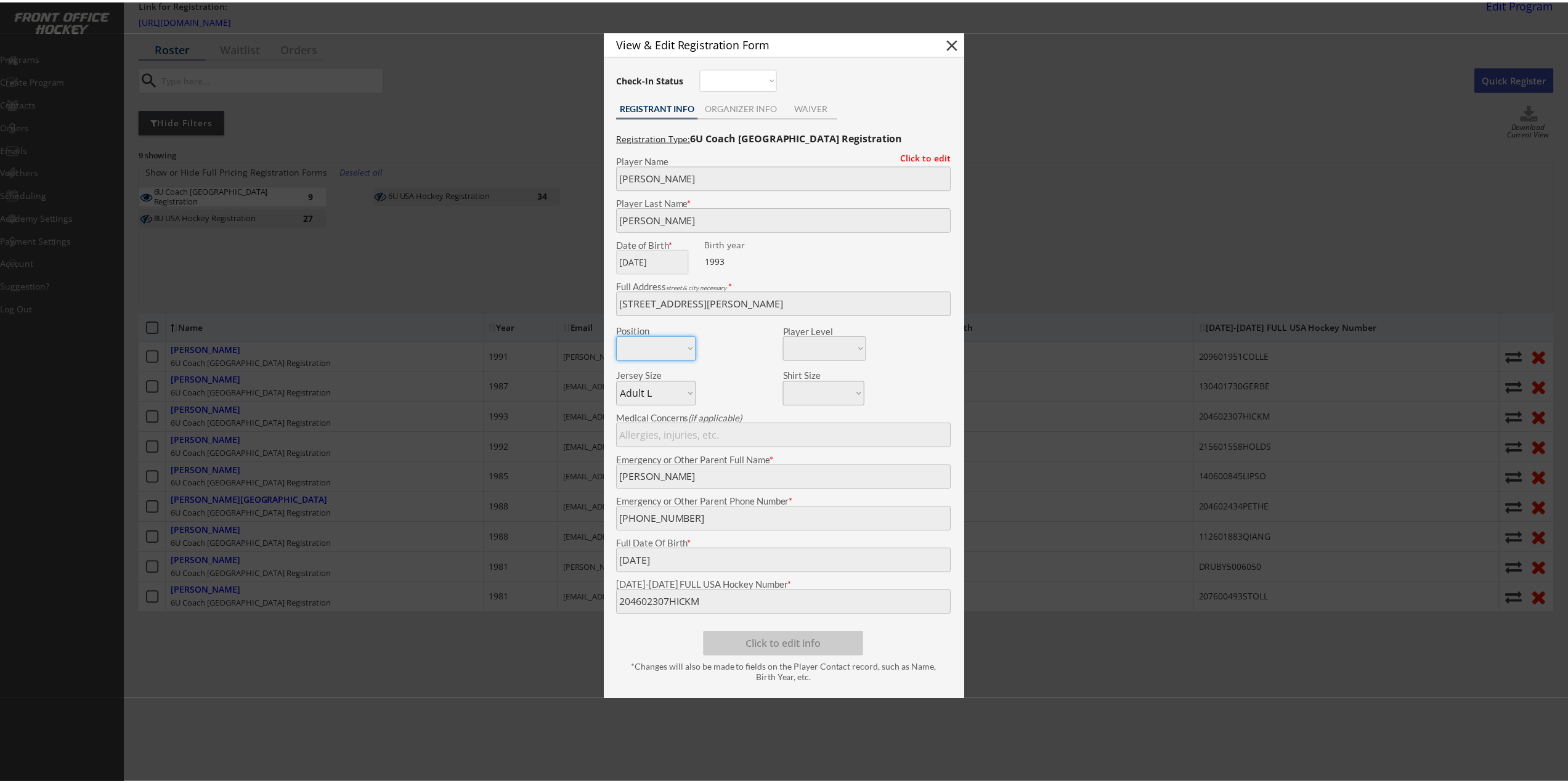
scroll to position [63, 0]
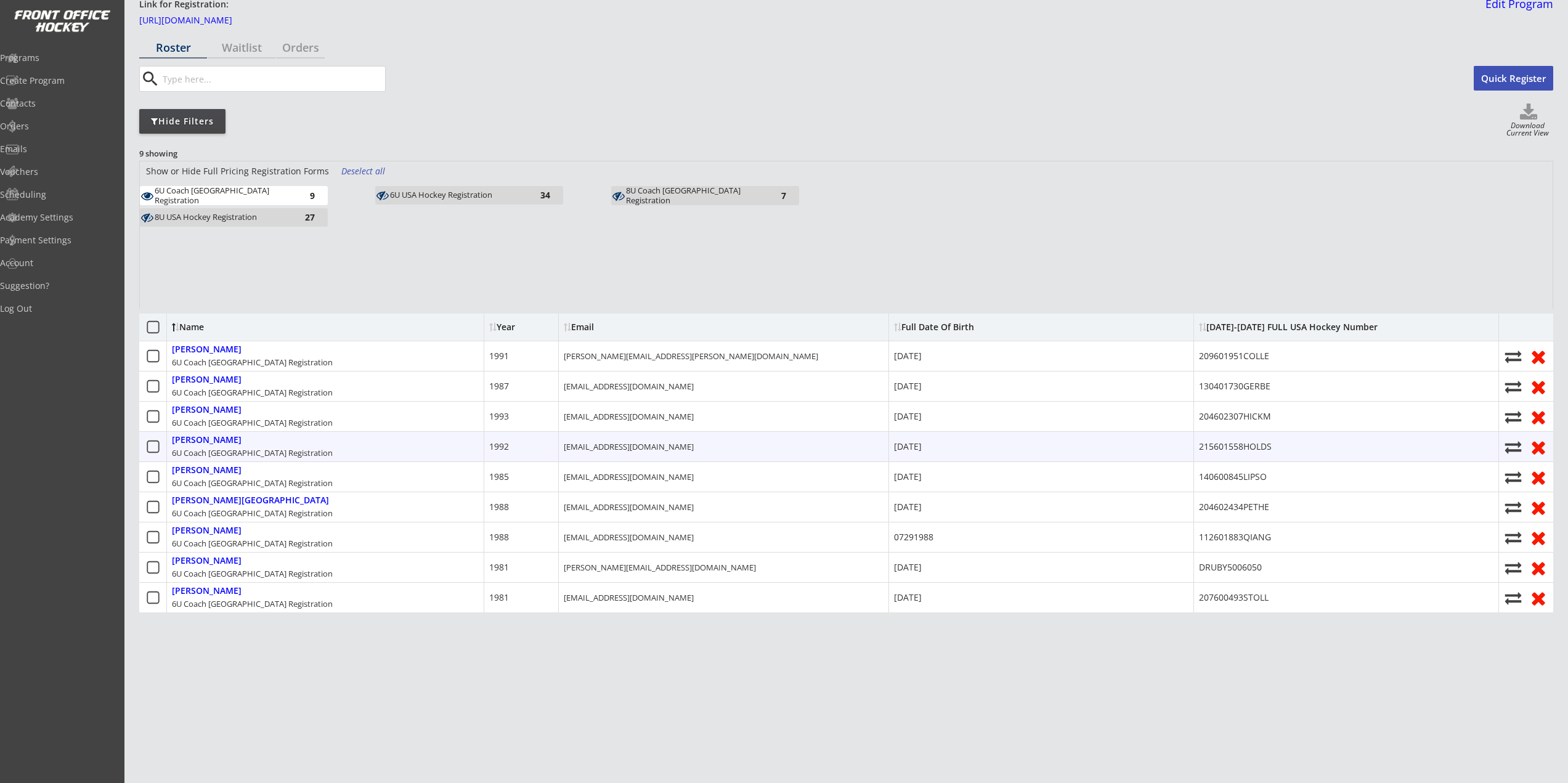
click at [198, 435] on div "Holdsworth, Justin" at bounding box center [207, 439] width 70 height 10
type input "Justin"
type input "Holdsworth"
type input "4579 Homesite, Orion Township, MI 48359, USA"
select select ""Adult XL""
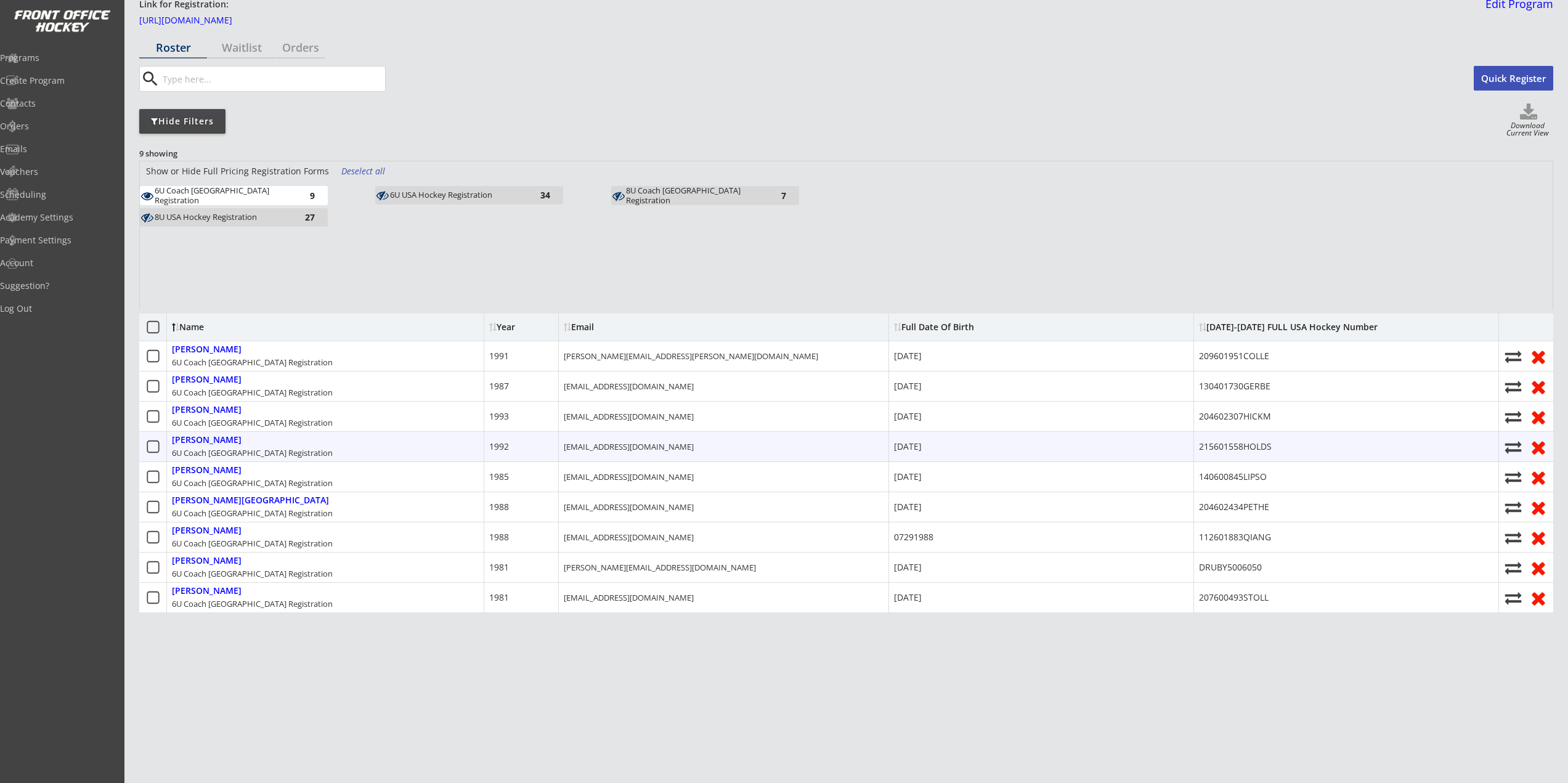
type input "Kathryn Holdsworth"
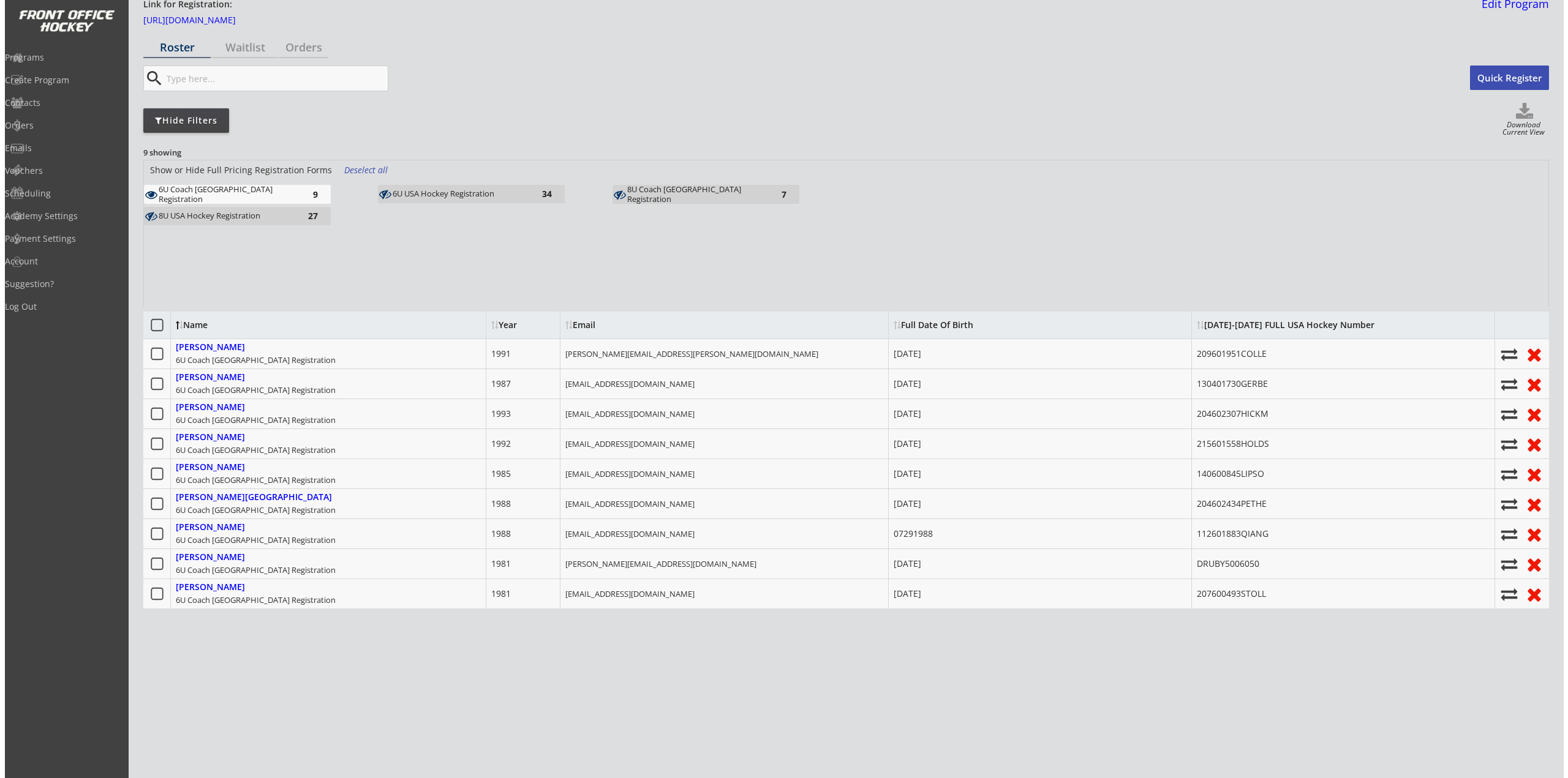
scroll to position [53, 0]
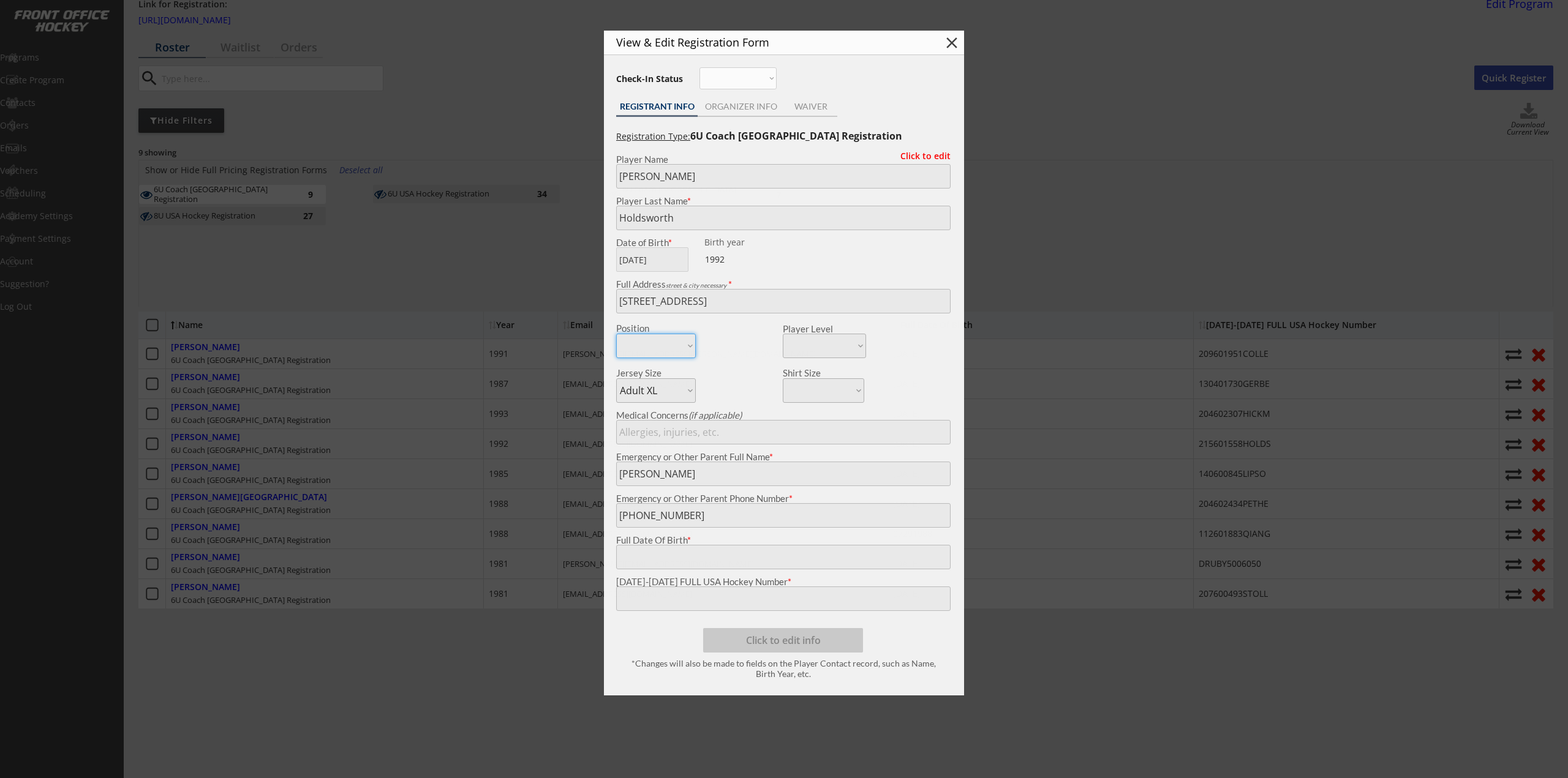
type input "10/06/1992"
type input "215601558HOLDS"
click at [525, 593] on body "2025-2026 USA Hockey # Registration Starts Dec 31, 2025 Link for Registration: …" at bounding box center [784, 336] width 1568 height 778
click at [301, 436] on div at bounding box center [784, 389] width 1568 height 778
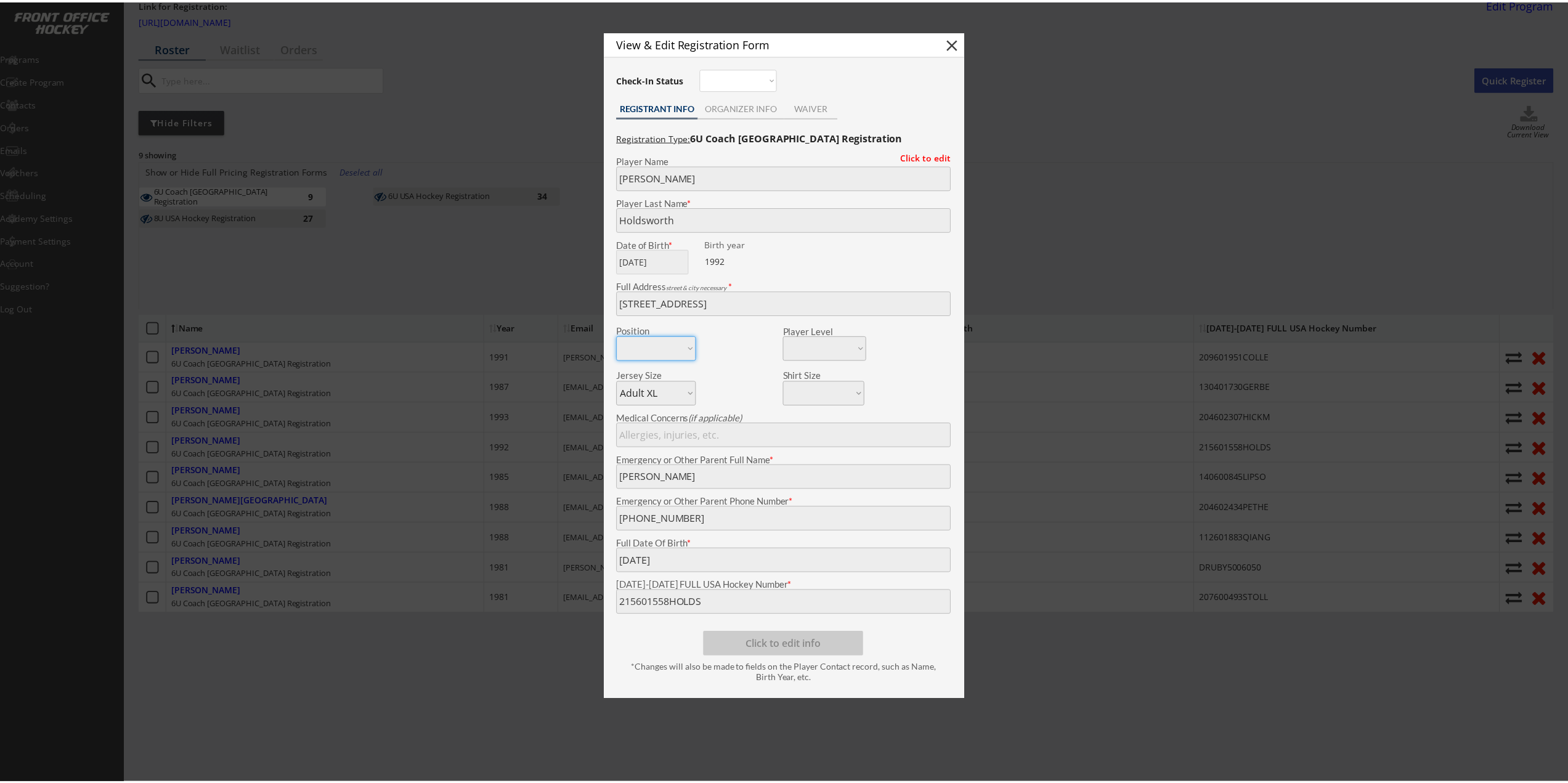
scroll to position [63, 0]
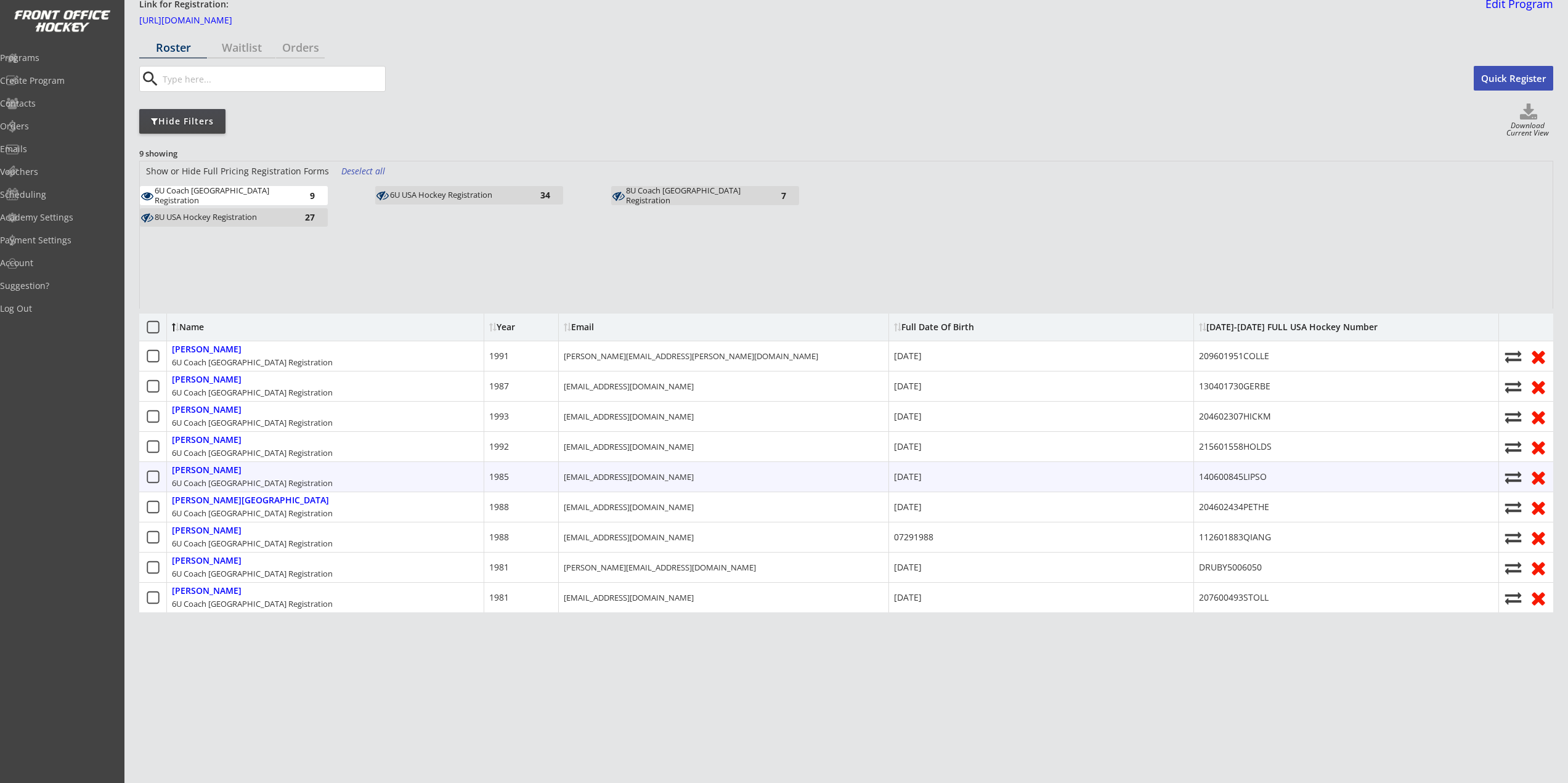
click at [215, 466] on div "Lipson, Mark 6U Coach USA Registration" at bounding box center [325, 477] width 318 height 29
click at [224, 466] on div "Lipson, Mark" at bounding box center [207, 470] width 70 height 10
type input "Mark"
type input "Lipson"
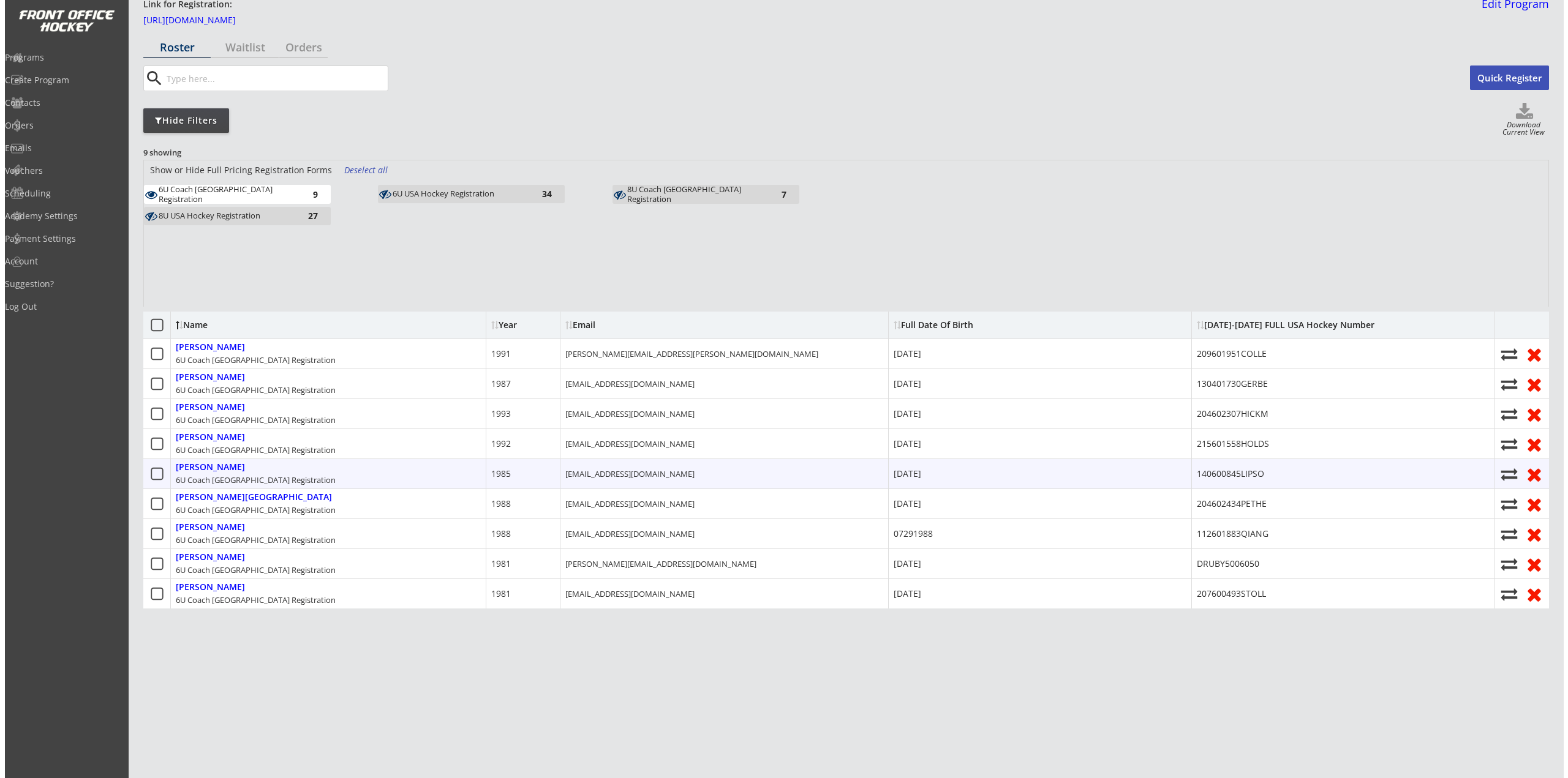
scroll to position [53, 0]
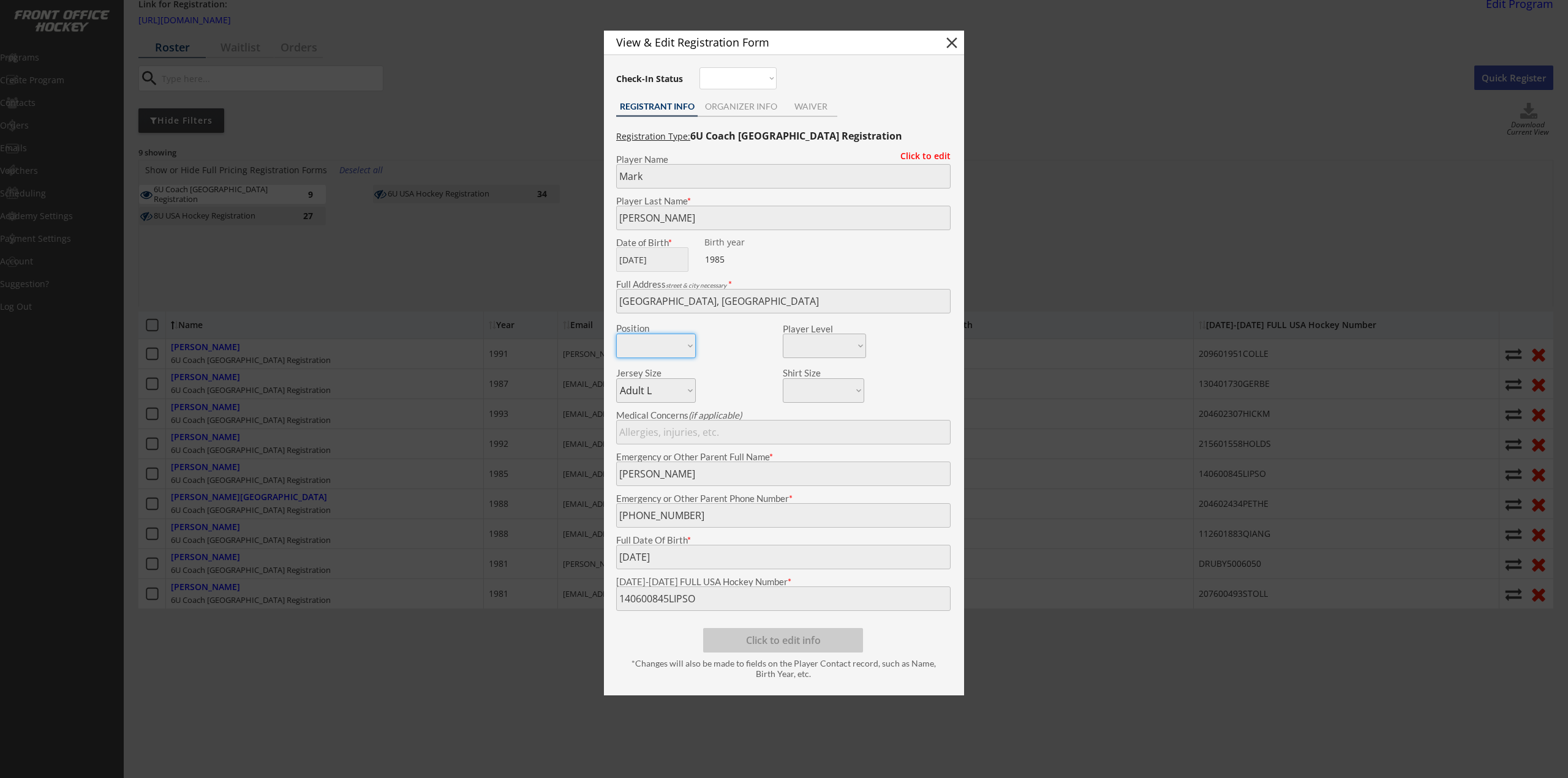
click at [501, 601] on body "2025-2026 USA Hockey # Registration Starts Dec 31, 2025 Link for Registration: …" at bounding box center [784, 336] width 1568 height 778
drag, startPoint x: 216, startPoint y: 456, endPoint x: 81, endPoint y: 454, distance: 135.0
click at [216, 456] on div at bounding box center [784, 389] width 1568 height 778
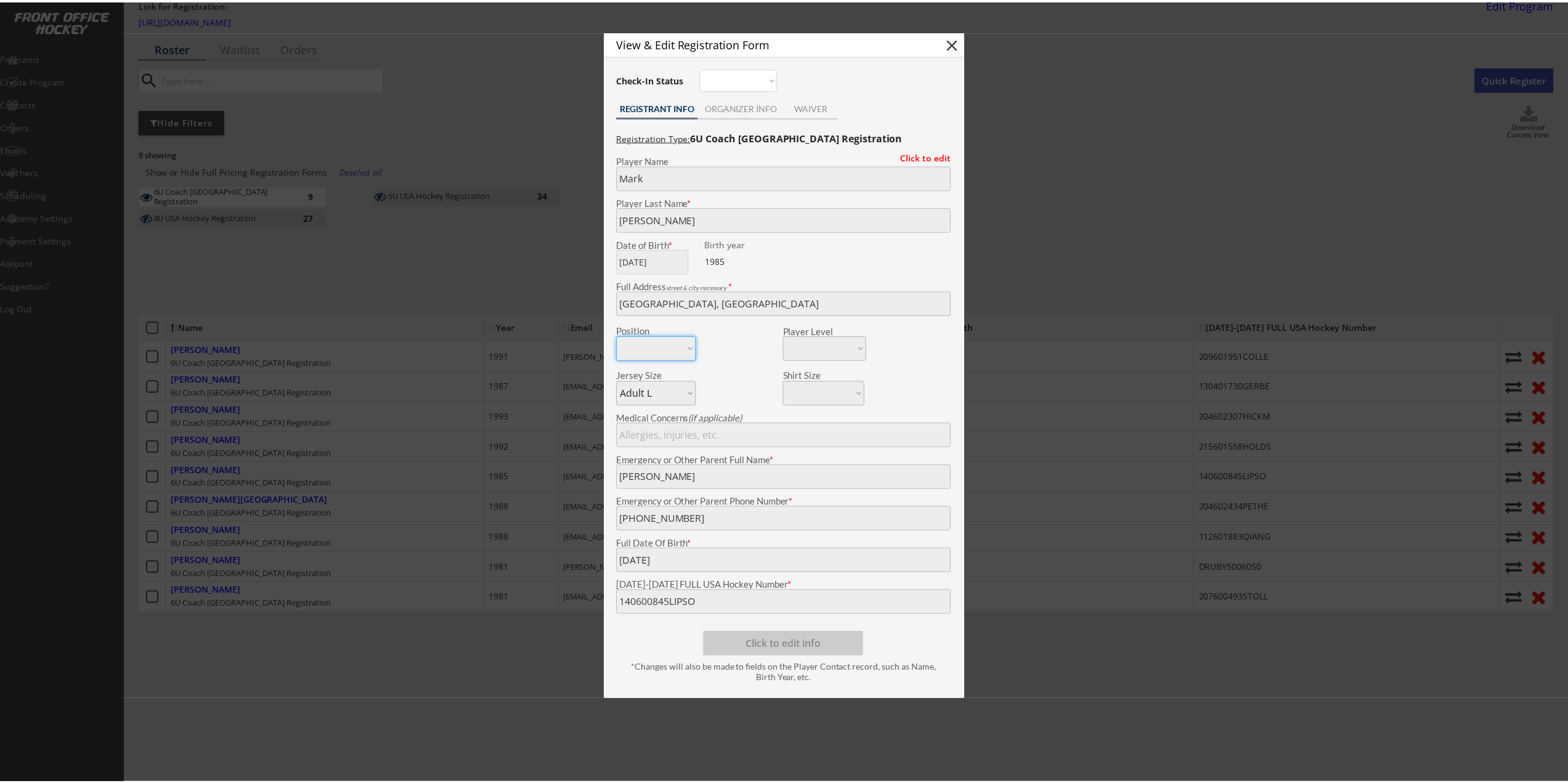
scroll to position [63, 0]
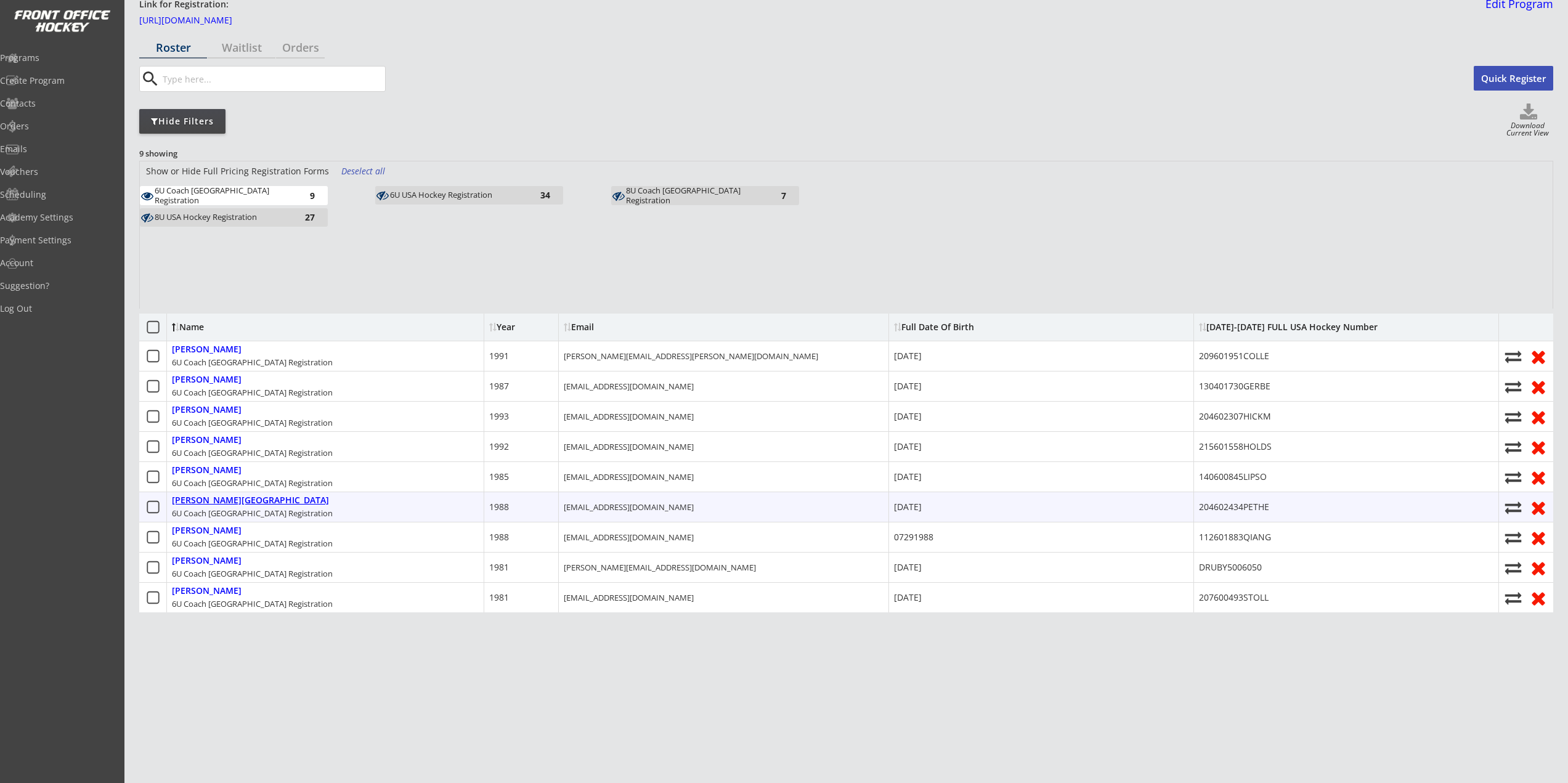
click at [226, 496] on div "Petherick, Chad" at bounding box center [250, 500] width 157 height 10
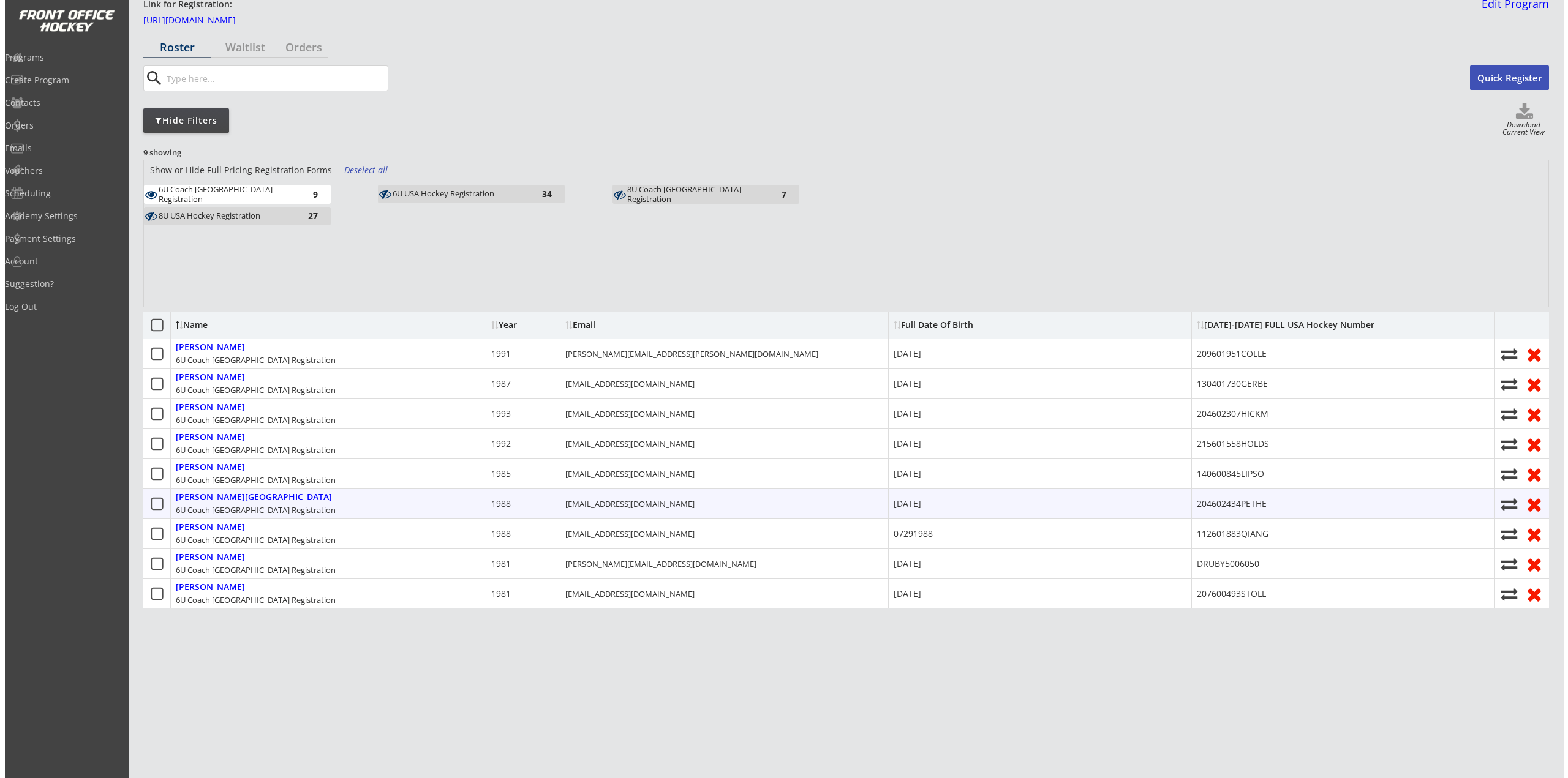
scroll to position [53, 0]
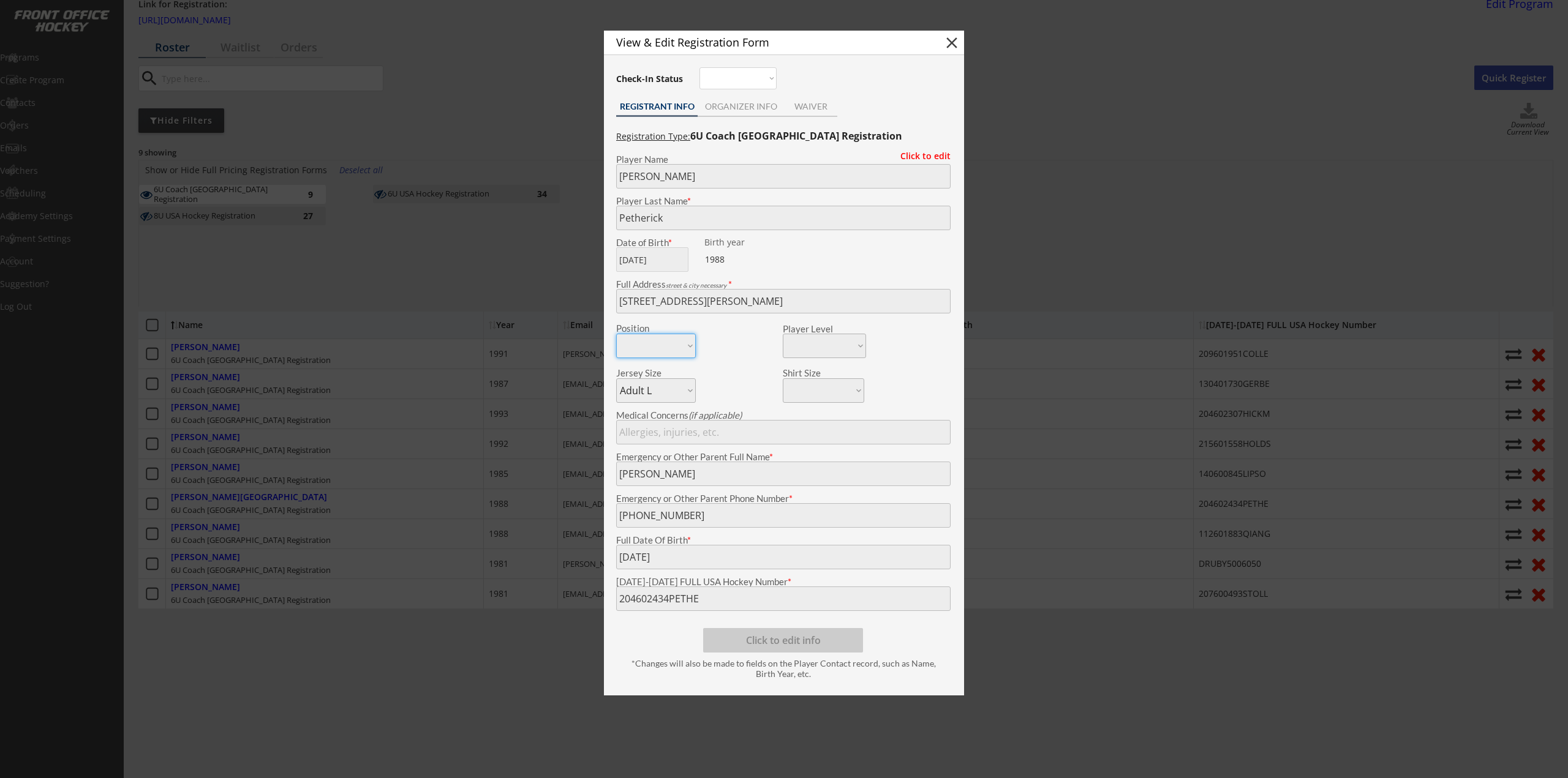
click at [381, 596] on body "2025-2026 USA Hockey # Registration Starts Dec 31, 2025 Link for Registration: …" at bounding box center [784, 336] width 1568 height 778
click at [415, 414] on div at bounding box center [784, 389] width 1568 height 778
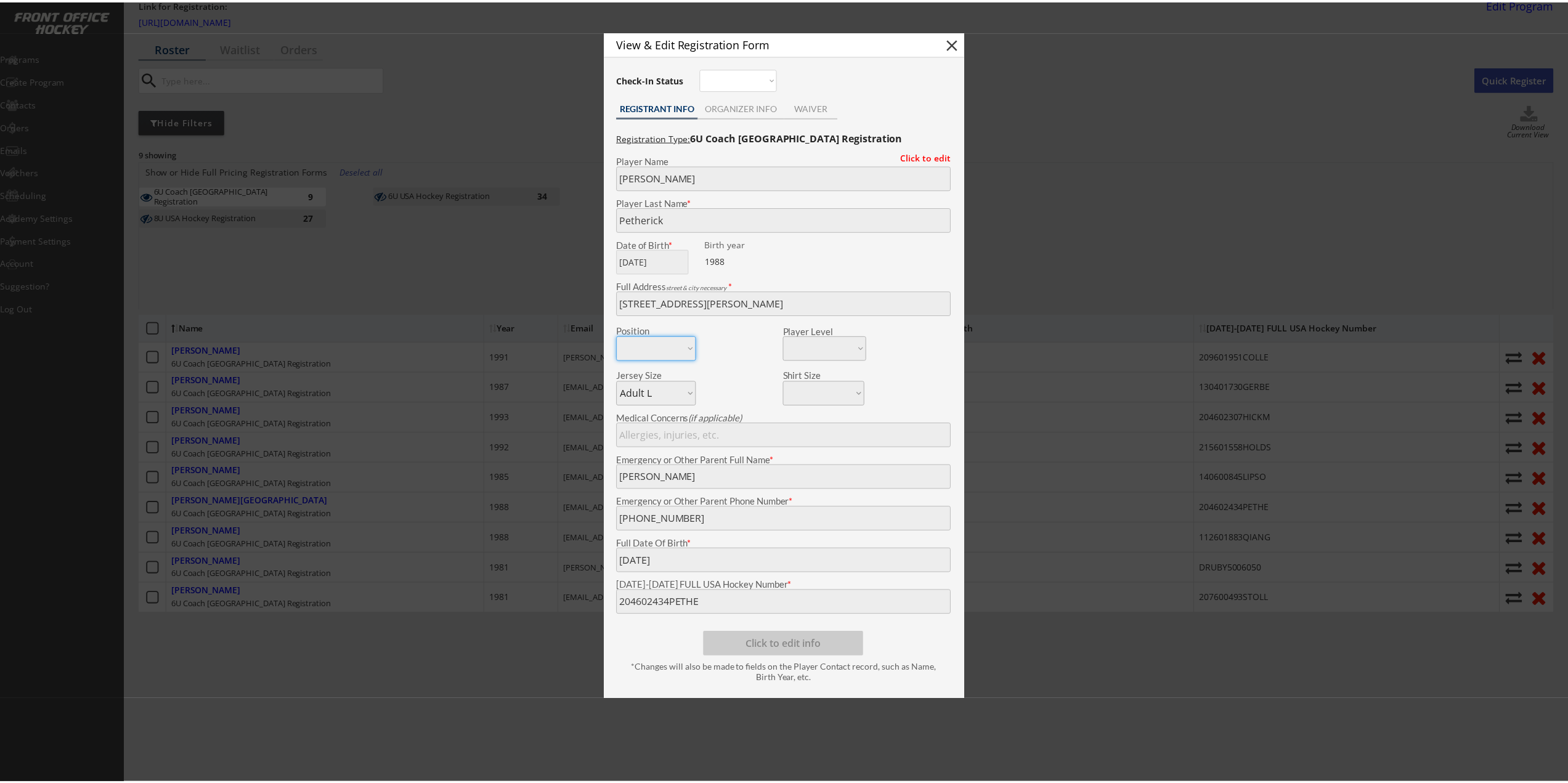
scroll to position [63, 0]
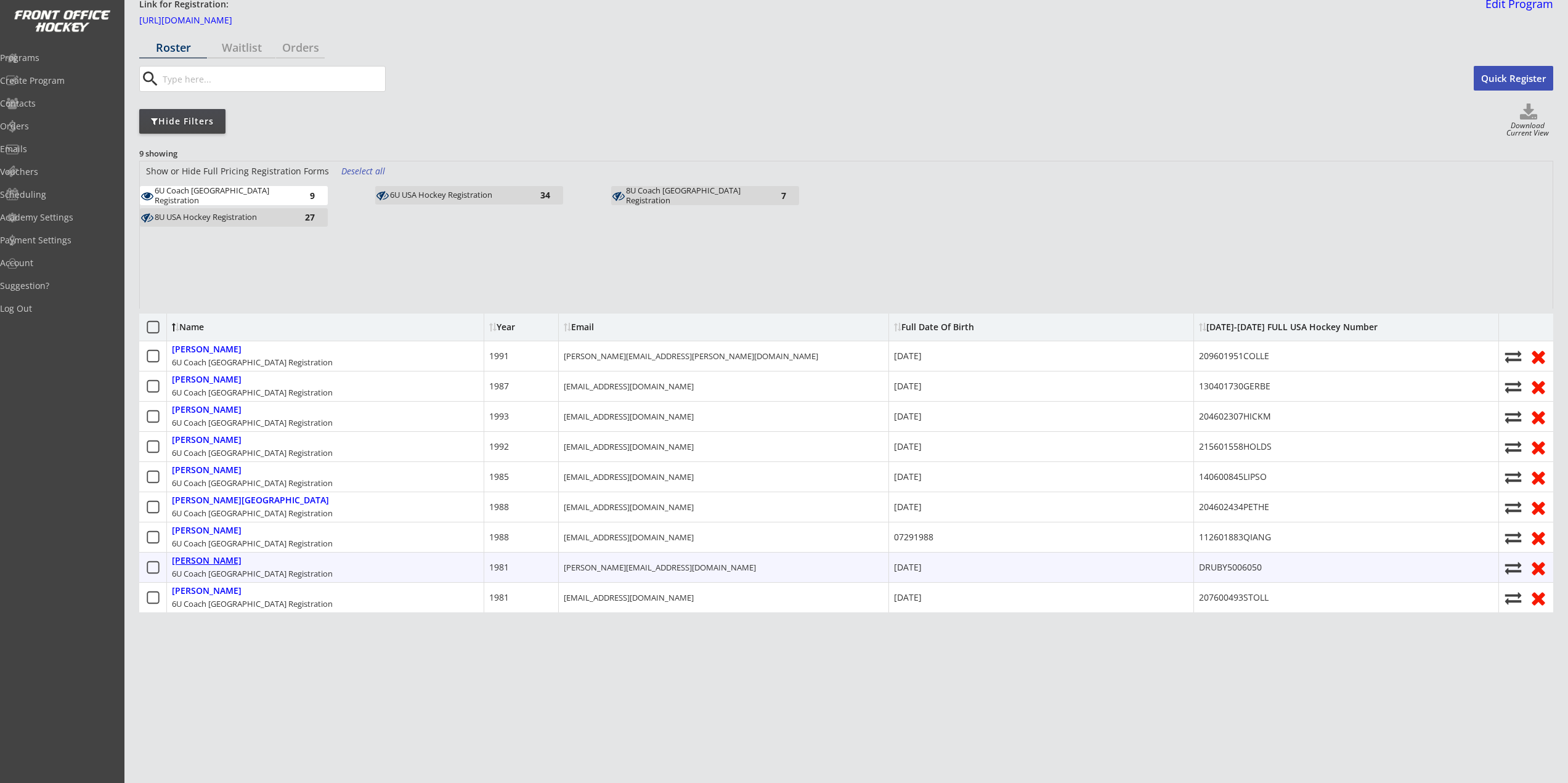
click at [187, 556] on div "Ruby, David" at bounding box center [207, 561] width 70 height 10
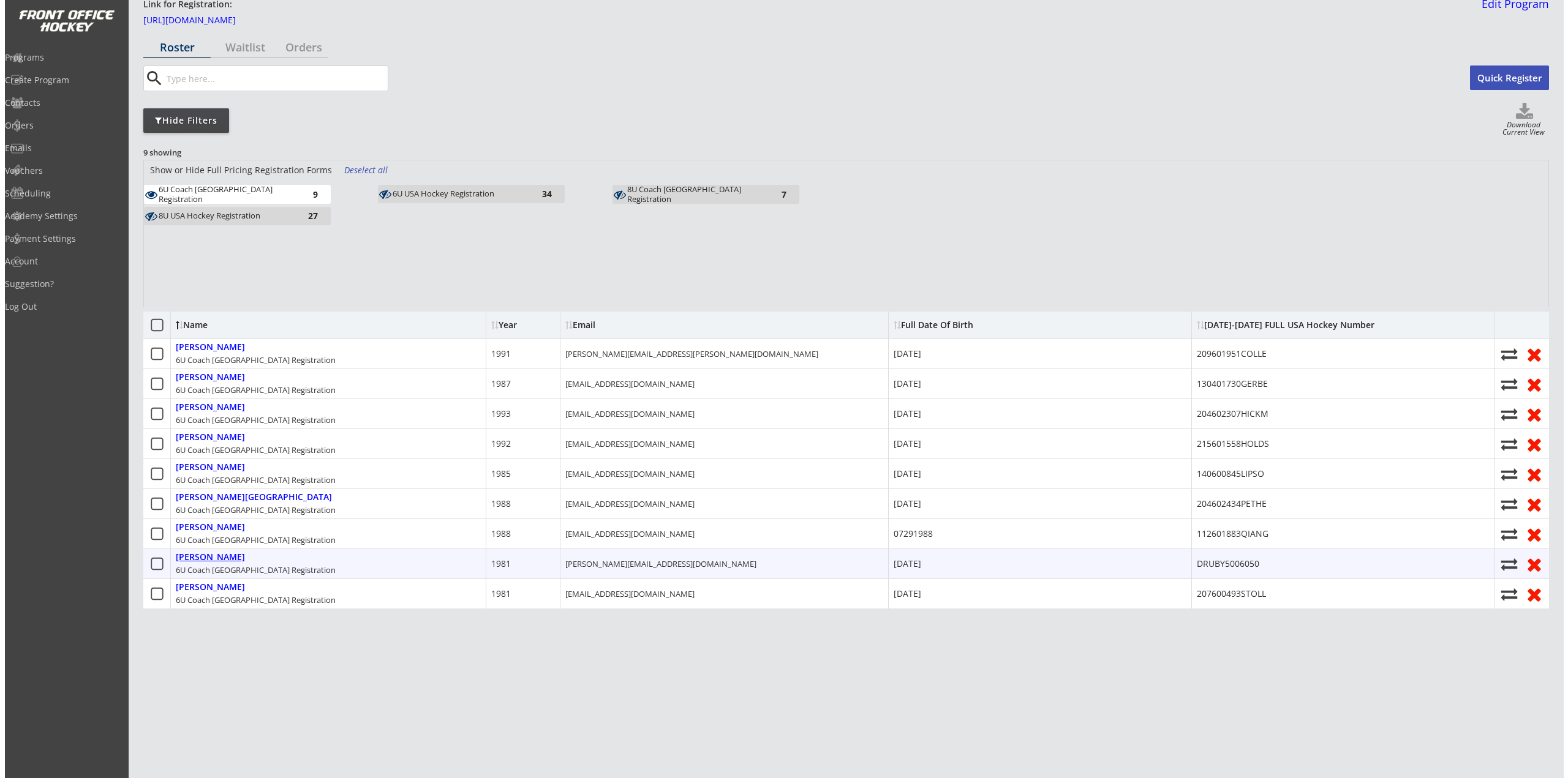
scroll to position [53, 0]
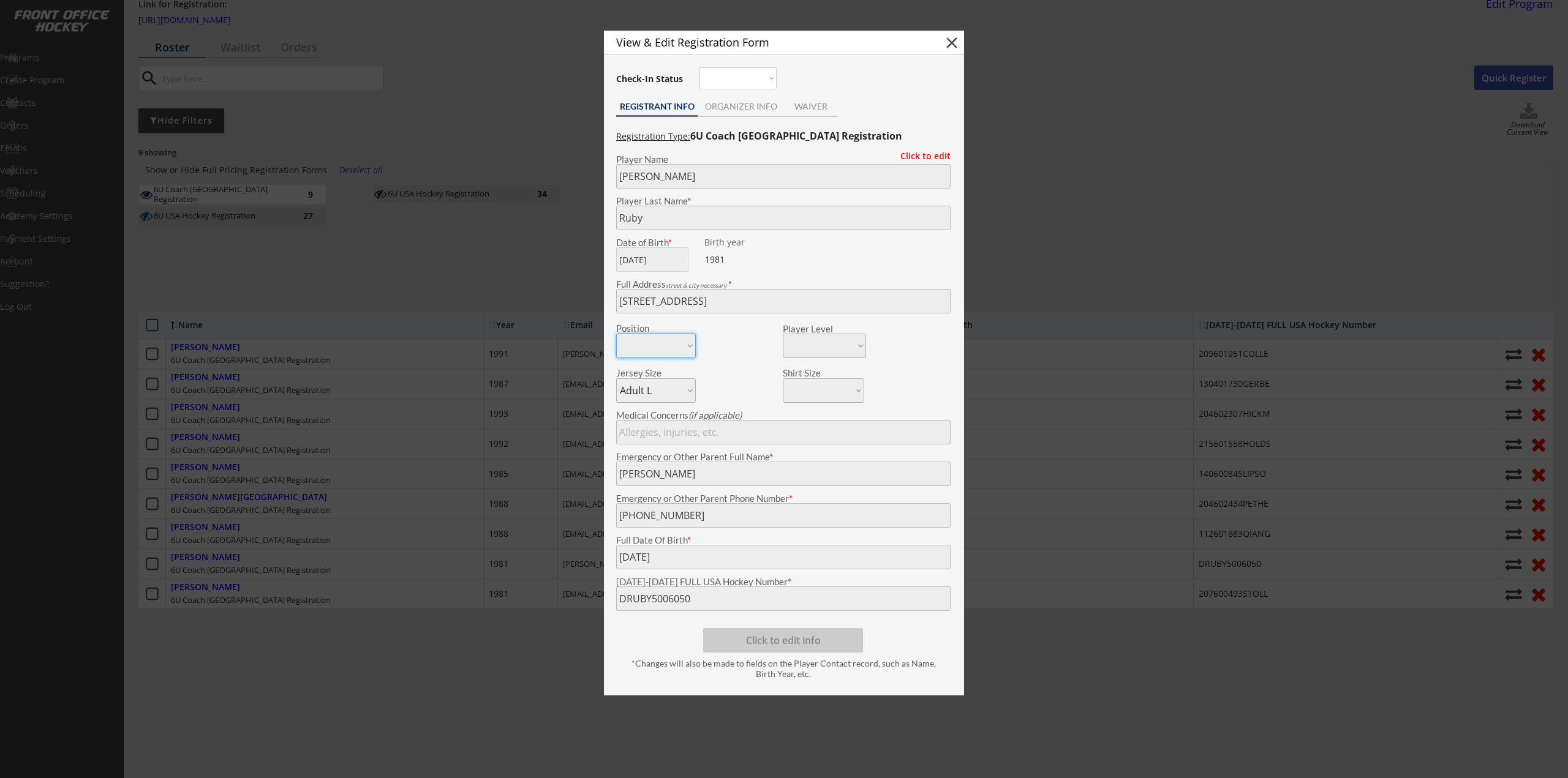
click at [386, 599] on body "2025-2026 USA Hockey # Registration Starts Dec 31, 2025 Link for Registration: …" at bounding box center [784, 336] width 1568 height 778
drag, startPoint x: 456, startPoint y: 599, endPoint x: 435, endPoint y: 598, distance: 21.0
click at [456, 600] on div at bounding box center [784, 389] width 1568 height 778
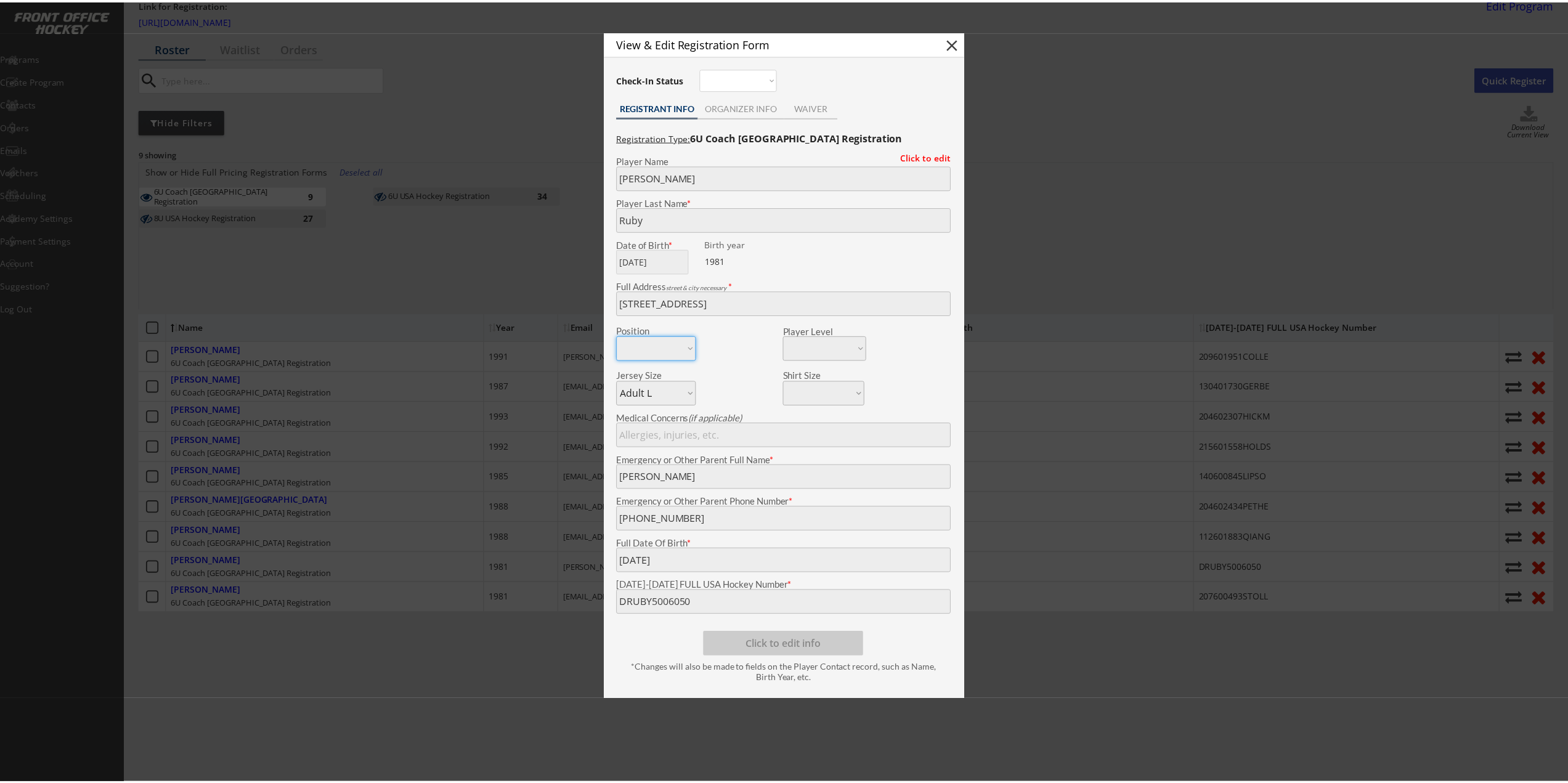
scroll to position [63, 0]
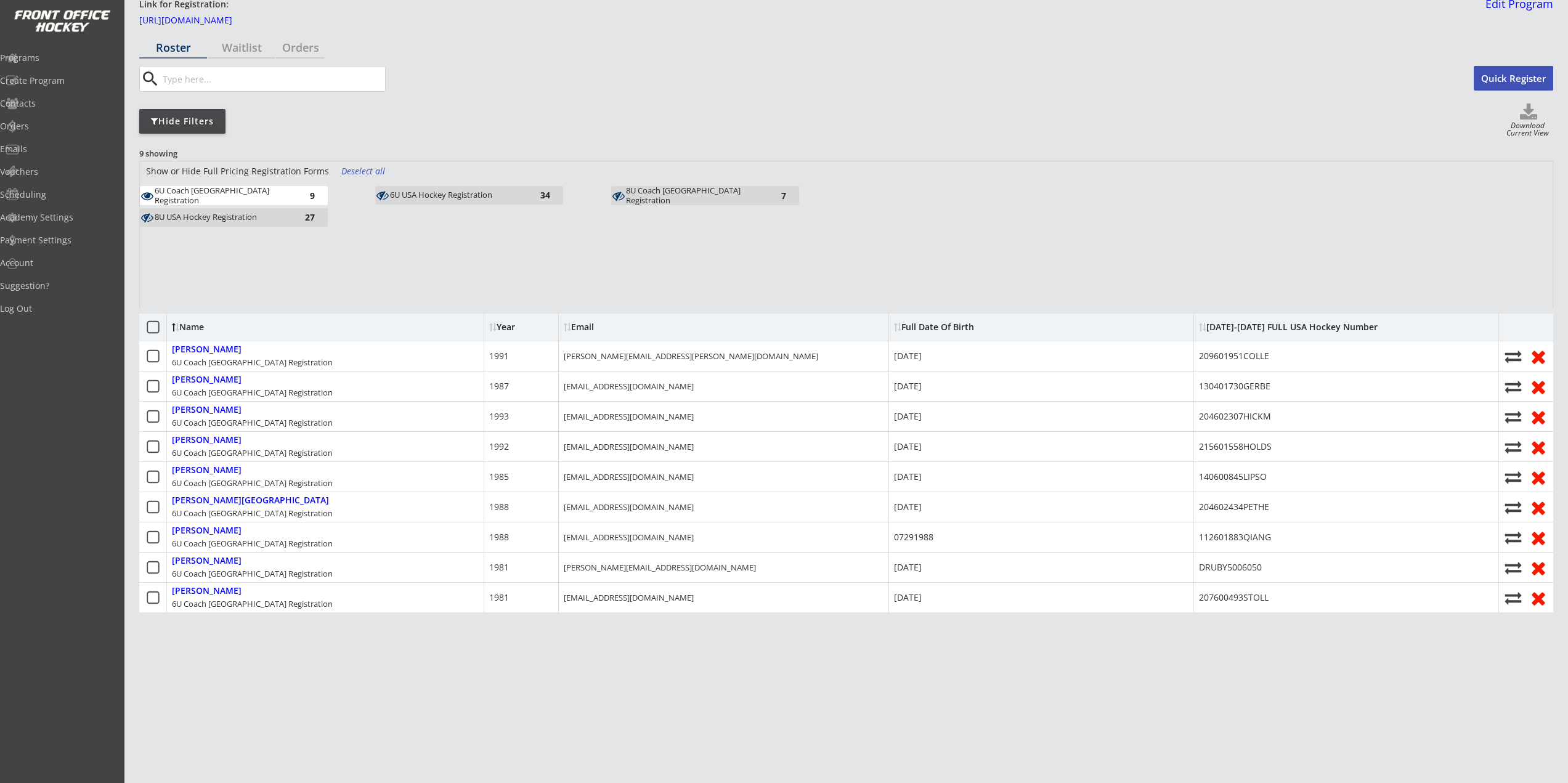
drag, startPoint x: 481, startPoint y: 192, endPoint x: 368, endPoint y: 184, distance: 113.3
click at [482, 192] on div "6U USA Hockey Registration" at bounding box center [458, 195] width 135 height 12
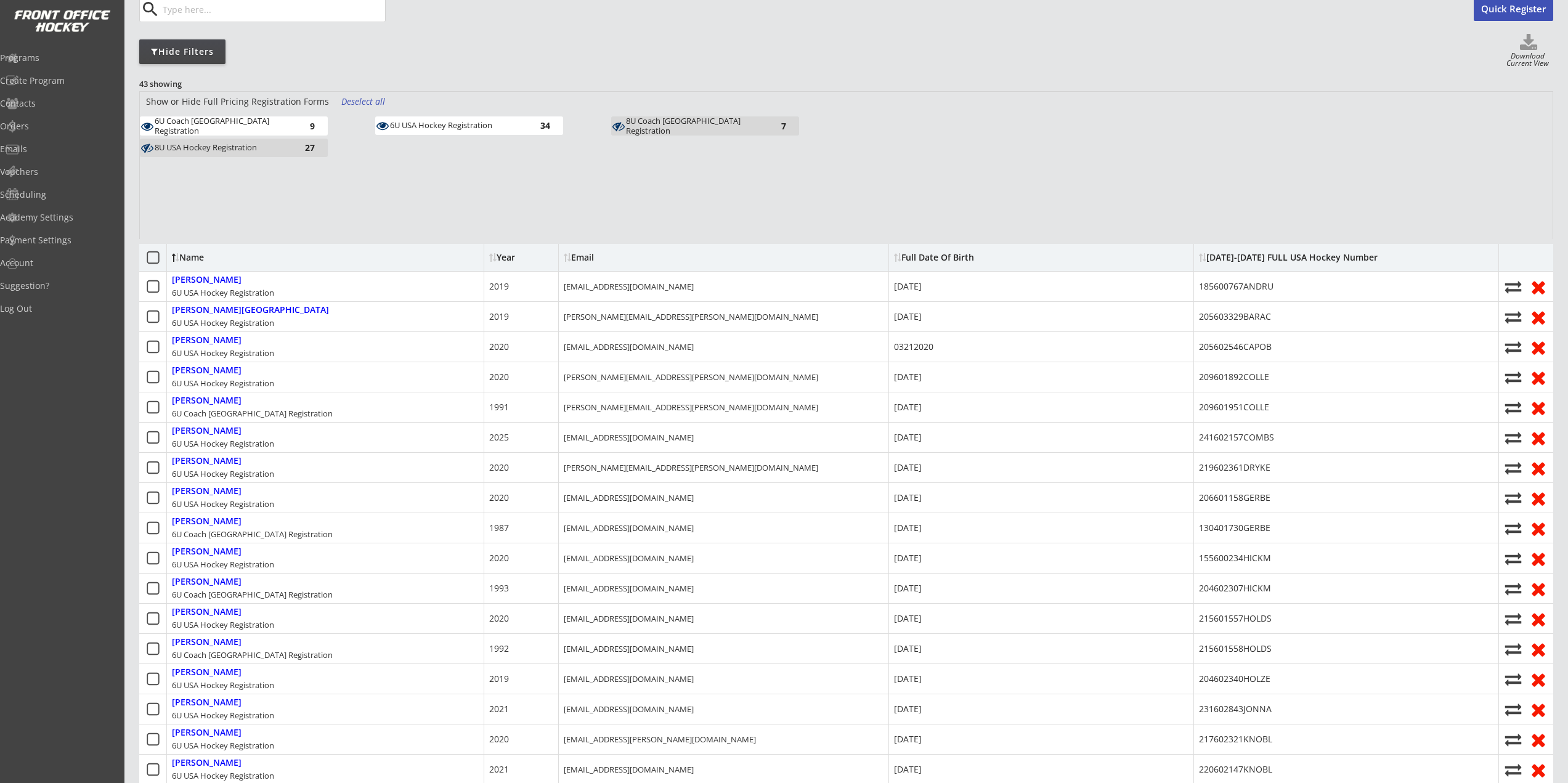
click at [242, 116] on div "6U Coach USA Registration 9" at bounding box center [234, 125] width 188 height 19
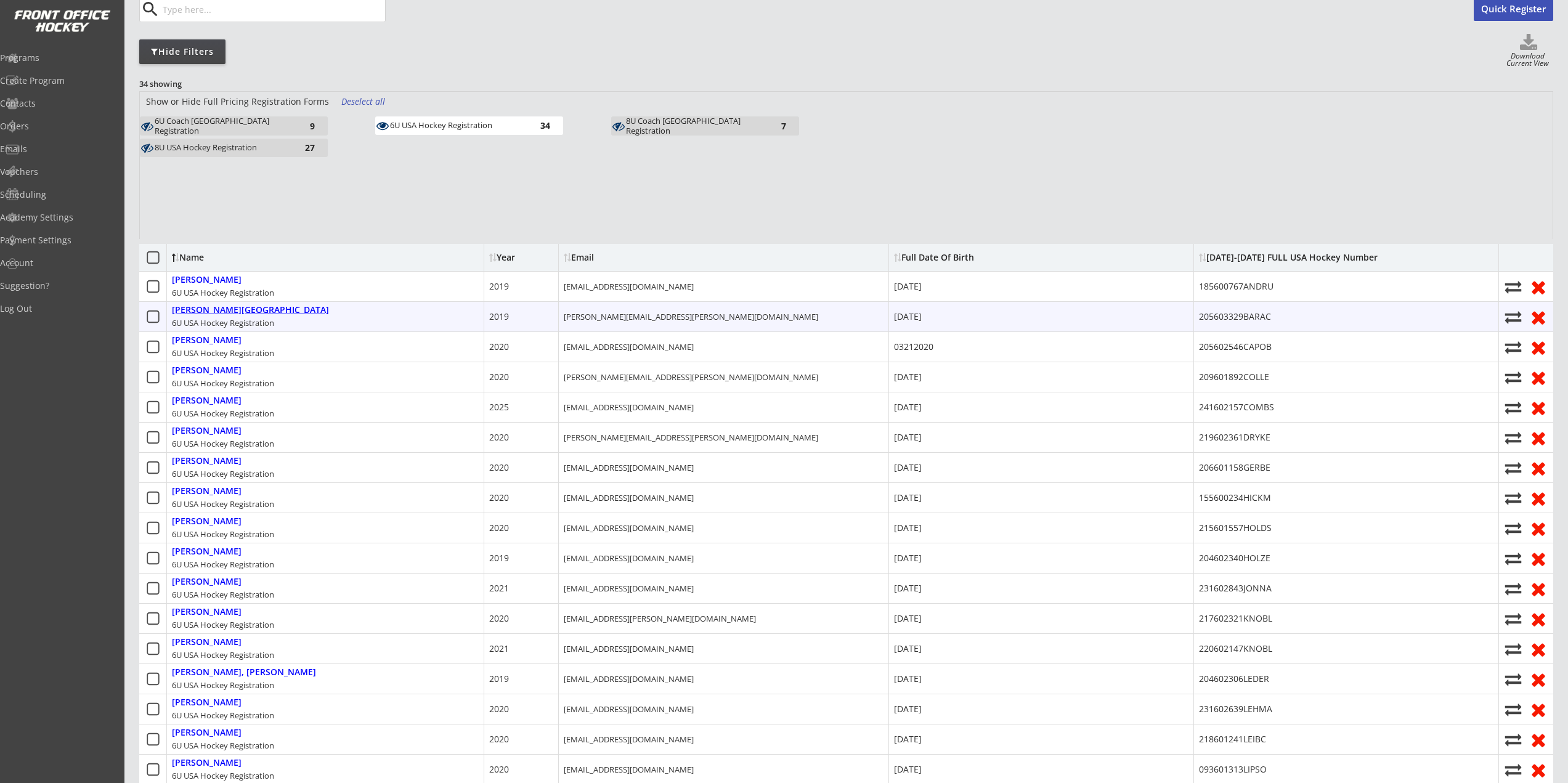
click at [198, 314] on div "Barach, Milan" at bounding box center [250, 310] width 157 height 10
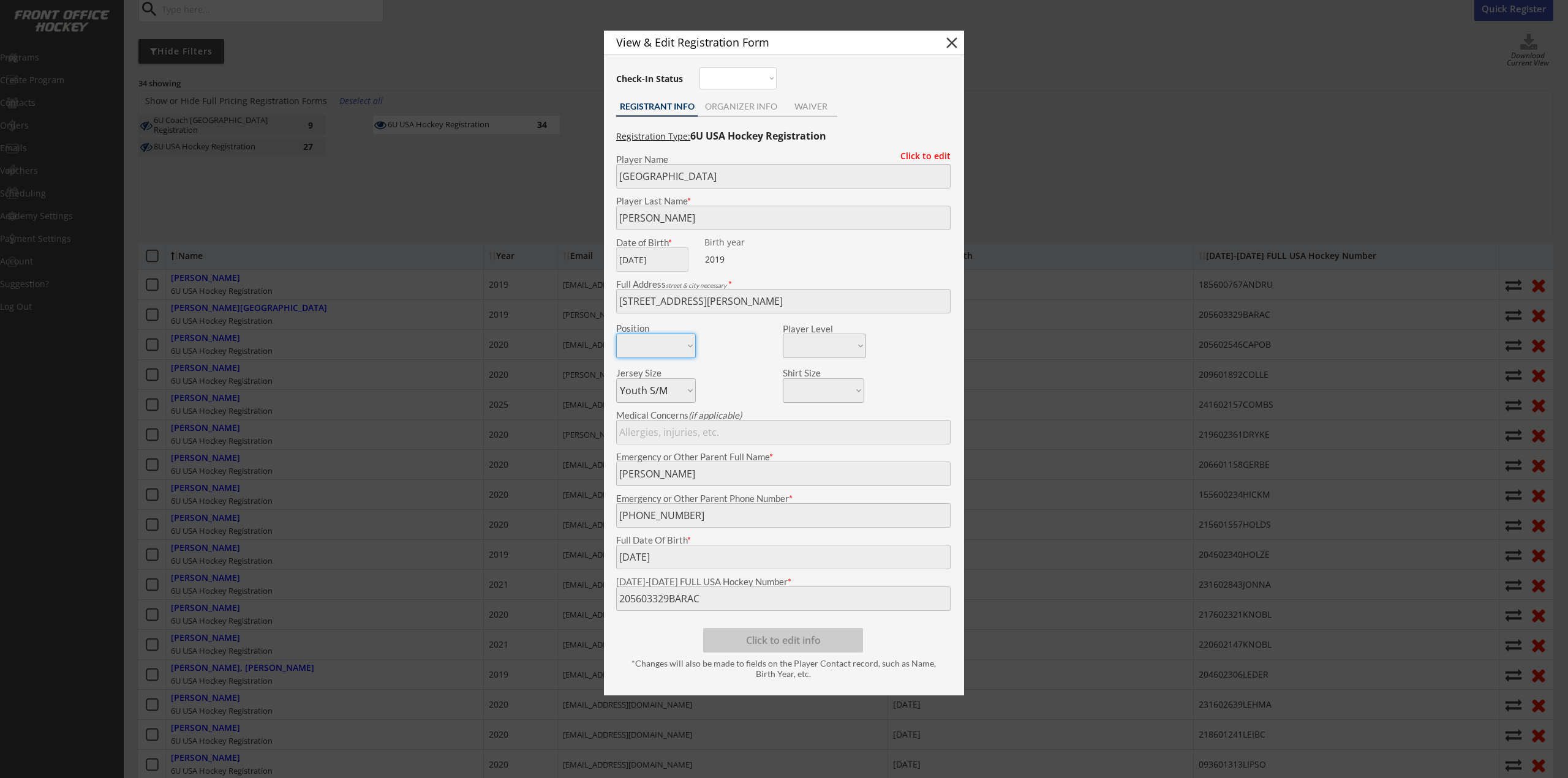
click at [510, 596] on body "2025-2026 USA Hockey # Registration Starts Dec 31, 2025 Link for Registration: …" at bounding box center [784, 266] width 1568 height 778
drag, startPoint x: 367, startPoint y: 366, endPoint x: 340, endPoint y: 351, distance: 30.9
click at [367, 366] on div at bounding box center [784, 389] width 1568 height 778
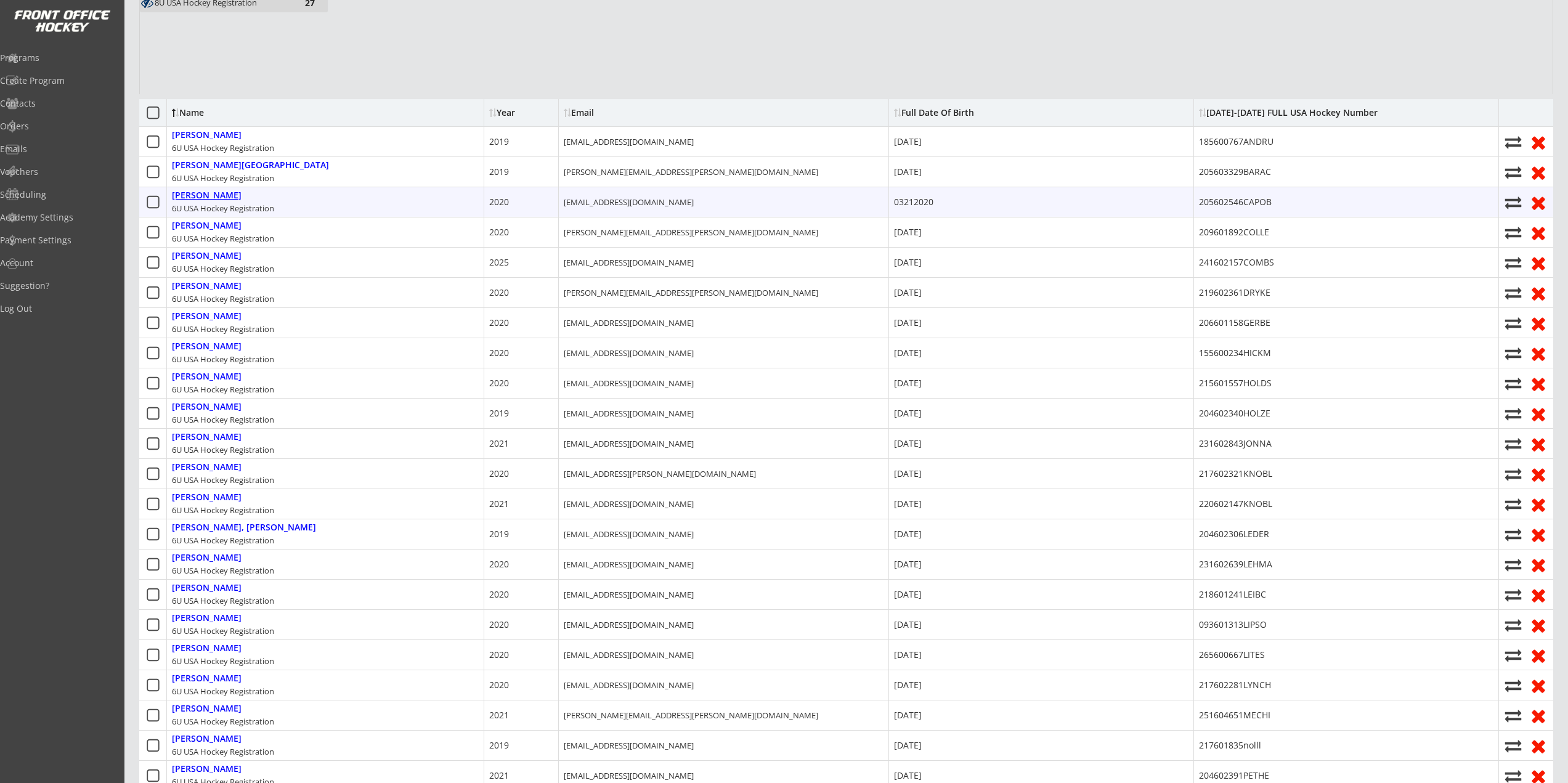
scroll to position [369, 0]
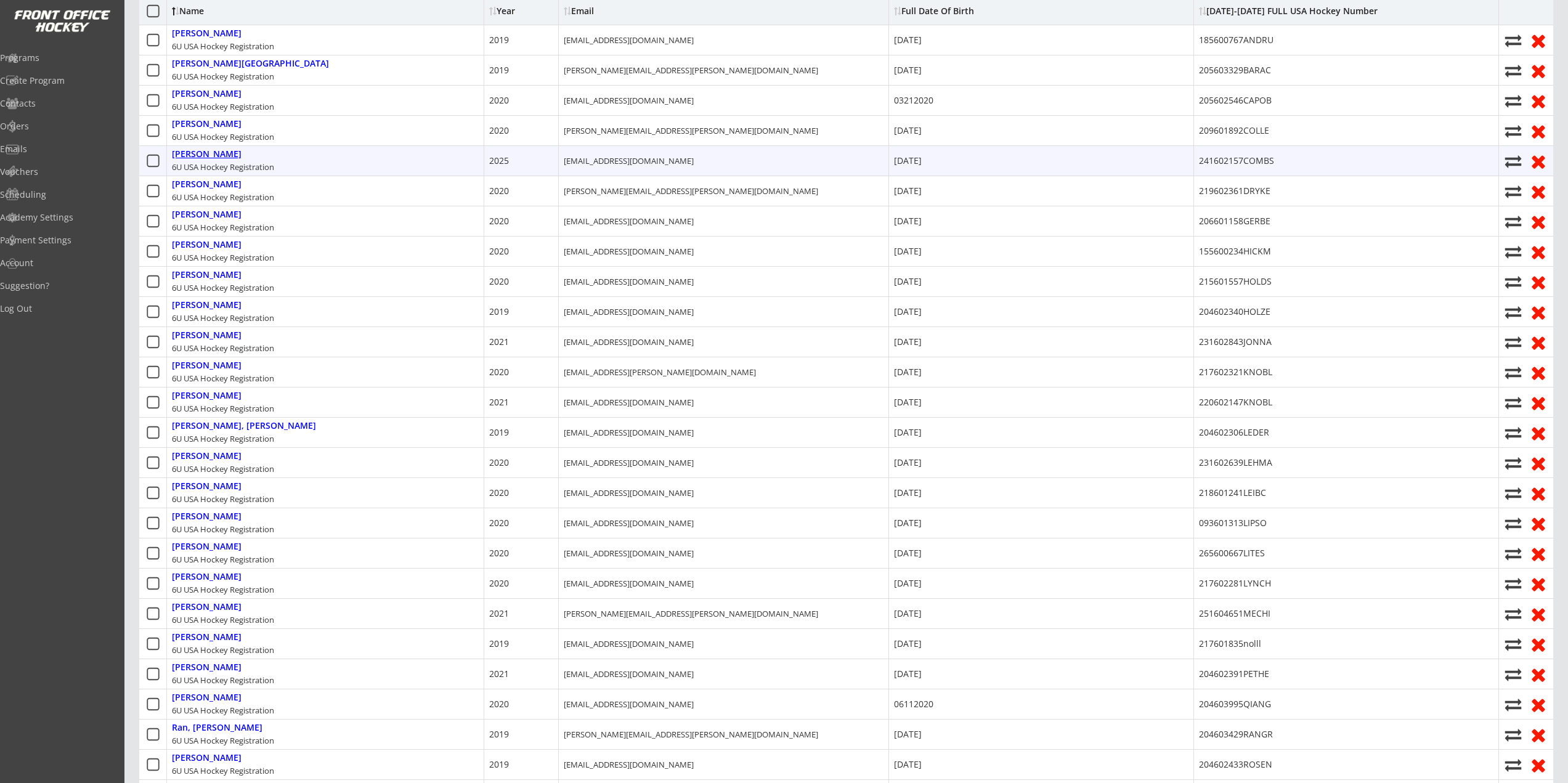
click at [205, 151] on div "Combs, David" at bounding box center [207, 154] width 70 height 10
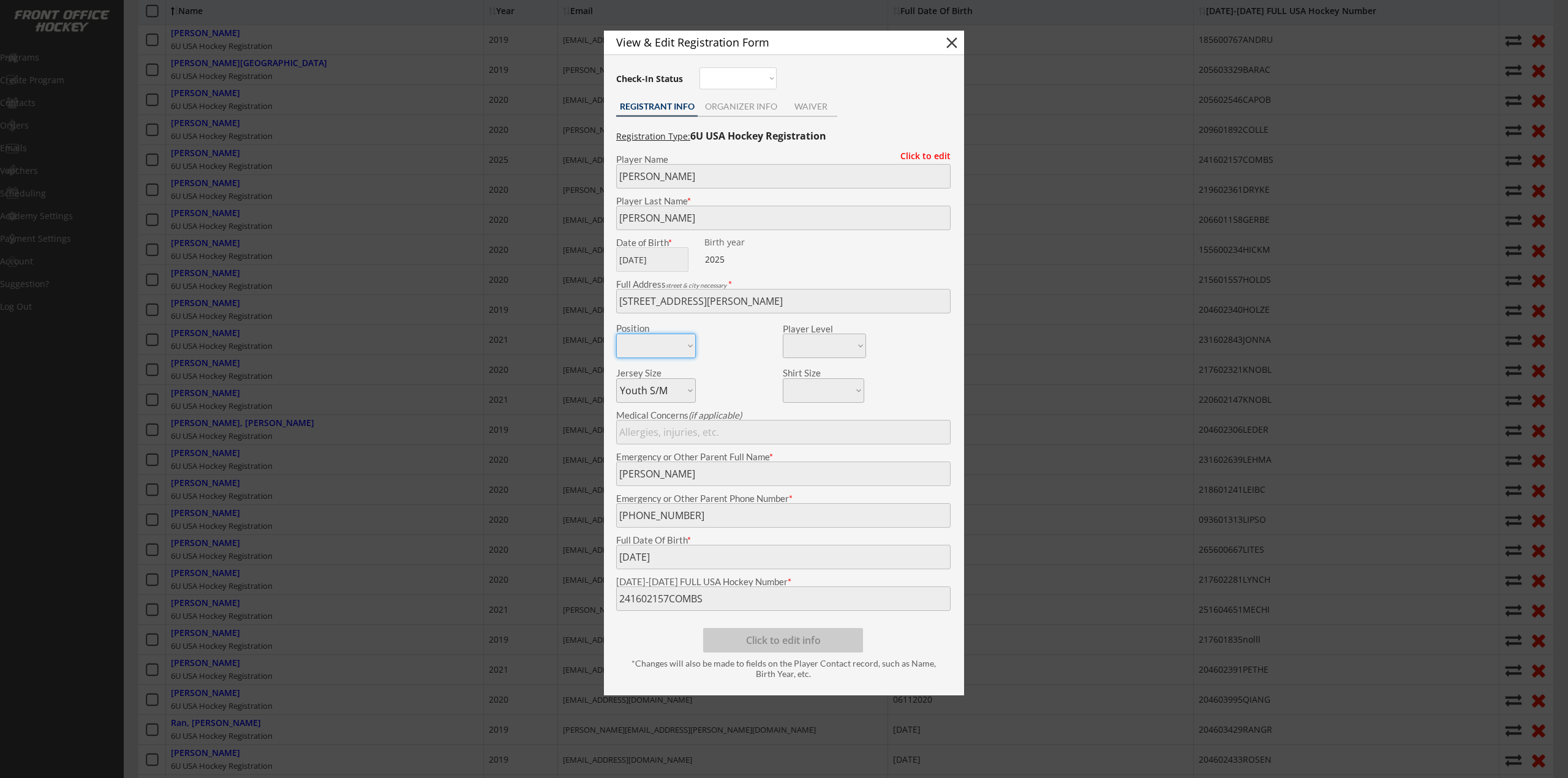
click at [446, 411] on body "2025-2026 USA Hockey # Registration Starts Dec 31, 2025 Link for Registration: …" at bounding box center [784, 22] width 1568 height 778
drag, startPoint x: 429, startPoint y: 309, endPoint x: 395, endPoint y: 270, distance: 51.7
click at [430, 308] on div at bounding box center [784, 389] width 1568 height 778
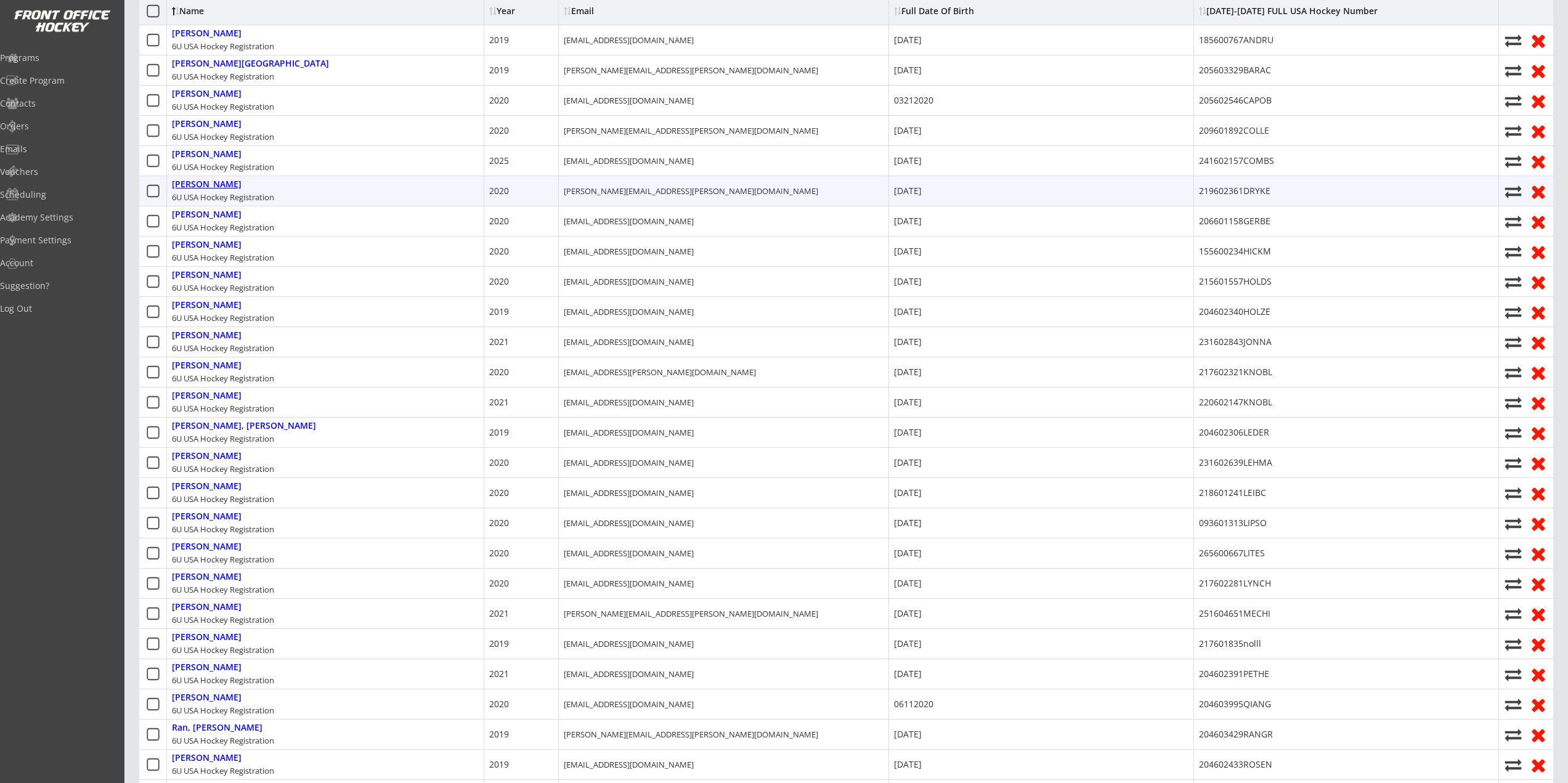
click at [202, 180] on div "Dryke, Gordon" at bounding box center [207, 184] width 70 height 10
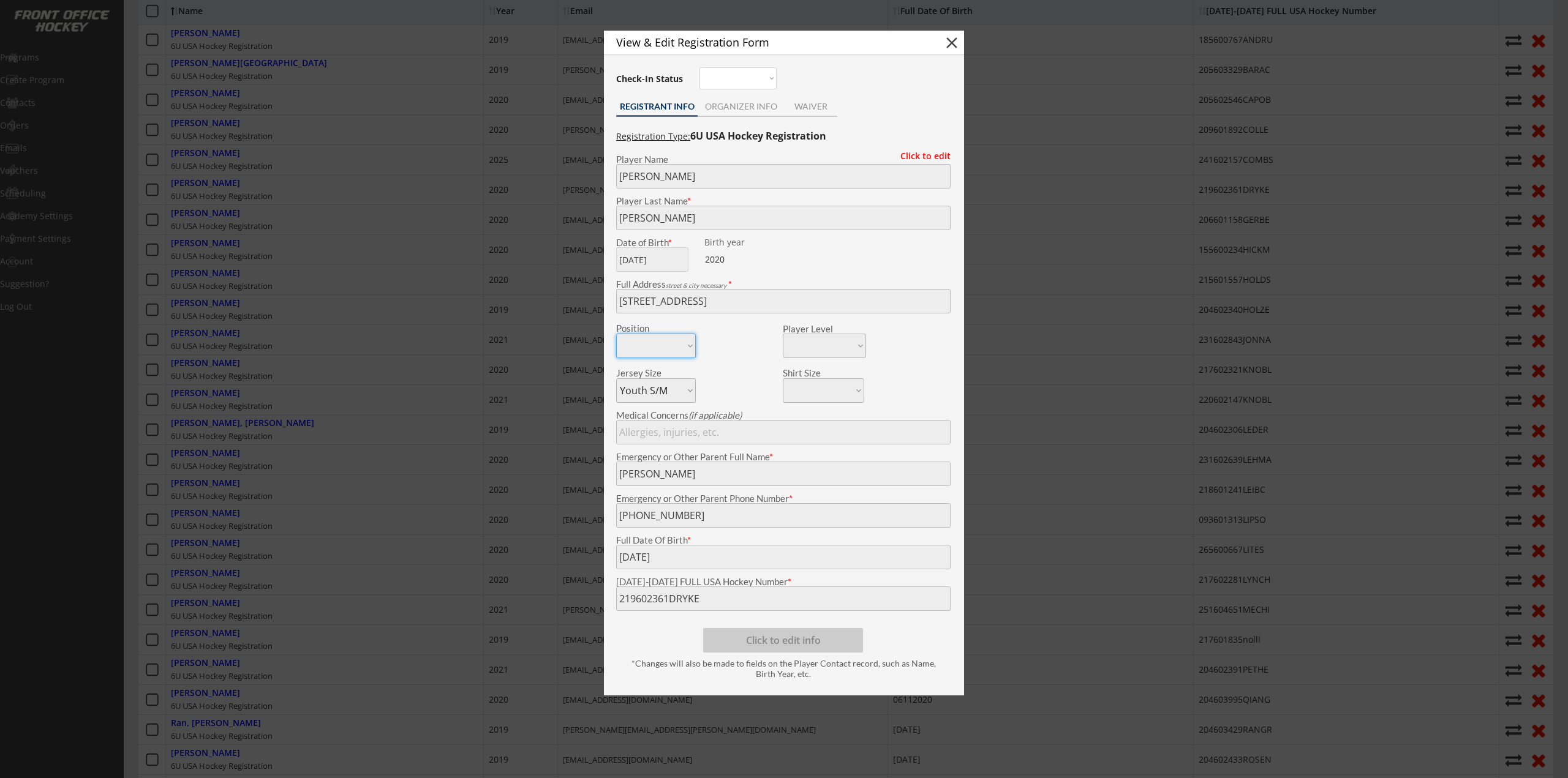
click at [395, 411] on body "2025-2026 USA Hockey # Registration Starts Dec 31, 2025 Link for Registration: …" at bounding box center [784, 22] width 1568 height 778
click at [243, 288] on div at bounding box center [784, 389] width 1568 height 778
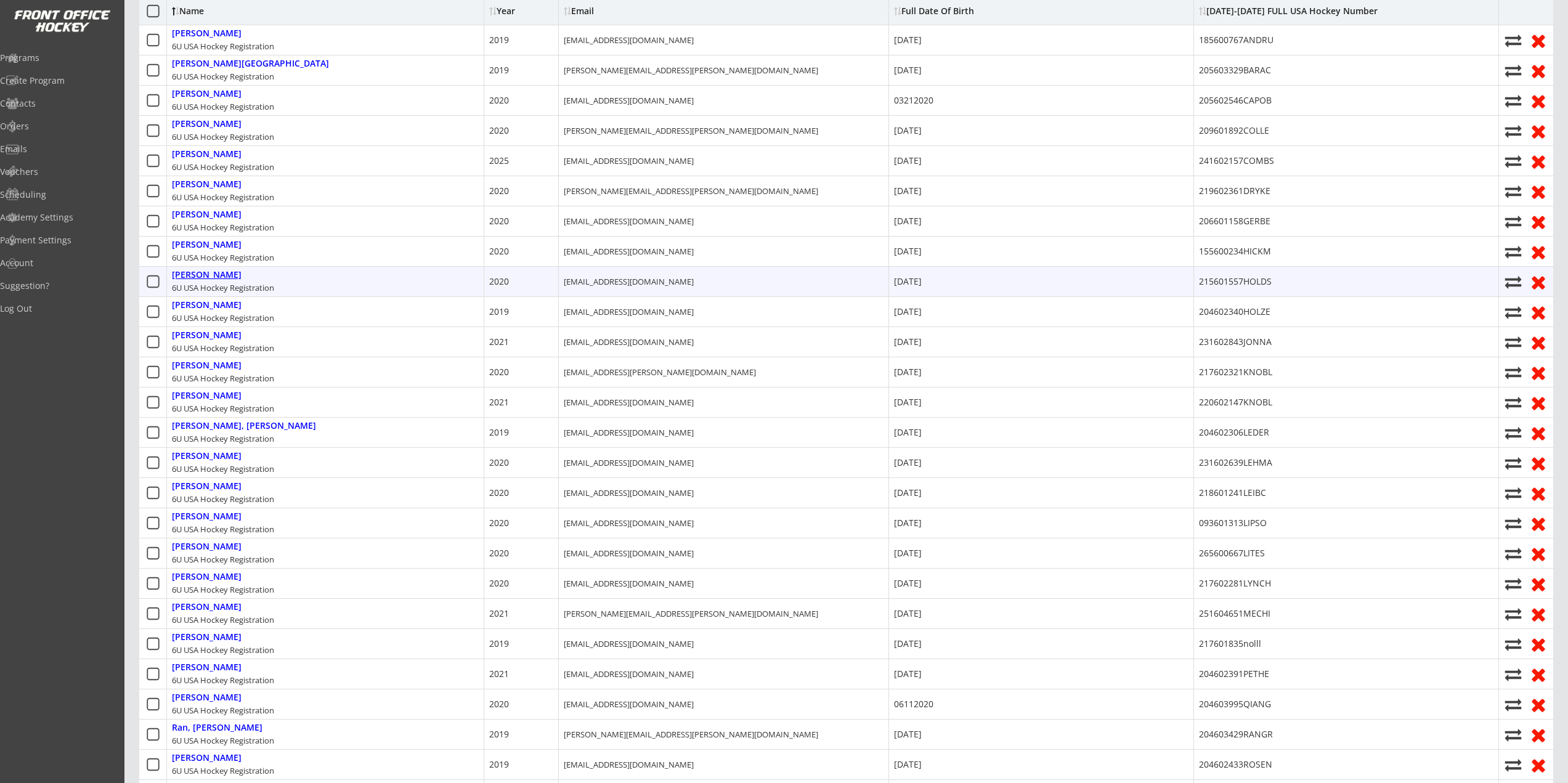
click at [241, 274] on div "Holdsworth, George" at bounding box center [207, 275] width 70 height 10
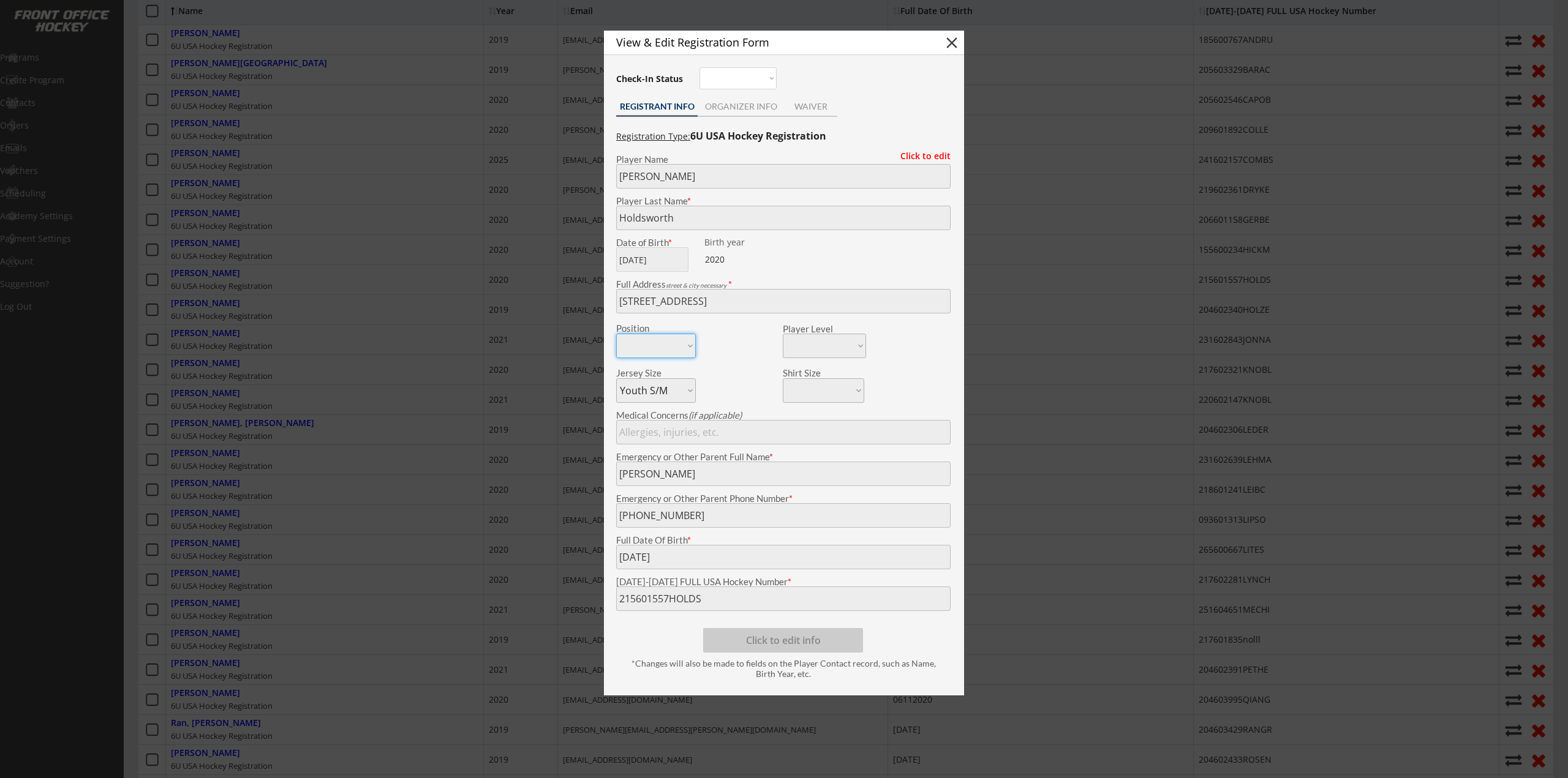
click at [438, 411] on body "2025-2026 USA Hockey # Registration Starts Dec 31, 2025 Link for Registration: …" at bounding box center [784, 22] width 1568 height 778
click at [274, 331] on div at bounding box center [784, 389] width 1568 height 778
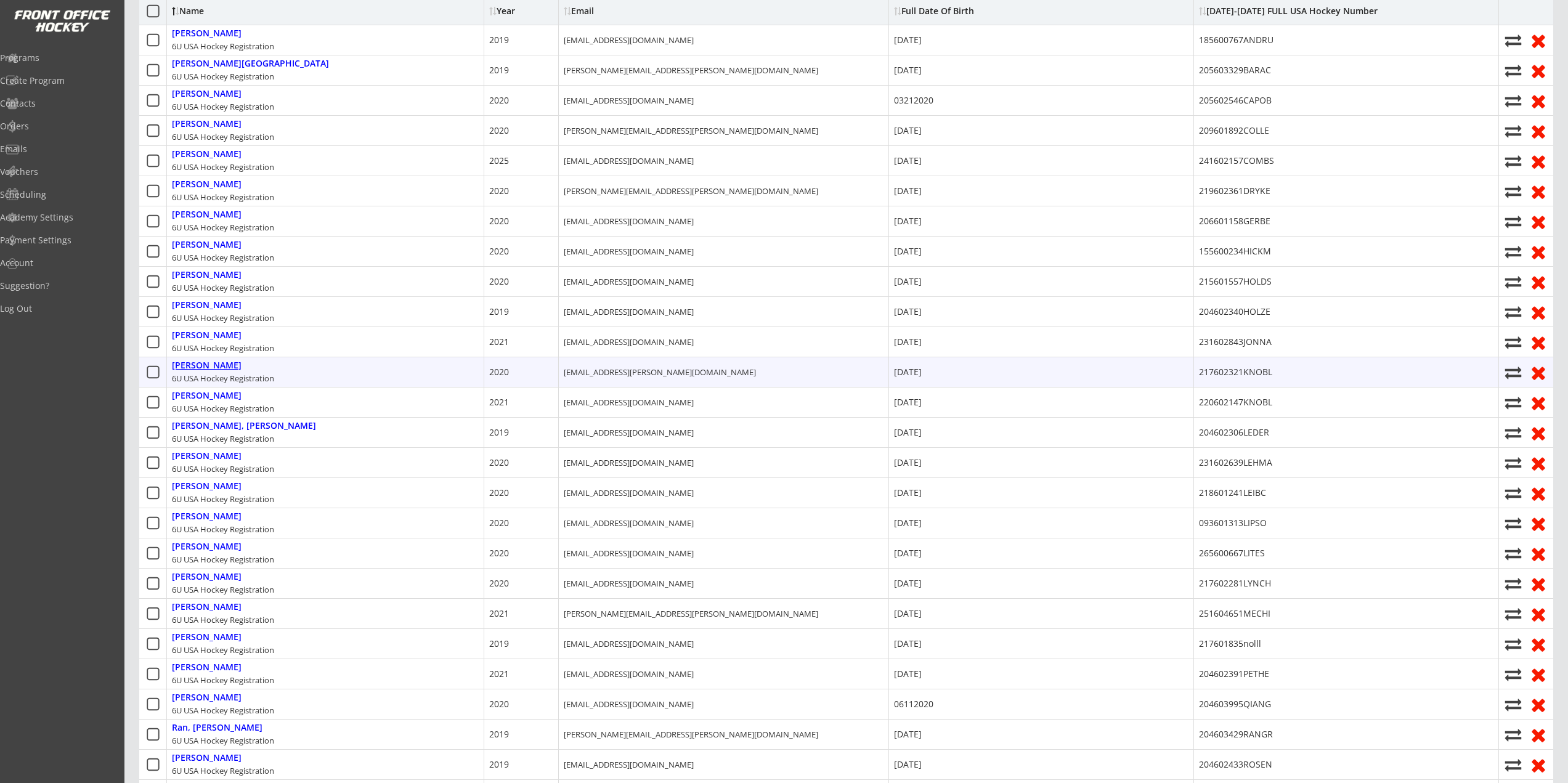
click at [200, 366] on div "Knoblock, Luke" at bounding box center [207, 365] width 70 height 10
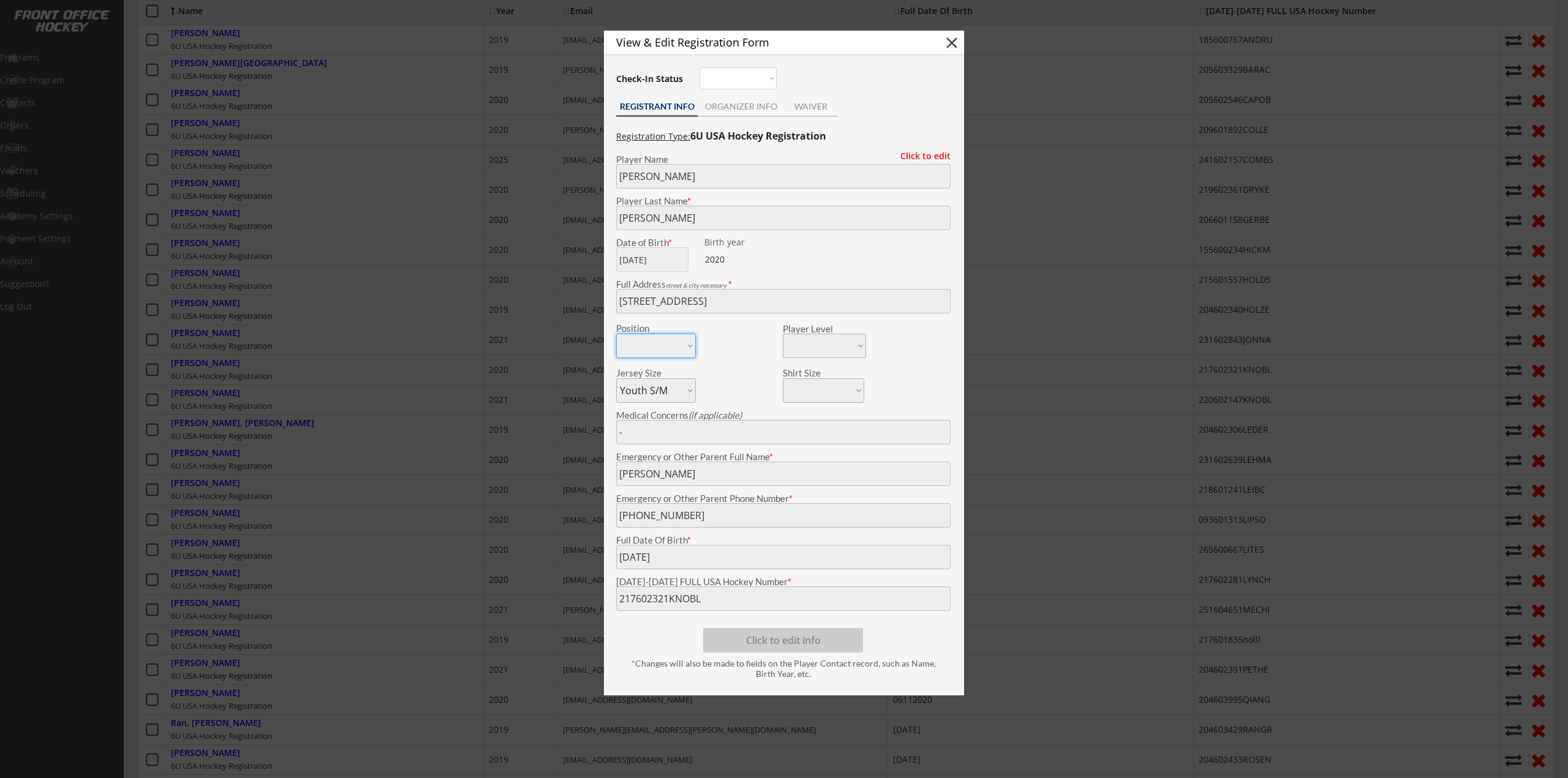
click at [433, 411] on body "2025-2026 USA Hockey # Registration Starts Dec 31, 2025 Link for Registration: …" at bounding box center [784, 22] width 1568 height 778
click at [470, 420] on div at bounding box center [784, 389] width 1568 height 778
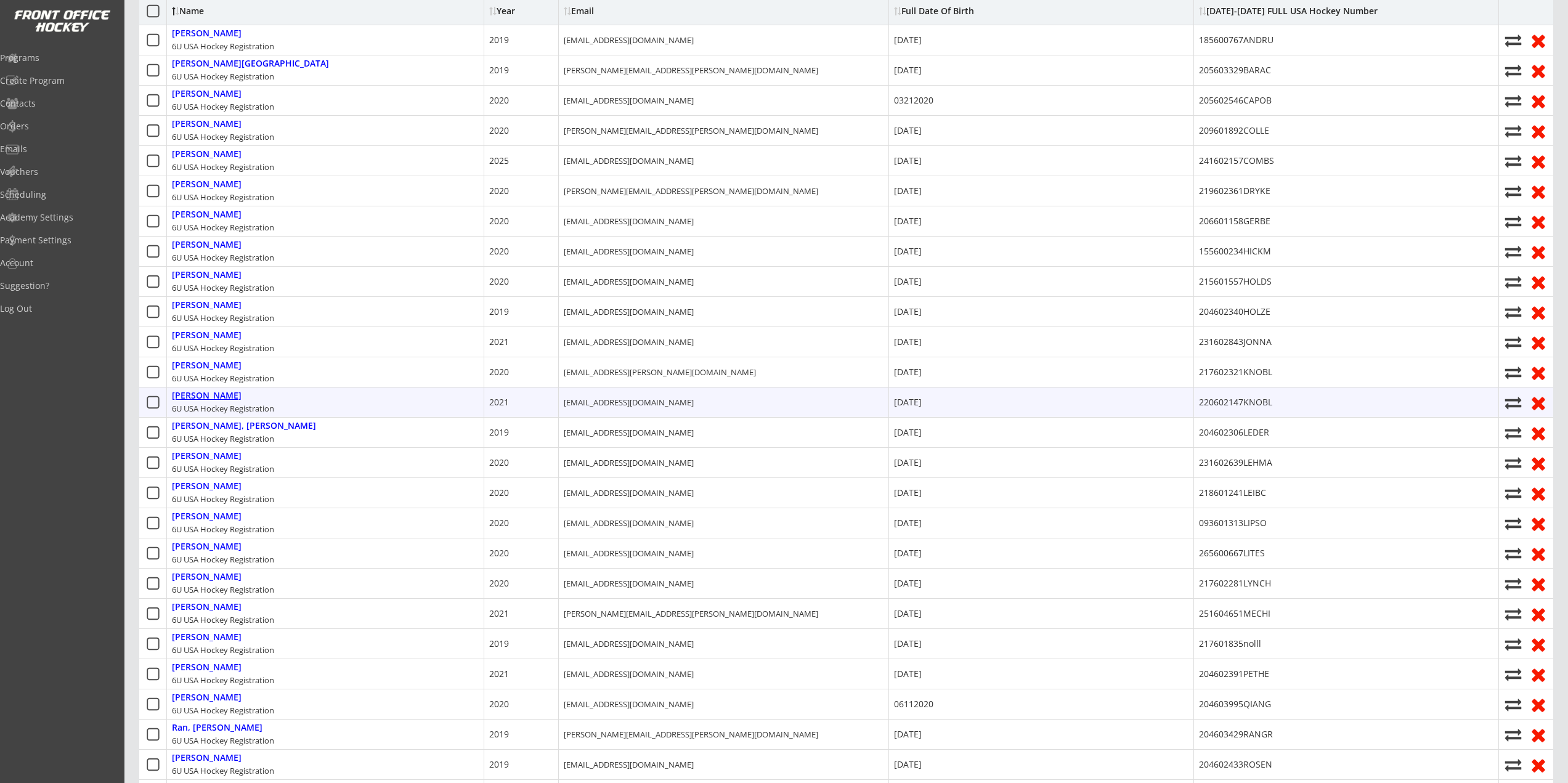
click at [238, 391] on div "Knoblock, Nathan" at bounding box center [207, 395] width 70 height 10
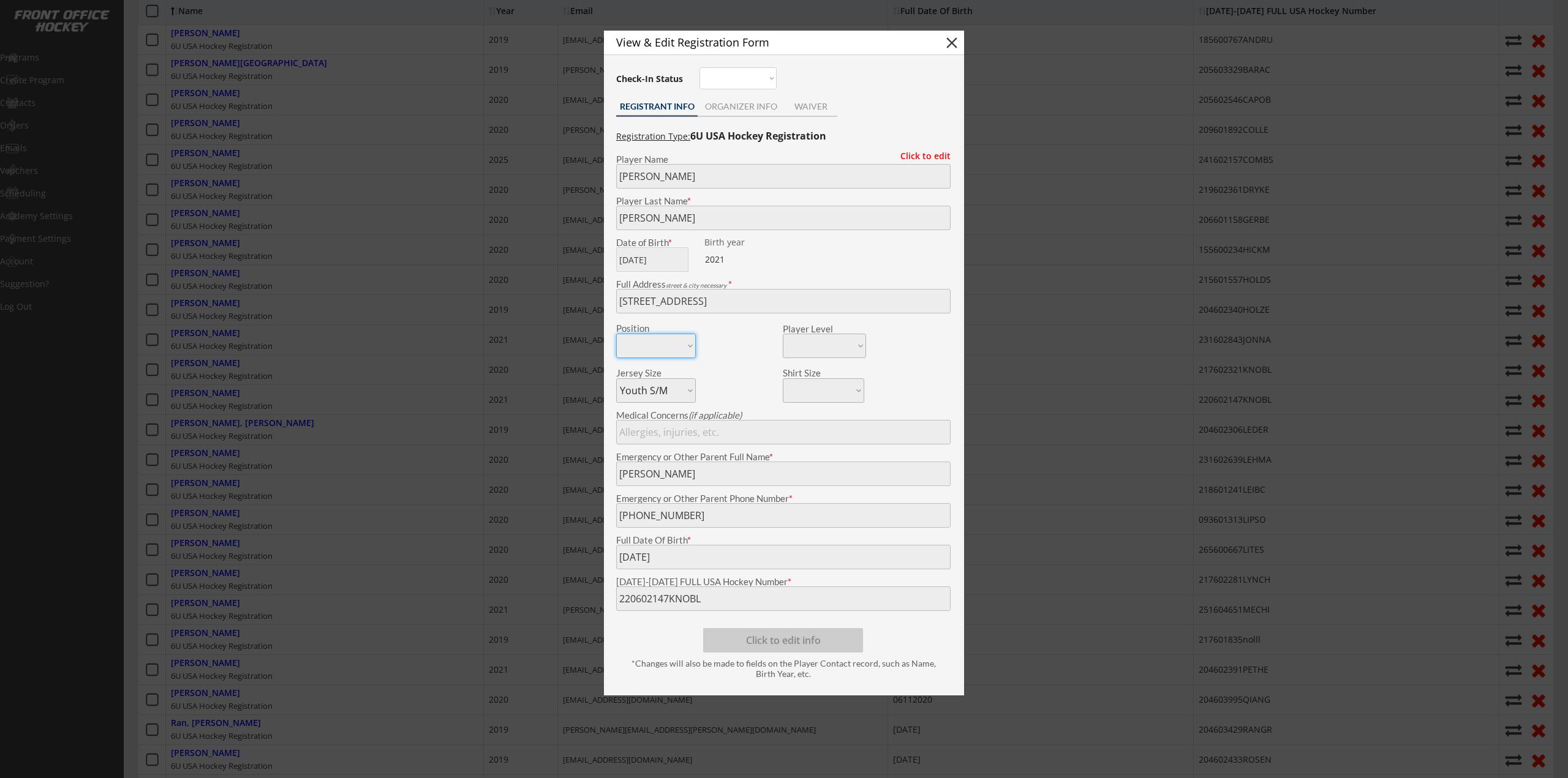
click at [506, 411] on body "2025-2026 USA Hockey # Registration Starts Dec 31, 2025 Link for Registration: …" at bounding box center [784, 22] width 1568 height 778
click at [254, 443] on div at bounding box center [784, 389] width 1568 height 778
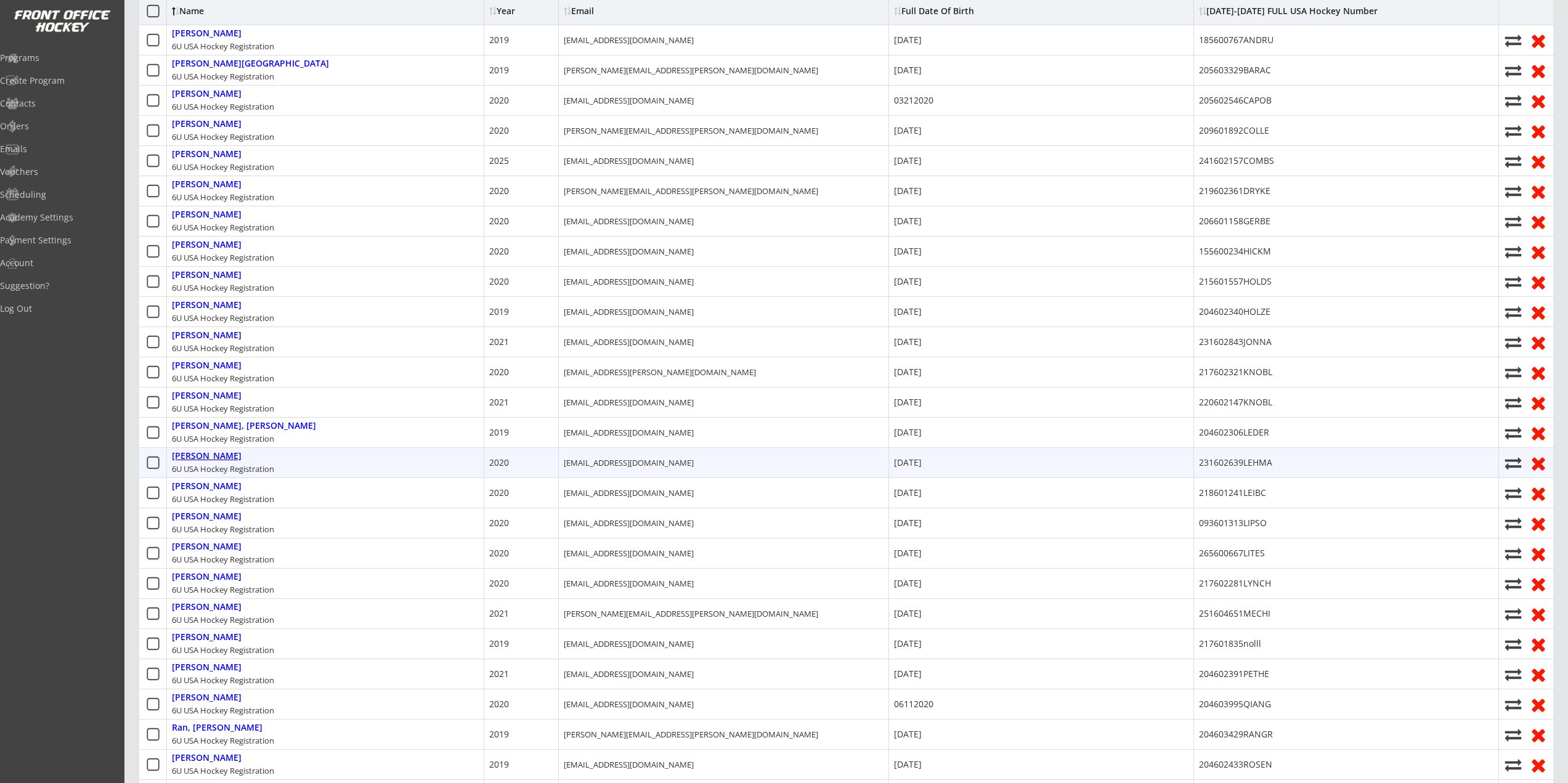
drag, startPoint x: 217, startPoint y: 460, endPoint x: 269, endPoint y: 474, distance: 53.9
click at [217, 460] on div "Lehmann, Jett" at bounding box center [207, 456] width 70 height 10
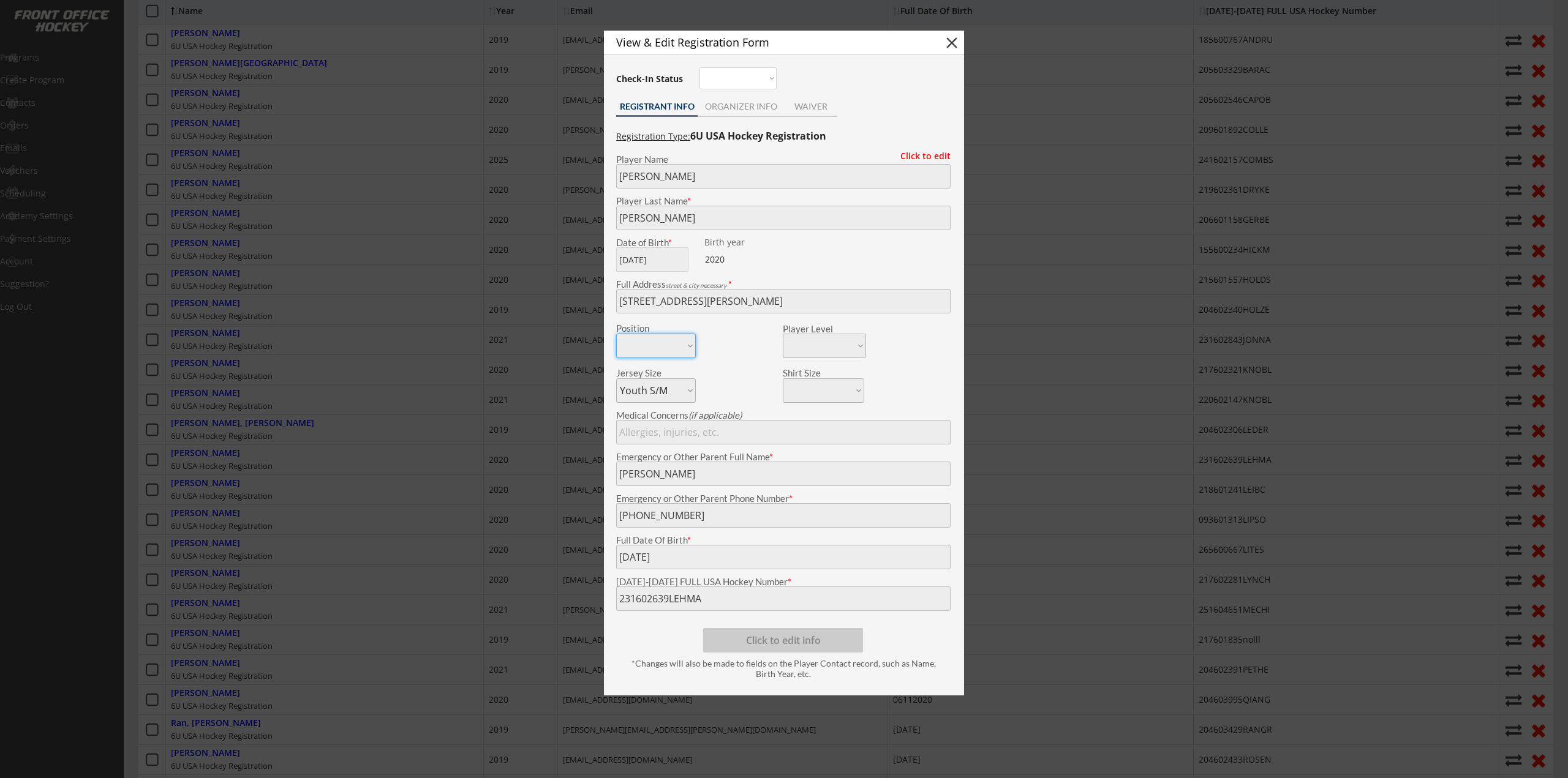
click at [396, 411] on body "2025-2026 USA Hockey # Registration Starts Dec 31, 2025 Link for Registration: …" at bounding box center [784, 22] width 1568 height 778
drag, startPoint x: 342, startPoint y: 392, endPoint x: 330, endPoint y: 406, distance: 18.4
click at [342, 392] on div at bounding box center [784, 389] width 1568 height 778
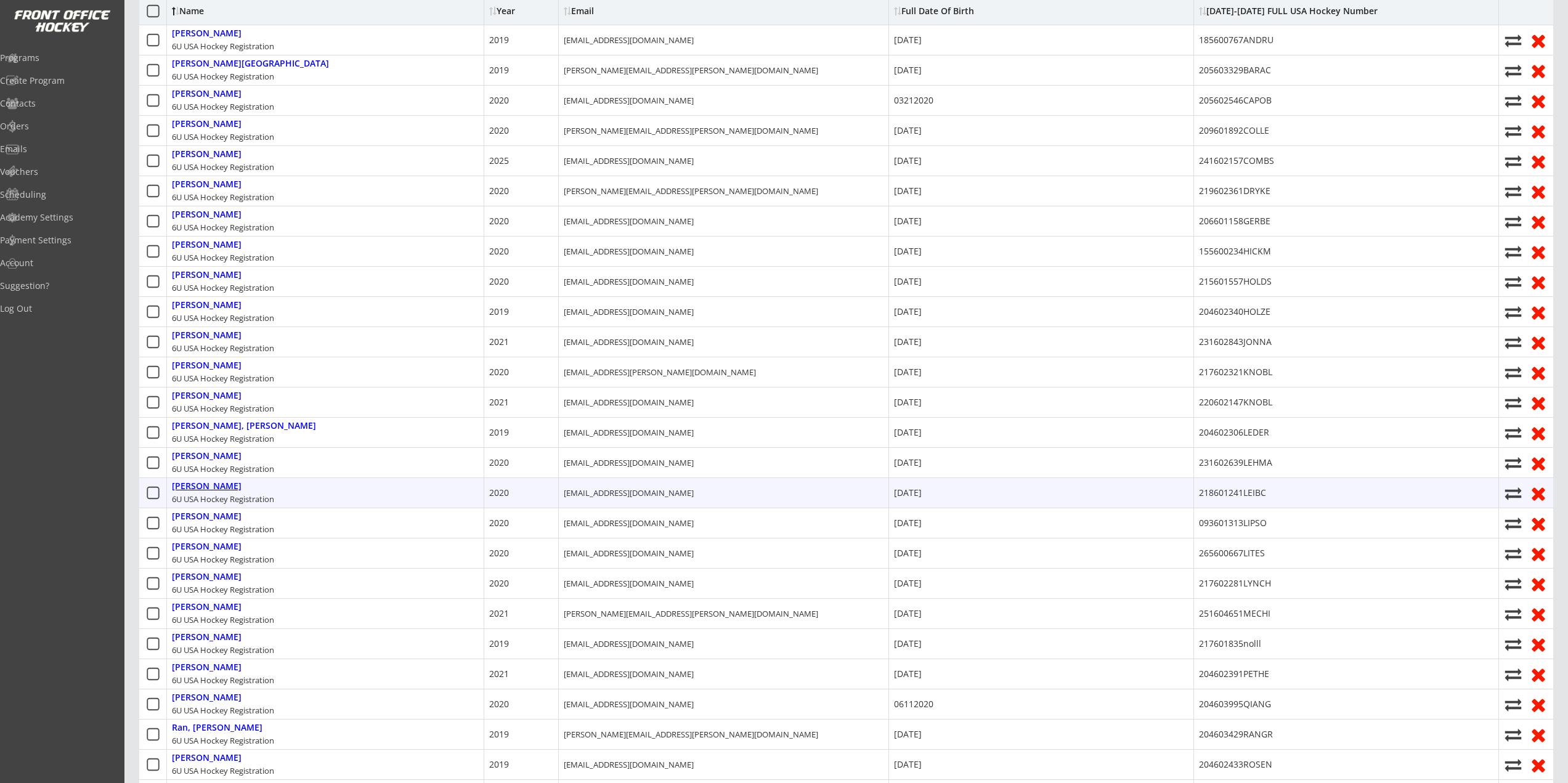
click at [207, 489] on div "Leib, Cole" at bounding box center [207, 486] width 70 height 10
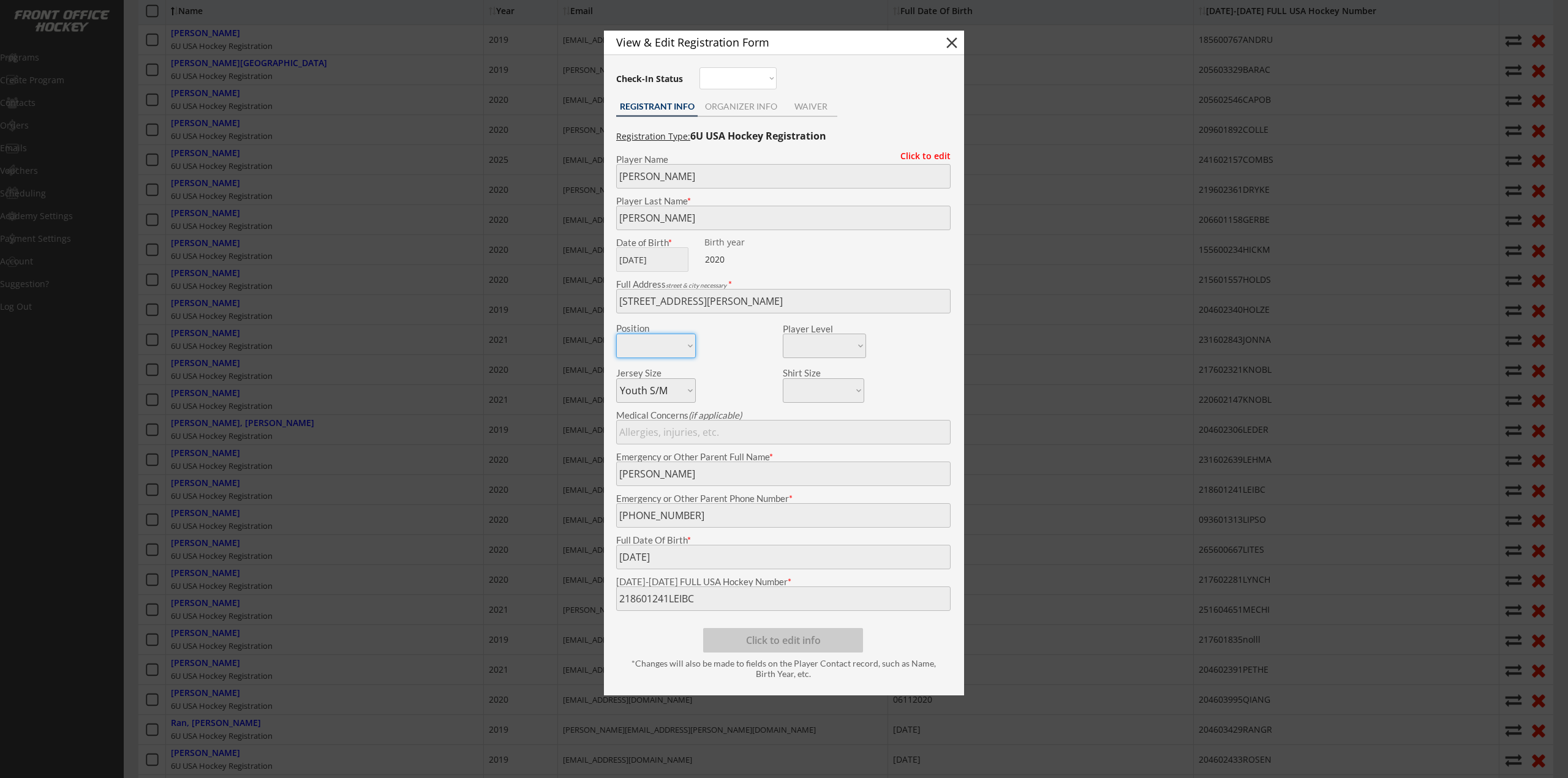
click at [233, 411] on body "2025-2026 USA Hockey # Registration Starts Dec 31, 2025 Link for Registration: …" at bounding box center [784, 22] width 1568 height 778
drag, startPoint x: 381, startPoint y: 450, endPoint x: 281, endPoint y: 484, distance: 105.6
click at [381, 450] on div at bounding box center [784, 389] width 1568 height 778
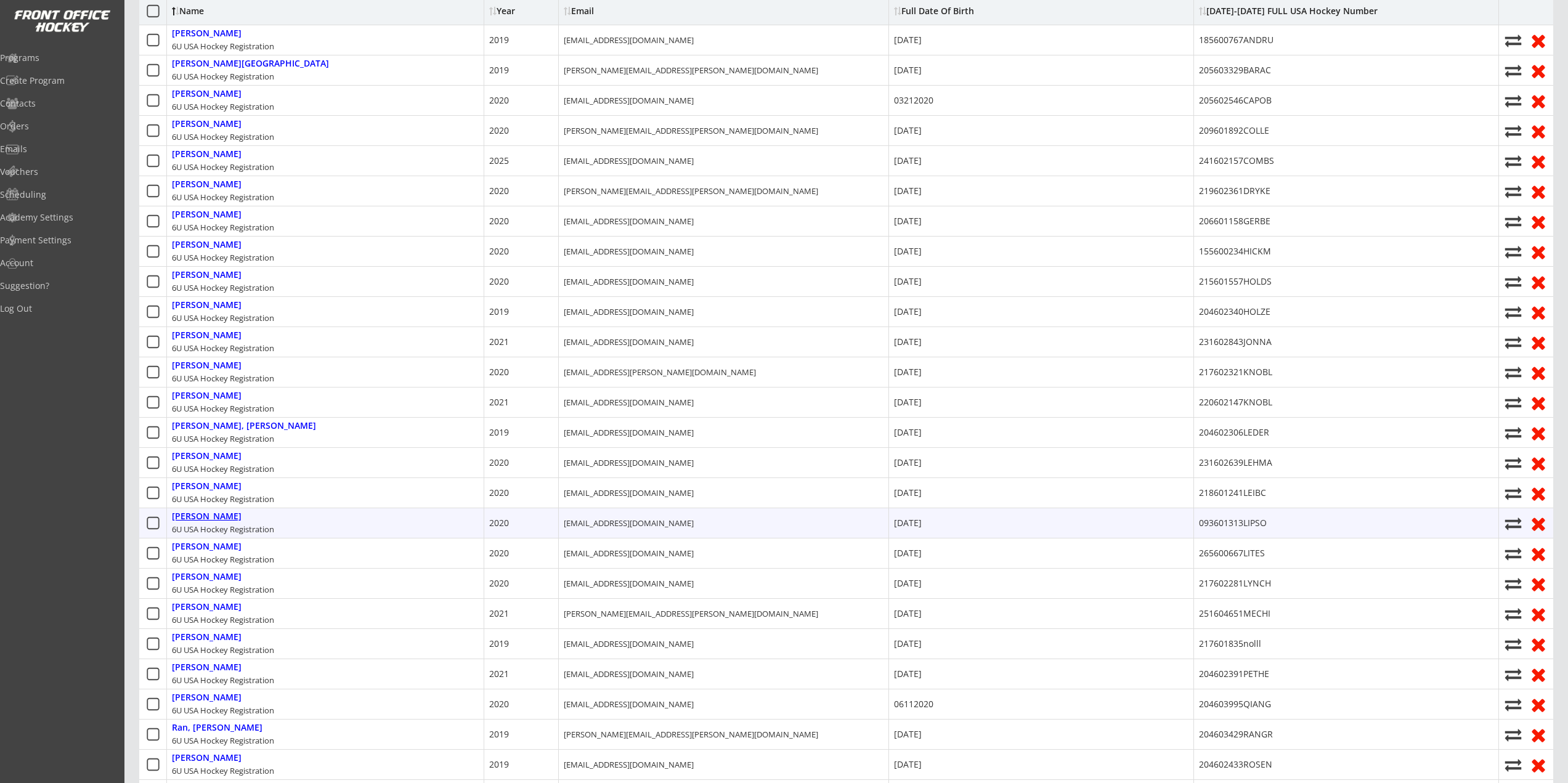
drag, startPoint x: 207, startPoint y: 512, endPoint x: 219, endPoint y: 513, distance: 12.0
click at [207, 512] on div "Lipson, Liam" at bounding box center [207, 516] width 70 height 10
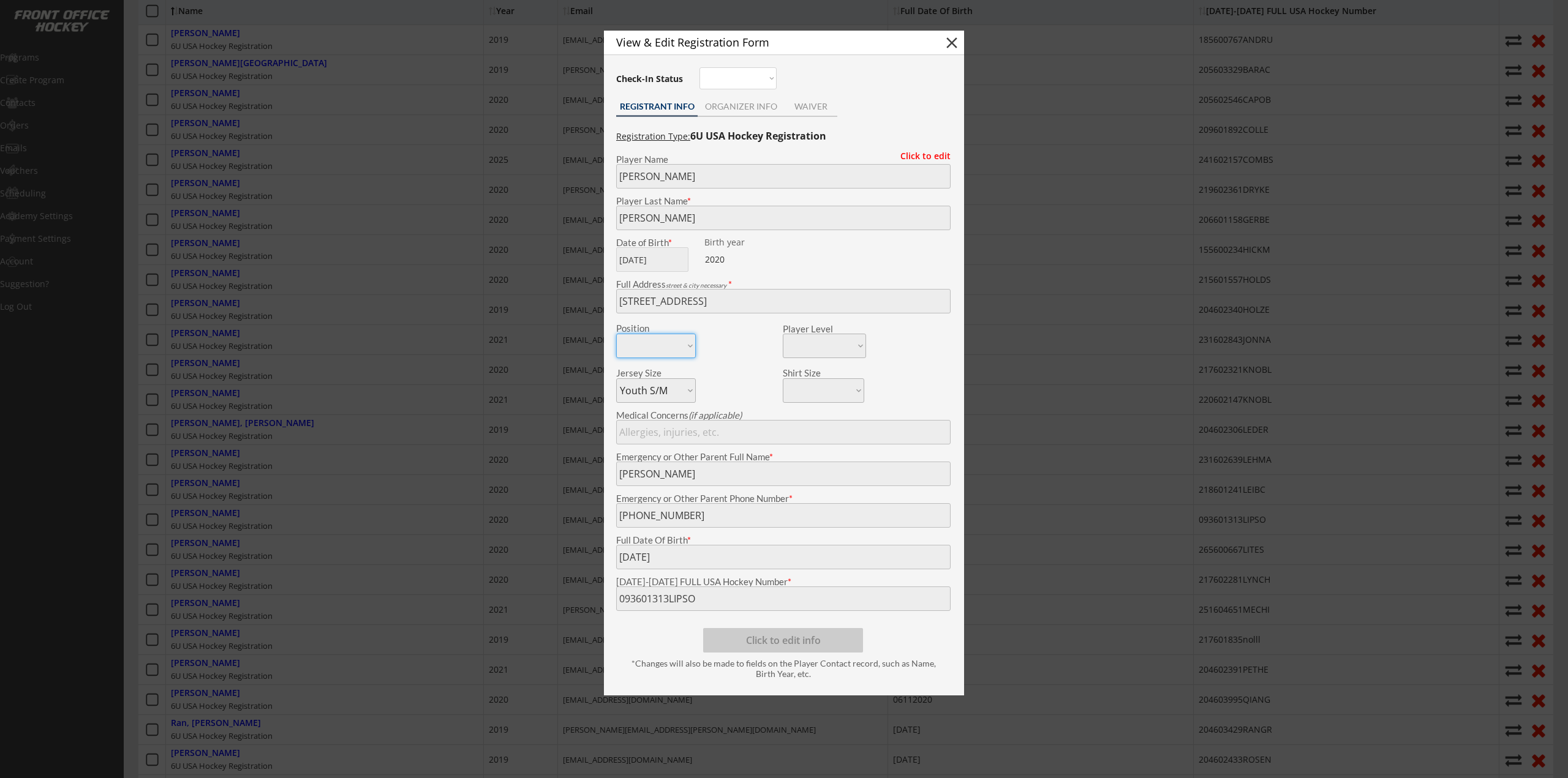
click at [384, 411] on body "2025-2026 USA Hockey # Registration Starts Dec 31, 2025 Link for Registration: …" at bounding box center [784, 22] width 1568 height 778
click at [435, 409] on div at bounding box center [784, 389] width 1568 height 778
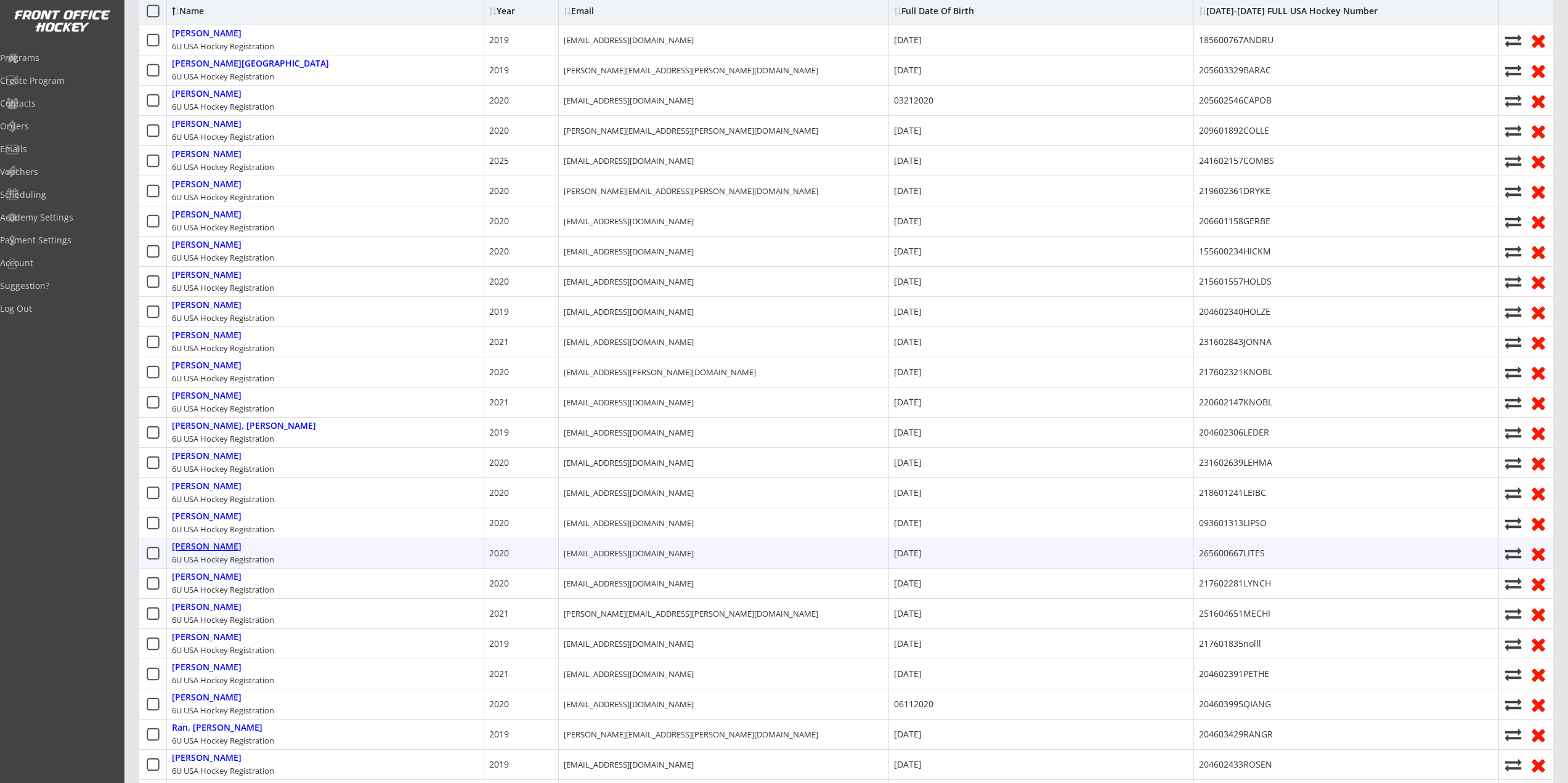
click at [212, 550] on div "Lites, James" at bounding box center [207, 546] width 70 height 10
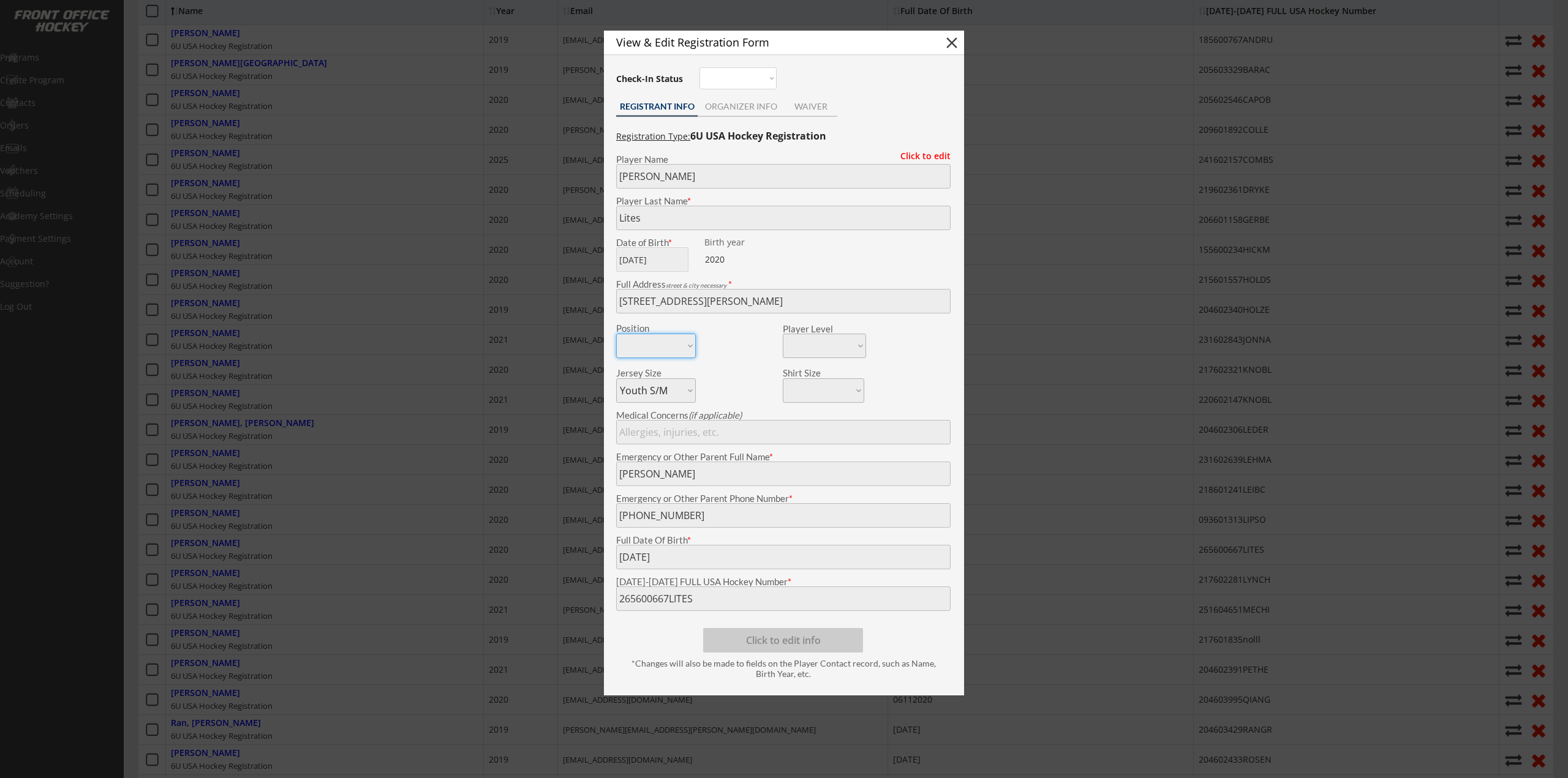
click at [348, 411] on body "2025-2026 USA Hockey # Registration Starts Dec 31, 2025 Link for Registration: …" at bounding box center [784, 22] width 1568 height 778
click at [295, 483] on div at bounding box center [784, 389] width 1568 height 778
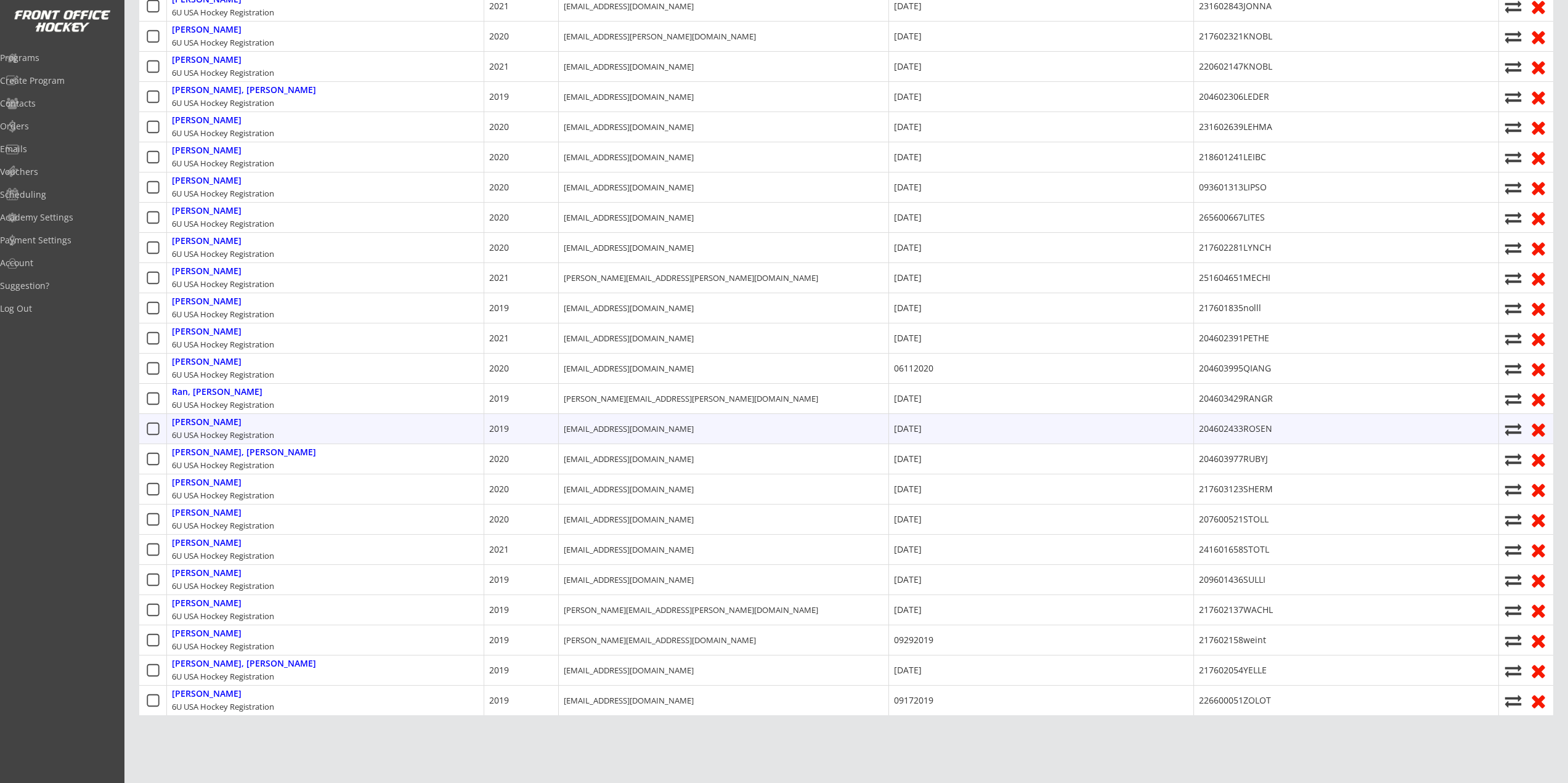
scroll to position [801, 0]
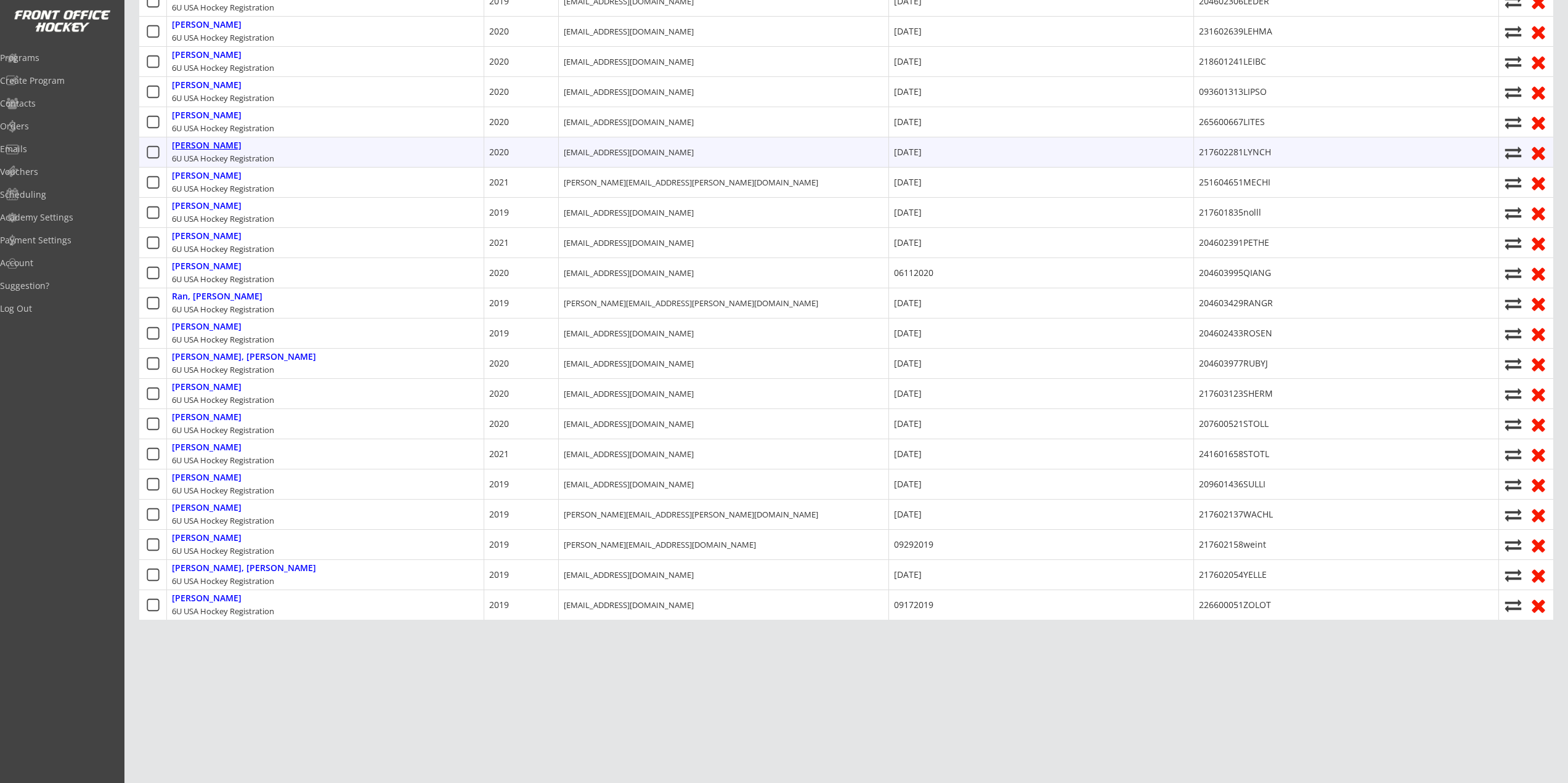
click at [203, 150] on div "Lynch, Jack" at bounding box center [207, 146] width 70 height 10
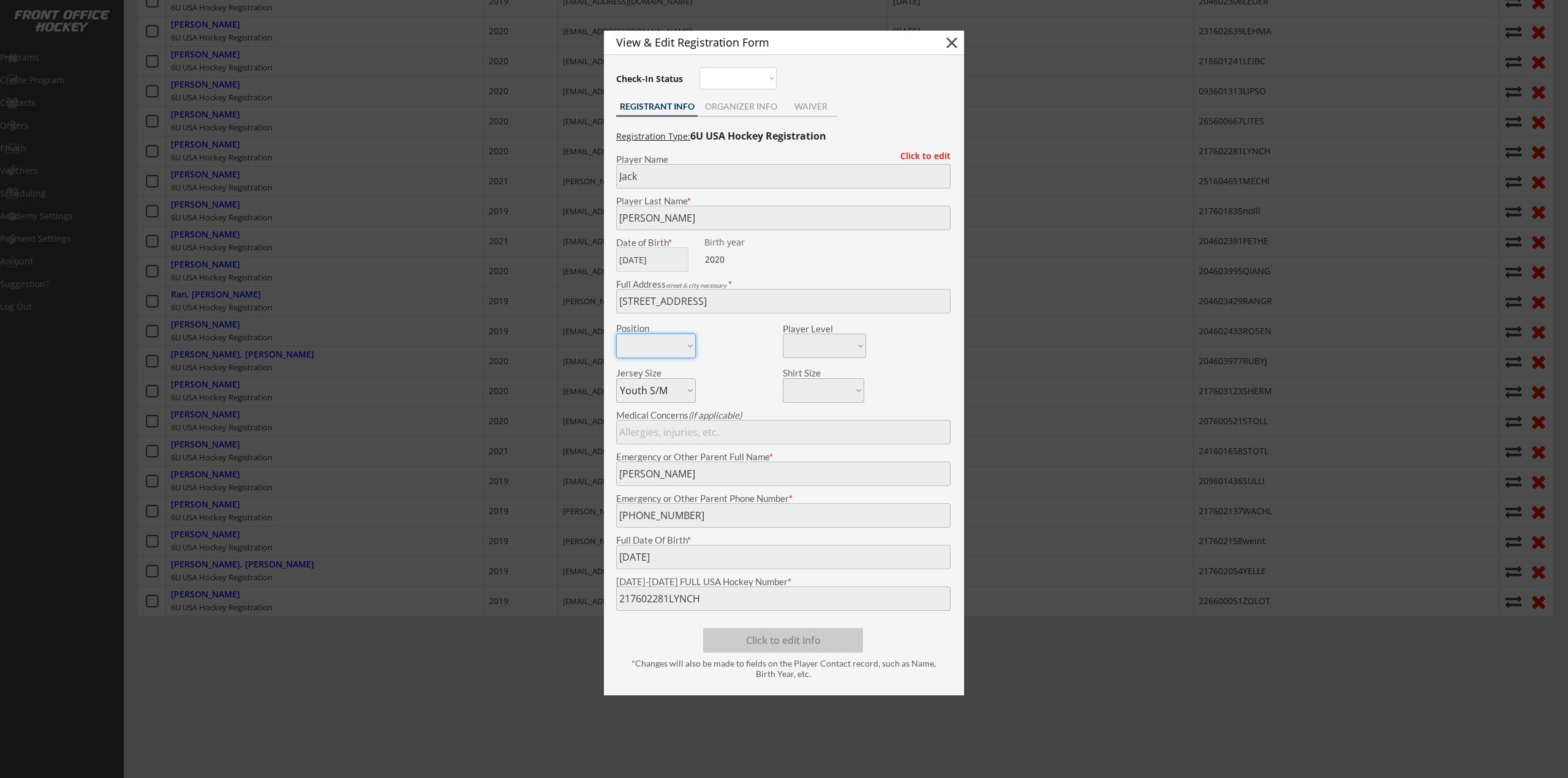
click at [289, 325] on div at bounding box center [784, 389] width 1568 height 778
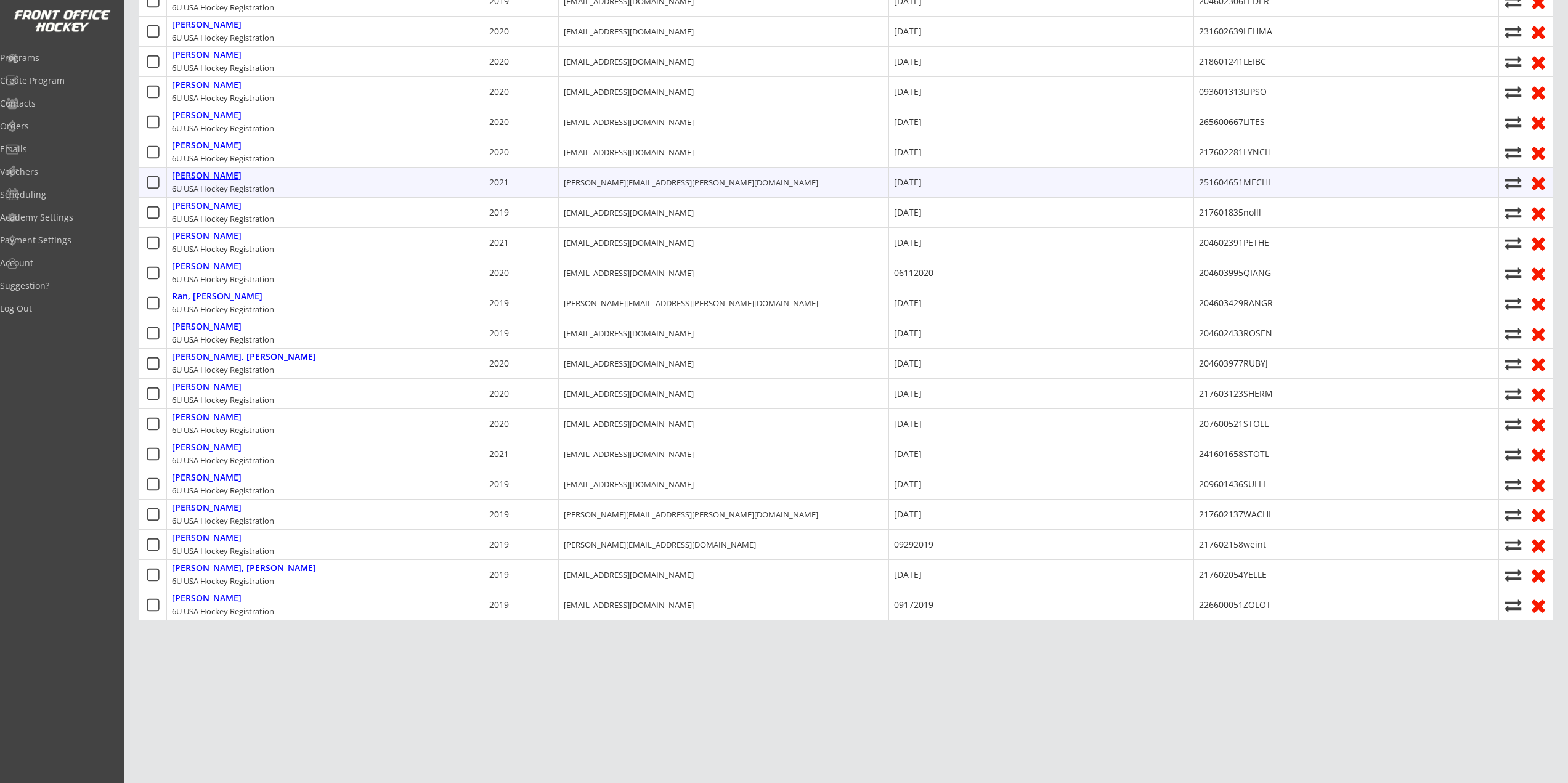
click at [213, 175] on div "Mechigian, Roman" at bounding box center [207, 175] width 70 height 10
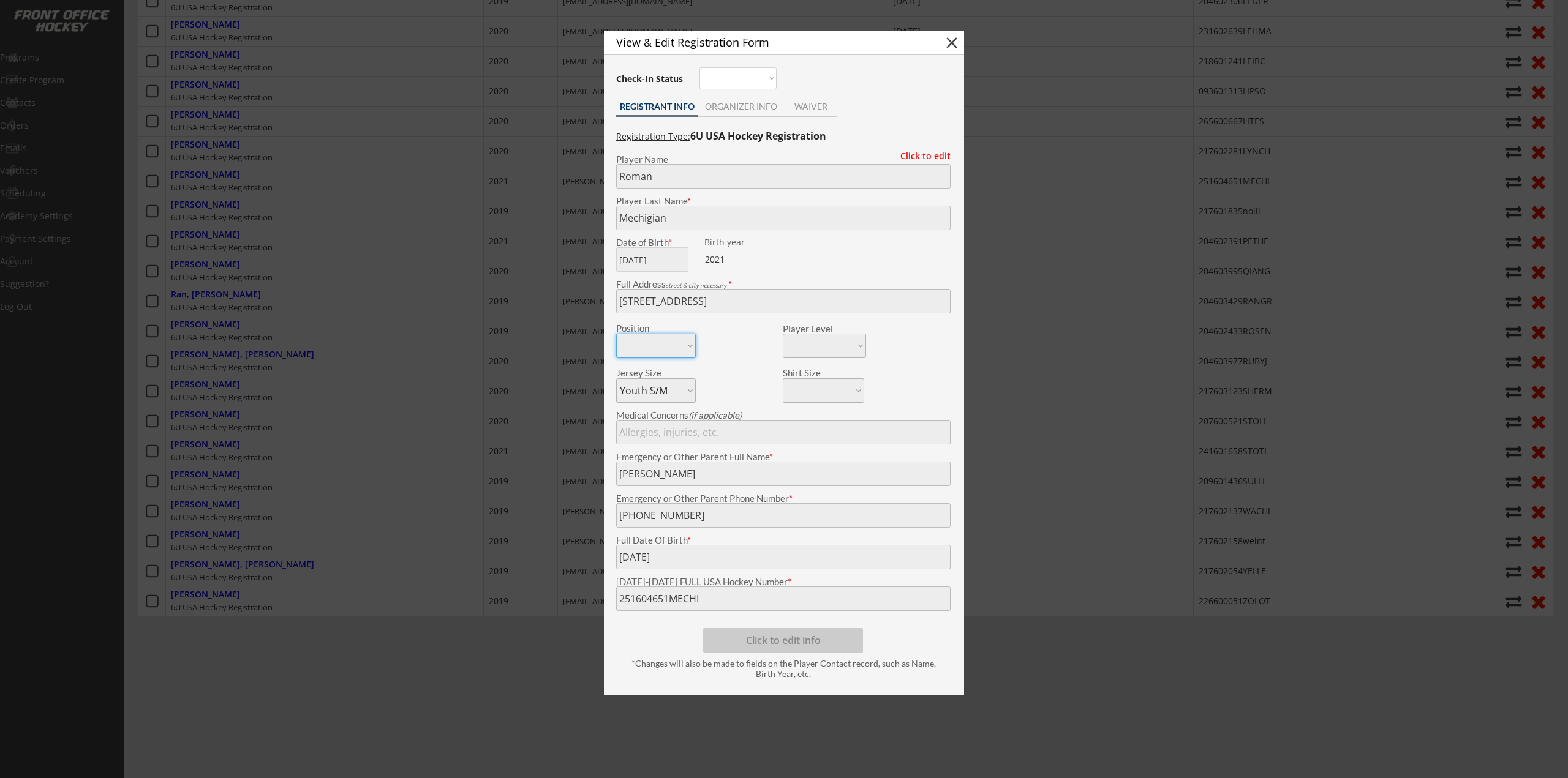
click at [523, 264] on div at bounding box center [784, 389] width 1568 height 778
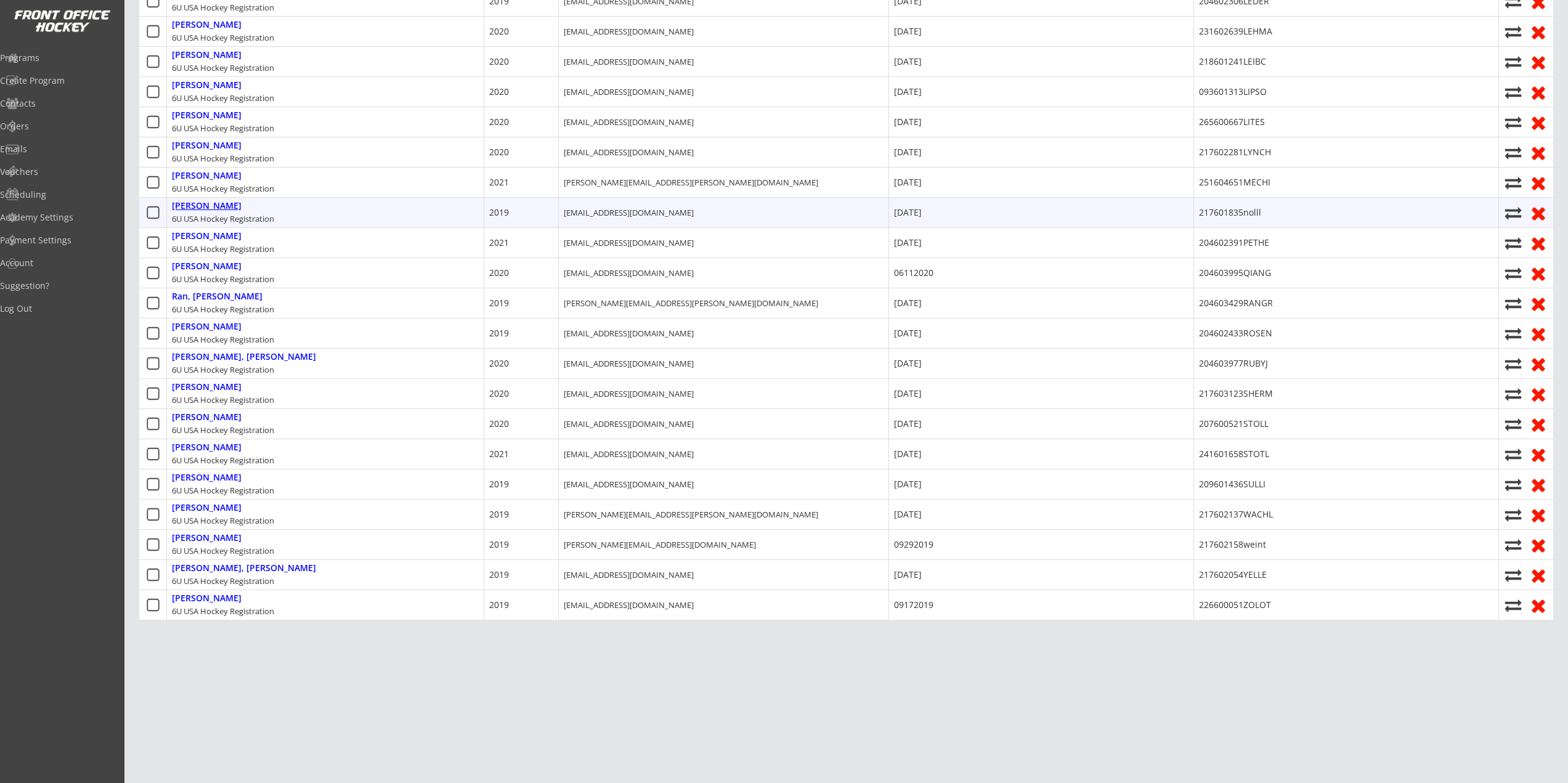
click at [197, 207] on div "Noll, Luca" at bounding box center [207, 205] width 70 height 10
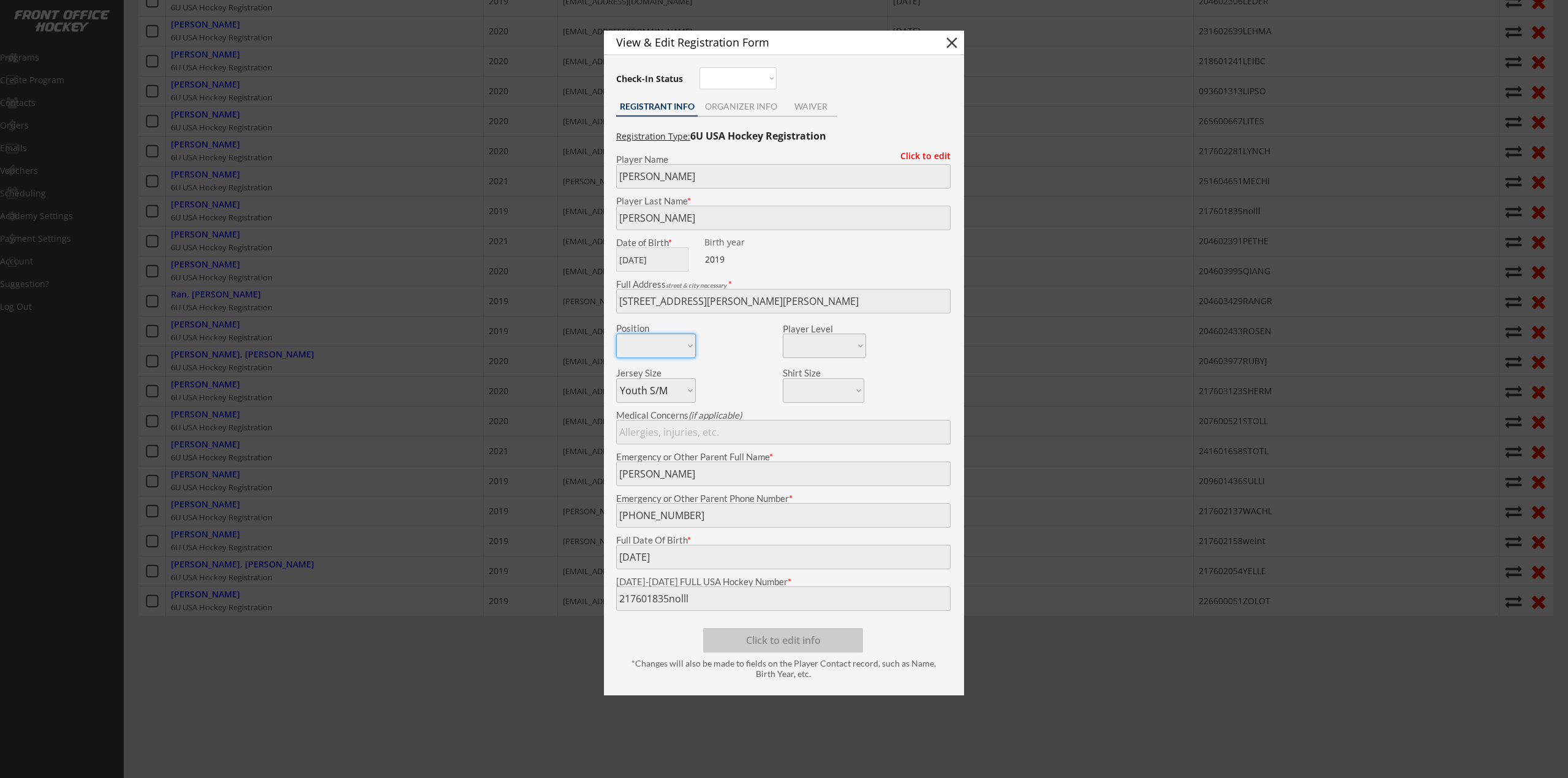
click at [391, 373] on div at bounding box center [784, 389] width 1568 height 778
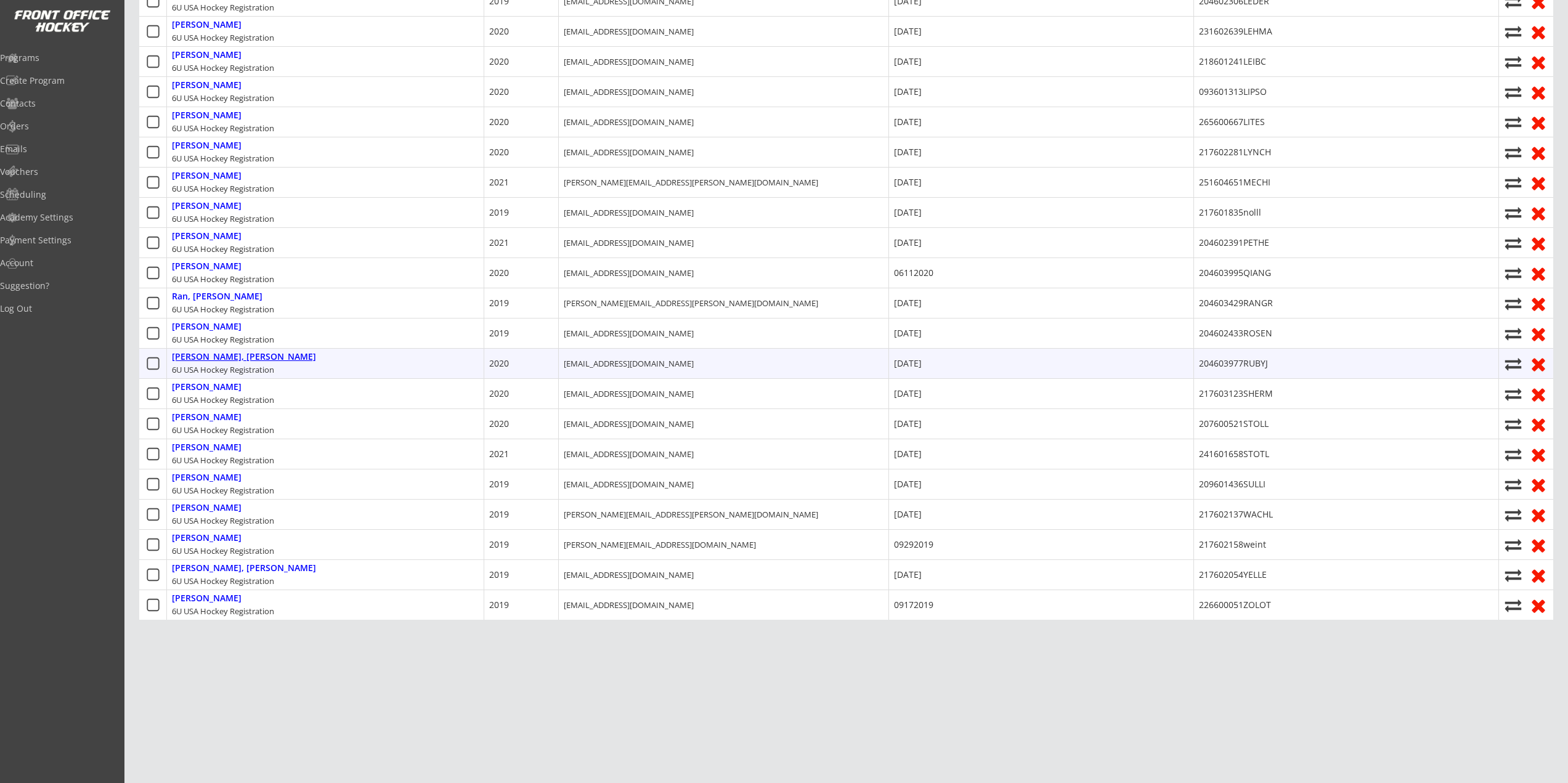
click at [197, 362] on div "Ruby, Jonah 6U USA Hockey Registration" at bounding box center [325, 364] width 318 height 29
click at [207, 359] on div "Ruby, Jonah" at bounding box center [244, 356] width 145 height 10
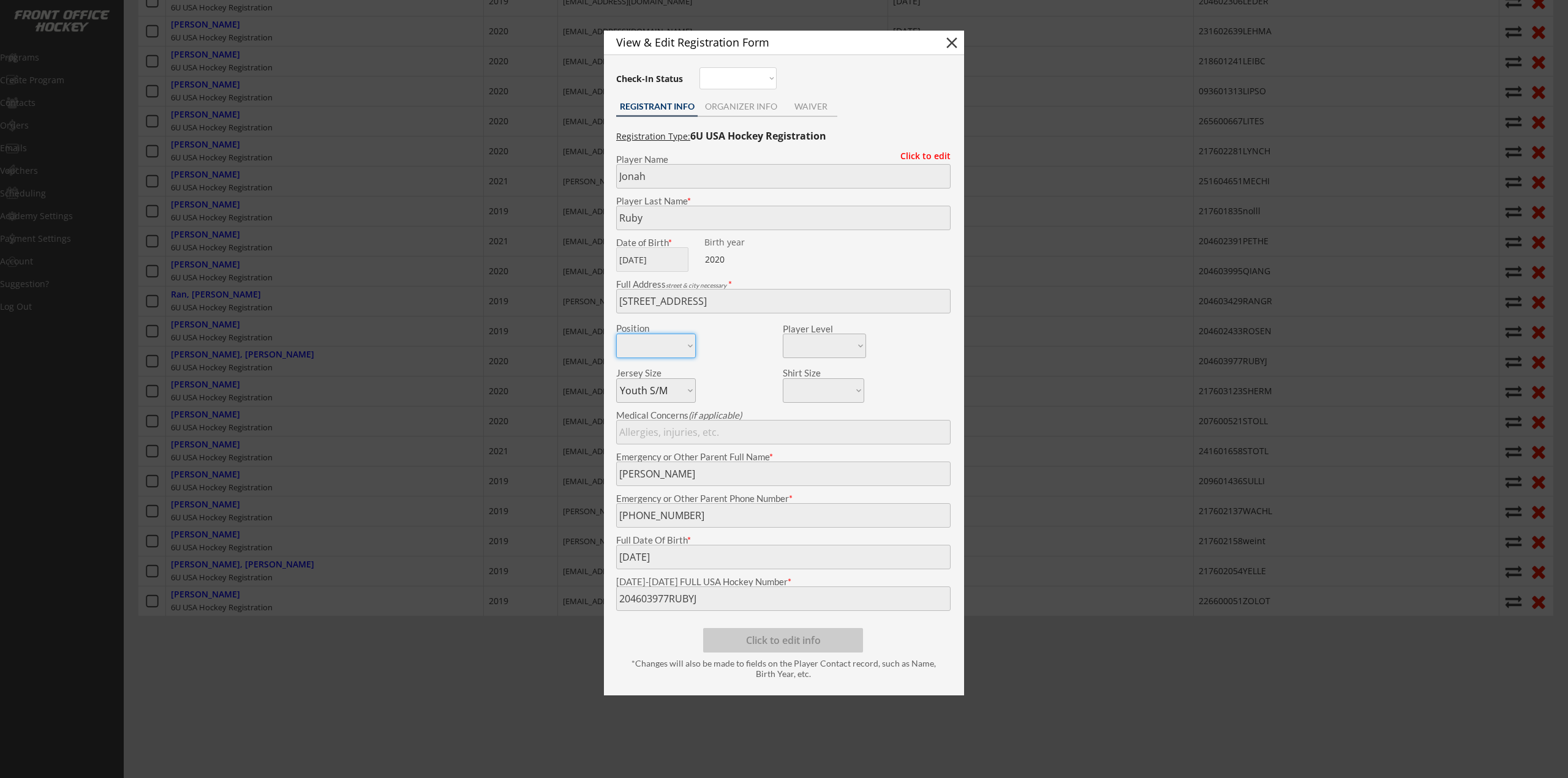
click at [236, 477] on div at bounding box center [784, 389] width 1568 height 778
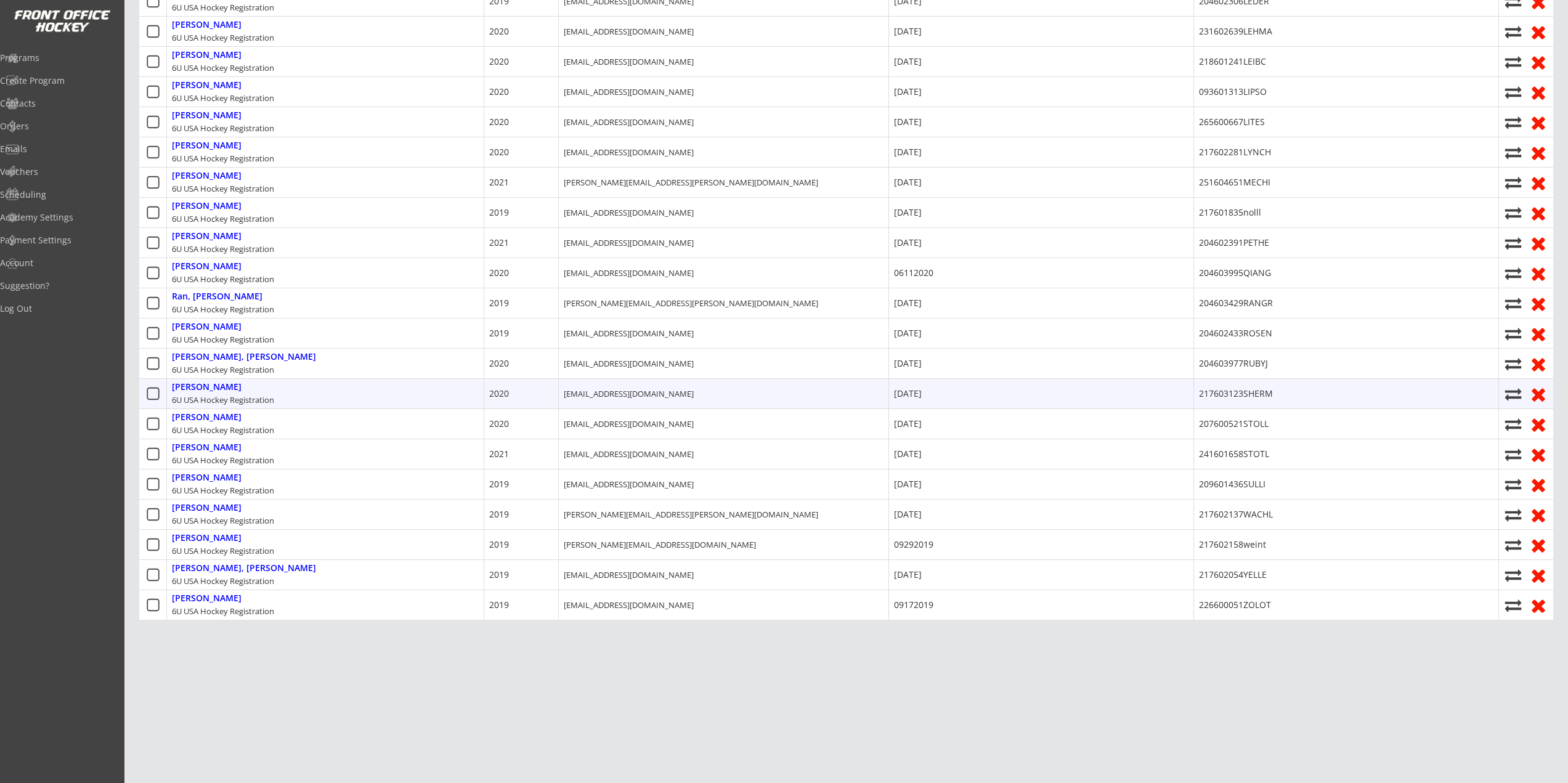
click at [230, 382] on div "Sherman, Zeke" at bounding box center [207, 387] width 70 height 10
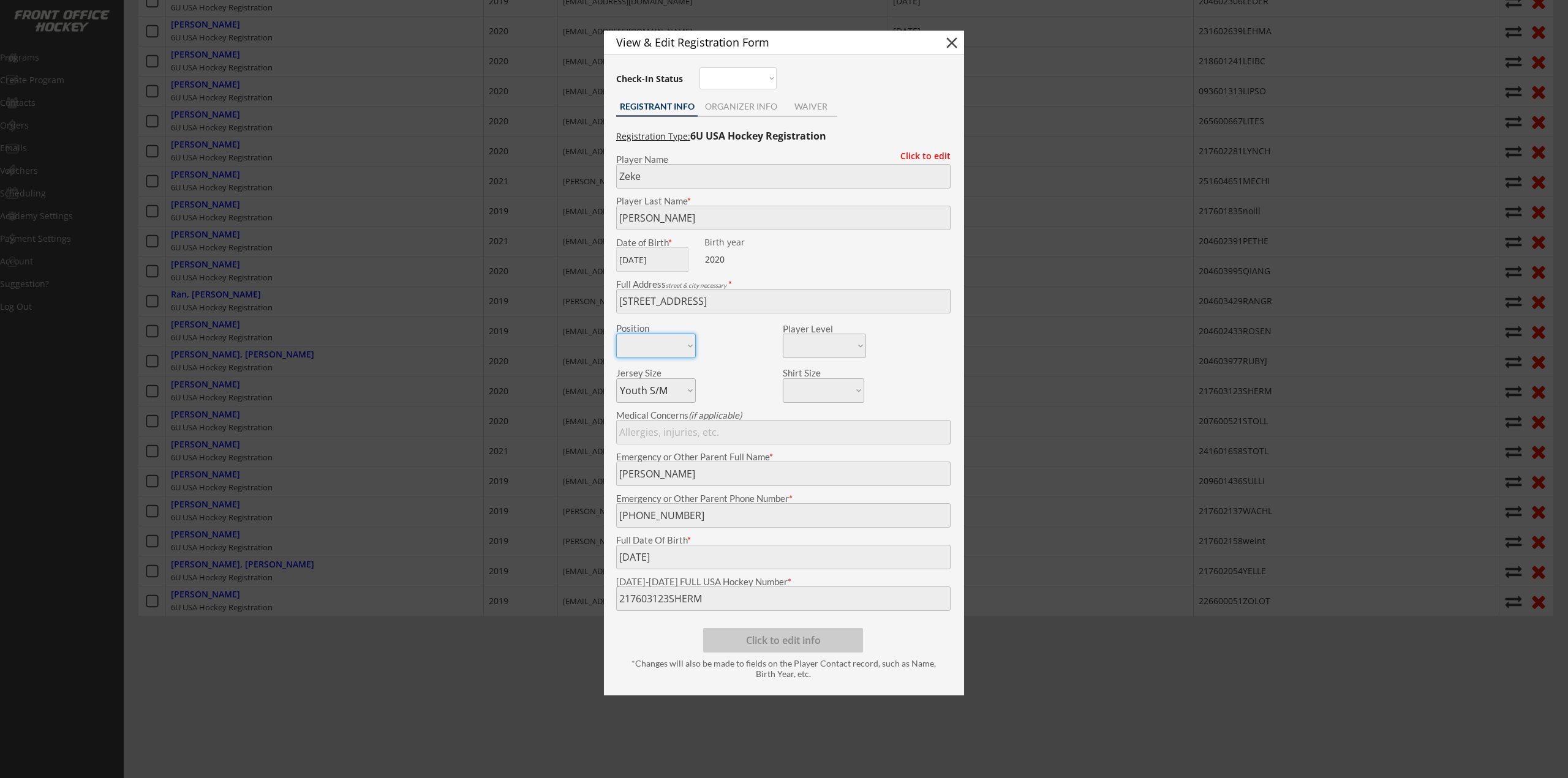
drag, startPoint x: 390, startPoint y: 466, endPoint x: 316, endPoint y: 452, distance: 75.3
click at [390, 466] on div at bounding box center [784, 389] width 1568 height 778
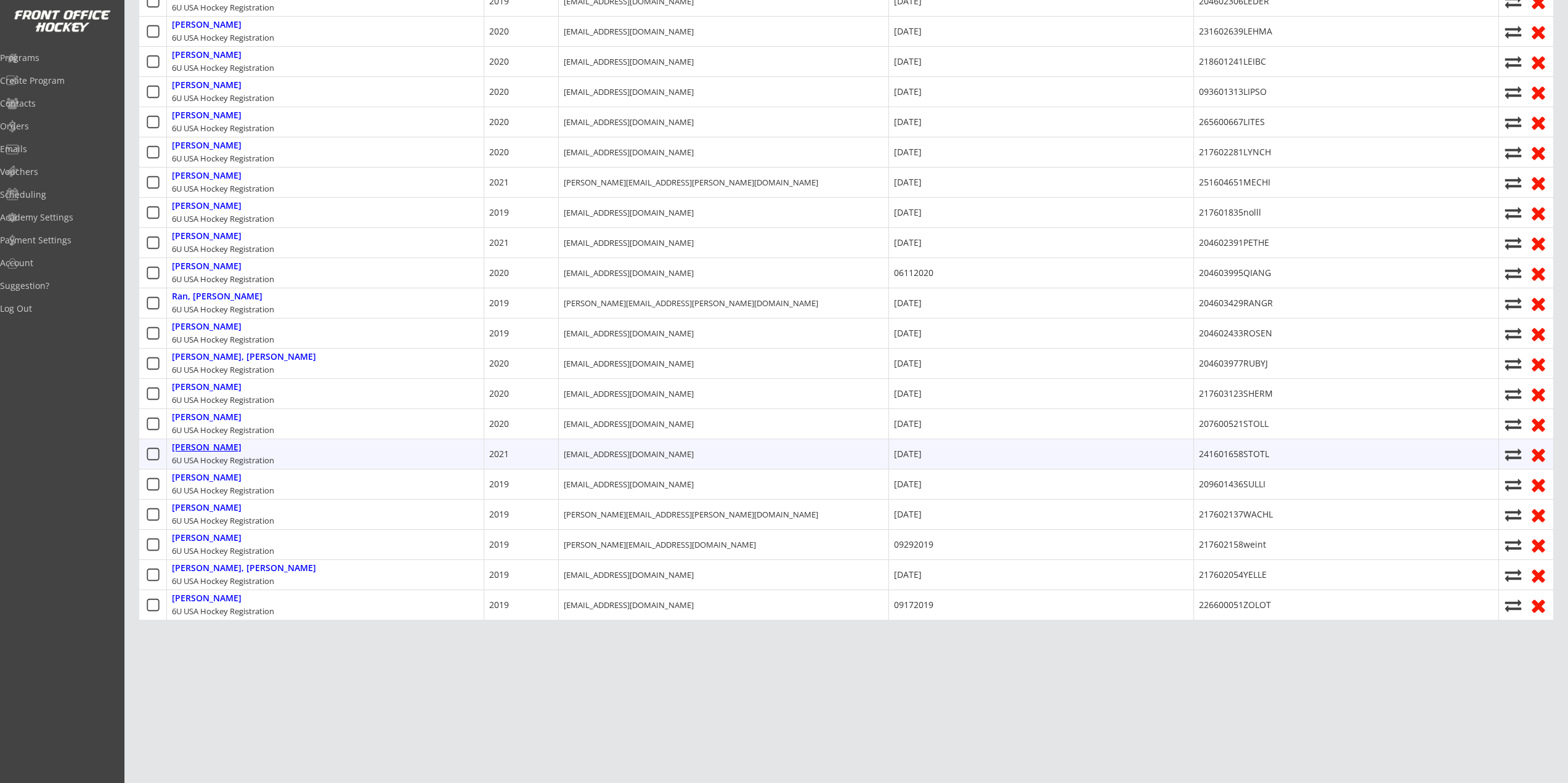
click at [191, 450] on div "Stotland, Donald" at bounding box center [207, 447] width 70 height 10
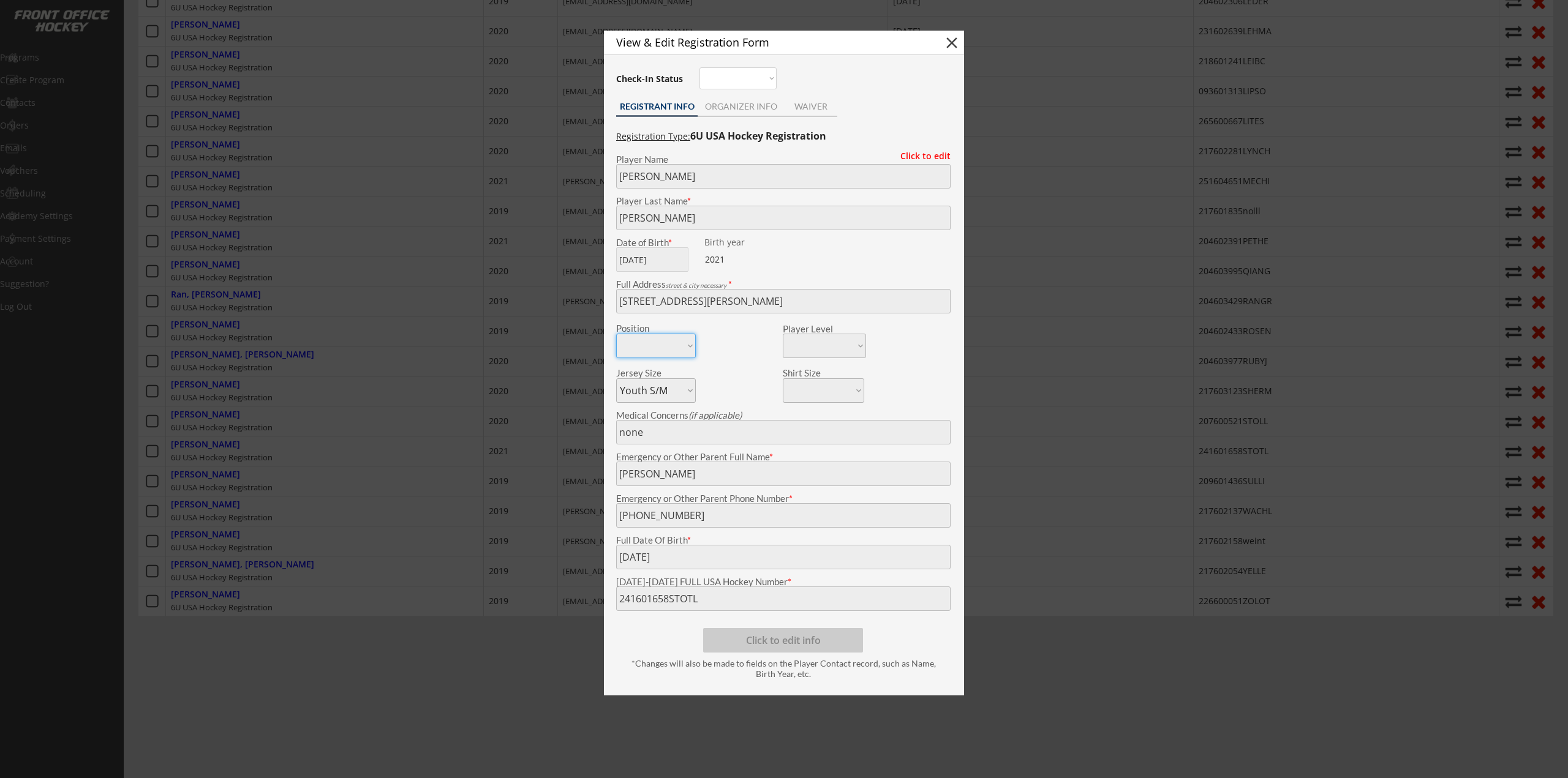
drag, startPoint x: 503, startPoint y: 463, endPoint x: 468, endPoint y: 463, distance: 35.0
click at [503, 463] on div at bounding box center [784, 389] width 1568 height 778
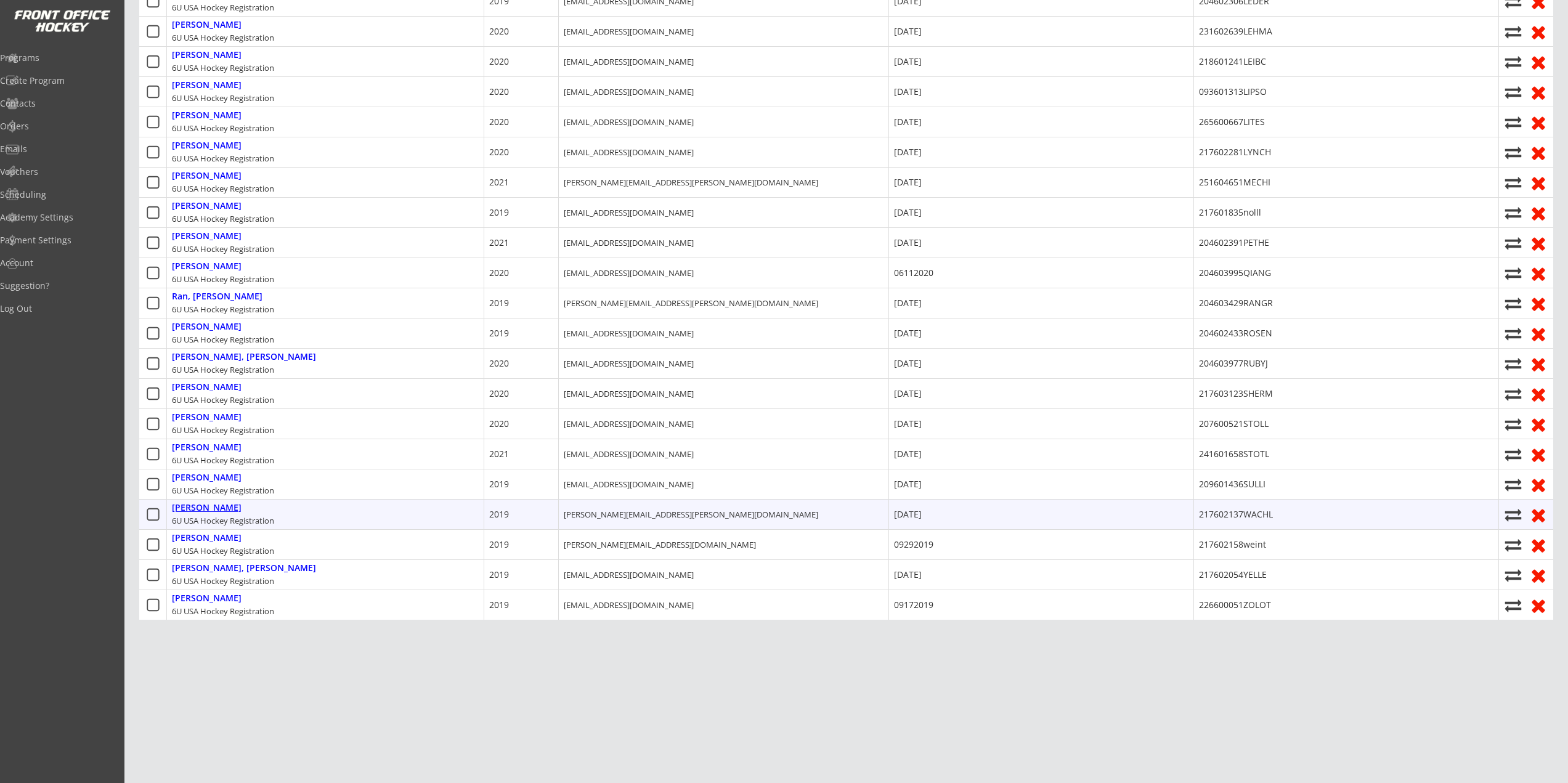
click at [198, 509] on div "Wachler, Jayden" at bounding box center [207, 508] width 70 height 10
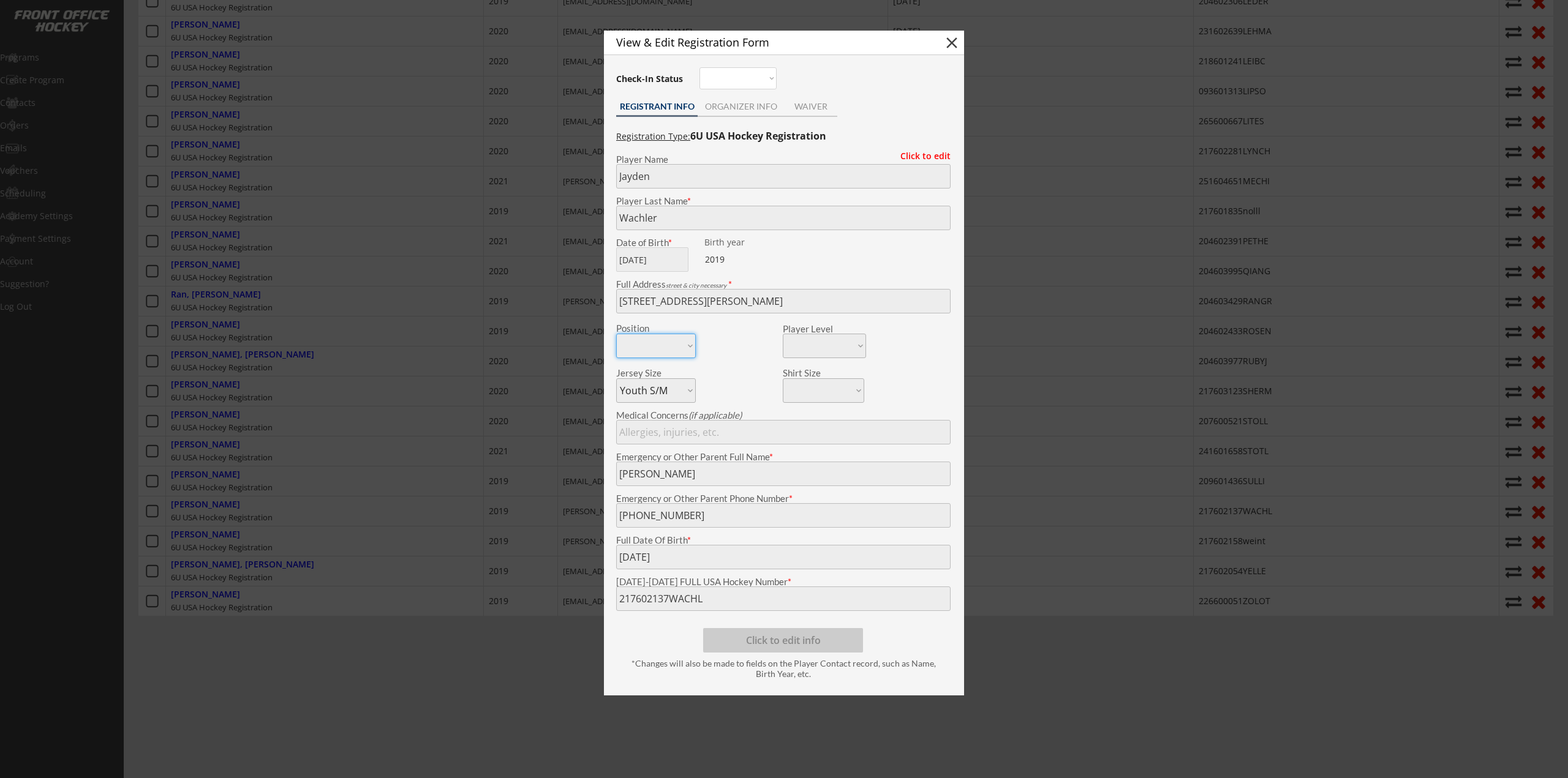
click at [254, 545] on div at bounding box center [784, 389] width 1568 height 778
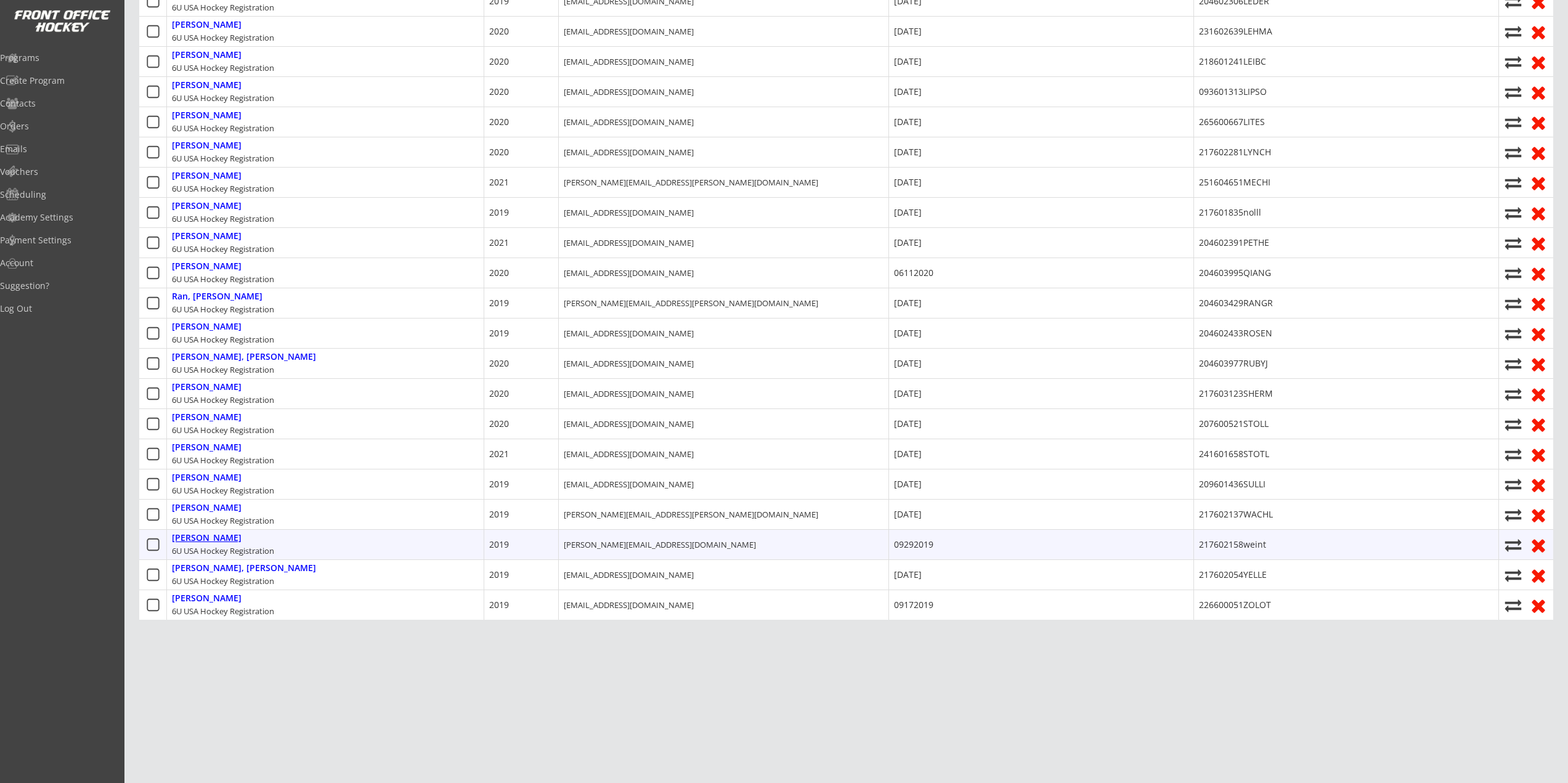
drag, startPoint x: 224, startPoint y: 538, endPoint x: 255, endPoint y: 543, distance: 31.4
click at [224, 538] on div "Weintaub, Leo" at bounding box center [207, 538] width 70 height 10
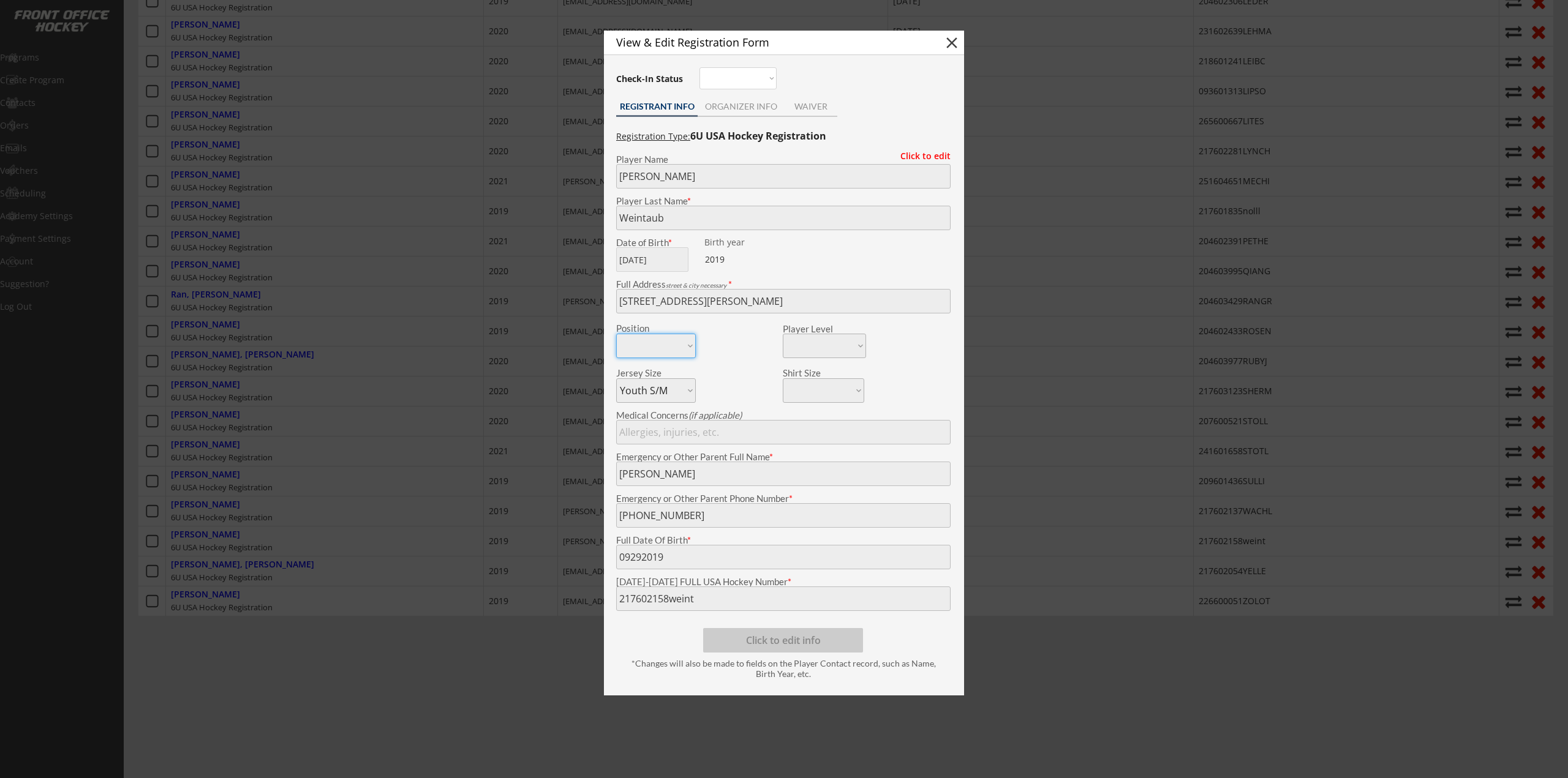
drag, startPoint x: 416, startPoint y: 489, endPoint x: 319, endPoint y: 526, distance: 103.8
click at [416, 489] on div at bounding box center [784, 389] width 1568 height 778
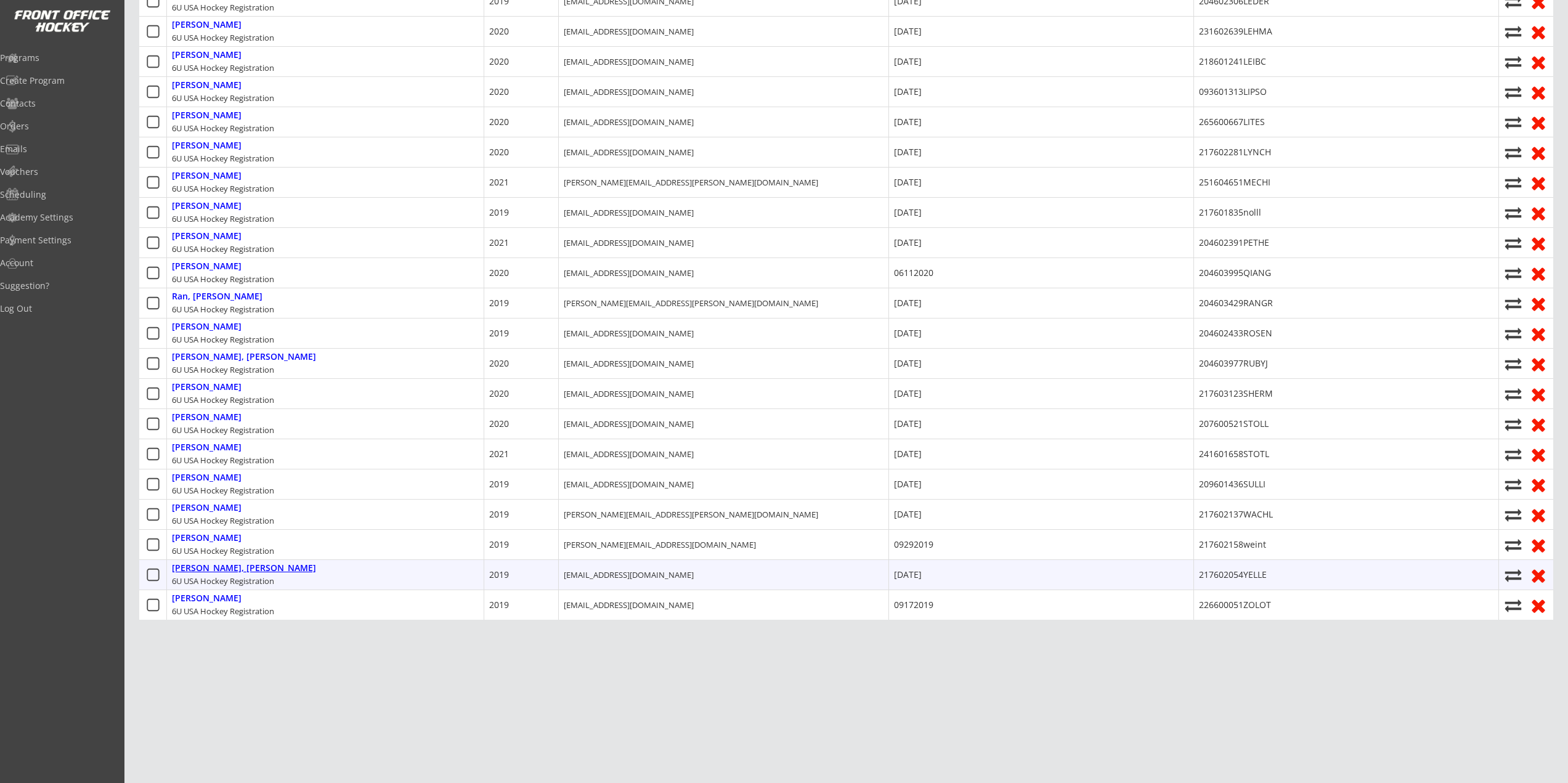
click at [202, 566] on div "Yellen, Connor" at bounding box center [244, 568] width 145 height 10
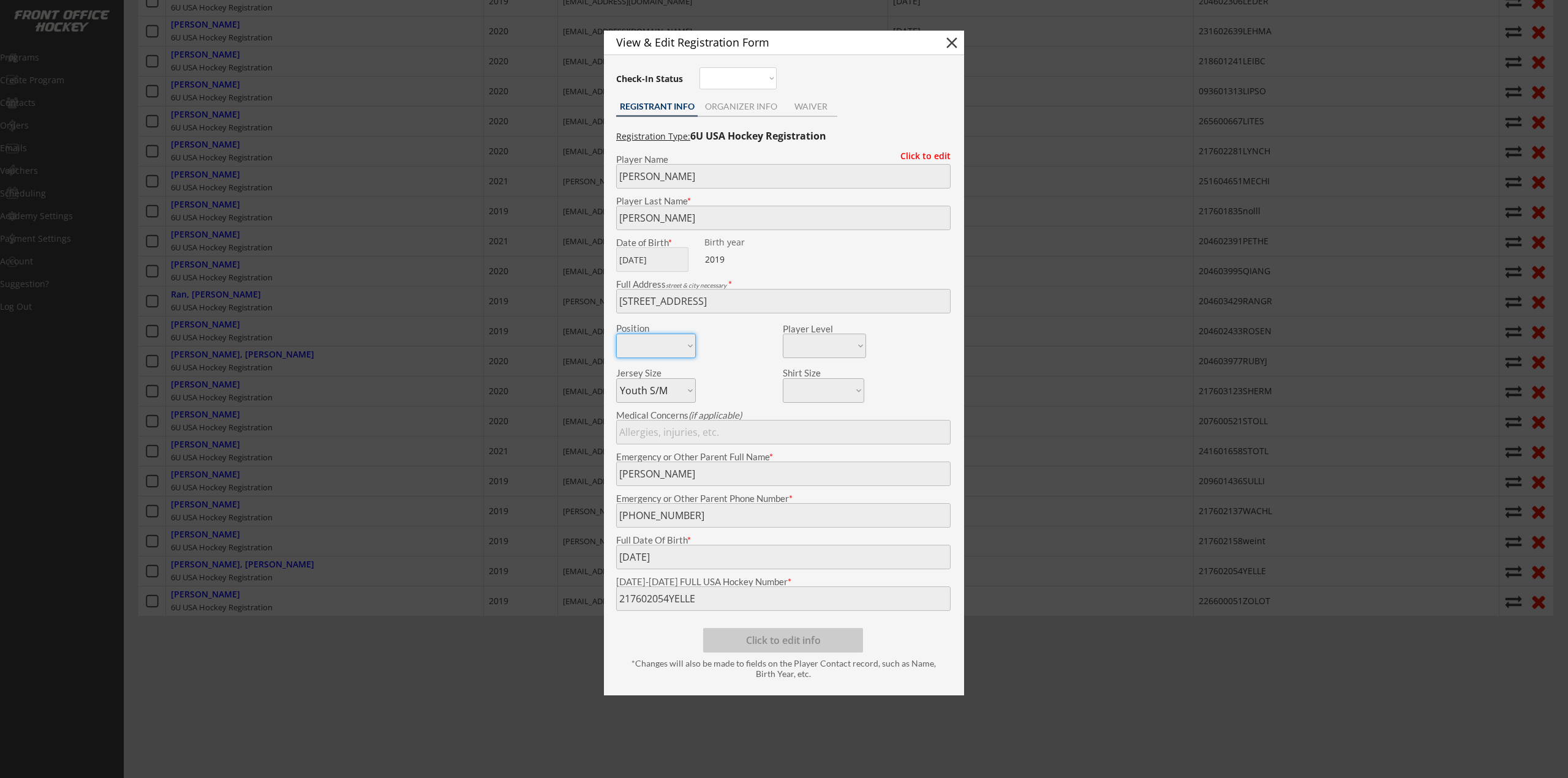
drag, startPoint x: 329, startPoint y: 274, endPoint x: 330, endPoint y: 286, distance: 12.0
click at [329, 274] on div at bounding box center [784, 389] width 1568 height 778
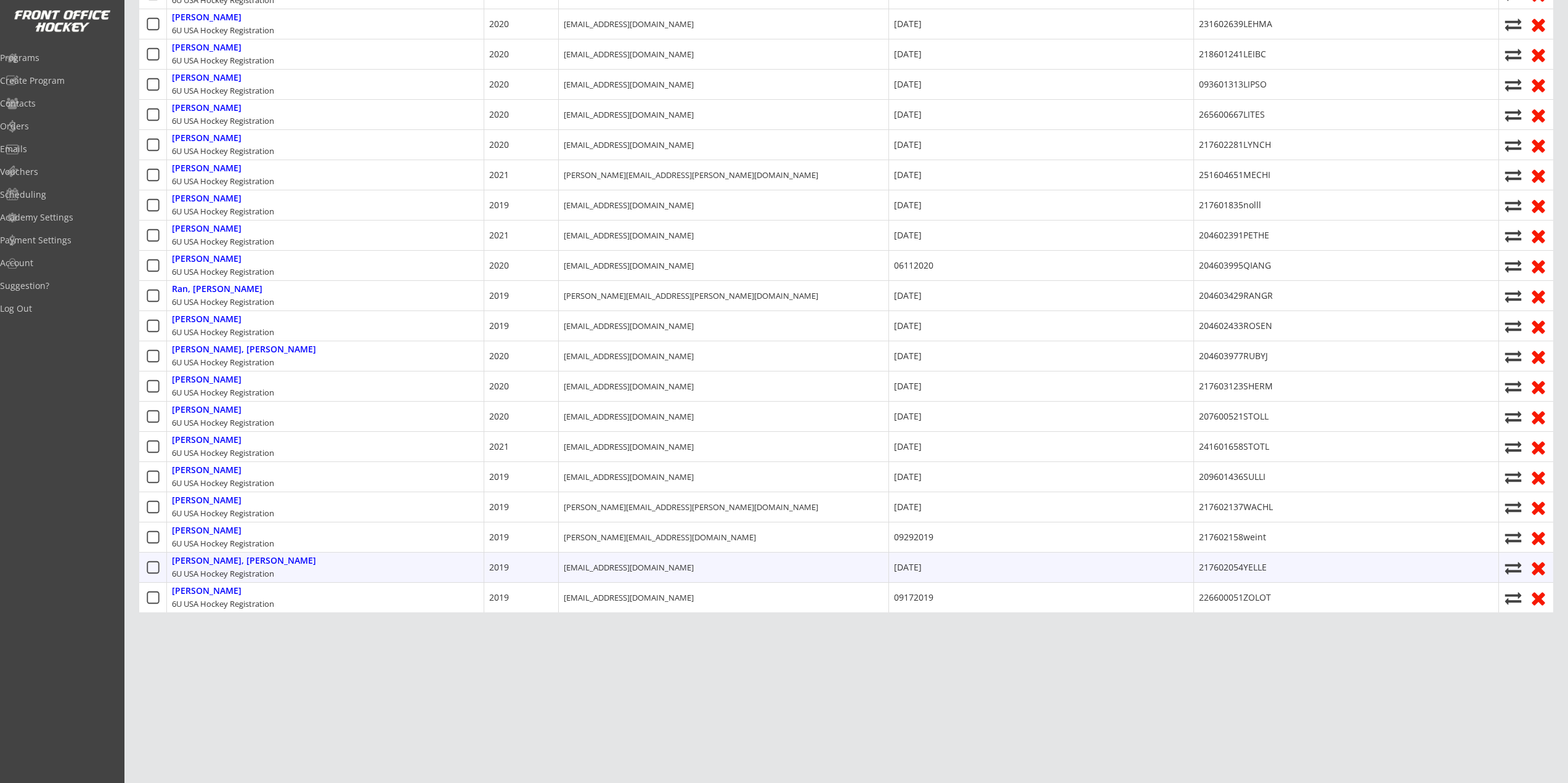
scroll to position [818, 0]
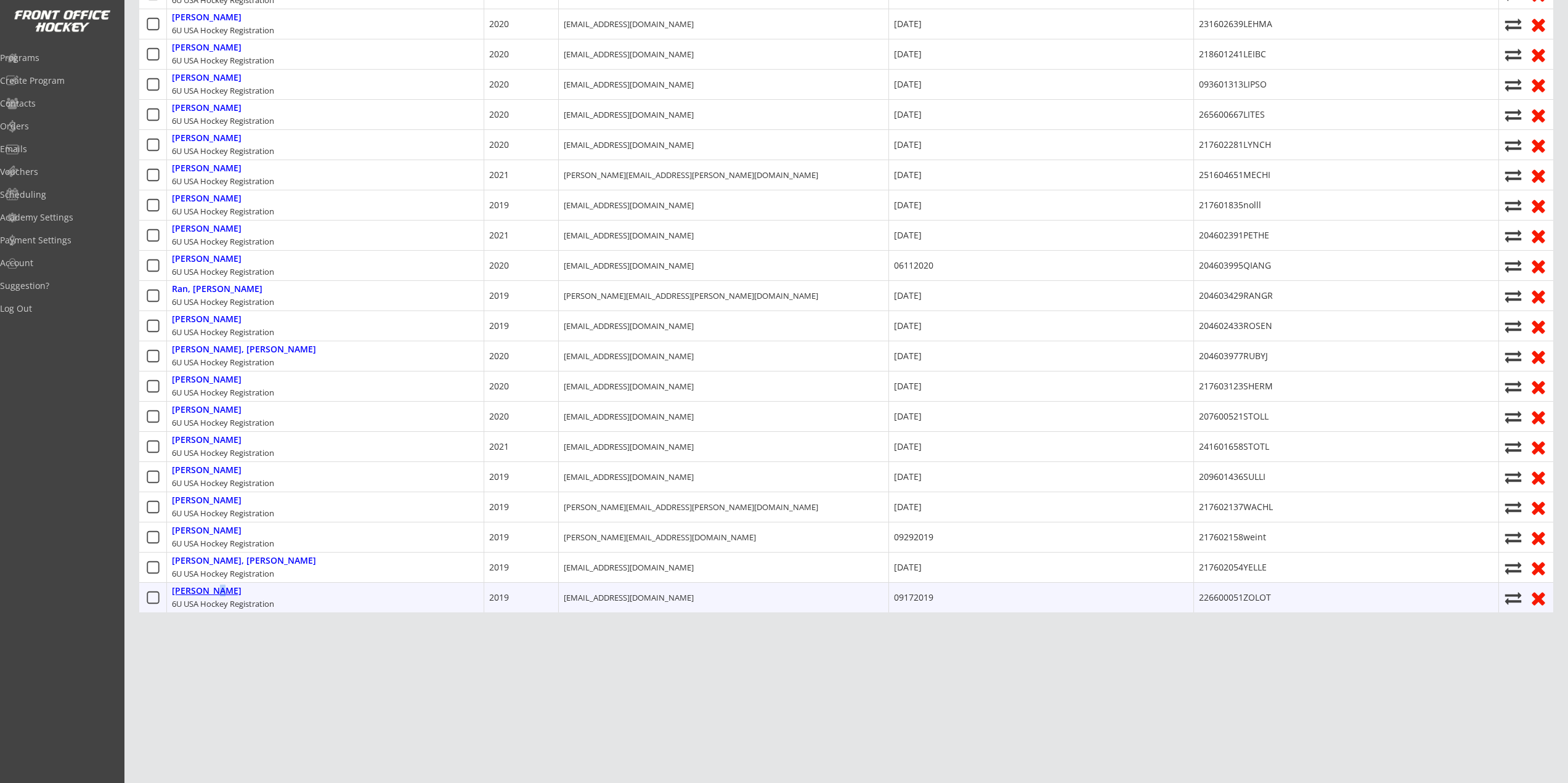
click at [211, 586] on div "Zolotoy, Michael" at bounding box center [207, 590] width 70 height 10
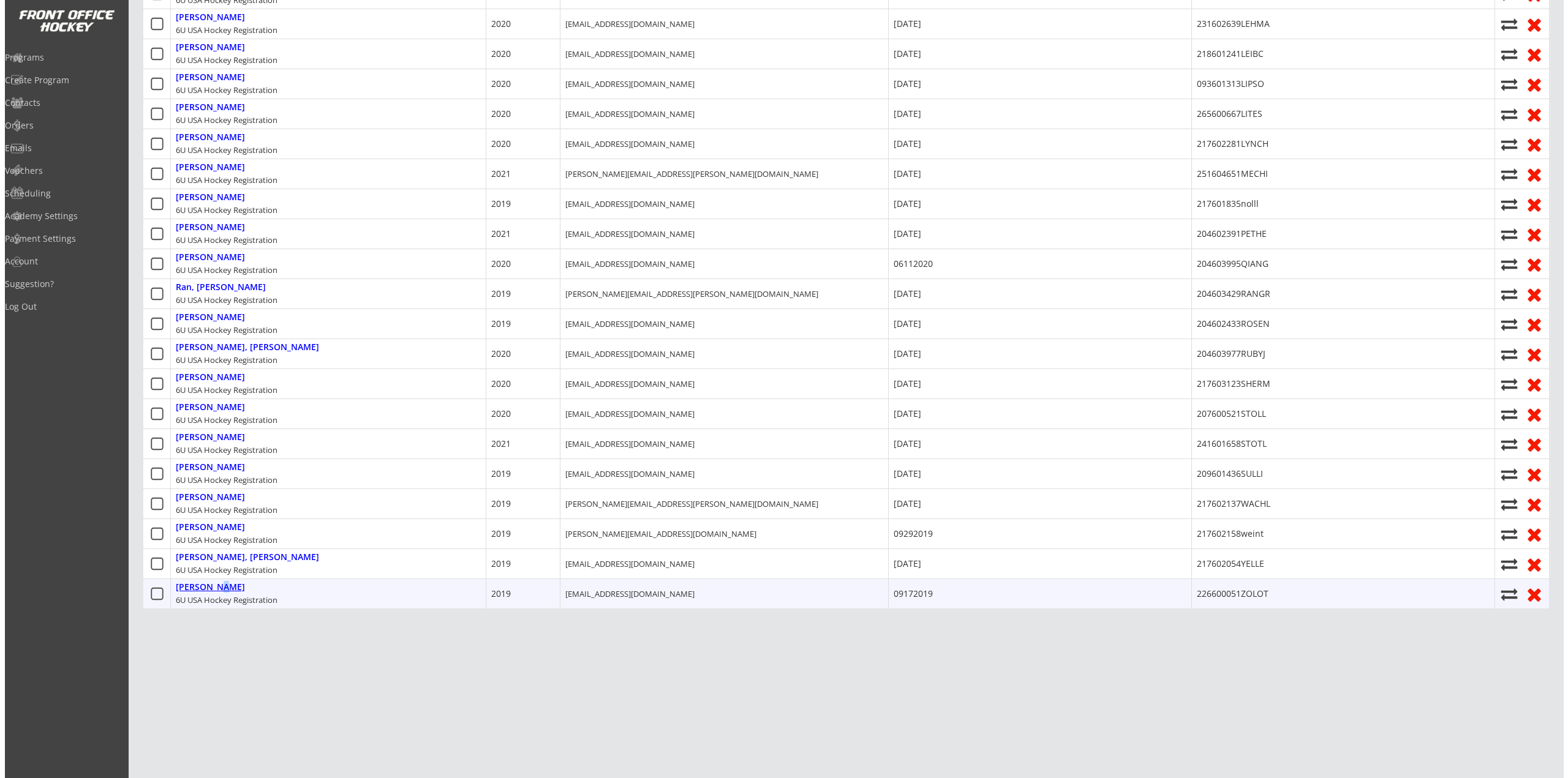
scroll to position [804, 0]
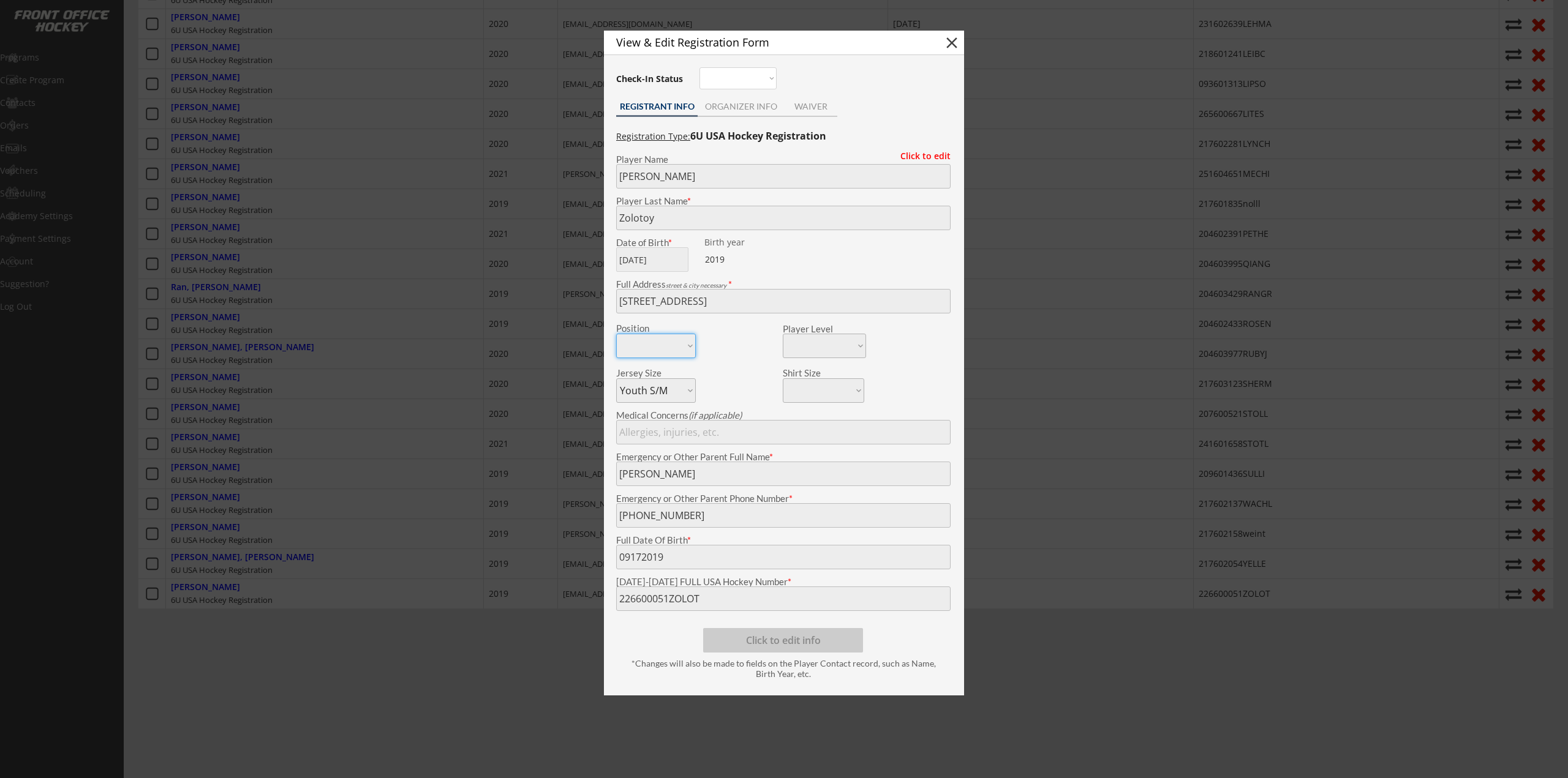
click at [510, 678] on div at bounding box center [784, 389] width 1568 height 778
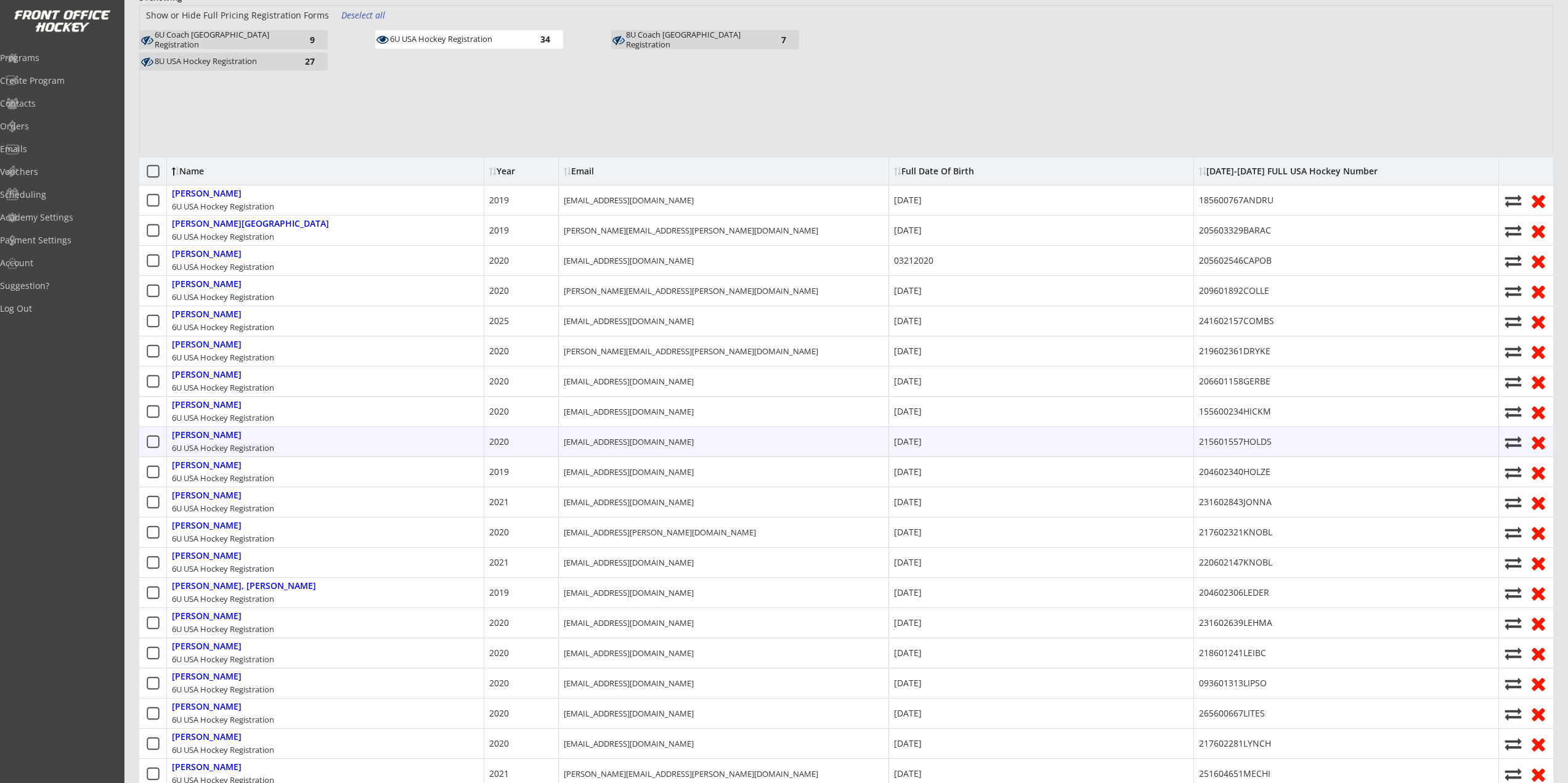
scroll to position [0, 0]
